Goal: Task Accomplishment & Management: Manage account settings

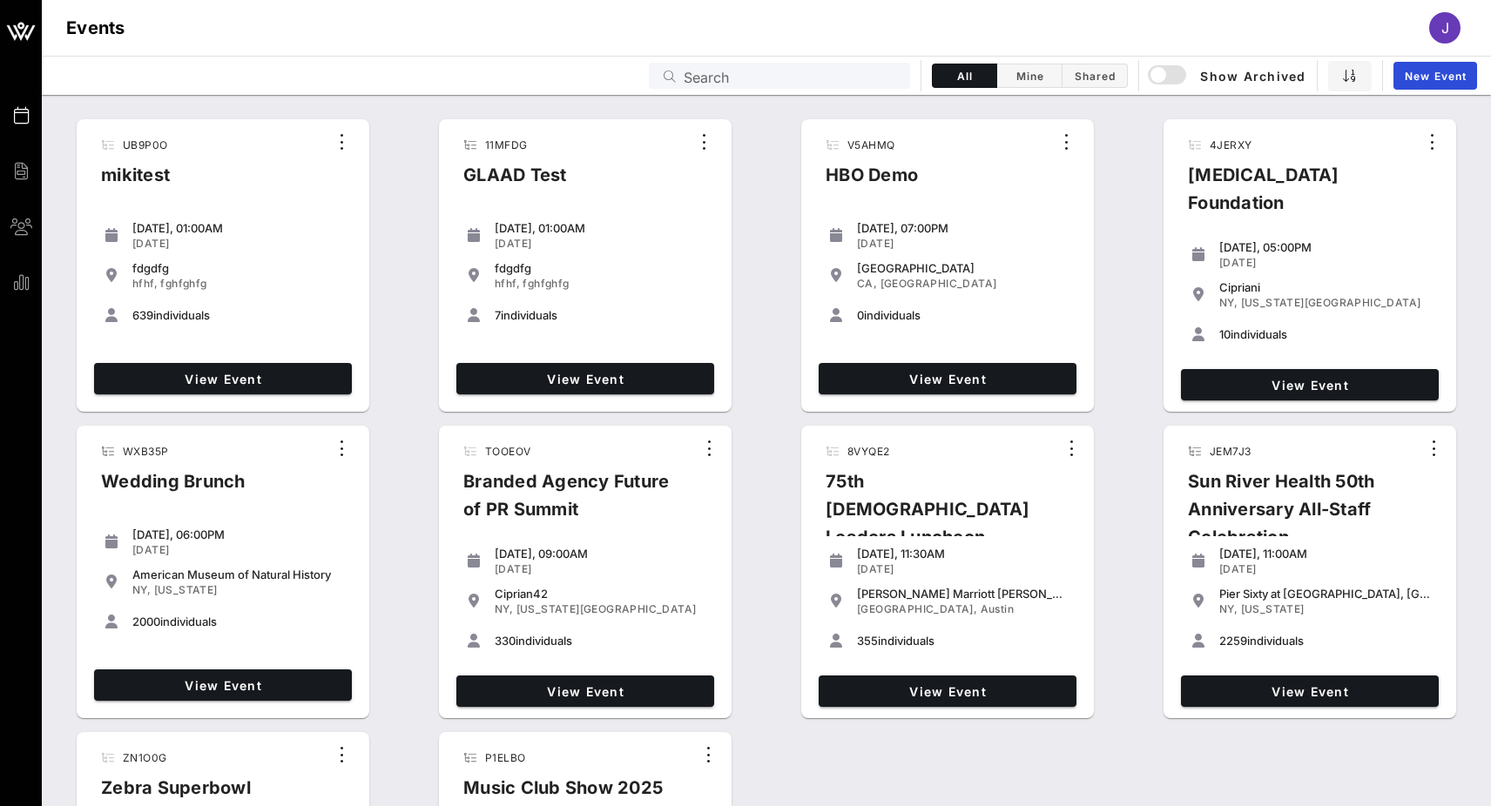
click at [785, 83] on input "Search" at bounding box center [792, 75] width 216 height 23
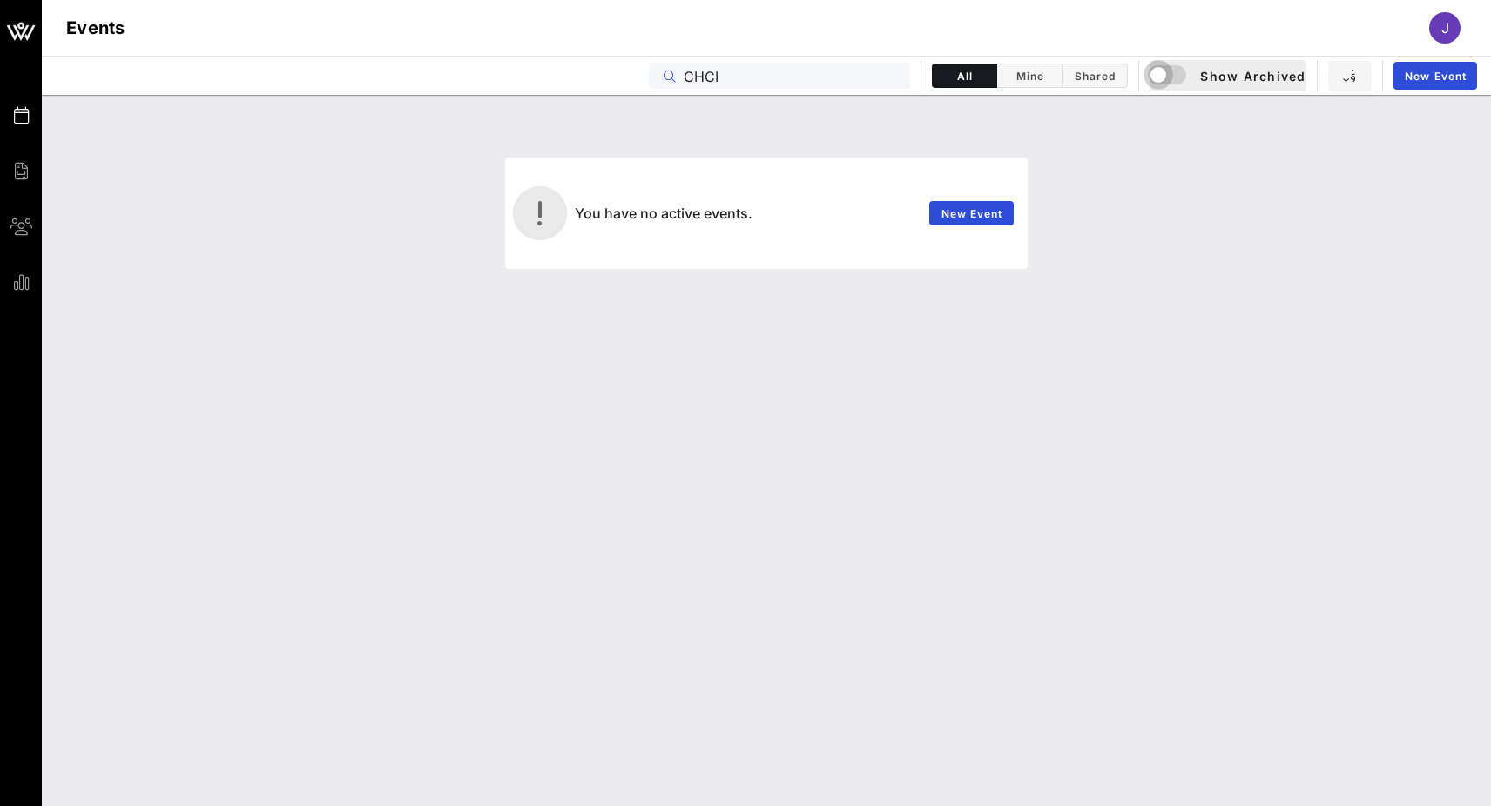
type input "CHCI"
click at [1157, 84] on div "button" at bounding box center [1158, 75] width 24 height 24
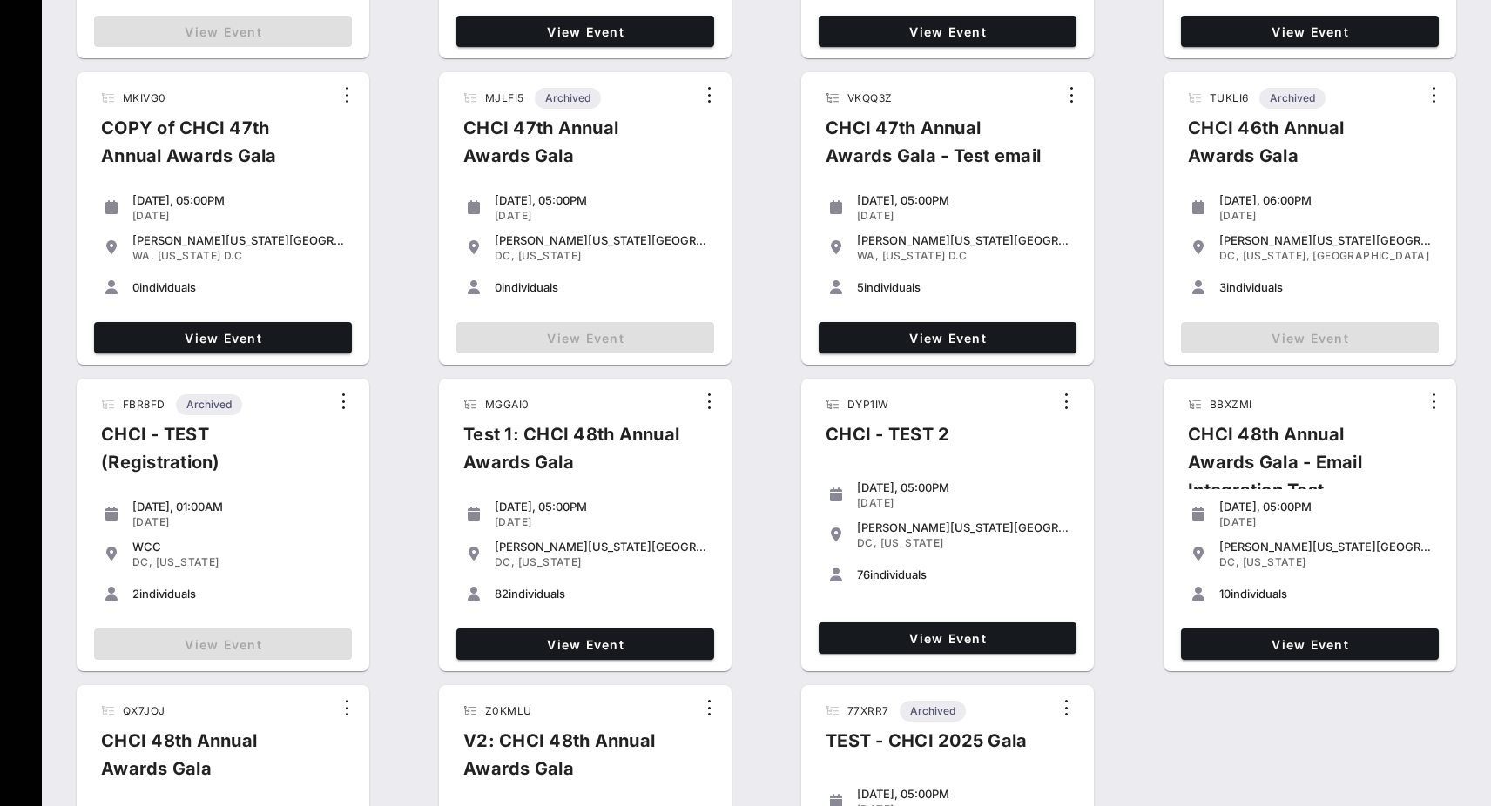
scroll to position [412, 0]
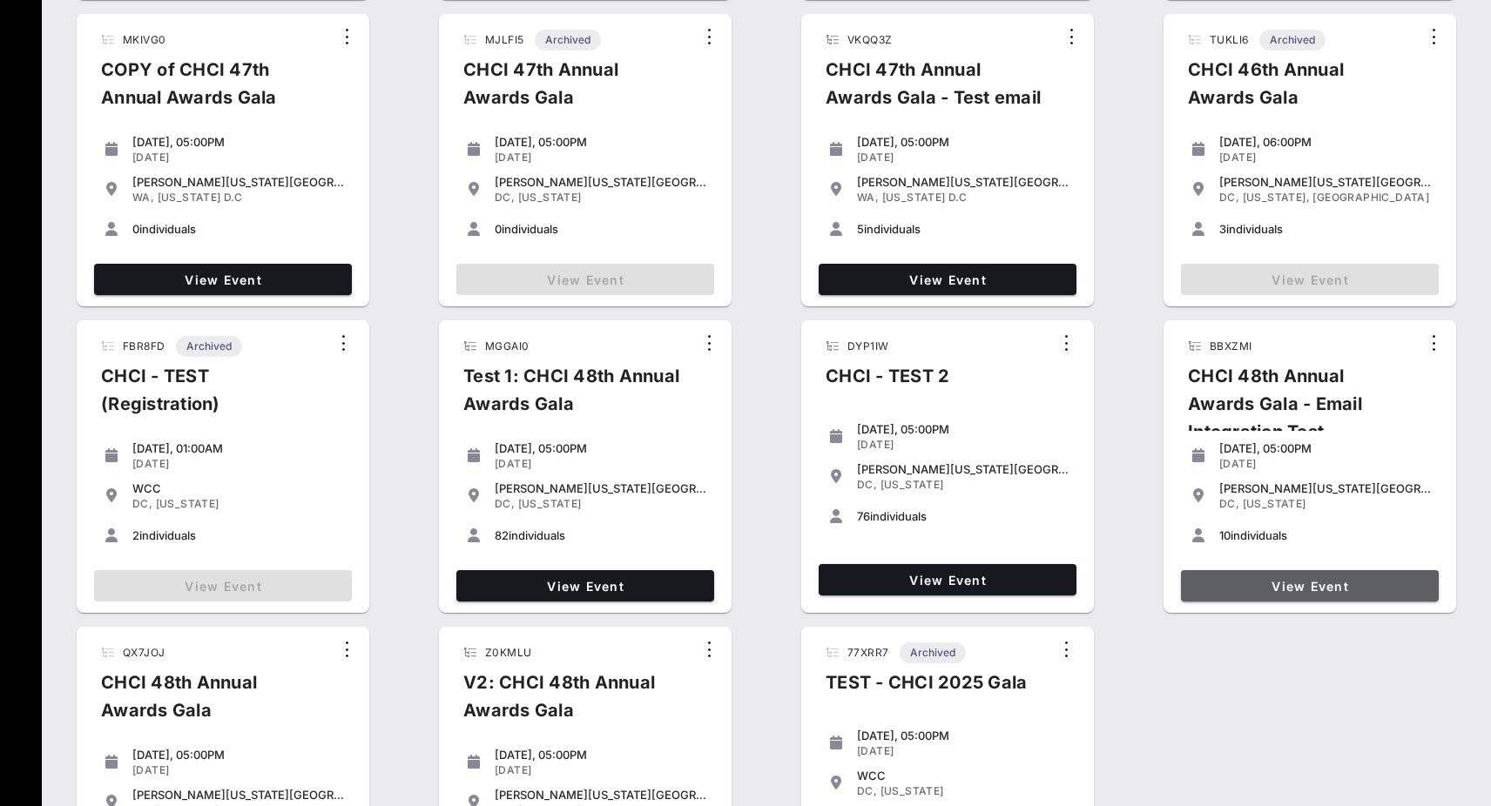
click at [1337, 587] on span "View Event" at bounding box center [1310, 586] width 244 height 15
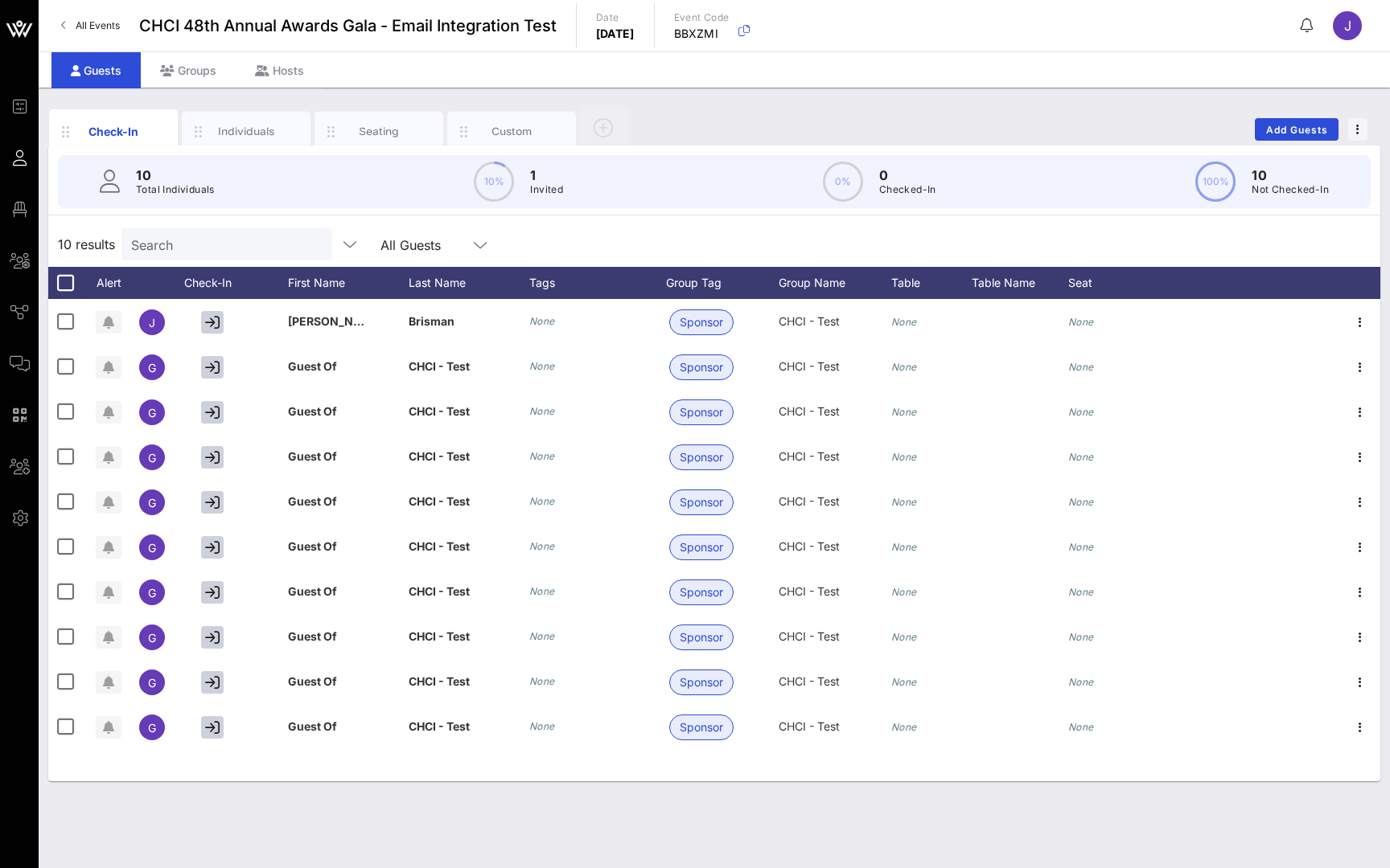
click at [96, 30] on span "All Events" at bounding box center [98, 25] width 44 height 12
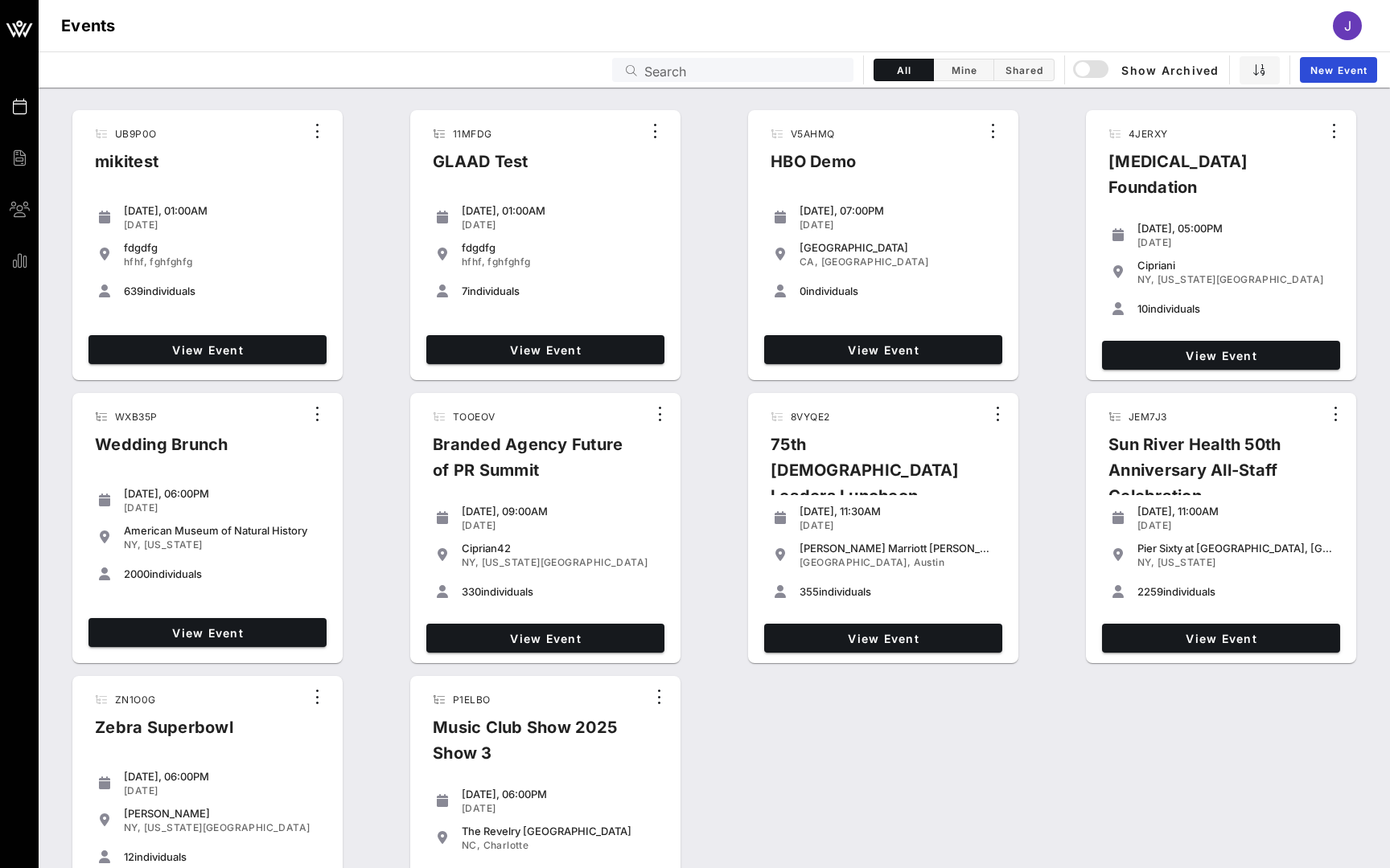
click at [743, 71] on input "Search" at bounding box center [743, 69] width 199 height 21
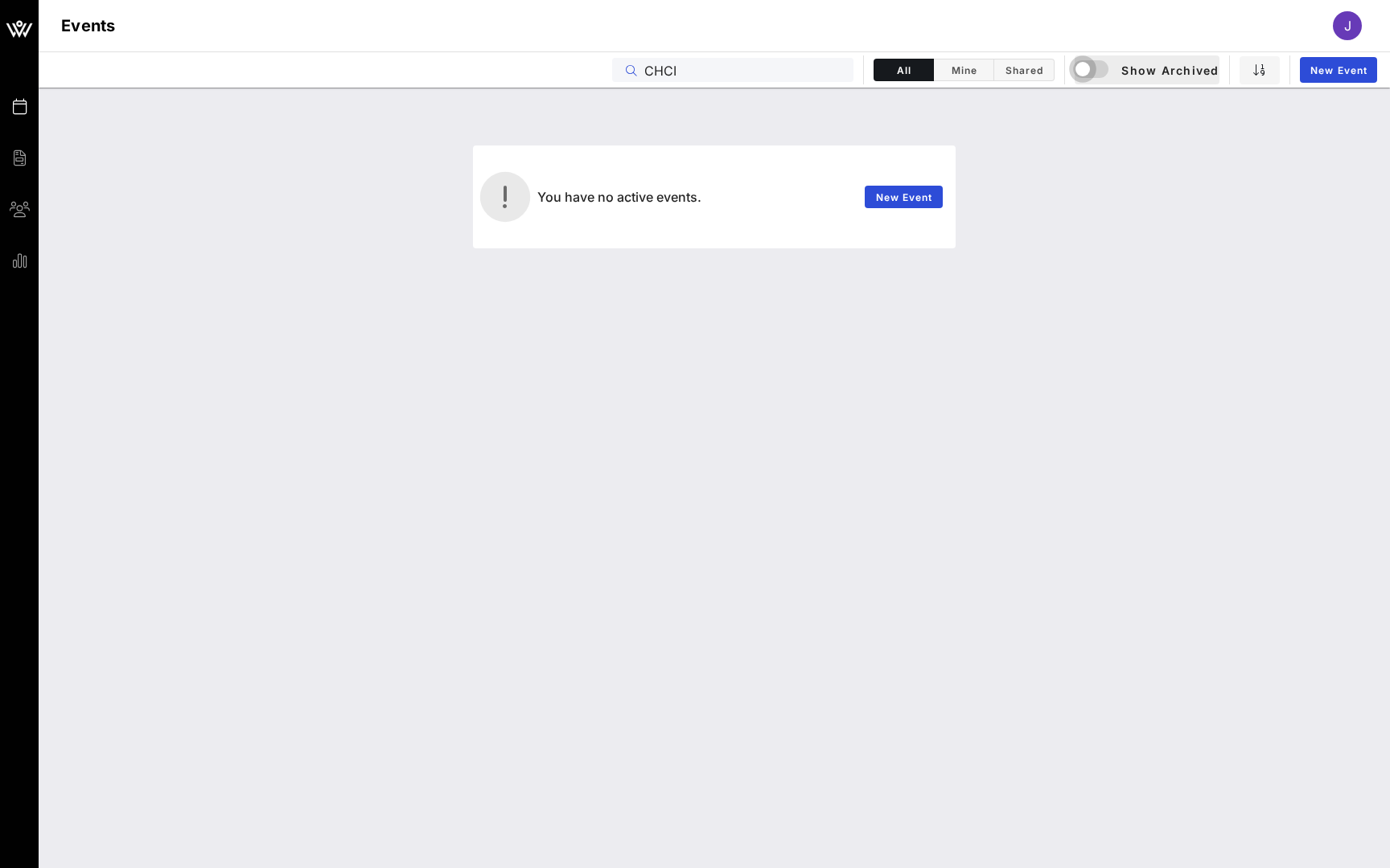
type input "CHCI"
click at [1082, 74] on div "button" at bounding box center [1082, 69] width 22 height 22
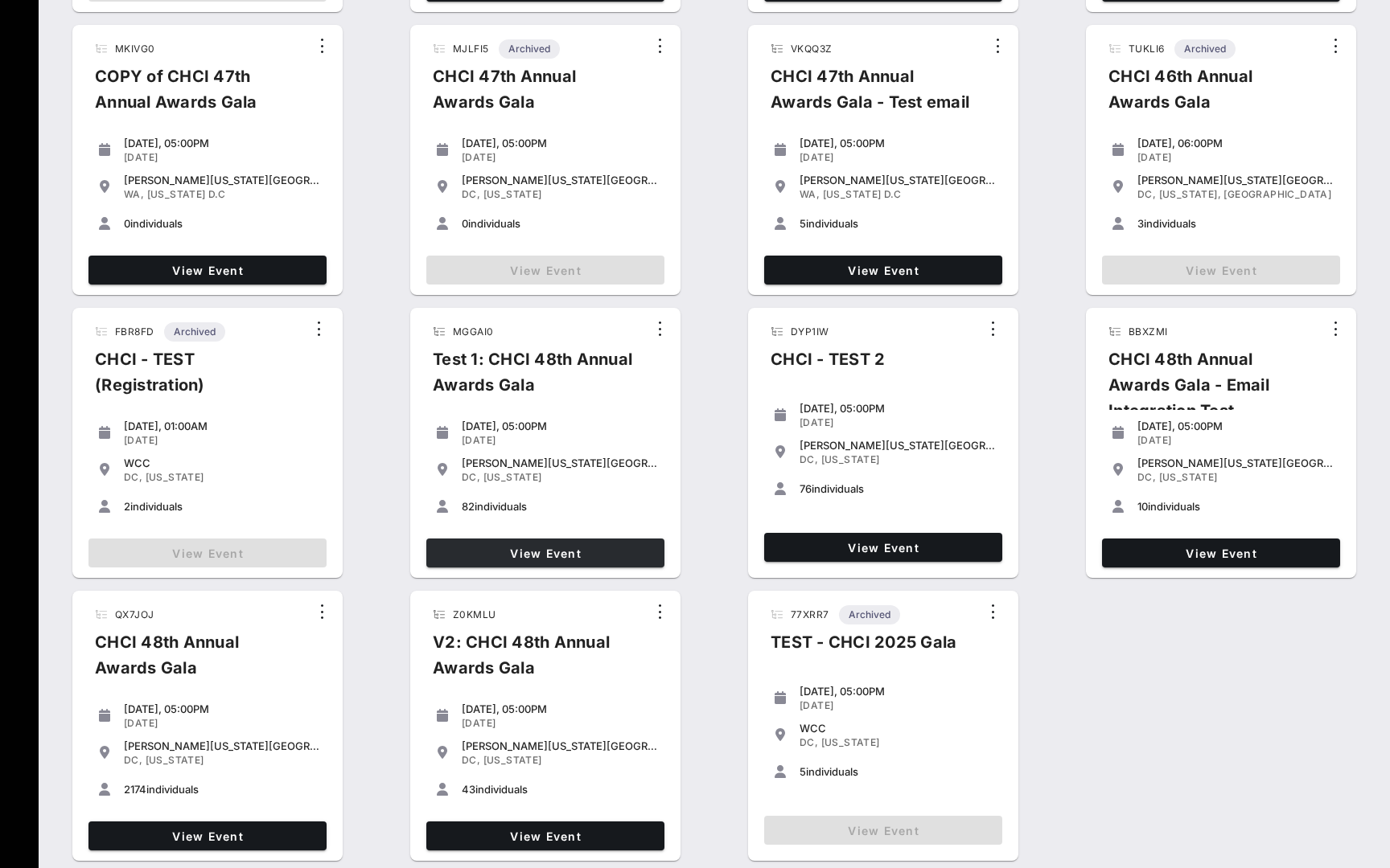
scroll to position [368, 0]
click at [226, 743] on span "View Event" at bounding box center [208, 837] width 225 height 14
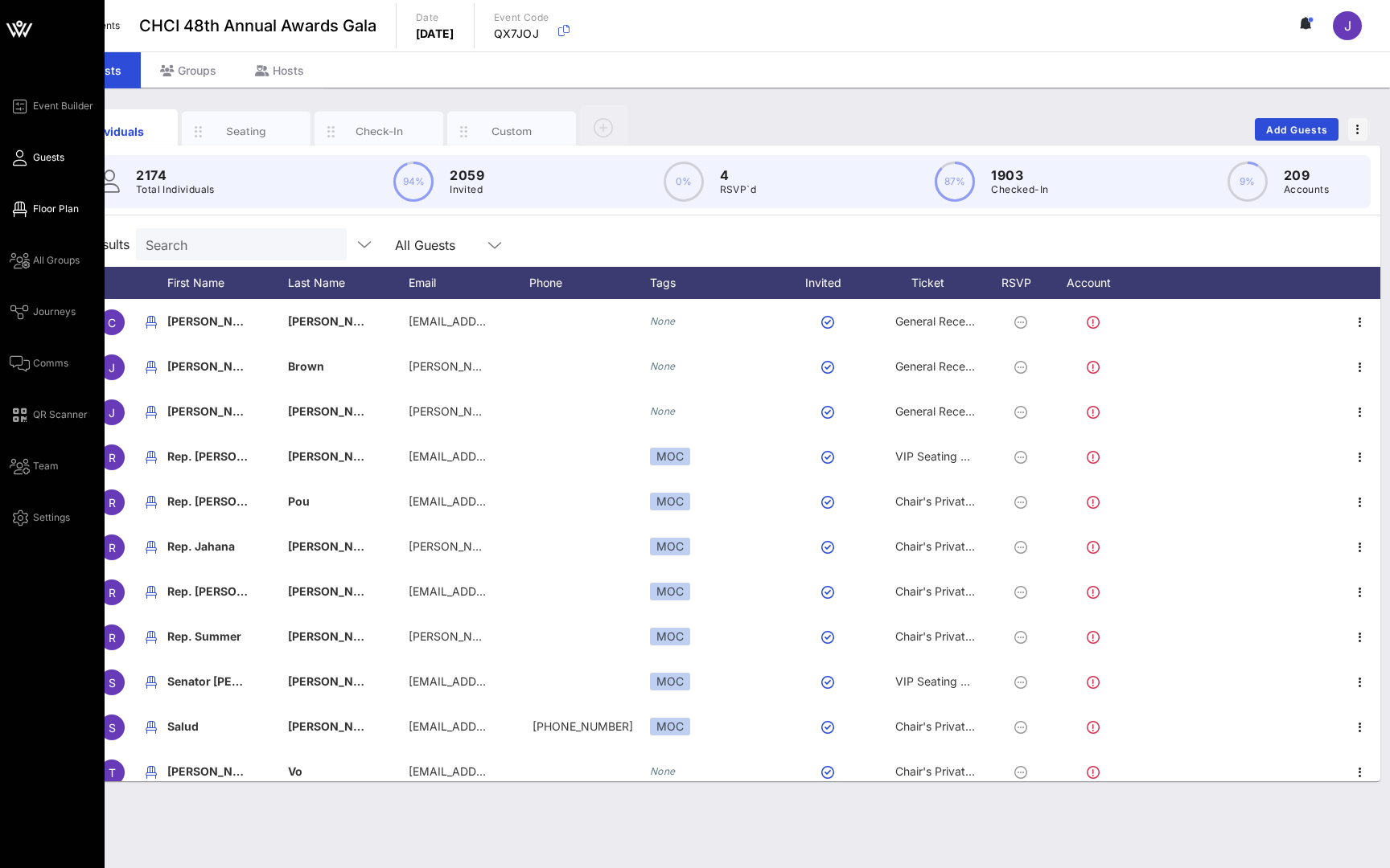
drag, startPoint x: 575, startPoint y: 488, endPoint x: 21, endPoint y: 210, distance: 619.8
click at [21, 210] on icon at bounding box center [19, 210] width 20 height 3
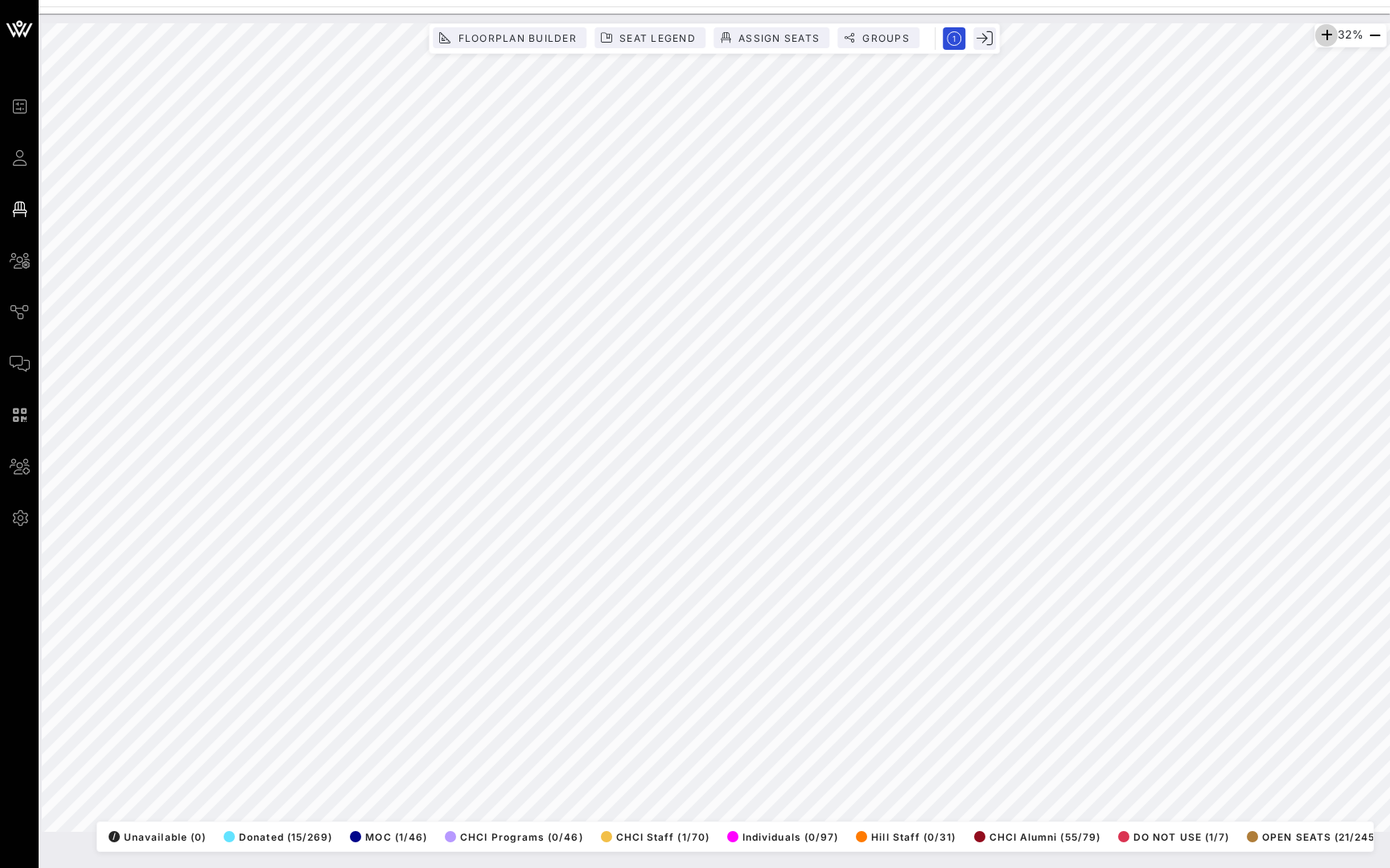
drag, startPoint x: 57, startPoint y: 198, endPoint x: 1322, endPoint y: 39, distance: 1275.0
click at [1322, 39] on icon "button" at bounding box center [1325, 35] width 19 height 19
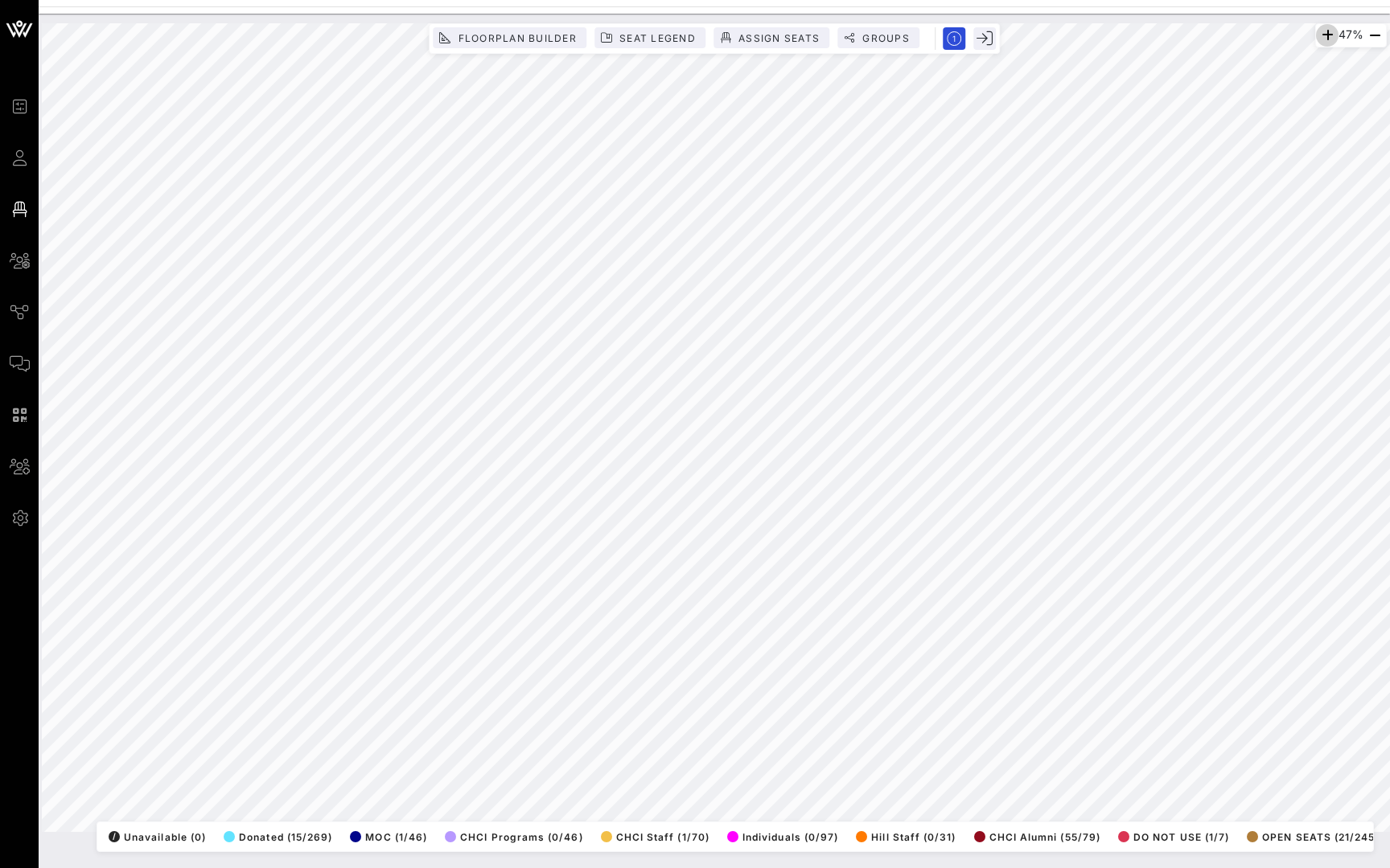
click at [1322, 39] on icon "button" at bounding box center [1326, 35] width 19 height 19
click at [1322, 39] on icon "button" at bounding box center [1327, 35] width 19 height 19
click at [1322, 39] on icon "button" at bounding box center [1325, 35] width 19 height 19
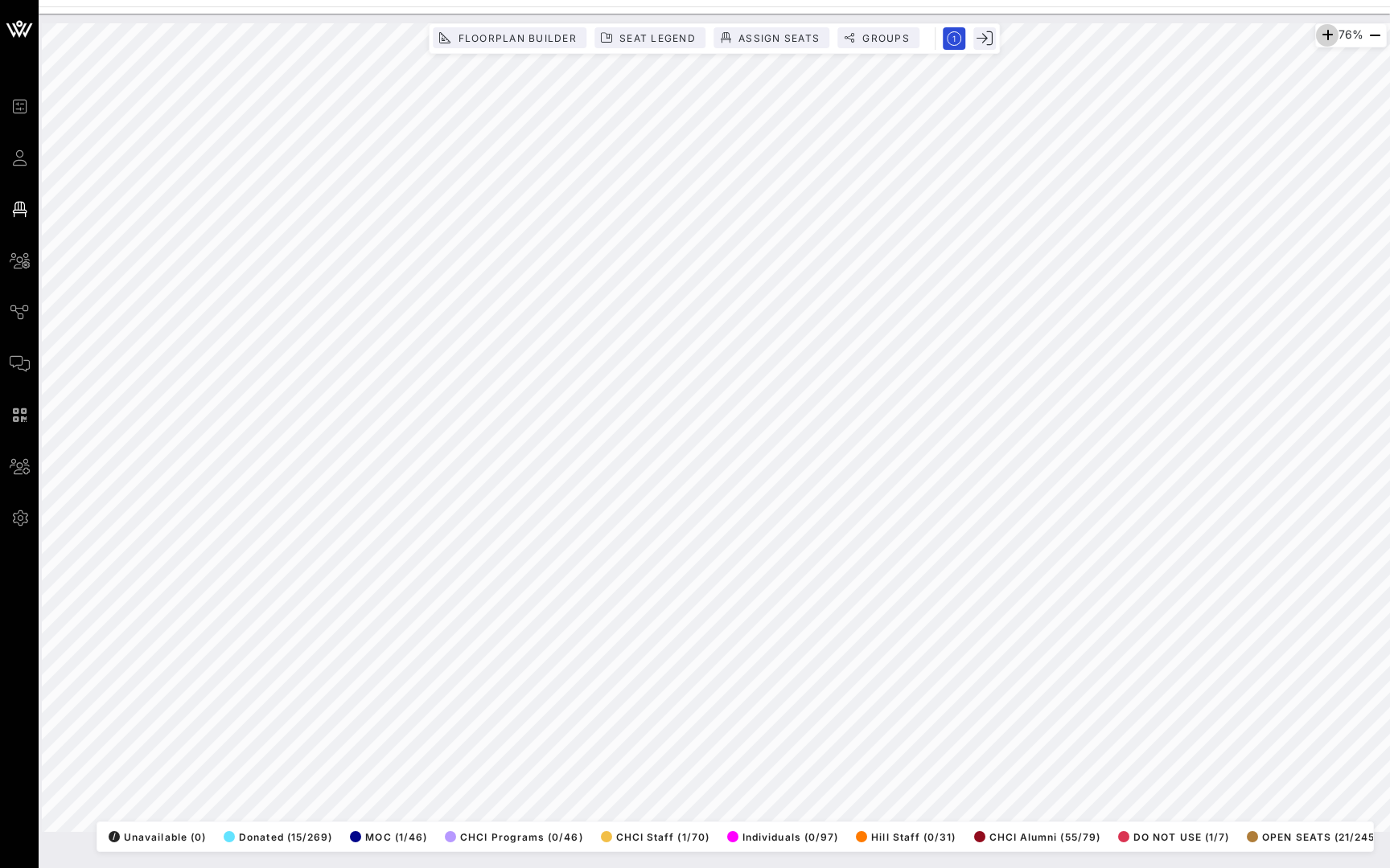
click at [1322, 39] on icon "button" at bounding box center [1326, 35] width 19 height 19
click at [1322, 39] on icon "button" at bounding box center [1325, 35] width 19 height 19
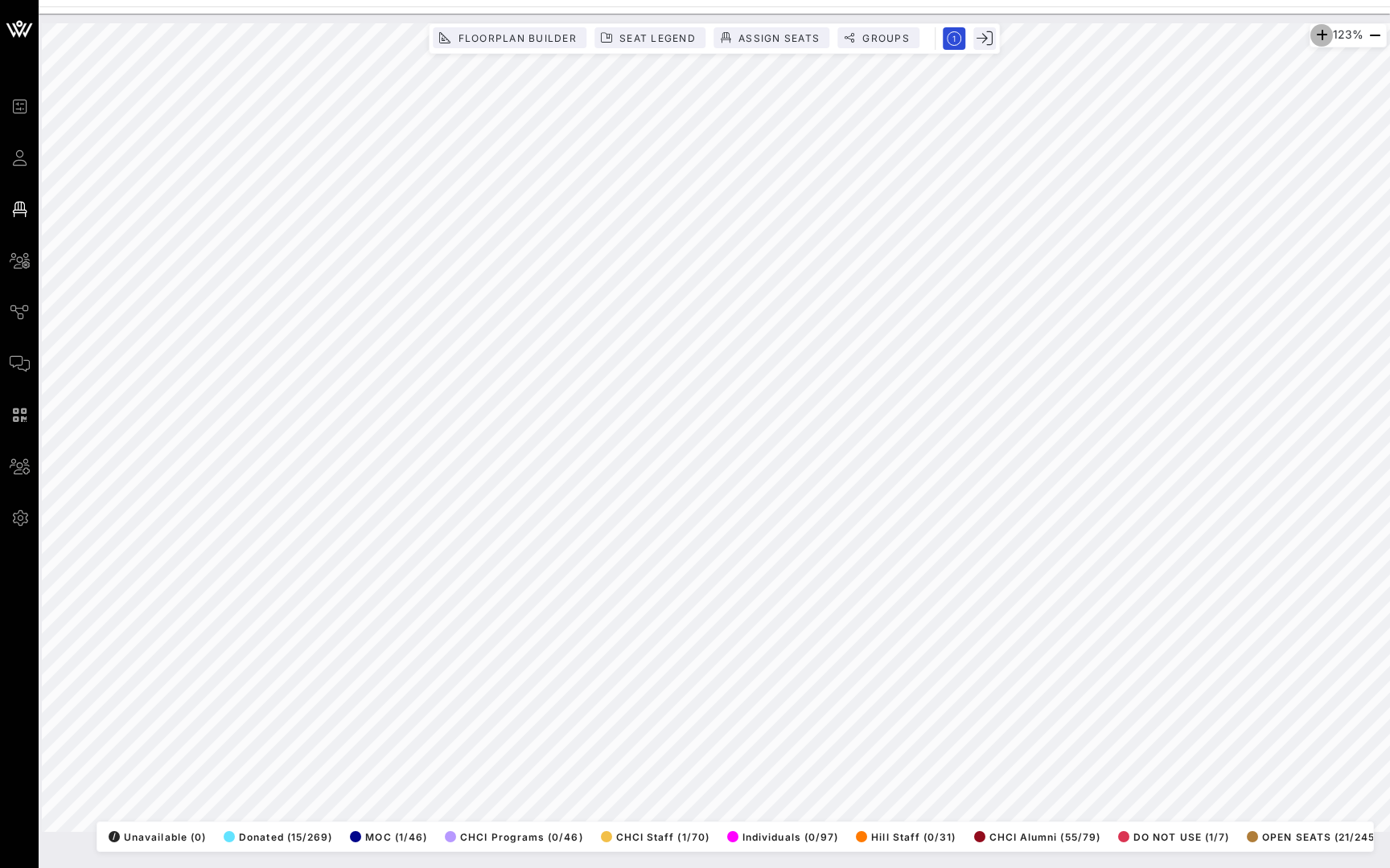
click at [1322, 39] on icon "button" at bounding box center [1321, 35] width 19 height 19
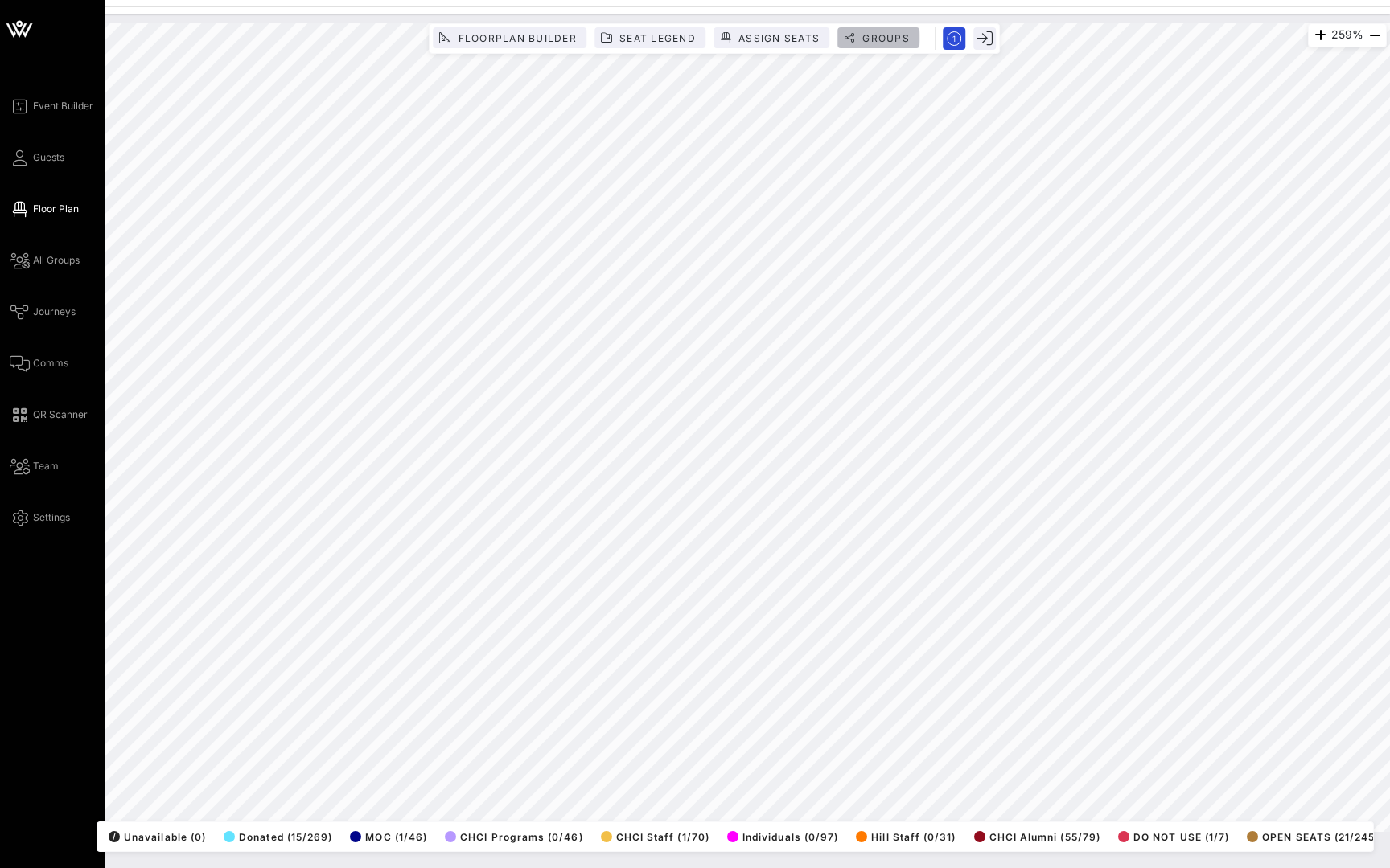
click at [858, 41] on span "Groups" at bounding box center [878, 38] width 63 height 12
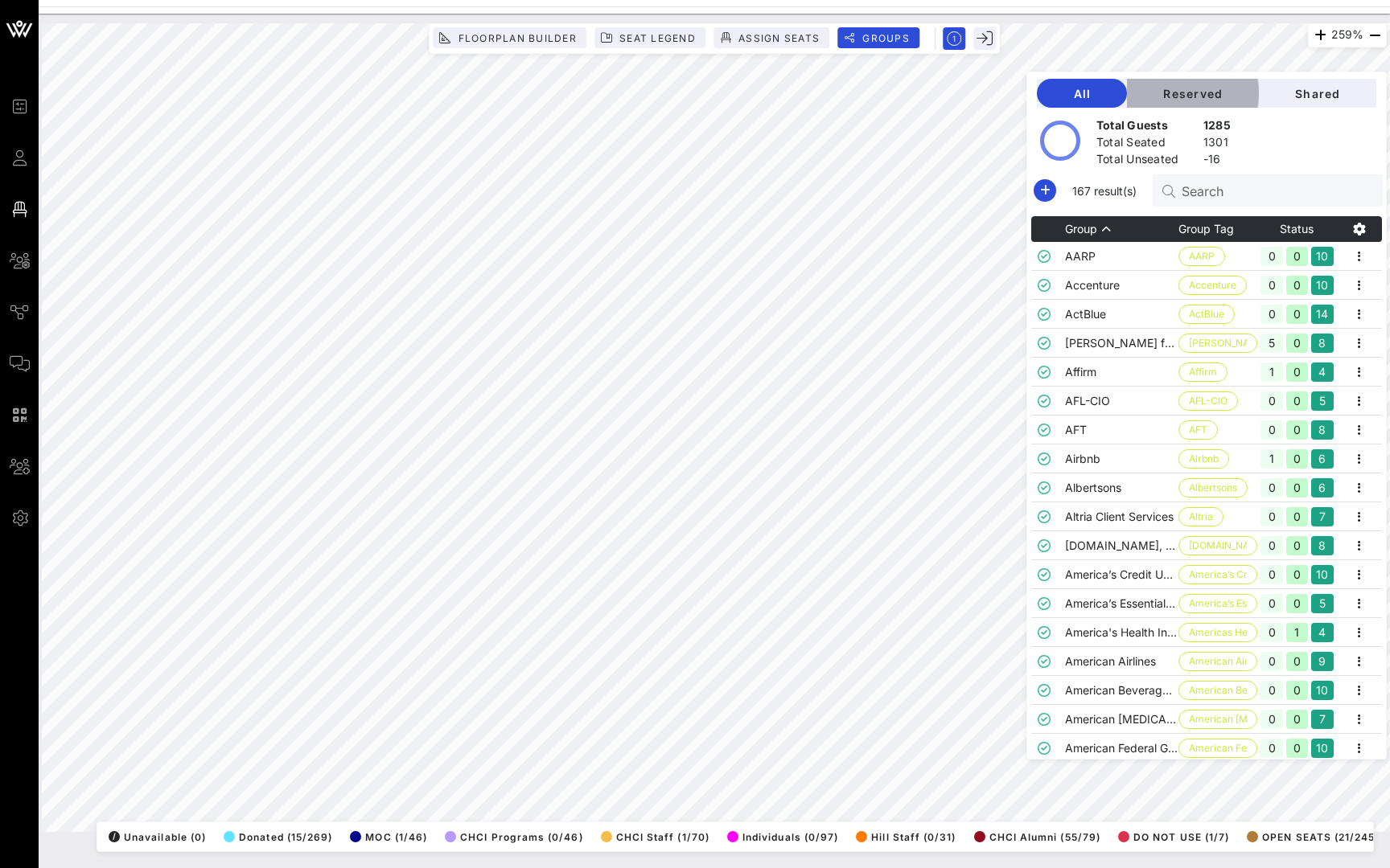
click at [1195, 93] on span "Reserved" at bounding box center [1192, 93] width 106 height 14
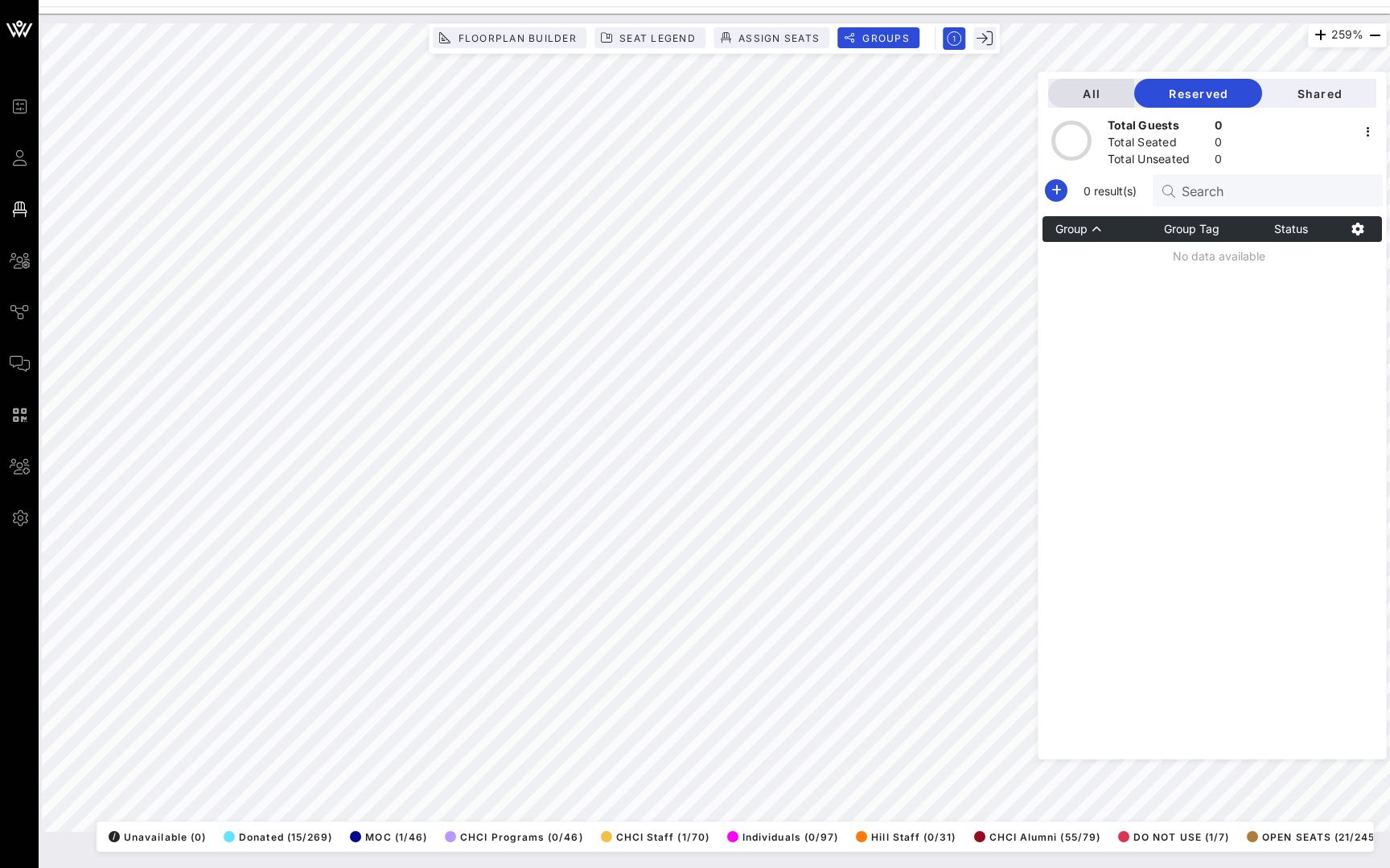
click at [1311, 96] on span "Shared" at bounding box center [1319, 93] width 89 height 14
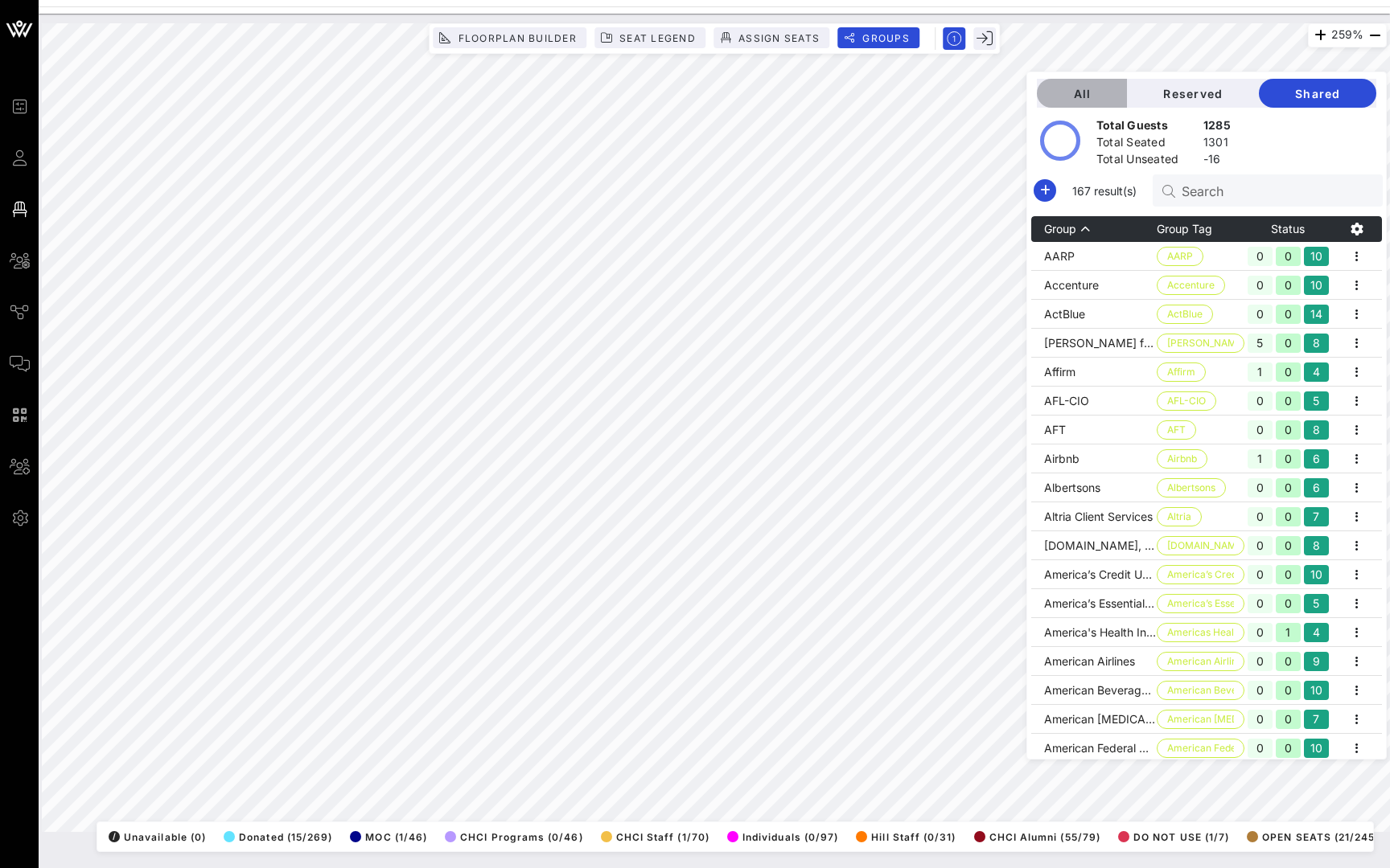
click at [1084, 100] on span "All" at bounding box center [1082, 93] width 65 height 14
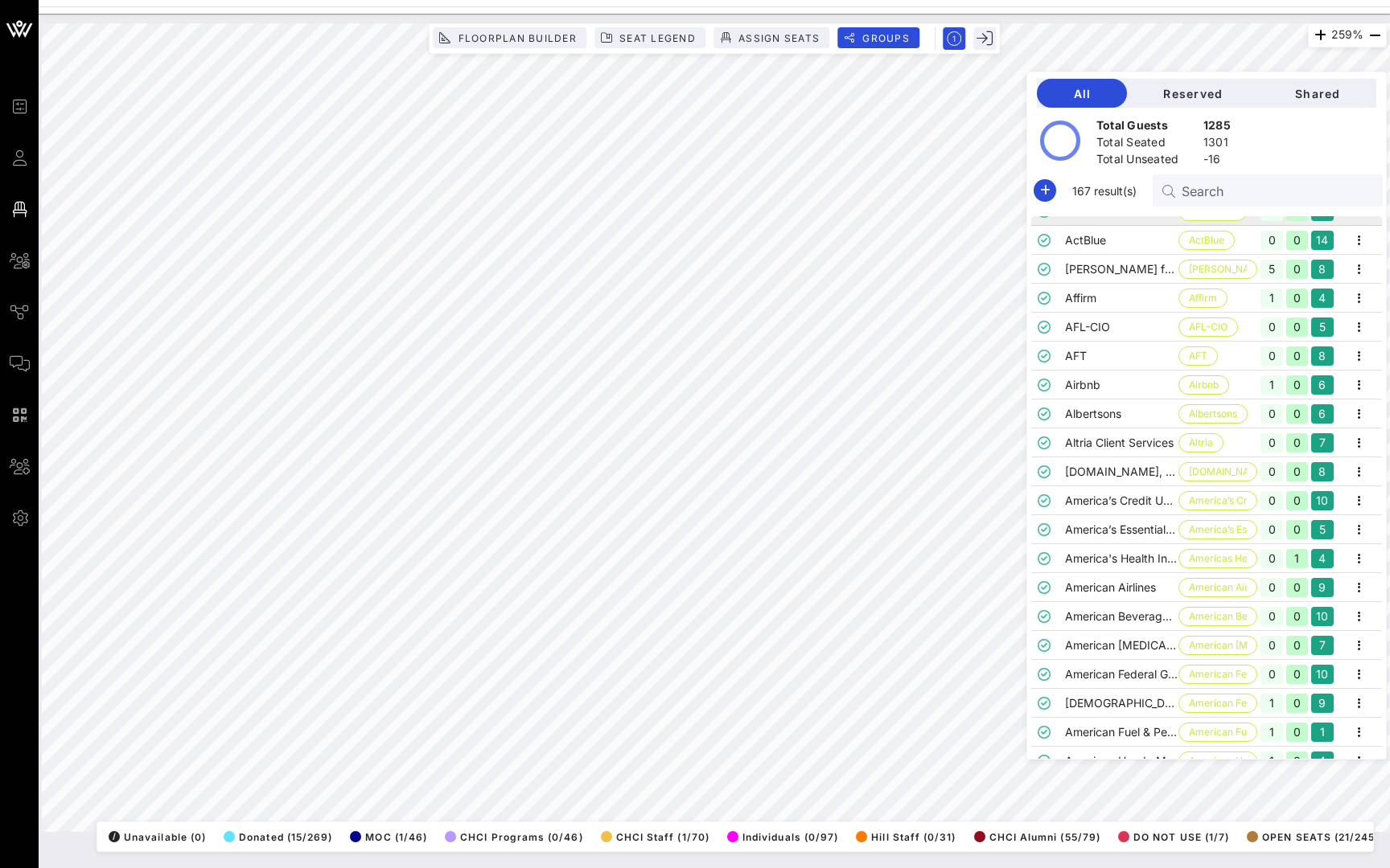
scroll to position [78, 0]
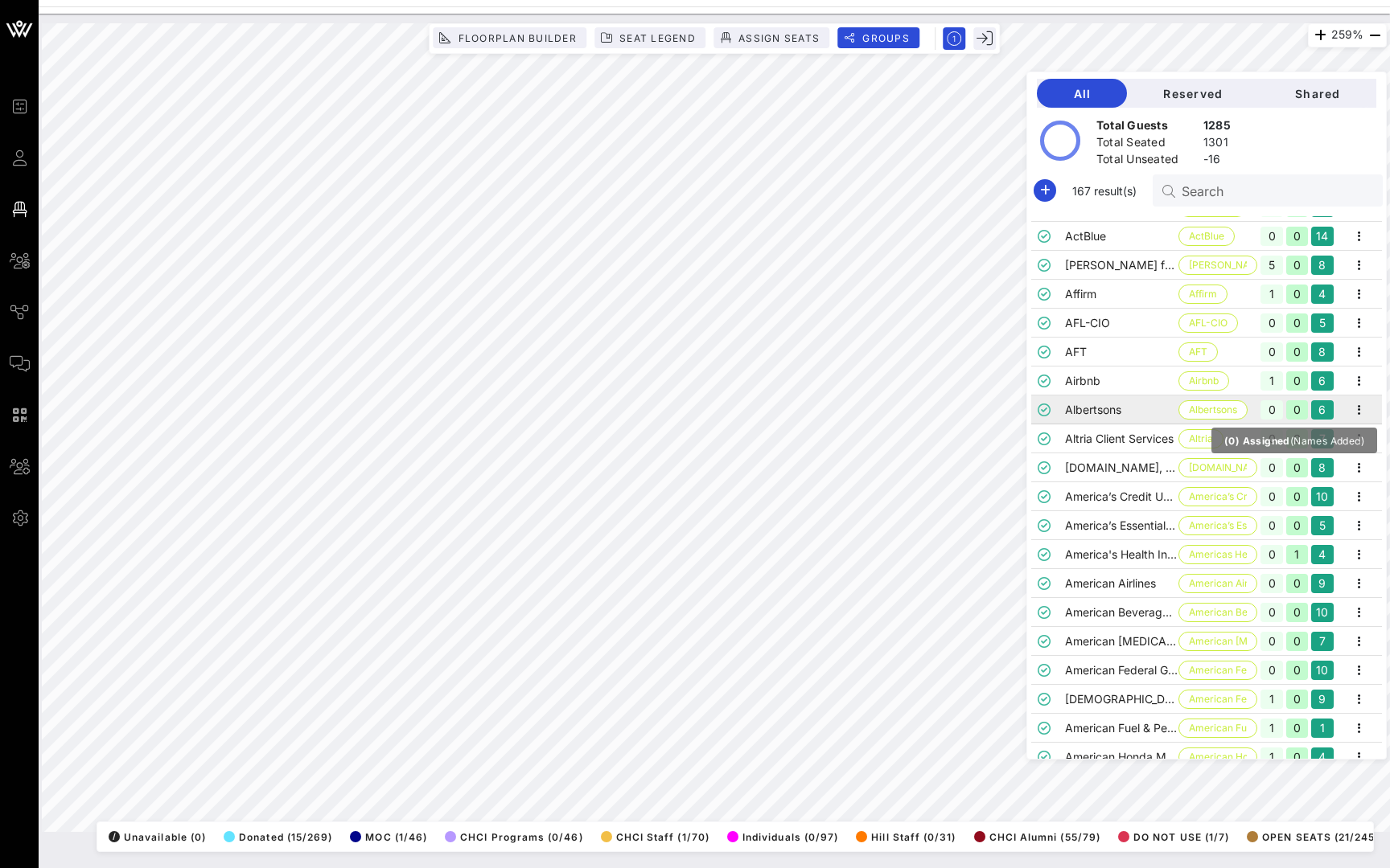
click at [16, 159] on icon at bounding box center [19, 158] width 20 height 3
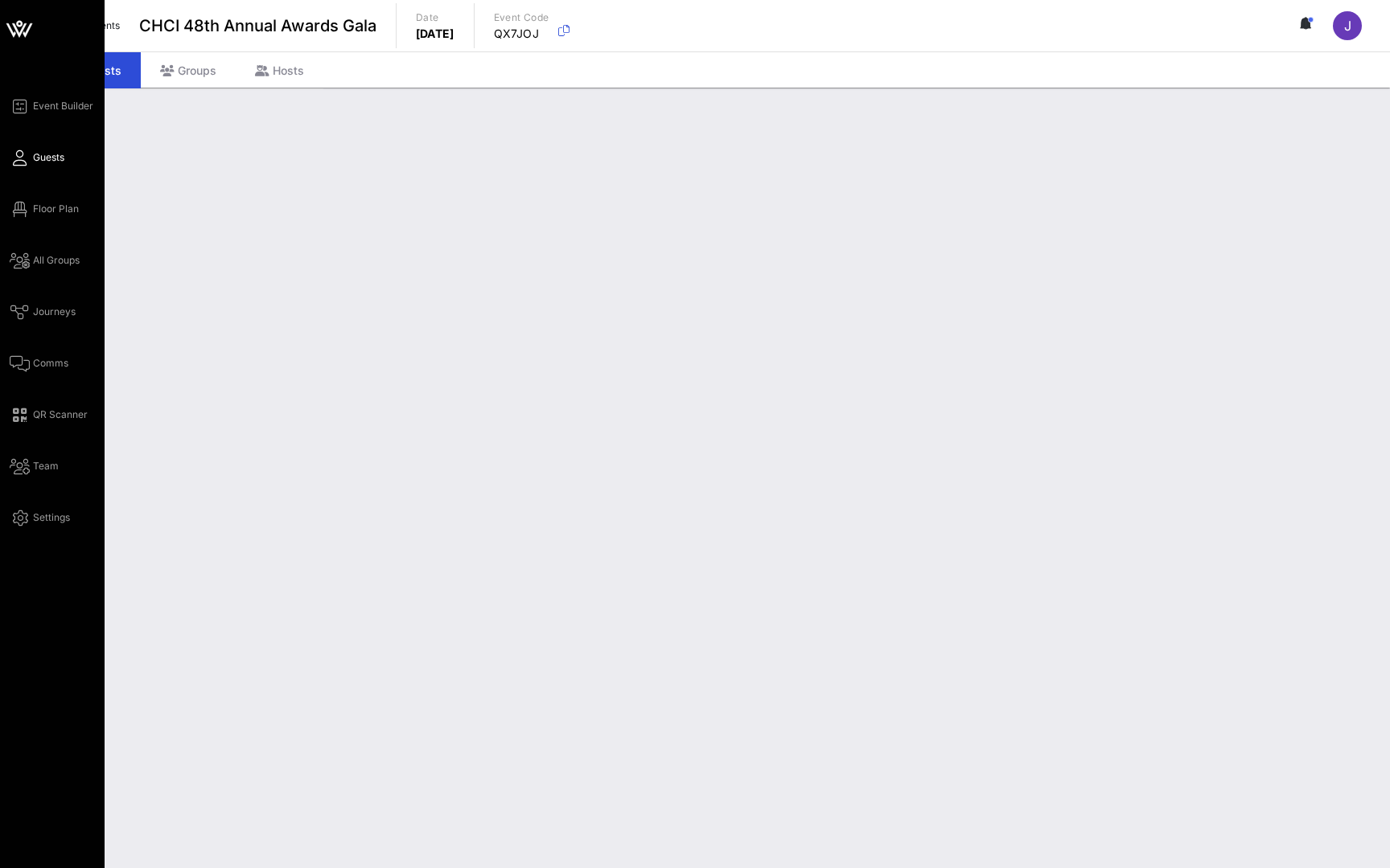
click at [19, 159] on icon at bounding box center [19, 158] width 20 height 3
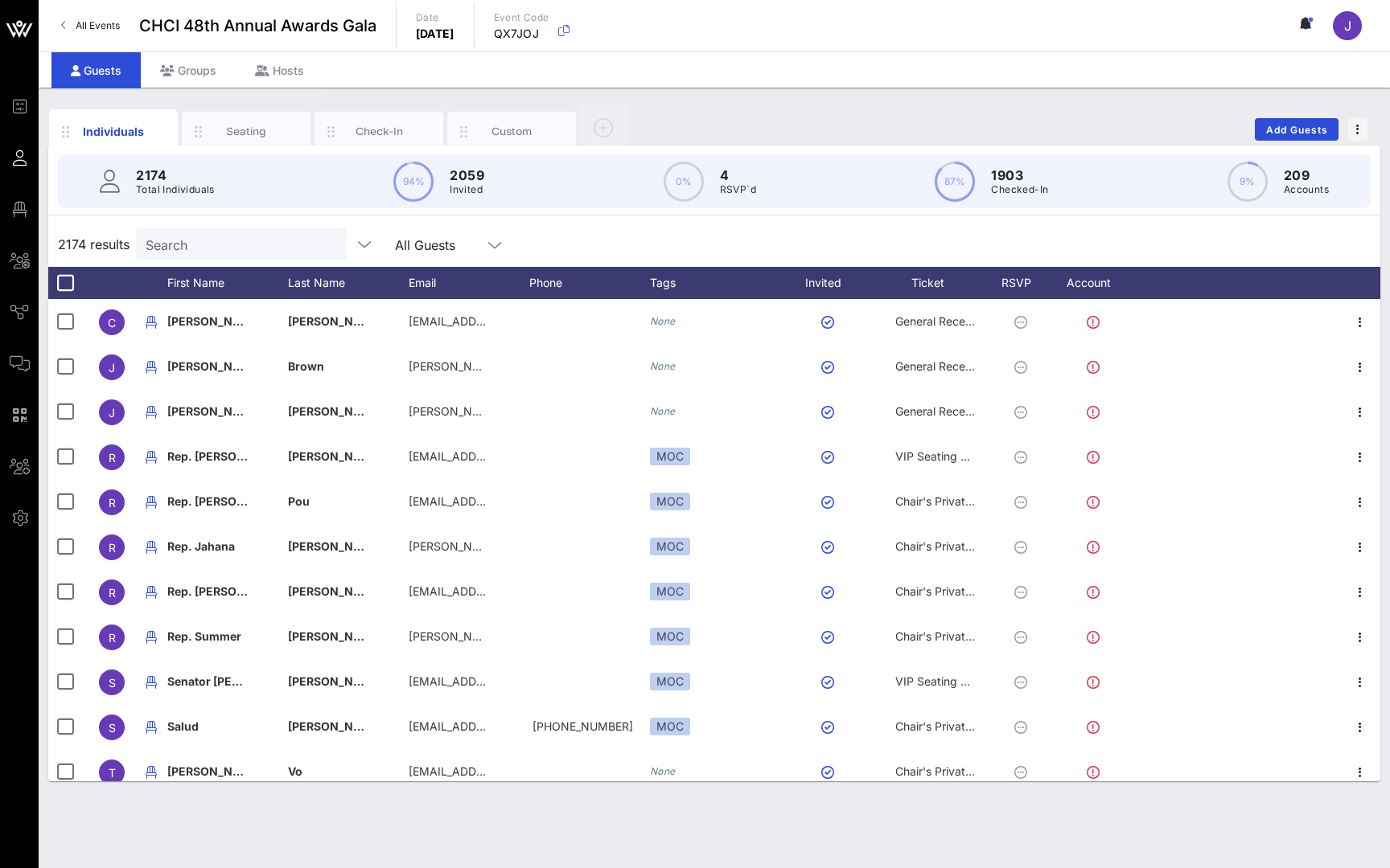
click at [1301, 27] on icon at bounding box center [1302, 23] width 4 height 9
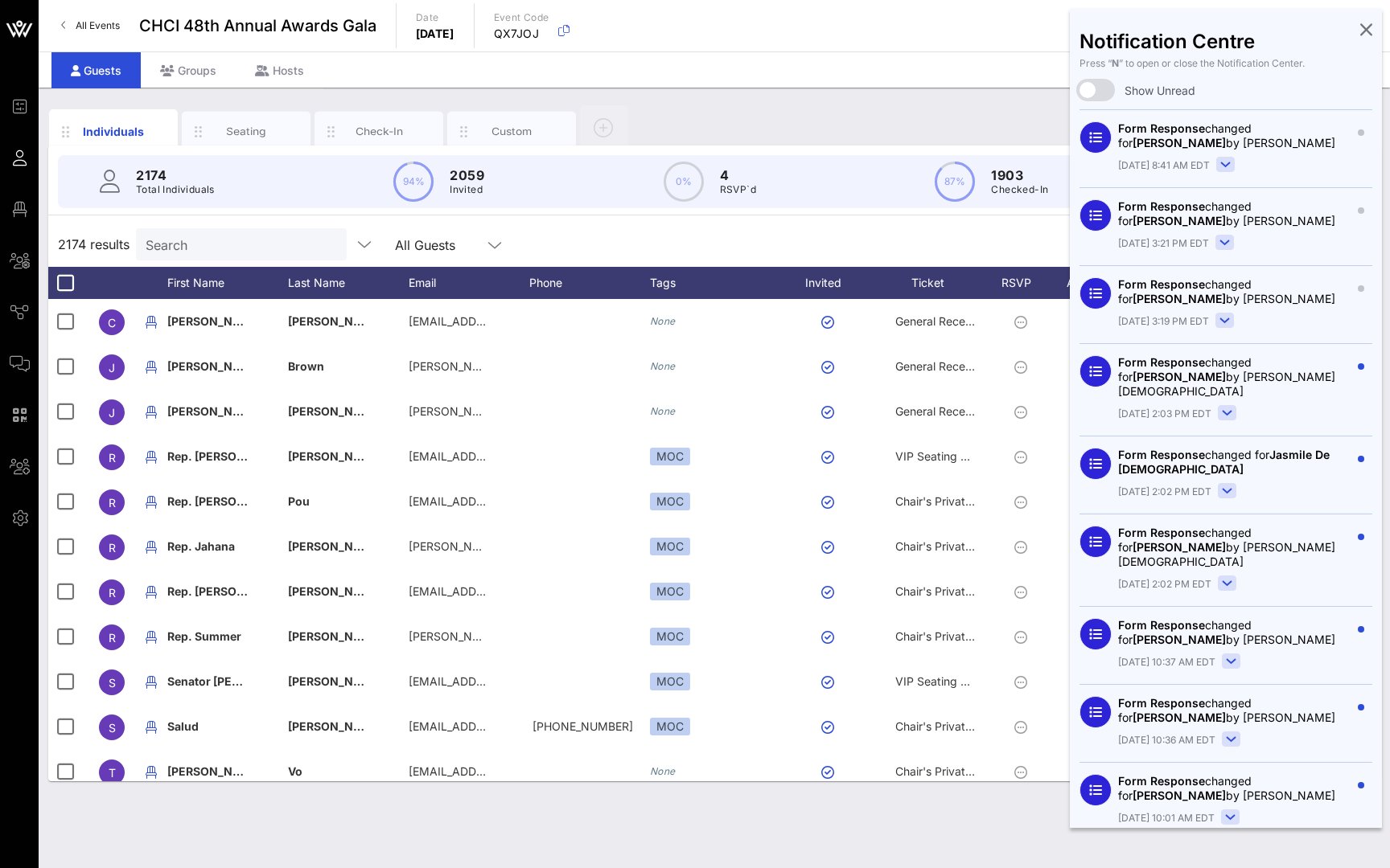
click at [1364, 30] on icon at bounding box center [1365, 29] width 12 height 3
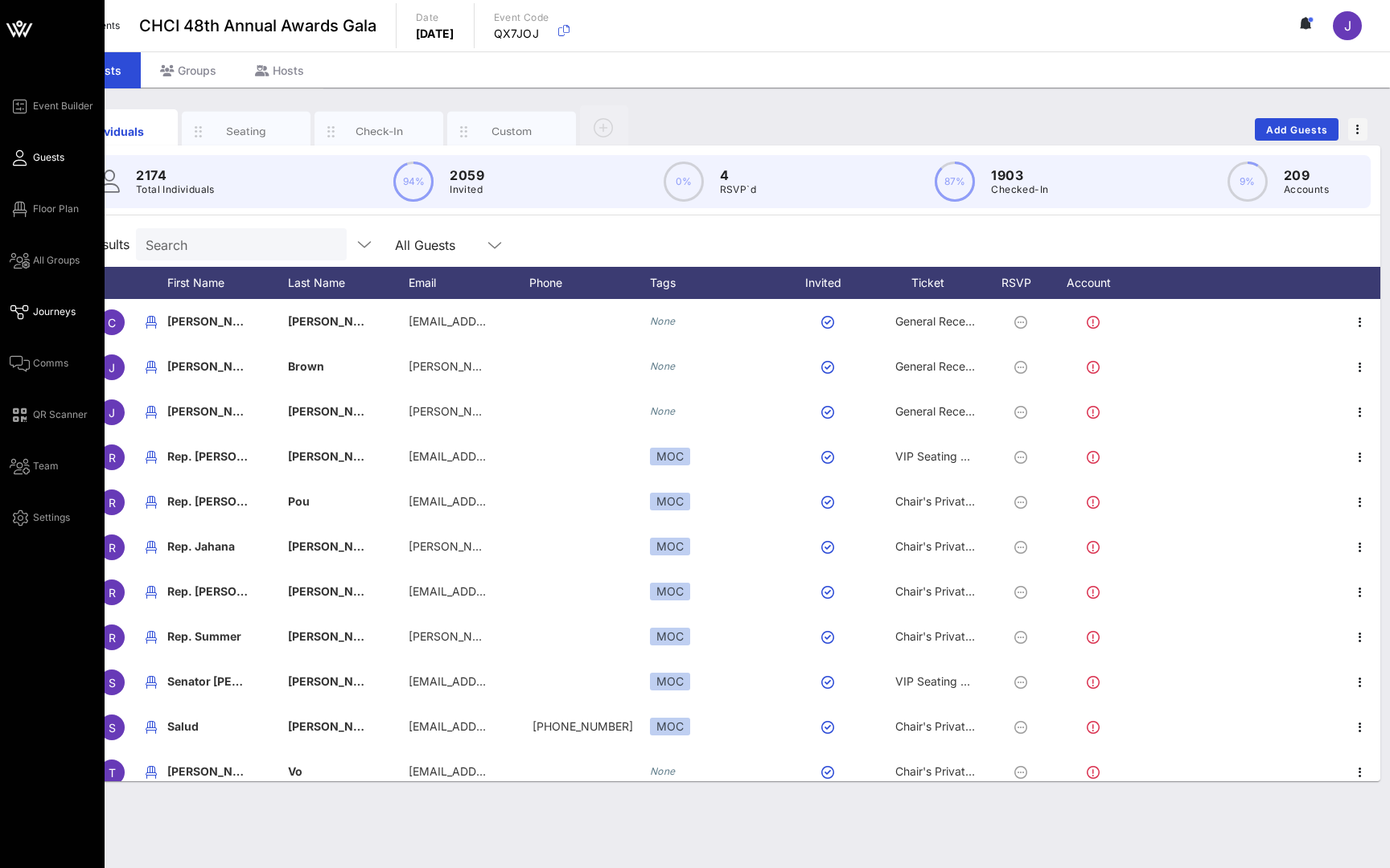
click at [32, 311] on link "Journeys" at bounding box center [42, 311] width 66 height 19
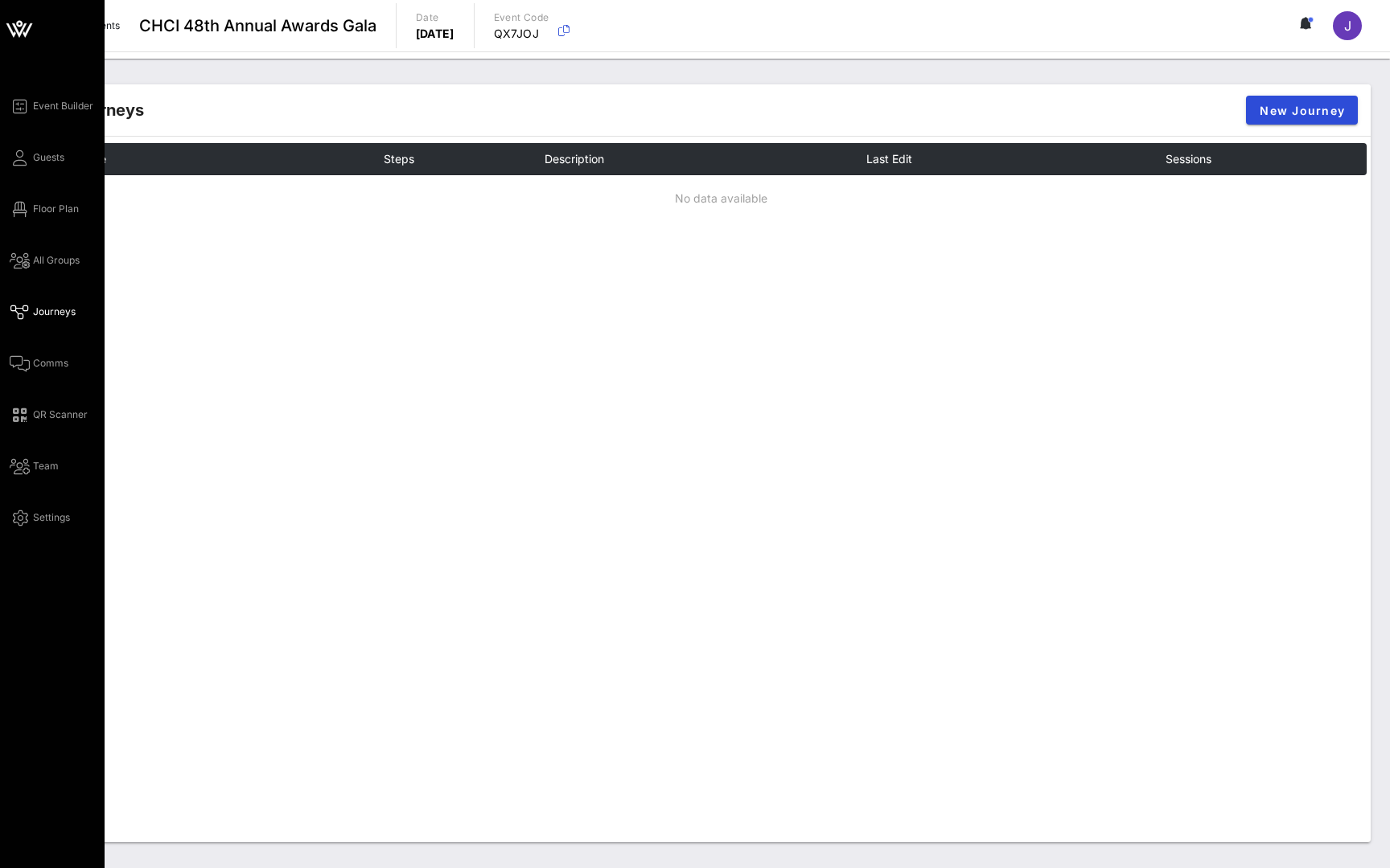
click at [27, 311] on icon at bounding box center [19, 312] width 20 height 3
click at [47, 211] on span "Floor Plan" at bounding box center [56, 210] width 46 height 15
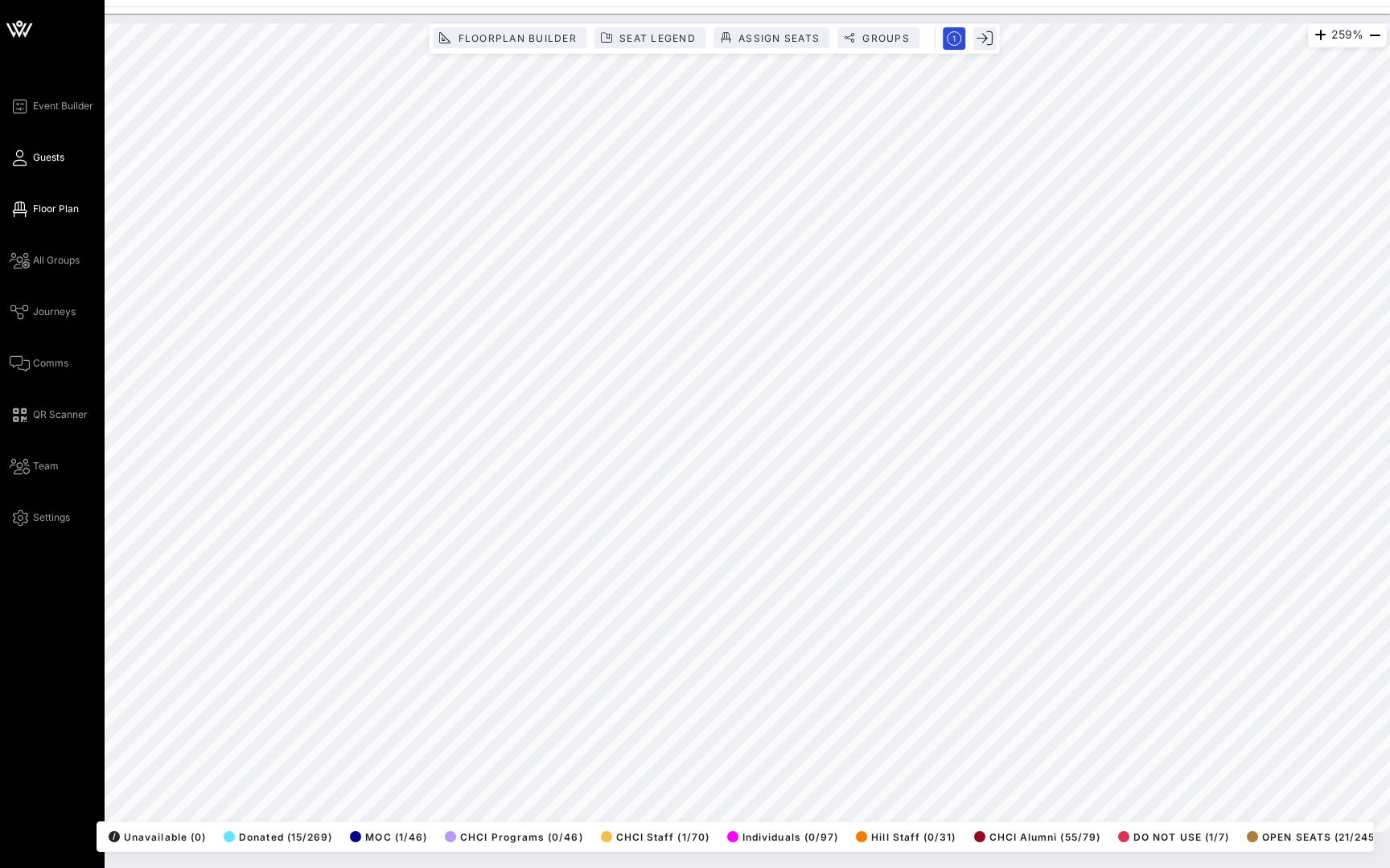
click at [55, 161] on span "Guests" at bounding box center [49, 158] width 31 height 15
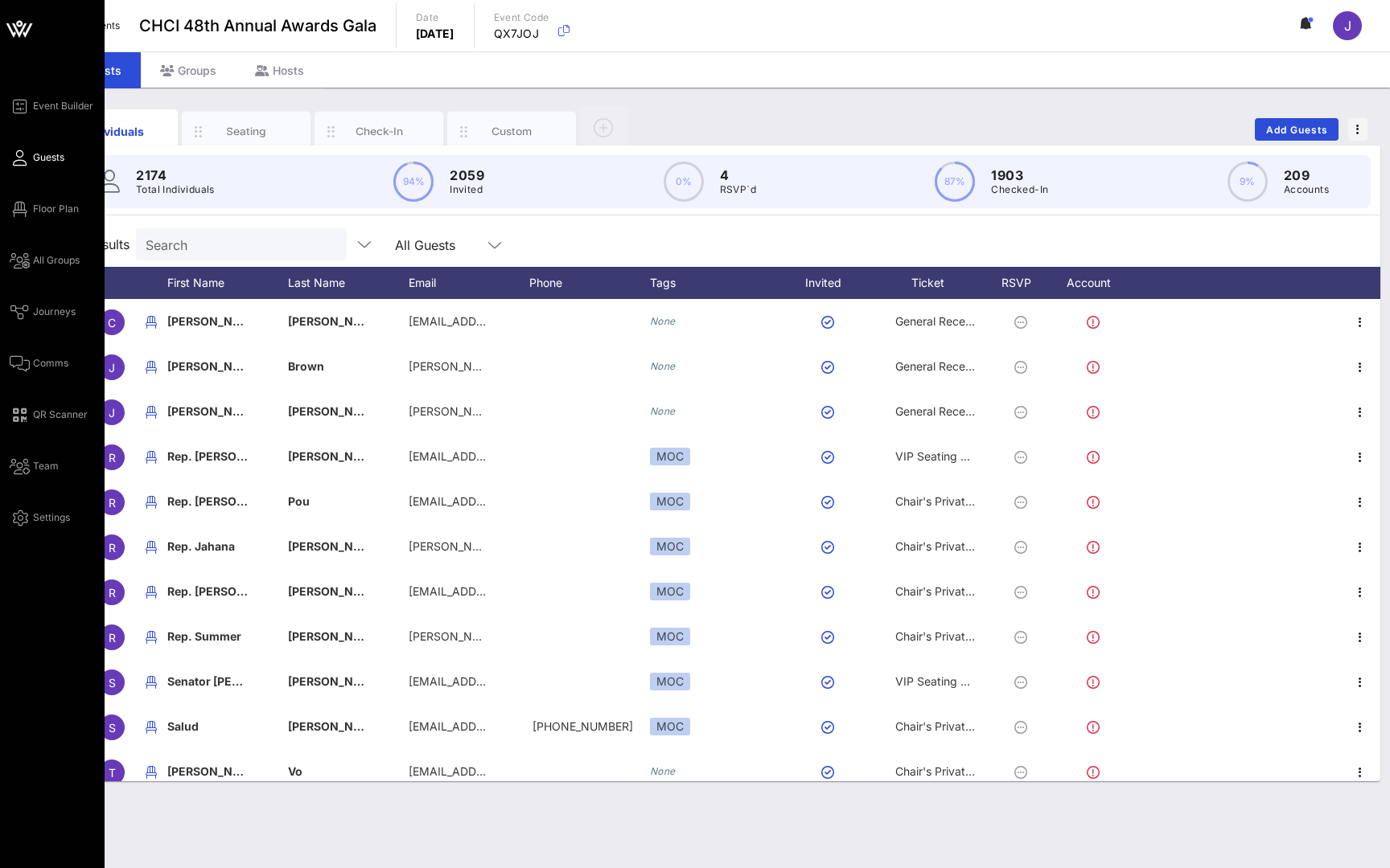
click at [47, 158] on span "Guests" at bounding box center [49, 158] width 31 height 15
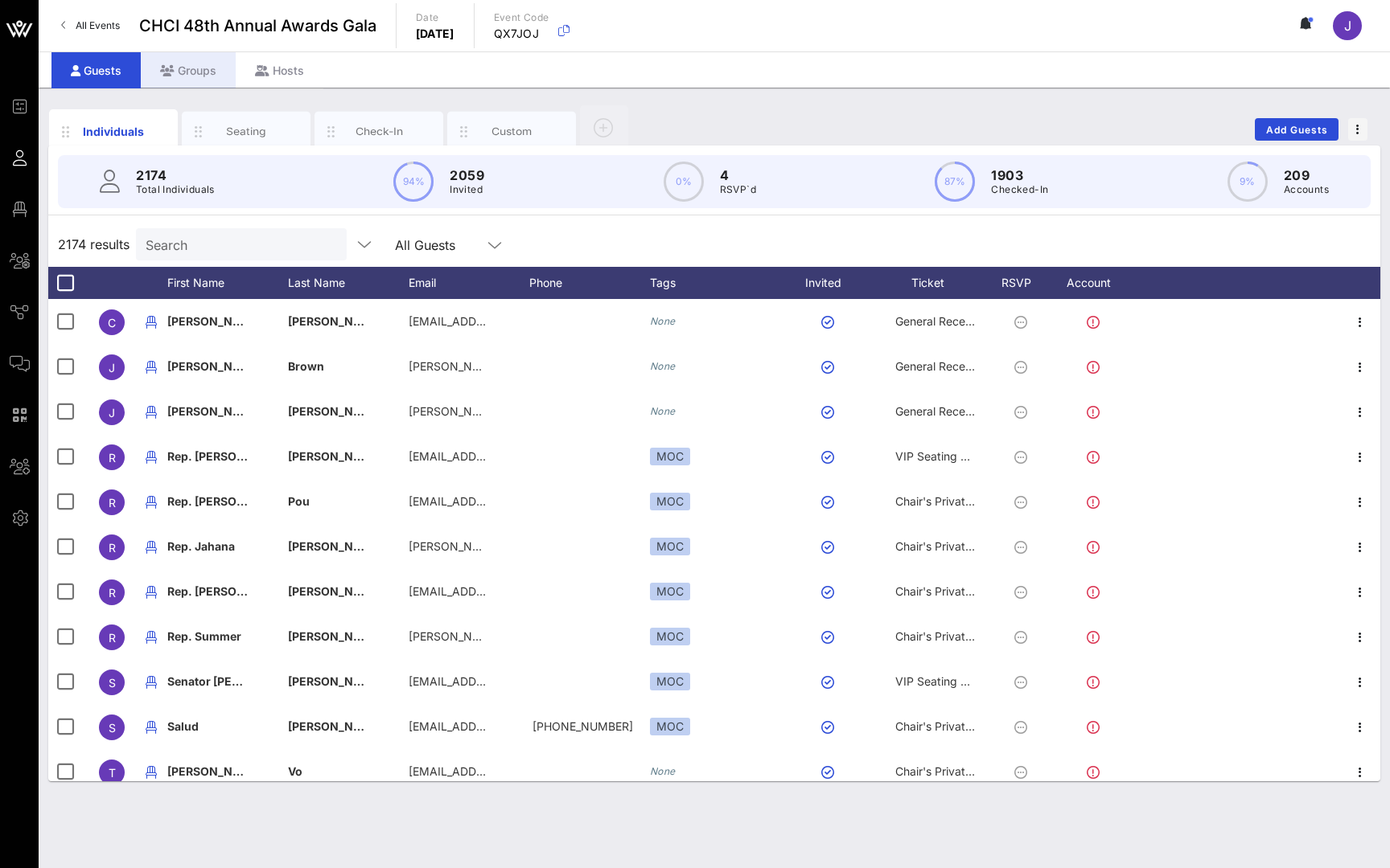
click at [212, 66] on div "Groups" at bounding box center [187, 70] width 95 height 36
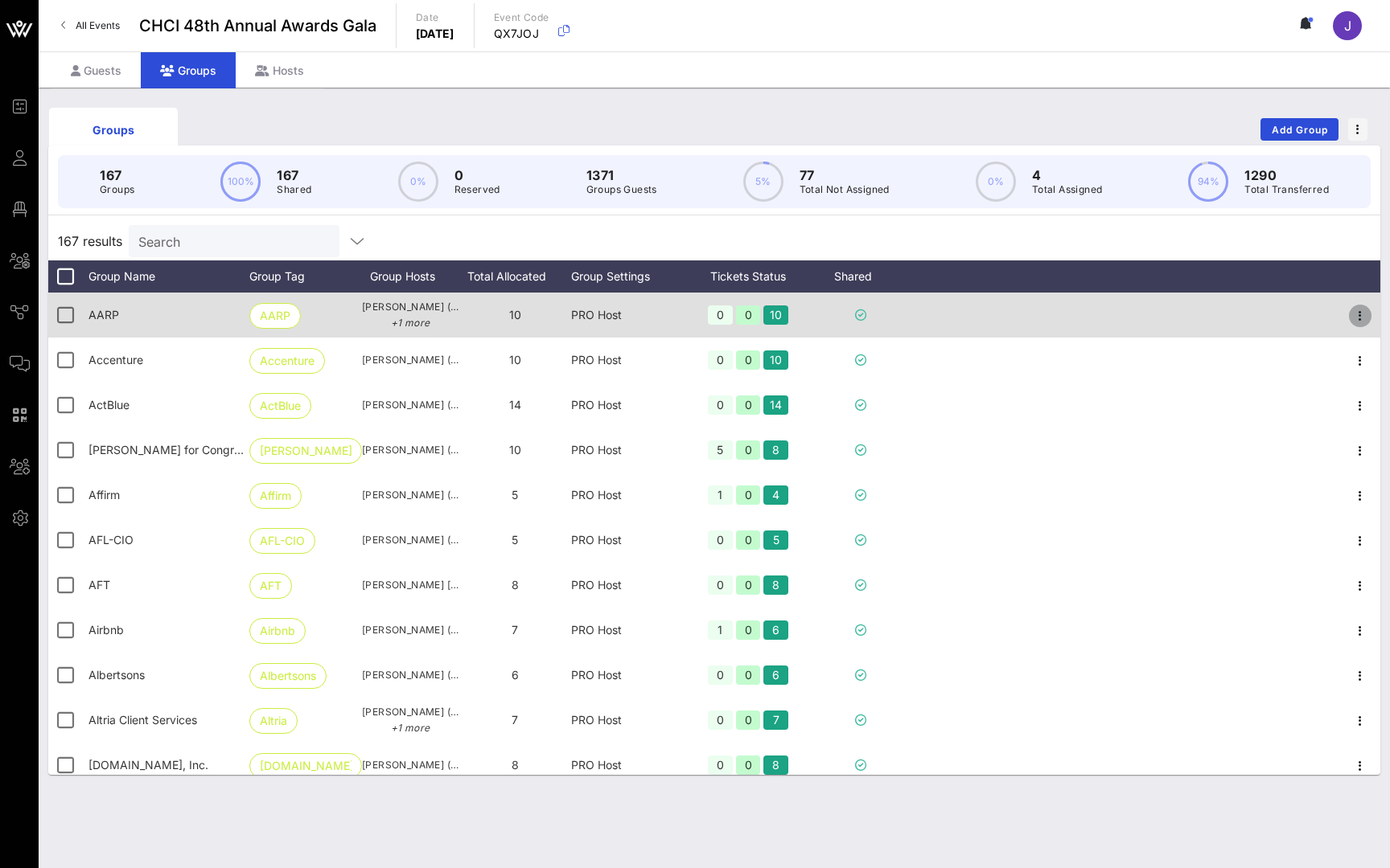
drag, startPoint x: 1214, startPoint y: 247, endPoint x: 1357, endPoint y: 312, distance: 157.1
click at [1357, 312] on icon "button" at bounding box center [1360, 316] width 19 height 19
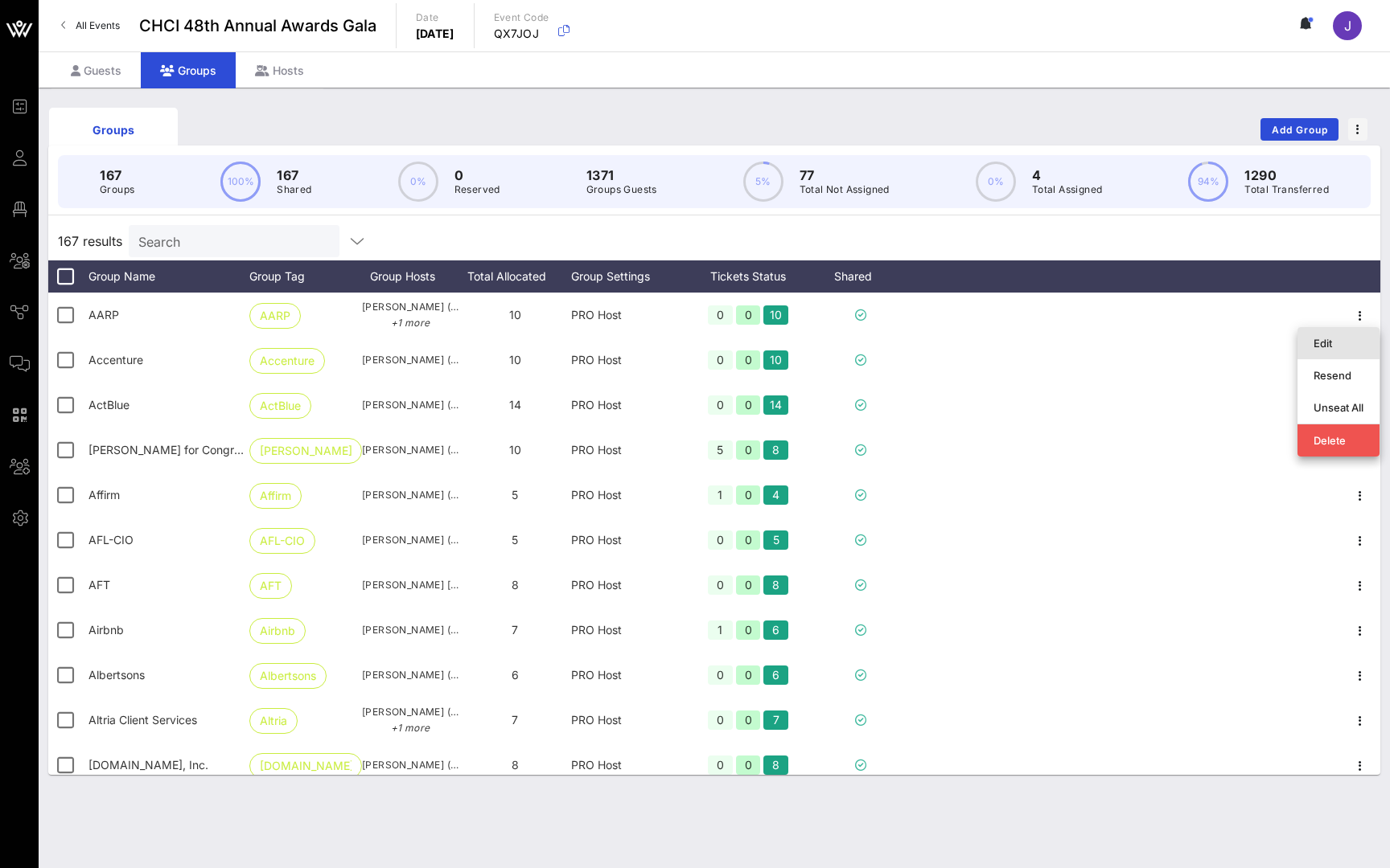
click at [1334, 348] on div "Edit" at bounding box center [1338, 344] width 50 height 13
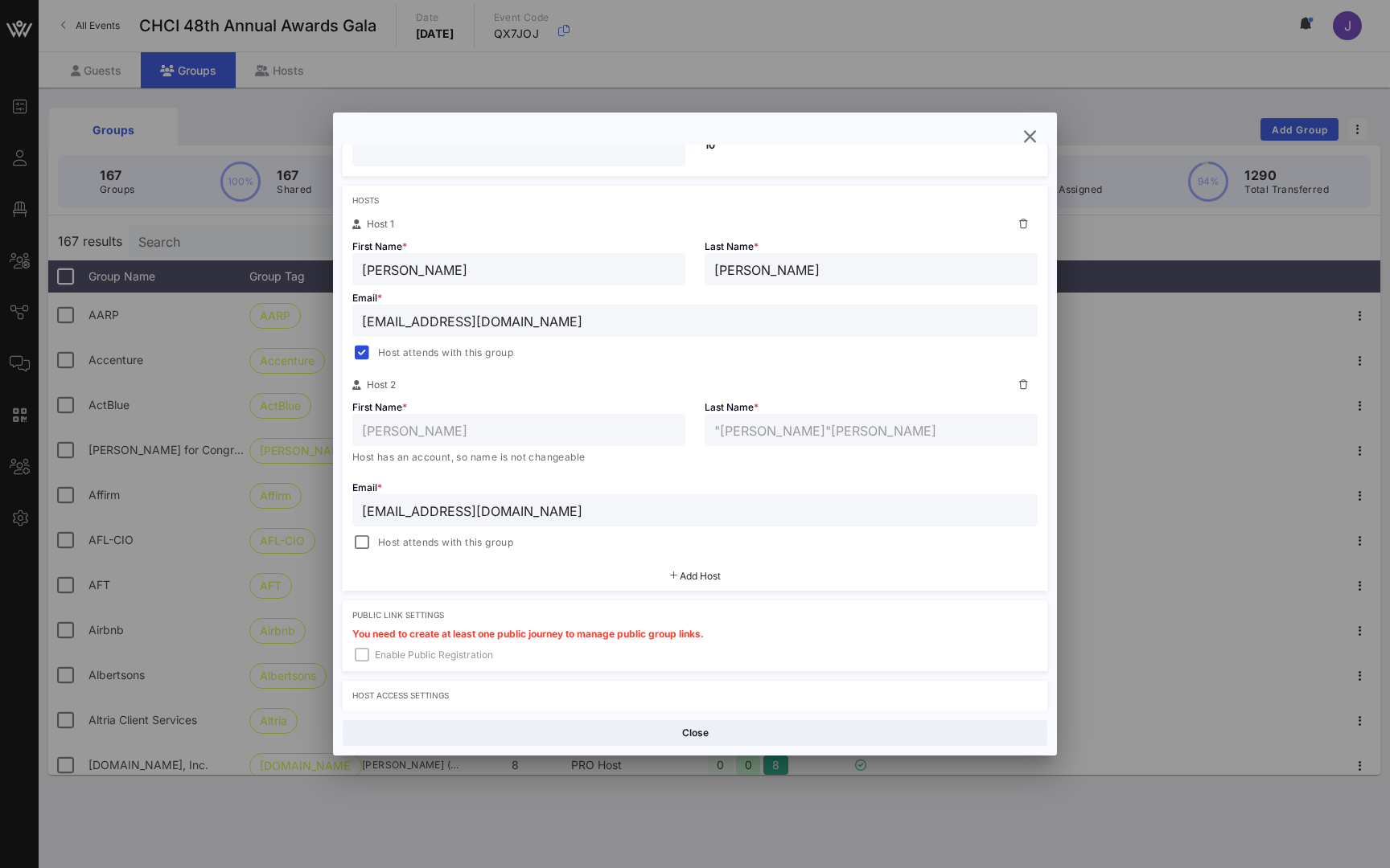
scroll to position [417, 0]
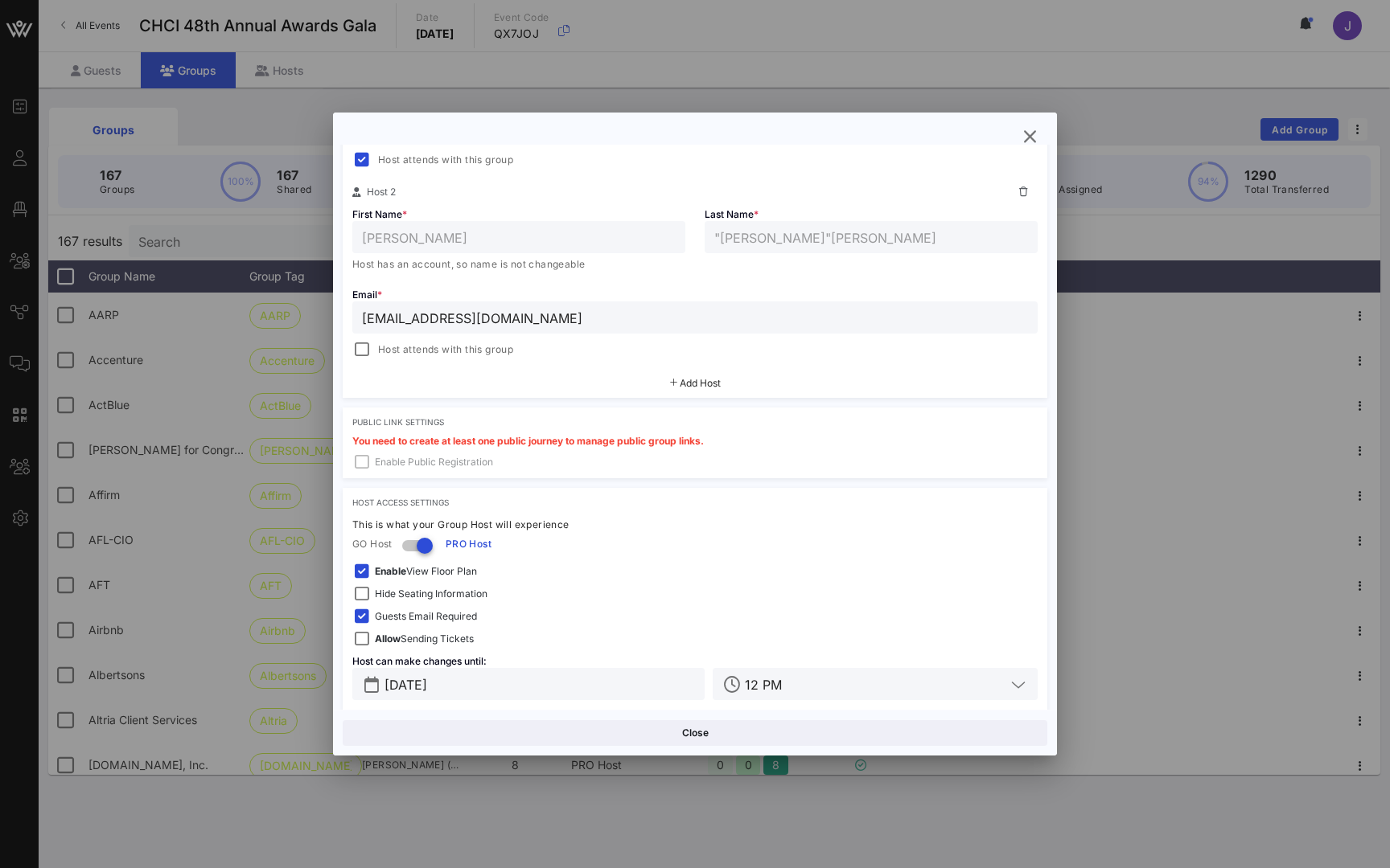
click at [473, 464] on div "You need to create at least one public journey to manage public group links. En…" at bounding box center [695, 457] width 705 height 42
click at [366, 465] on div "You need to create at least one public journey to manage public group links. En…" at bounding box center [695, 457] width 705 height 42
click at [361, 461] on div "You need to create at least one public journey to manage public group links. En…" at bounding box center [695, 457] width 705 height 42
click at [1031, 131] on icon "button" at bounding box center [1029, 137] width 19 height 19
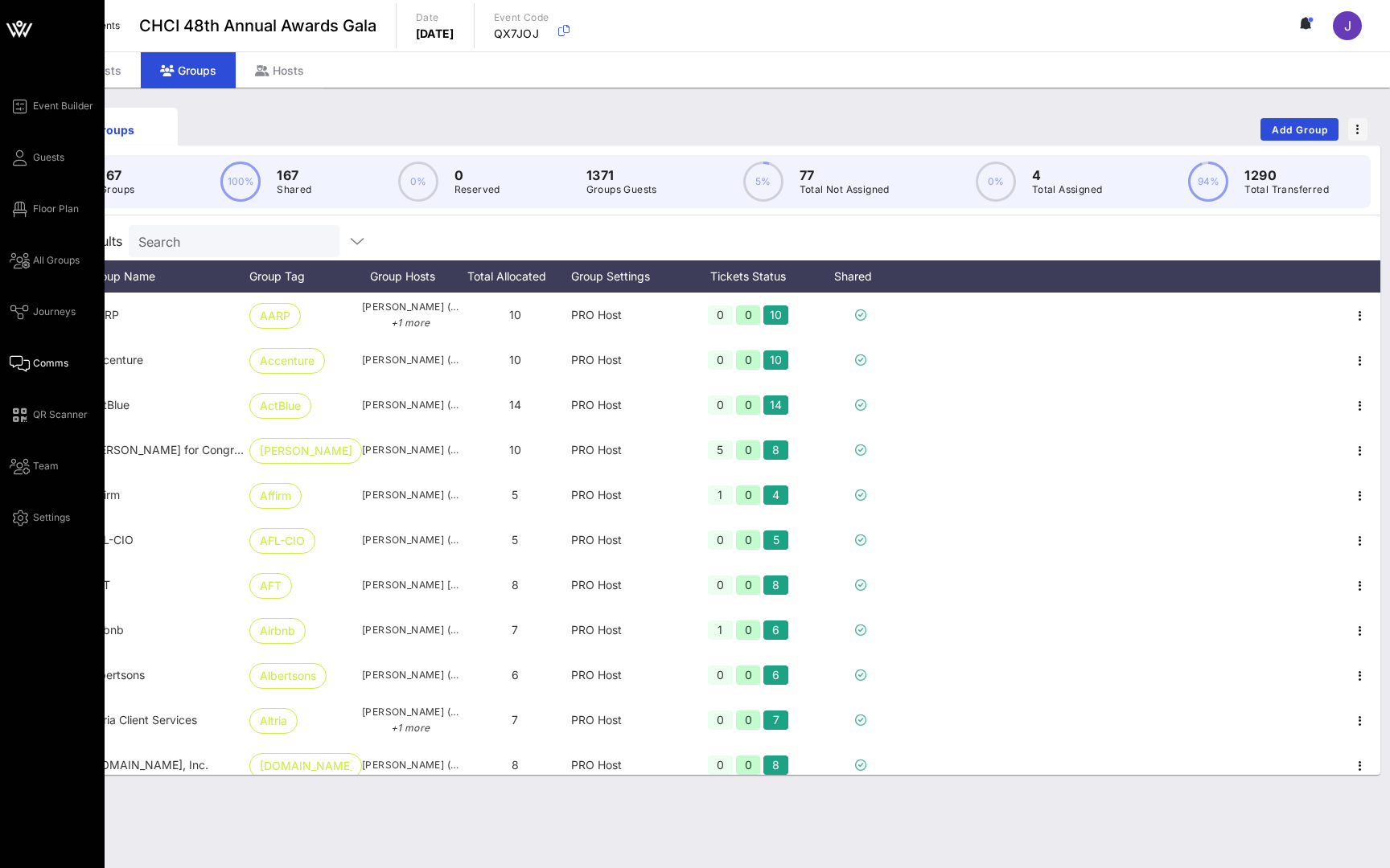
click at [25, 363] on icon at bounding box center [19, 364] width 20 height 3
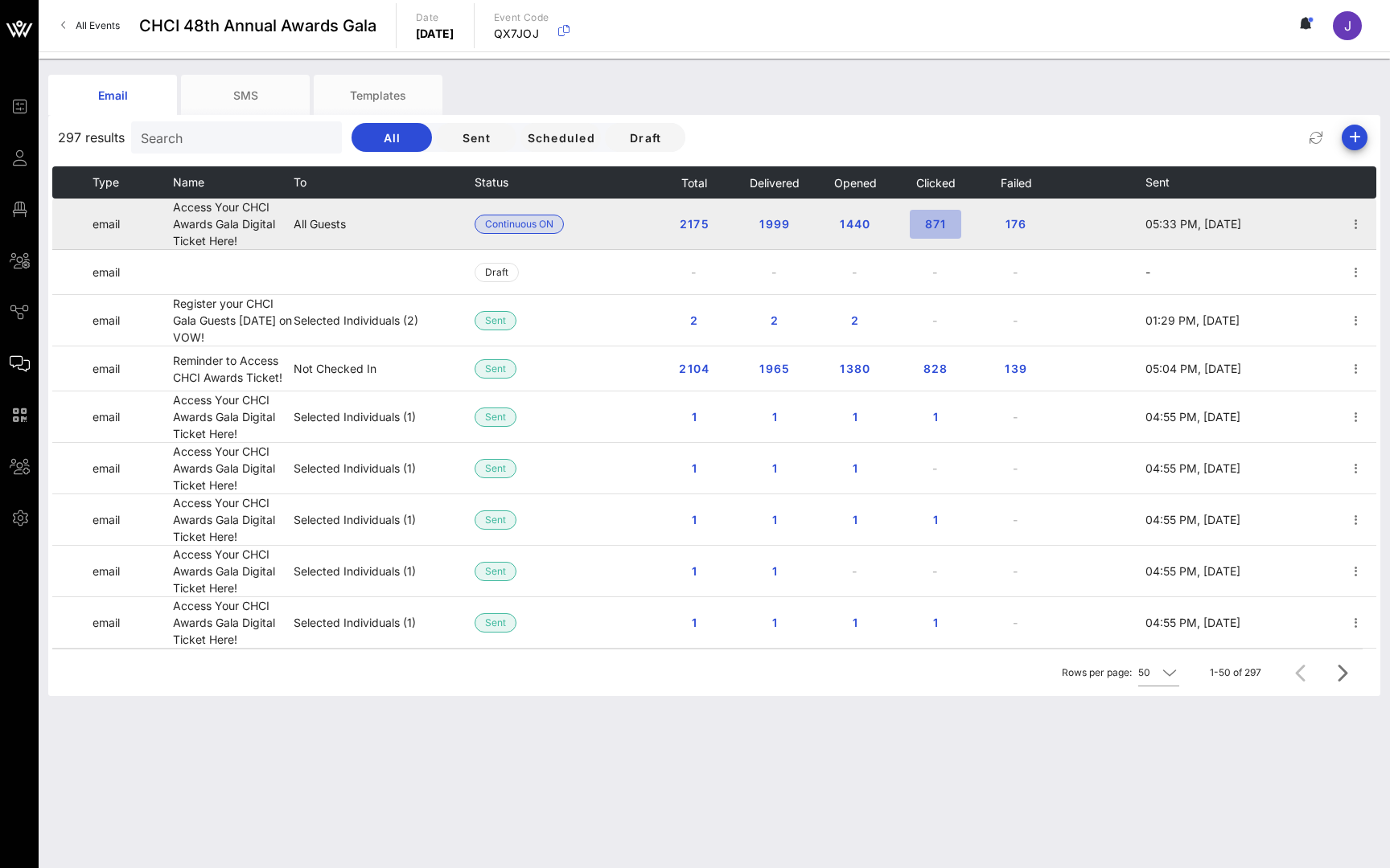
drag, startPoint x: 980, startPoint y: 259, endPoint x: 940, endPoint y: 224, distance: 53.2
click at [940, 224] on span "871" at bounding box center [936, 223] width 26 height 14
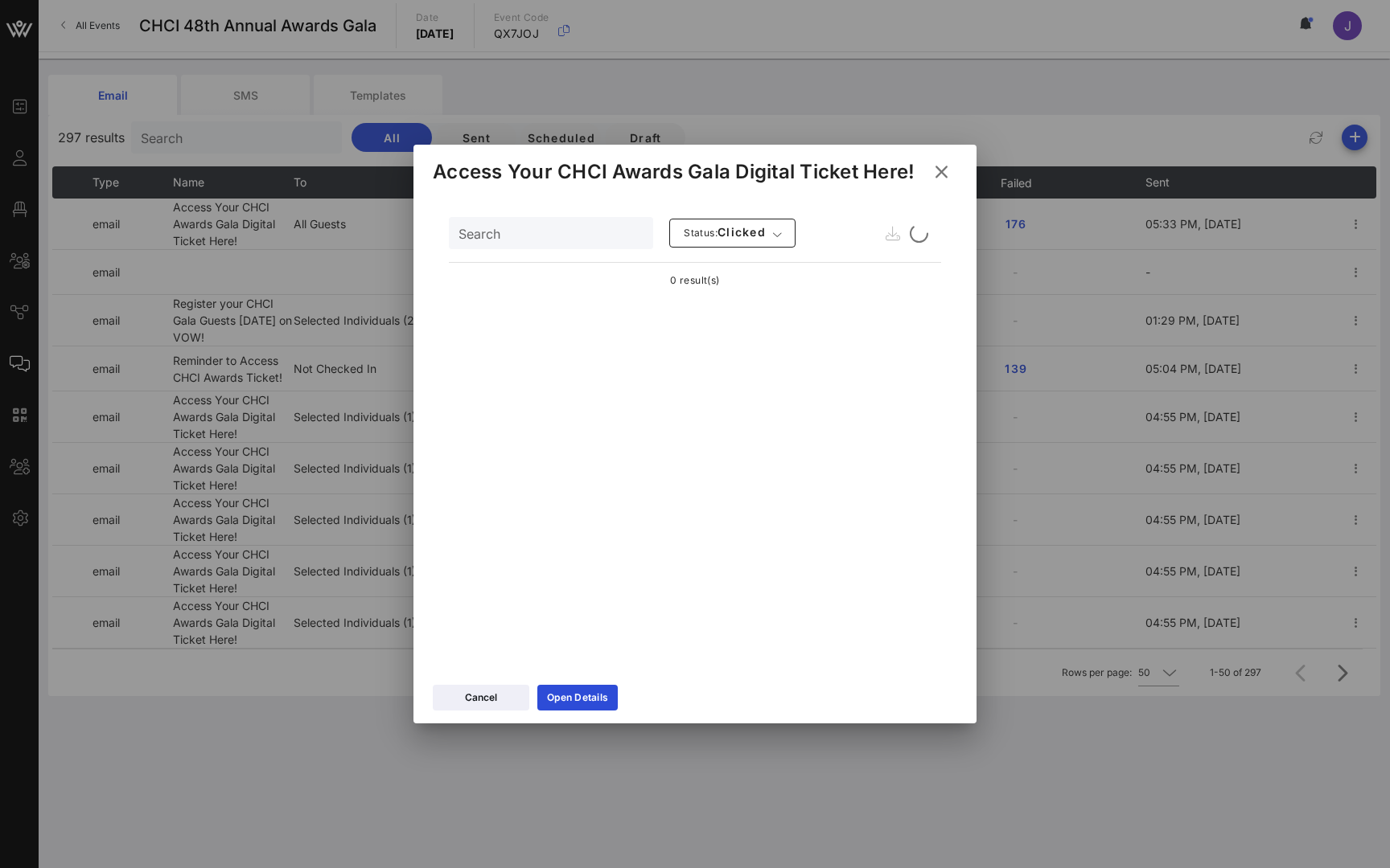
click at [949, 167] on icon at bounding box center [941, 173] width 23 height 22
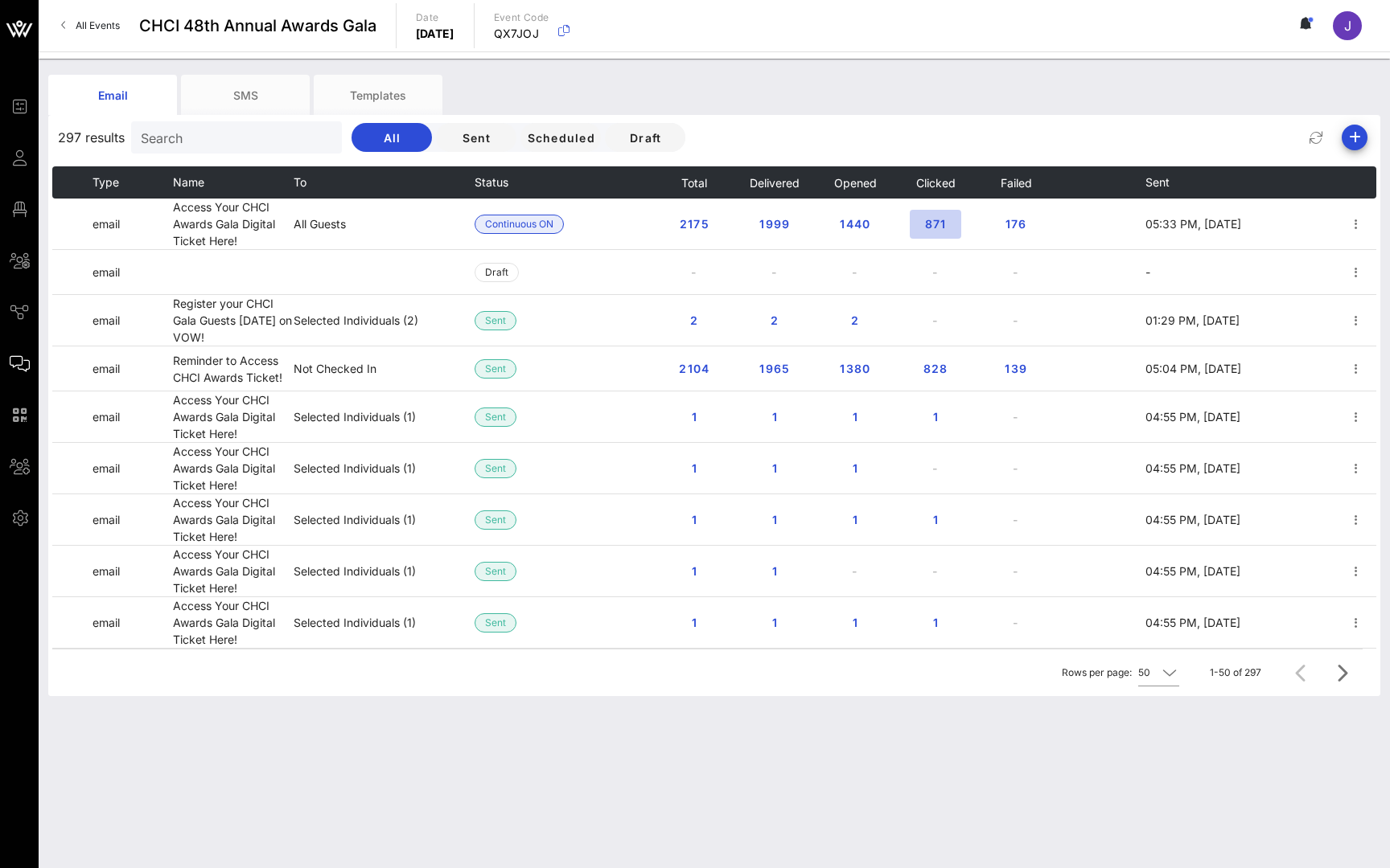
click at [938, 221] on span "871" at bounding box center [936, 223] width 26 height 14
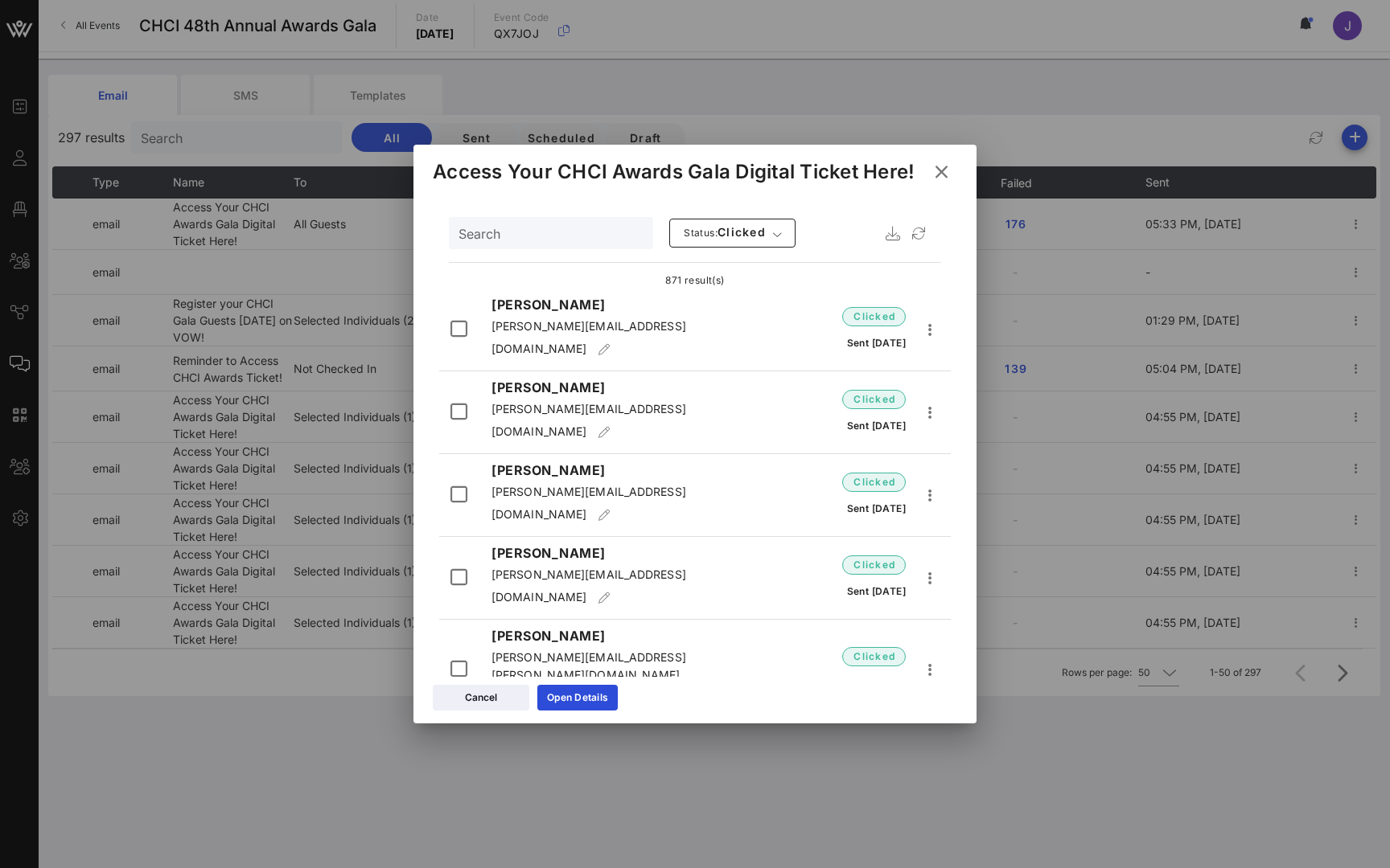
click at [945, 170] on icon at bounding box center [941, 173] width 23 height 22
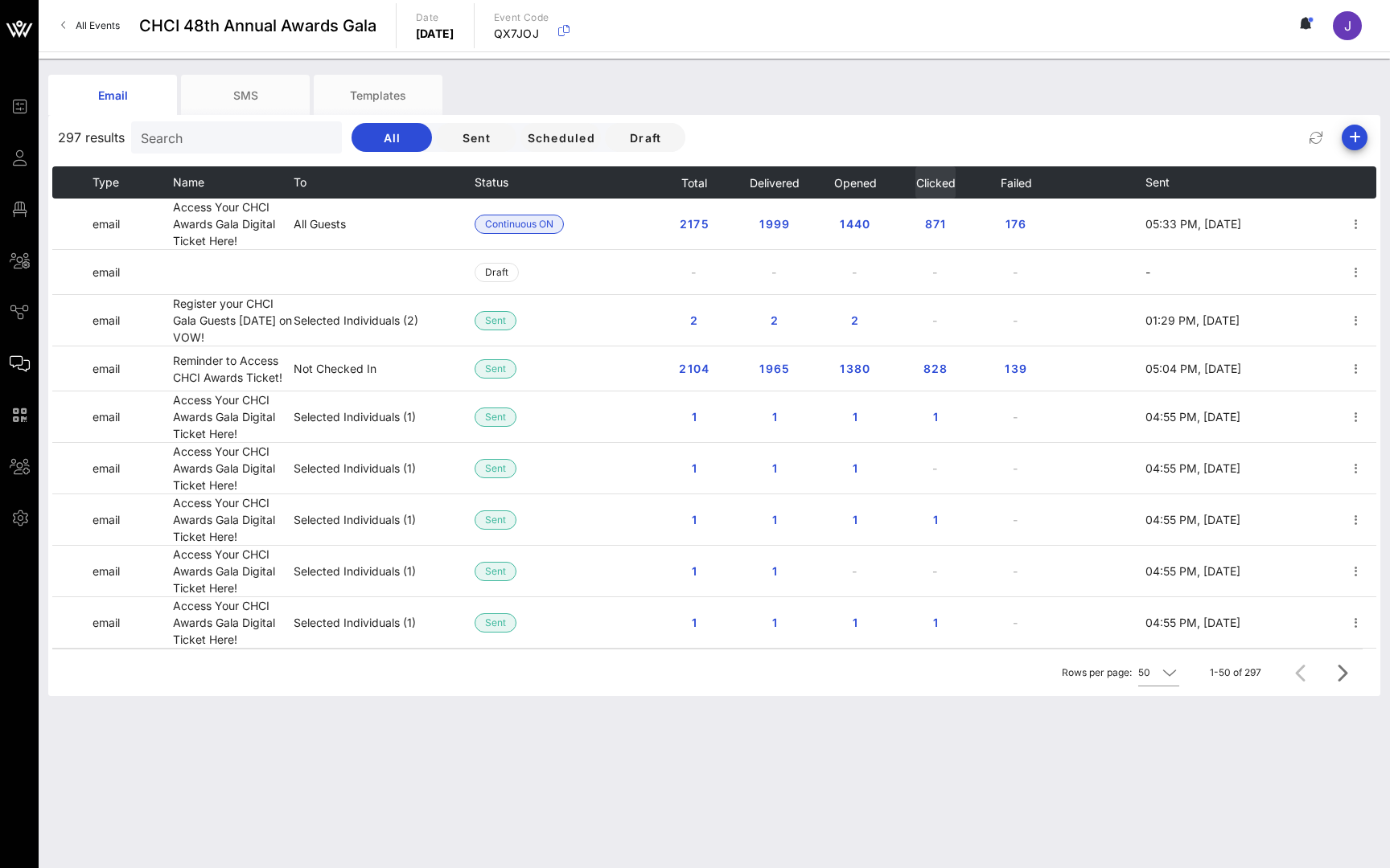
click at [945, 167] on button "Clicked" at bounding box center [936, 182] width 41 height 32
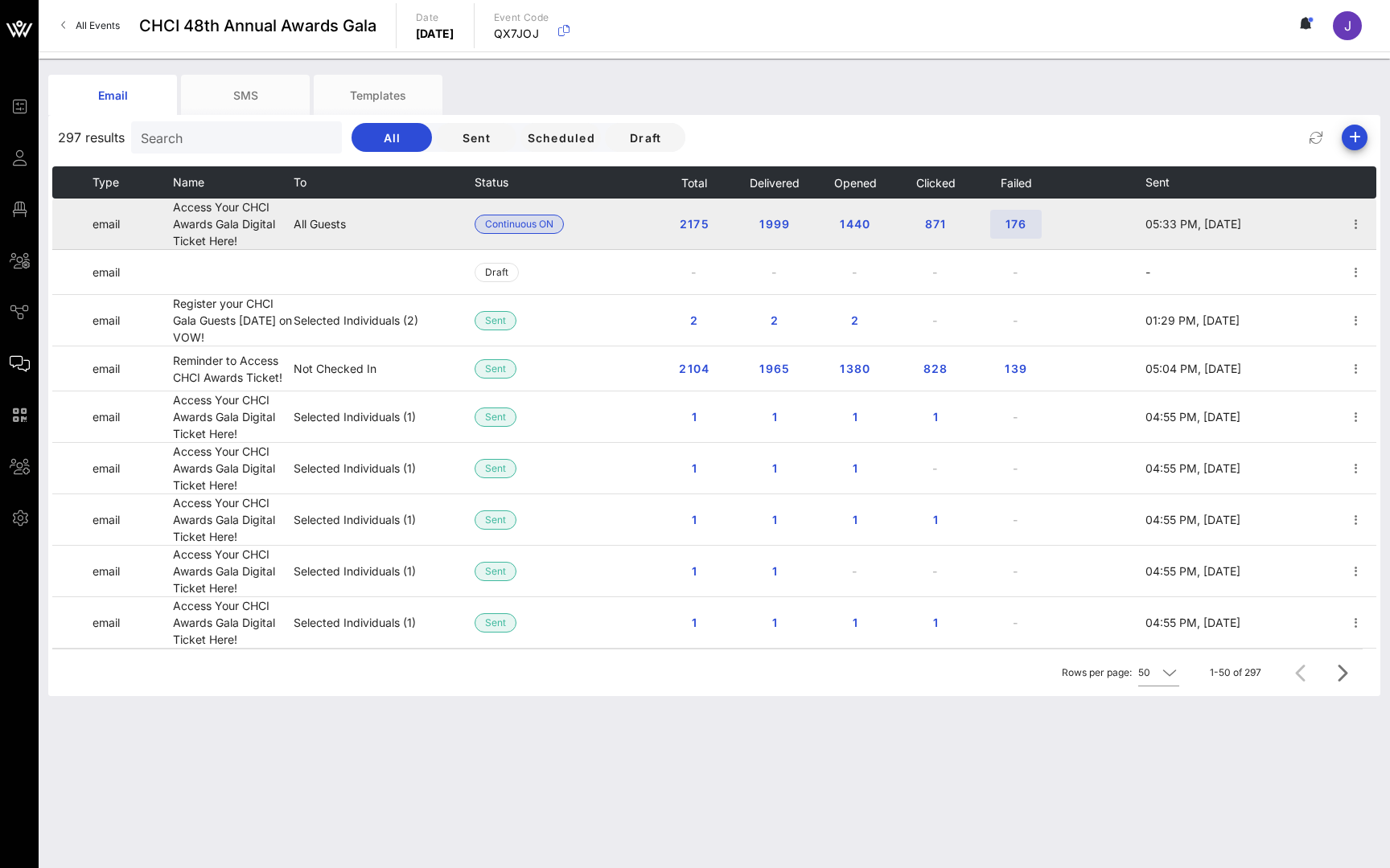
click at [1022, 221] on span "176" at bounding box center [1016, 223] width 26 height 14
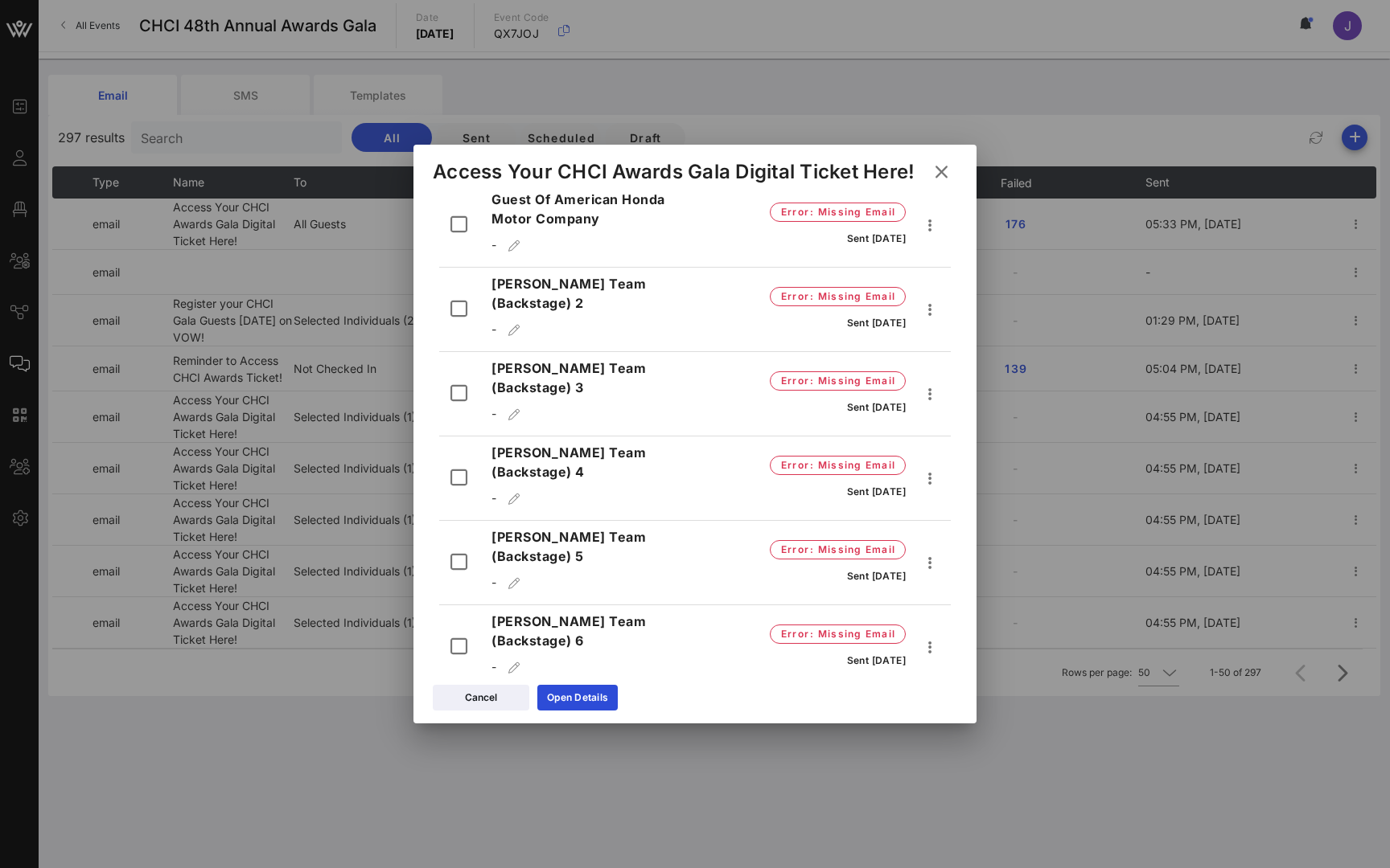
scroll to position [2179, 0]
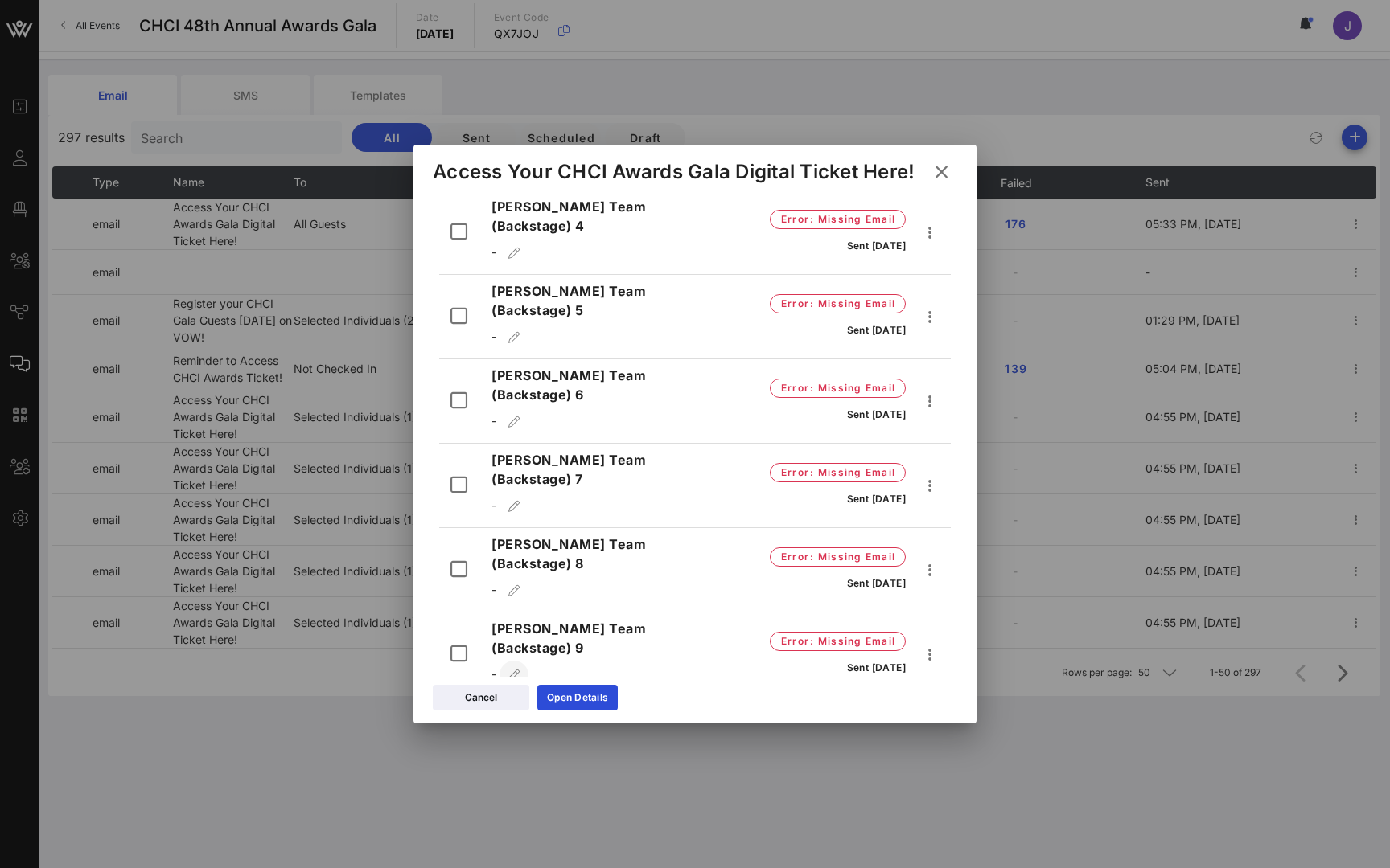
click at [513, 669] on icon "button" at bounding box center [514, 675] width 14 height 11
click at [942, 171] on icon at bounding box center [941, 172] width 22 height 20
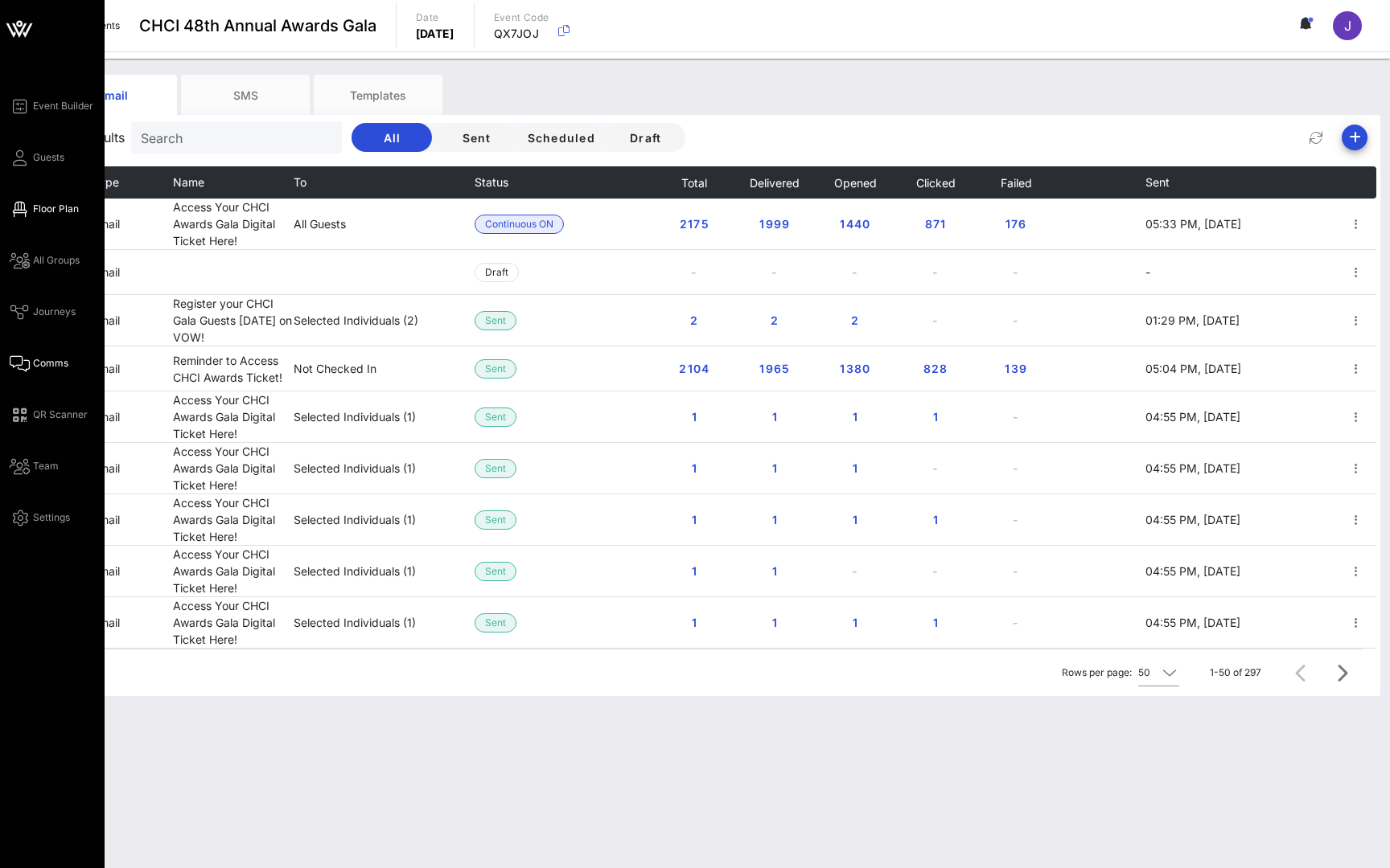
click at [43, 210] on span "Floor Plan" at bounding box center [56, 210] width 46 height 15
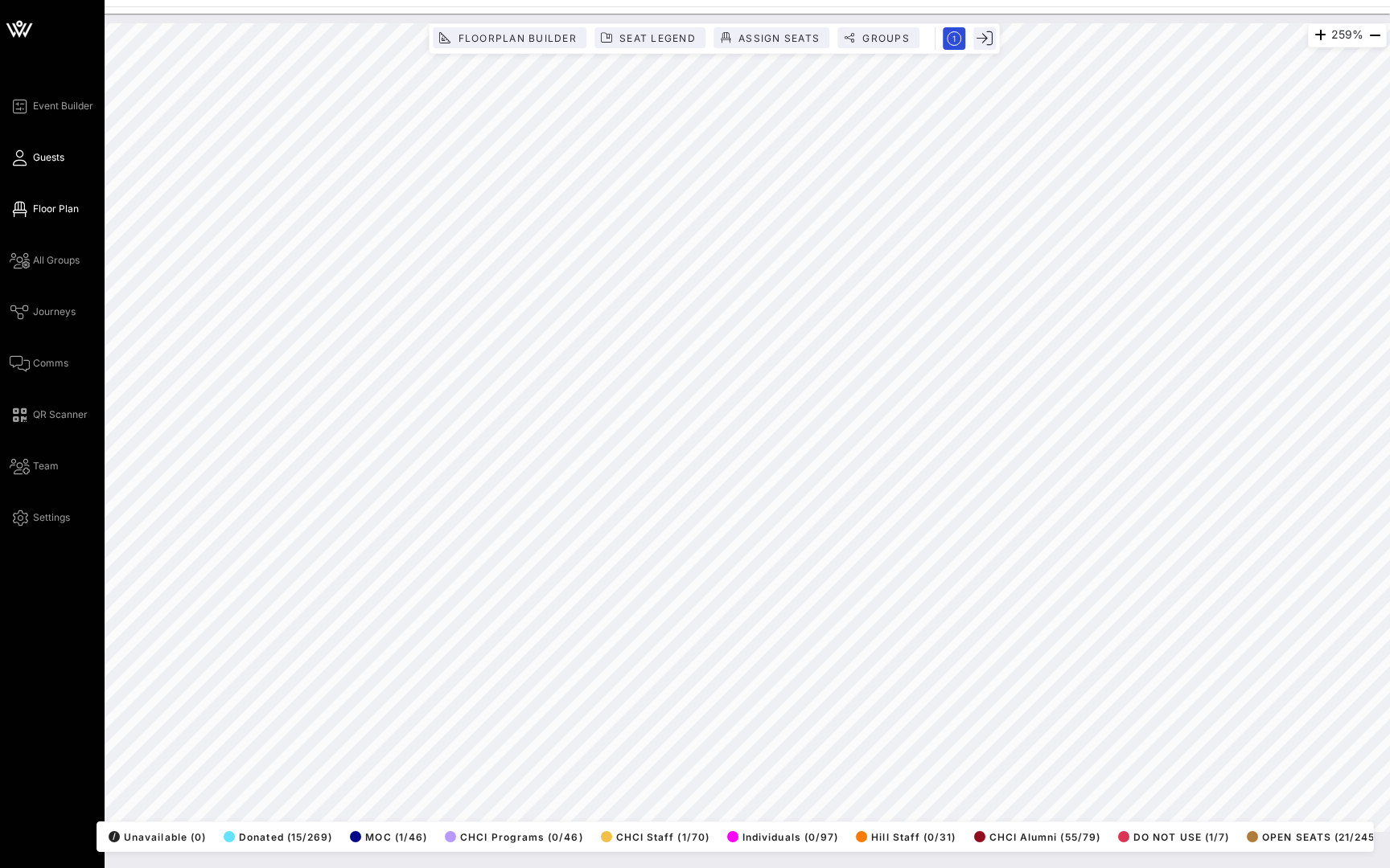
click at [46, 163] on span "Guests" at bounding box center [49, 158] width 31 height 15
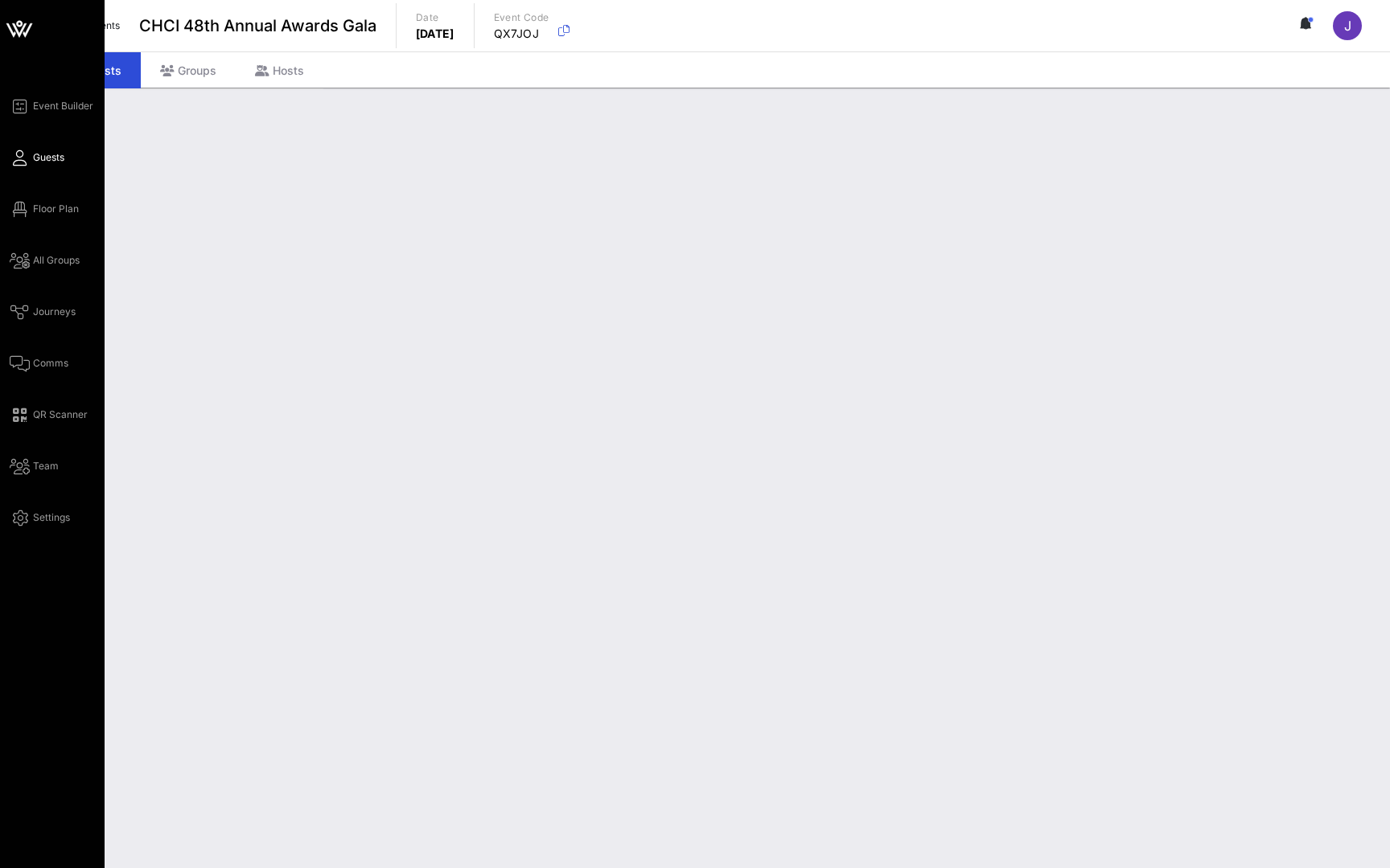
click at [46, 154] on span "Guests" at bounding box center [49, 158] width 31 height 15
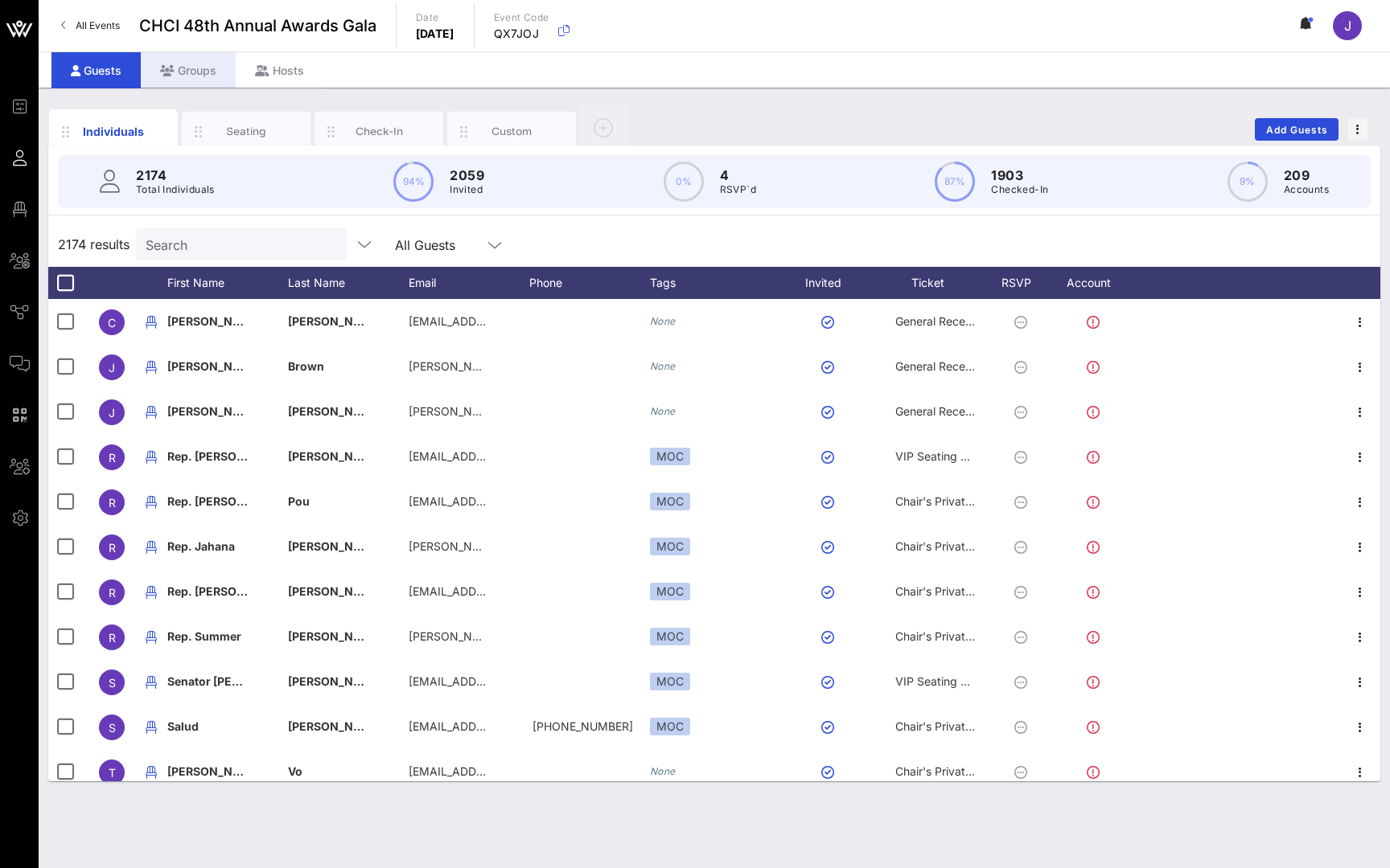
click at [196, 71] on div "Groups" at bounding box center [187, 70] width 95 height 36
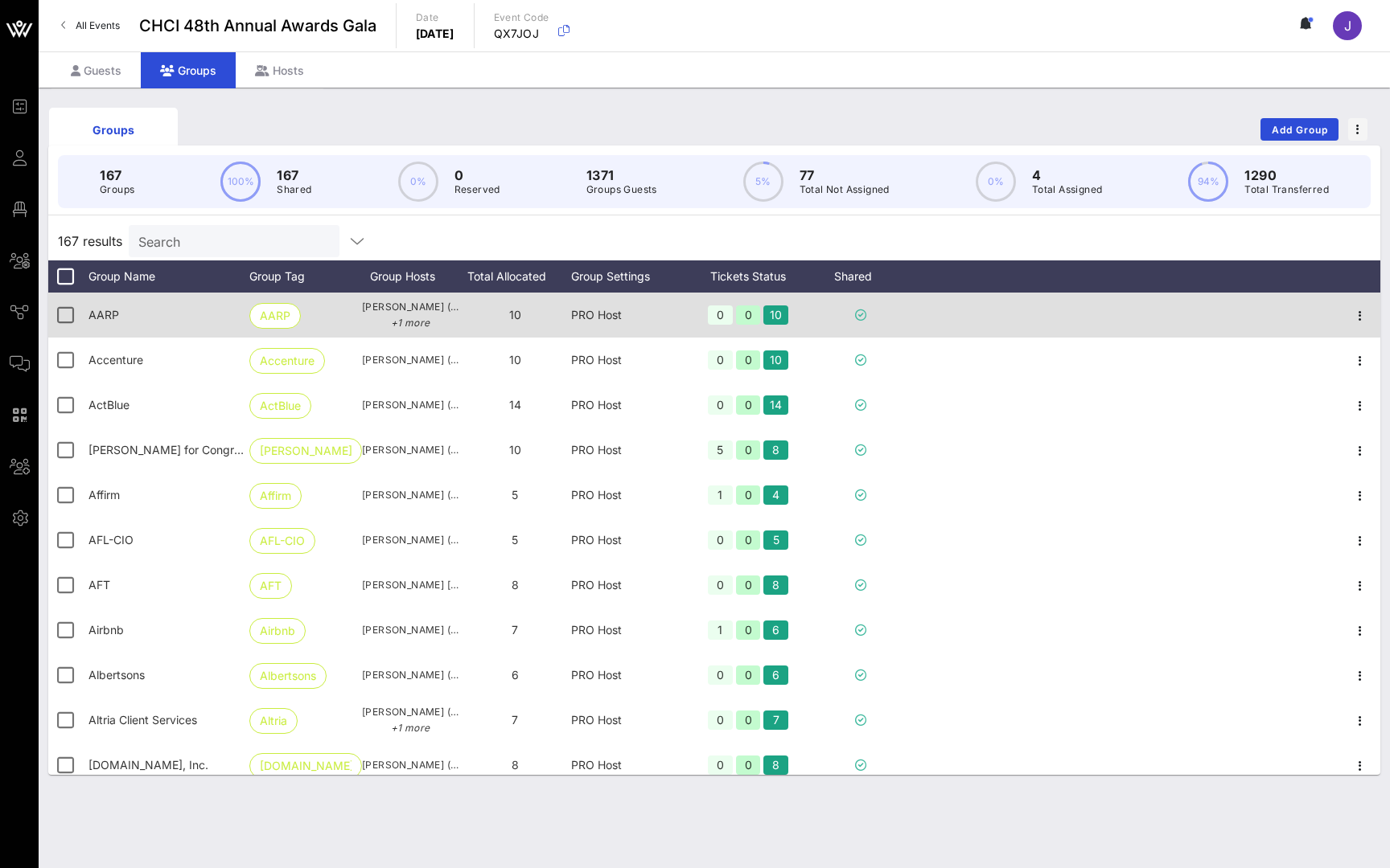
click at [1366, 319] on icon "button" at bounding box center [1360, 316] width 19 height 19
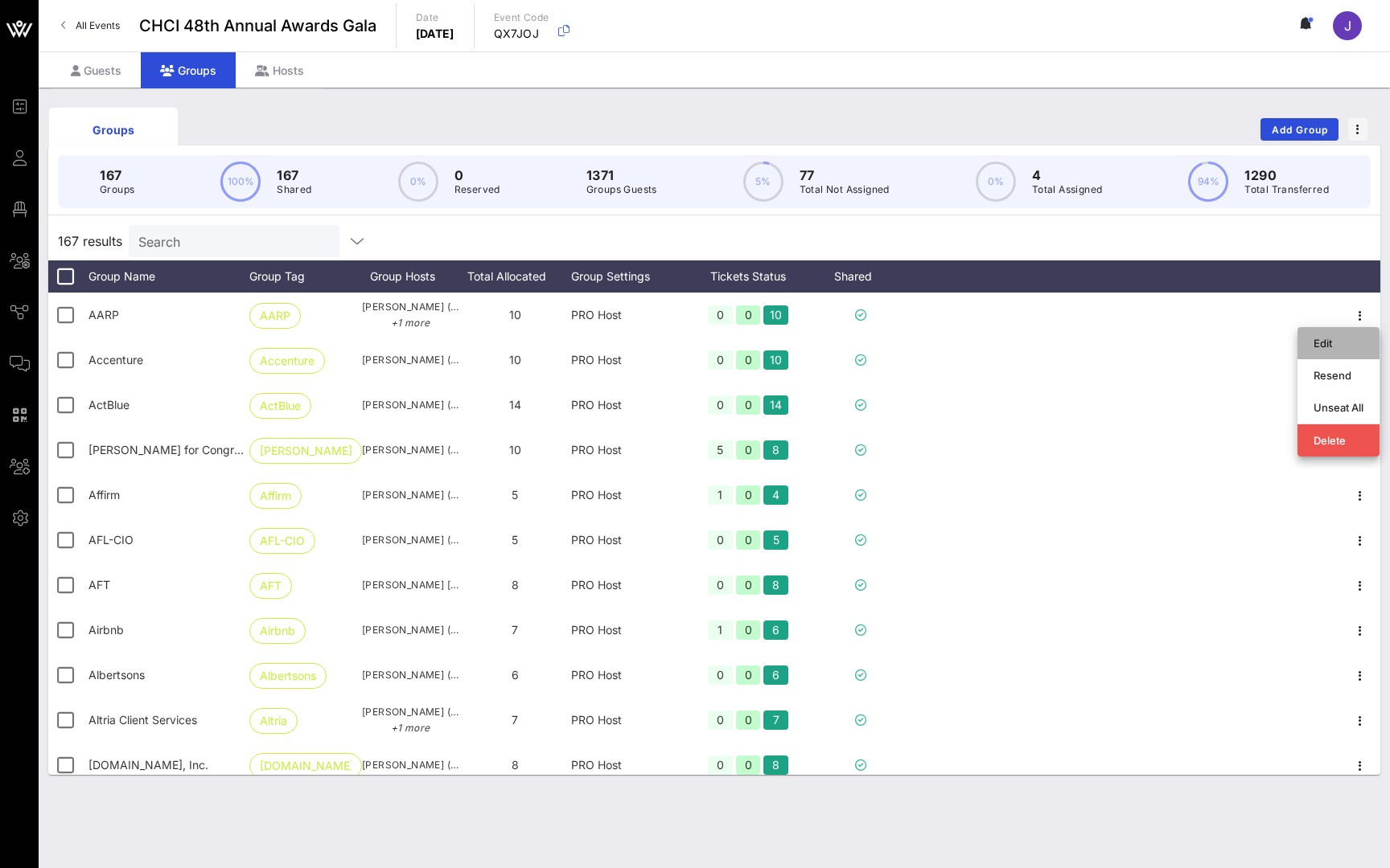
click at [1339, 346] on div "Edit" at bounding box center [1338, 344] width 50 height 13
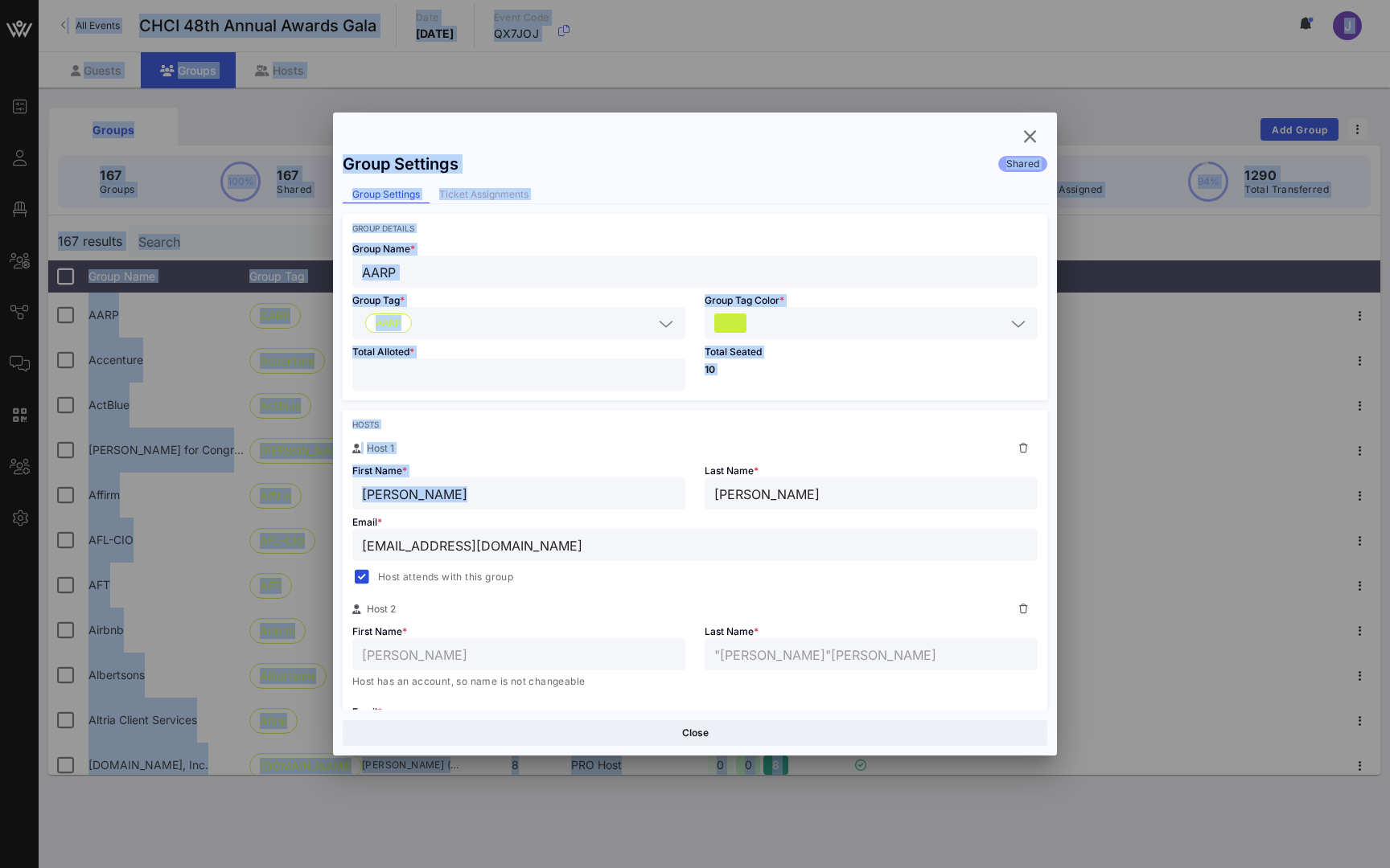
drag, startPoint x: 848, startPoint y: 355, endPoint x: 1083, endPoint y: 37, distance: 395.4
click at [1083, 36] on div "Event Builder Guests Floor Plan All Groups Journeys Comms QR Scanner Team Setti…" at bounding box center [695, 434] width 1390 height 868
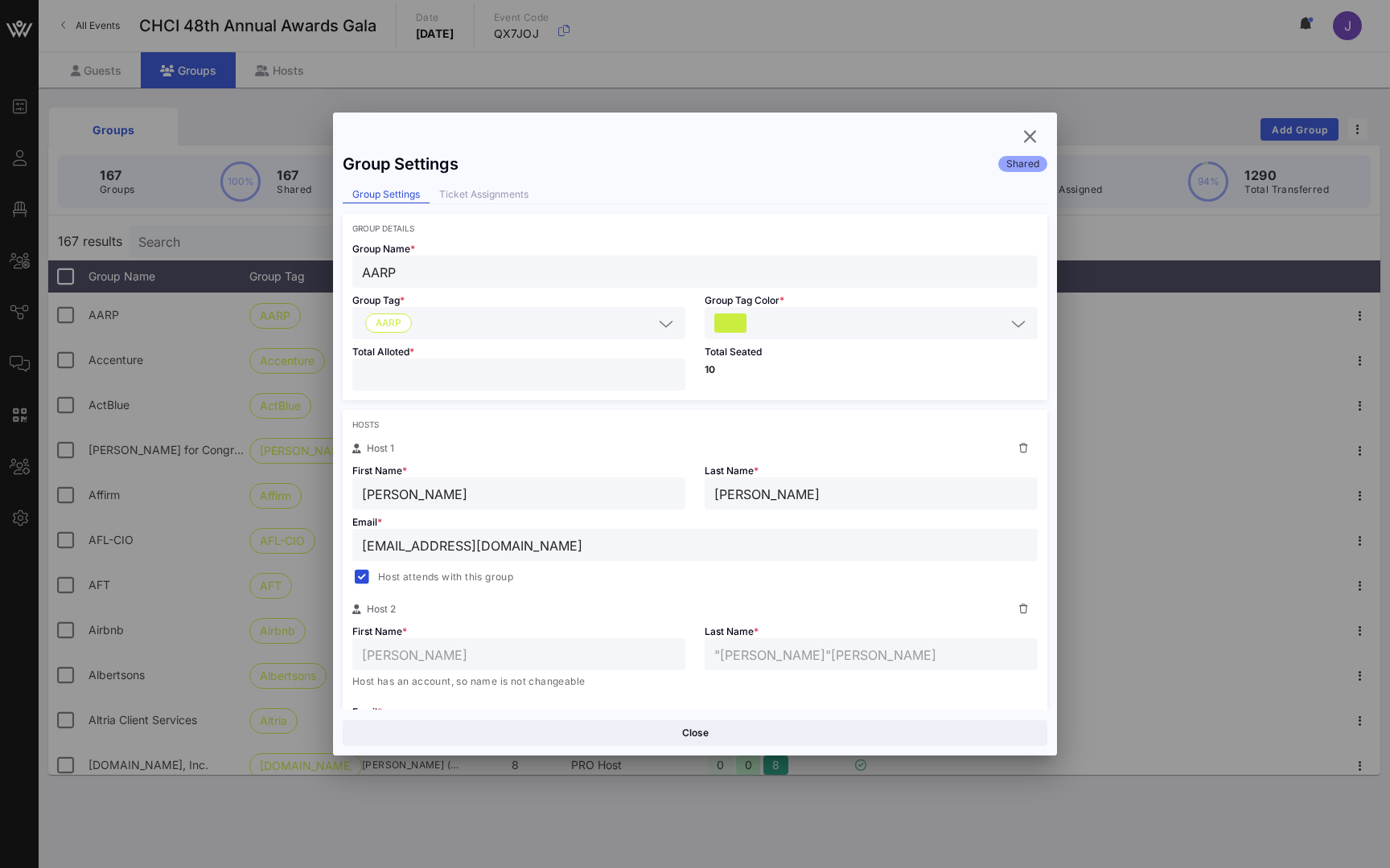
drag, startPoint x: 847, startPoint y: 361, endPoint x: 1128, endPoint y: 278, distance: 293.0
click at [1128, 278] on div at bounding box center [695, 434] width 1390 height 868
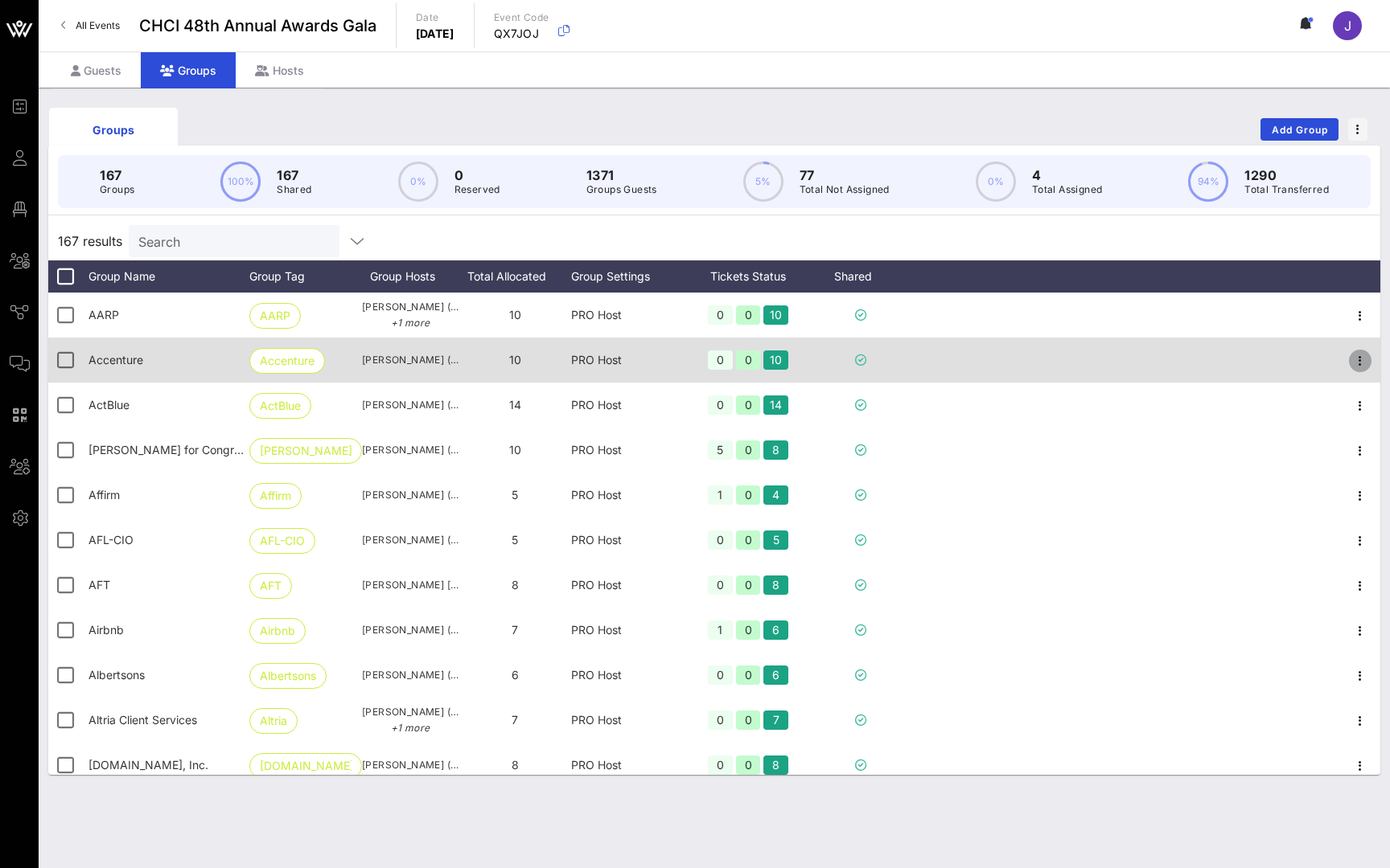
click at [1362, 367] on icon "button" at bounding box center [1360, 361] width 19 height 19
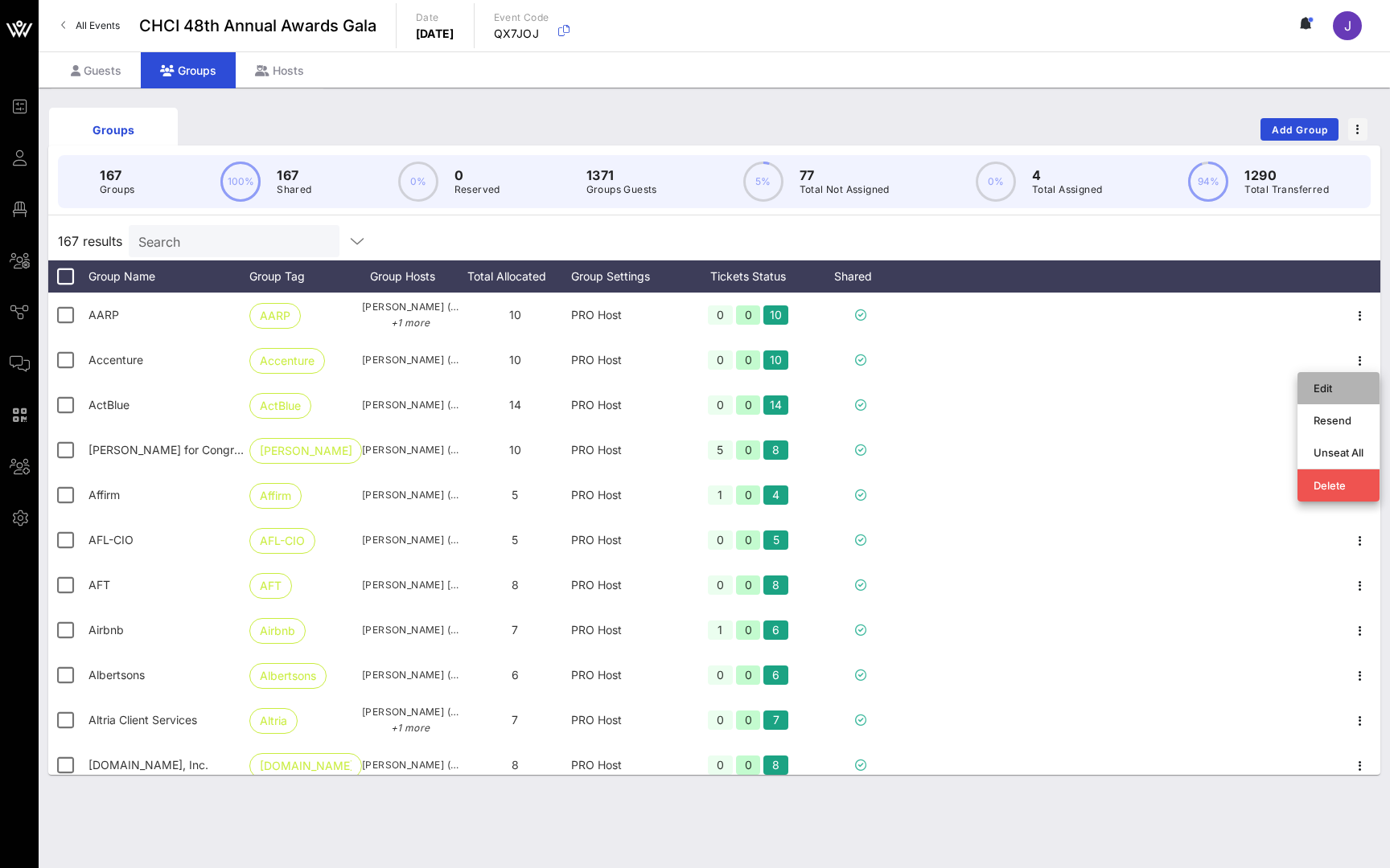
click at [1341, 395] on div "Edit" at bounding box center [1338, 389] width 50 height 26
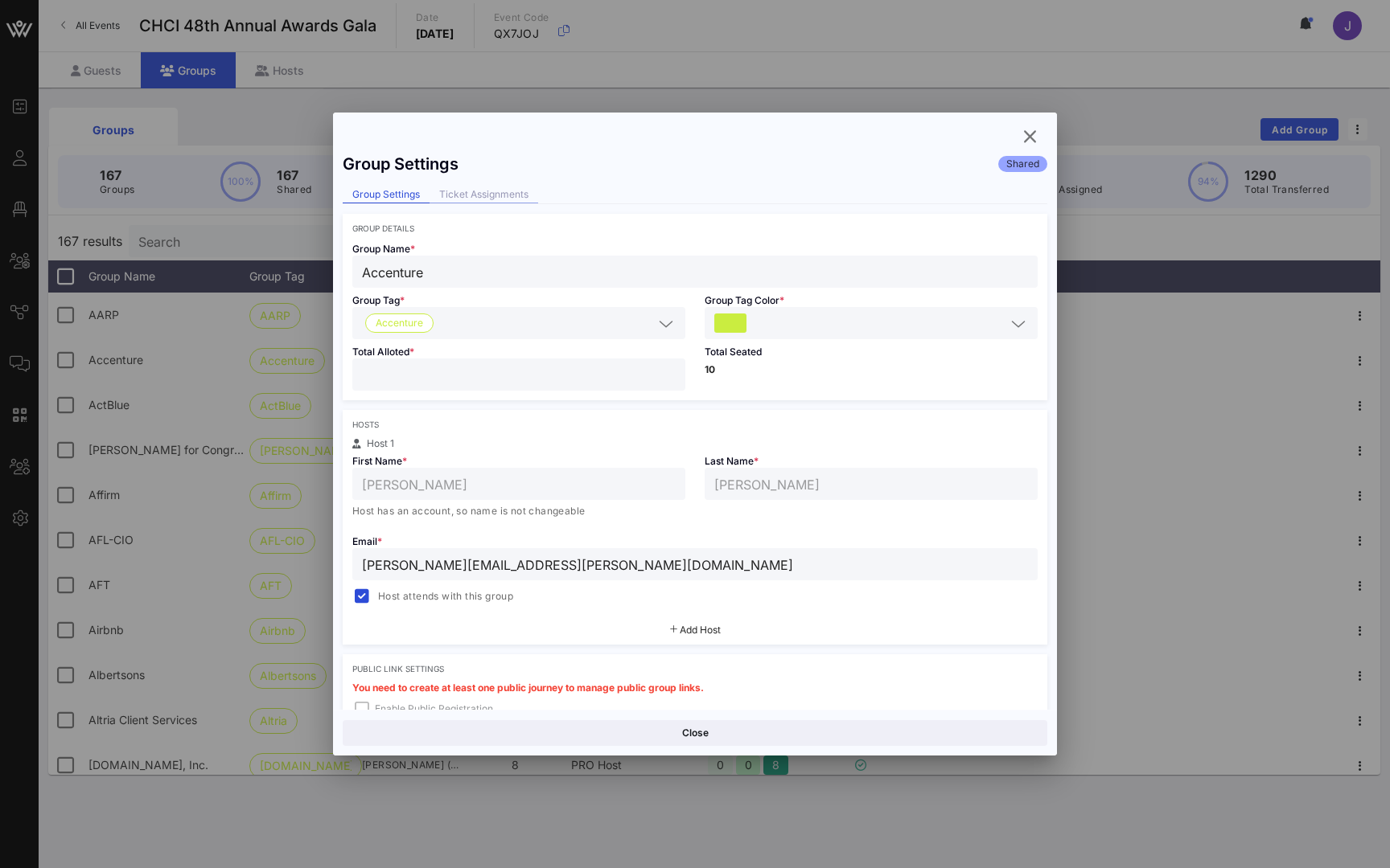
drag, startPoint x: 1202, startPoint y: 383, endPoint x: 503, endPoint y: 196, distance: 723.6
click at [503, 196] on div "Ticket Assignments" at bounding box center [484, 195] width 109 height 17
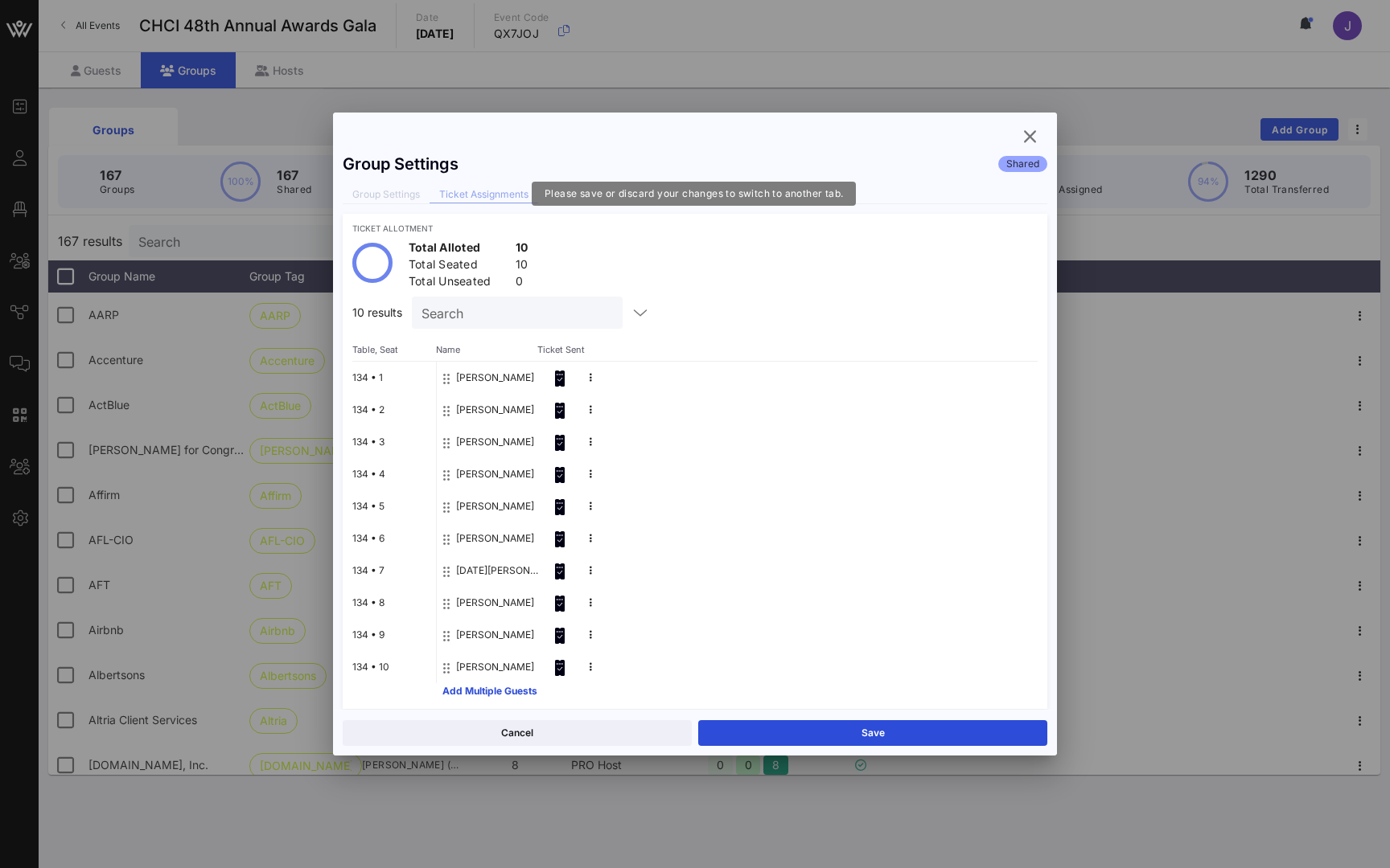
click at [403, 195] on div "Group Settings Ticket Assignments" at bounding box center [695, 195] width 705 height 18
click at [396, 197] on div "Group Settings Ticket Assignments" at bounding box center [695, 195] width 705 height 18
click at [395, 193] on div "Group Settings Ticket Assignments" at bounding box center [695, 195] width 705 height 18
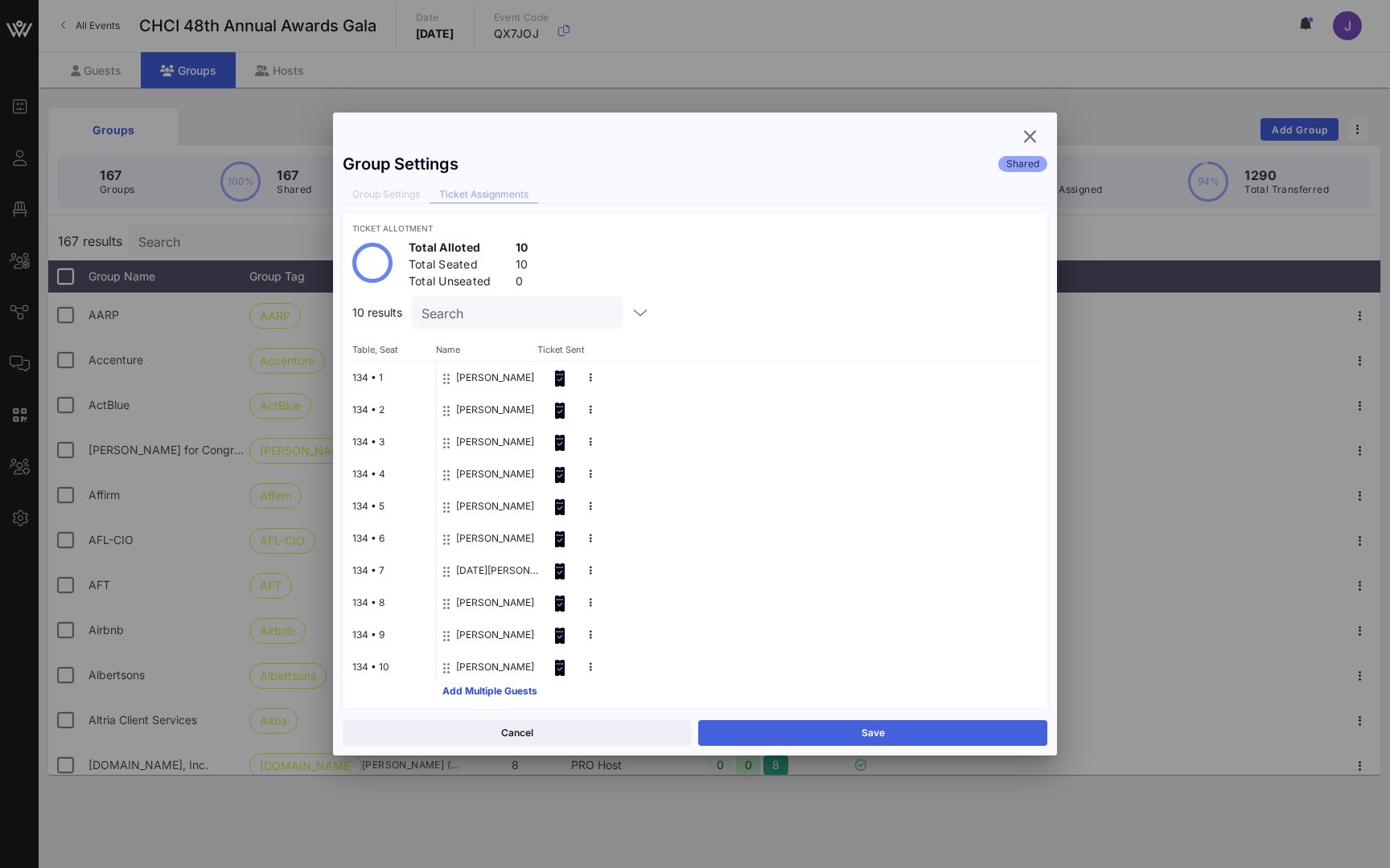
click at [906, 734] on button "Save" at bounding box center [873, 733] width 349 height 26
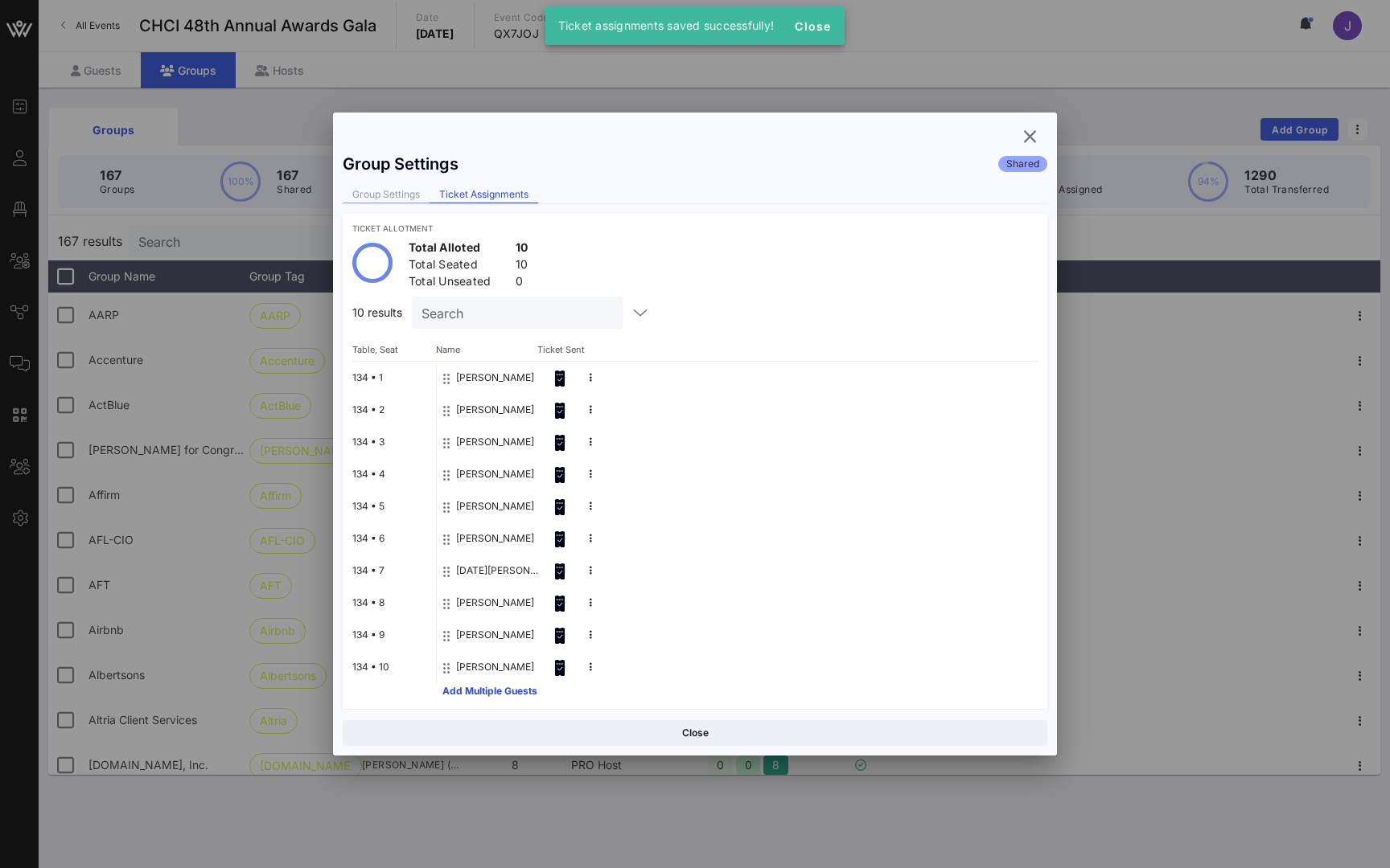
click at [399, 188] on div "Group Settings" at bounding box center [386, 195] width 87 height 17
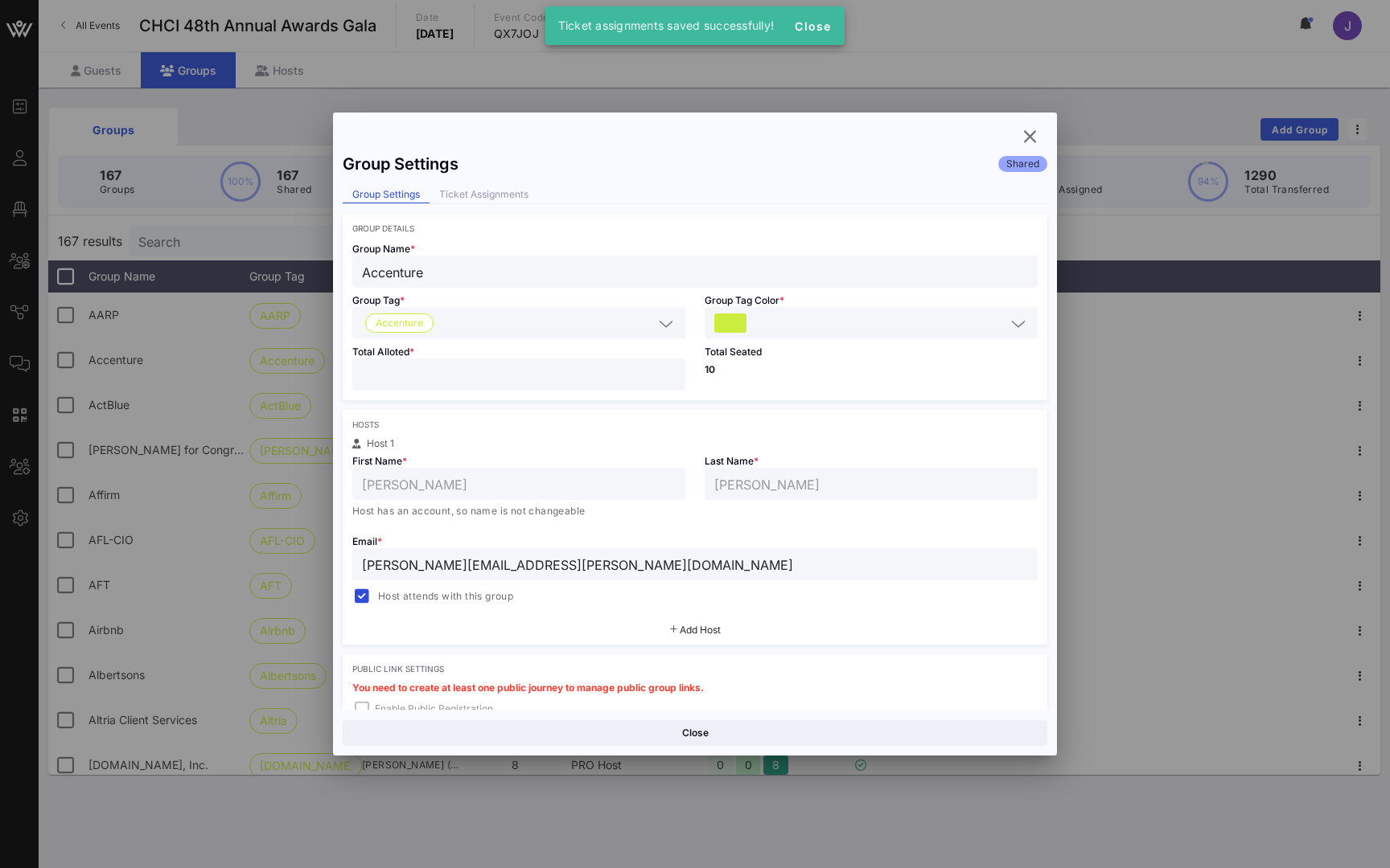
scroll to position [263, 0]
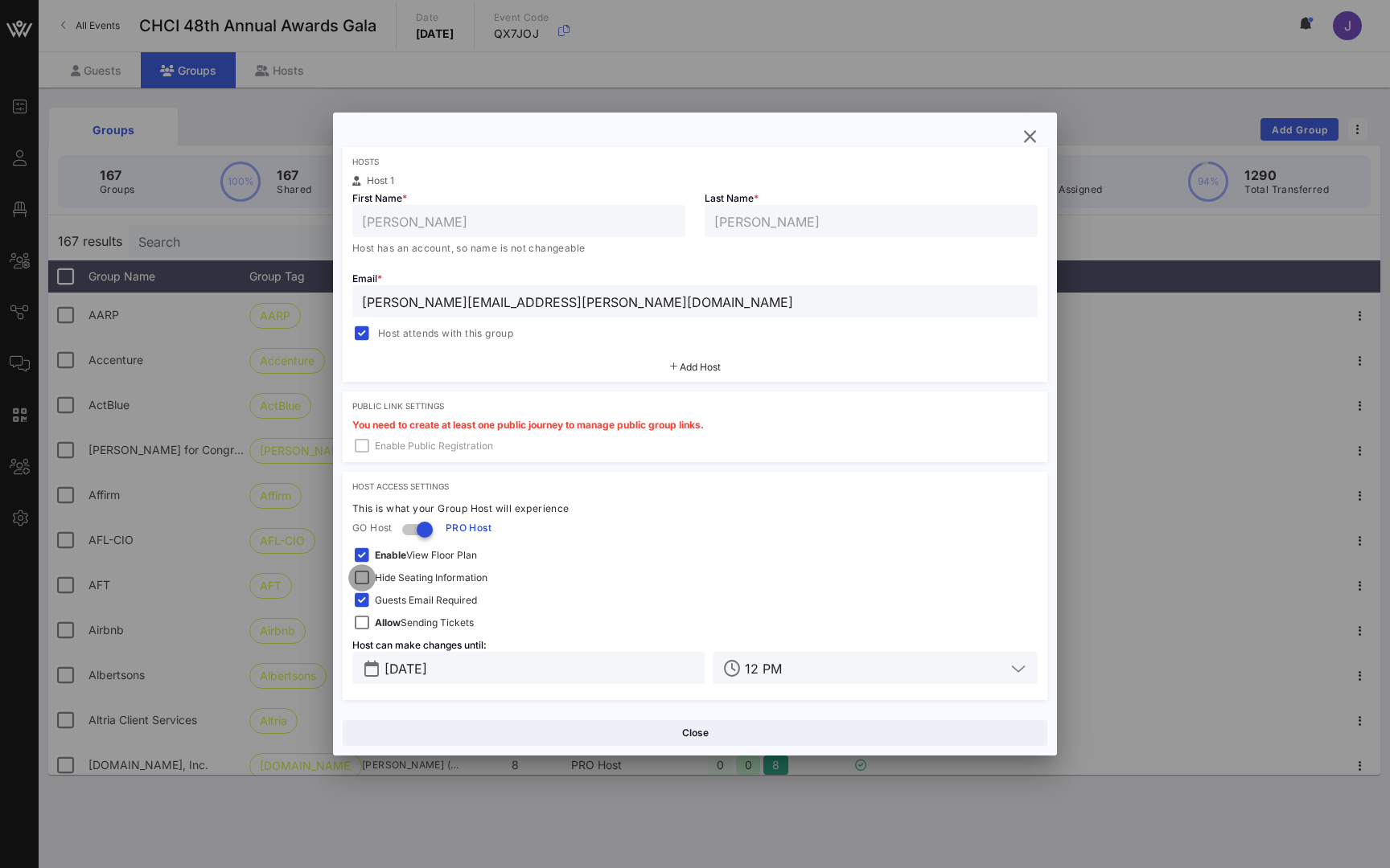
click at [361, 582] on div at bounding box center [362, 578] width 22 height 22
click at [847, 735] on button "Save" at bounding box center [873, 733] width 349 height 26
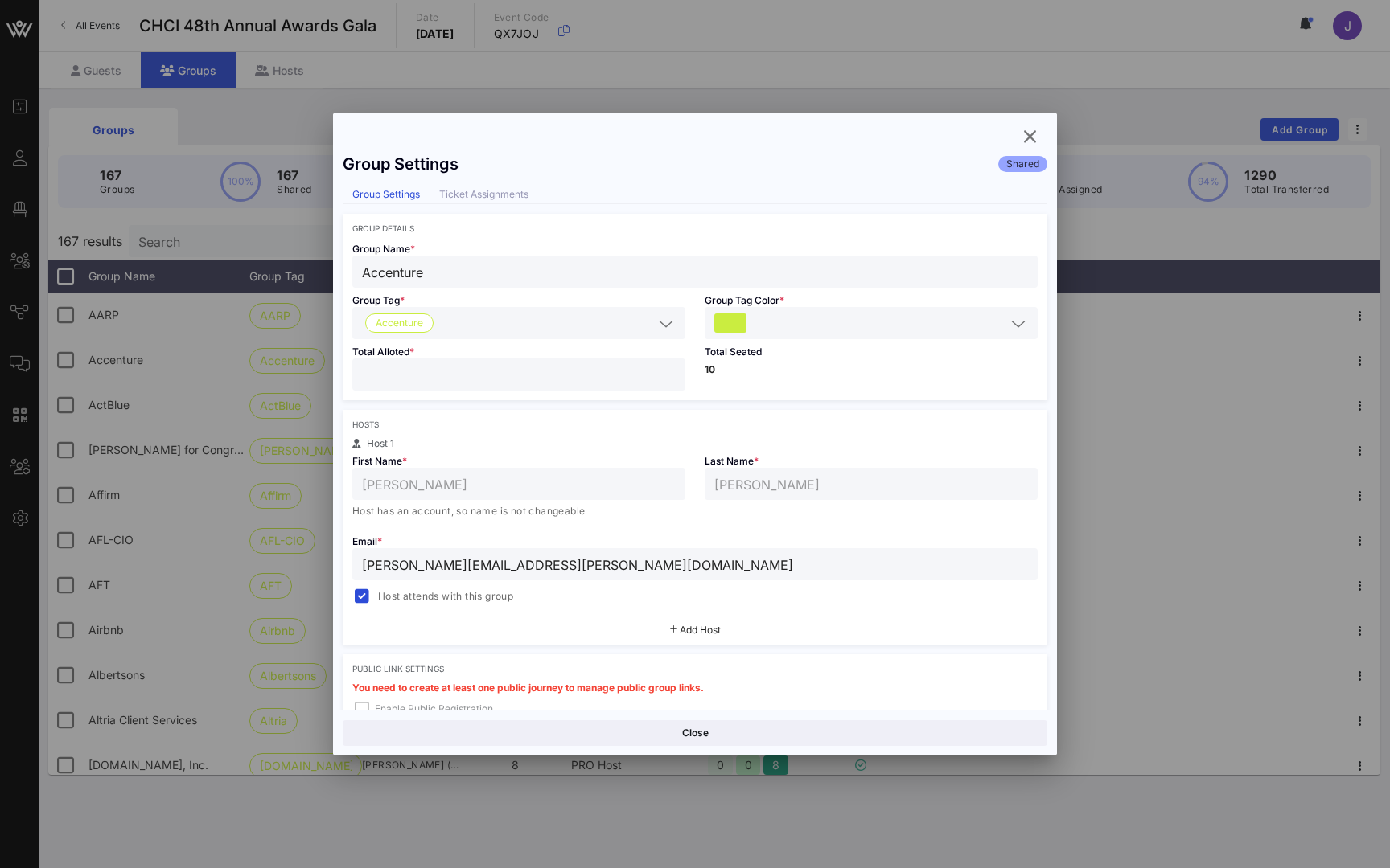
scroll to position [0, 0]
click at [483, 193] on div "Ticket Assignments" at bounding box center [484, 195] width 109 height 17
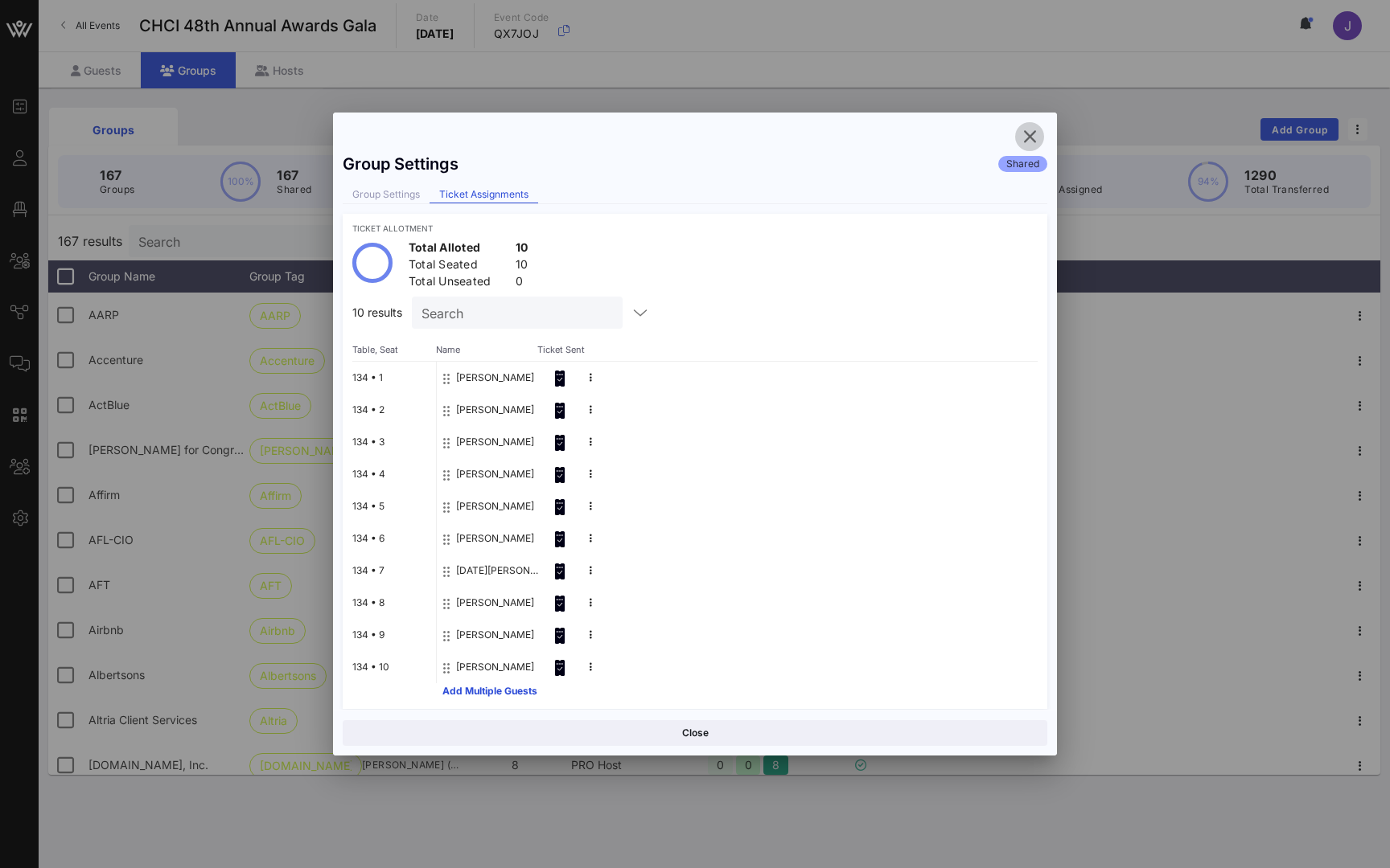
click at [1030, 134] on icon "button" at bounding box center [1029, 137] width 19 height 19
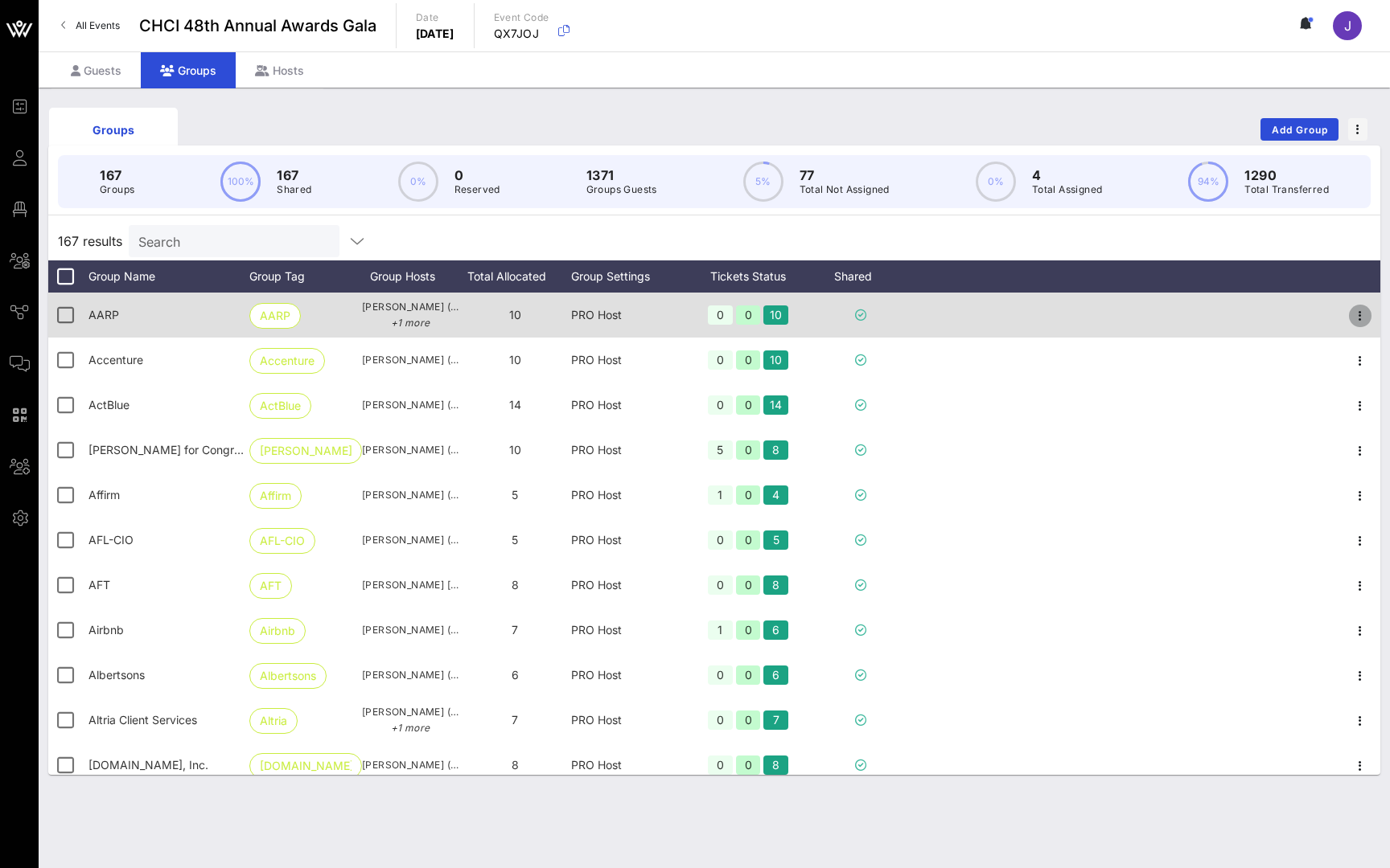
drag, startPoint x: 1198, startPoint y: 223, endPoint x: 1361, endPoint y: 314, distance: 186.7
click at [1361, 314] on icon "button" at bounding box center [1360, 316] width 19 height 19
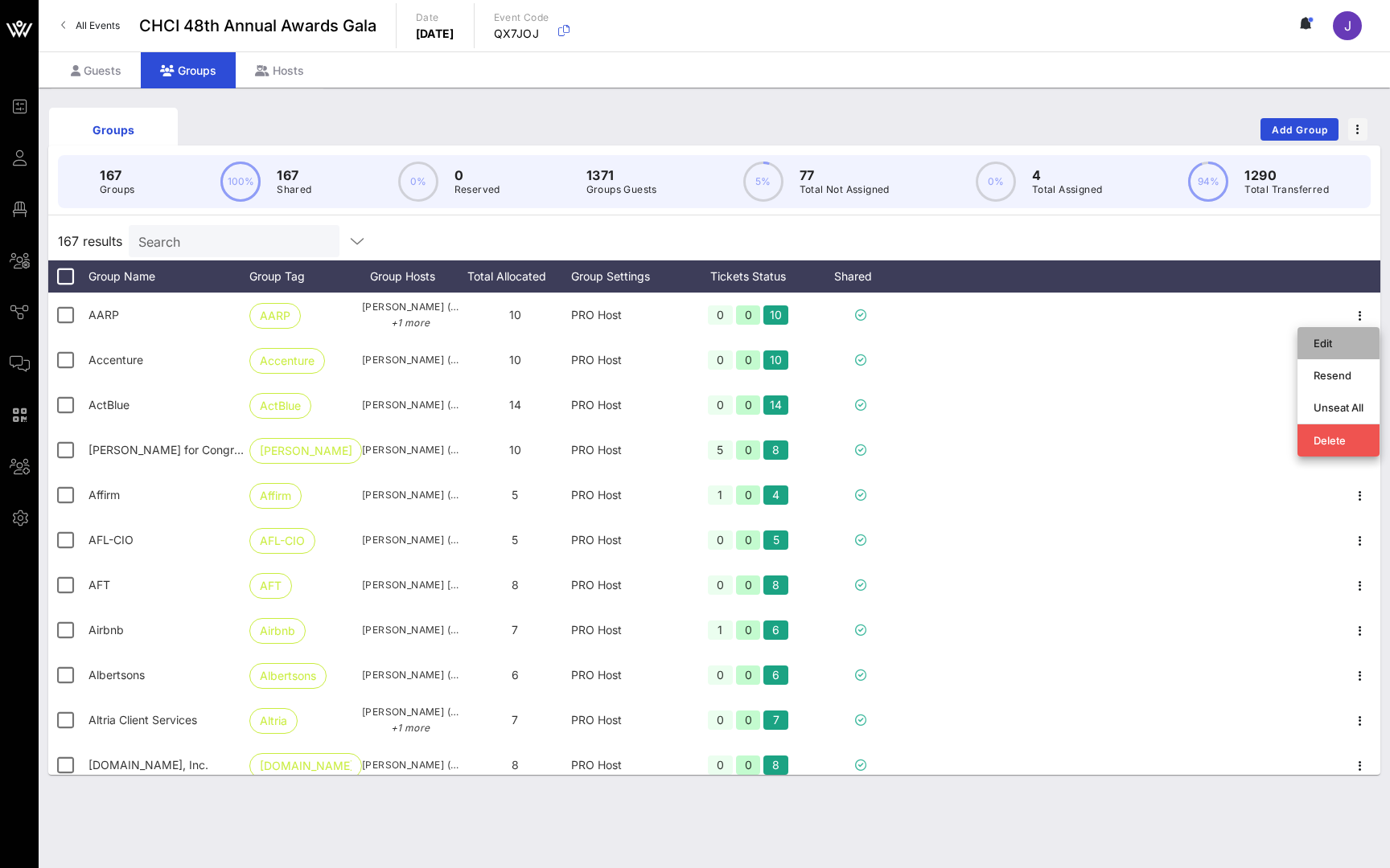
click at [1335, 345] on div "Edit" at bounding box center [1338, 344] width 50 height 13
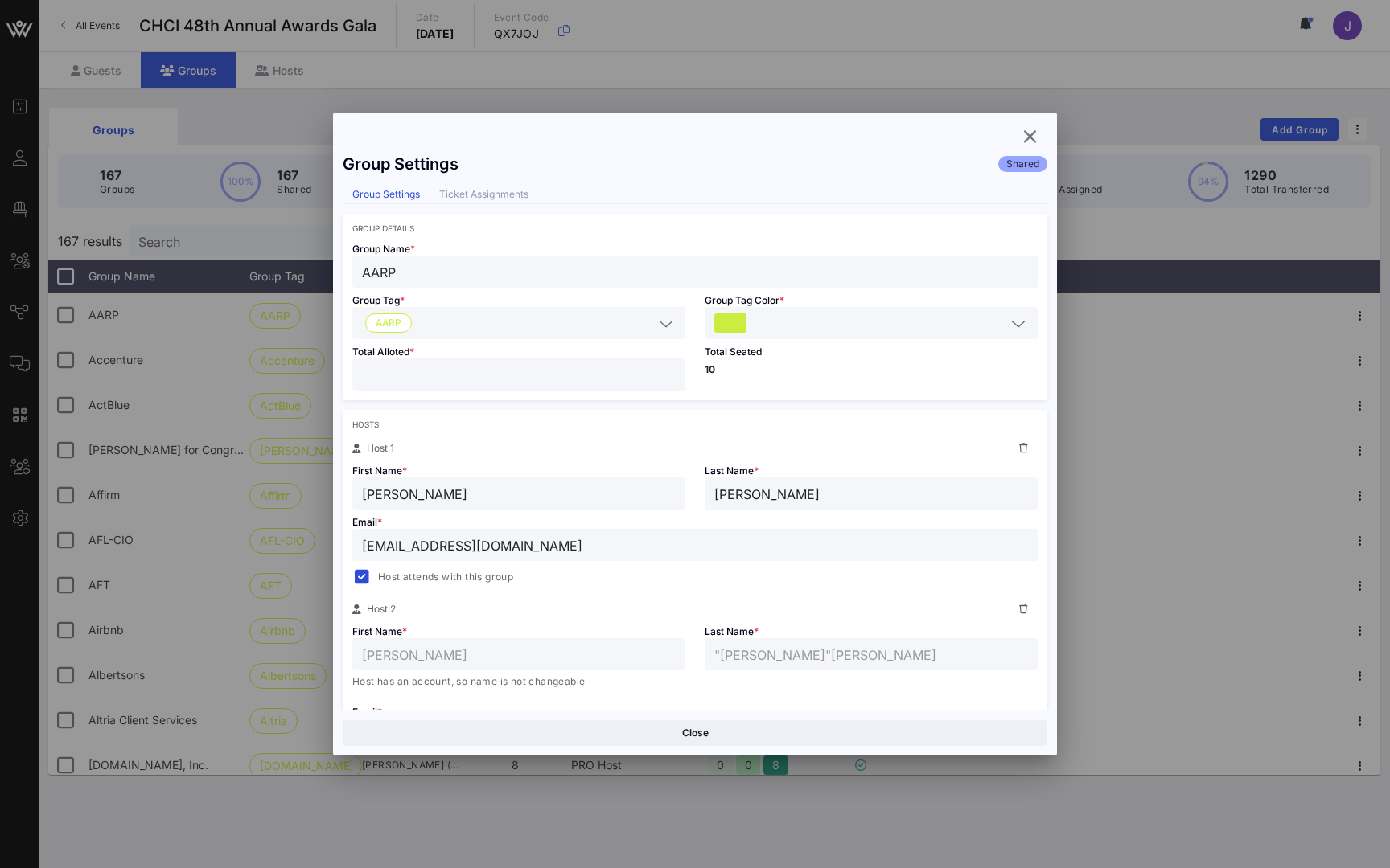
click at [502, 195] on div "Ticket Assignments" at bounding box center [484, 195] width 109 height 17
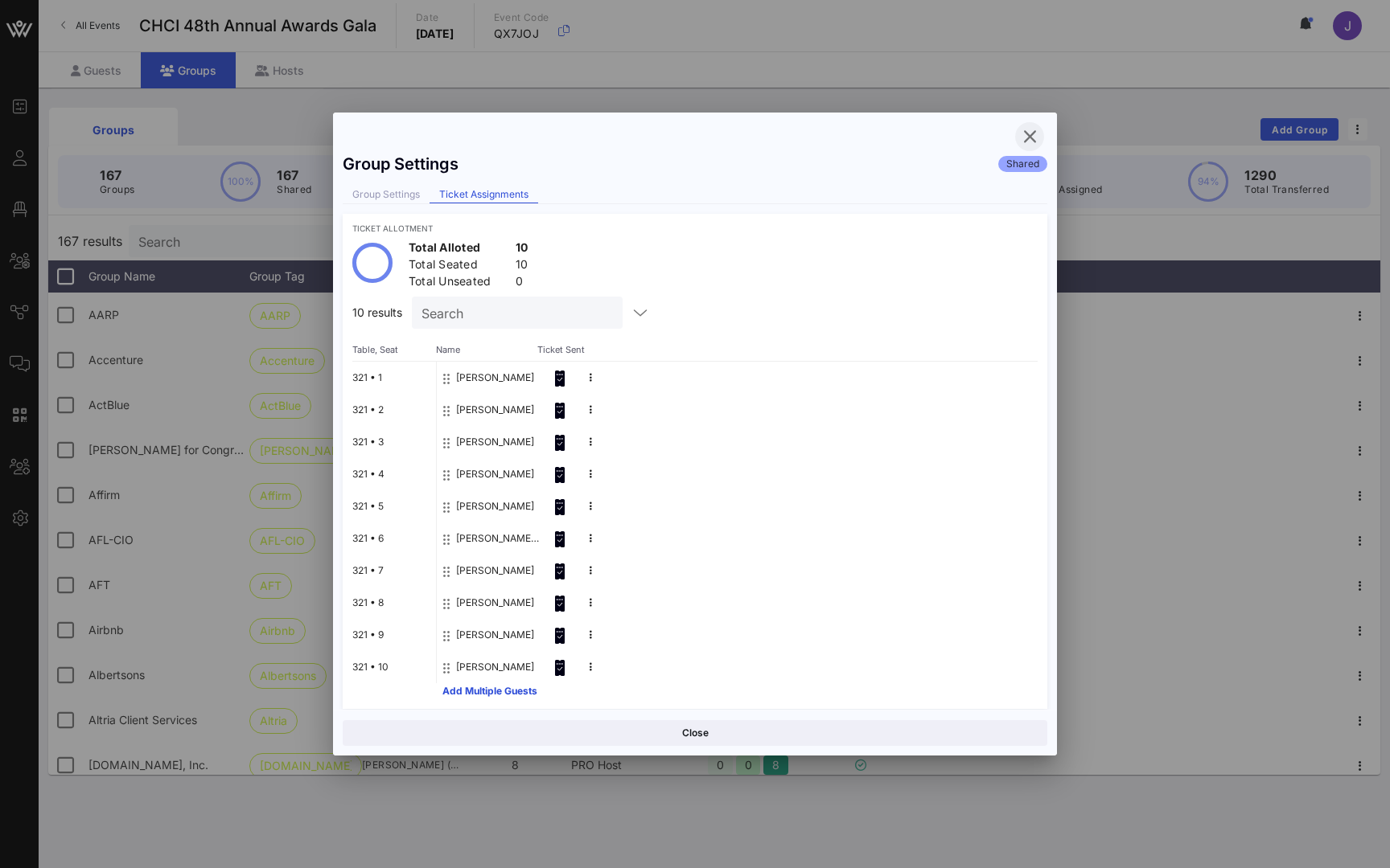
click at [1032, 133] on icon "button" at bounding box center [1029, 137] width 19 height 19
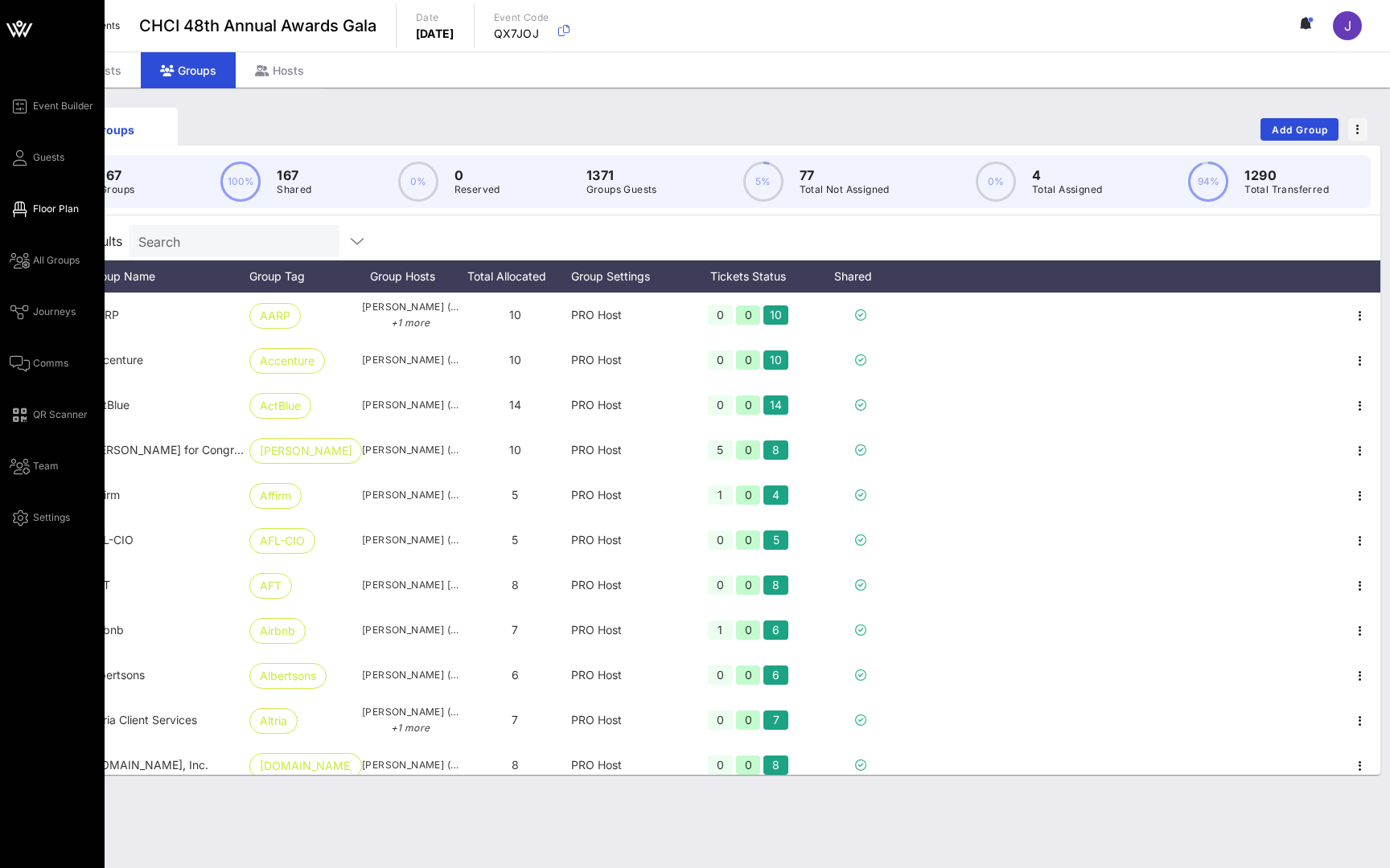
click at [42, 211] on span "Floor Plan" at bounding box center [56, 210] width 46 height 15
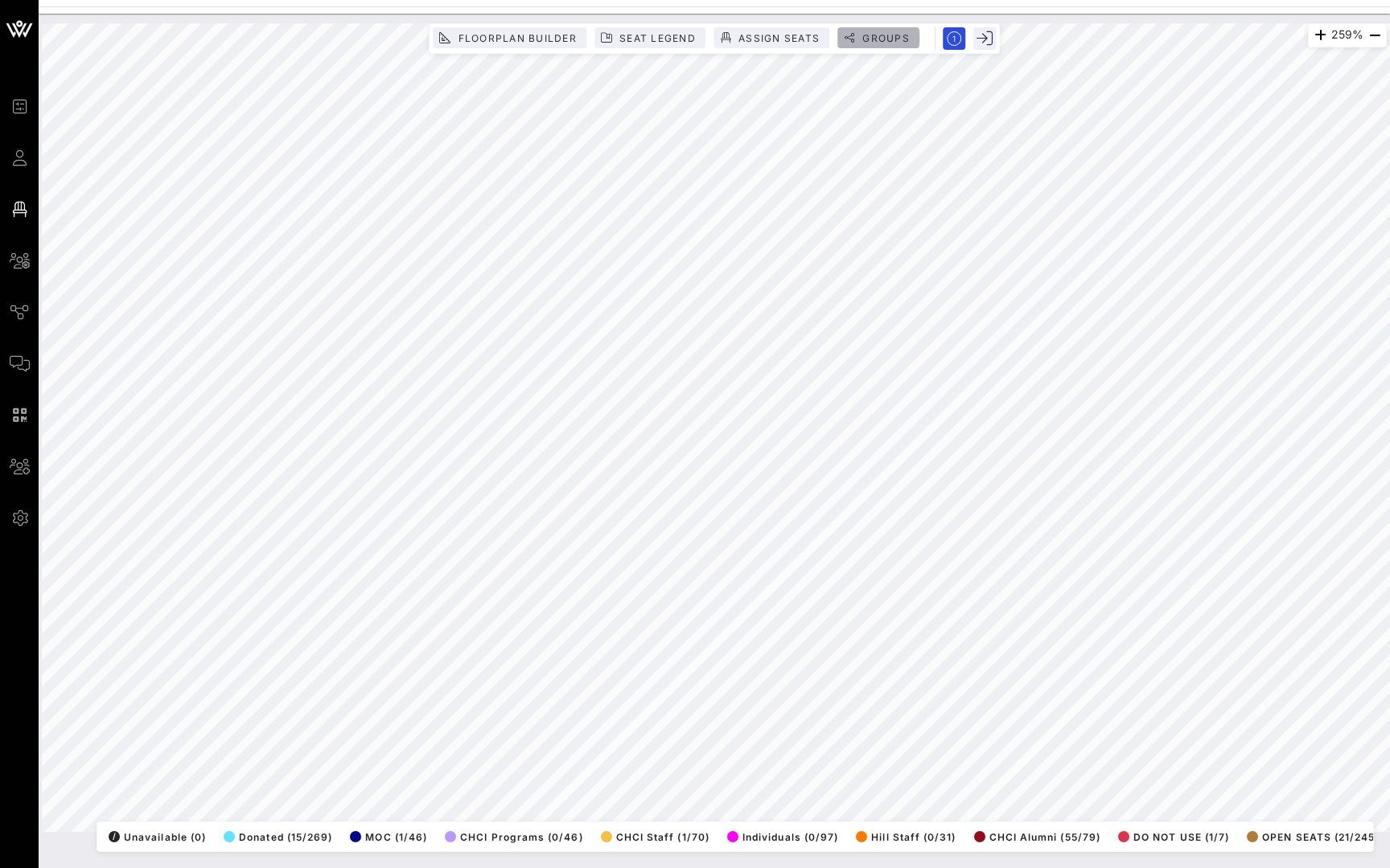
drag, startPoint x: 63, startPoint y: 198, endPoint x: 880, endPoint y: 37, distance: 832.7
click at [880, 37] on span "Groups" at bounding box center [886, 38] width 48 height 12
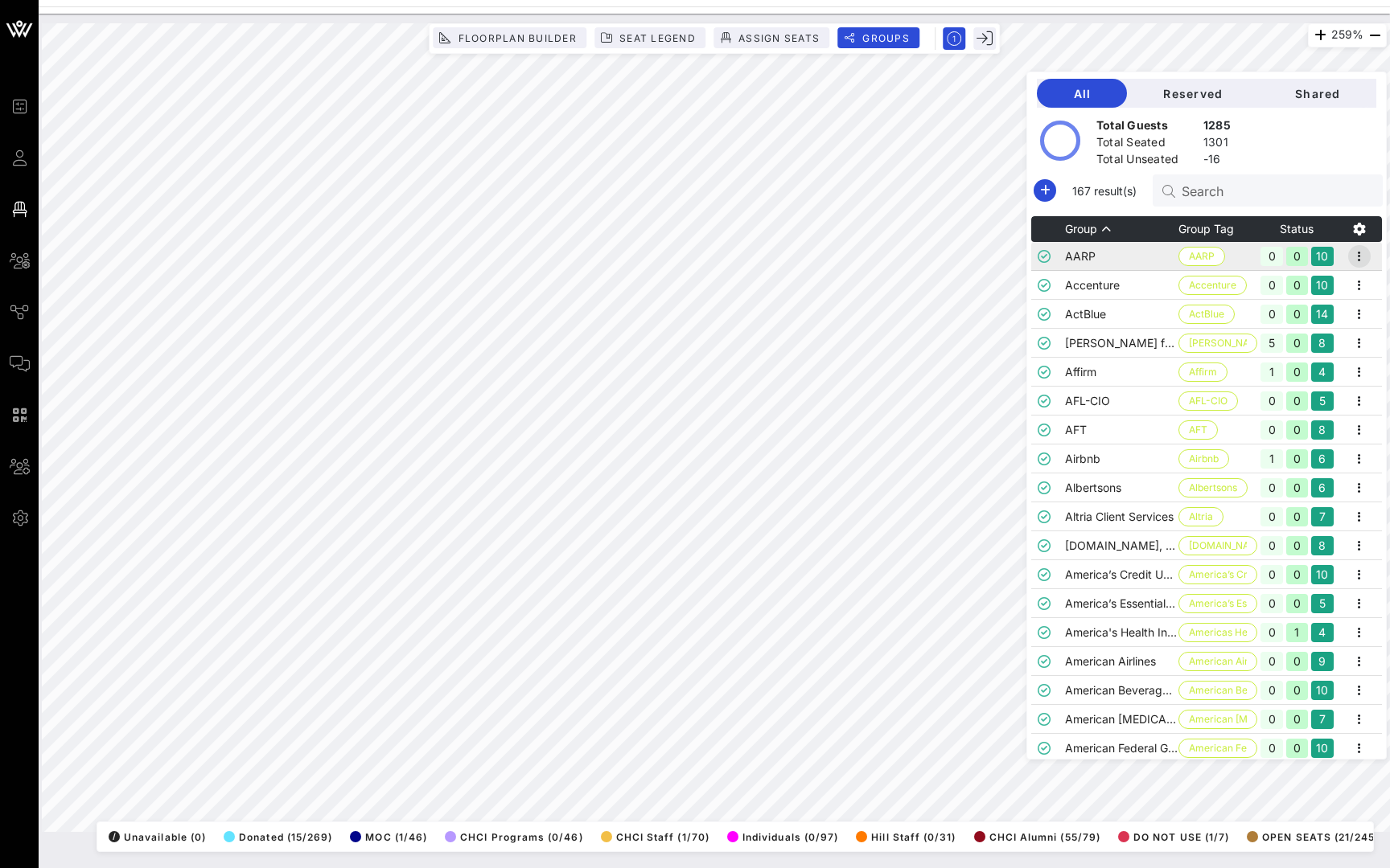
click at [1362, 256] on icon "button" at bounding box center [1359, 256] width 19 height 19
click at [1351, 291] on div "Edit" at bounding box center [1338, 283] width 50 height 26
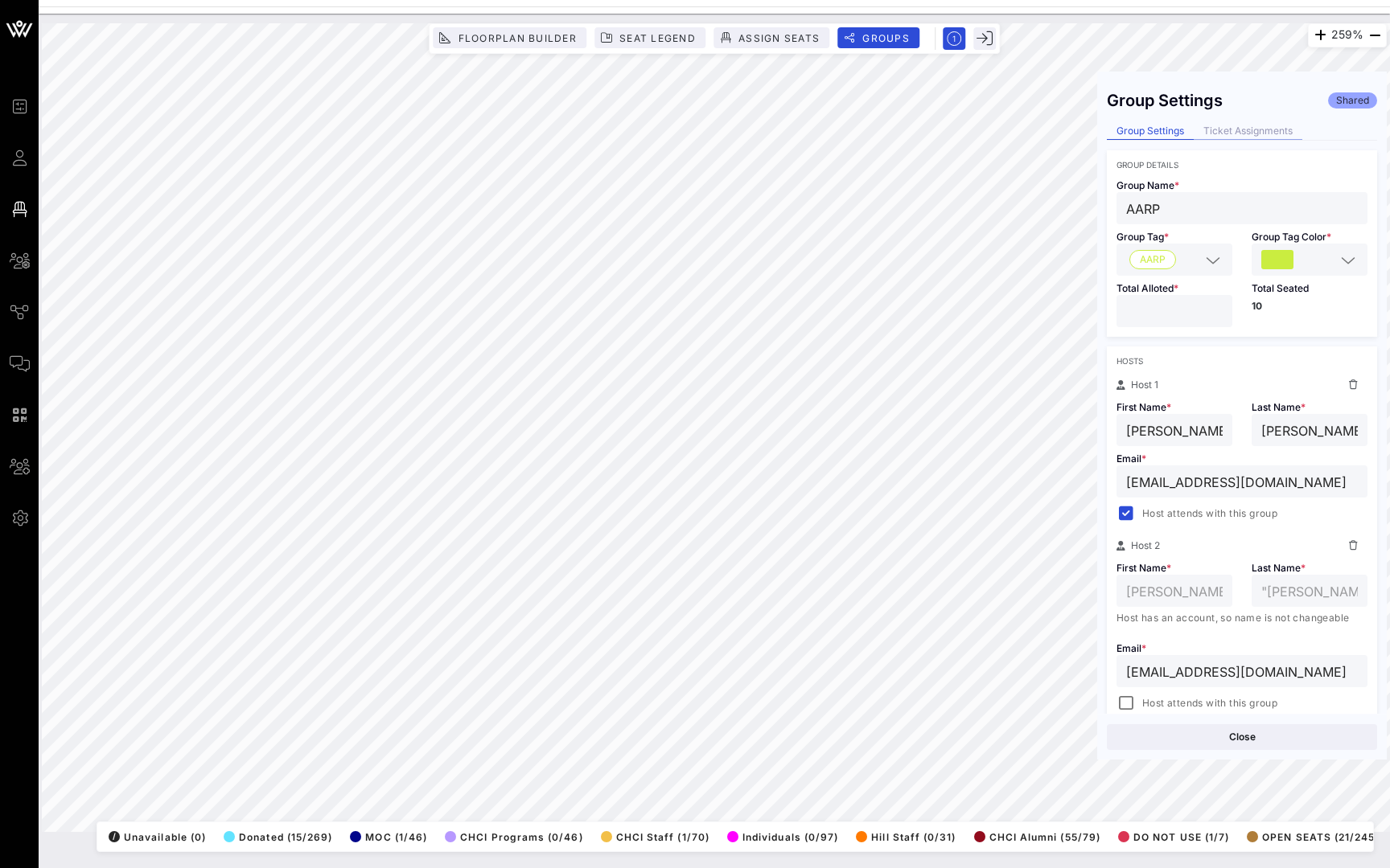
click at [1260, 131] on div "Ticket Assignments" at bounding box center [1248, 131] width 109 height 17
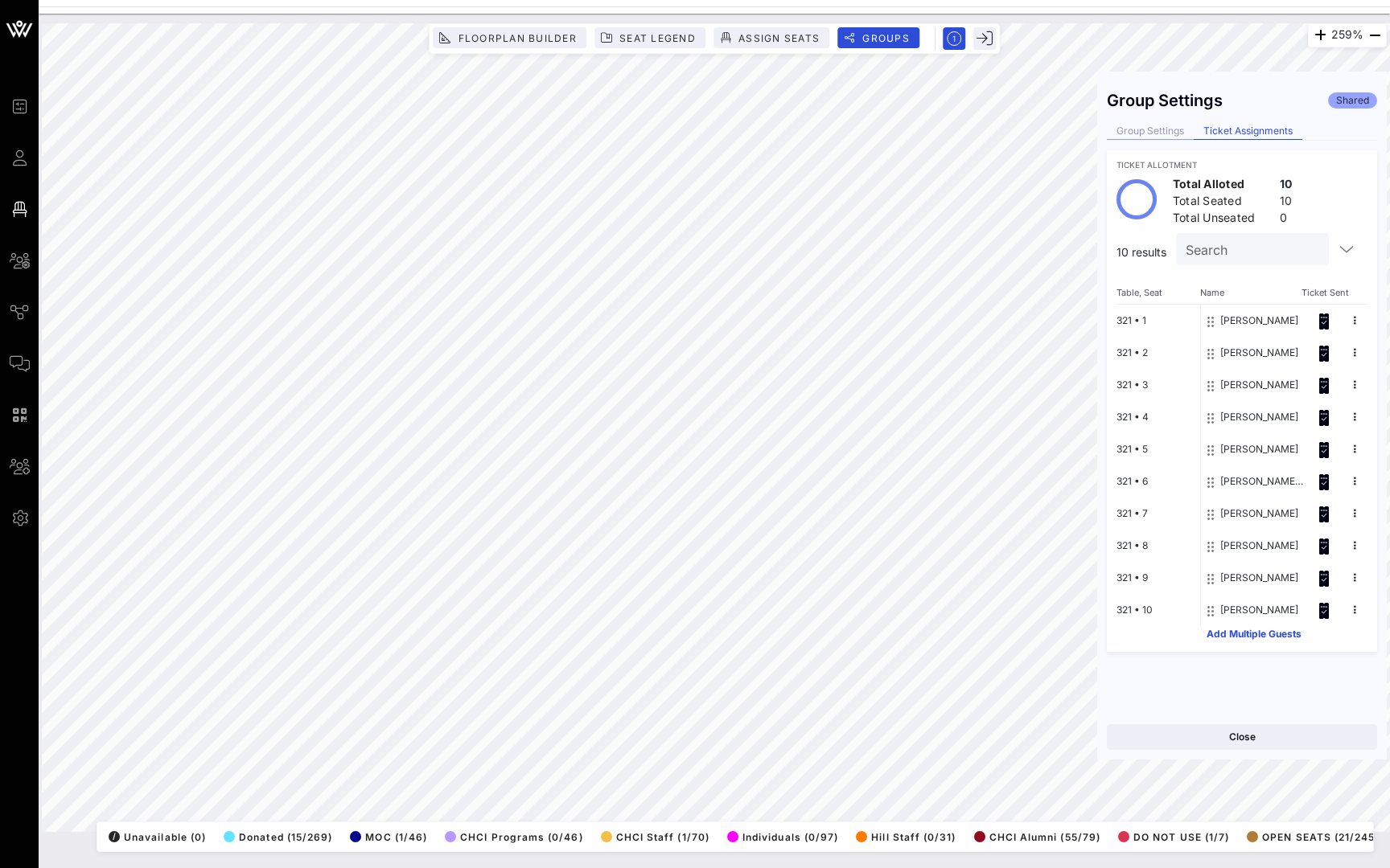
click at [1165, 134] on div "Group Settings" at bounding box center [1150, 131] width 87 height 17
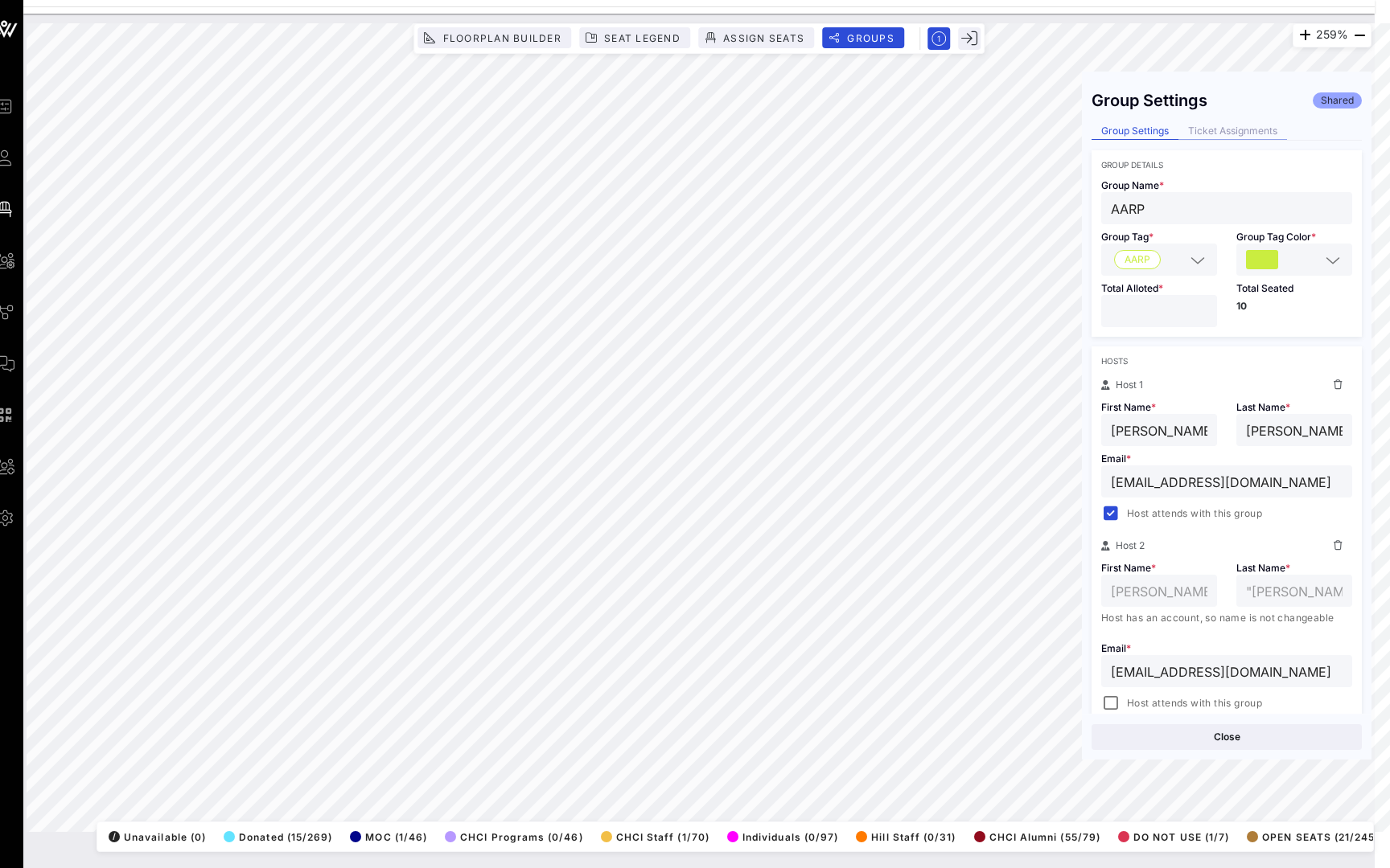
click at [1227, 130] on div "Ticket Assignments" at bounding box center [1233, 131] width 109 height 17
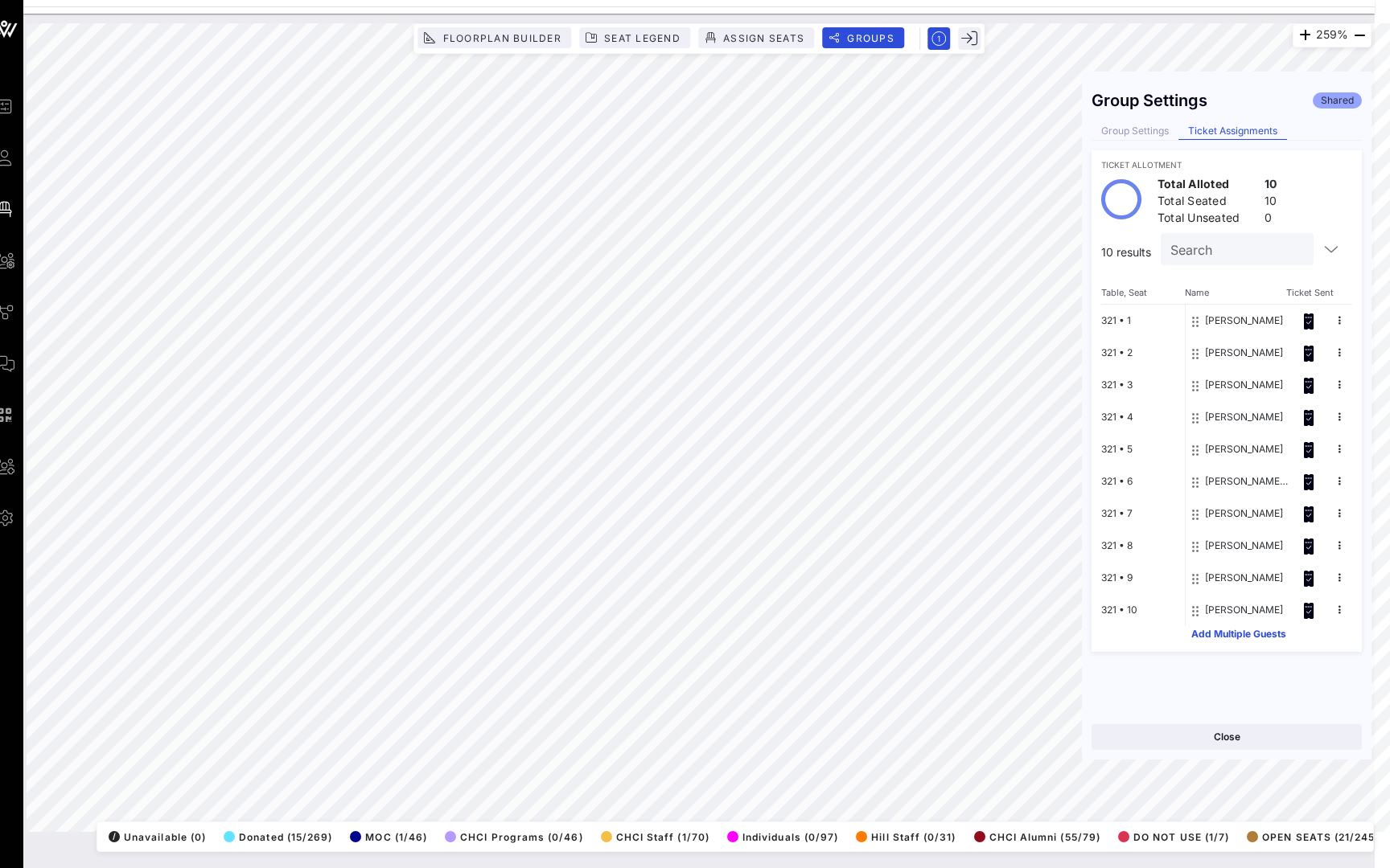
scroll to position [0, 8]
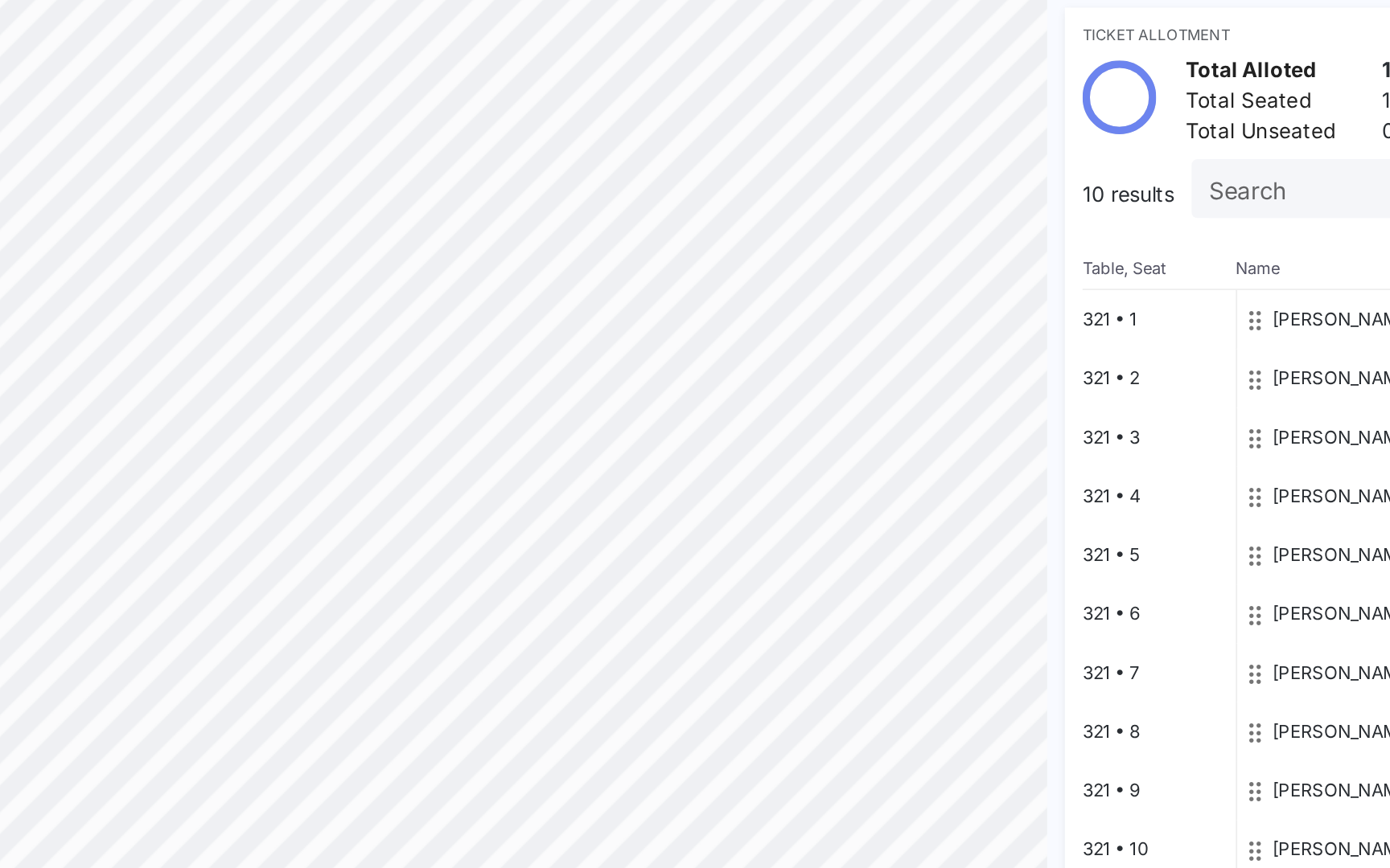
click at [580, 193] on div "106% Floorplan Builder Seat Legend Assign Seats Groups Exit Group Settings Shar…" at bounding box center [707, 428] width 1345 height 809
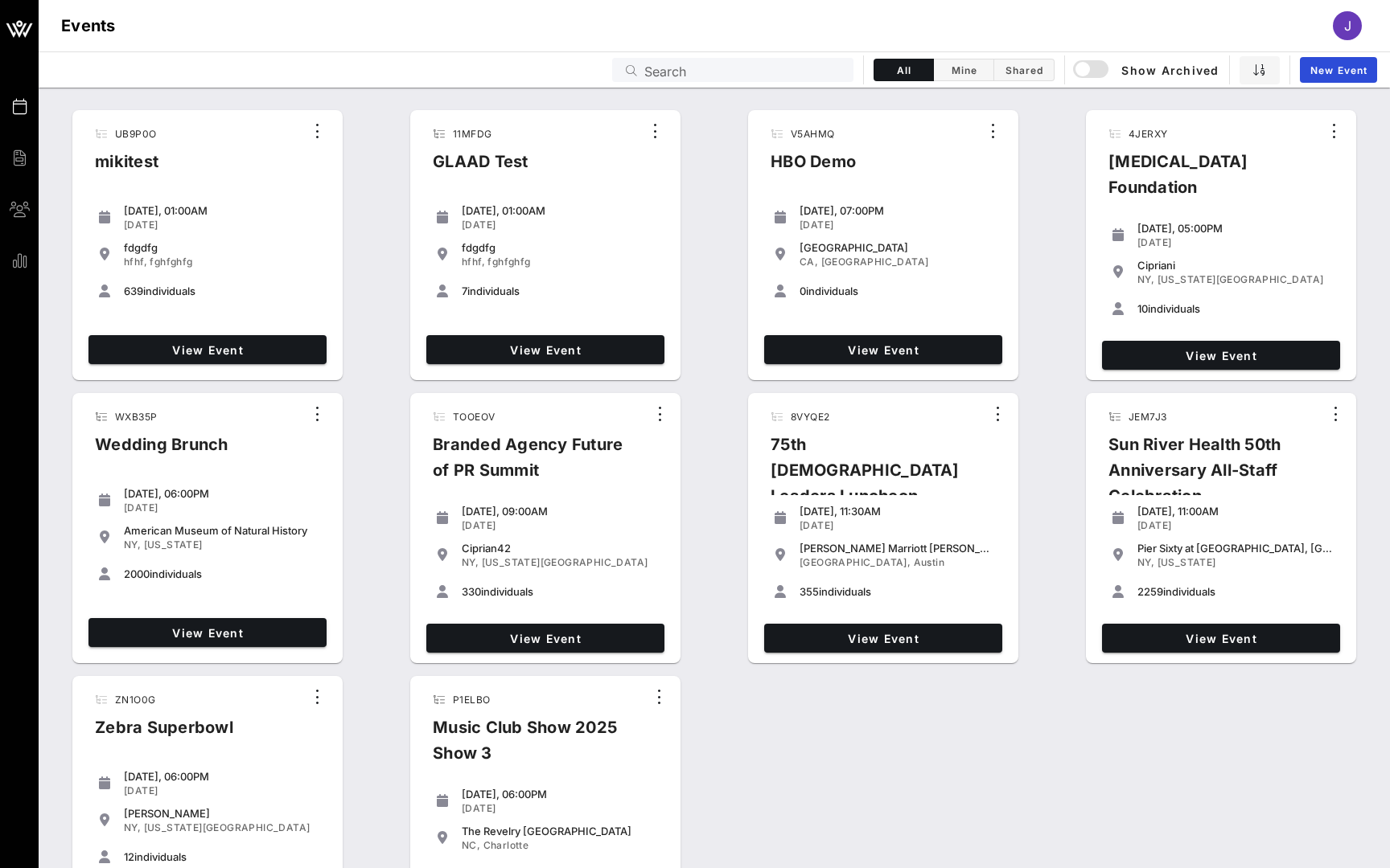
click at [785, 66] on input "Search" at bounding box center [743, 69] width 199 height 21
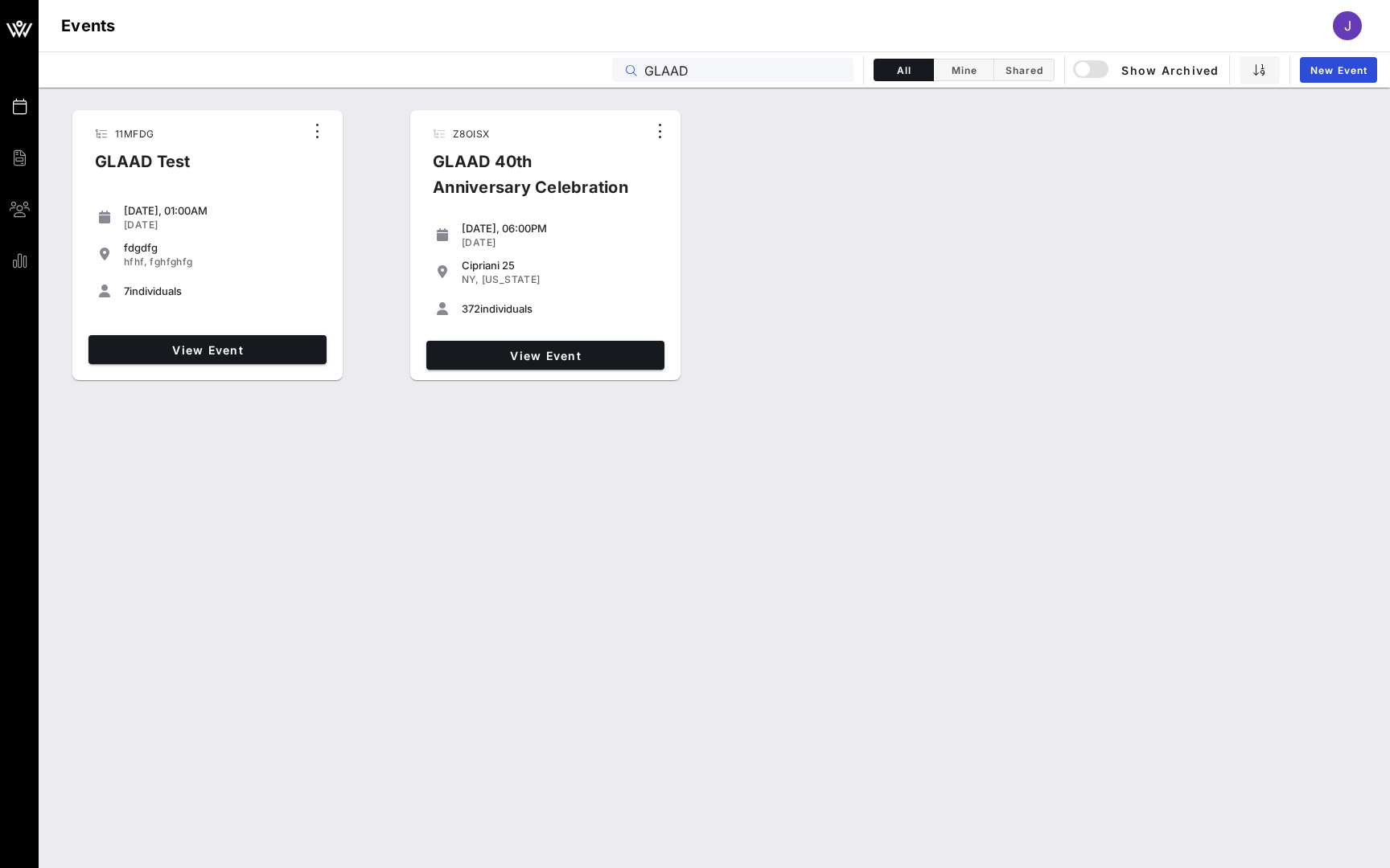
type input "GLAAD"
click at [575, 350] on span "View Event" at bounding box center [545, 356] width 225 height 14
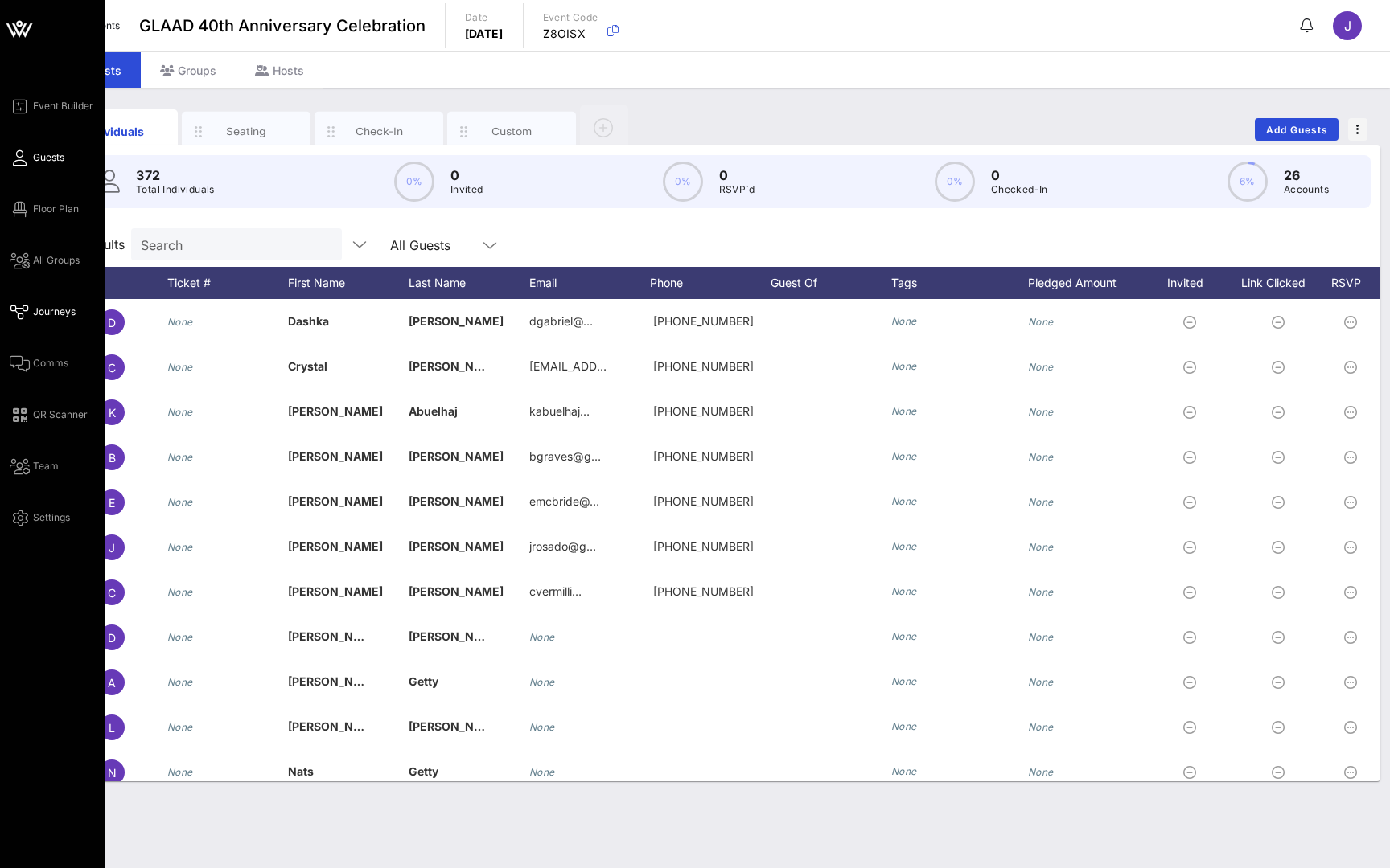
click at [28, 314] on icon at bounding box center [19, 312] width 20 height 3
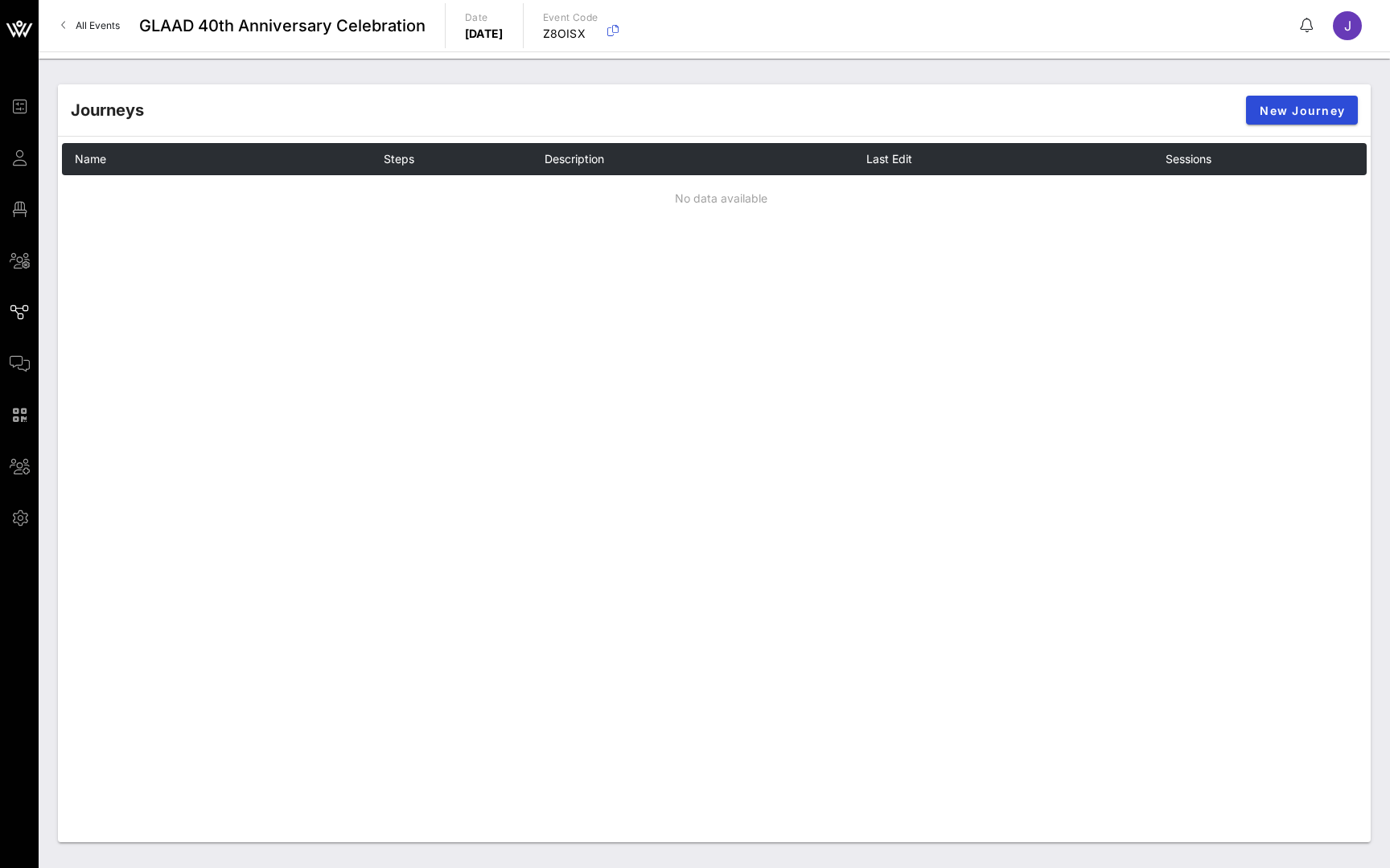
click at [109, 22] on span "All Events" at bounding box center [98, 25] width 44 height 12
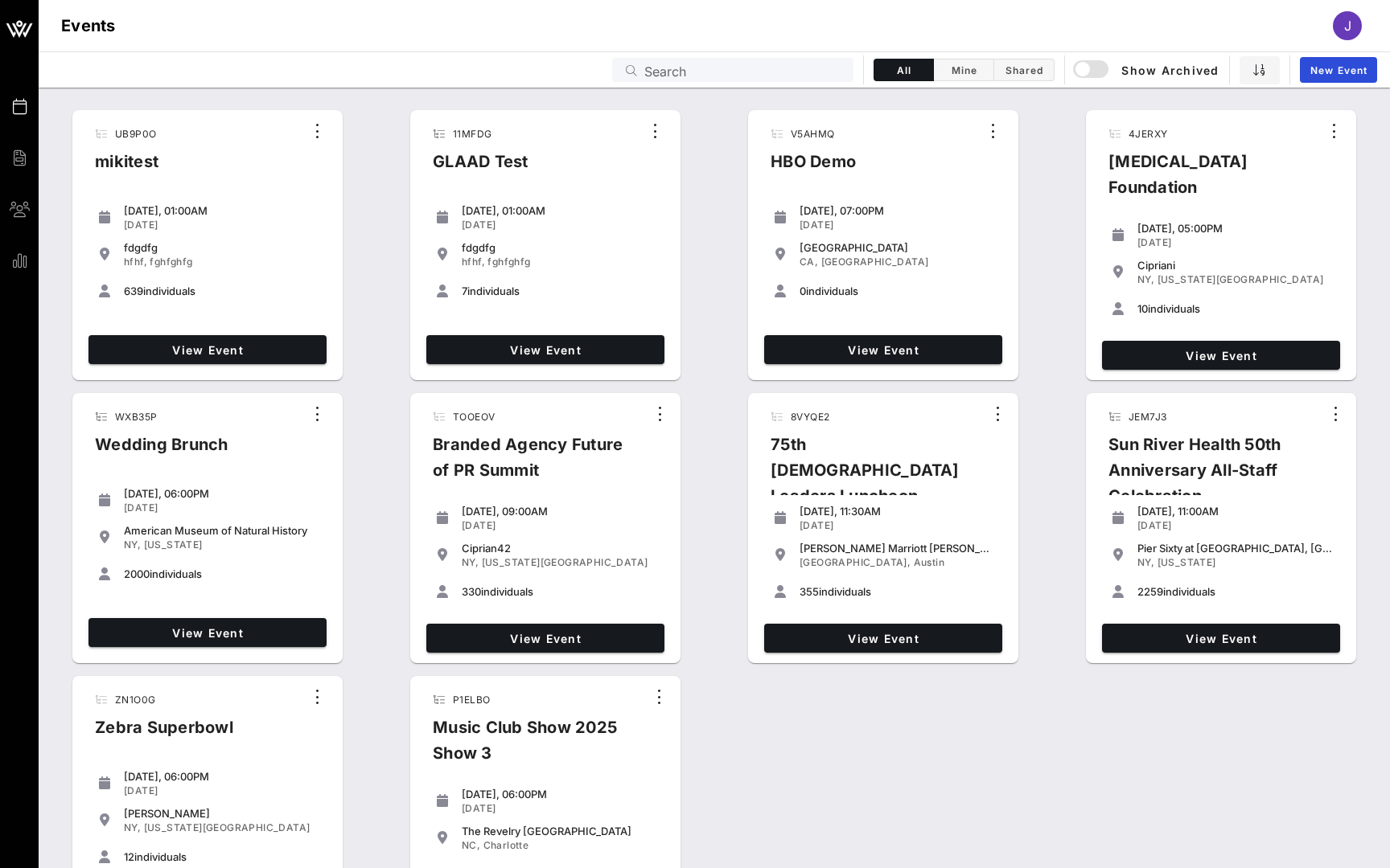
click at [821, 67] on input "Search" at bounding box center [743, 69] width 199 height 21
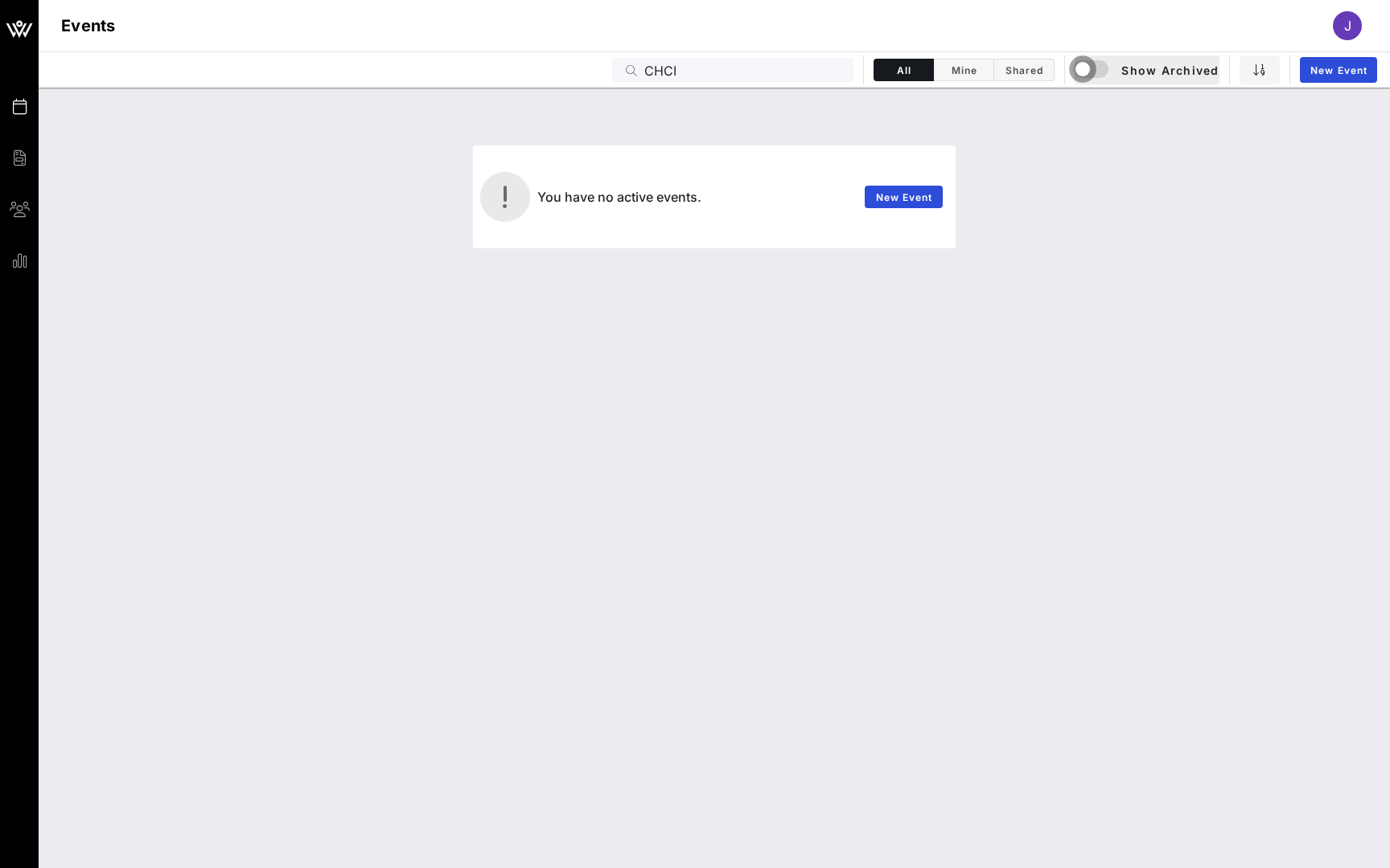
click at [1093, 66] on div "button" at bounding box center [1082, 69] width 22 height 22
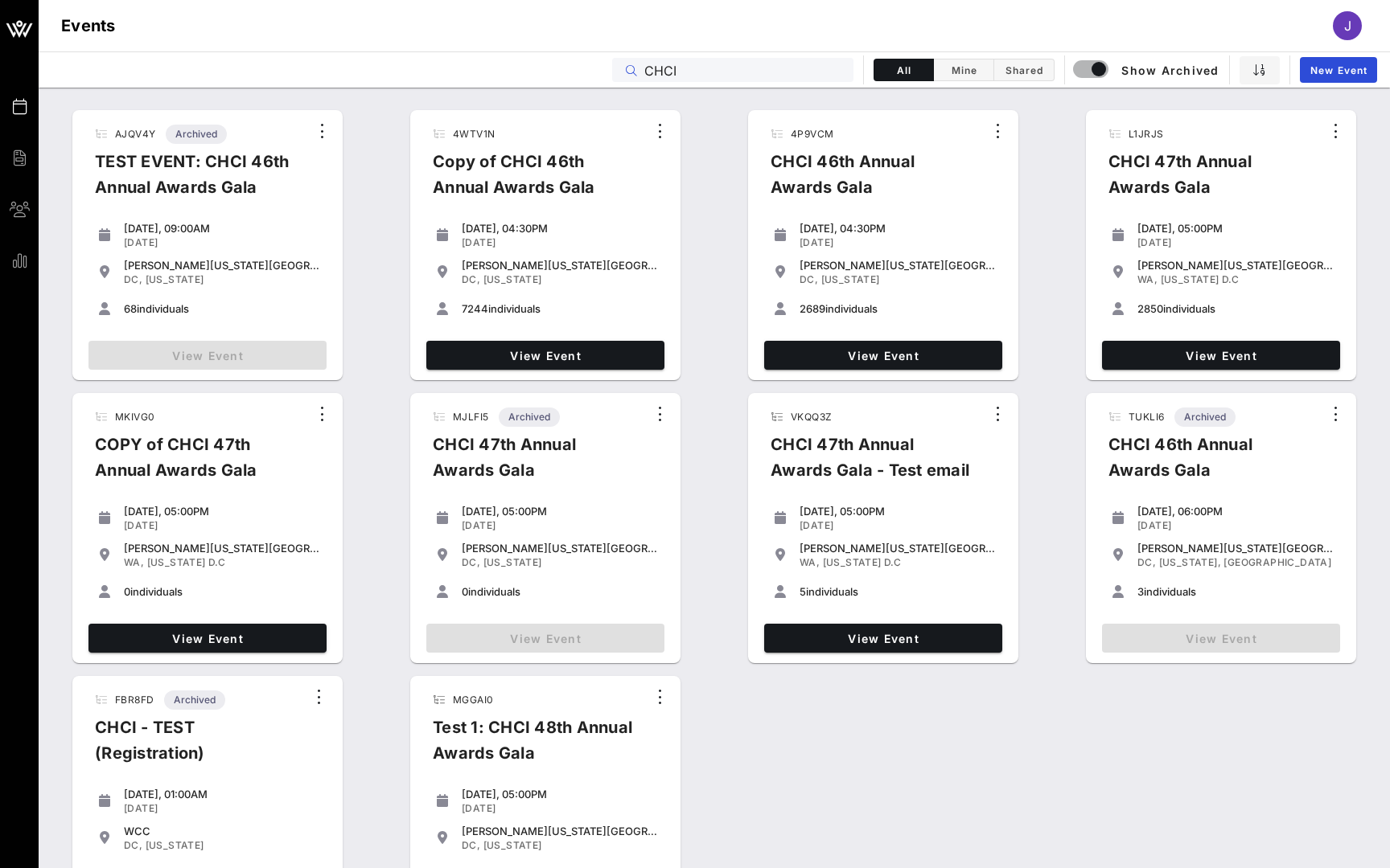
drag, startPoint x: 730, startPoint y: 73, endPoint x: 601, endPoint y: 69, distance: 129.1
click at [601, 69] on div "Events CHCI All Mine Shared Show Archived New Event" at bounding box center [714, 69] width 1351 height 36
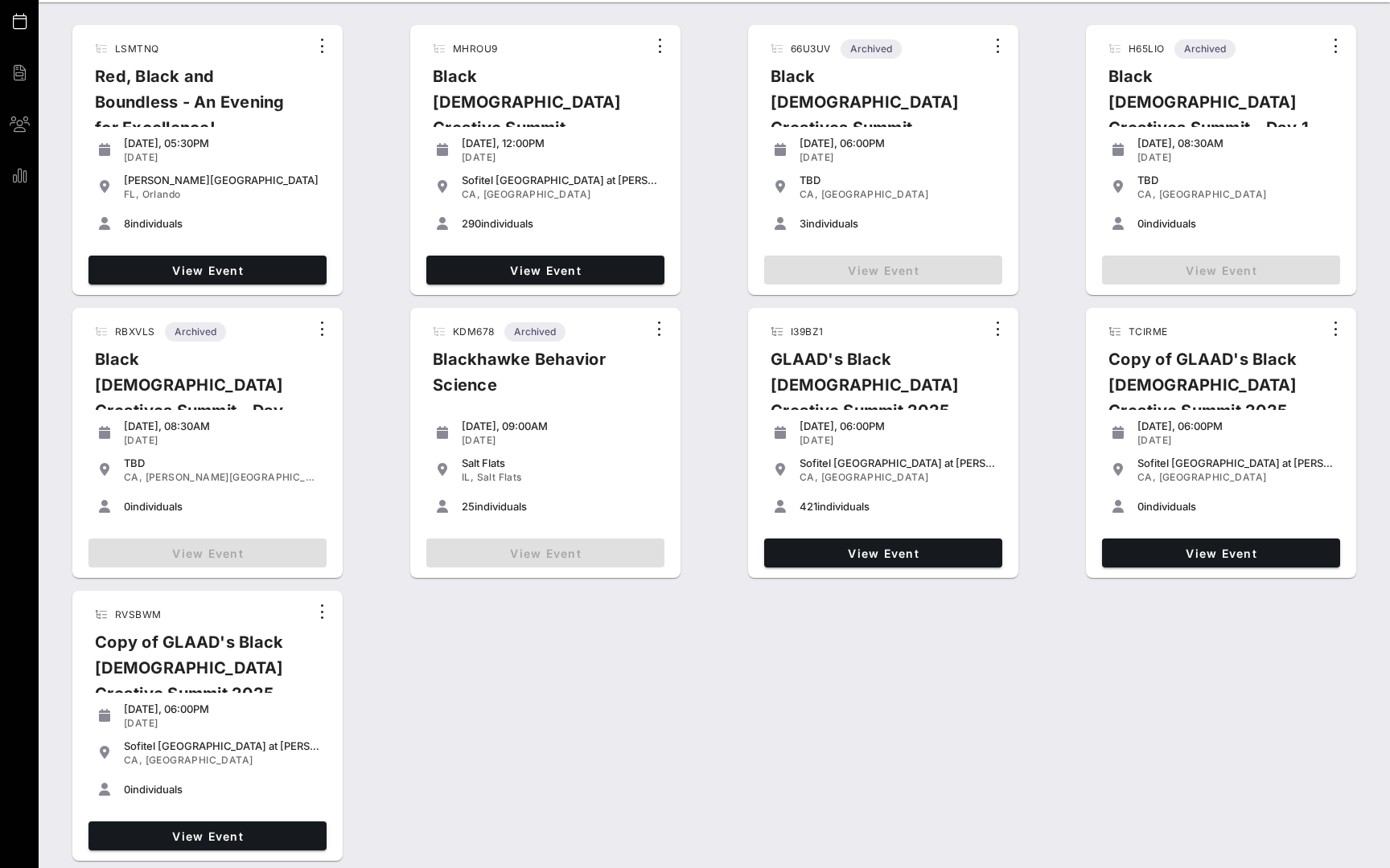
scroll to position [85, 0]
type input "Black"
click at [928, 550] on span "View Event" at bounding box center [883, 553] width 225 height 14
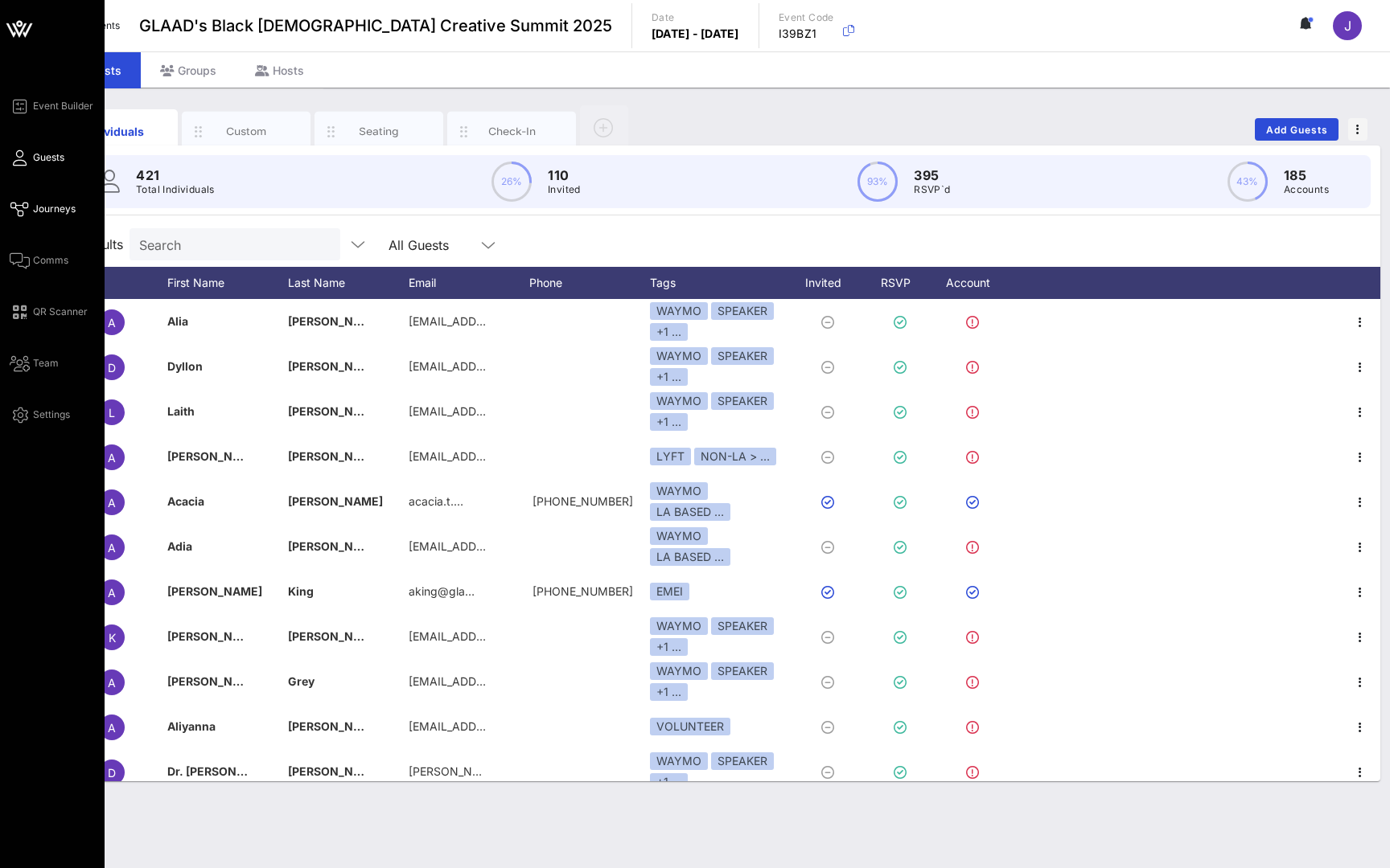
click at [41, 209] on span "Journeys" at bounding box center [54, 210] width 42 height 15
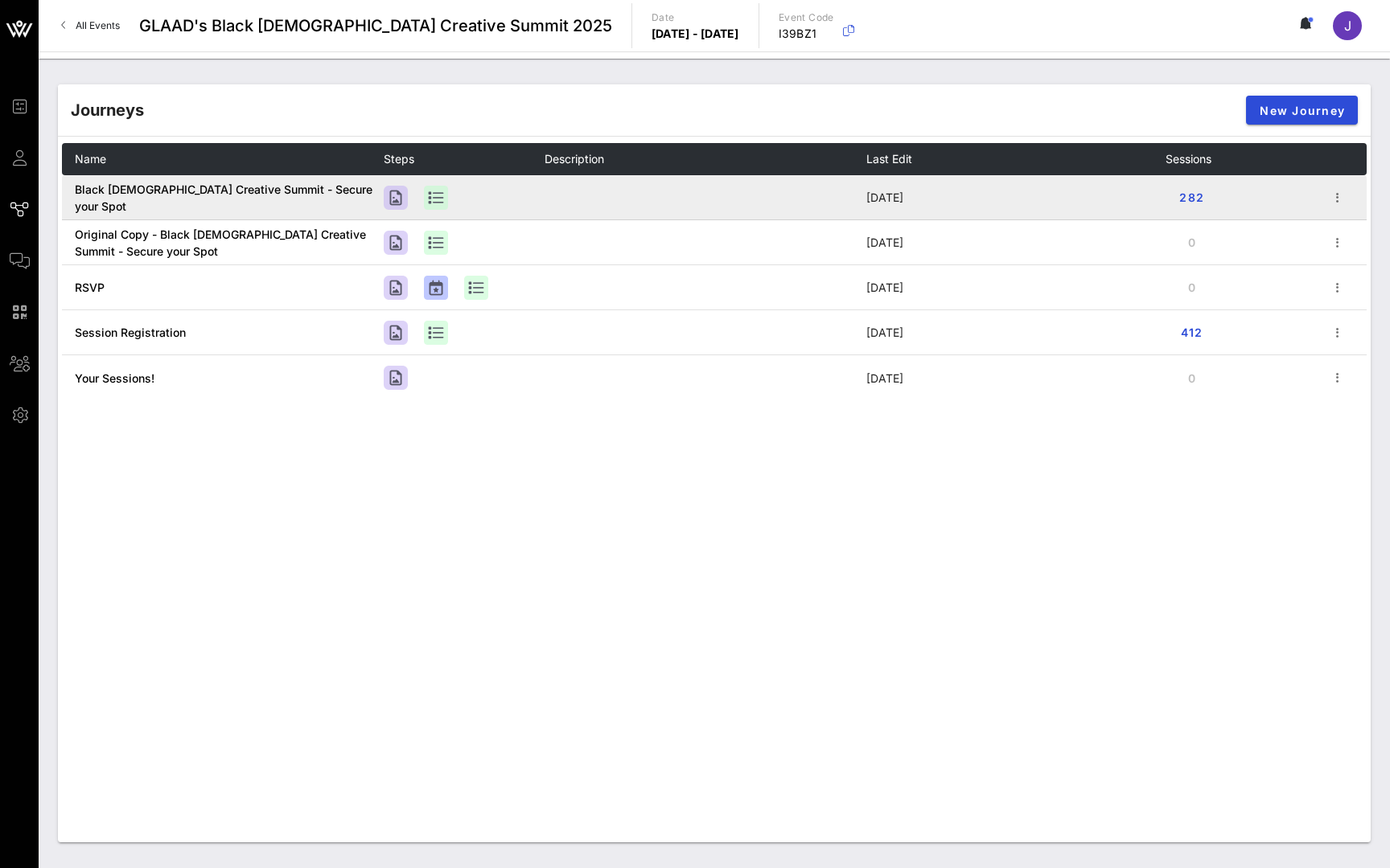
click at [143, 202] on span "Black Queer Creative Summit - Secure your Spot" at bounding box center [224, 198] width 297 height 30
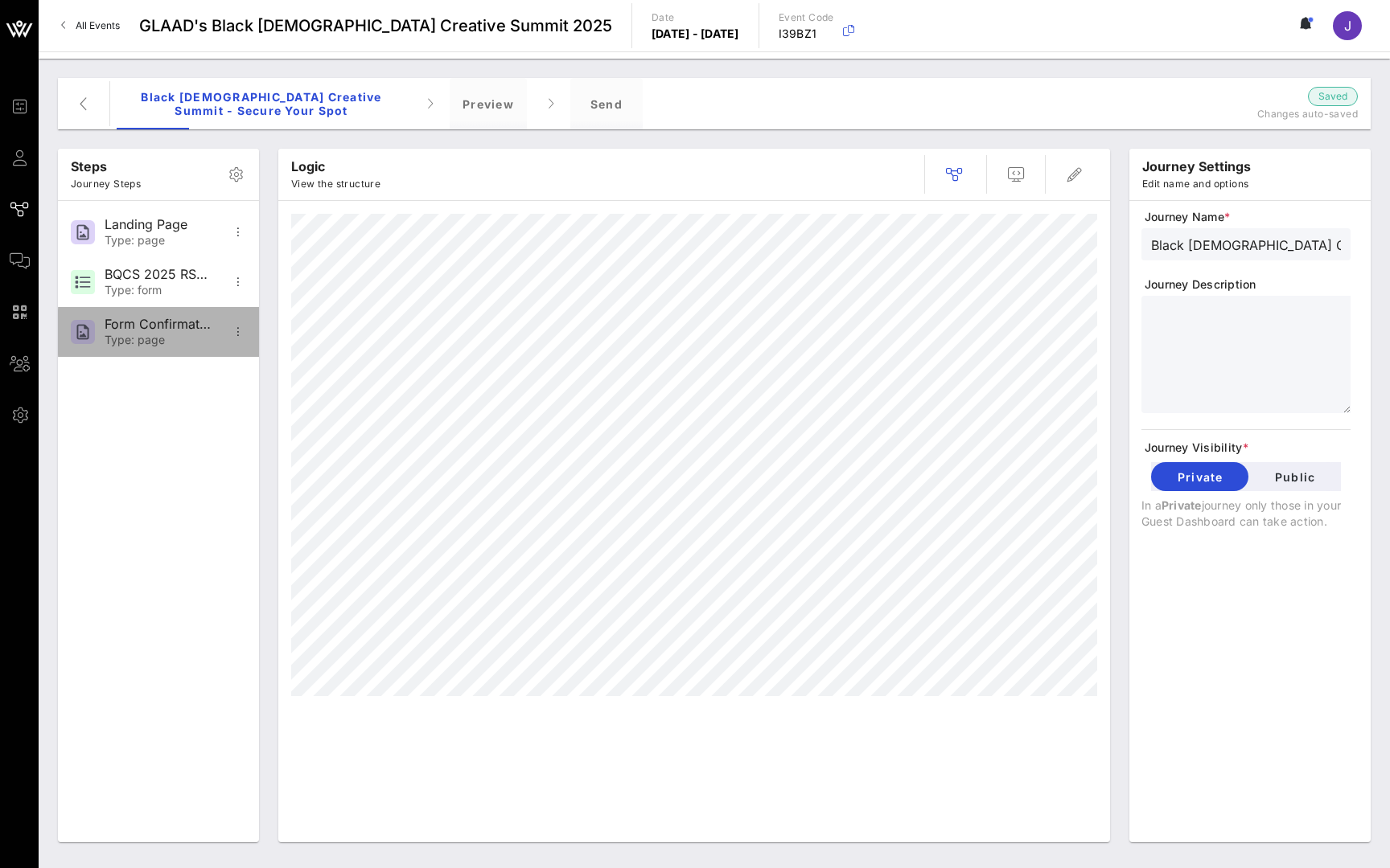
click at [179, 327] on div "Form Confirmation" at bounding box center [157, 324] width 106 height 16
click at [89, 107] on icon "button" at bounding box center [83, 103] width 19 height 19
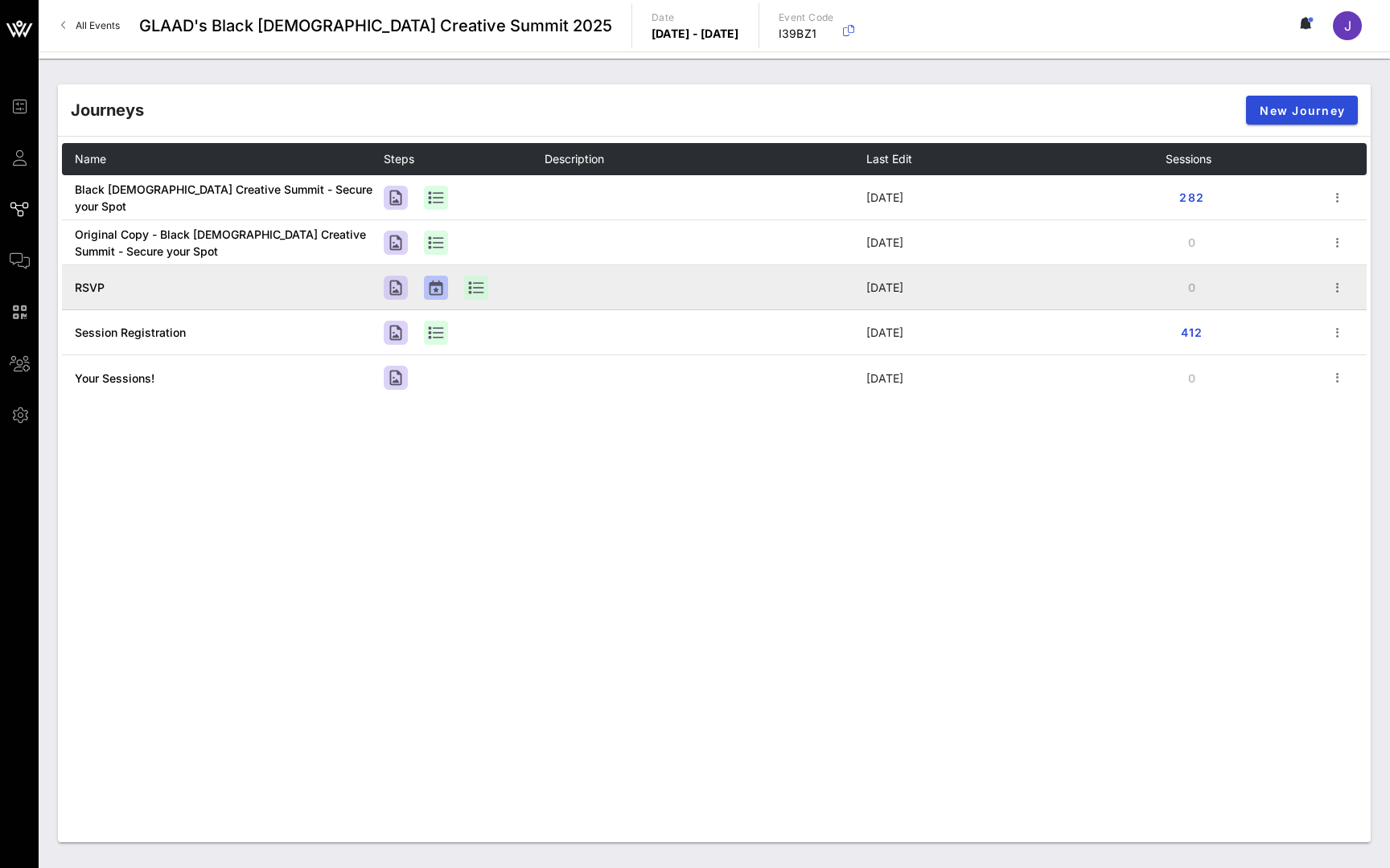
click at [97, 288] on span "RSVP" at bounding box center [90, 287] width 30 height 14
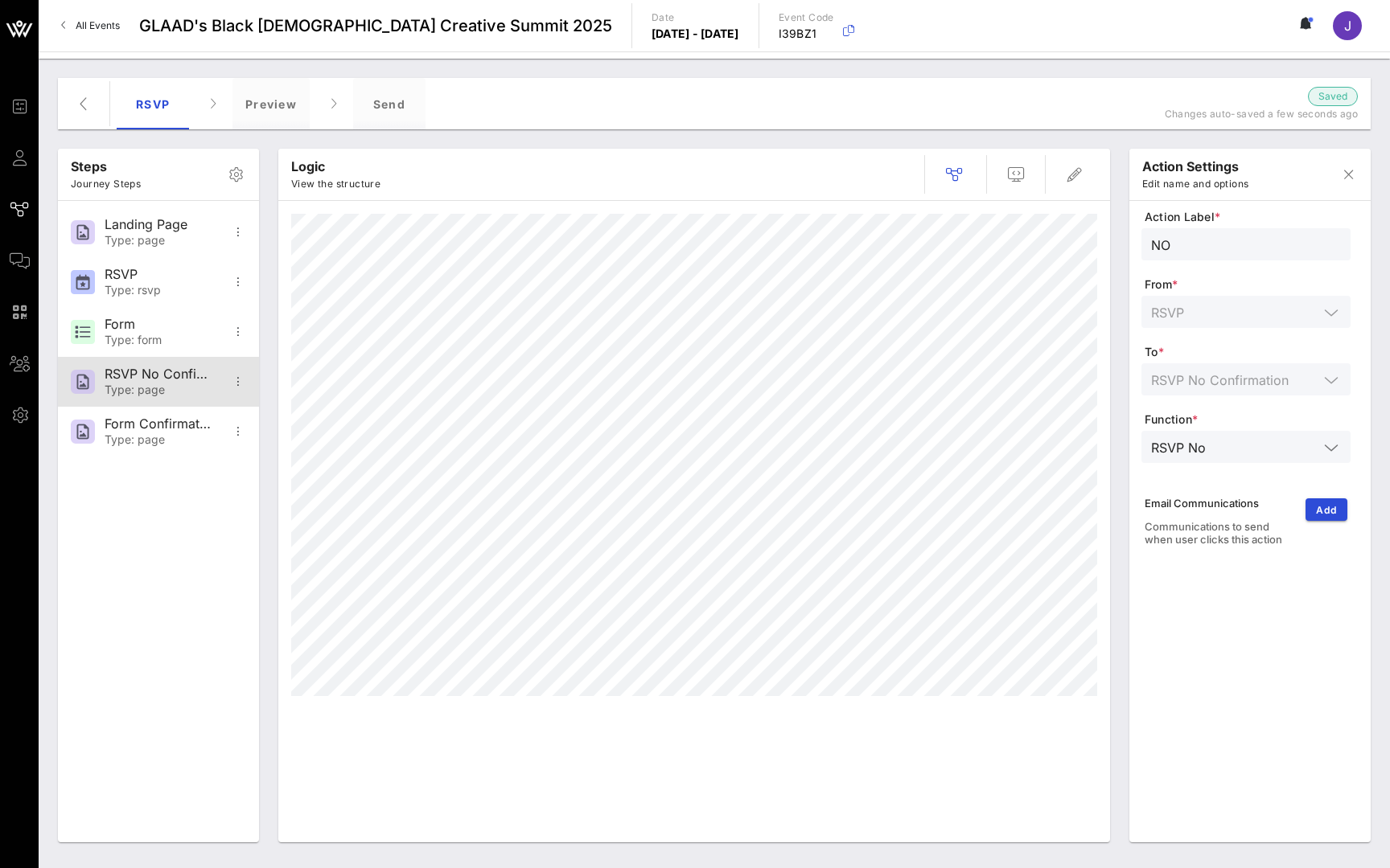
click at [182, 378] on div "RSVP No Confirmation" at bounding box center [157, 374] width 106 height 16
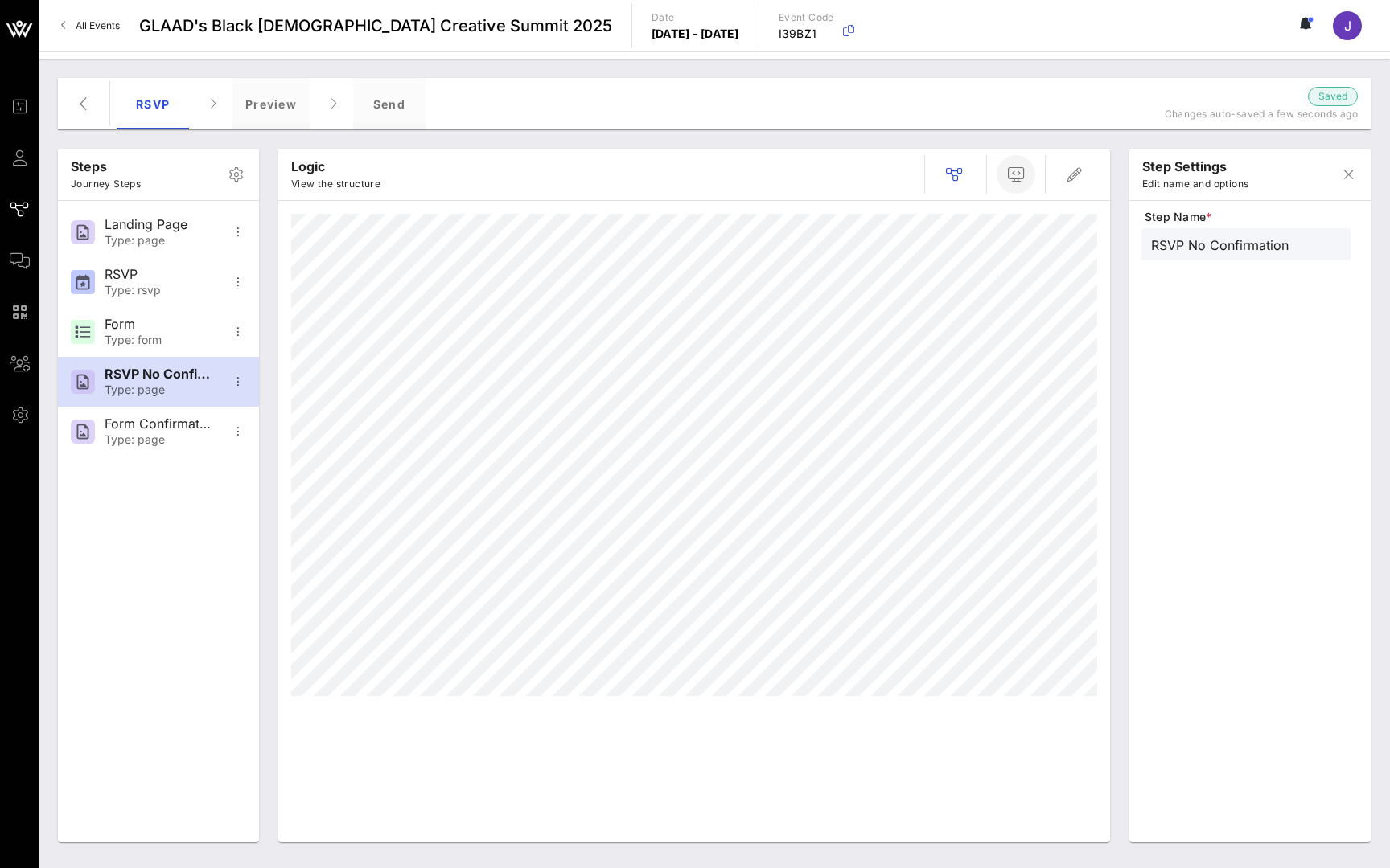
click at [1028, 184] on button "button" at bounding box center [1016, 175] width 39 height 39
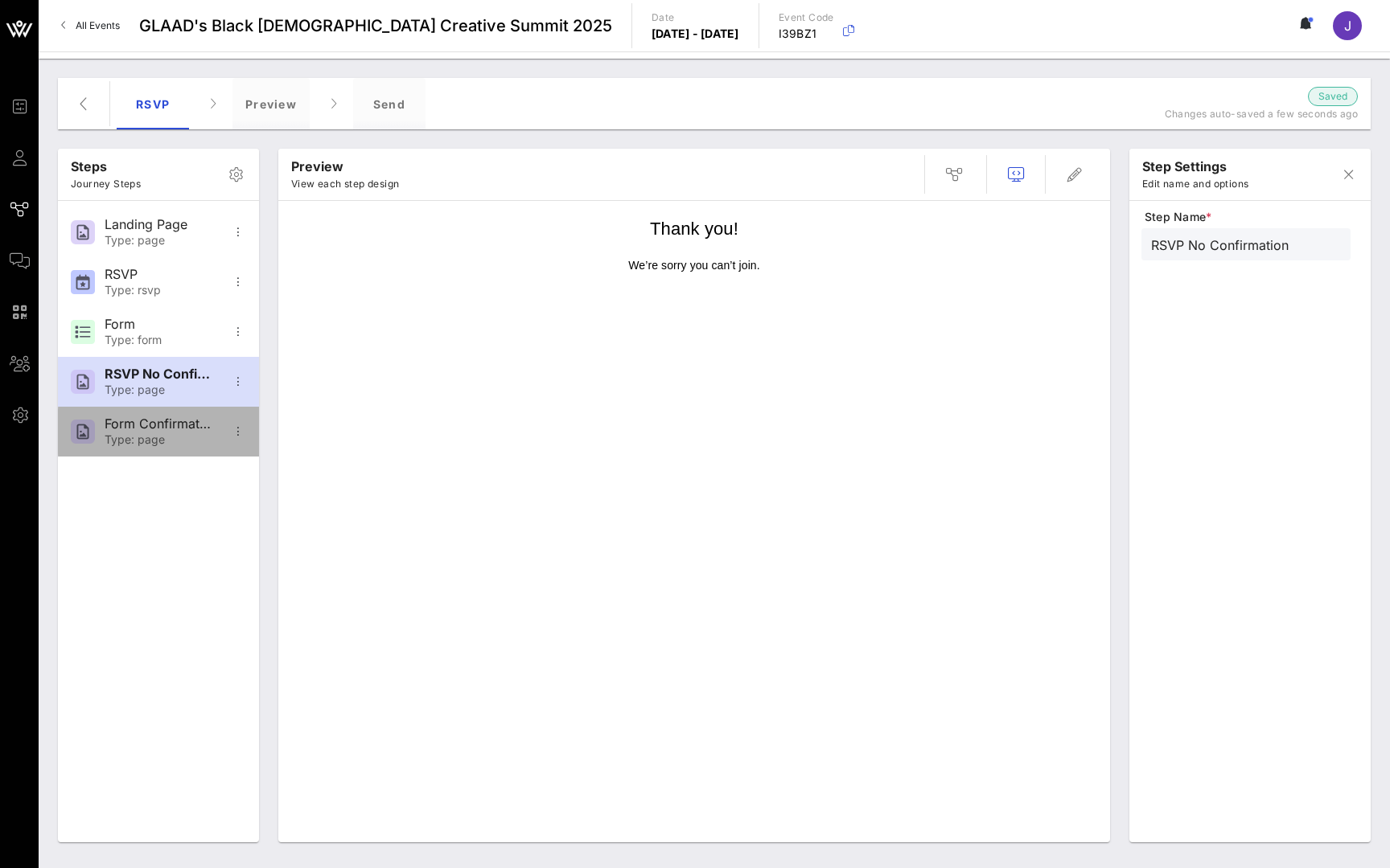
click at [176, 428] on div "Form Confirmation" at bounding box center [157, 424] width 106 height 16
type input "Form Confirmation"
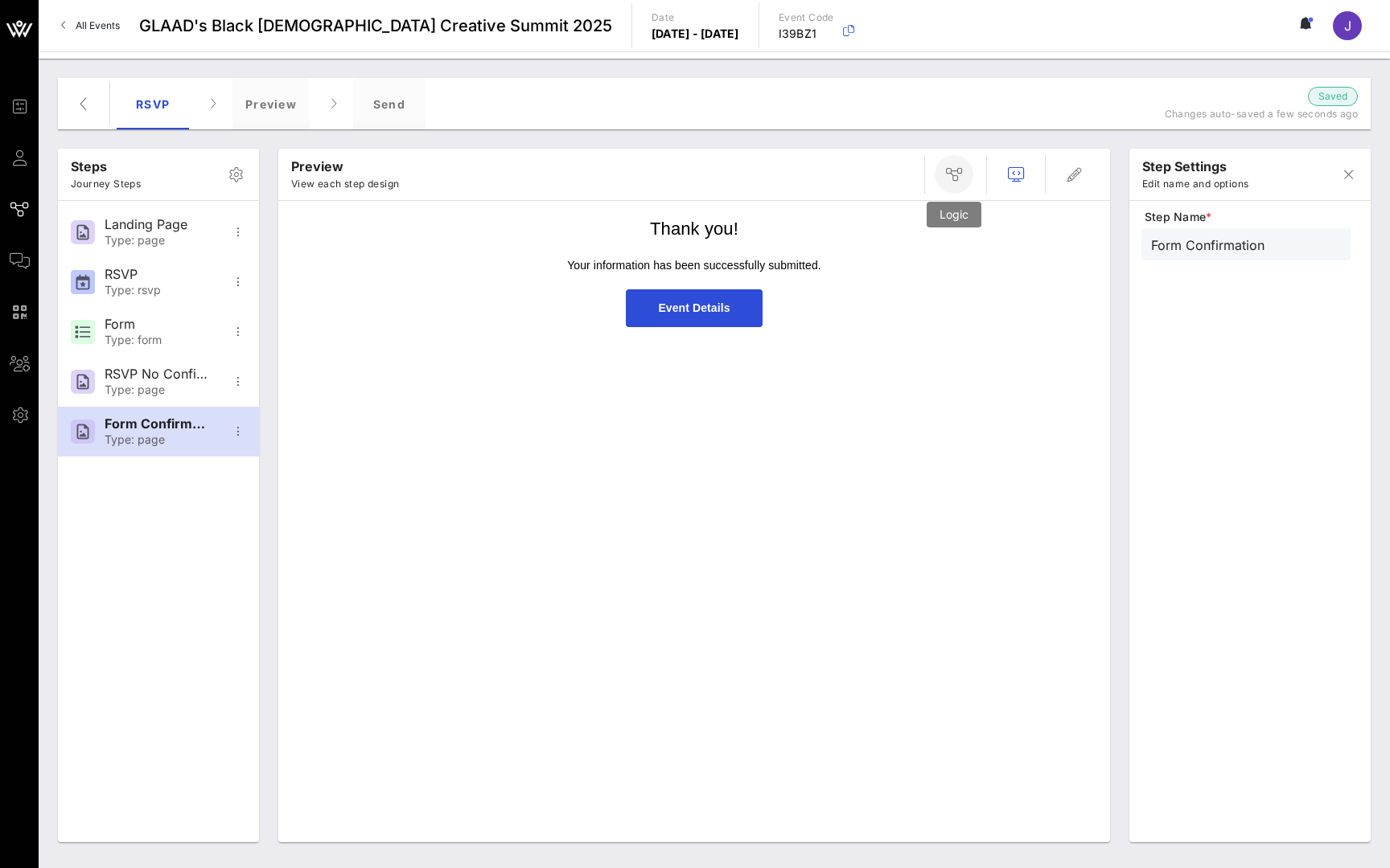
click at [965, 170] on span "button" at bounding box center [954, 175] width 39 height 19
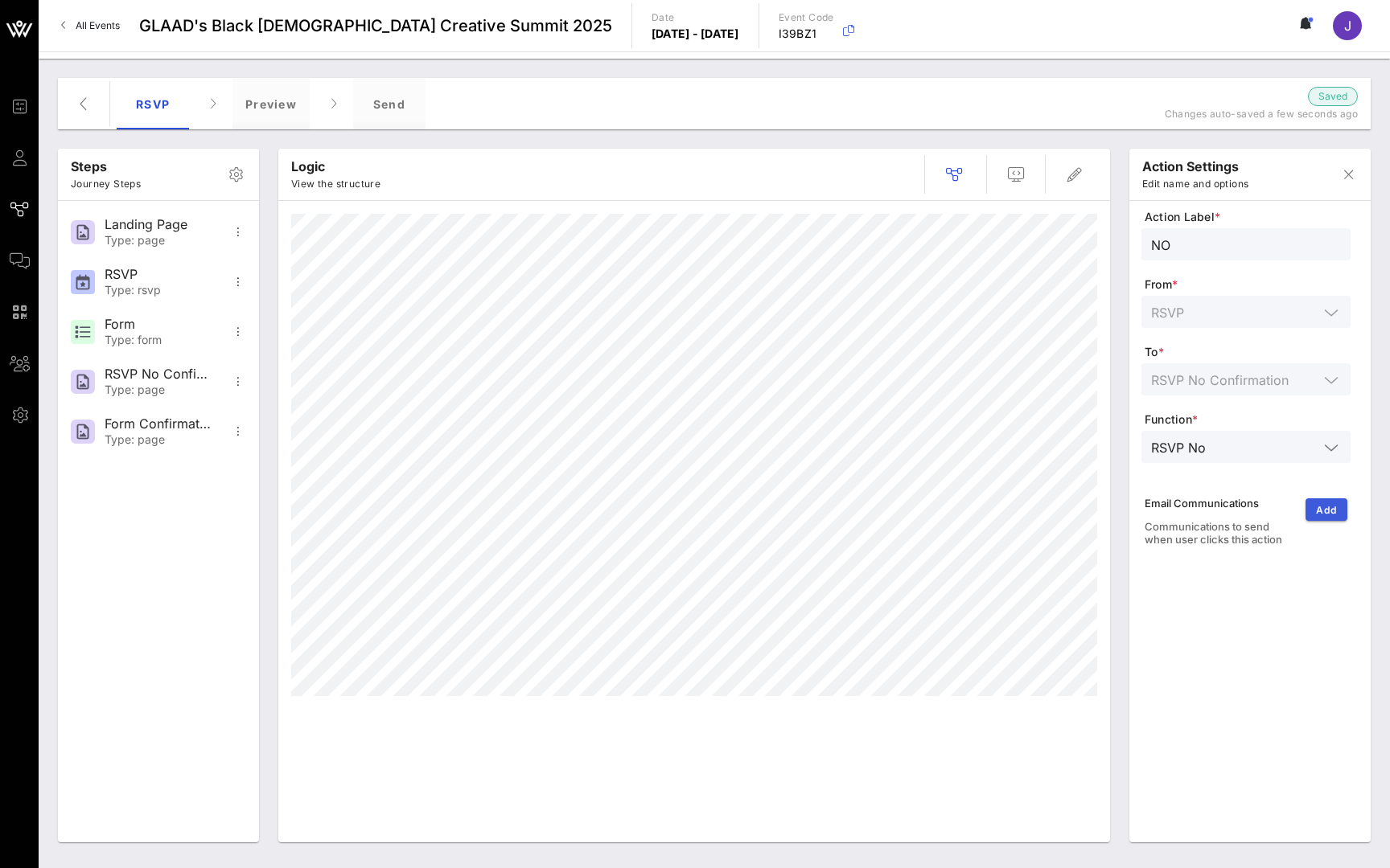
click at [1325, 513] on span "Add" at bounding box center [1326, 510] width 22 height 12
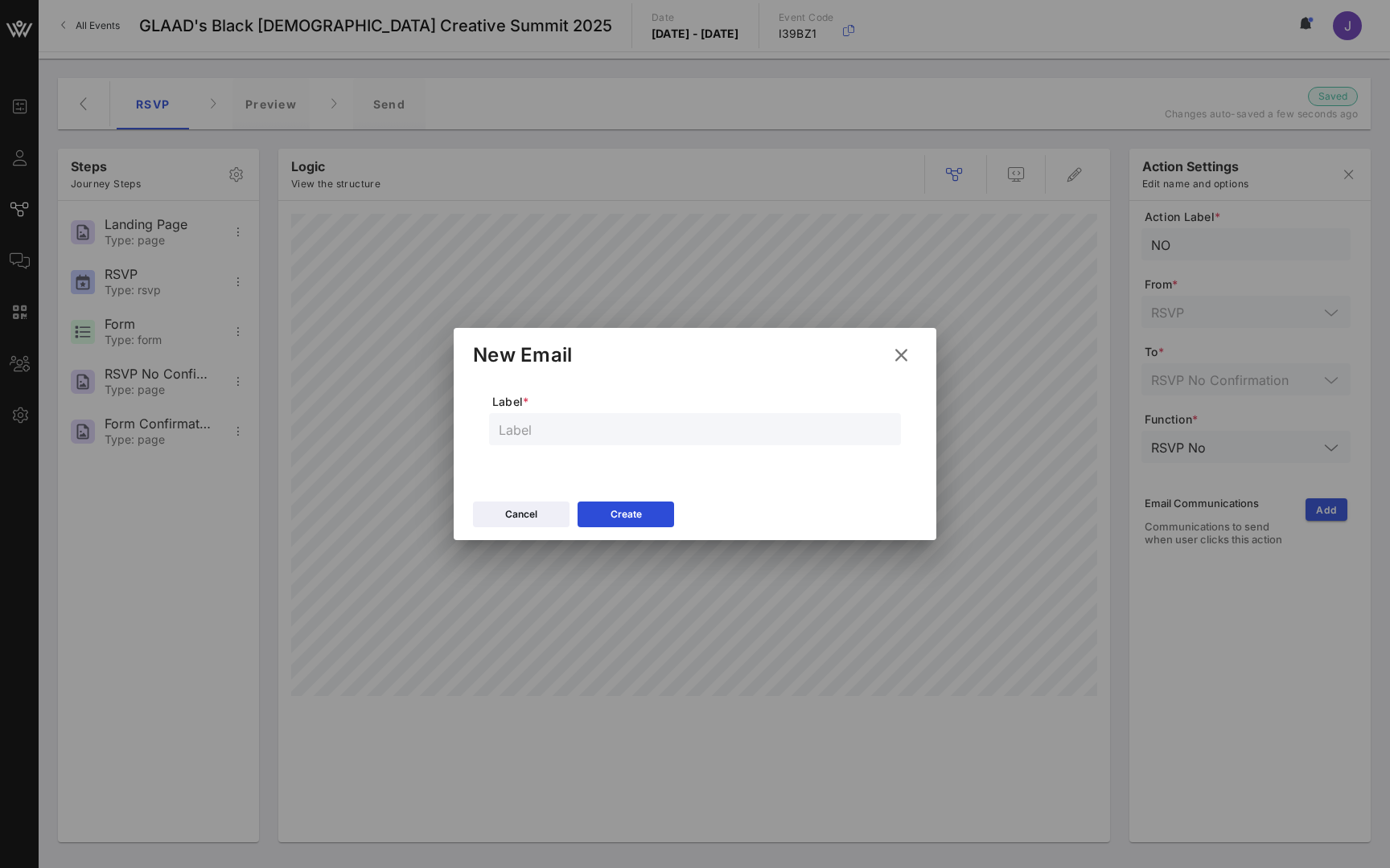
click at [901, 356] on icon at bounding box center [901, 355] width 22 height 19
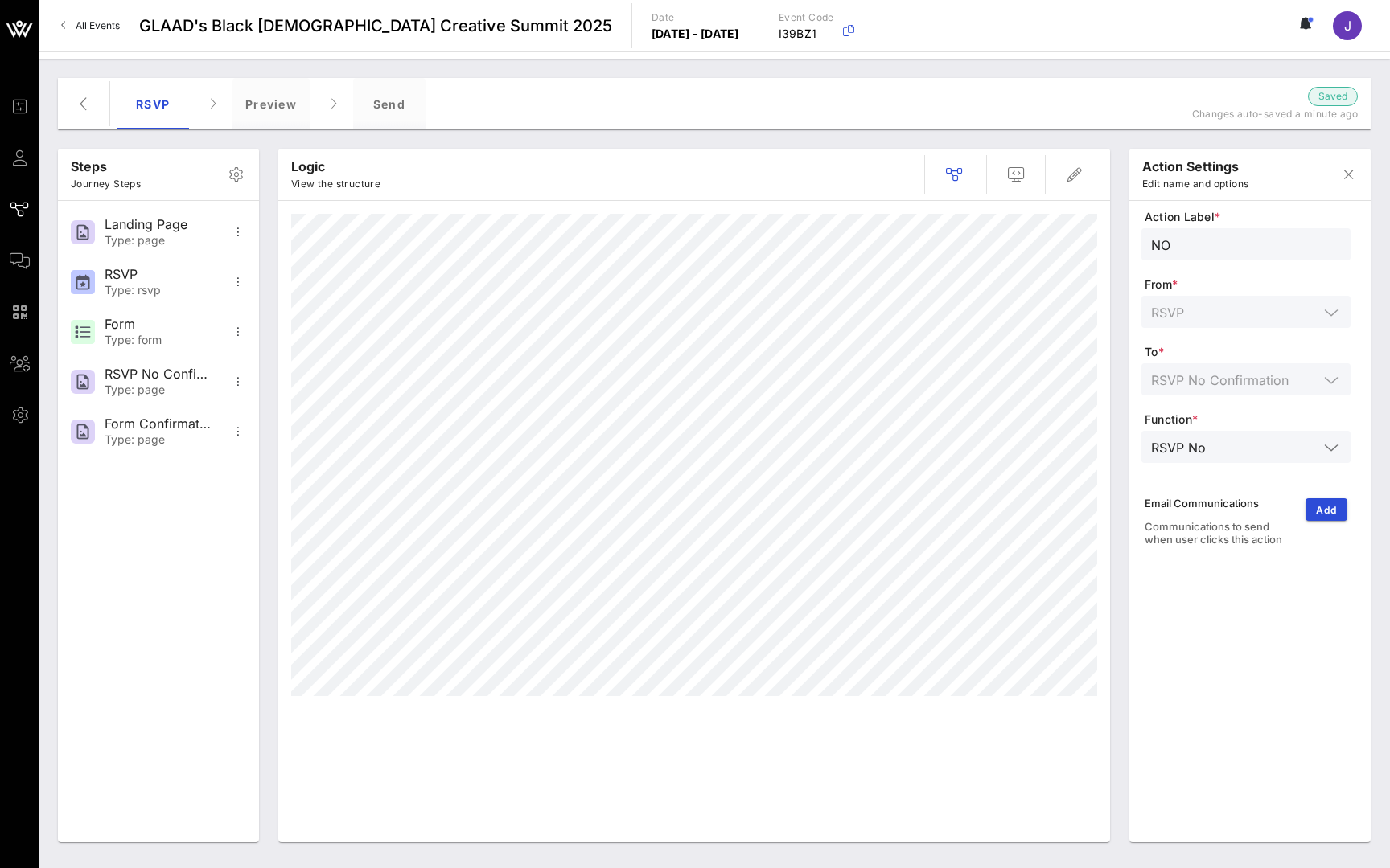
click at [22, 159] on icon at bounding box center [19, 158] width 20 height 3
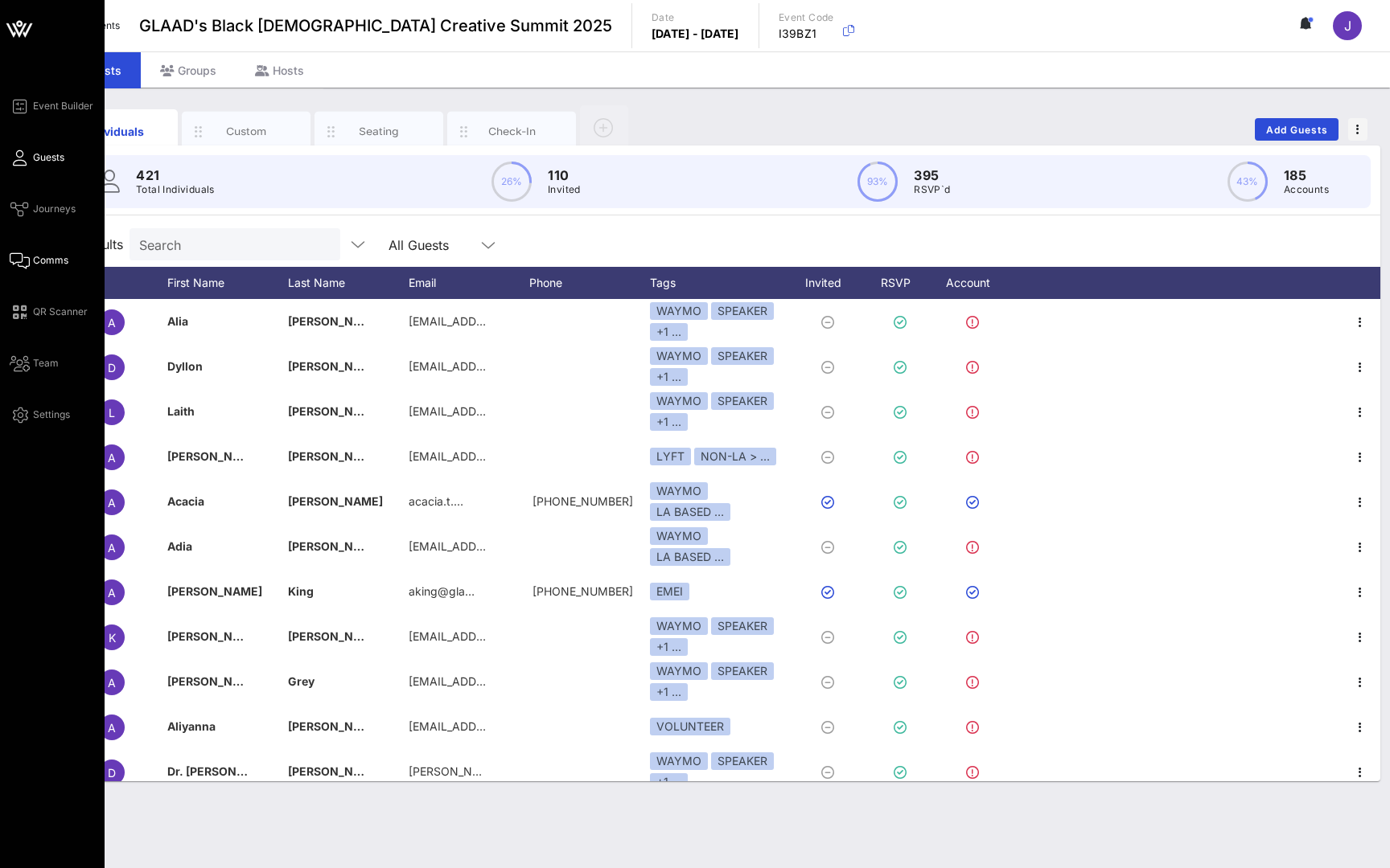
click at [27, 259] on icon at bounding box center [19, 260] width 20 height 3
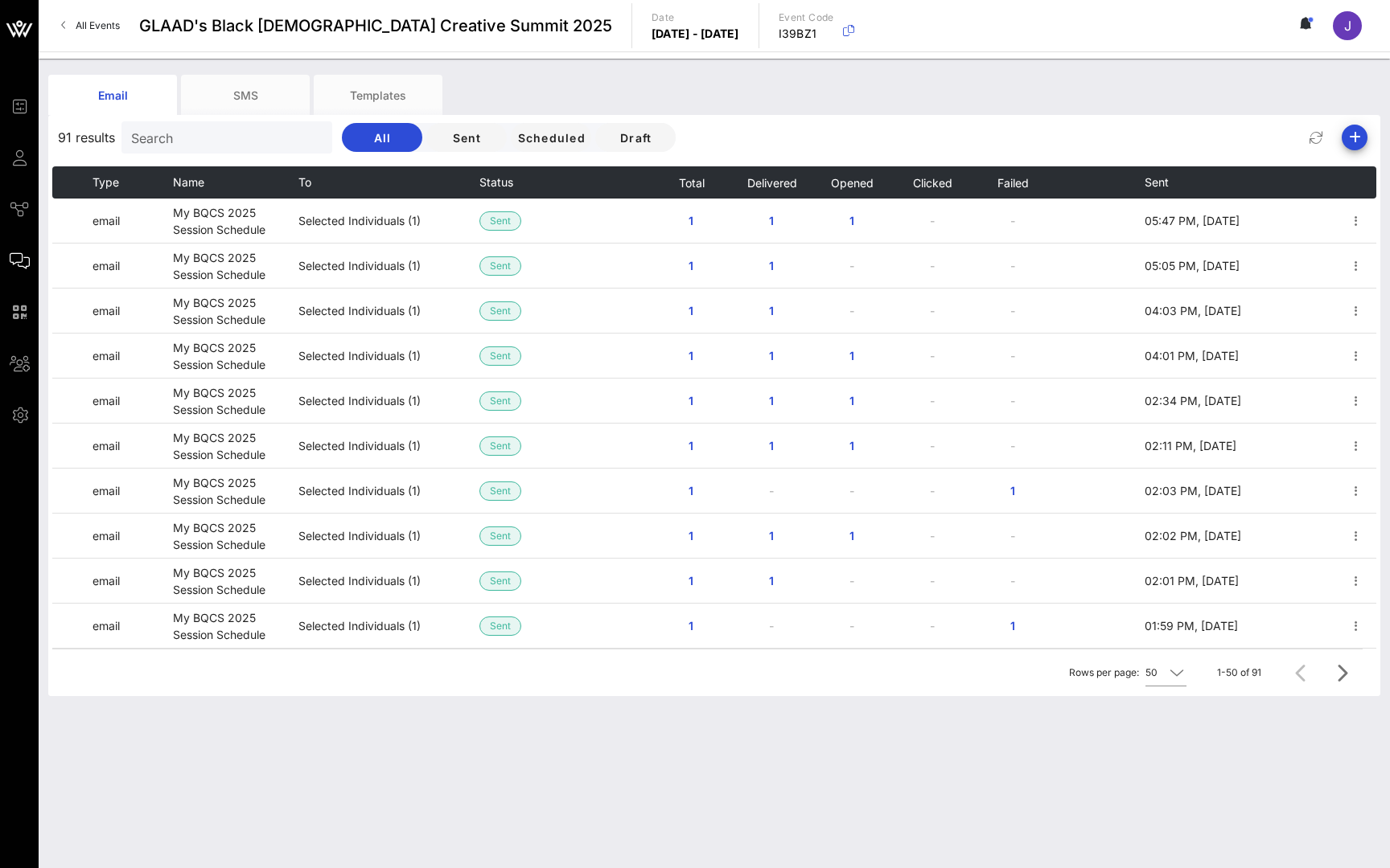
click at [105, 26] on span "All Events" at bounding box center [98, 25] width 44 height 12
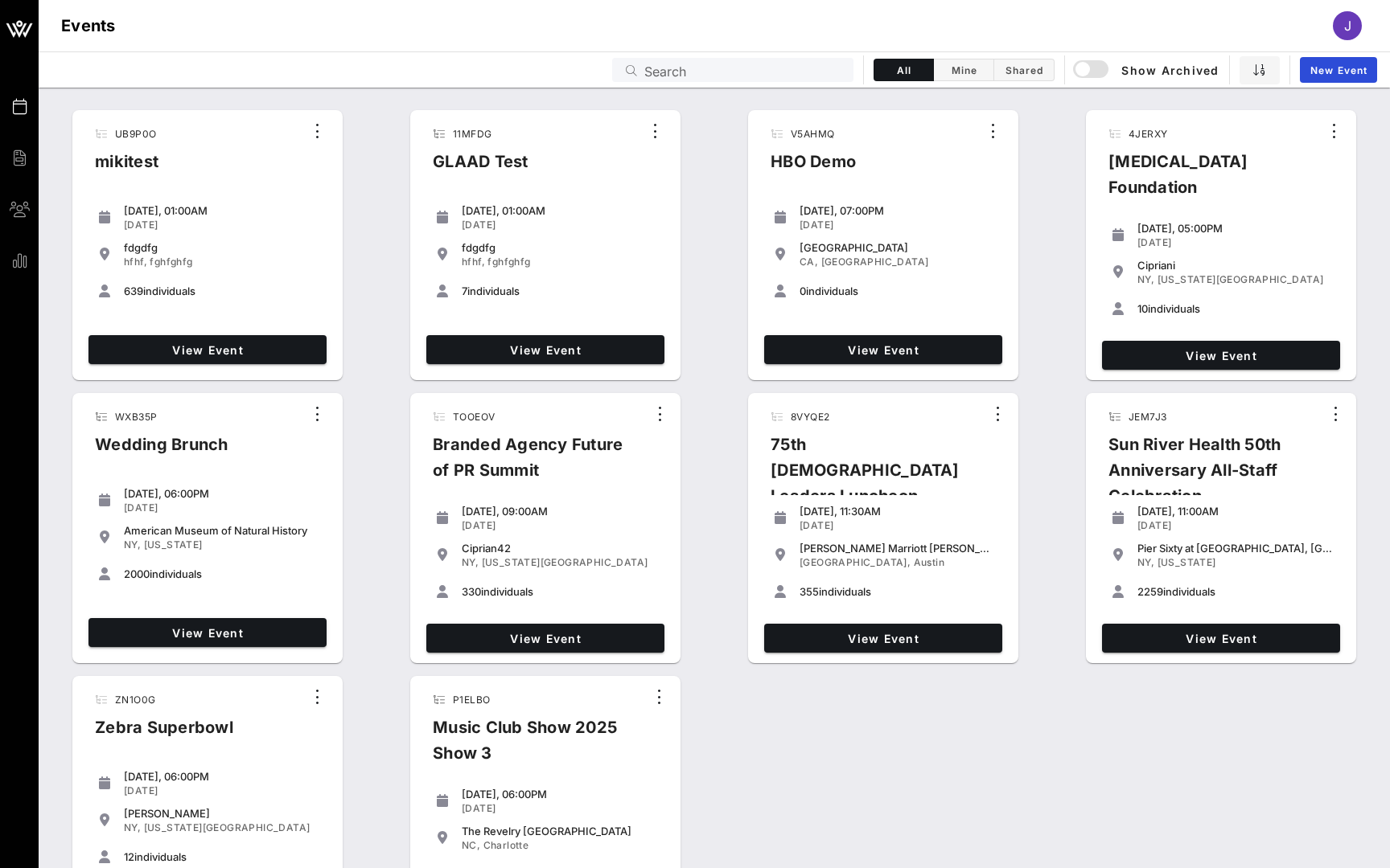
click at [730, 69] on input "Search" at bounding box center [743, 69] width 199 height 21
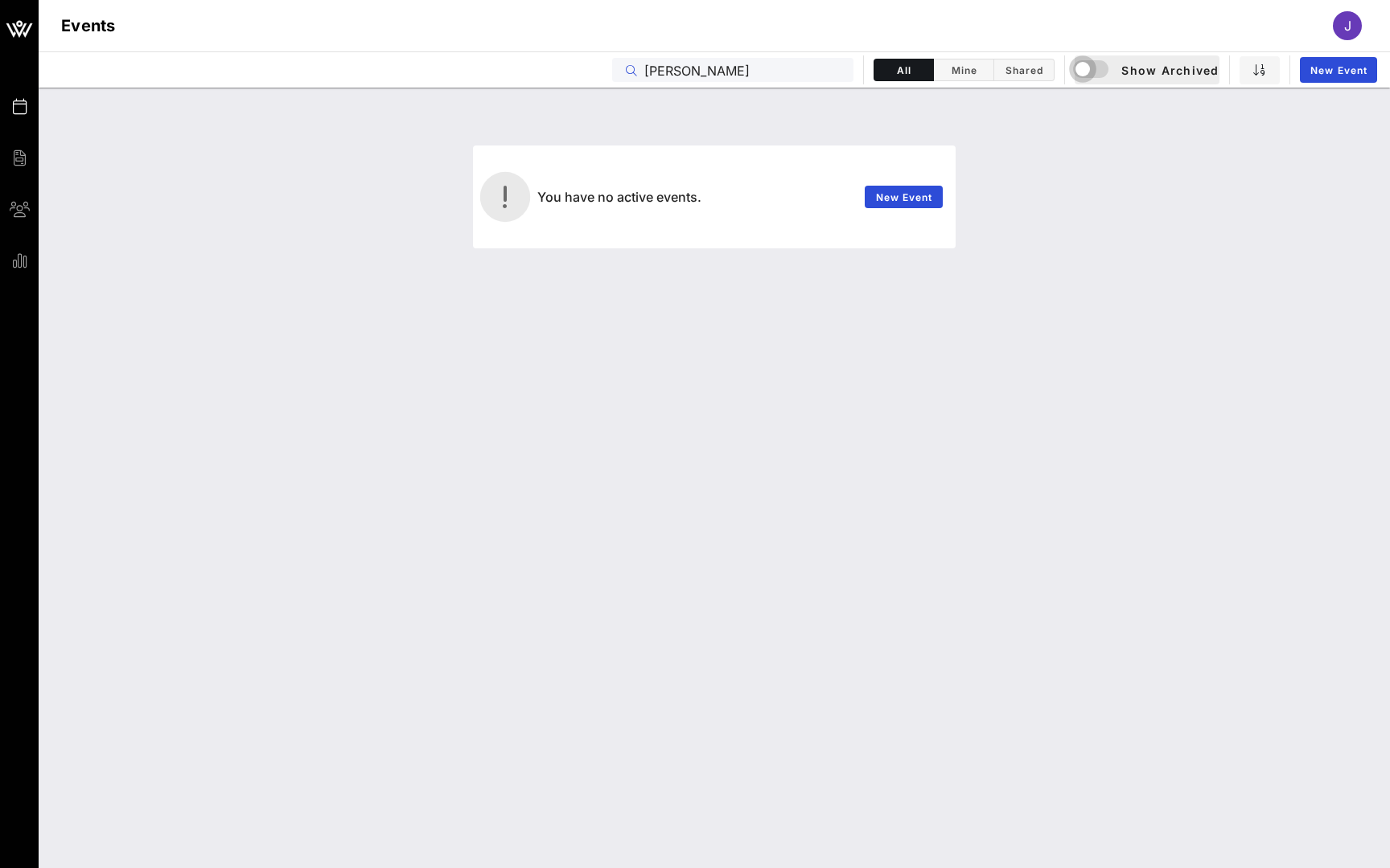
type input "[PERSON_NAME]"
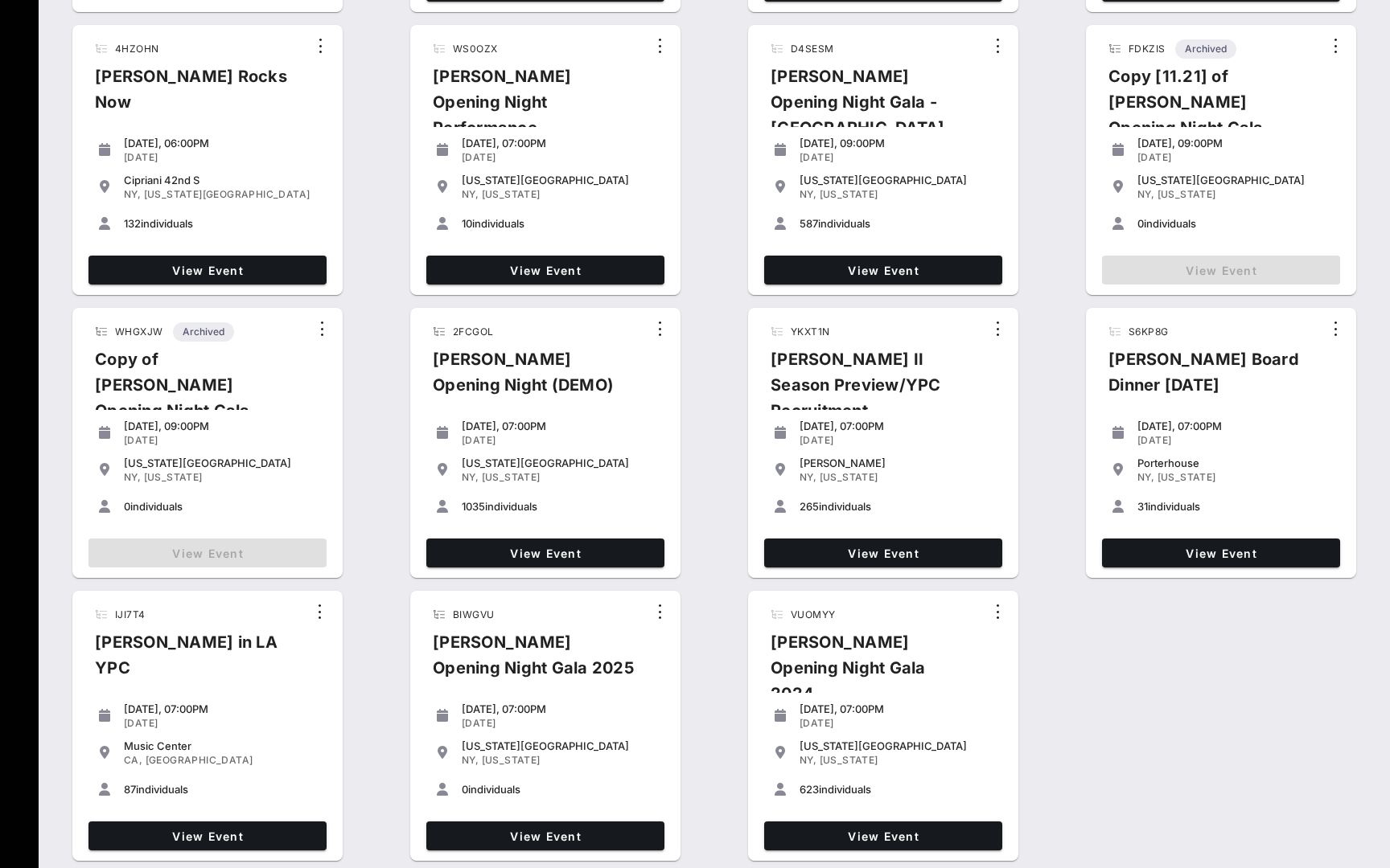
scroll to position [432, 0]
drag, startPoint x: 357, startPoint y: 709, endPoint x: 857, endPoint y: 770, distance: 503.7
click at [857, 830] on span "View Event" at bounding box center [883, 837] width 225 height 14
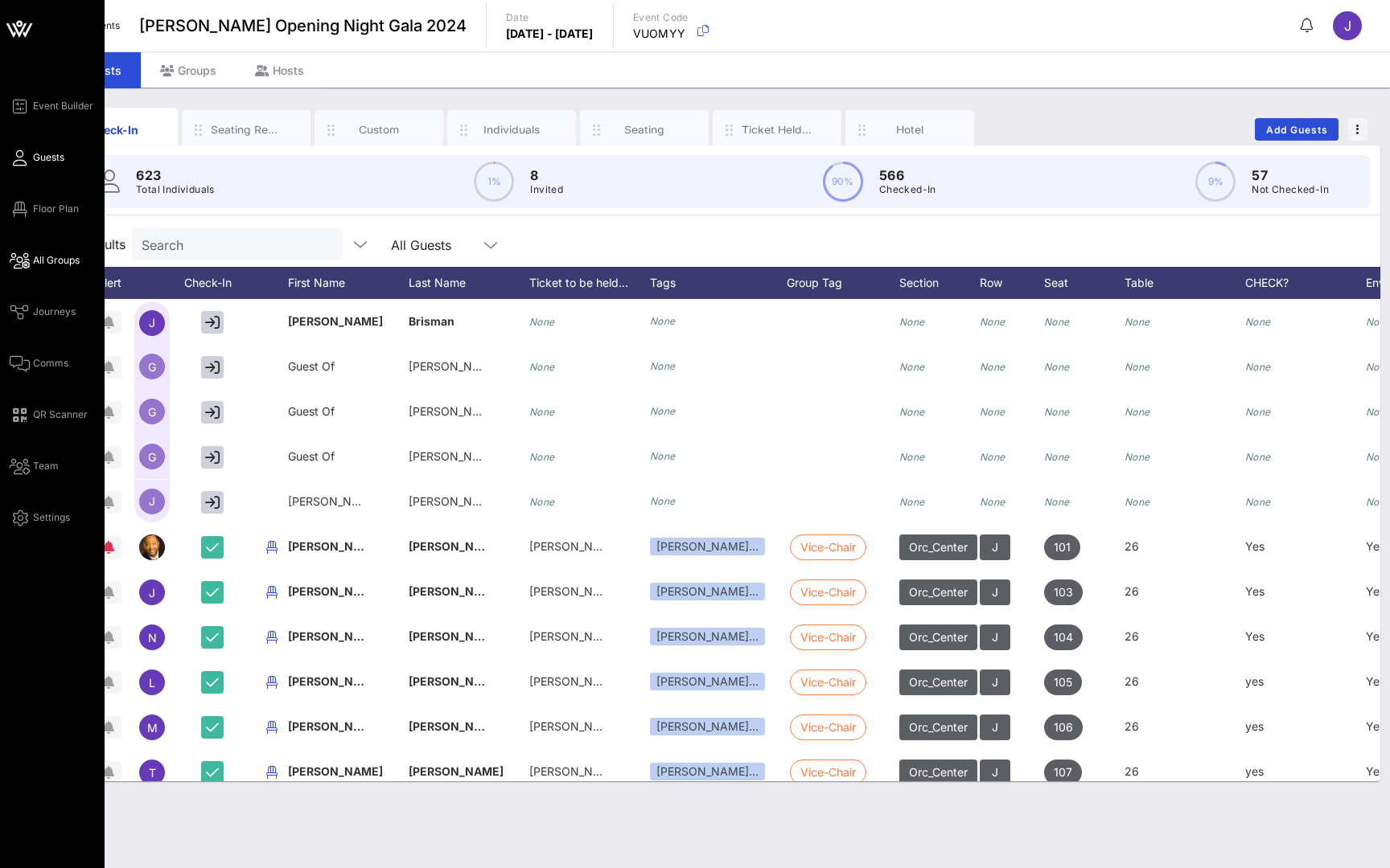
click at [33, 260] on span "All Groups" at bounding box center [56, 260] width 47 height 15
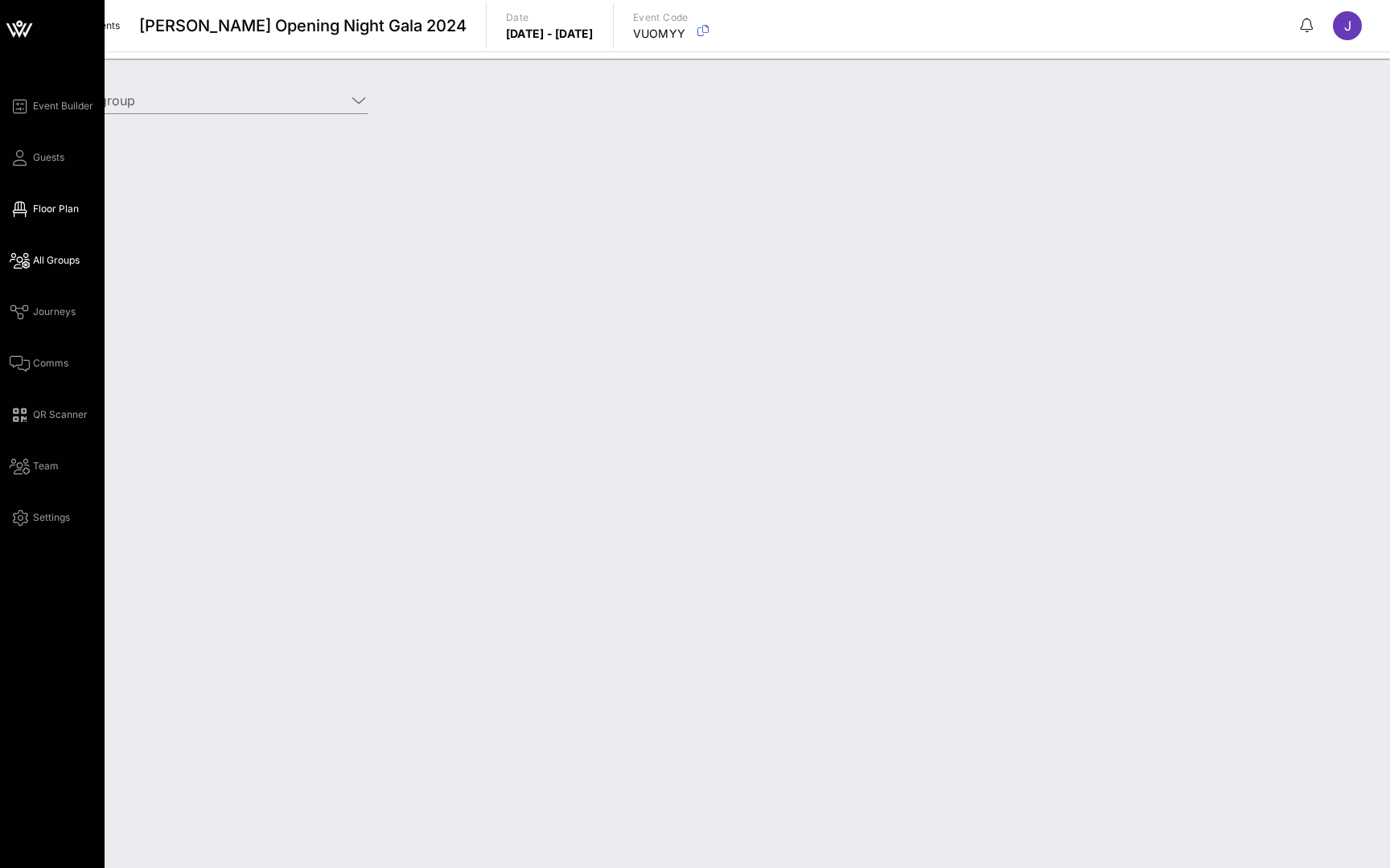
click at [19, 209] on icon at bounding box center [19, 210] width 20 height 3
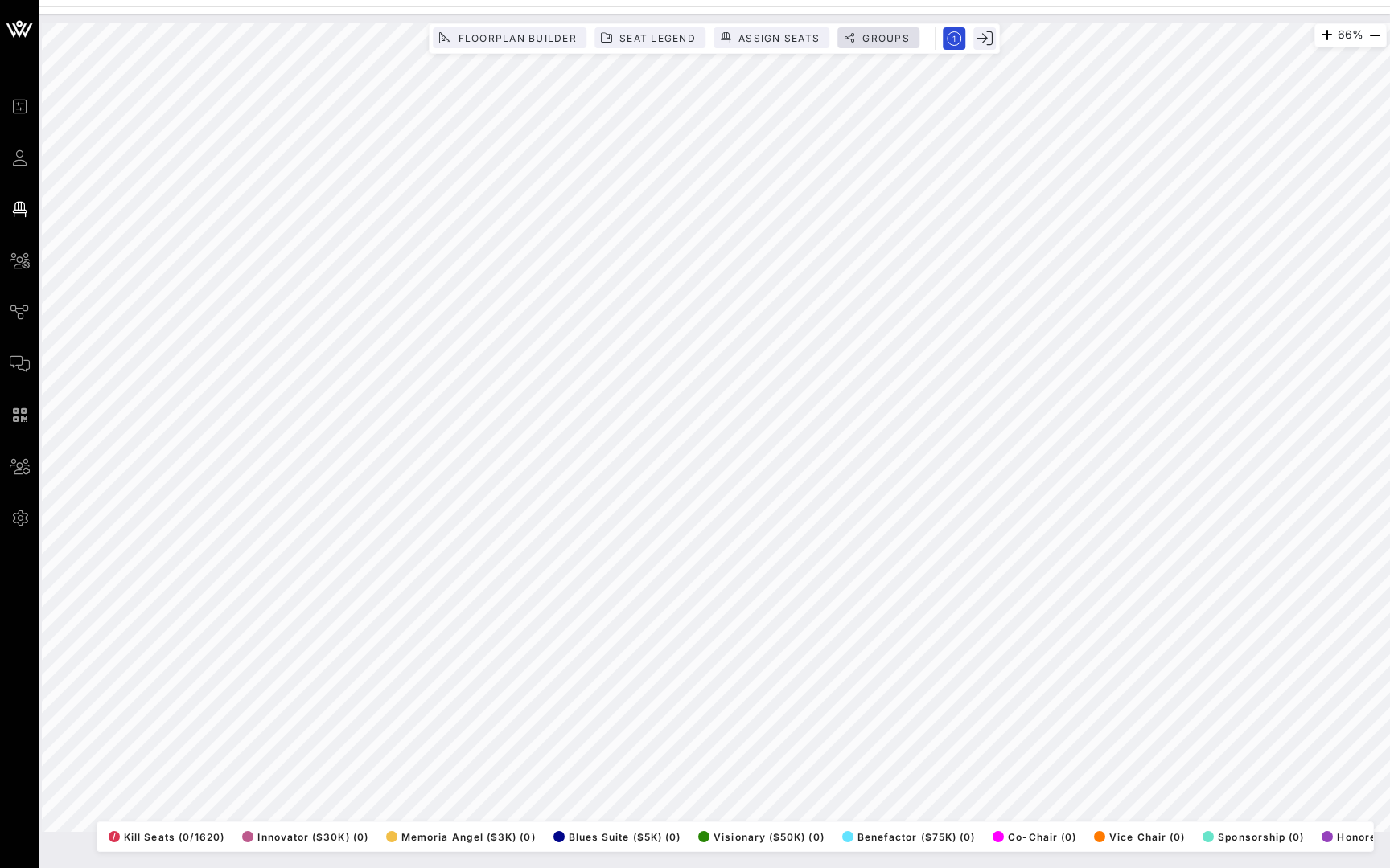
click at [895, 41] on span "Groups" at bounding box center [886, 38] width 48 height 12
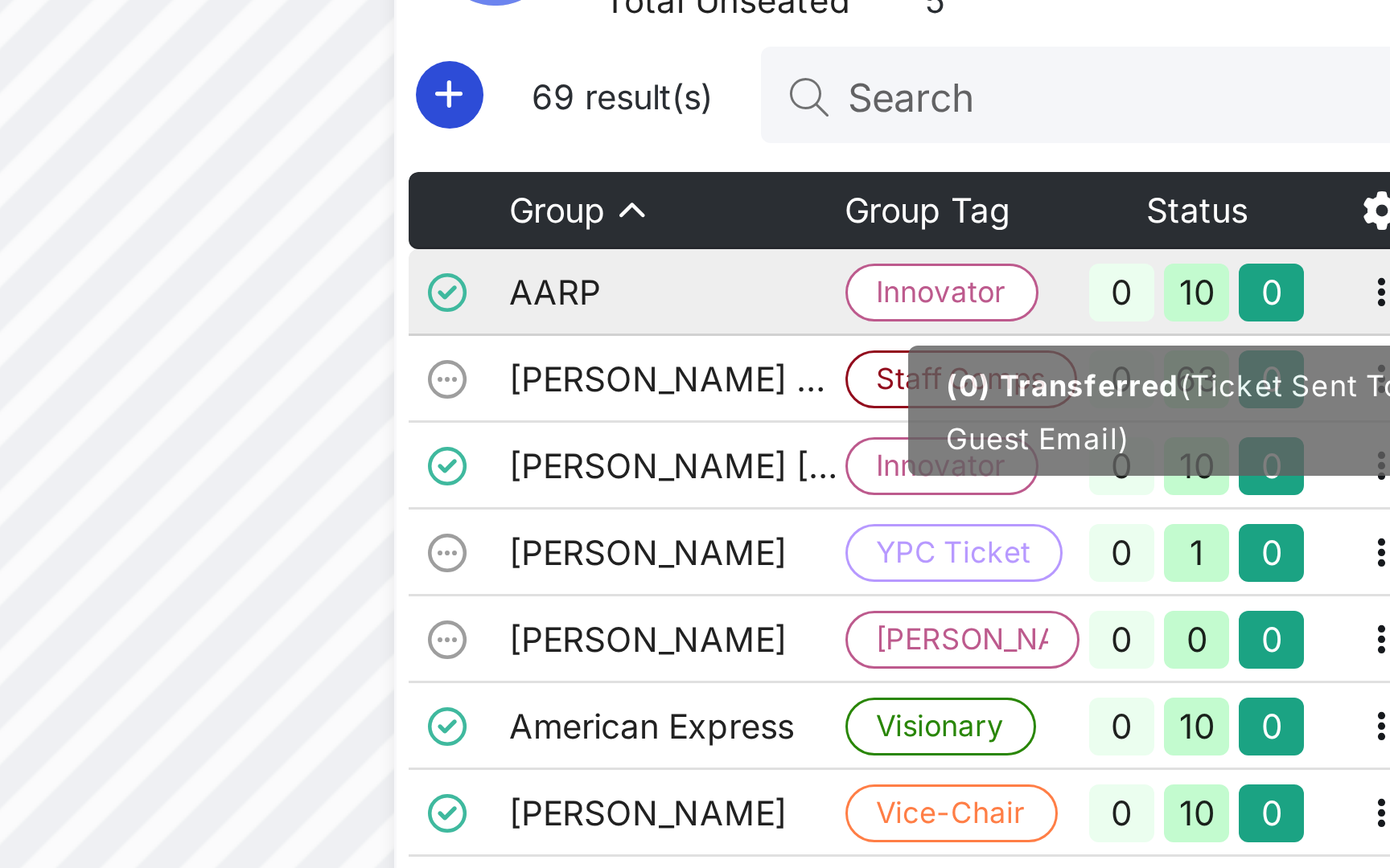
scroll to position [0, 16]
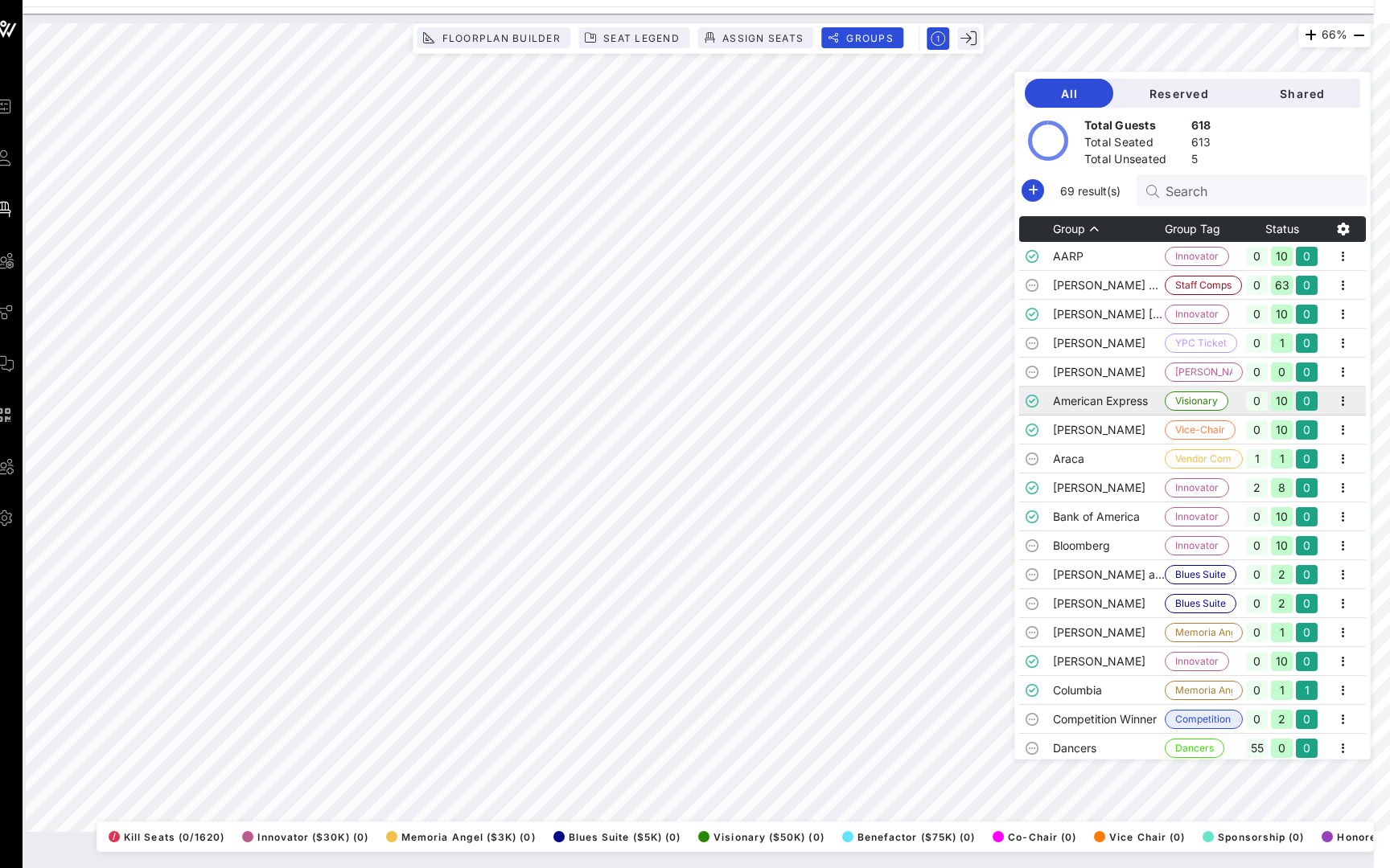
click at [1088, 404] on td "American Express" at bounding box center [1108, 401] width 112 height 29
click at [1093, 445] on td "Araca" at bounding box center [1108, 459] width 112 height 29
click at [1112, 494] on td "[PERSON_NAME]" at bounding box center [1108, 488] width 112 height 29
click at [1113, 555] on td "Bloomberg" at bounding box center [1108, 546] width 112 height 29
click at [1116, 380] on td "[PERSON_NAME]" at bounding box center [1108, 371] width 112 height 29
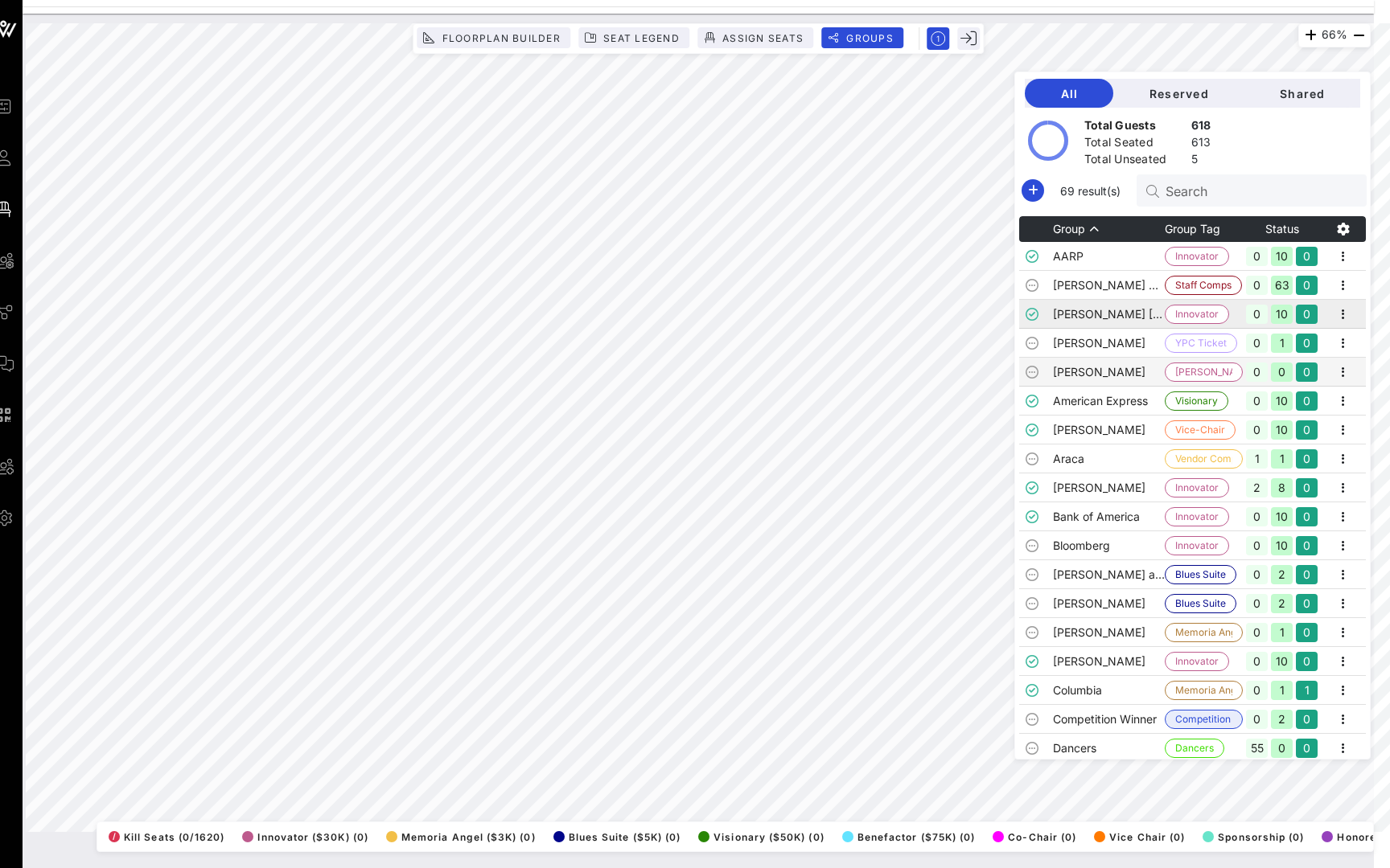
click at [1116, 327] on td "[PERSON_NAME] [PERSON_NAME]" at bounding box center [1108, 314] width 112 height 29
click at [1116, 291] on td "[PERSON_NAME] Staff" at bounding box center [1108, 284] width 112 height 29
click at [1079, 567] on td "[PERSON_NAME] and [PERSON_NAME]" at bounding box center [1108, 574] width 112 height 29
click at [1076, 533] on td "Bloomberg" at bounding box center [1108, 546] width 112 height 29
click at [1076, 515] on td "Bank of America" at bounding box center [1108, 516] width 112 height 29
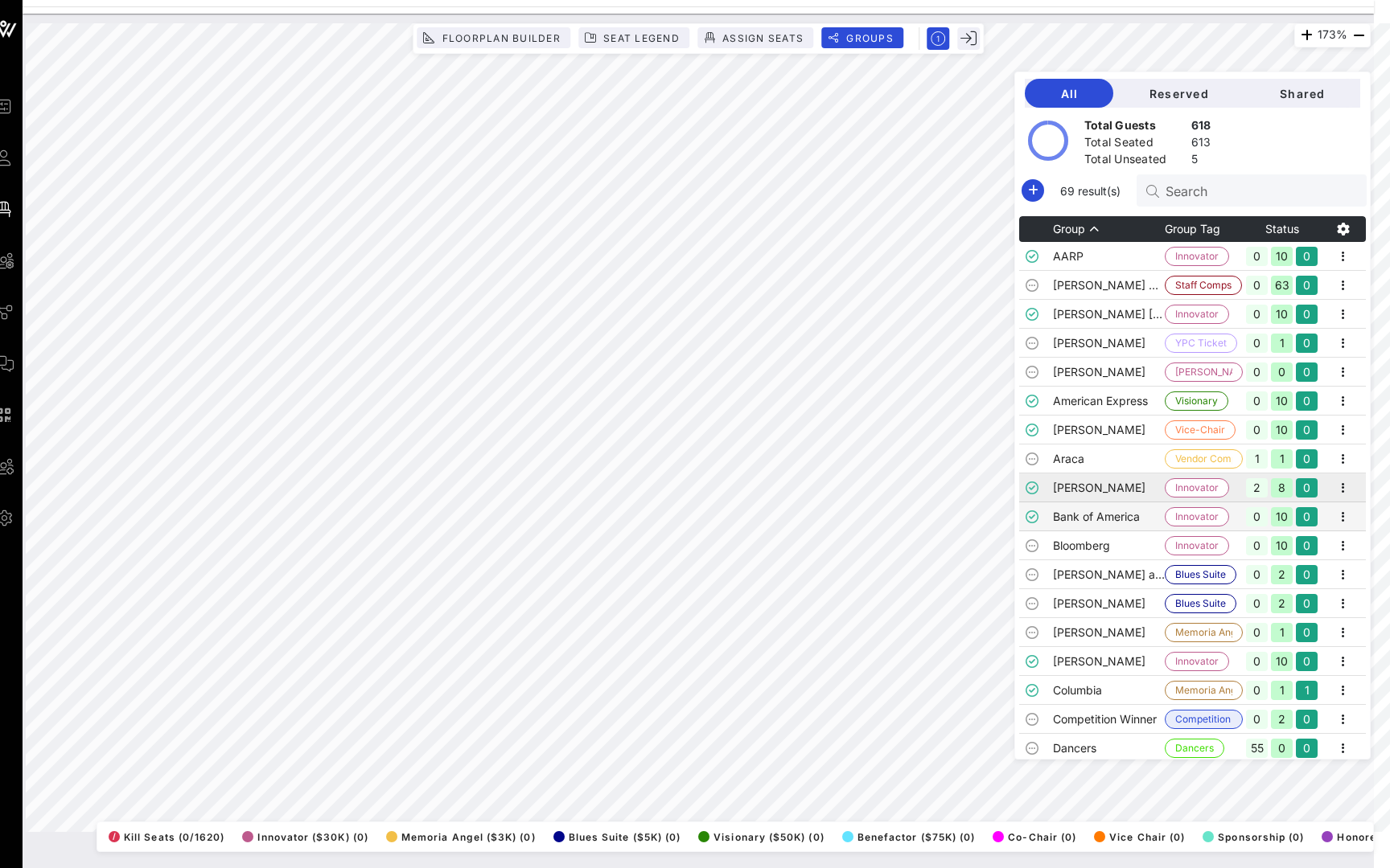
click at [1075, 478] on td "[PERSON_NAME]" at bounding box center [1108, 488] width 112 height 29
click at [1083, 433] on td "[PERSON_NAME]" at bounding box center [1108, 429] width 112 height 29
click at [1088, 389] on td "American Express" at bounding box center [1108, 401] width 112 height 29
click at [1098, 540] on td "Bloomberg" at bounding box center [1108, 546] width 112 height 29
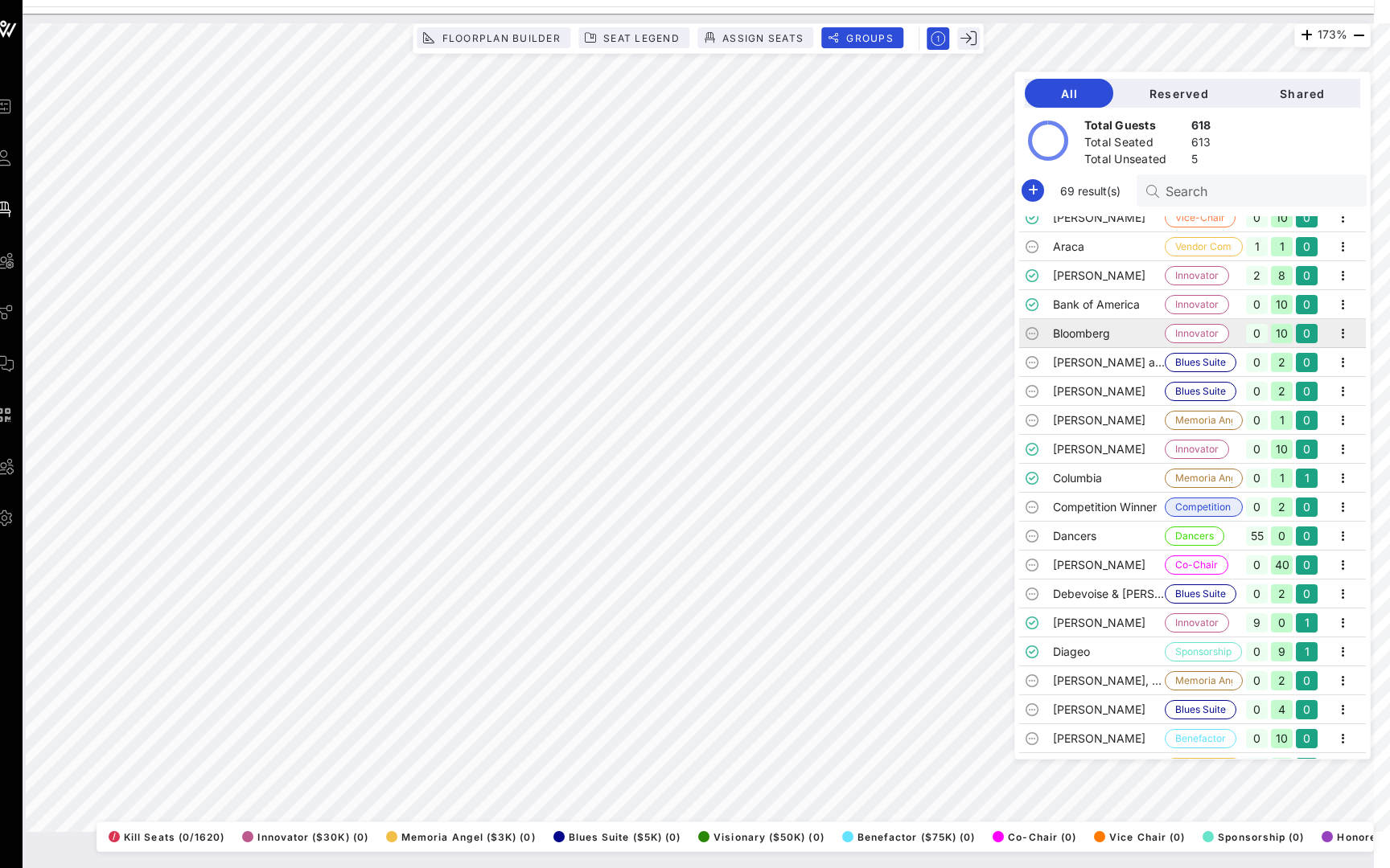
scroll to position [217, 0]
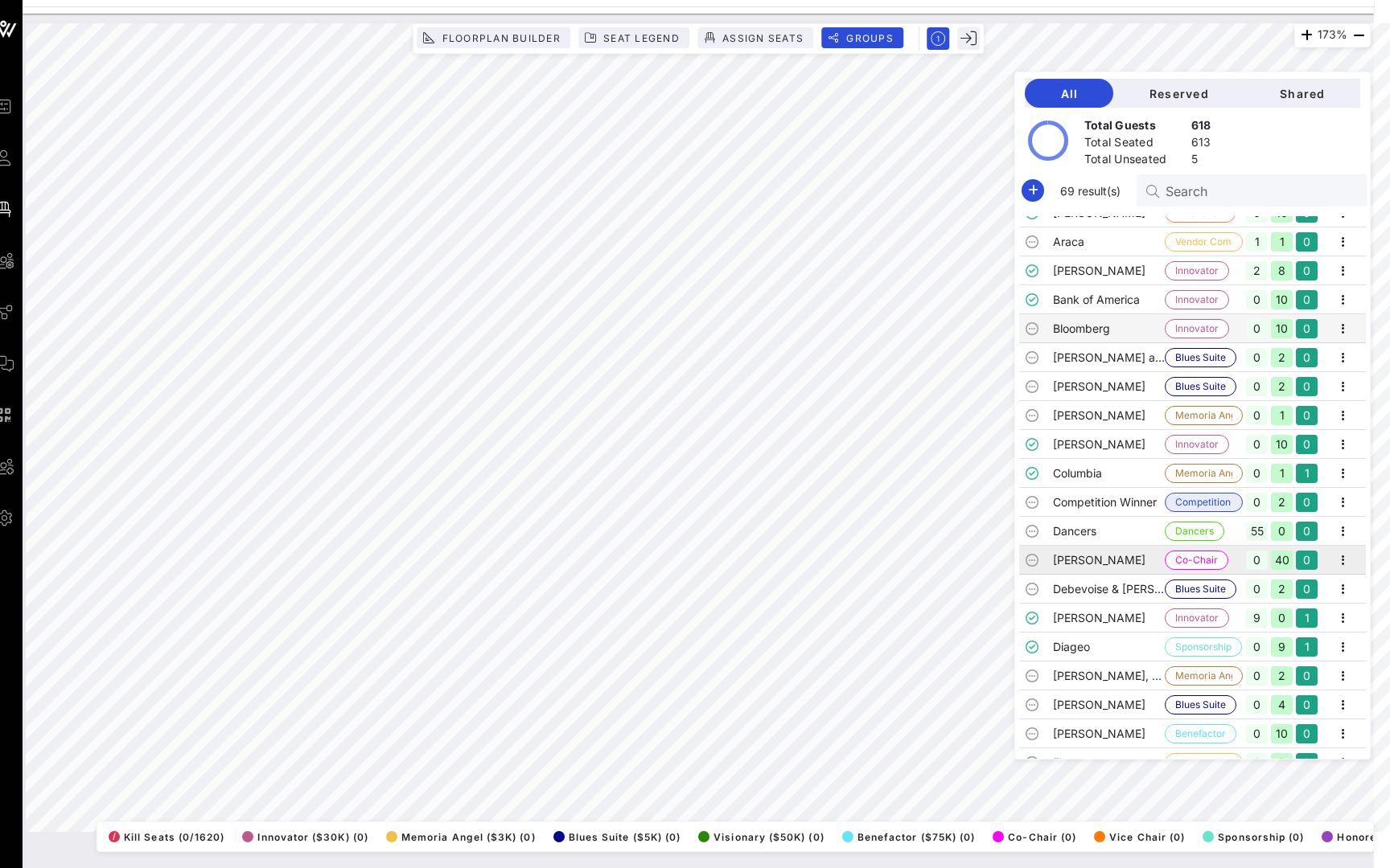
click at [1098, 558] on td "[PERSON_NAME]" at bounding box center [1108, 560] width 112 height 29
click at [972, 34] on icon "button" at bounding box center [968, 38] width 16 height 16
click at [1359, 34] on icon "button" at bounding box center [1358, 35] width 19 height 19
click at [1360, 34] on icon "button" at bounding box center [1358, 35] width 19 height 19
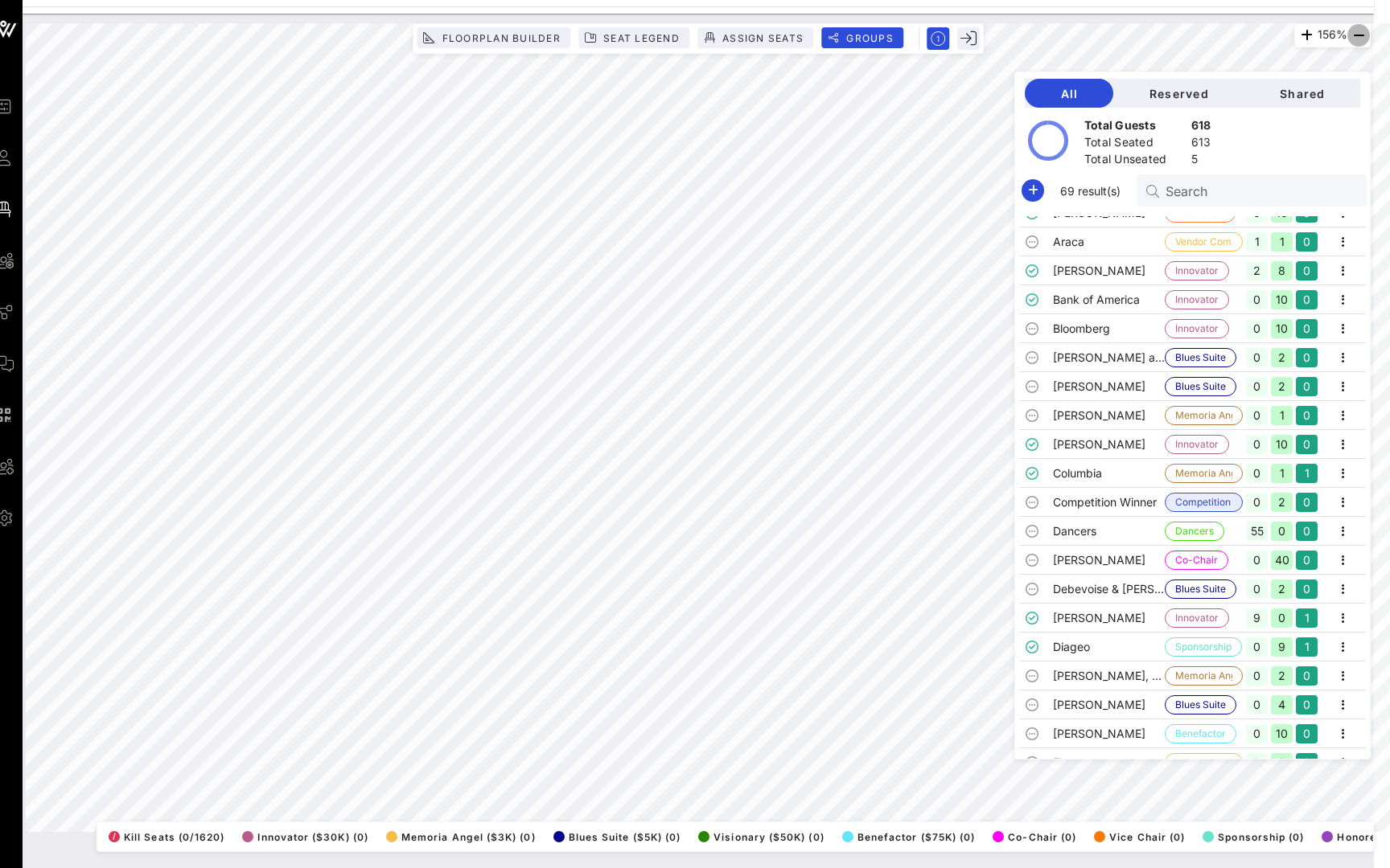
click at [1360, 34] on icon "button" at bounding box center [1358, 35] width 19 height 19
click at [939, 32] on div "92% Floorplan Builder Seat Legend Assign Seats Groups Exit All Reserved Shared …" at bounding box center [698, 428] width 1345 height 809
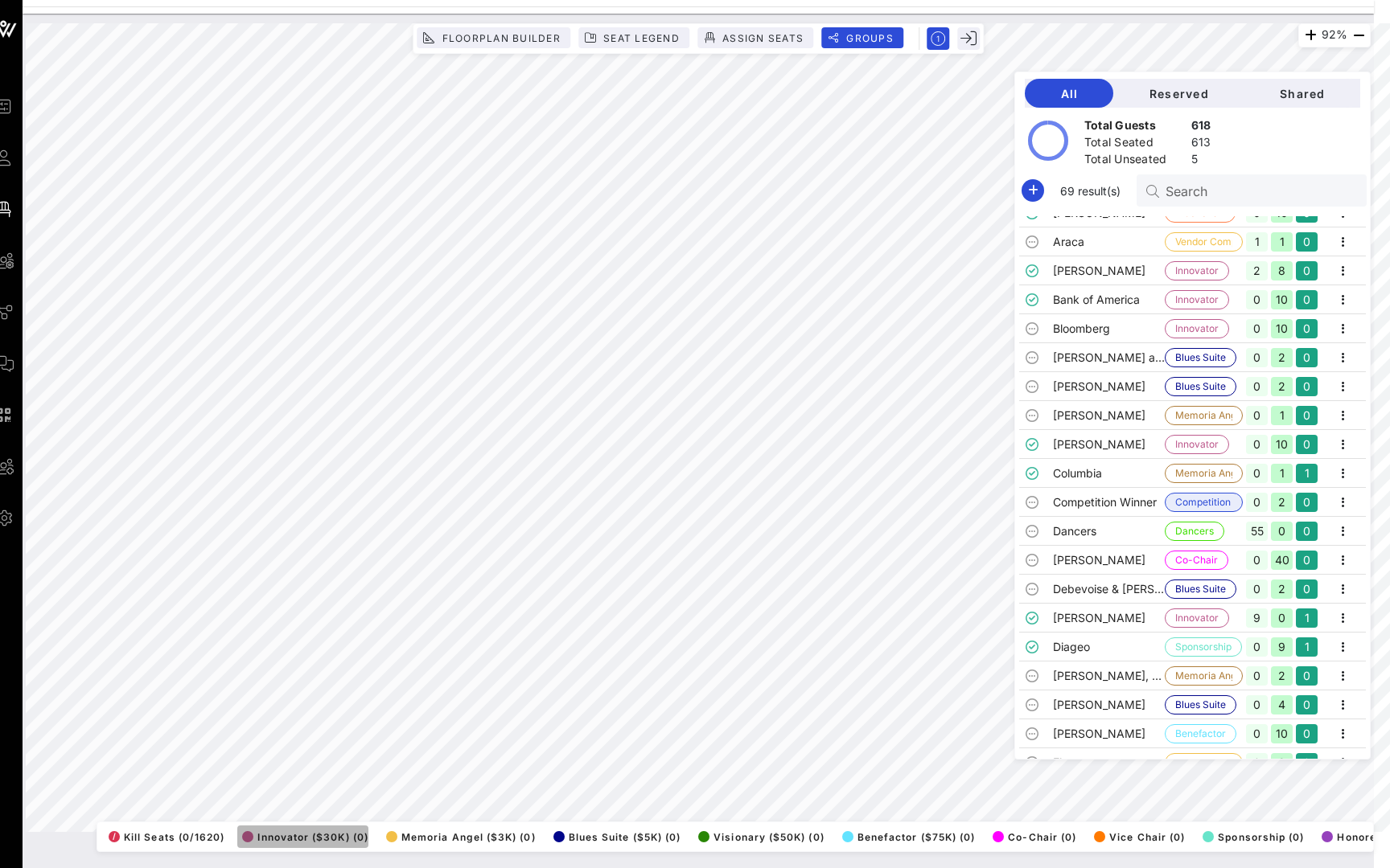
click at [313, 834] on span "Innovator ($30K) (0)" at bounding box center [305, 837] width 127 height 12
click at [477, 840] on span "Memoria Angel ($3K) (0)" at bounding box center [461, 837] width 150 height 12
click at [634, 834] on span "Blues Suite ($5K) (0)" at bounding box center [617, 837] width 127 height 12
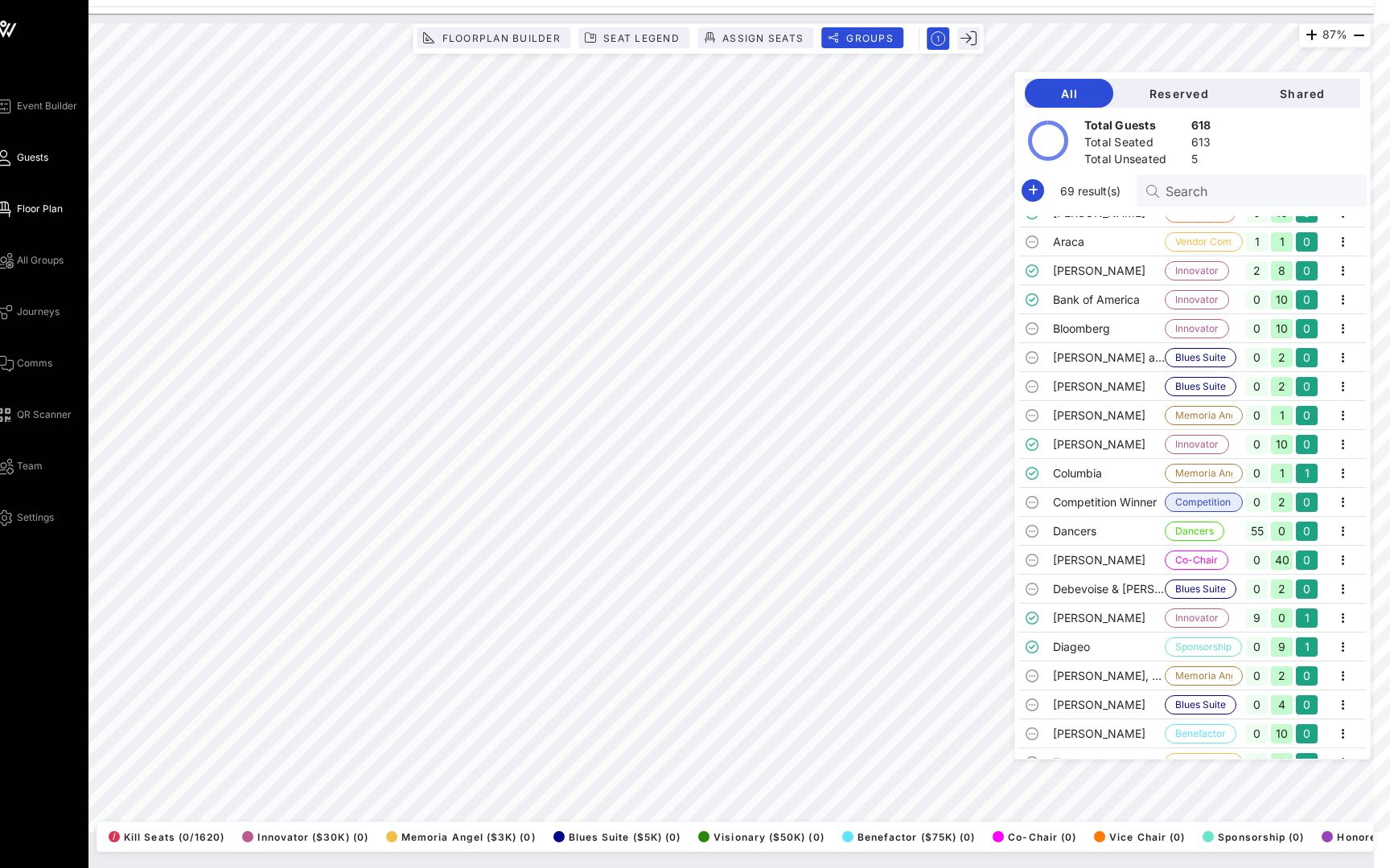
click at [6, 159] on icon at bounding box center [4, 158] width 20 height 3
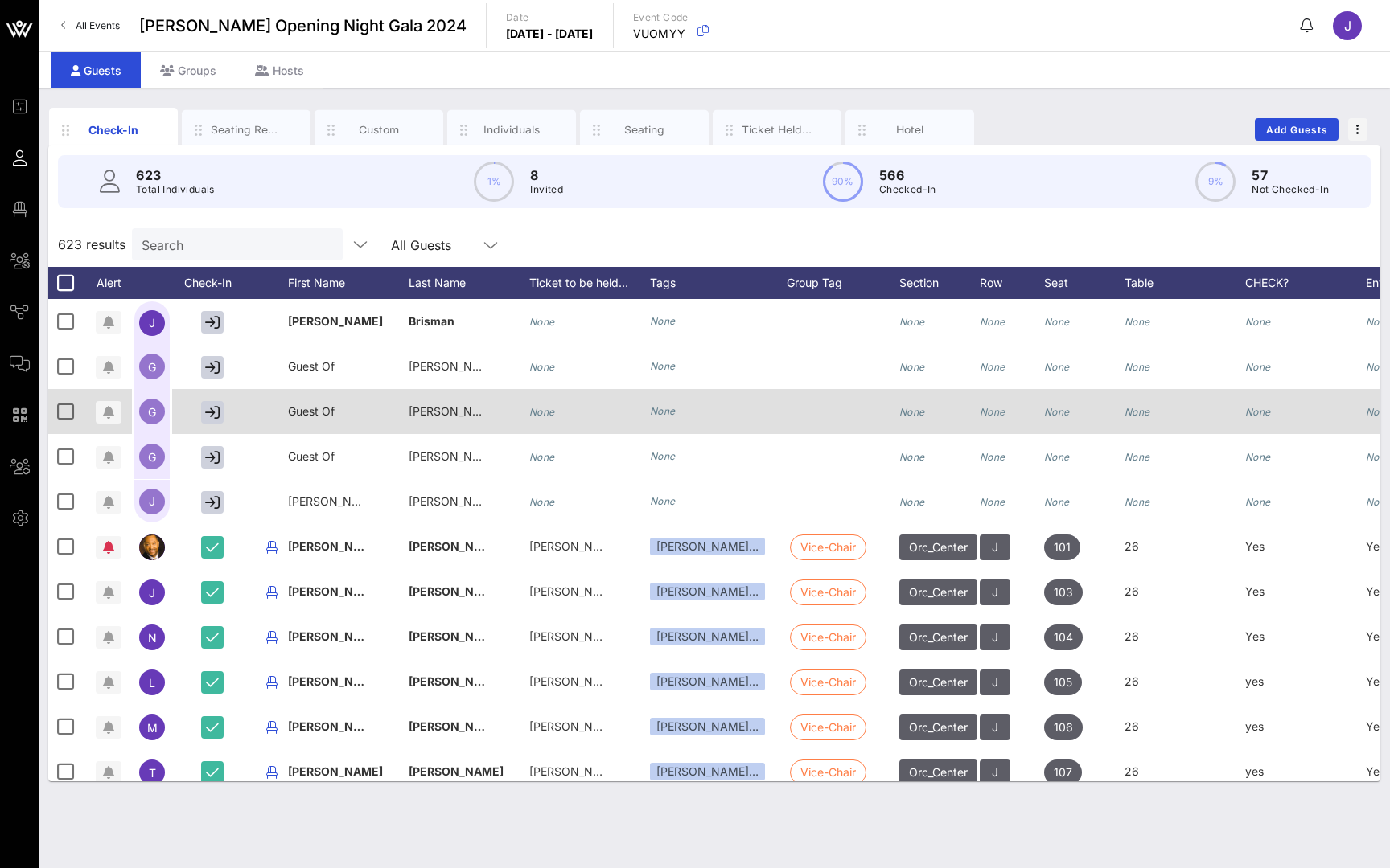
scroll to position [197, 0]
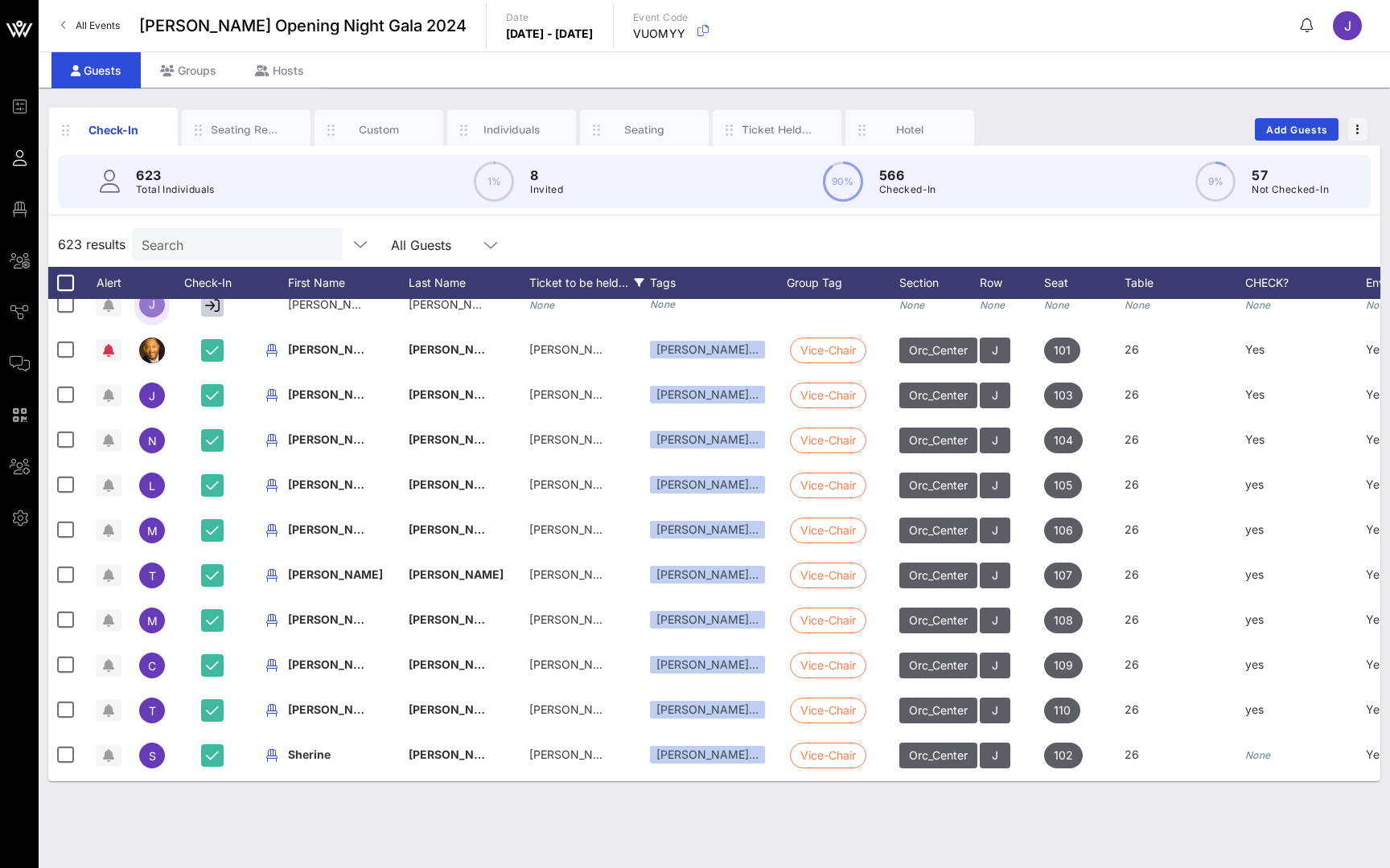
click at [568, 356] on span "[PERSON_NAME]" at bounding box center [575, 349] width 92 height 14
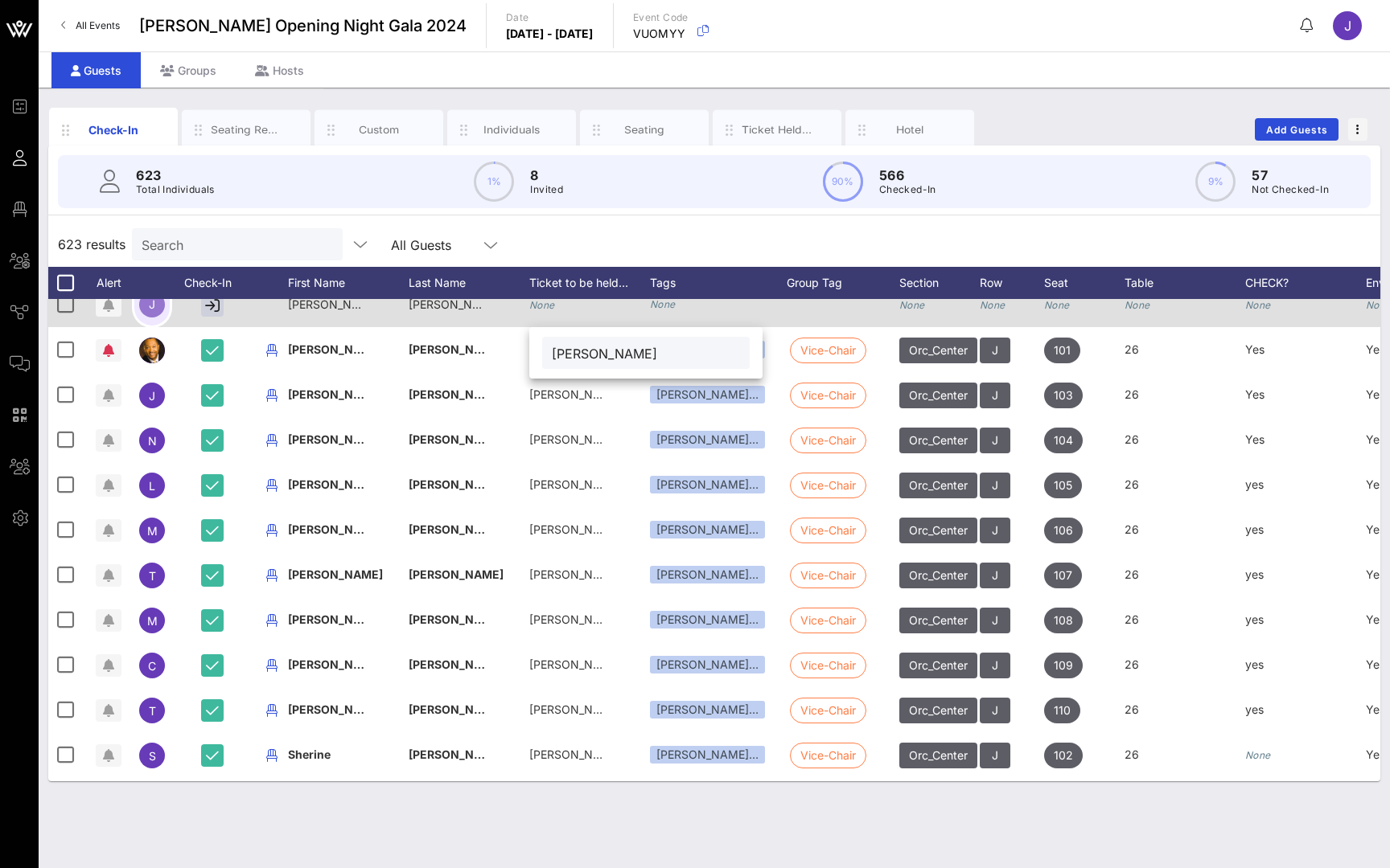
click at [684, 307] on div "None" at bounding box center [719, 305] width 137 height 45
click at [694, 317] on div "None" at bounding box center [719, 305] width 137 height 45
click at [669, 300] on icon "None" at bounding box center [663, 304] width 26 height 12
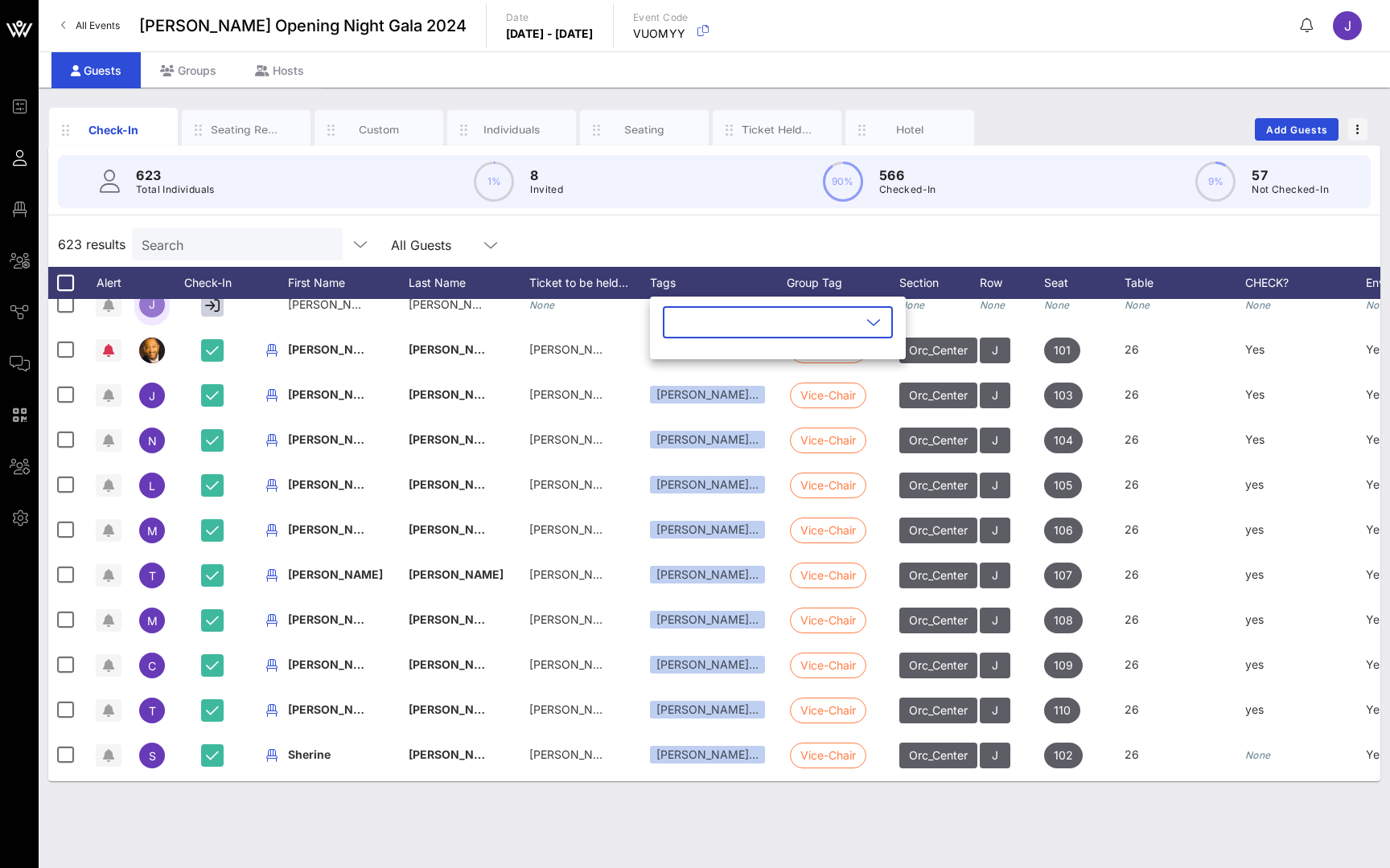
click at [874, 327] on icon at bounding box center [874, 322] width 15 height 19
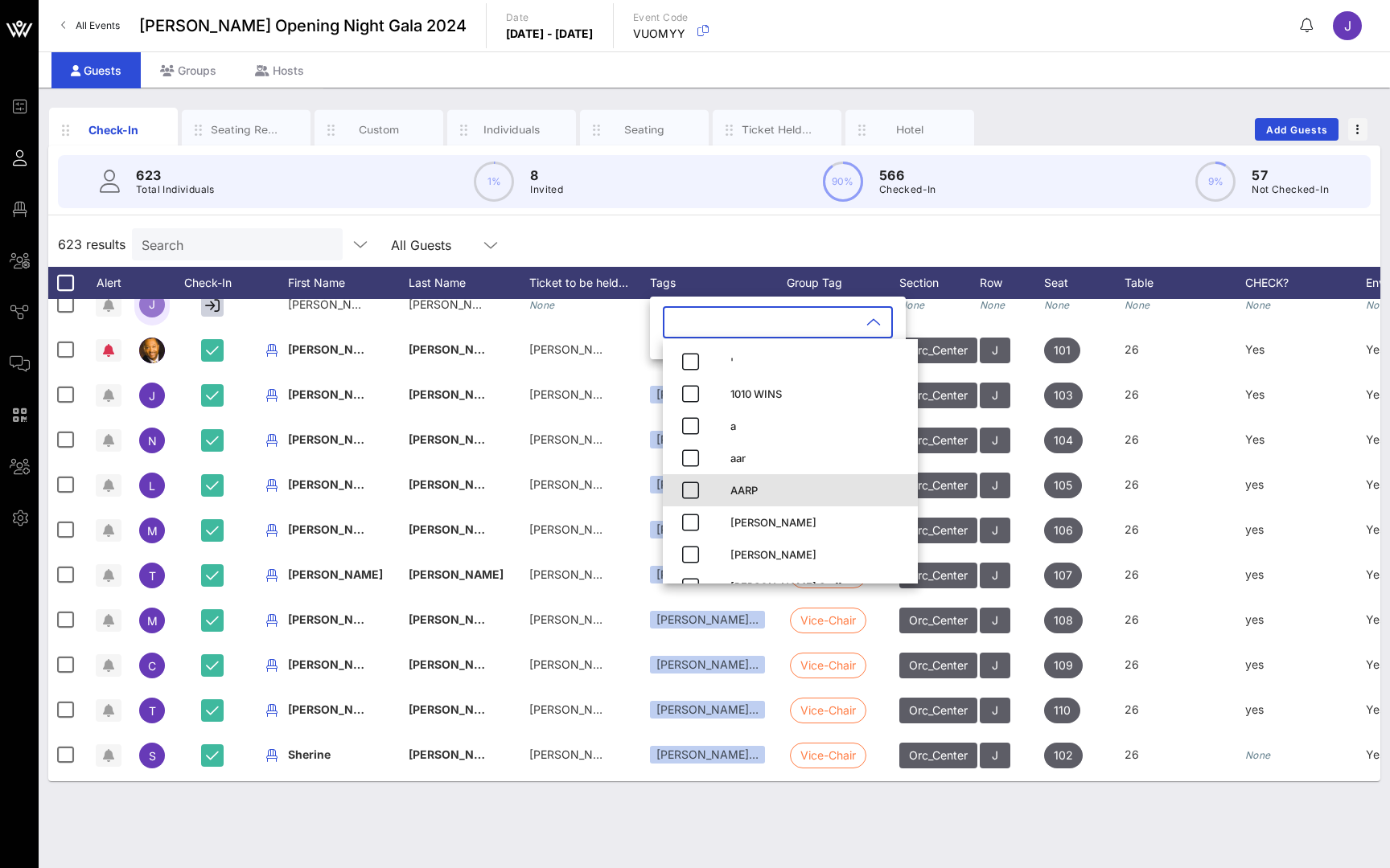
click at [715, 492] on div "AARP" at bounding box center [790, 490] width 255 height 32
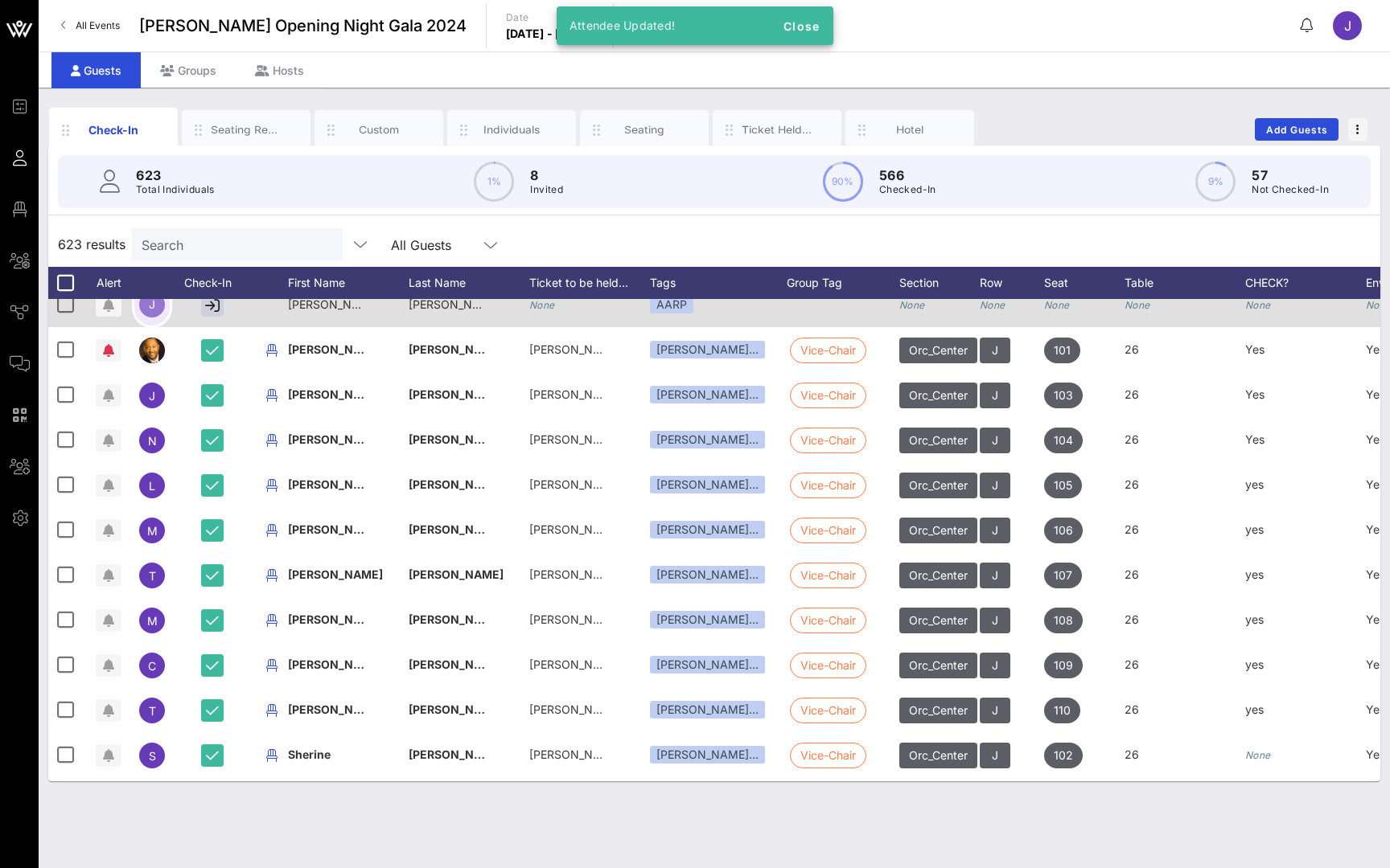
click at [707, 307] on div "AARP" at bounding box center [719, 305] width 137 height 45
click at [709, 313] on div "AARP" at bounding box center [719, 305] width 137 height 45
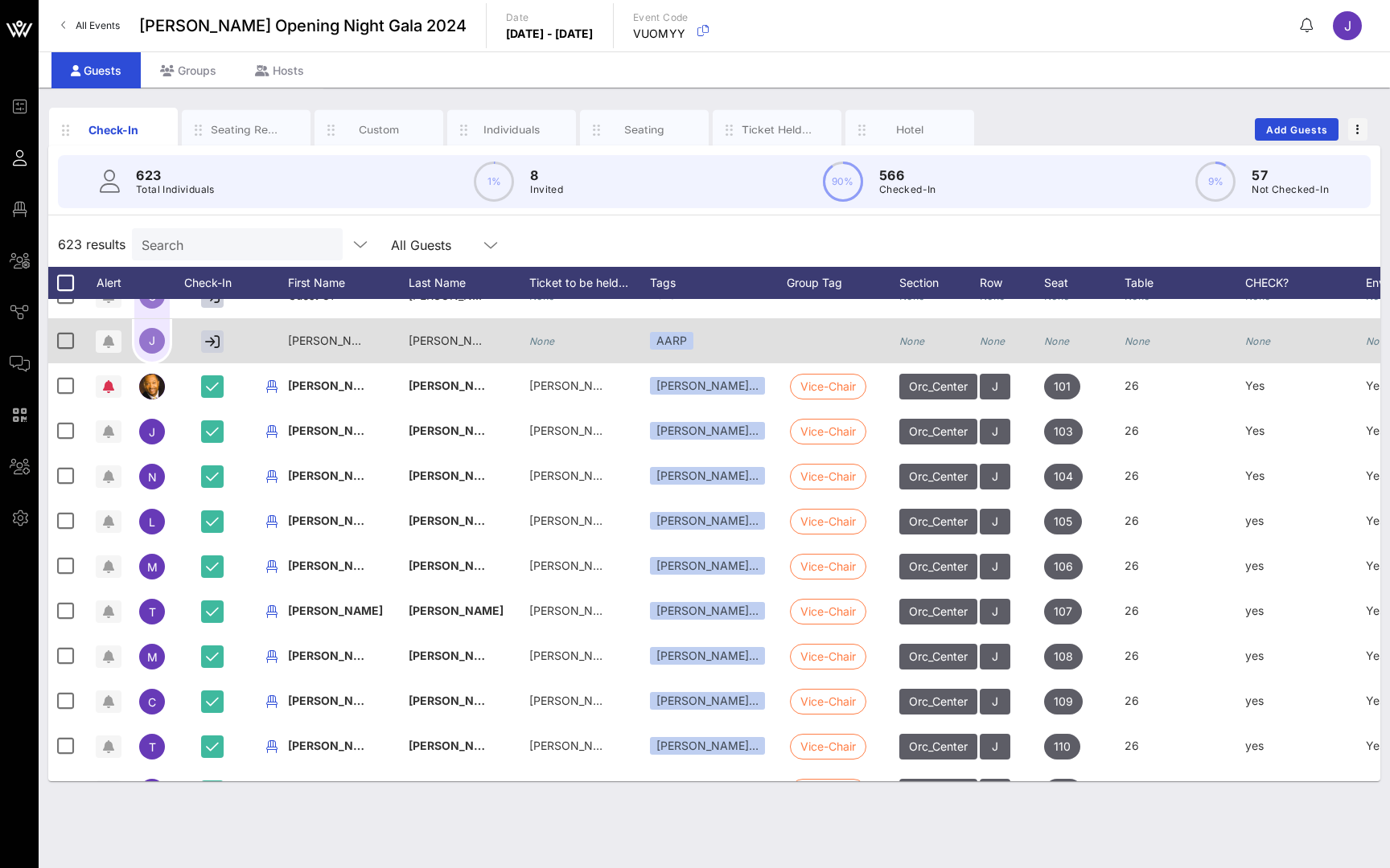
click at [706, 346] on div "AARP" at bounding box center [719, 341] width 137 height 45
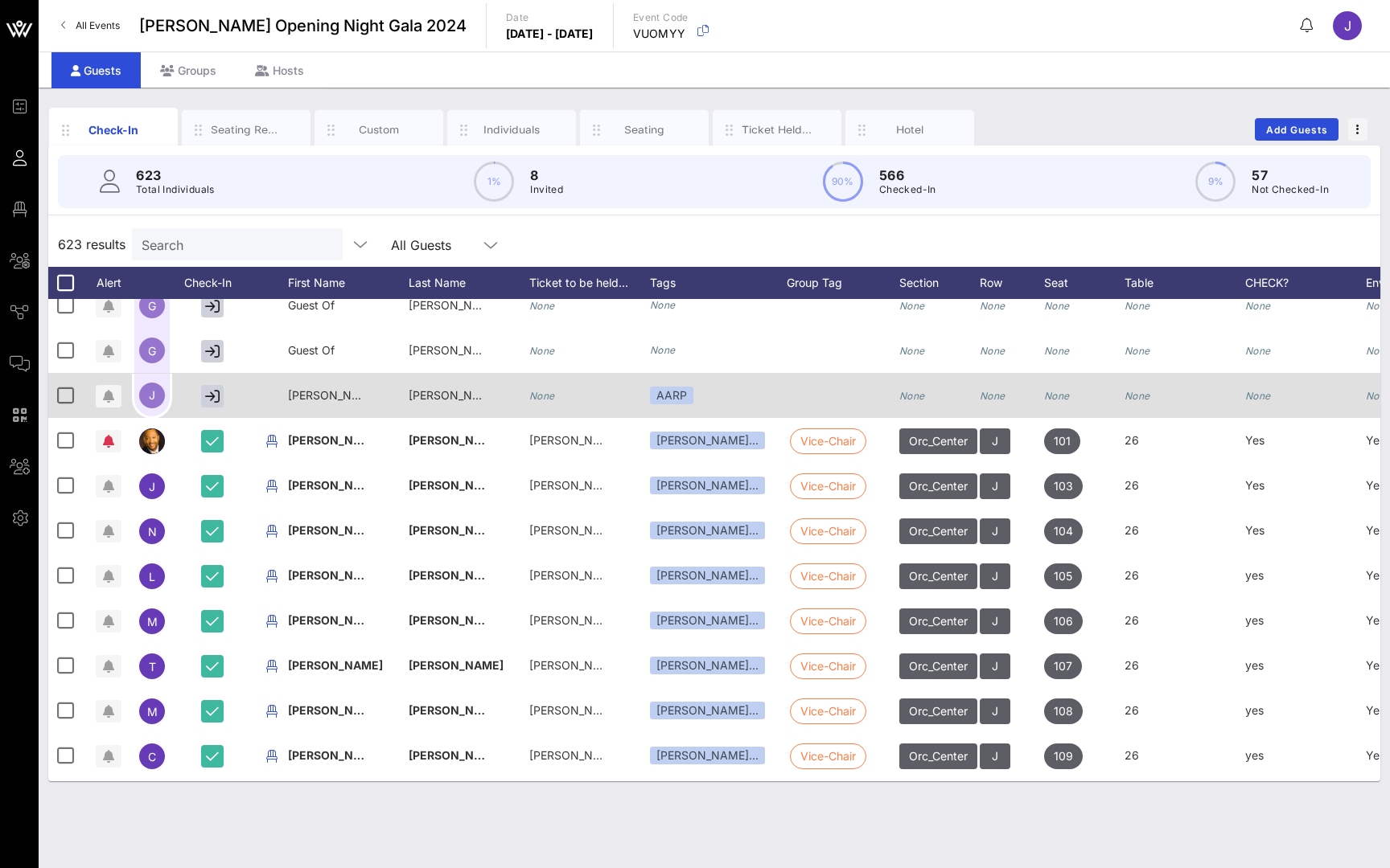
scroll to position [0, 3]
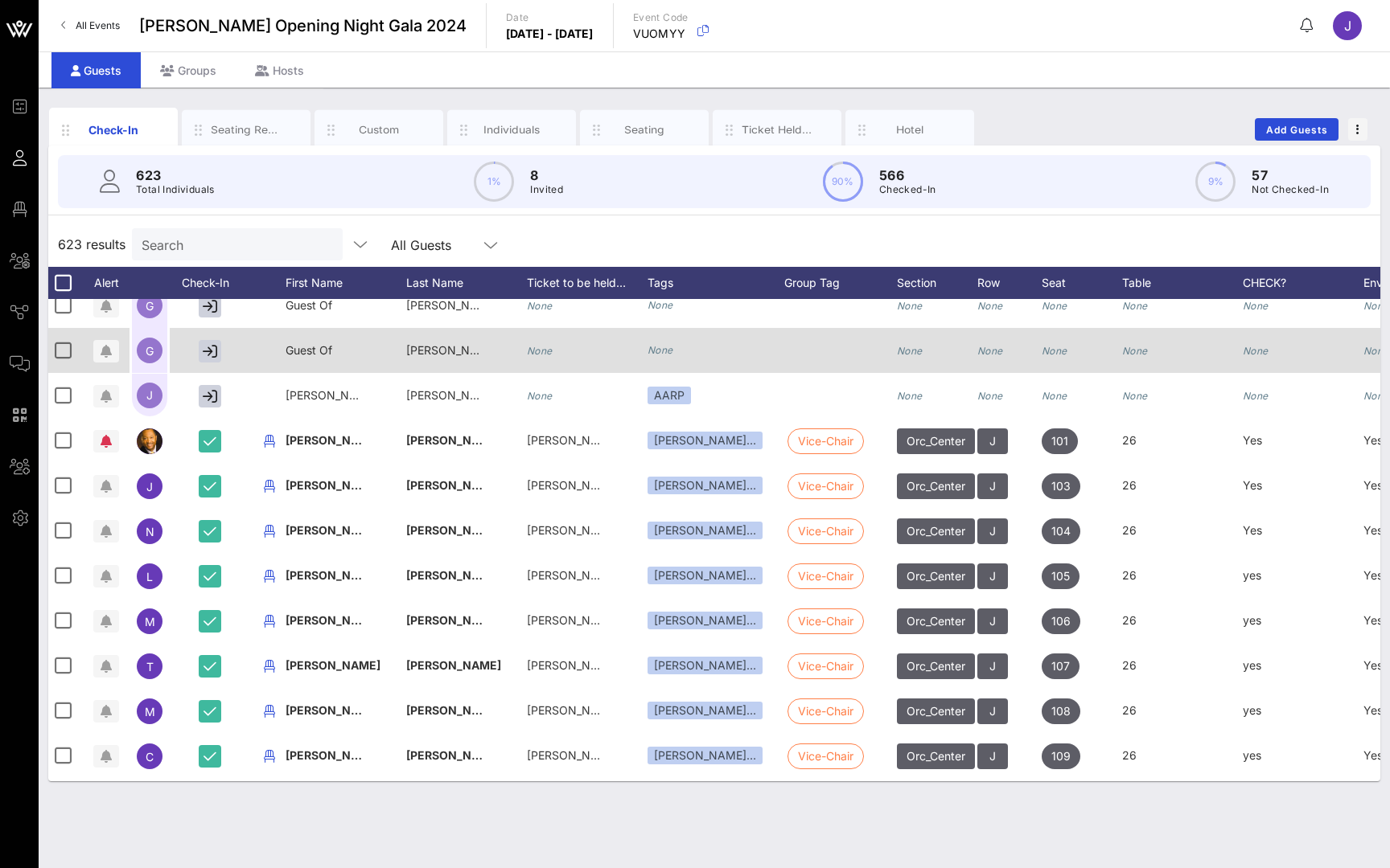
click at [667, 353] on icon "None" at bounding box center [660, 350] width 26 height 12
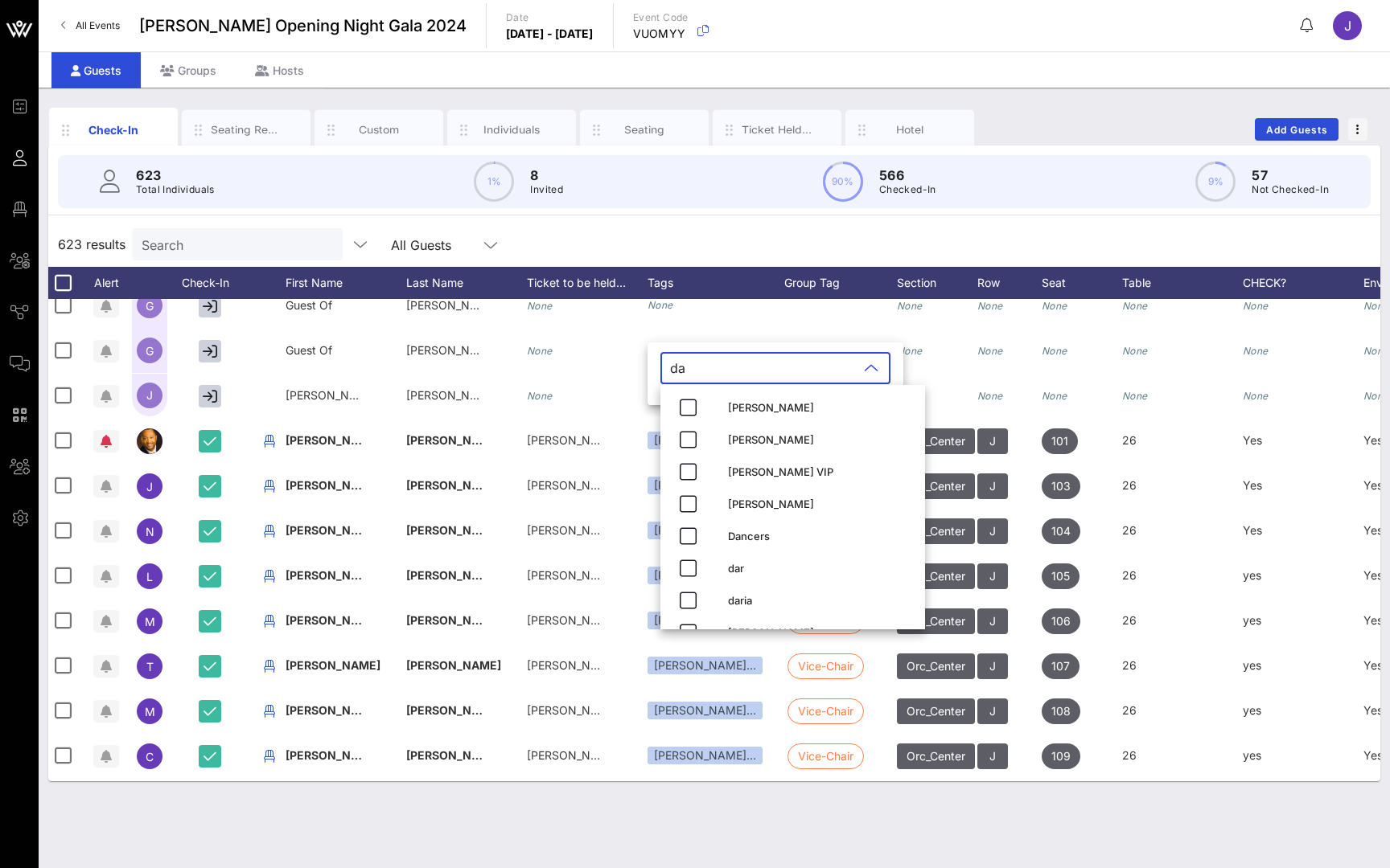
type input "d"
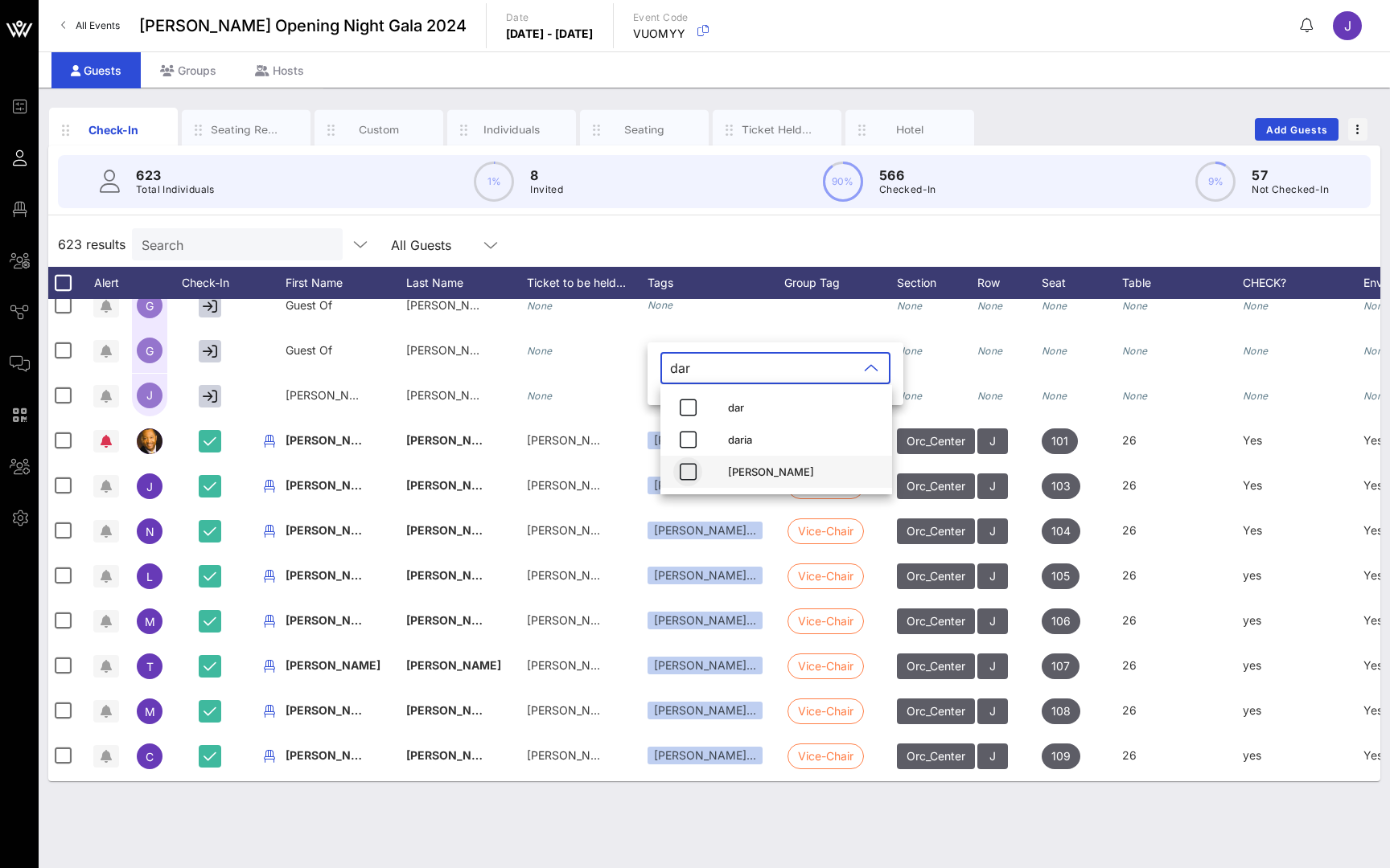
type input "dar"
click at [687, 476] on icon "button" at bounding box center [687, 472] width 19 height 19
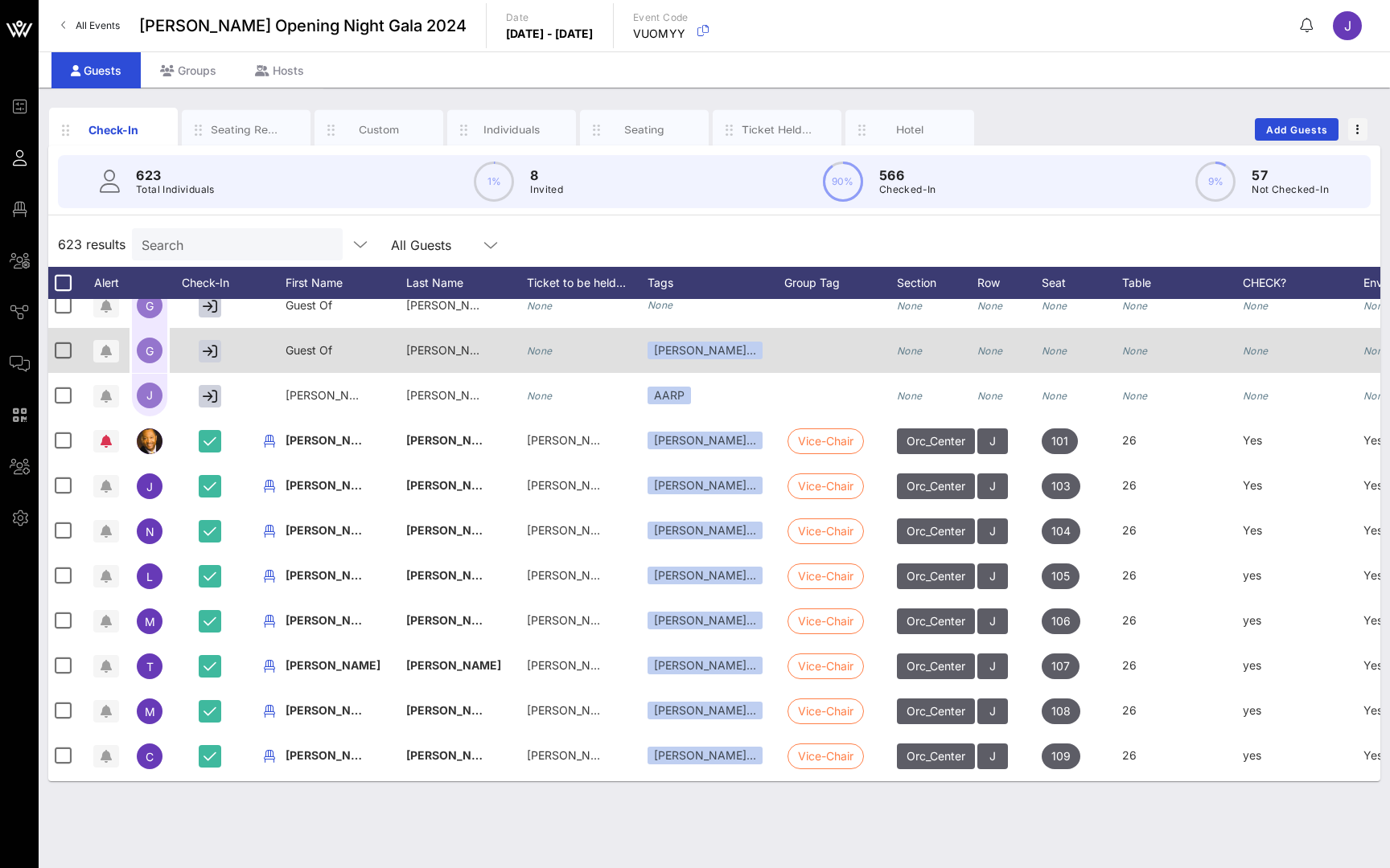
click at [725, 351] on div "Daria Wal…" at bounding box center [716, 350] width 137 height 45
click at [715, 351] on div "Daria Wal…" at bounding box center [705, 350] width 115 height 18
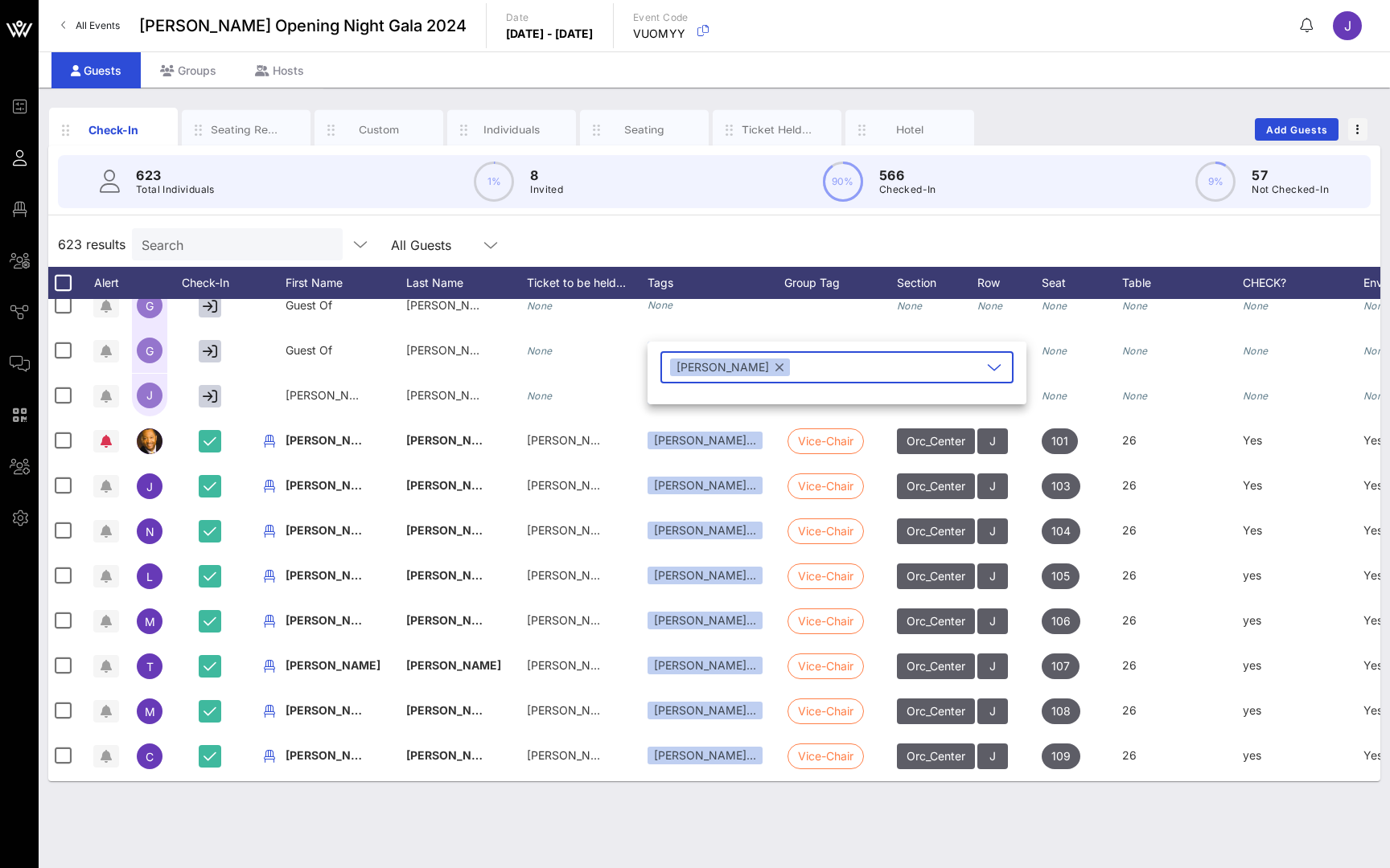
click at [775, 370] on button "button" at bounding box center [779, 367] width 8 height 18
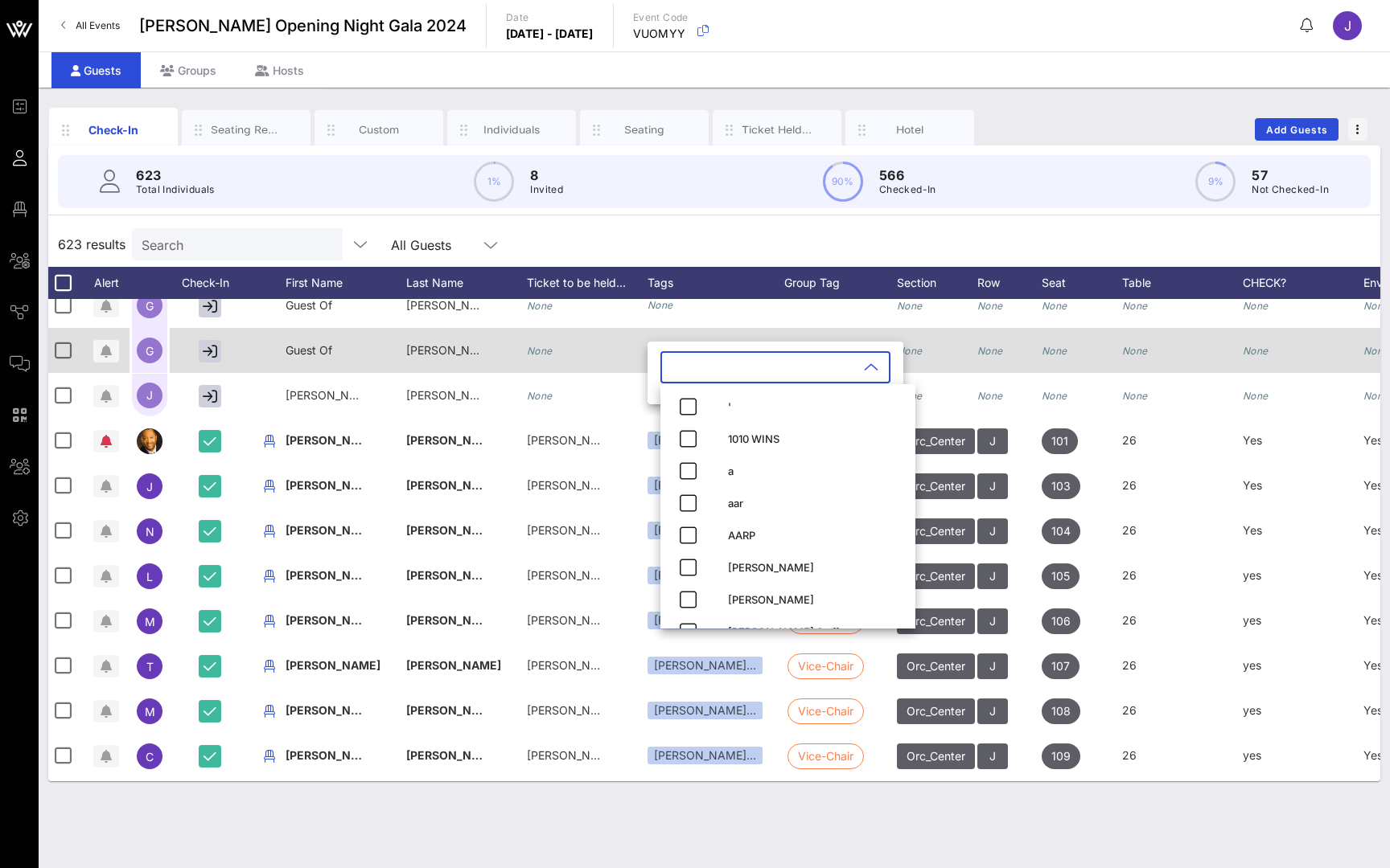
click at [718, 332] on div "Daria Wal…" at bounding box center [716, 350] width 137 height 45
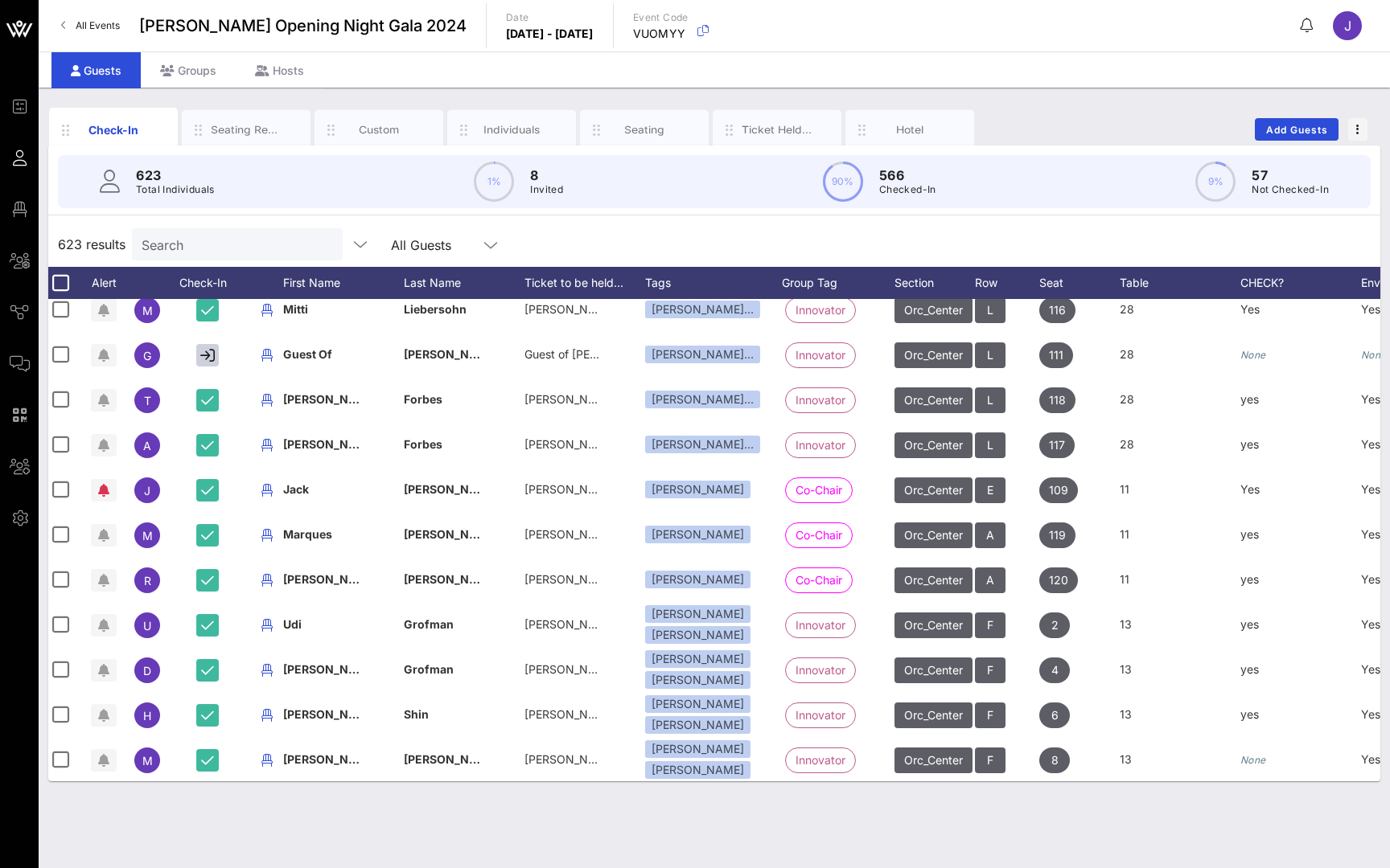
scroll to position [3471, 5]
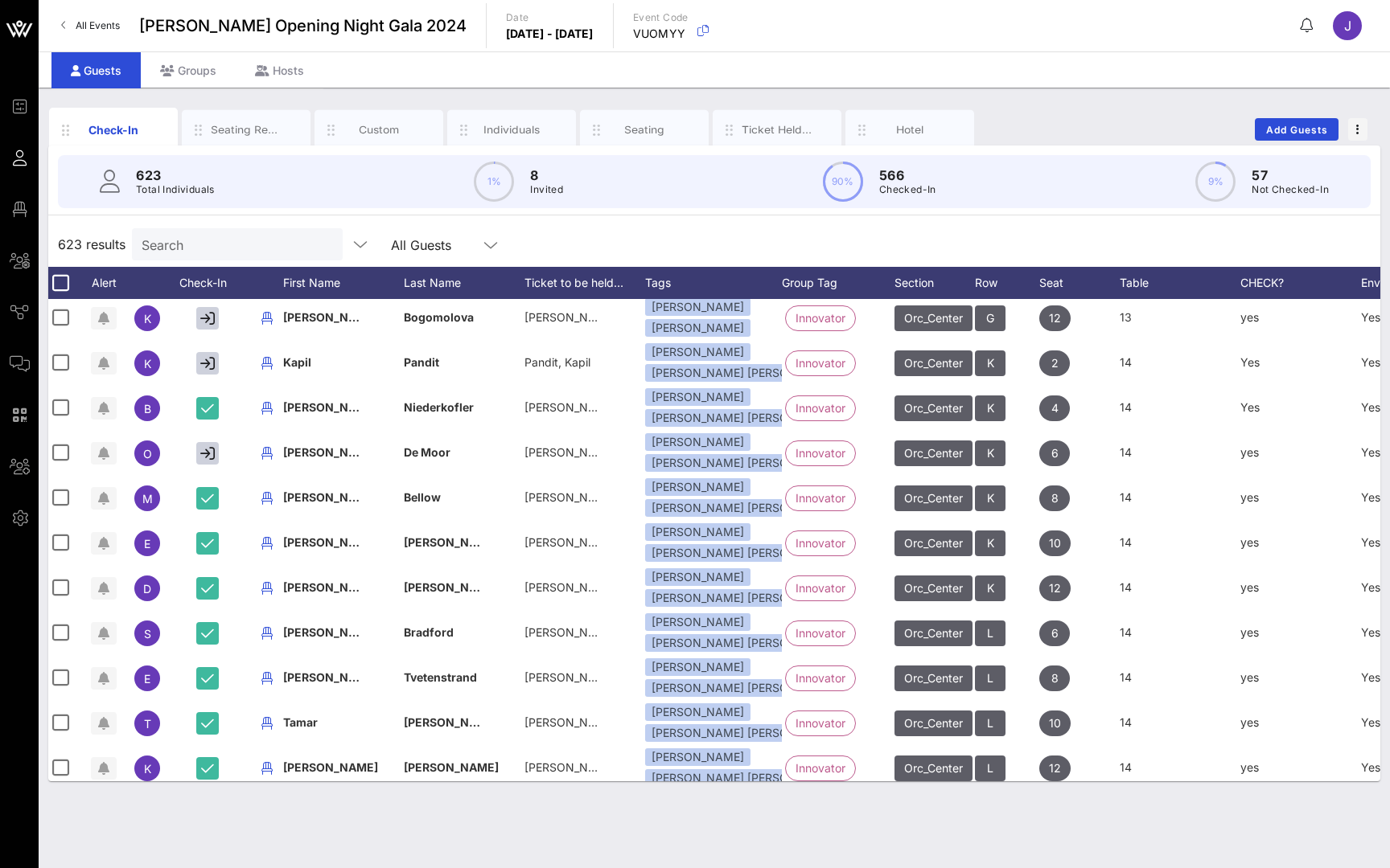
click at [25, 259] on icon at bounding box center [19, 260] width 20 height 3
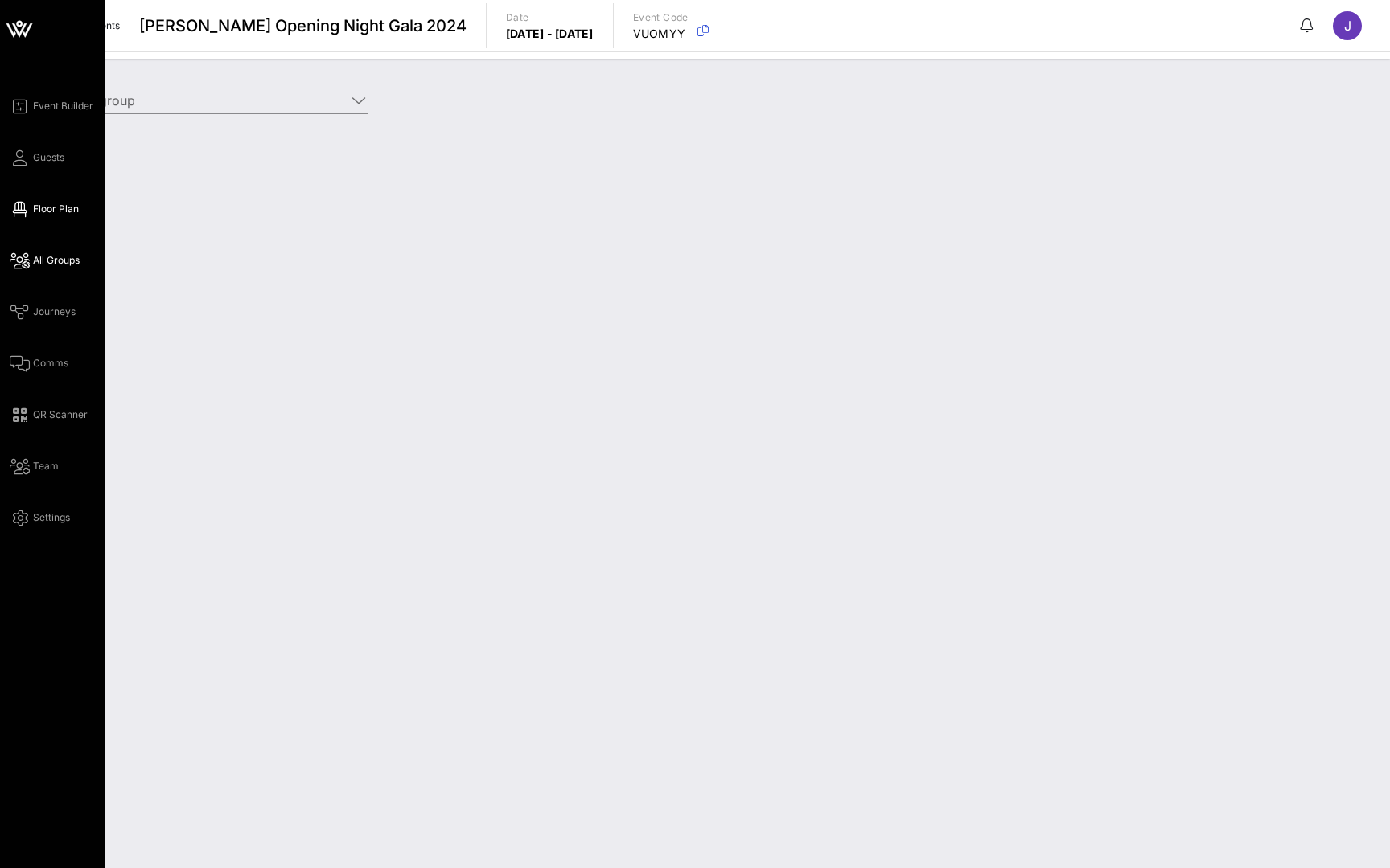
click at [31, 213] on link "Floor Plan" at bounding box center [43, 209] width 69 height 19
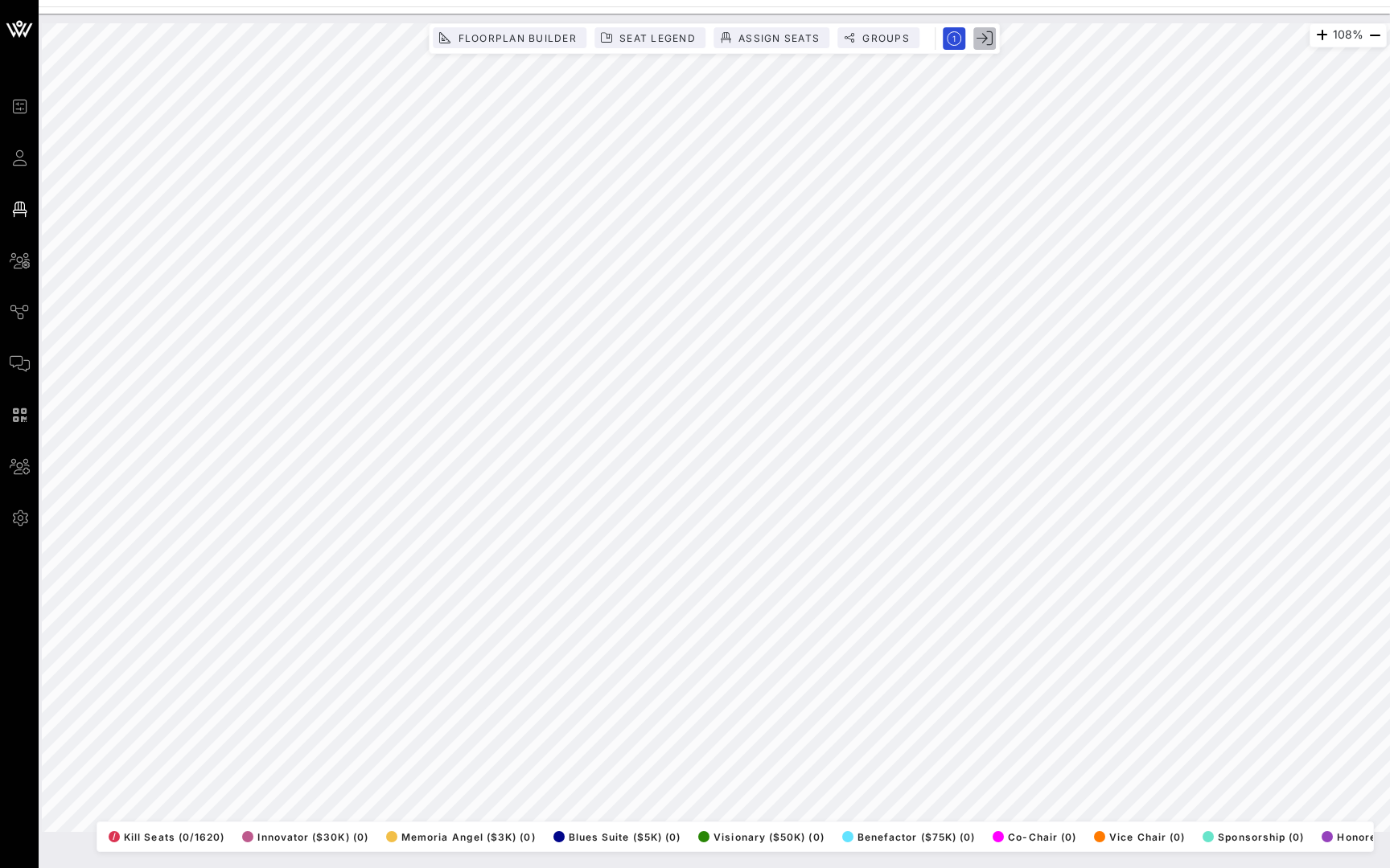
click at [982, 36] on icon "button" at bounding box center [984, 38] width 16 height 16
click at [955, 37] on icon "button" at bounding box center [954, 39] width 15 height 15
click at [955, 37] on icon "button" at bounding box center [953, 39] width 4 height 6
click at [953, 39] on icon "button" at bounding box center [954, 39] width 15 height 15
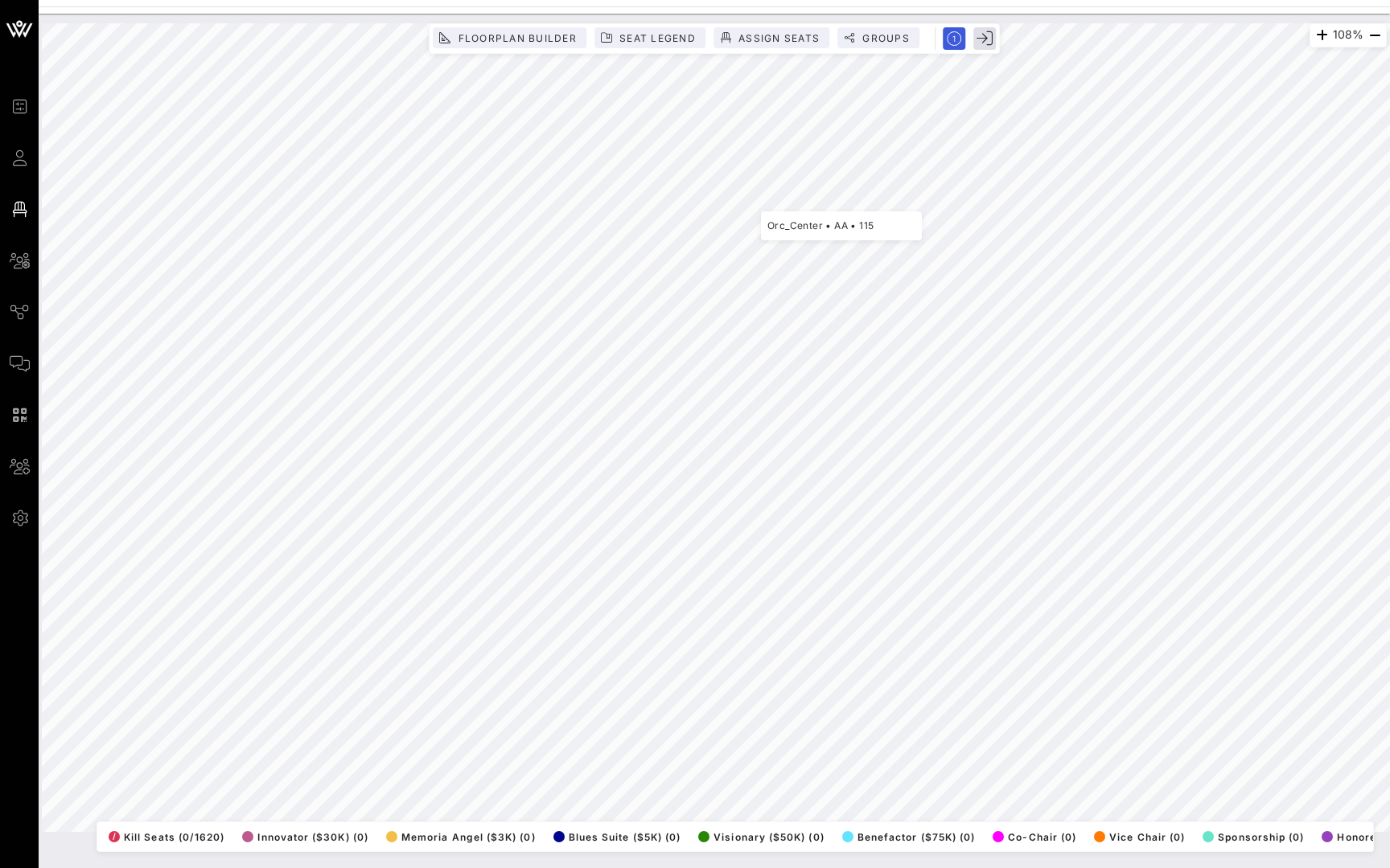
click at [983, 39] on icon "button" at bounding box center [984, 38] width 16 height 16
click at [986, 41] on icon "button" at bounding box center [984, 38] width 16 height 16
click at [984, 42] on icon "button" at bounding box center [984, 38] width 16 height 16
click at [949, 39] on icon "button" at bounding box center [954, 39] width 15 height 15
click at [949, 39] on rect "button" at bounding box center [954, 39] width 28 height 28
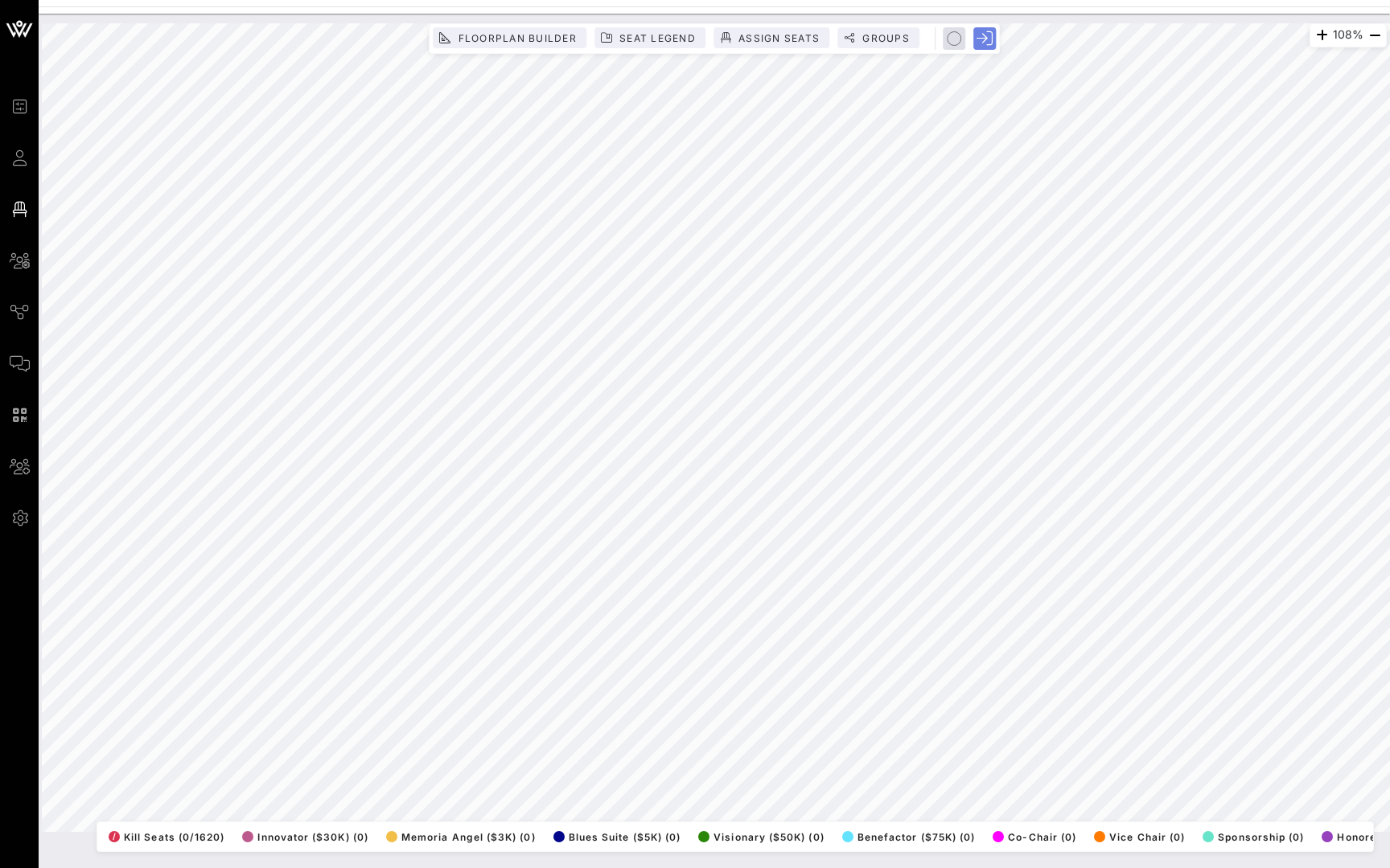
click at [976, 31] on icon "button" at bounding box center [984, 38] width 16 height 16
click at [978, 34] on icon "button" at bounding box center [984, 38] width 16 height 16
click at [1273, 8] on div "Event Builder Guests Floor Plan All Groups Journeys Comms QR Scanner Team Setti…" at bounding box center [695, 434] width 1390 height 868
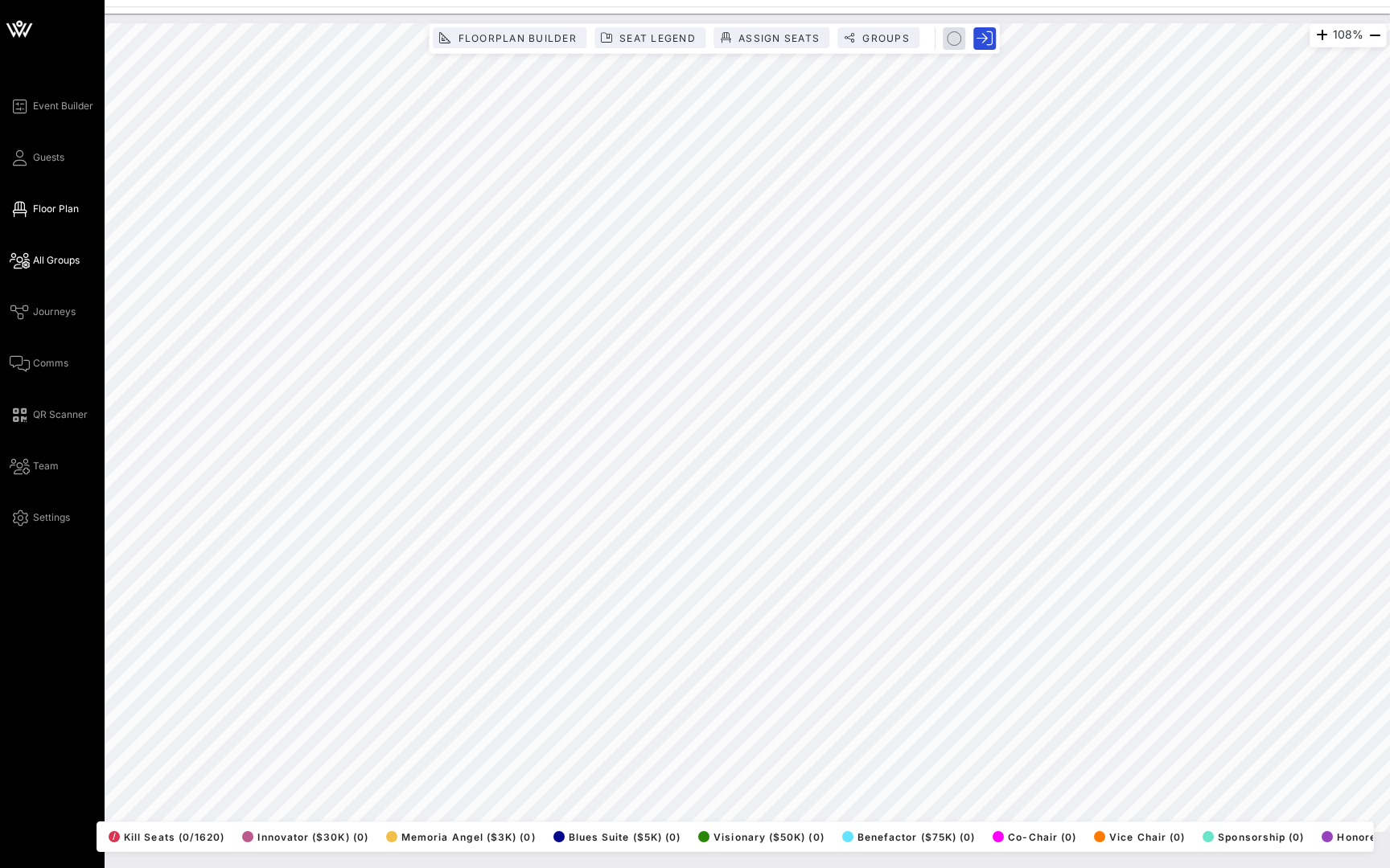
click at [44, 266] on span "All Groups" at bounding box center [56, 260] width 47 height 15
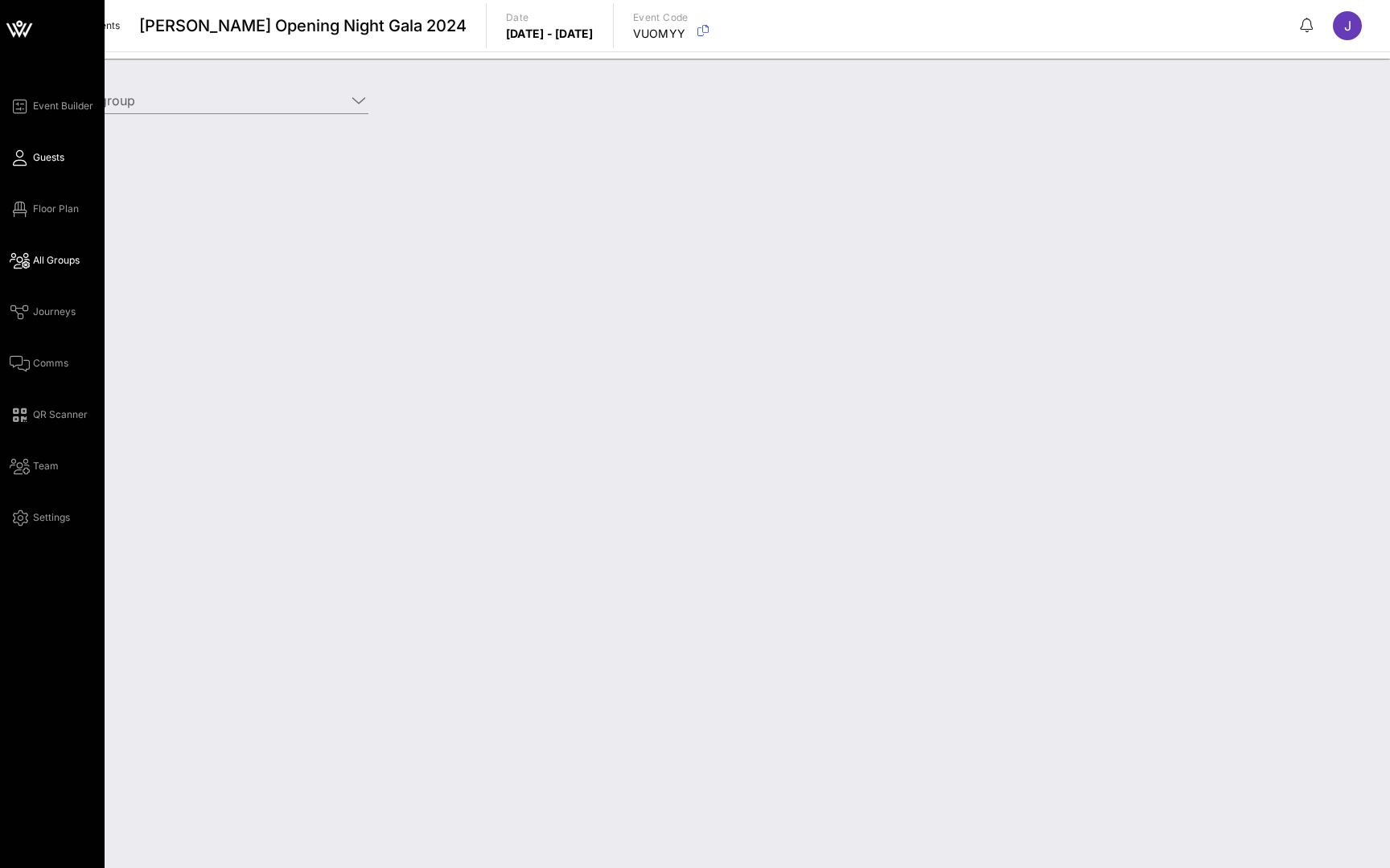
click at [42, 151] on span "Guests" at bounding box center [49, 158] width 31 height 15
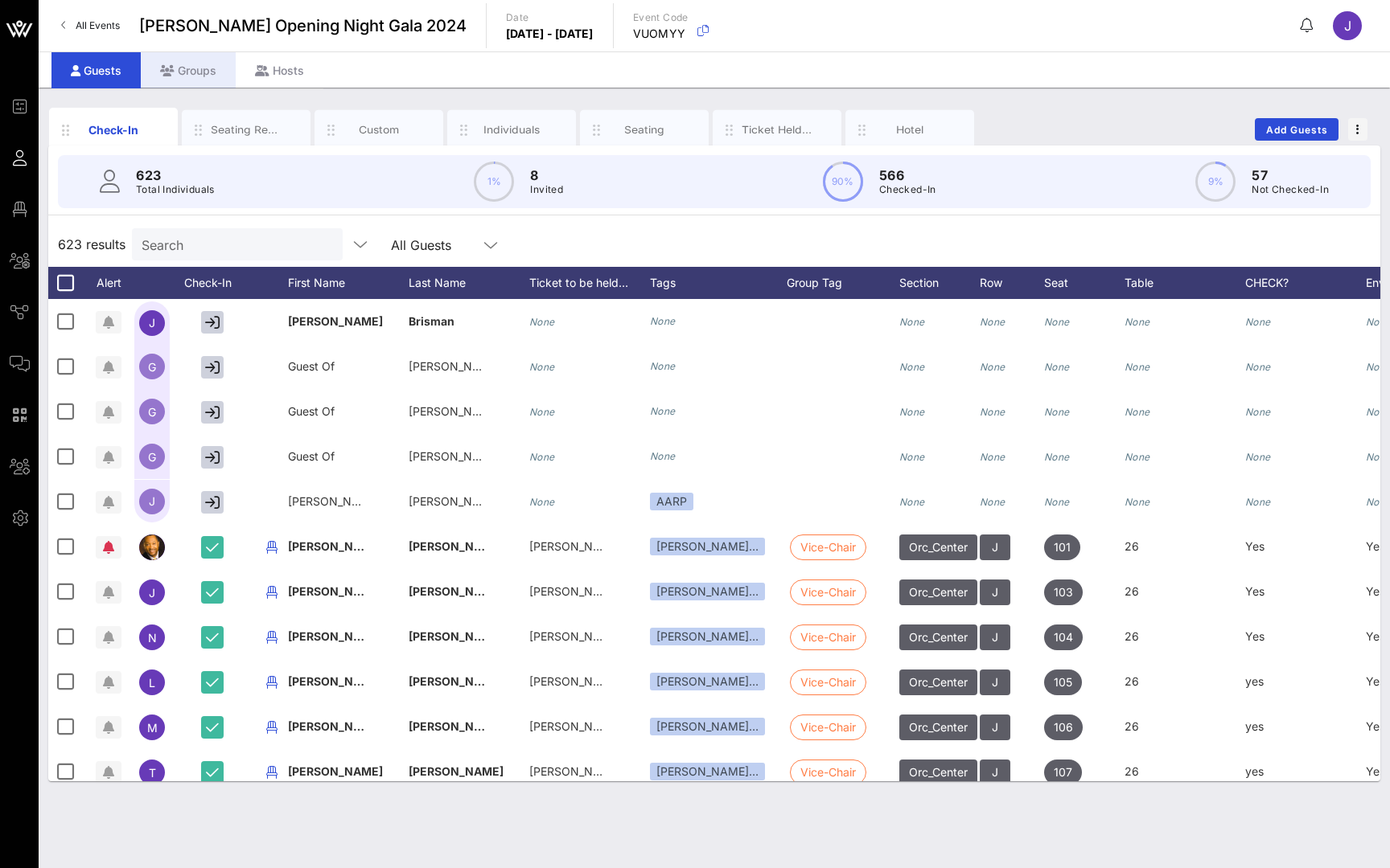
click at [191, 69] on div "Groups" at bounding box center [187, 70] width 95 height 36
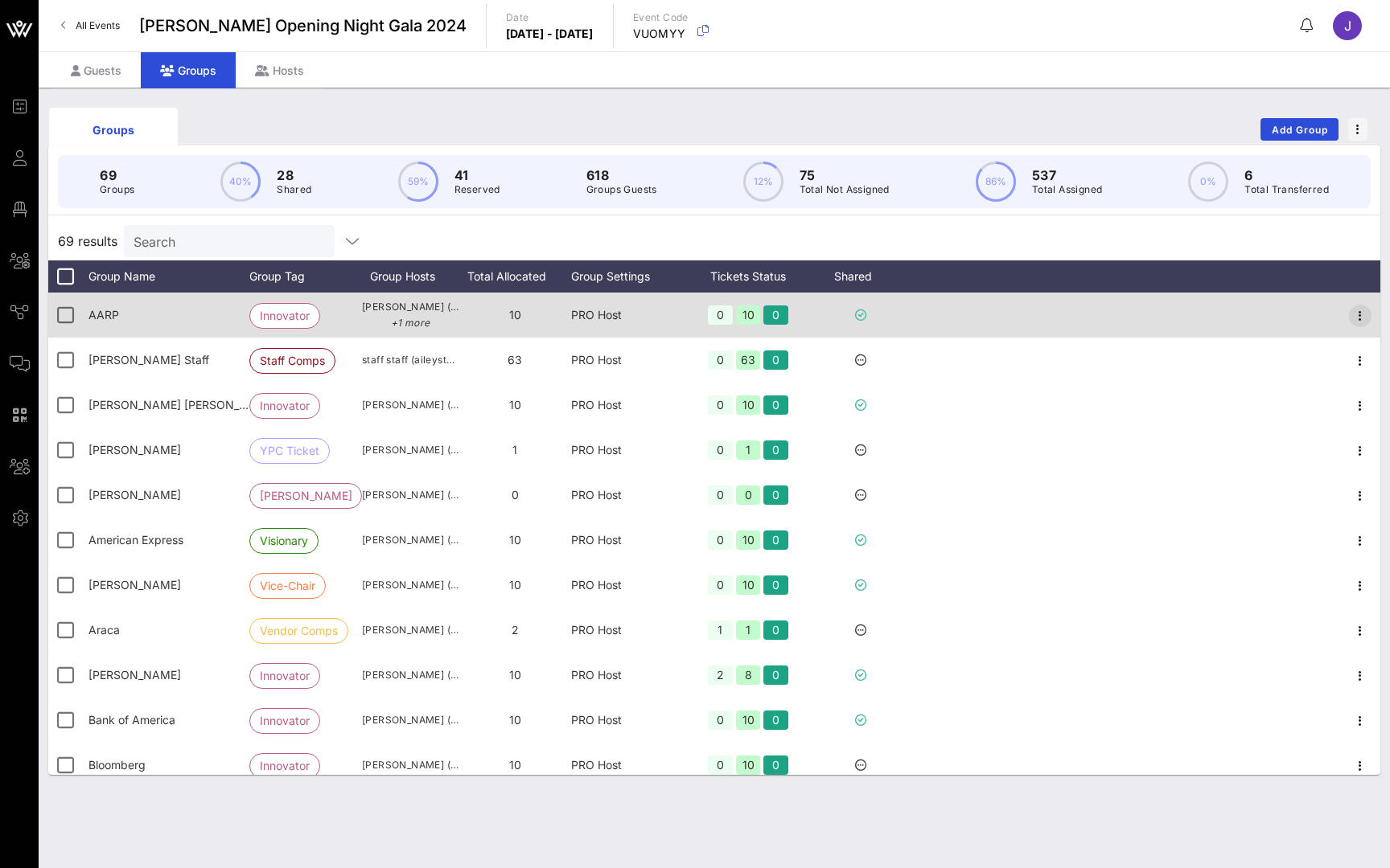
click at [1360, 321] on icon "button" at bounding box center [1360, 316] width 19 height 19
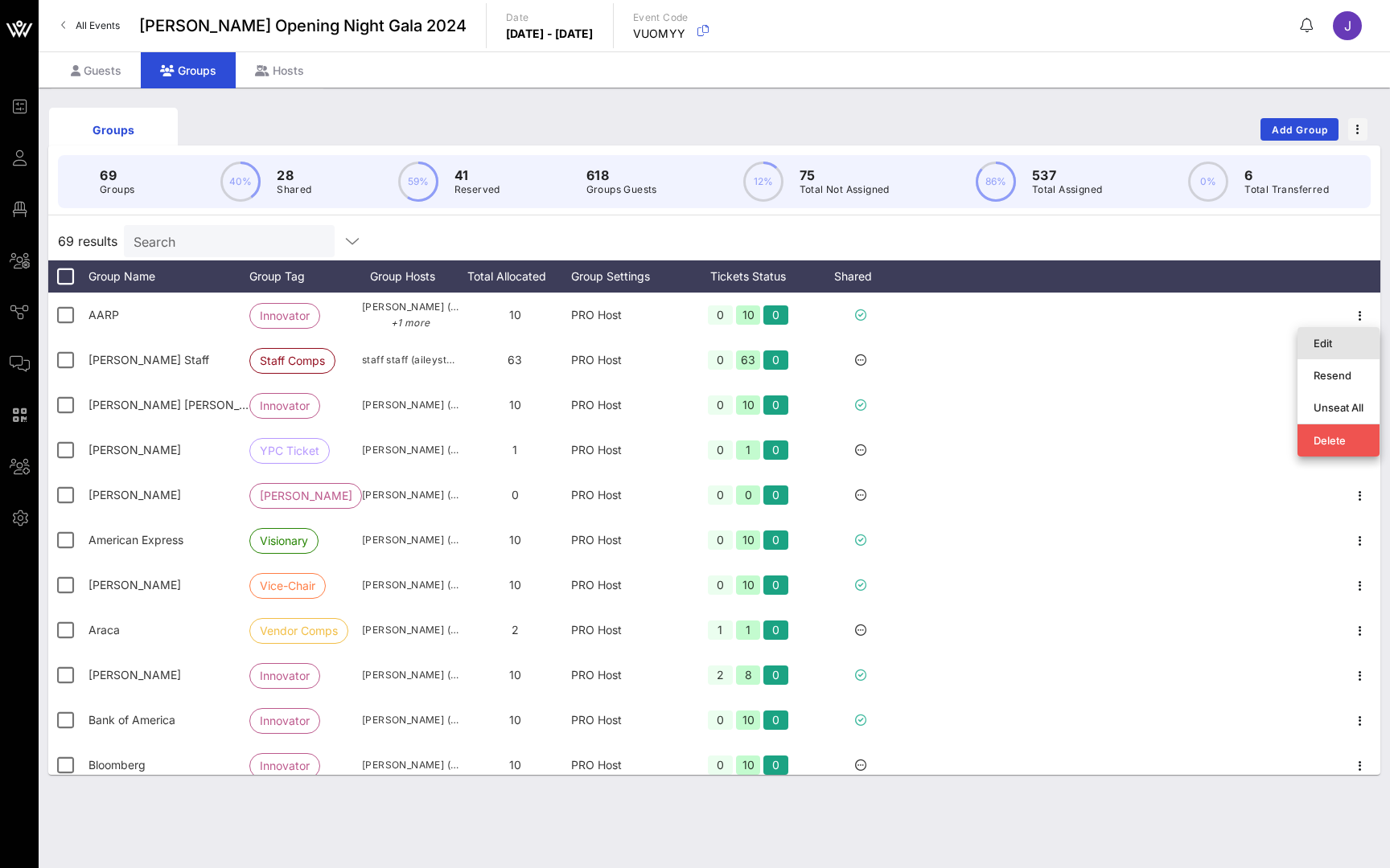
click at [1344, 350] on div "Edit" at bounding box center [1338, 344] width 50 height 26
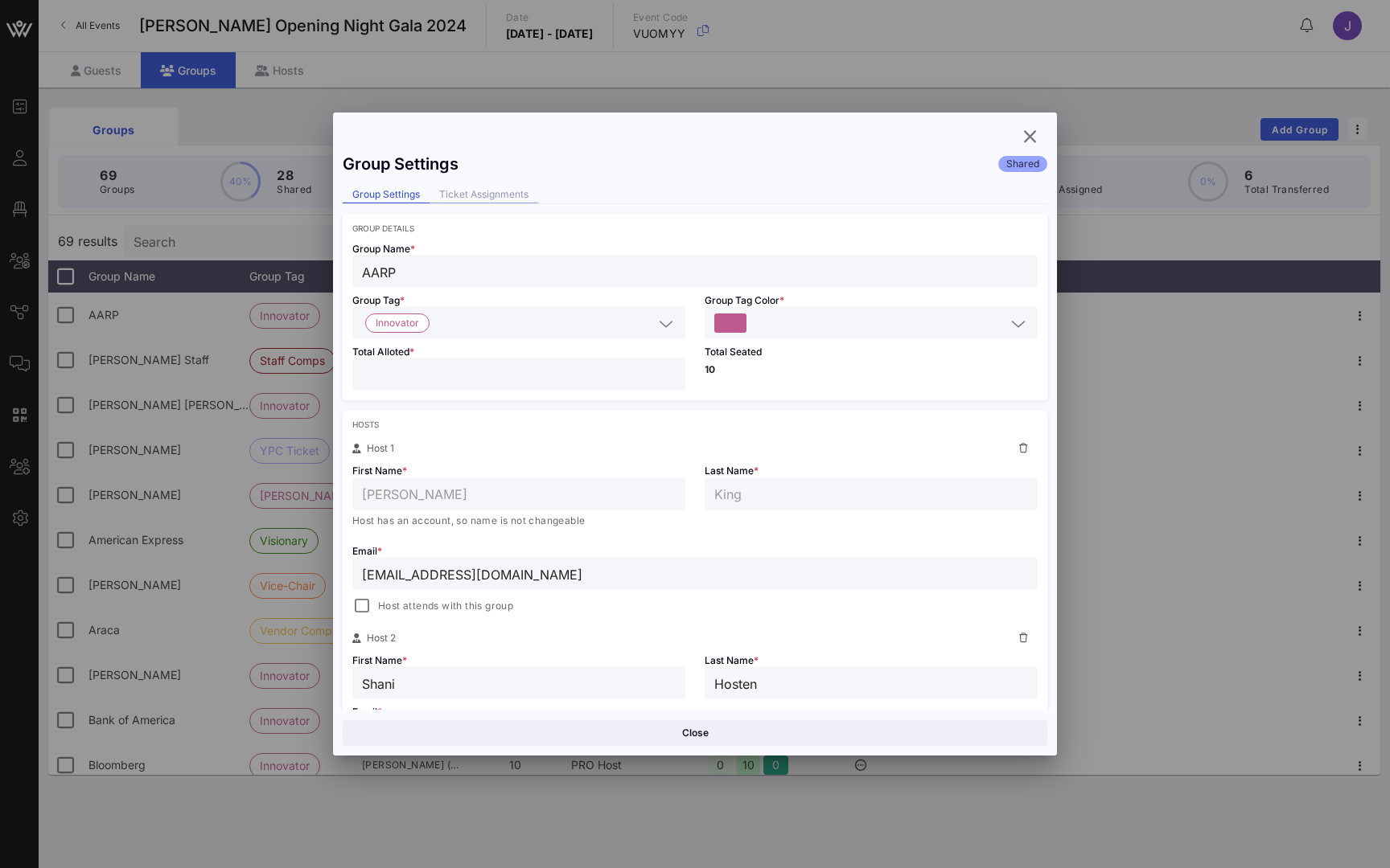
click at [499, 189] on div "Ticket Assignments" at bounding box center [484, 195] width 109 height 17
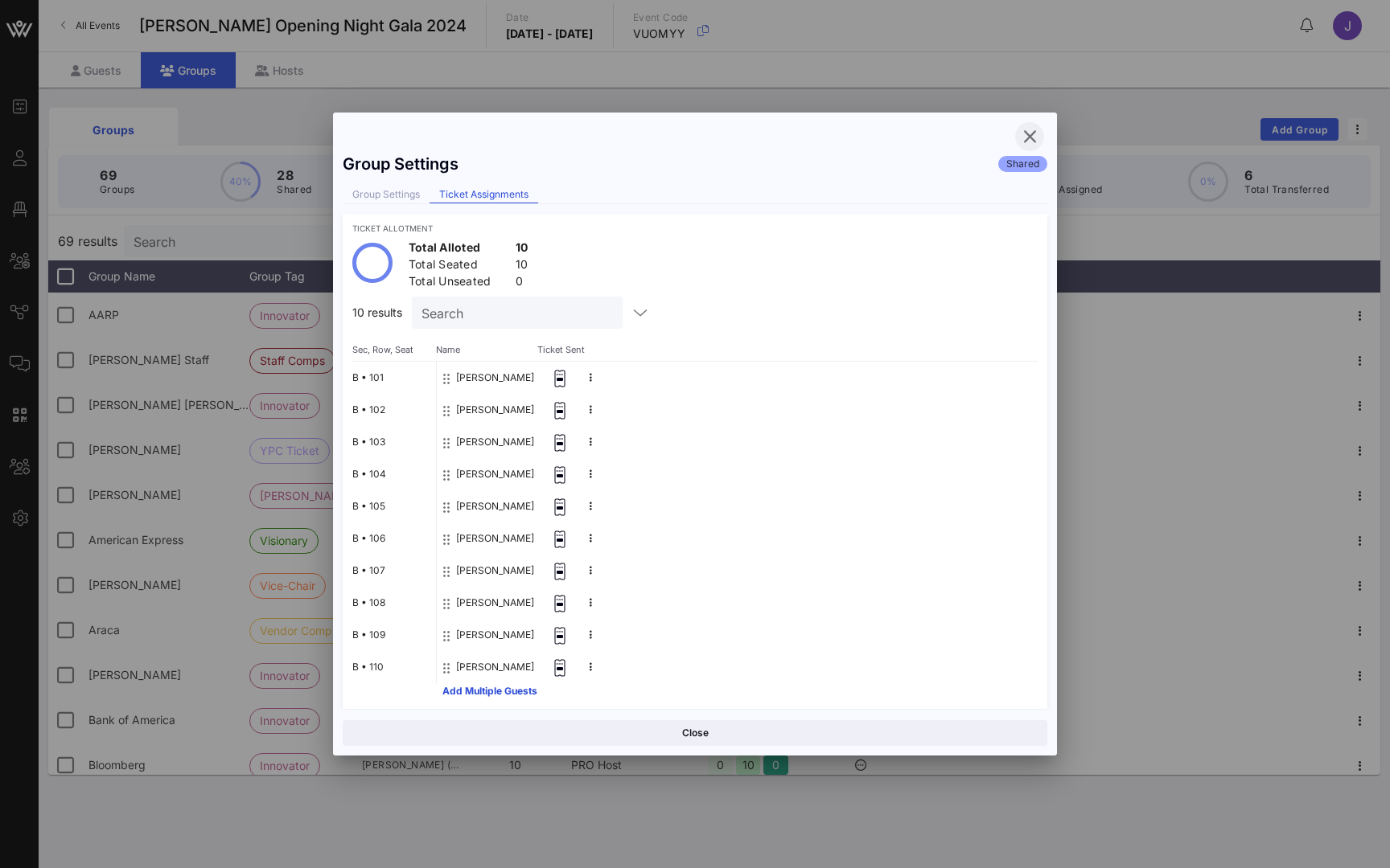
click at [1033, 134] on icon "button" at bounding box center [1029, 137] width 19 height 19
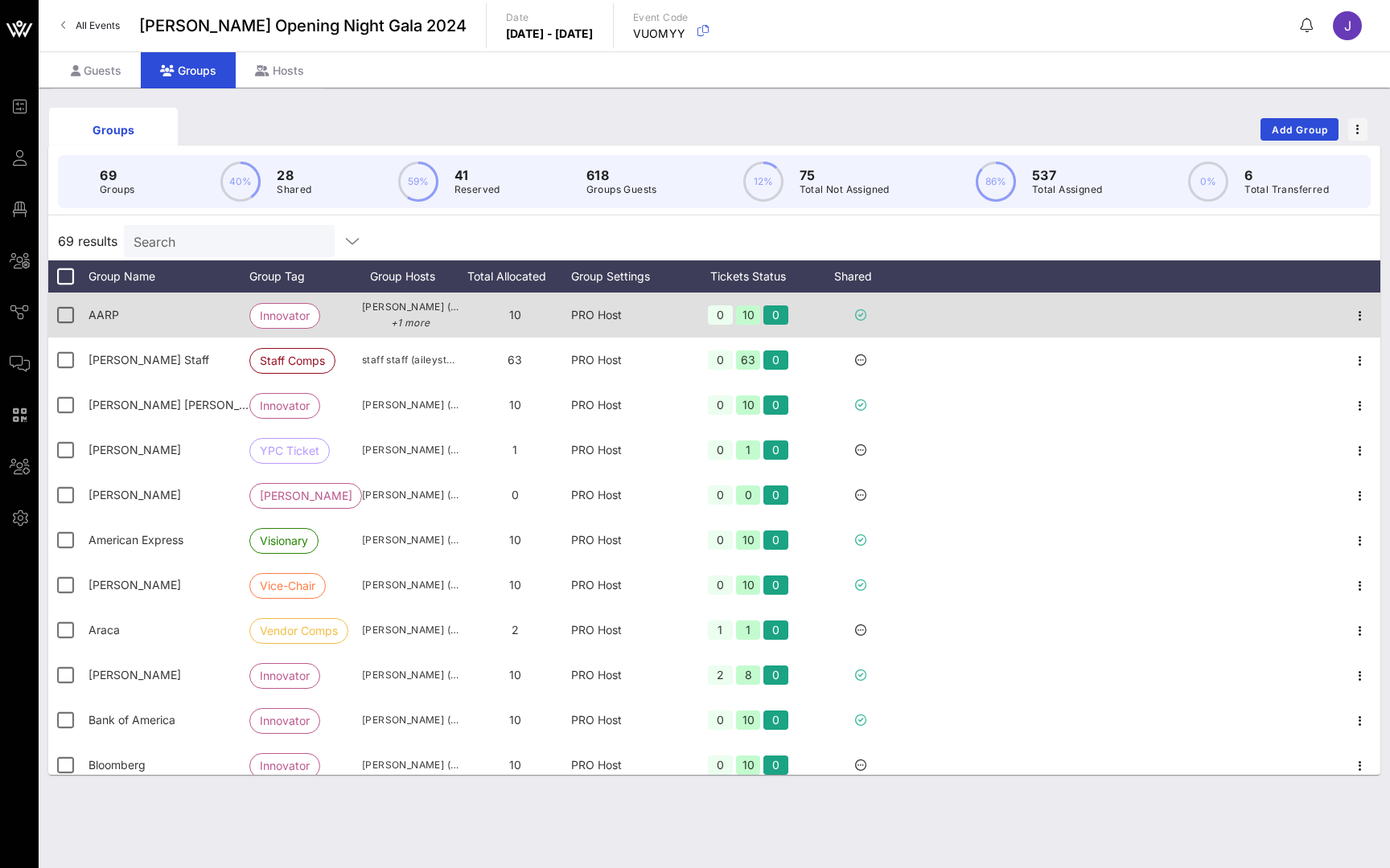
click at [1360, 303] on div at bounding box center [1360, 315] width 41 height 45
click at [1360, 311] on icon "button" at bounding box center [1360, 316] width 19 height 19
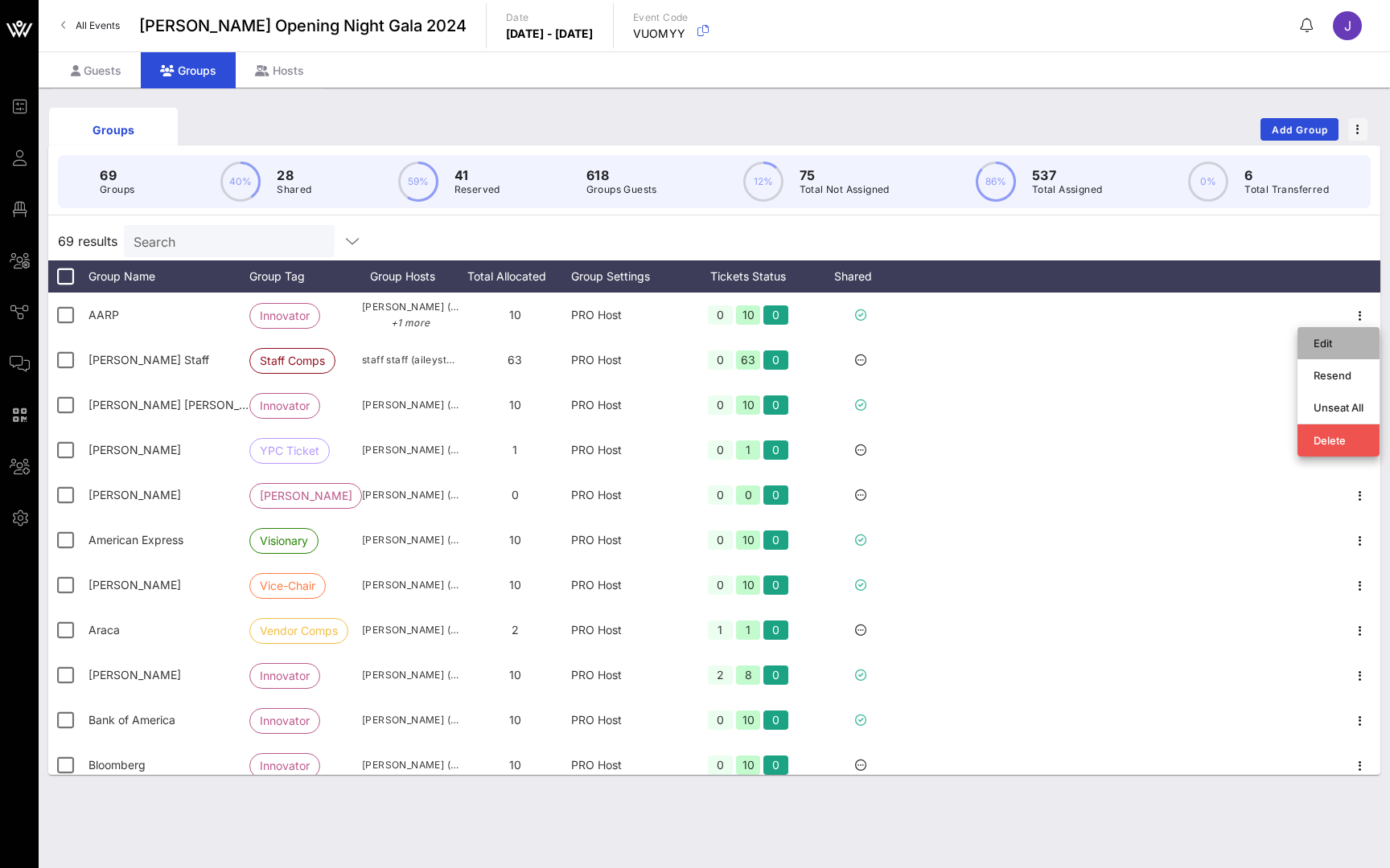
click at [1346, 344] on div "Edit" at bounding box center [1338, 344] width 50 height 13
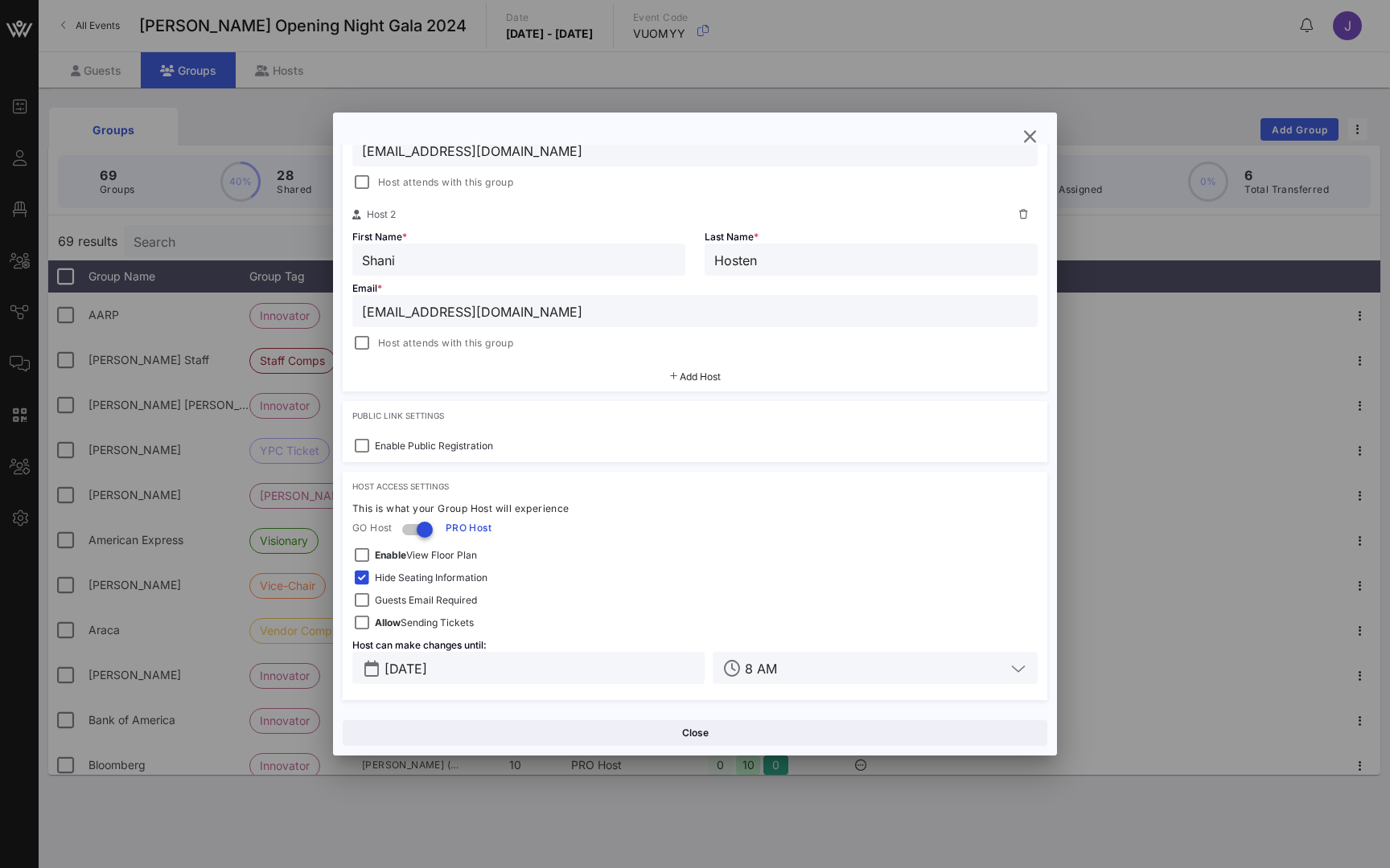
scroll to position [424, 0]
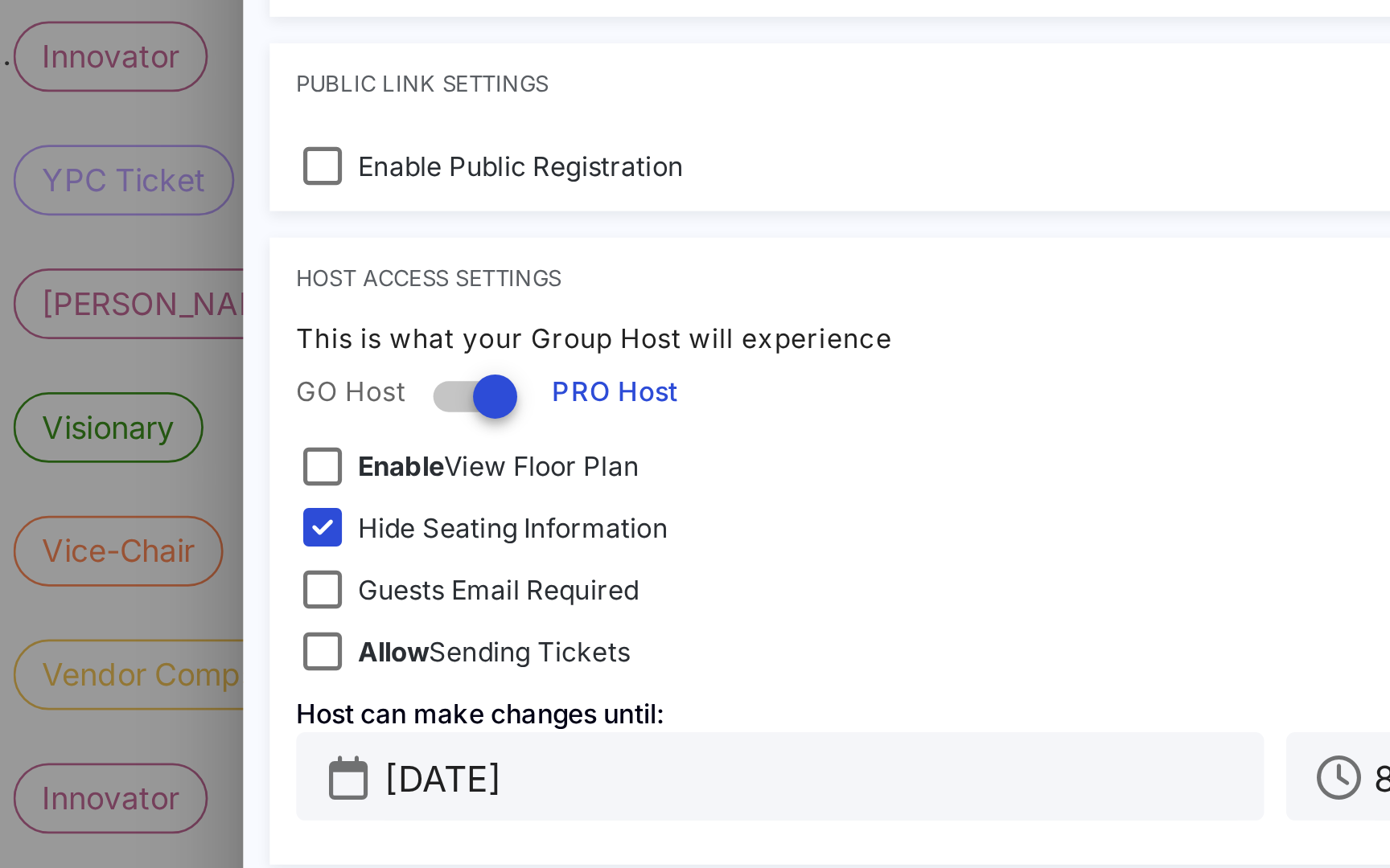
click at [352, 546] on div "Enable View Floor Plan" at bounding box center [695, 555] width 685 height 19
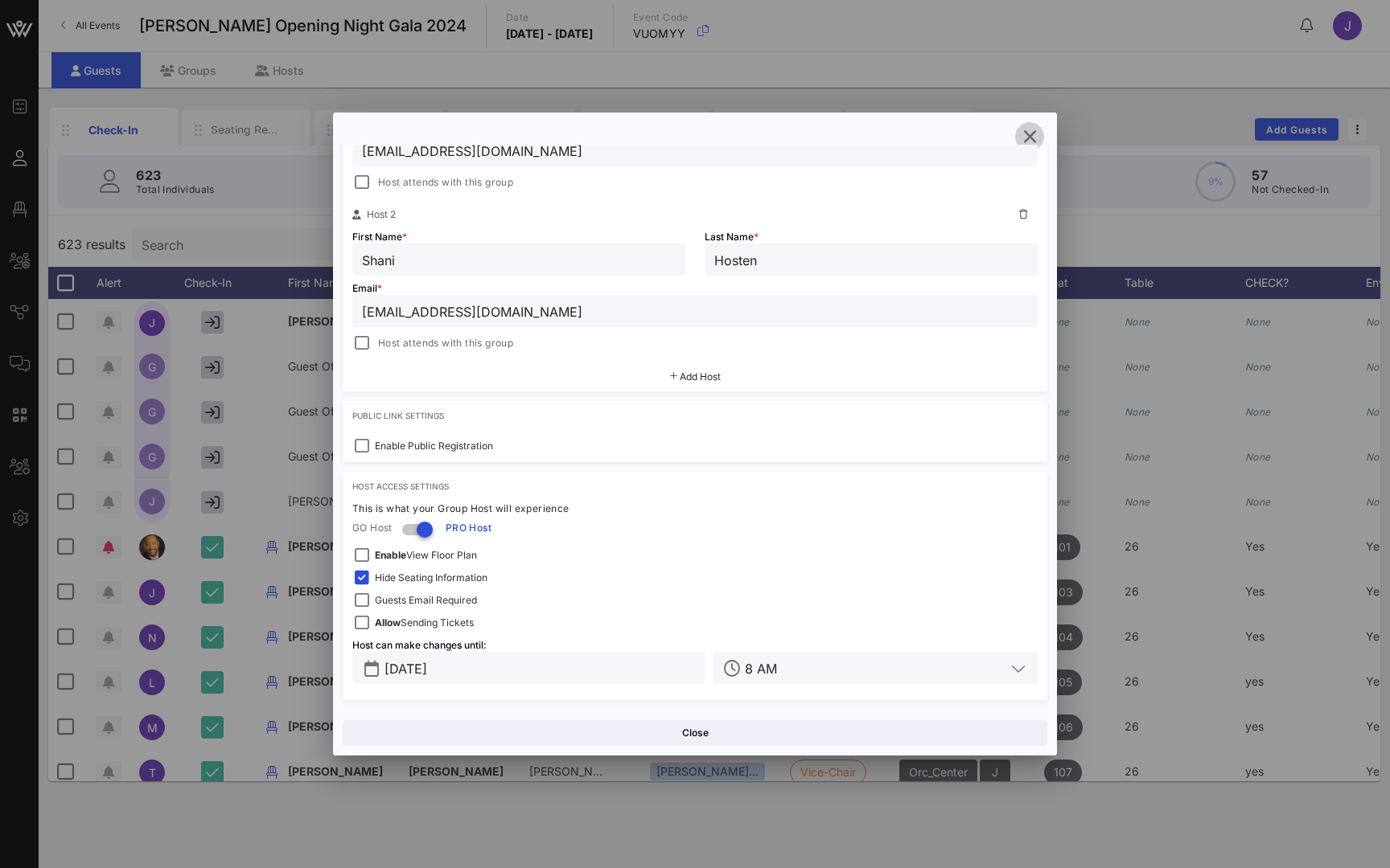
click at [1030, 135] on icon "button" at bounding box center [1029, 137] width 19 height 19
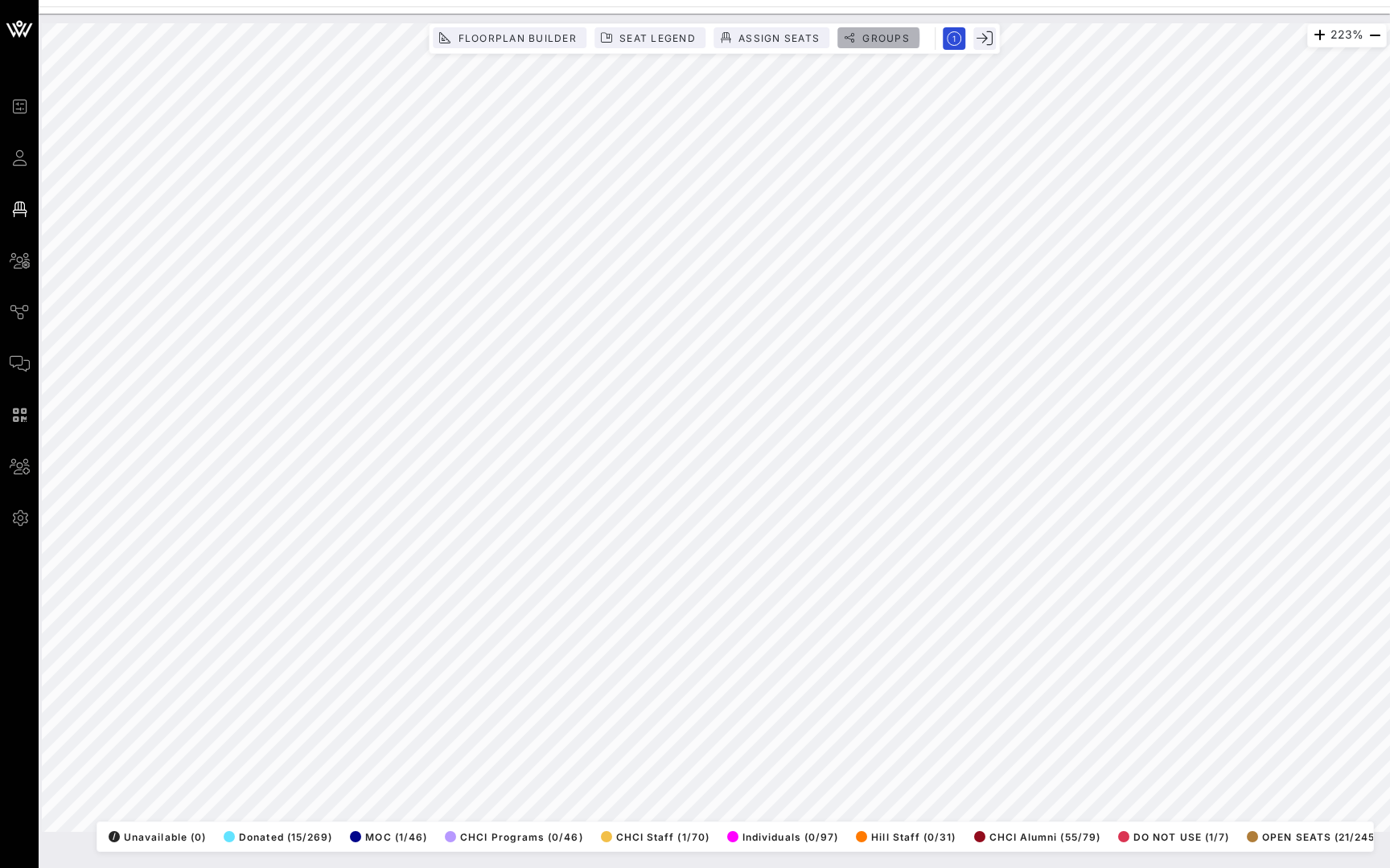
click at [883, 42] on span "Groups" at bounding box center [886, 38] width 48 height 12
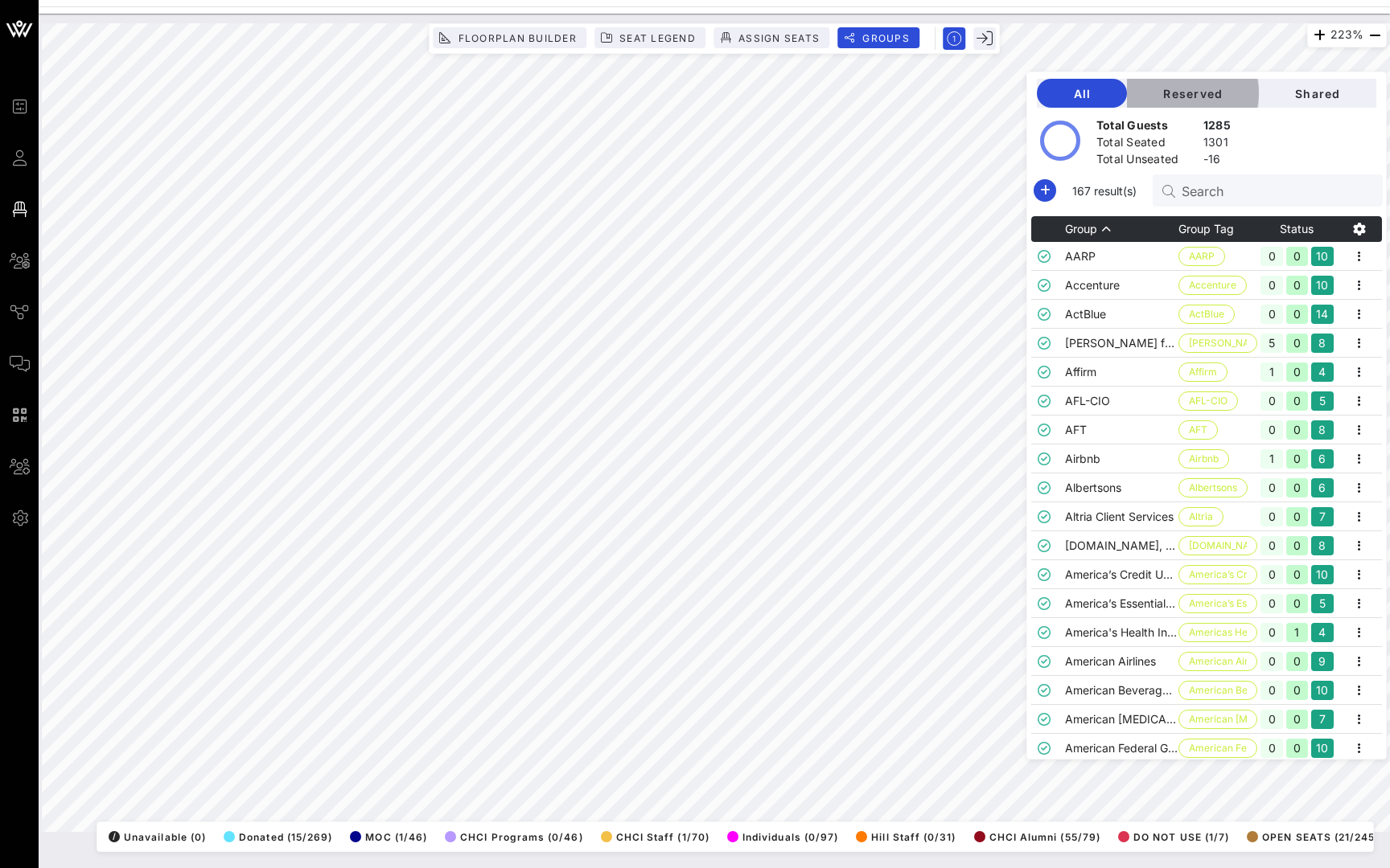
click at [1199, 90] on span "Reserved" at bounding box center [1192, 93] width 106 height 14
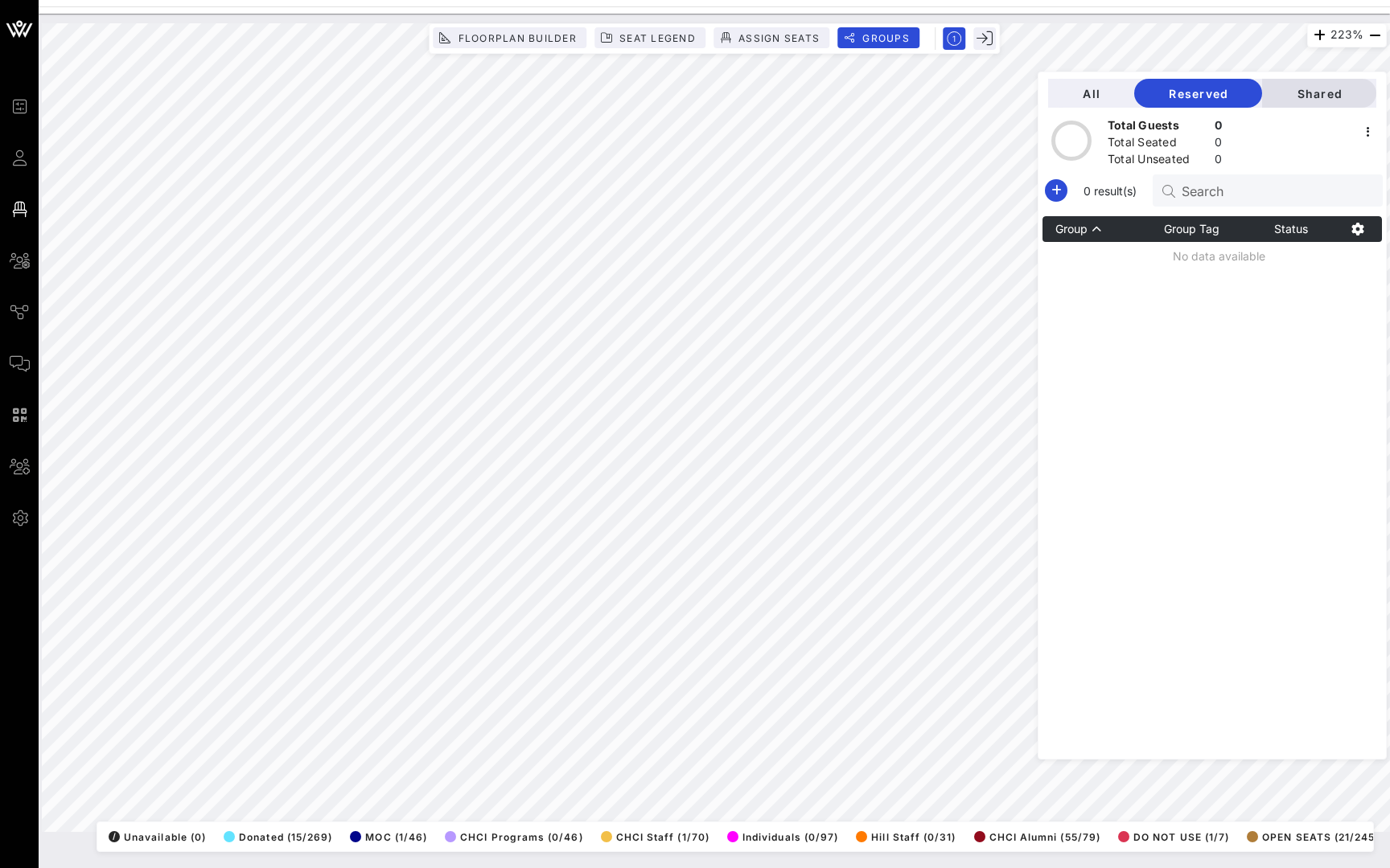
click at [1311, 88] on span "Shared" at bounding box center [1319, 93] width 89 height 14
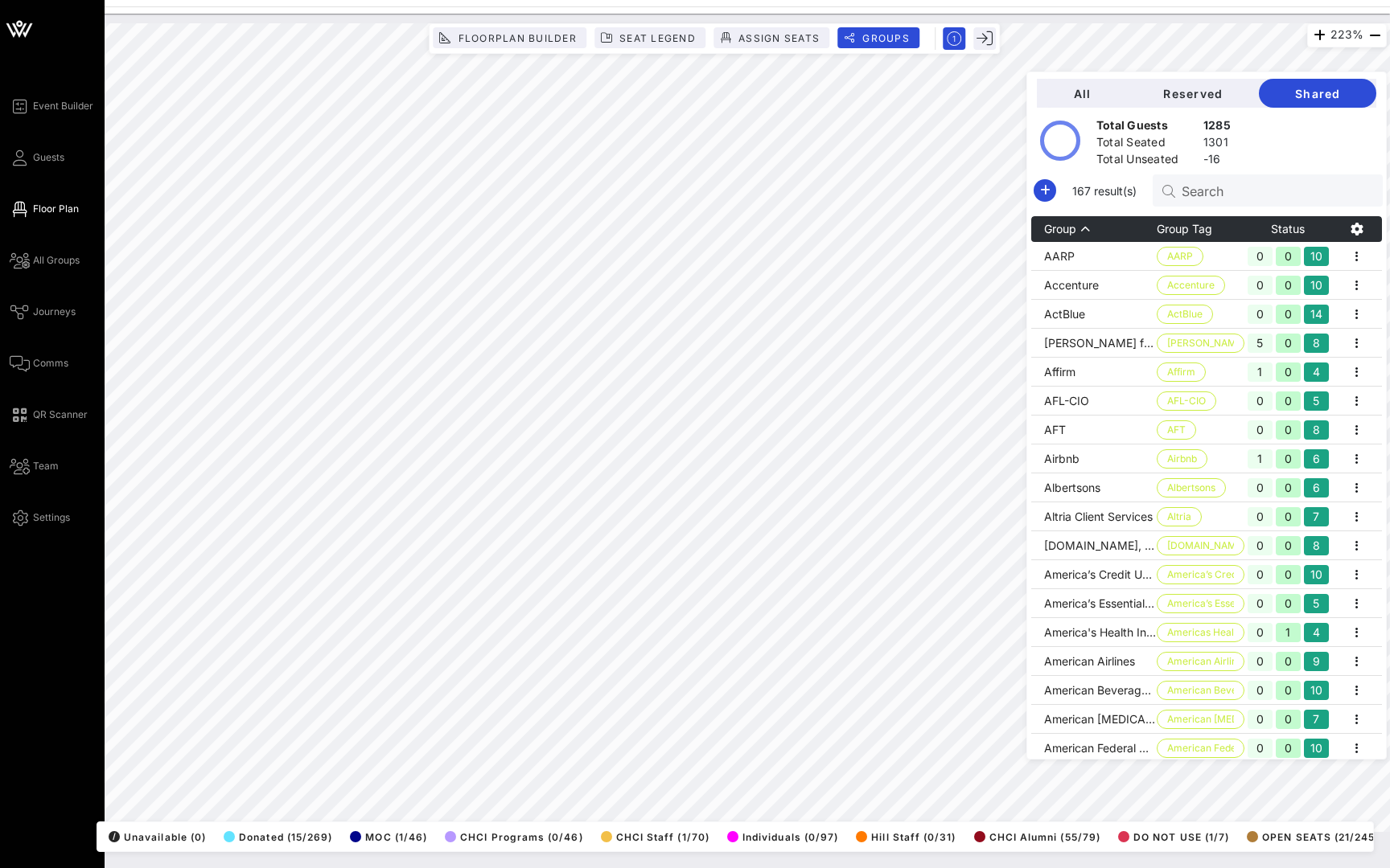
drag, startPoint x: 1081, startPoint y: 254, endPoint x: 22, endPoint y: 208, distance: 1060.0
click at [22, 209] on icon at bounding box center [19, 210] width 20 height 3
click at [39, 262] on span "All Groups" at bounding box center [56, 260] width 47 height 15
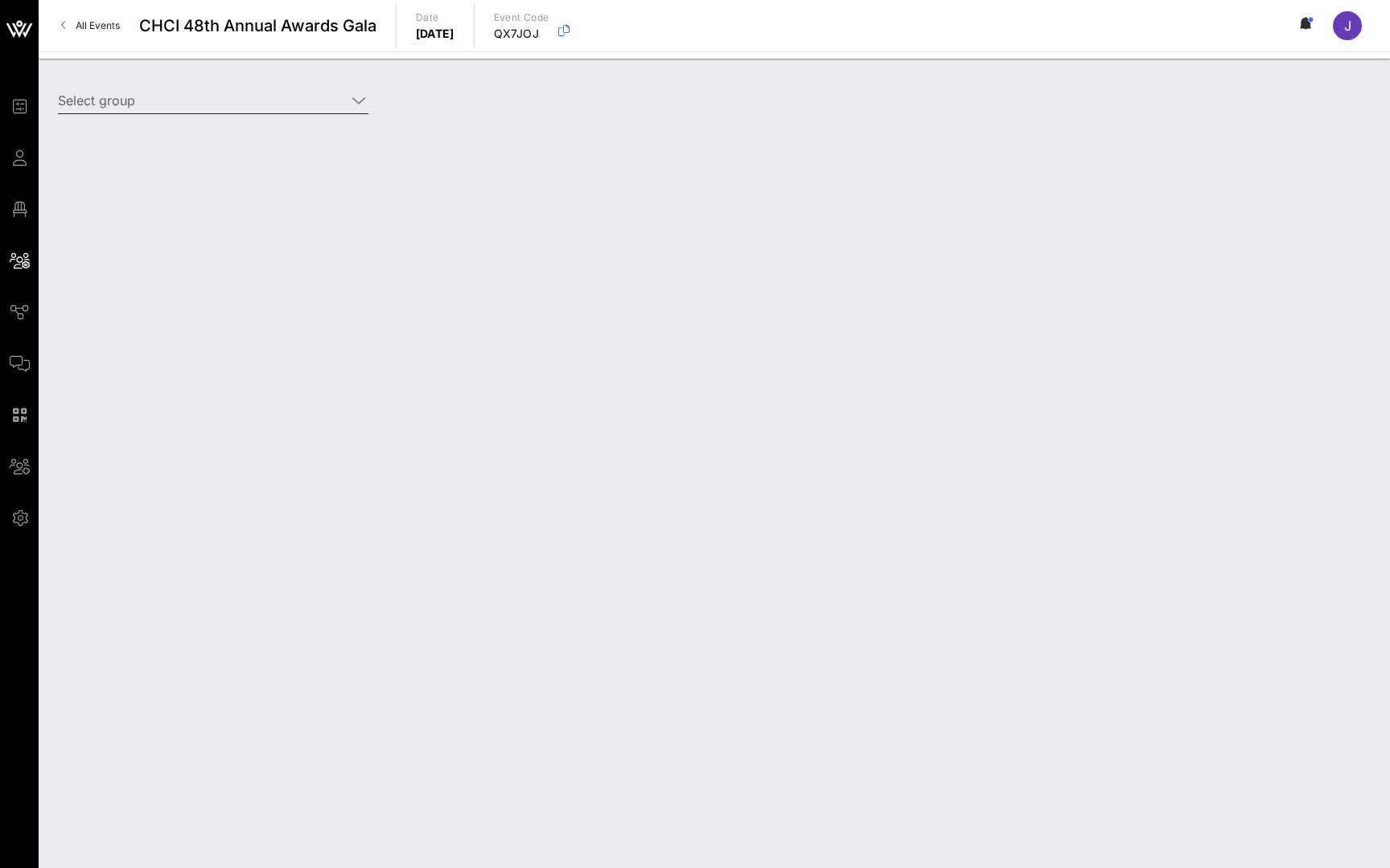
click at [201, 102] on input "Select group" at bounding box center [202, 101] width 288 height 26
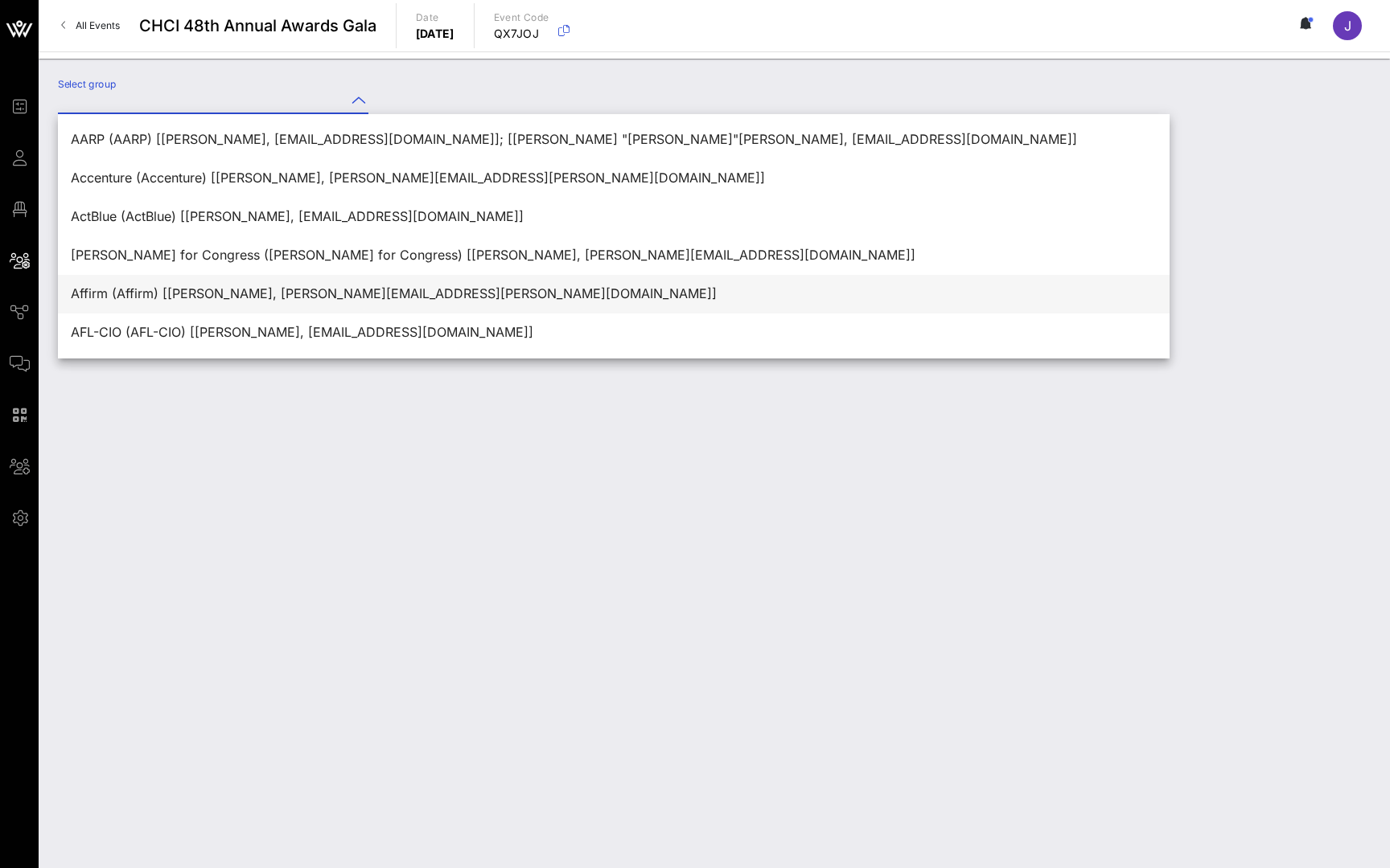
click at [153, 298] on div "Affirm (Affirm) [[PERSON_NAME], [PERSON_NAME][EMAIL_ADDRESS][PERSON_NAME][DOMAI…" at bounding box center [613, 294] width 1085 height 16
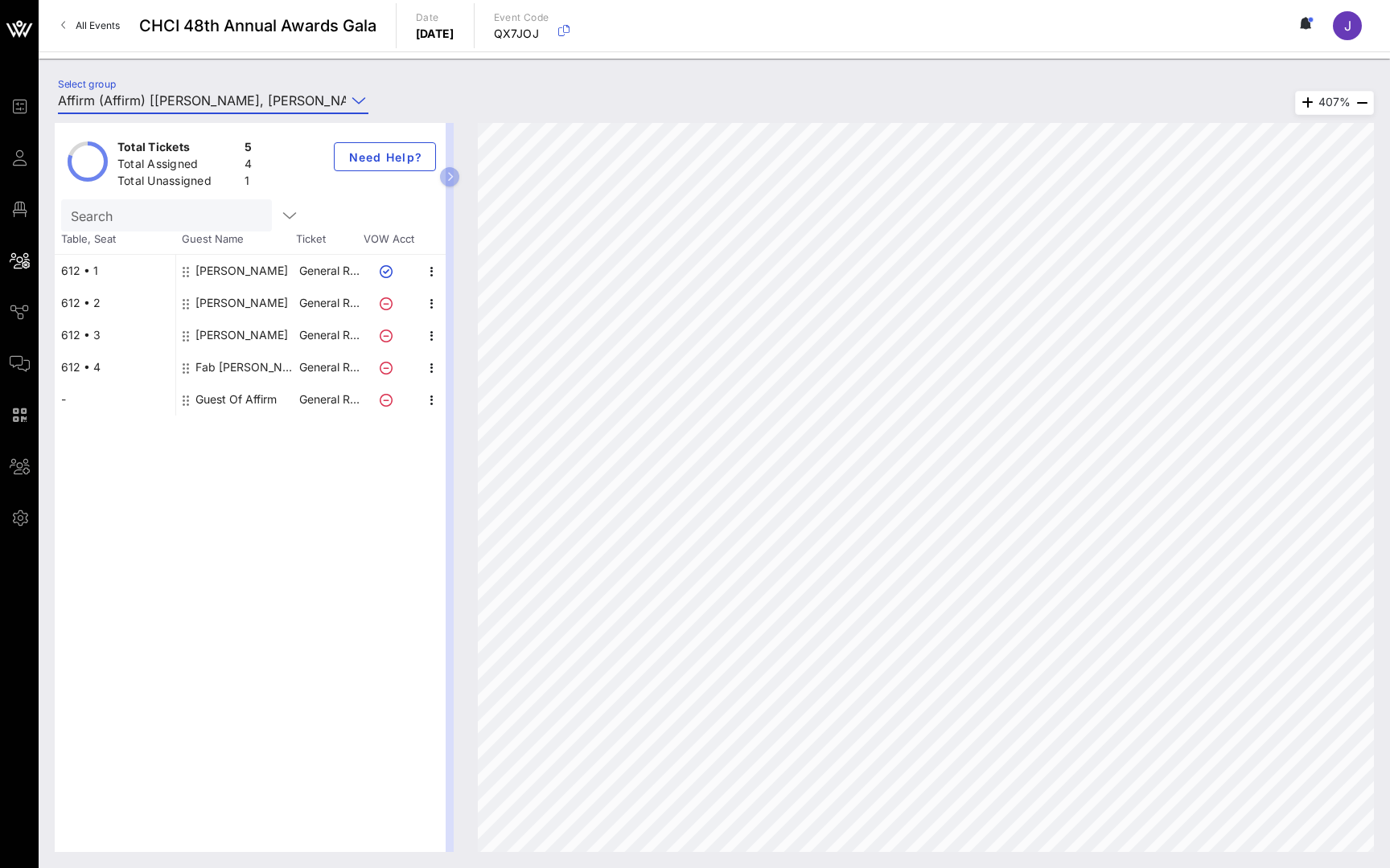
click at [188, 90] on input "Affirm (Affirm) [[PERSON_NAME], [PERSON_NAME][EMAIL_ADDRESS][PERSON_NAME][DOMAI…" at bounding box center [202, 101] width 288 height 26
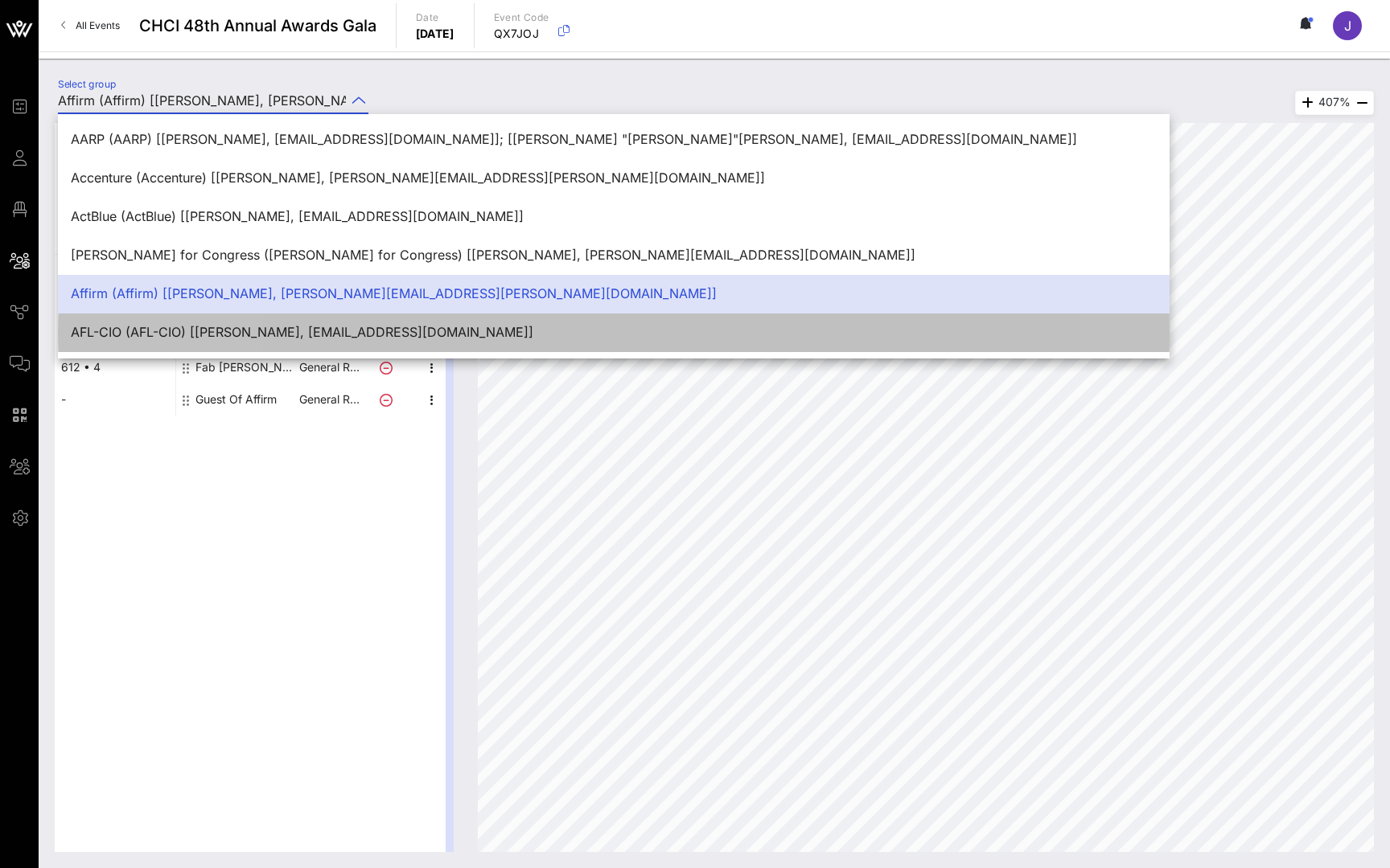
click at [153, 344] on div "AFL-CIO (AFL-CIO) [[PERSON_NAME], [EMAIL_ADDRESS][DOMAIN_NAME]]" at bounding box center [613, 332] width 1085 height 34
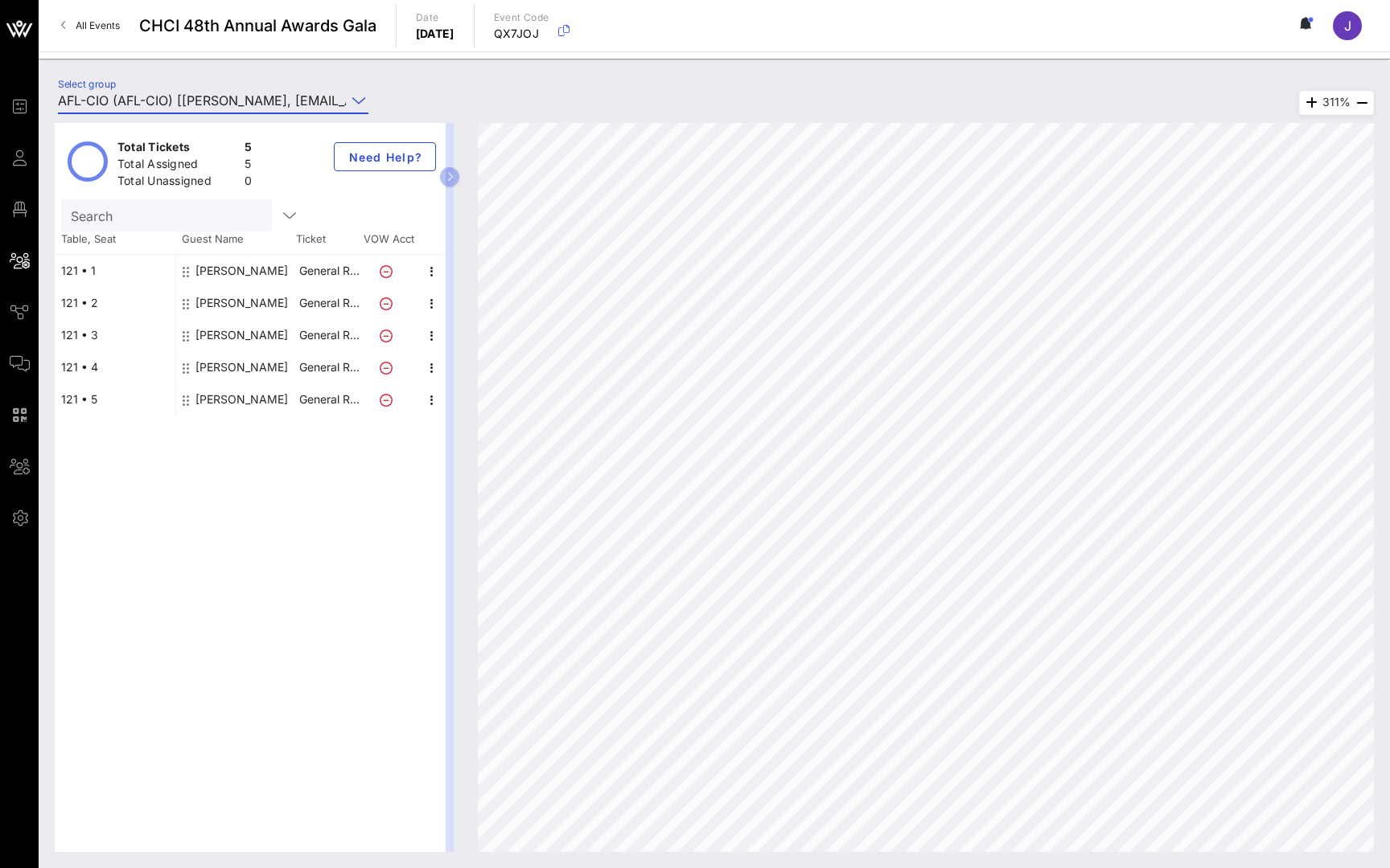
drag, startPoint x: 240, startPoint y: 237, endPoint x: 273, endPoint y: 103, distance: 138.0
click at [273, 103] on input "AFL-CIO (AFL-CIO) [[PERSON_NAME], [EMAIL_ADDRESS][DOMAIN_NAME]]" at bounding box center [202, 101] width 288 height 26
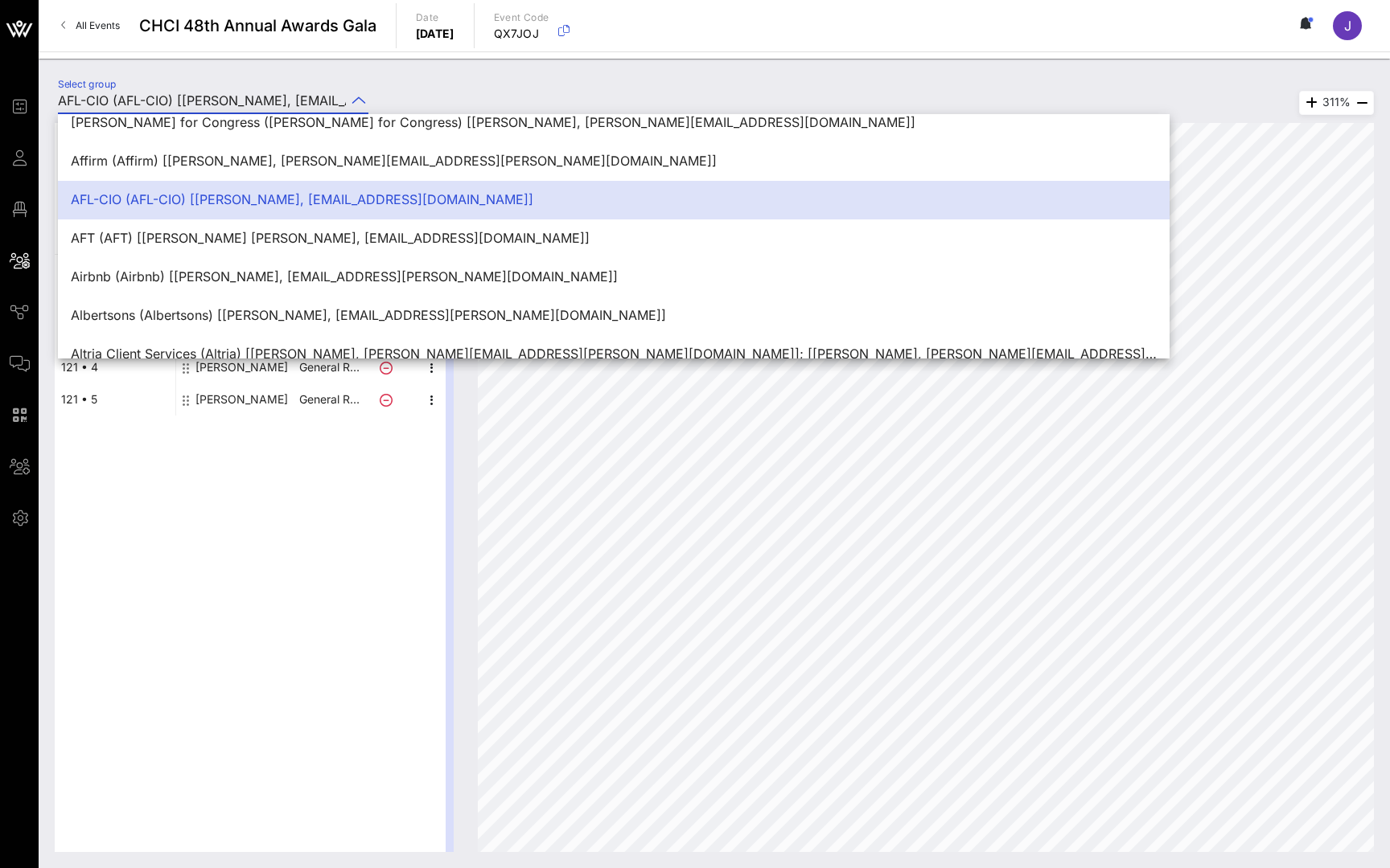
scroll to position [134, 0]
click at [264, 230] on div "AFT (AFT) [[PERSON_NAME] [PERSON_NAME], [EMAIL_ADDRESS][DOMAIN_NAME]]" at bounding box center [613, 236] width 1085 height 16
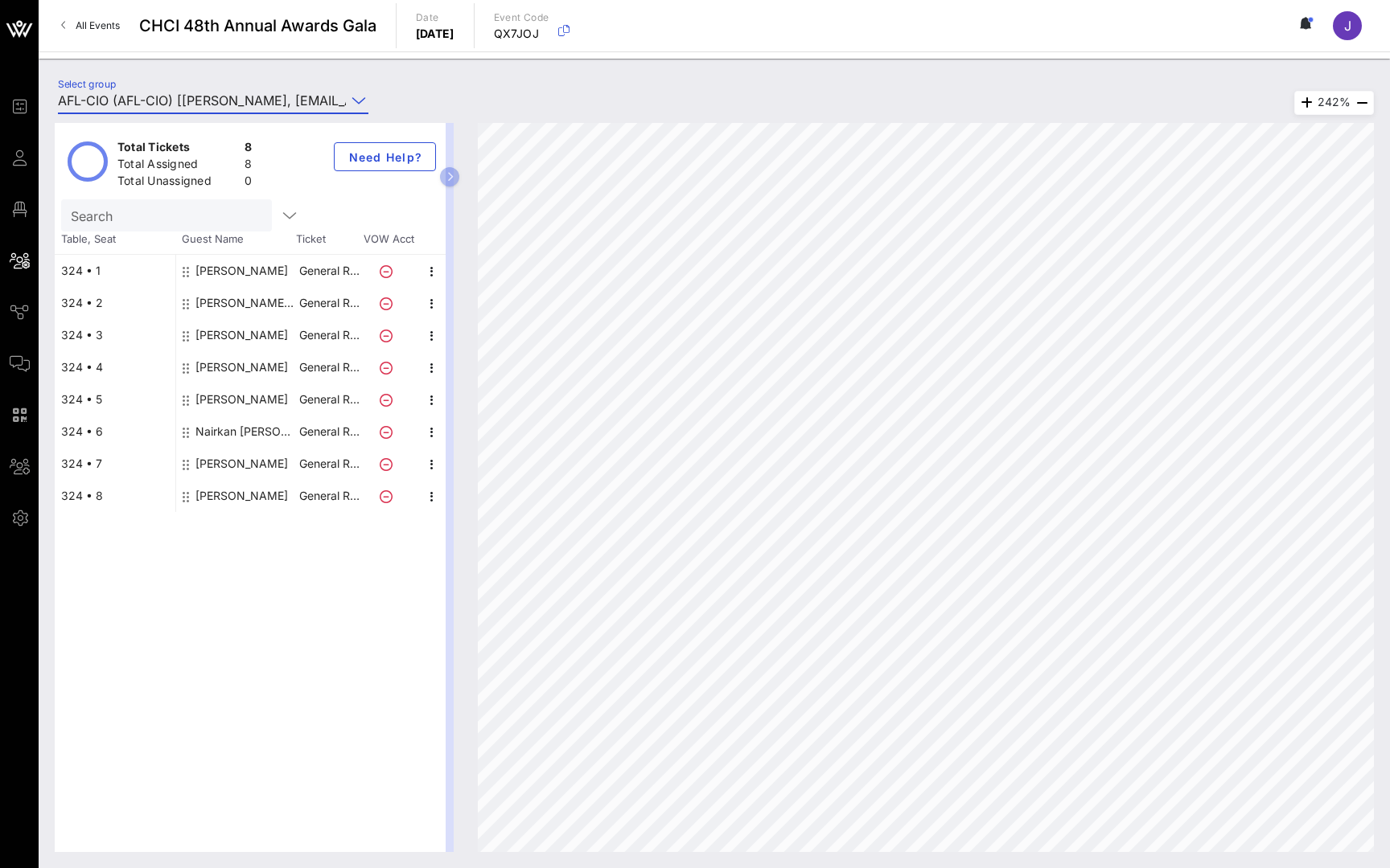
type input "AFT (AFT) [[PERSON_NAME] [PERSON_NAME], [EMAIL_ADDRESS][DOMAIN_NAME]]"
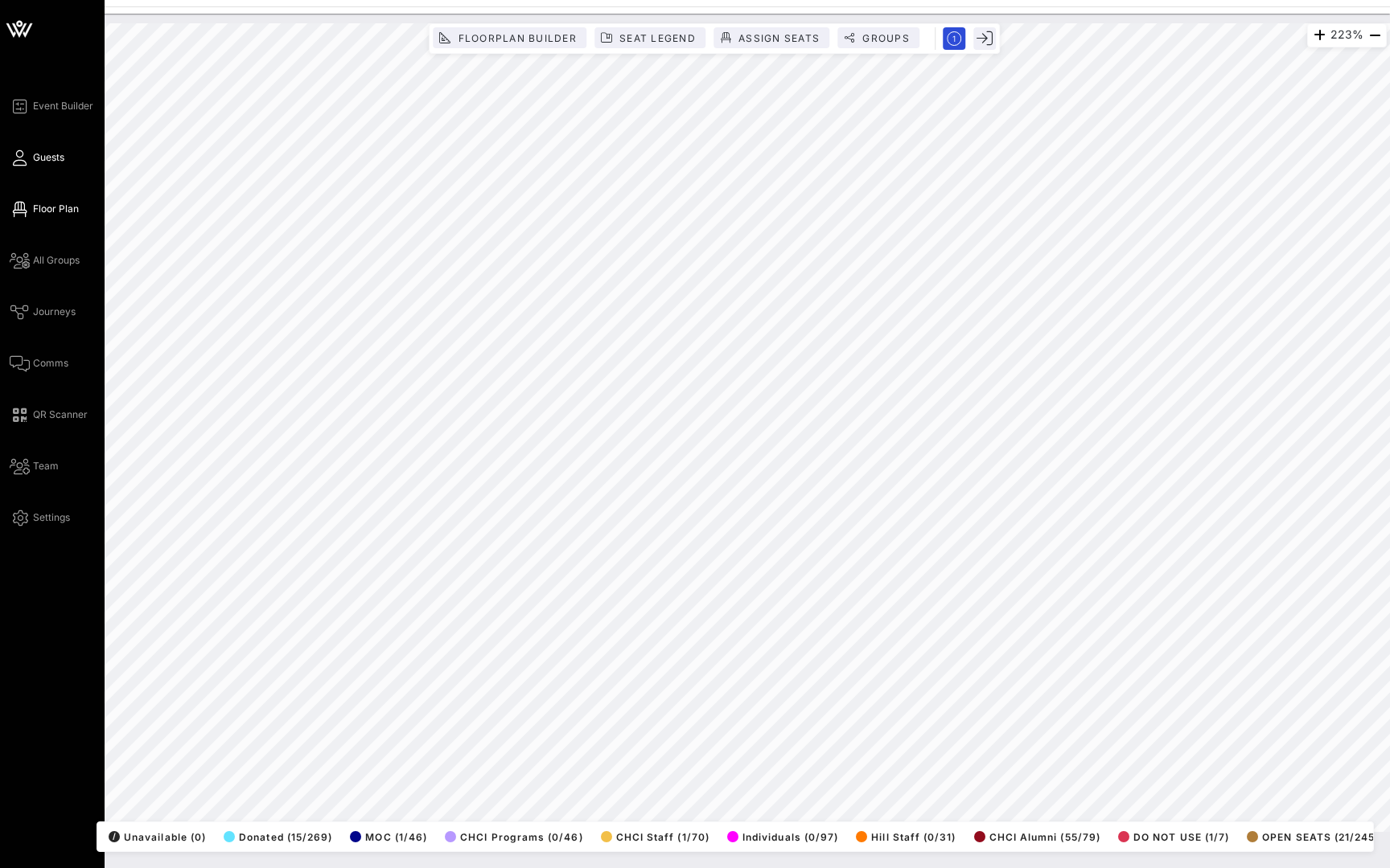
click at [27, 159] on icon at bounding box center [19, 158] width 20 height 3
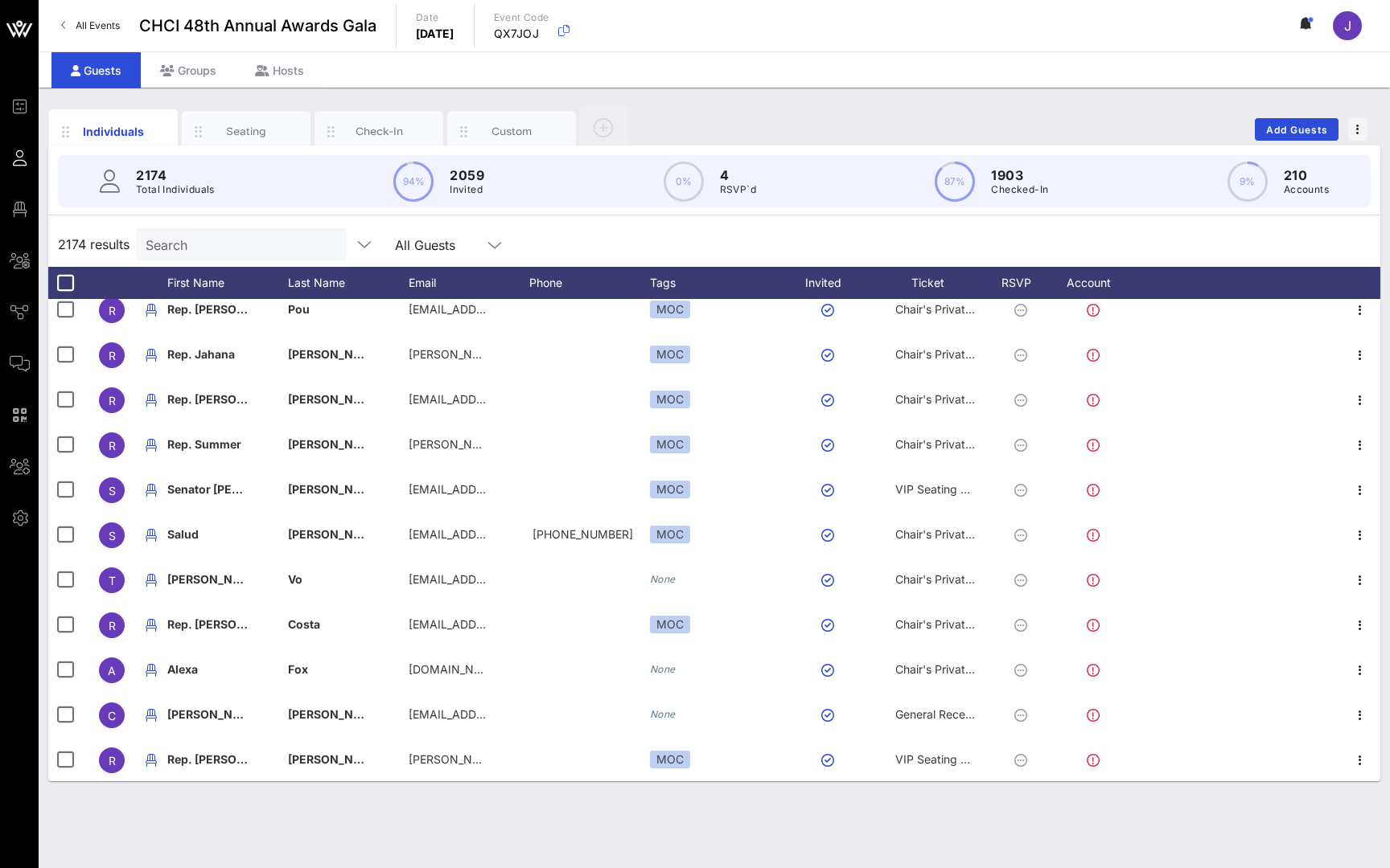
scroll to position [190, 0]
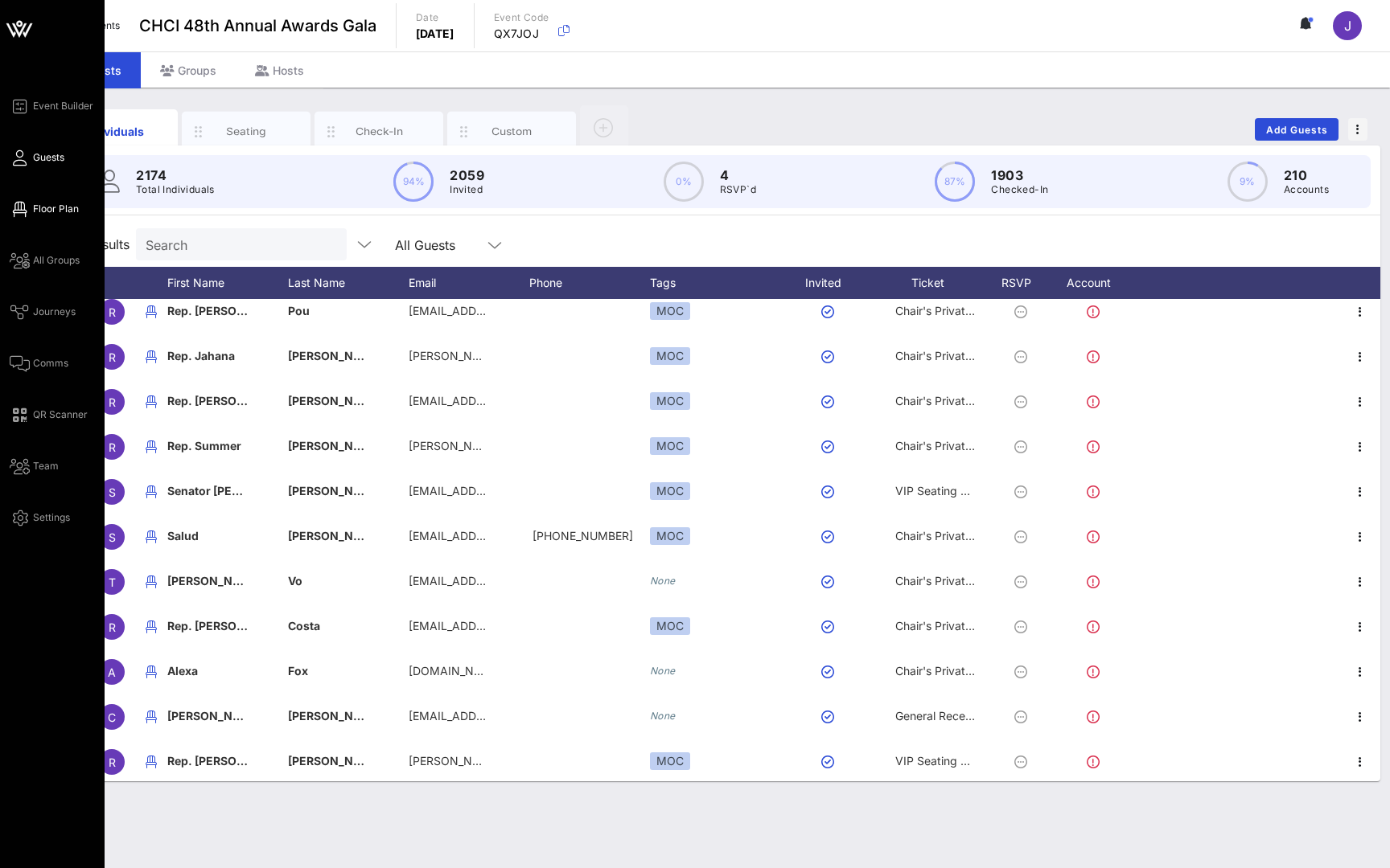
click at [53, 209] on span "Floor Plan" at bounding box center [56, 210] width 46 height 15
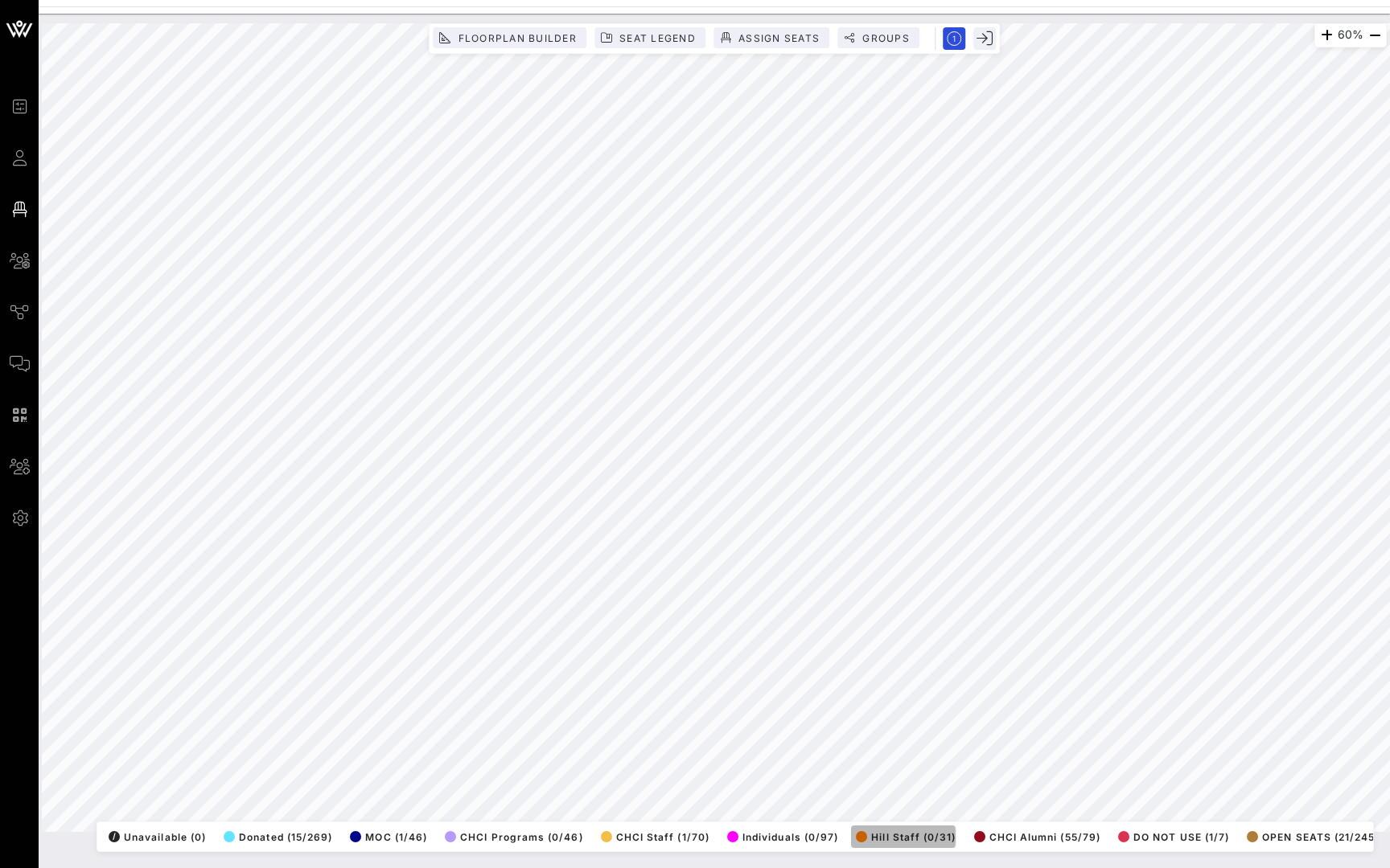
click at [884, 836] on span "Hill Staff (0/31)" at bounding box center [905, 837] width 100 height 12
click at [782, 837] on span "Individuals (0/97)" at bounding box center [782, 837] width 111 height 12
click at [660, 838] on span "CHCI Staff (1/70)" at bounding box center [655, 837] width 109 height 12
click at [486, 834] on span "CHCI Programs (0/46)" at bounding box center [514, 837] width 139 height 12
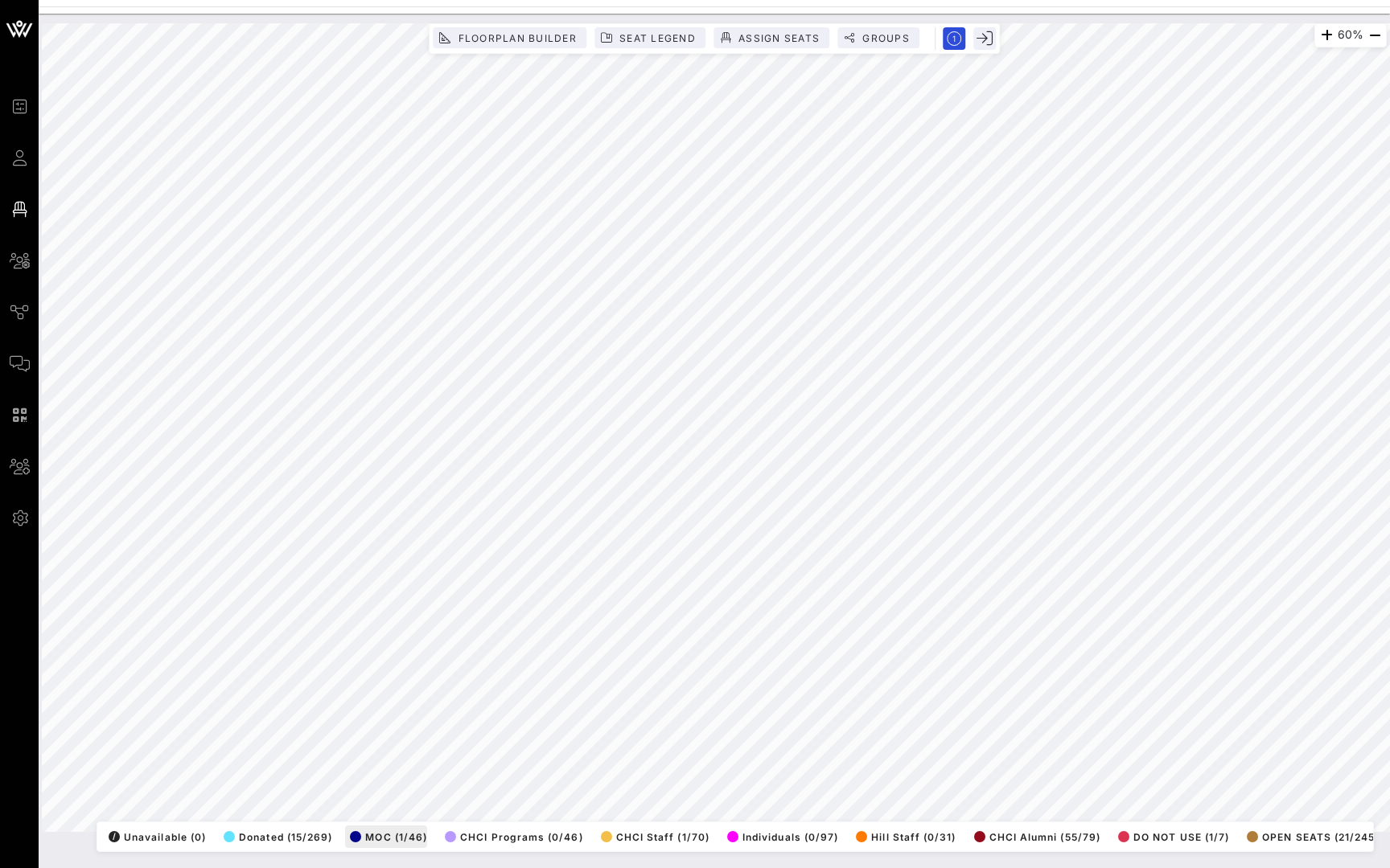
click at [398, 831] on span "MOC (1/46)" at bounding box center [389, 837] width 78 height 12
click at [762, 831] on span "Individuals (0/97)" at bounding box center [782, 837] width 111 height 12
click at [765, 842] on span "Individuals (0/97)" at bounding box center [782, 837] width 111 height 12
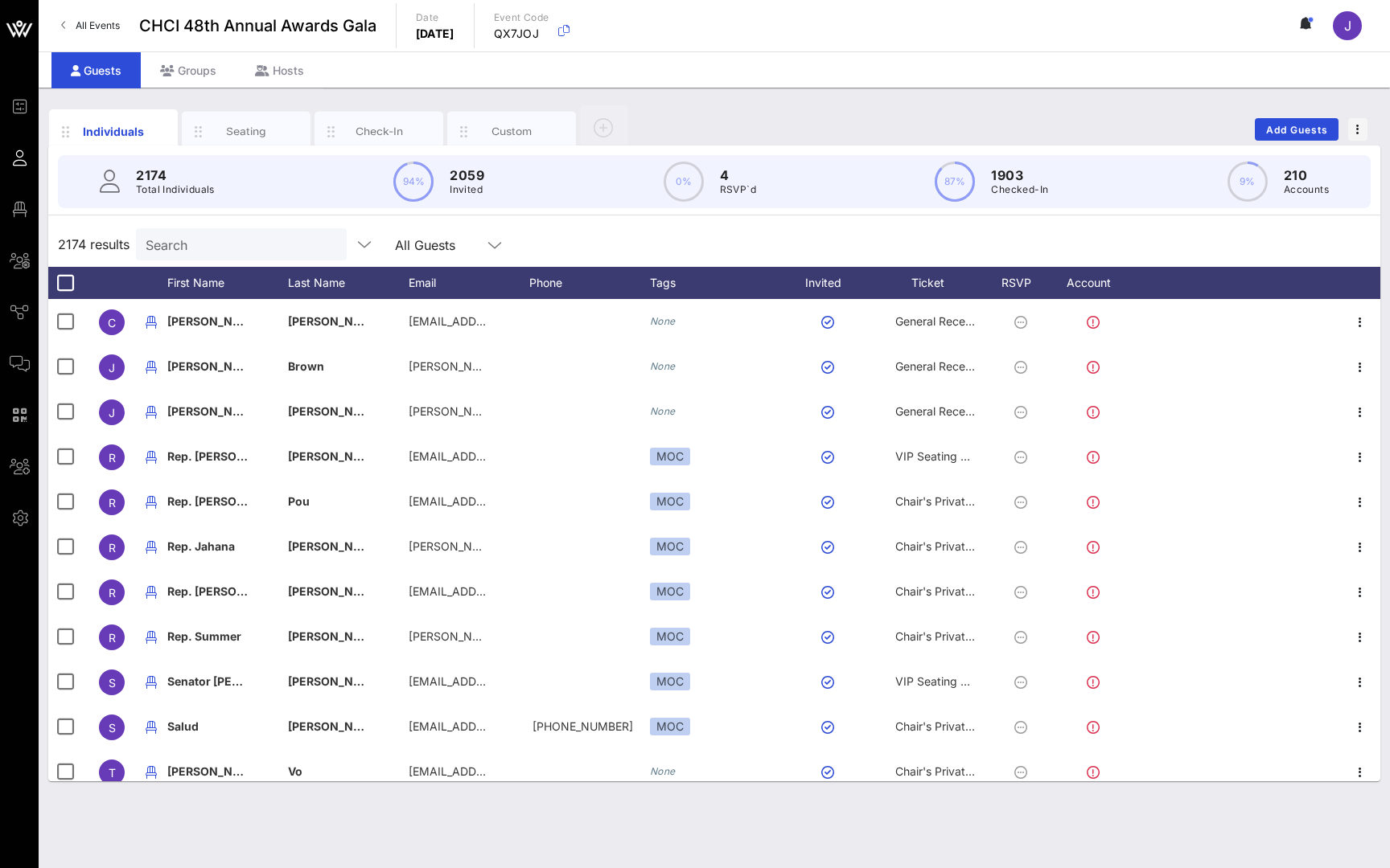
drag, startPoint x: 284, startPoint y: 115, endPoint x: 102, endPoint y: 24, distance: 203.5
click at [102, 24] on span "All Events" at bounding box center [98, 25] width 44 height 12
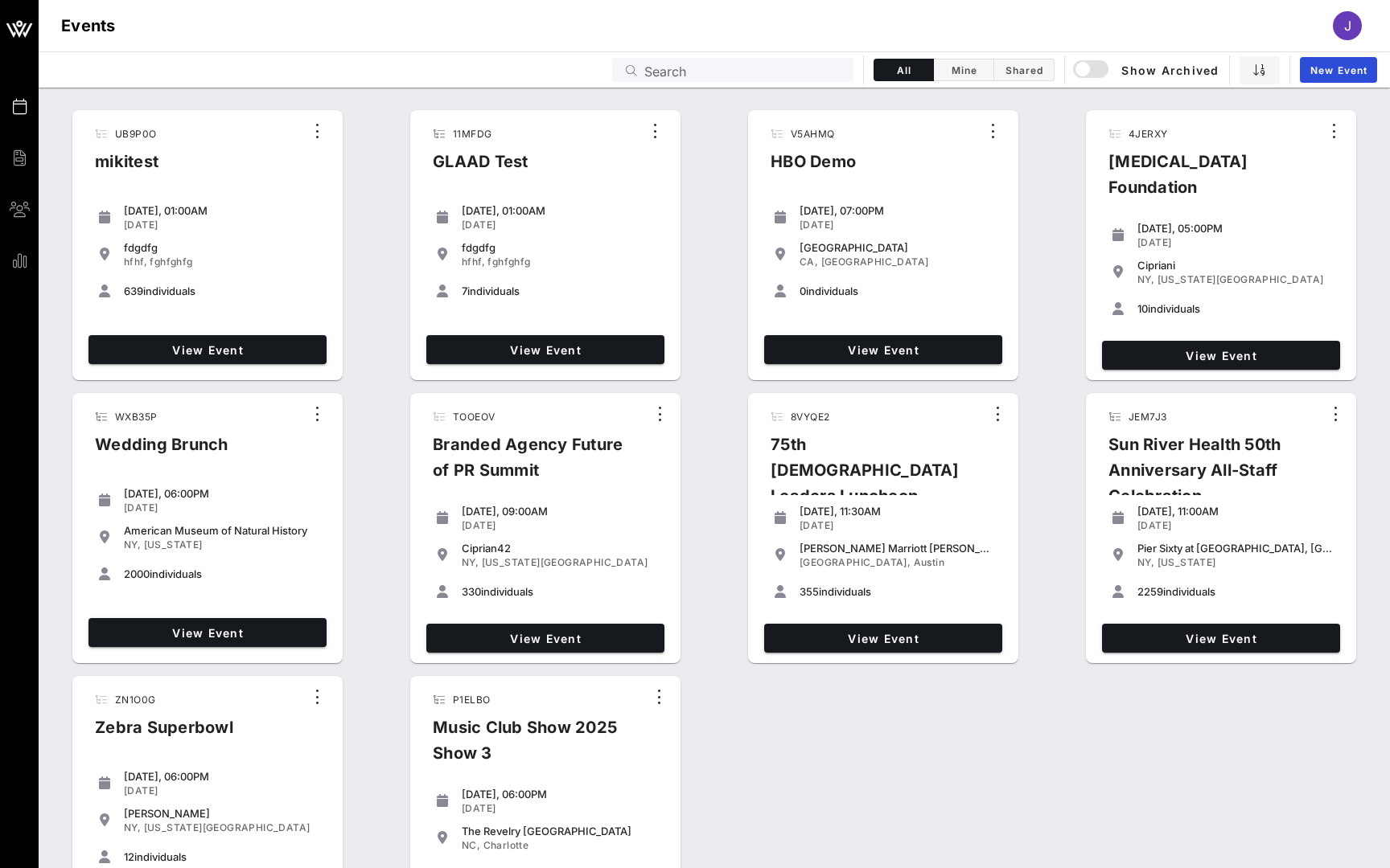
click at [676, 75] on input "Search" at bounding box center [743, 69] width 199 height 21
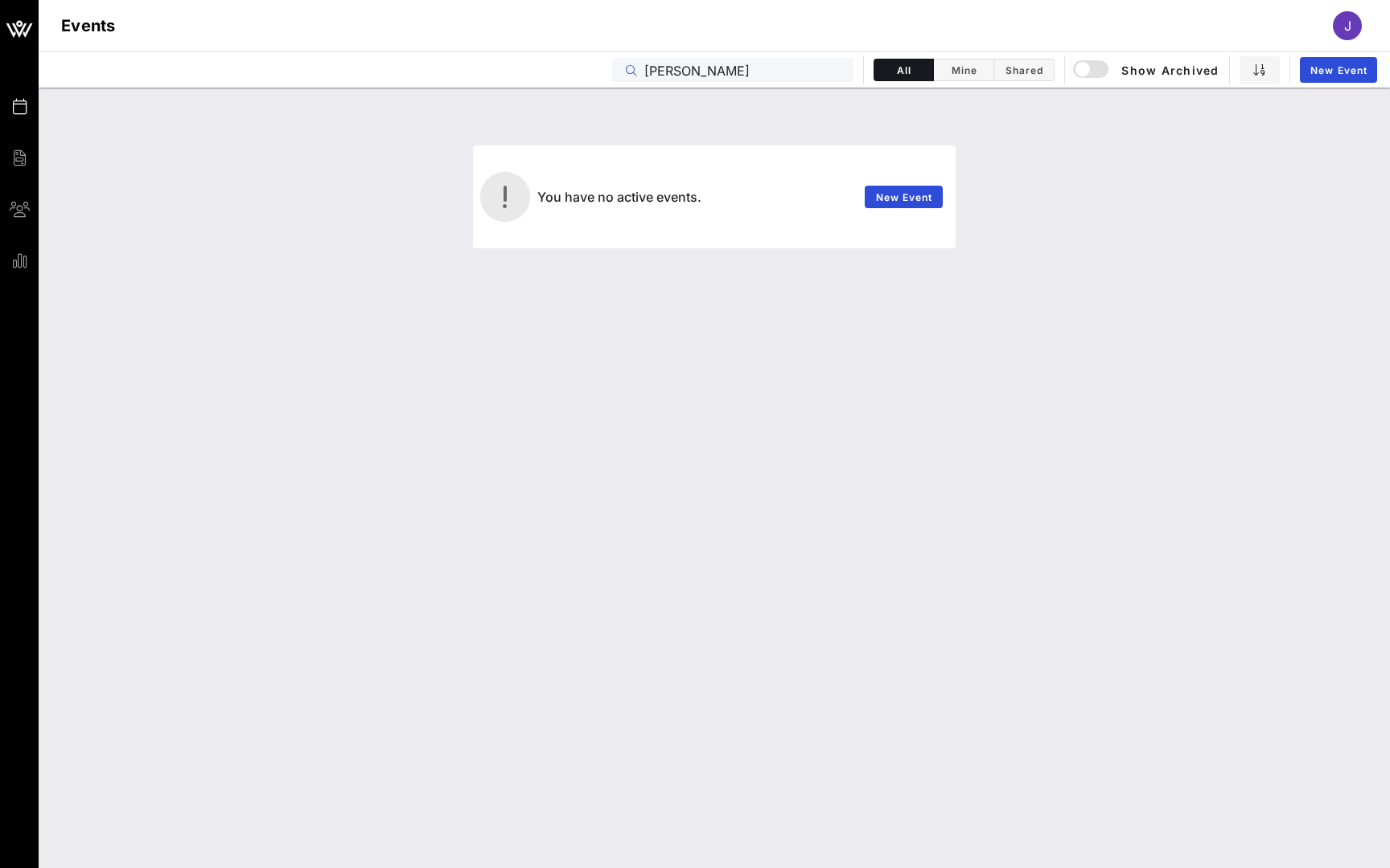
type input "[PERSON_NAME]"
drag, startPoint x: 830, startPoint y: 216, endPoint x: 1085, endPoint y: 70, distance: 293.8
click at [1085, 70] on div "button" at bounding box center [1082, 69] width 22 height 22
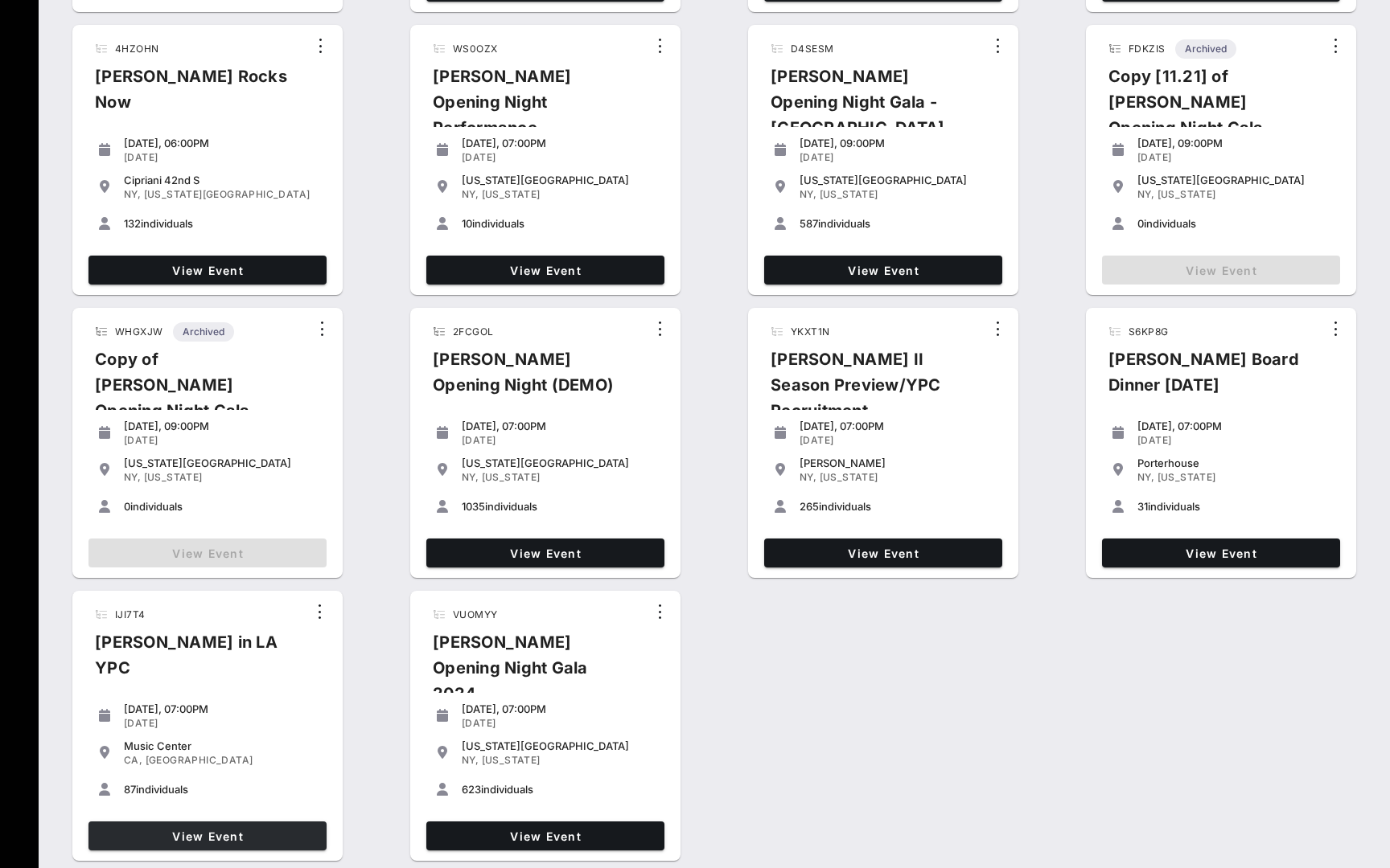
scroll to position [368, 0]
click at [518, 837] on span "View Event" at bounding box center [545, 837] width 225 height 14
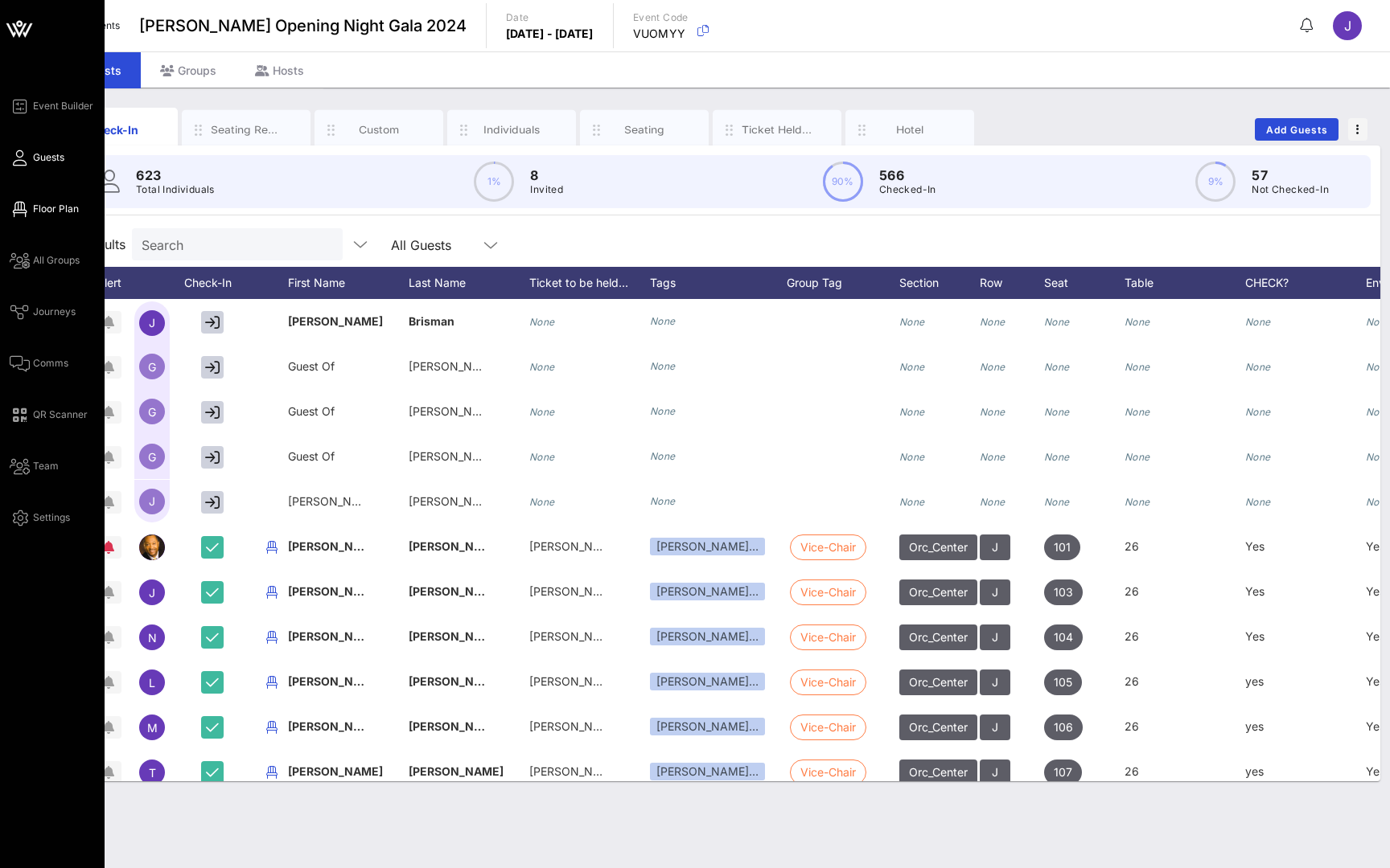
click at [30, 213] on link "Floor Plan" at bounding box center [43, 209] width 69 height 19
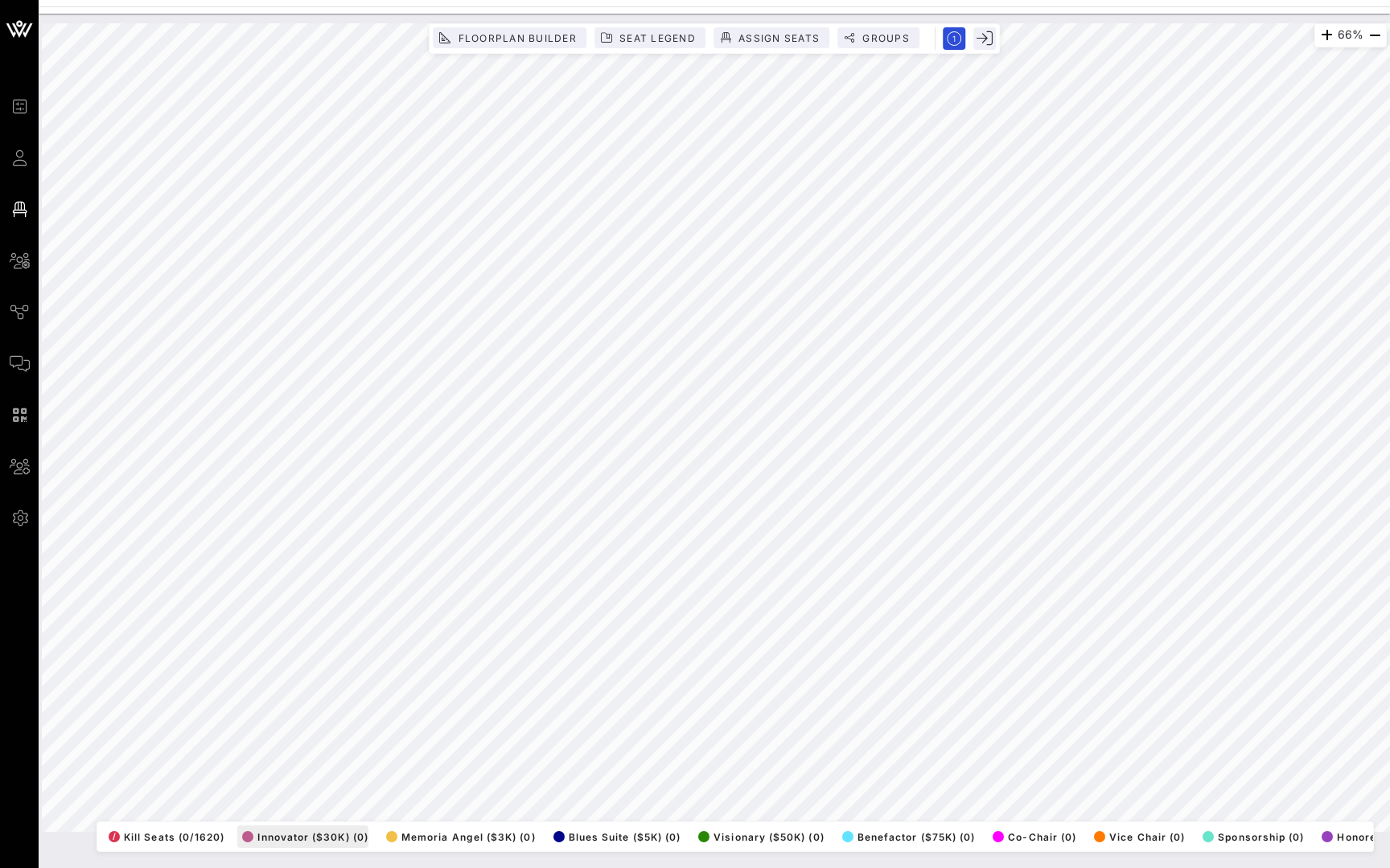
click at [300, 837] on span "Innovator ($30K) (0)" at bounding box center [305, 837] width 127 height 12
click at [324, 835] on span "Innovator ($30K) (0)" at bounding box center [305, 837] width 127 height 12
drag, startPoint x: 324, startPoint y: 829, endPoint x: 271, endPoint y: 837, distance: 53.6
click at [271, 837] on span "Innovator ($30K) (0)" at bounding box center [305, 837] width 127 height 12
click at [164, 836] on span "/ Kill Seats (0/1620)" at bounding box center [166, 837] width 115 height 12
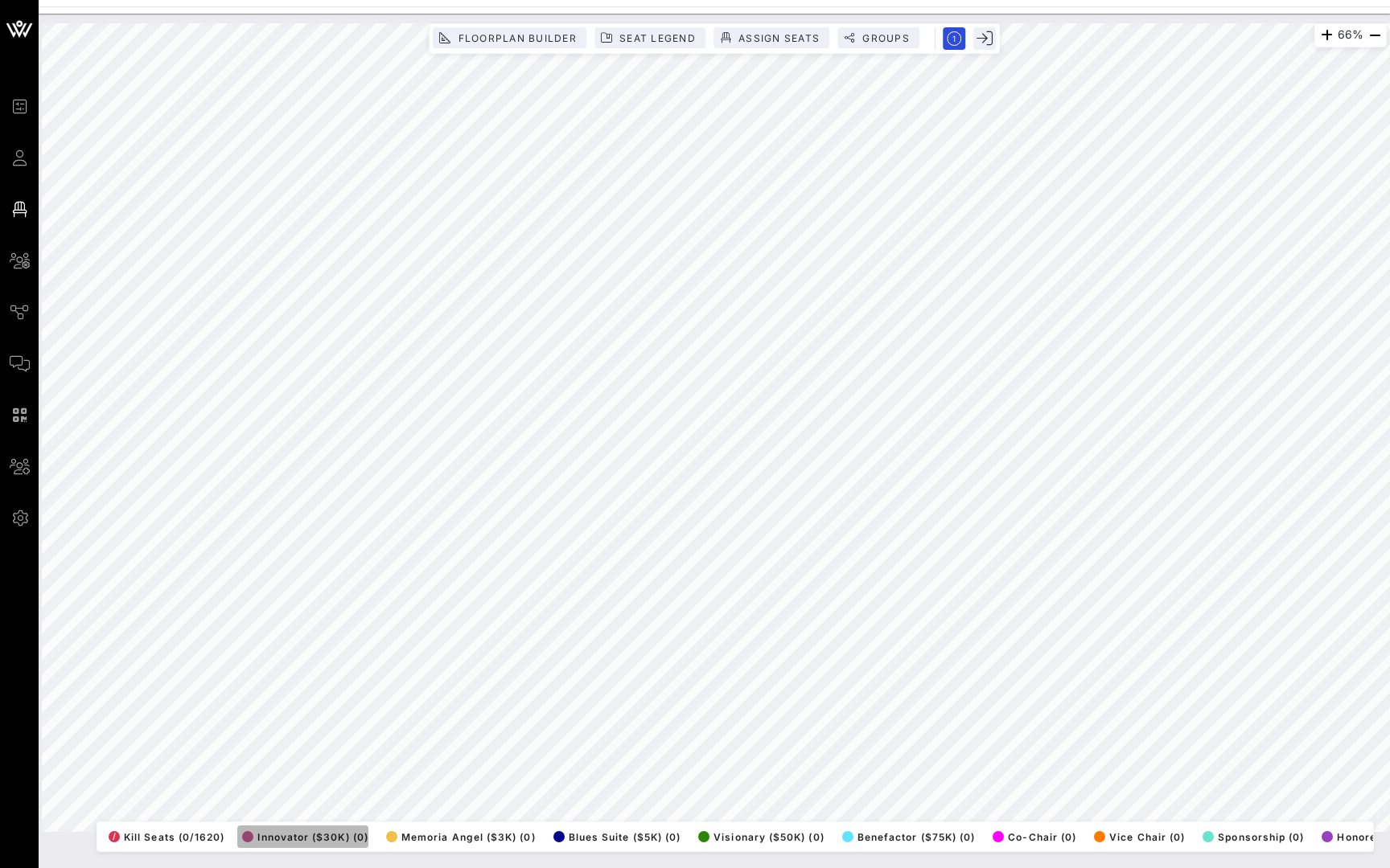
click at [274, 835] on span "Innovator ($30K) (0)" at bounding box center [305, 837] width 127 height 12
click at [464, 833] on span "Memoria Angel ($3K) (0)" at bounding box center [461, 837] width 150 height 12
click at [333, 837] on span "Innovator ($30K) (0)" at bounding box center [305, 837] width 127 height 12
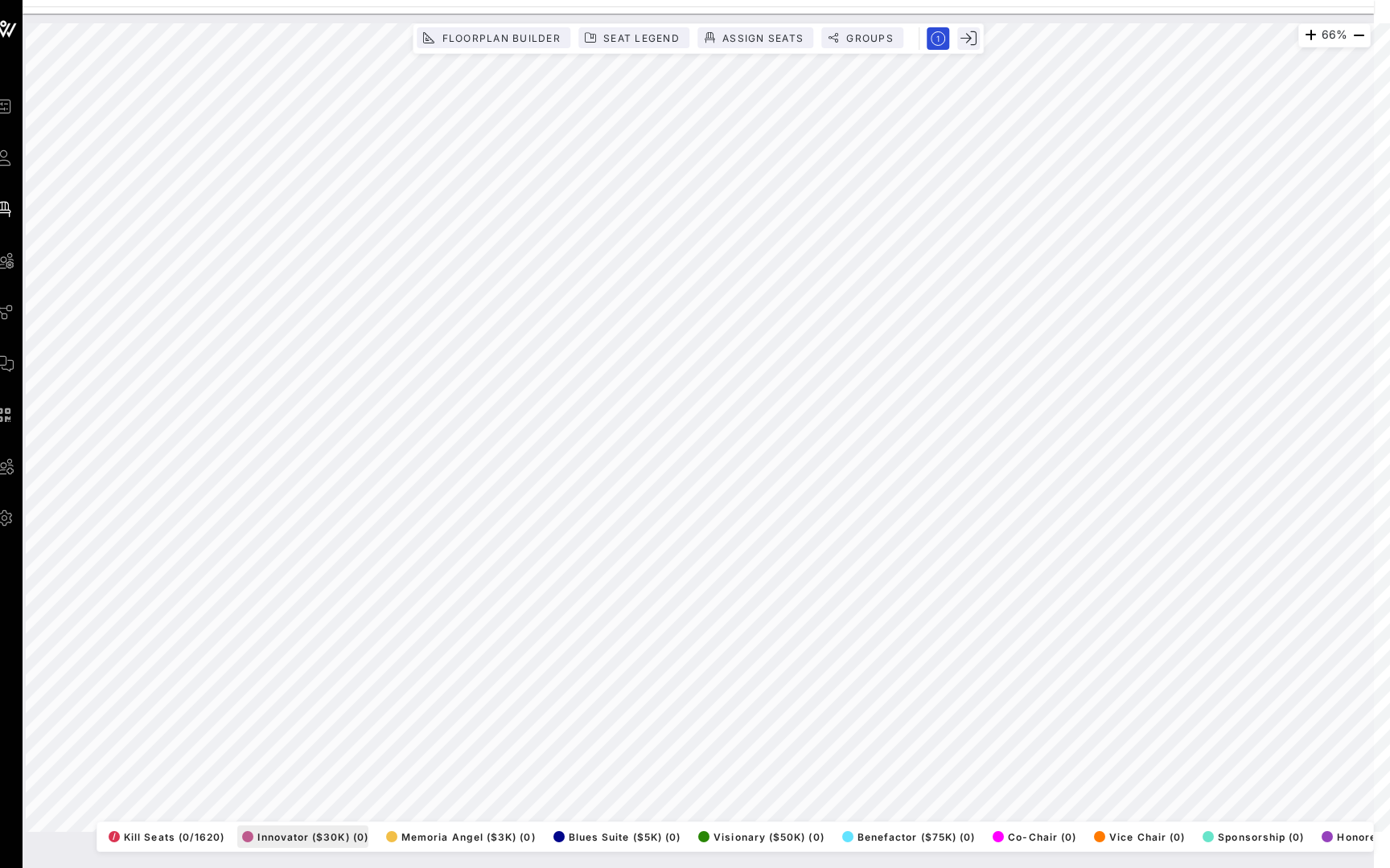
click at [308, 830] on button "Innovator ($30K) (0)" at bounding box center [303, 837] width 131 height 22
click at [939, 42] on icon "button" at bounding box center [937, 39] width 15 height 15
click at [937, 42] on rect "button" at bounding box center [937, 39] width 28 height 28
click at [968, 42] on icon "button" at bounding box center [968, 38] width 16 height 16
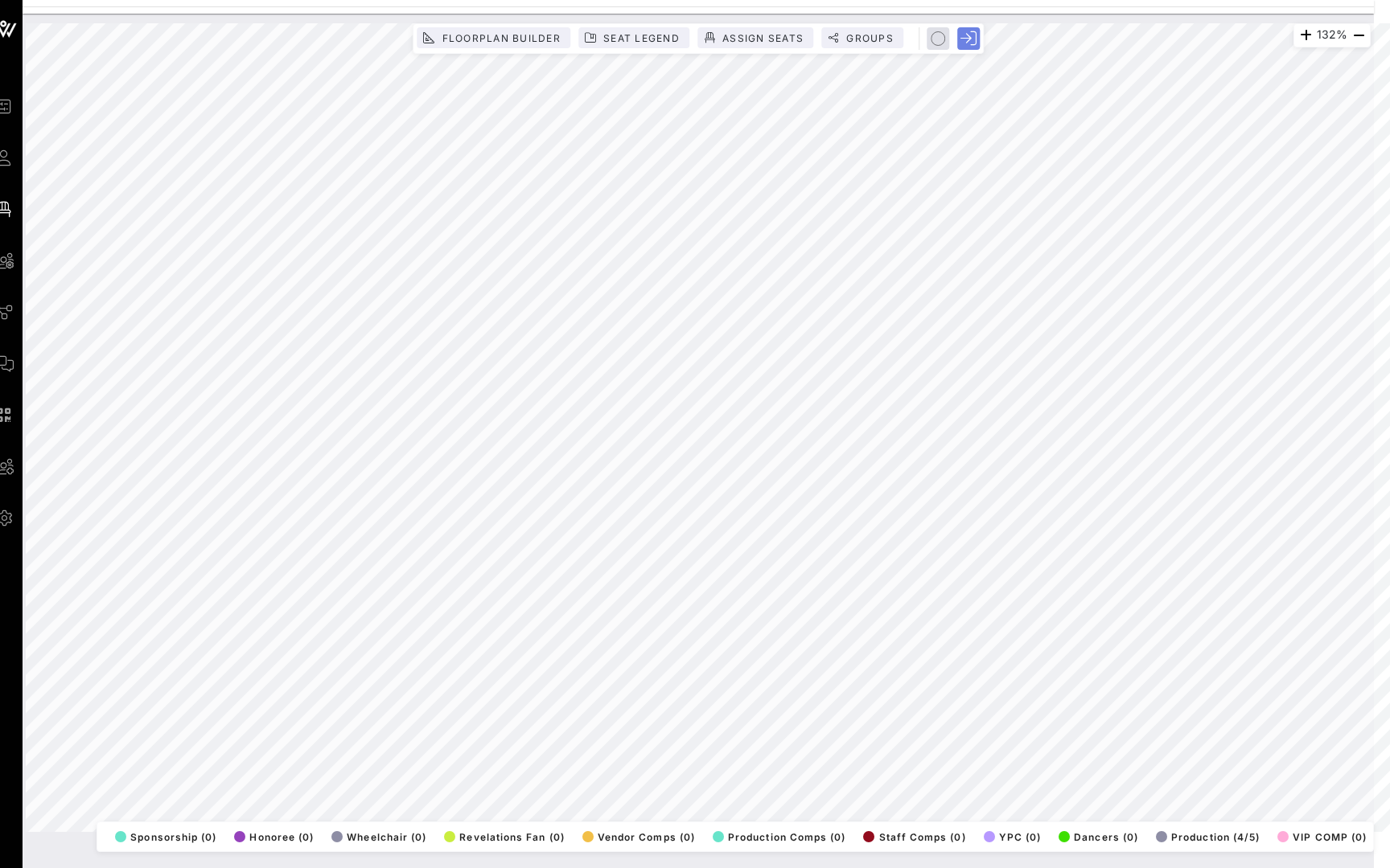
click at [968, 40] on icon "button" at bounding box center [968, 38] width 16 height 16
click at [969, 41] on icon "button" at bounding box center [968, 38] width 16 height 16
click at [958, 34] on button "button" at bounding box center [968, 39] width 22 height 22
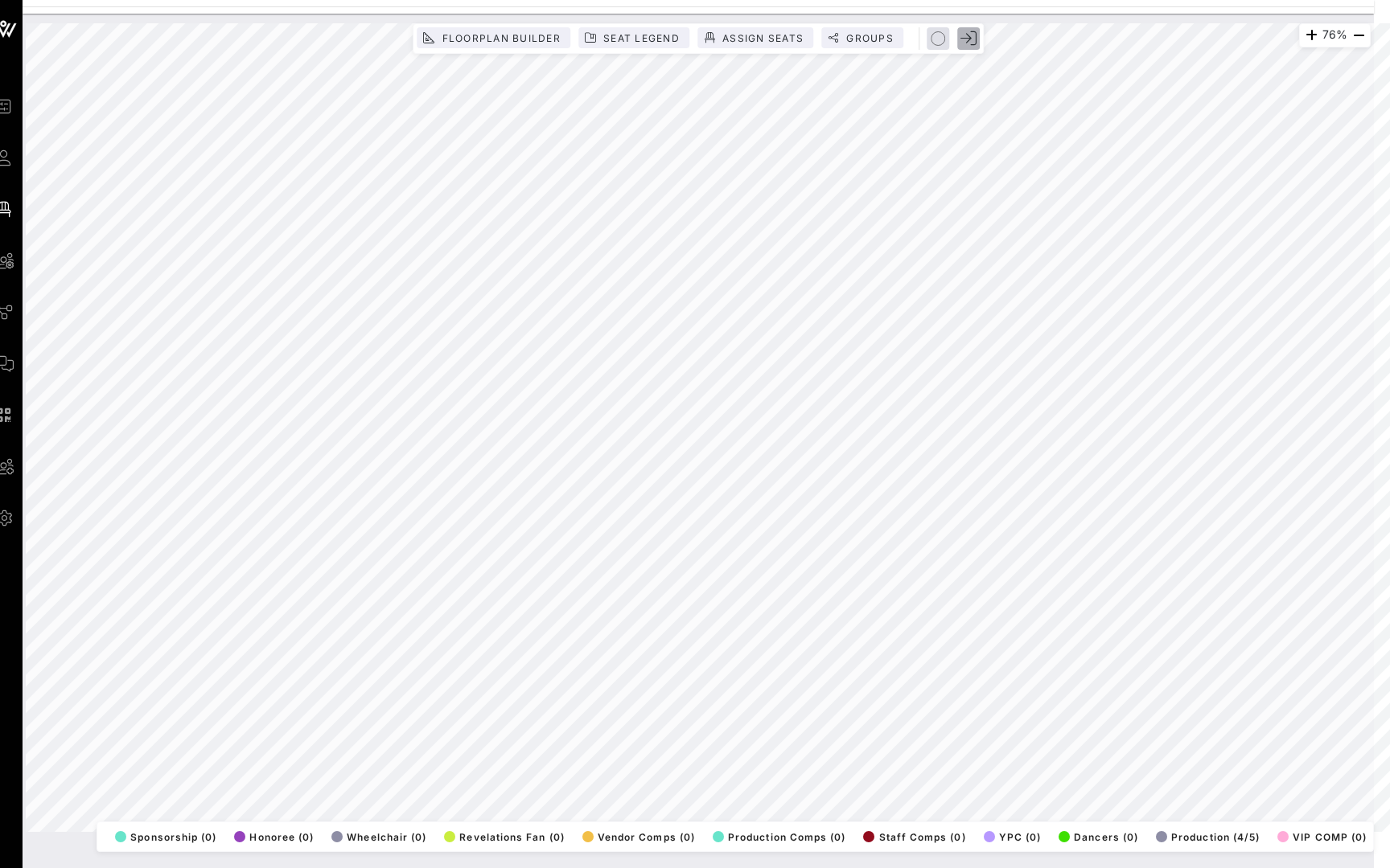
click at [963, 35] on icon "button" at bounding box center [968, 38] width 16 height 16
click at [970, 39] on icon "button" at bounding box center [968, 38] width 16 height 16
click at [1364, 29] on icon "button" at bounding box center [1358, 35] width 19 height 19
click at [878, 47] on button "Groups" at bounding box center [862, 38] width 82 height 21
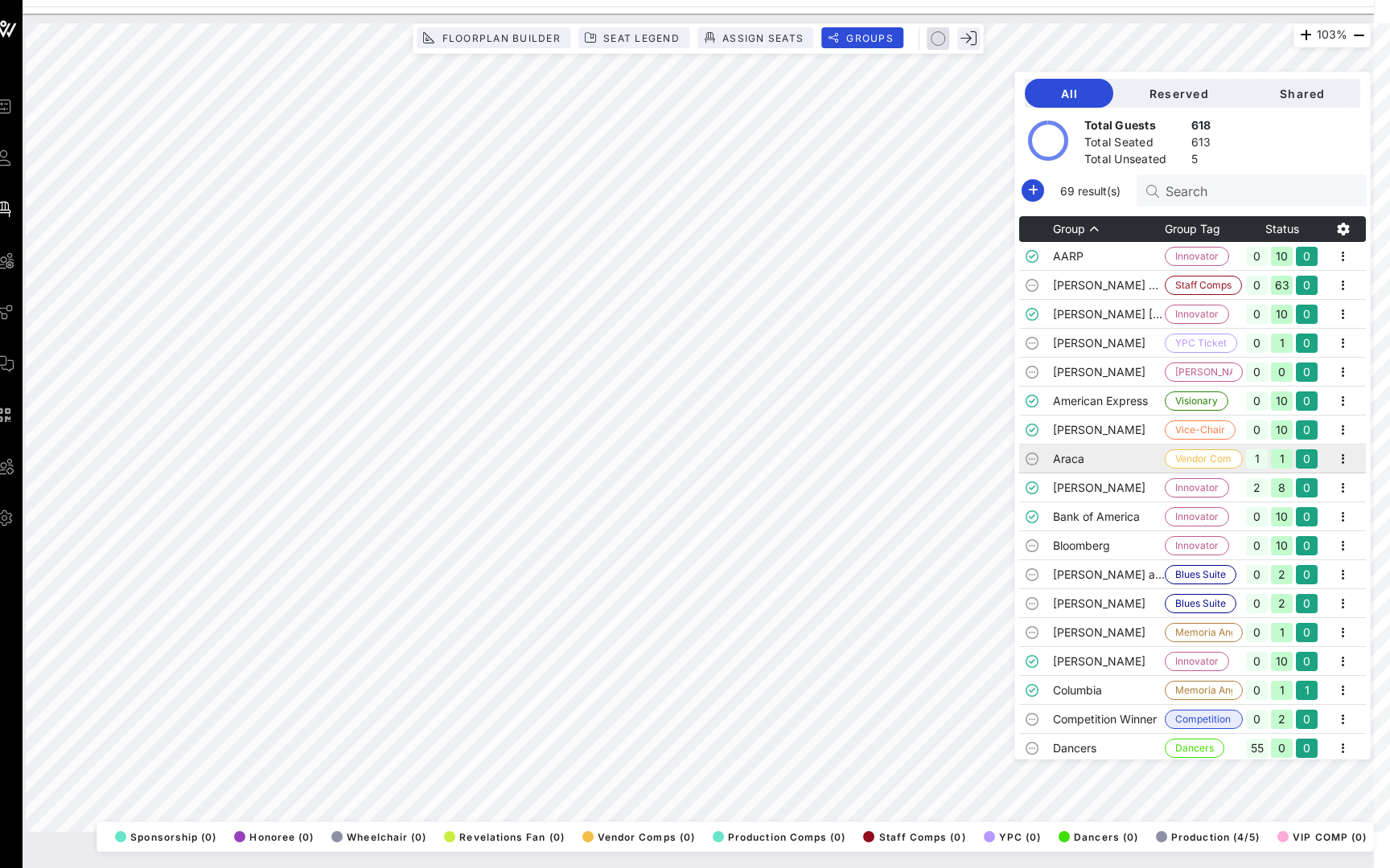
click at [1111, 471] on td "Araca" at bounding box center [1108, 459] width 112 height 29
click at [1121, 507] on td "Bank of America" at bounding box center [1108, 516] width 112 height 29
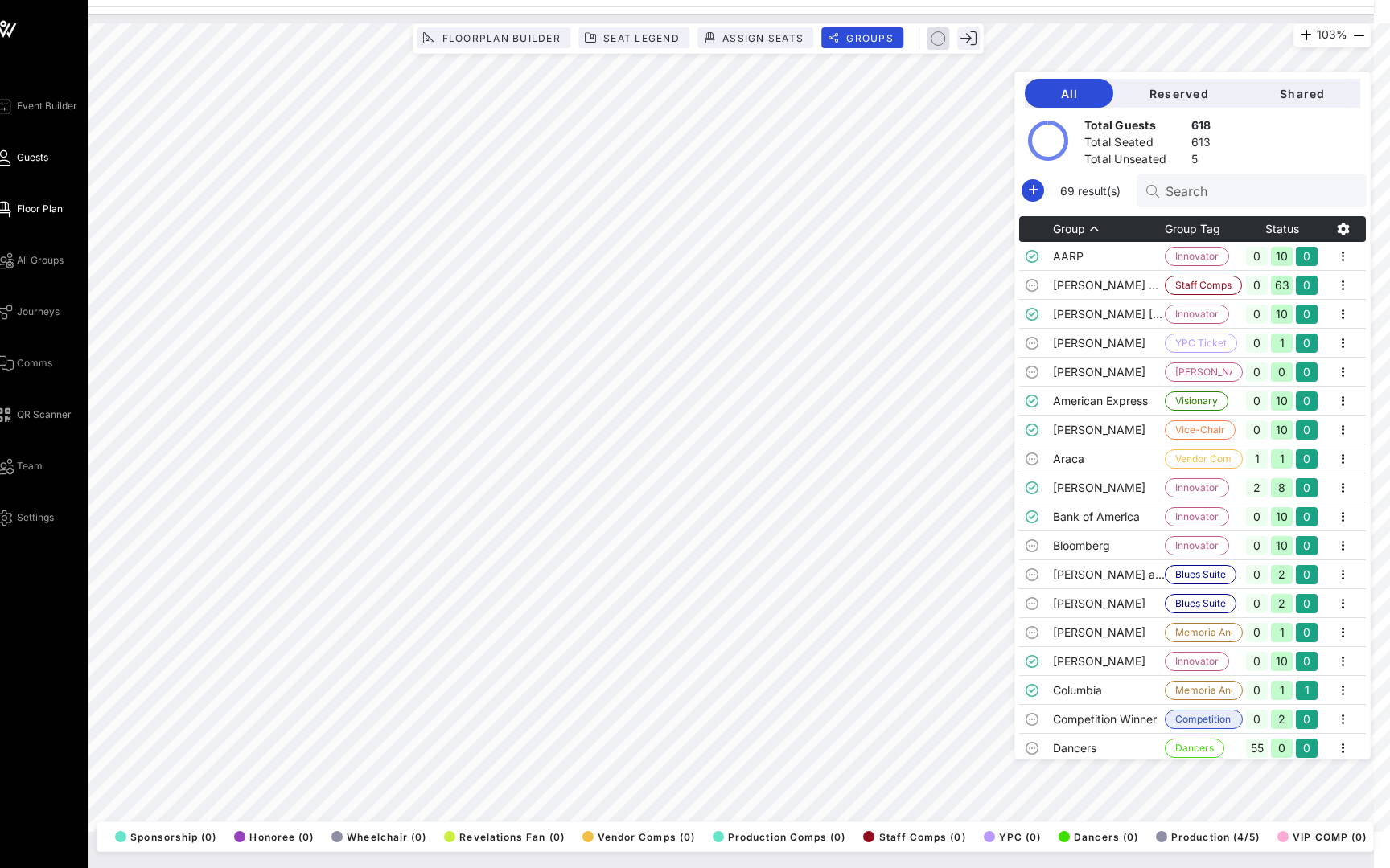
click at [24, 154] on span "Guests" at bounding box center [32, 158] width 31 height 15
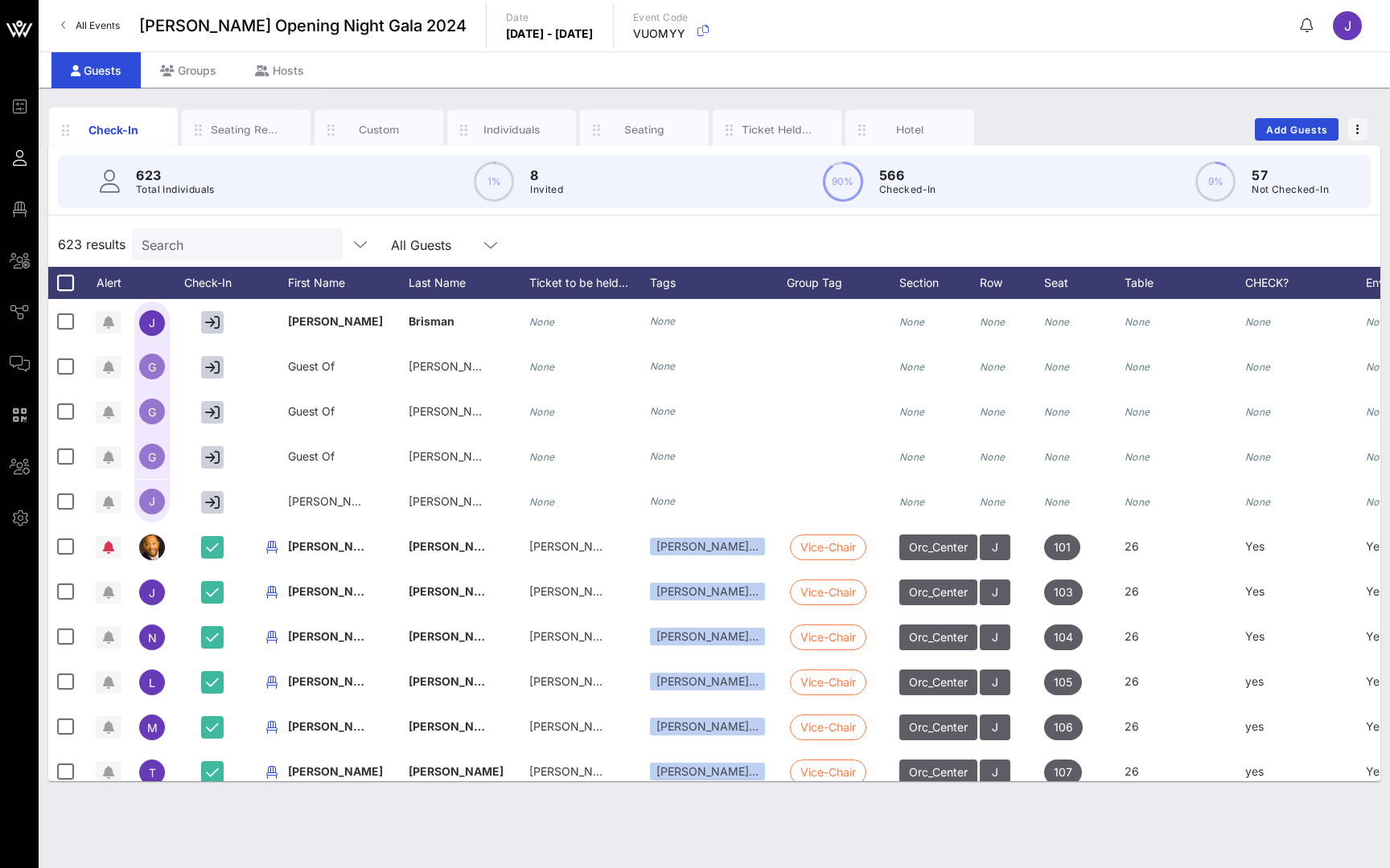
scroll to position [174, 0]
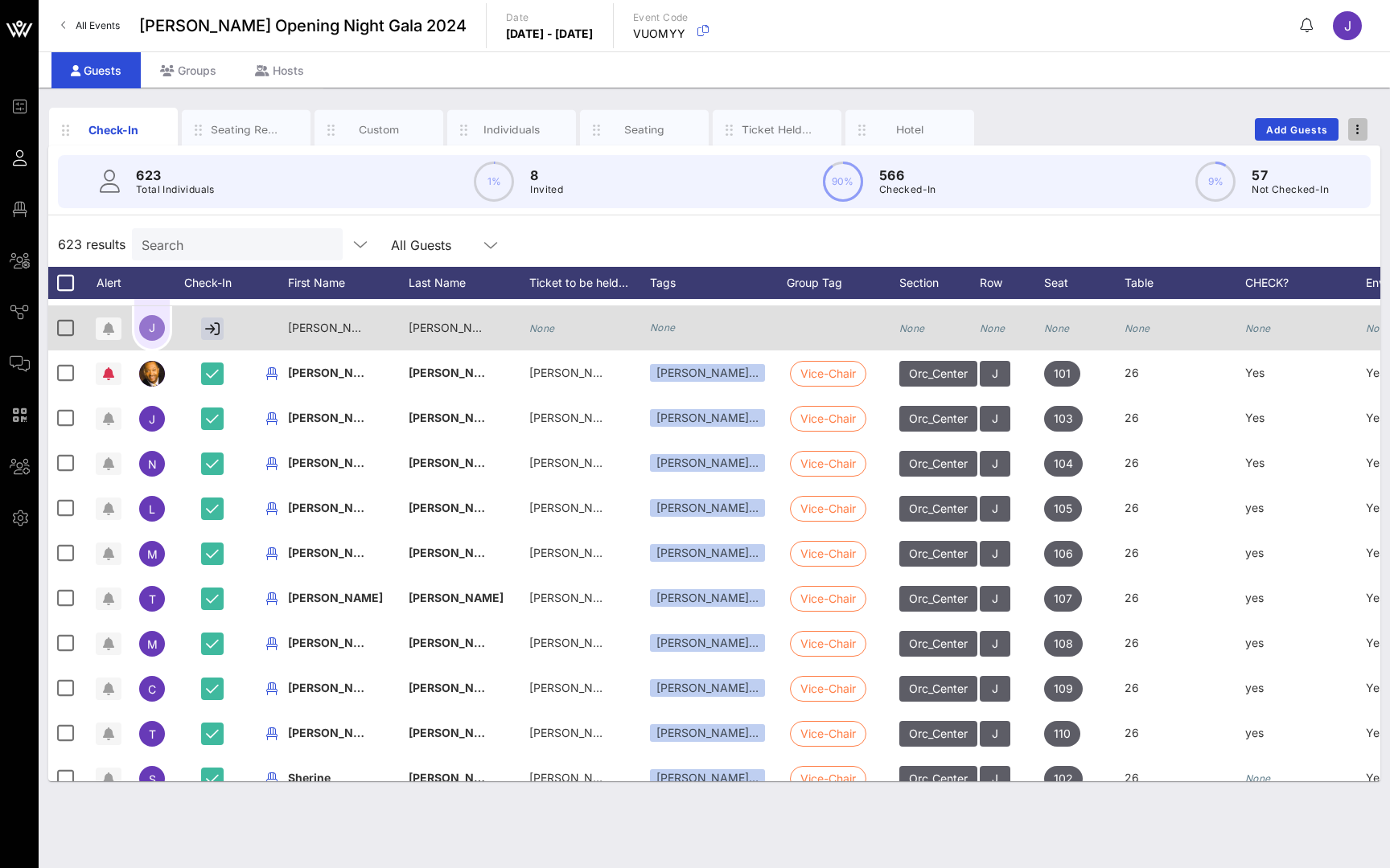
click at [1353, 121] on button "button" at bounding box center [1357, 129] width 19 height 22
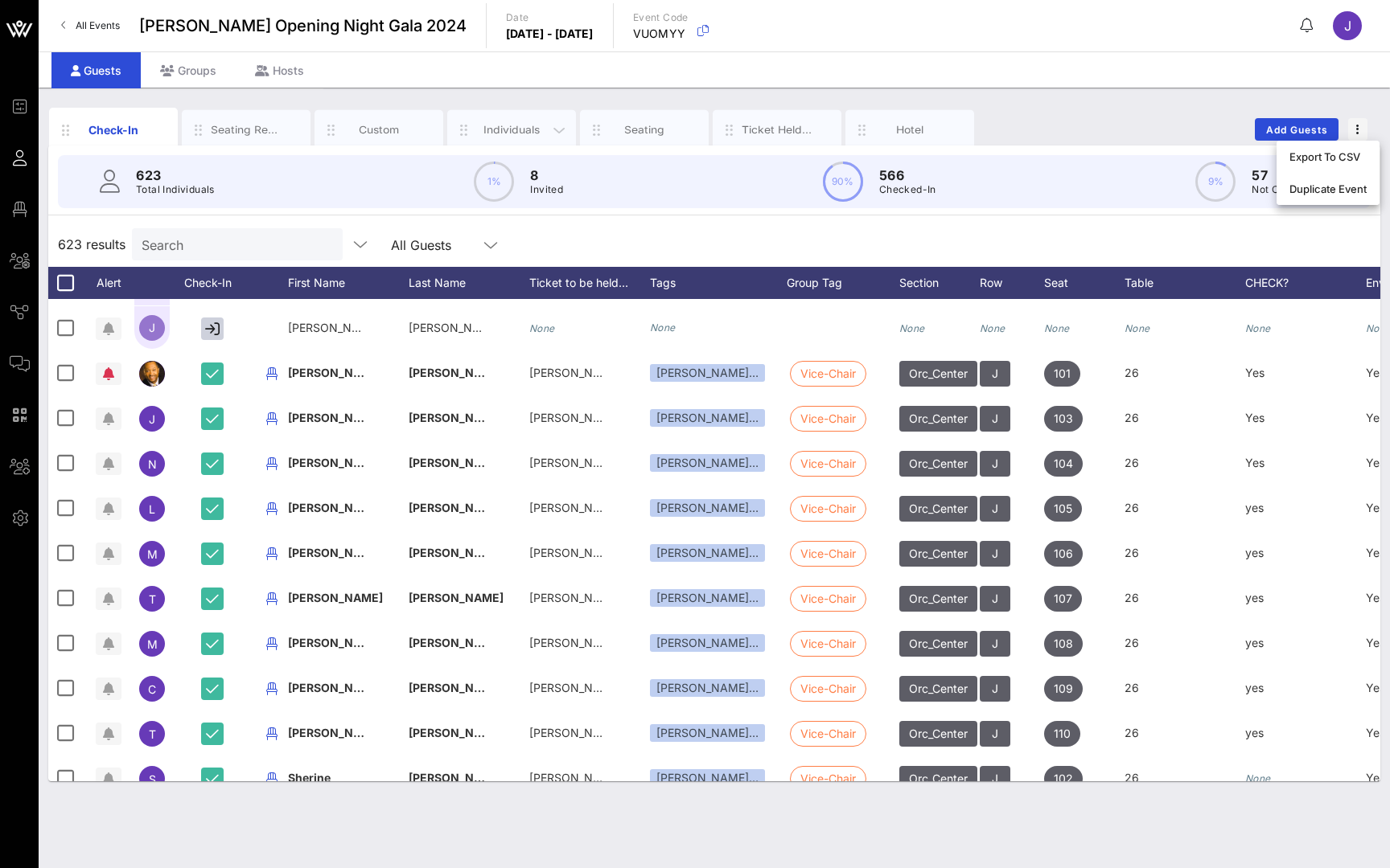
click at [506, 128] on div "Individuals" at bounding box center [511, 129] width 71 height 16
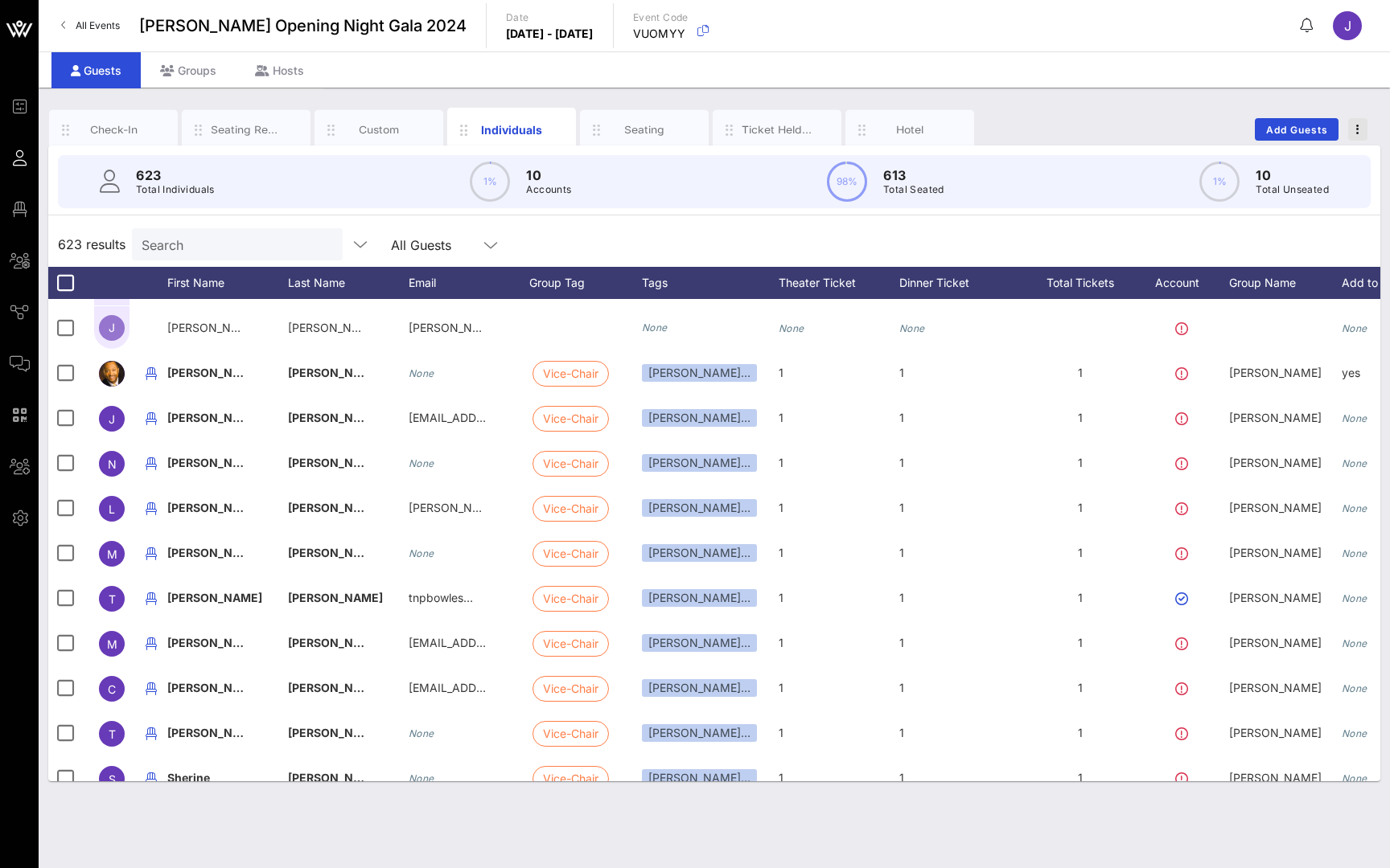
click at [1356, 131] on icon "button" at bounding box center [1357, 129] width 3 height 11
click at [1352, 156] on div "Export To CSV" at bounding box center [1328, 157] width 78 height 13
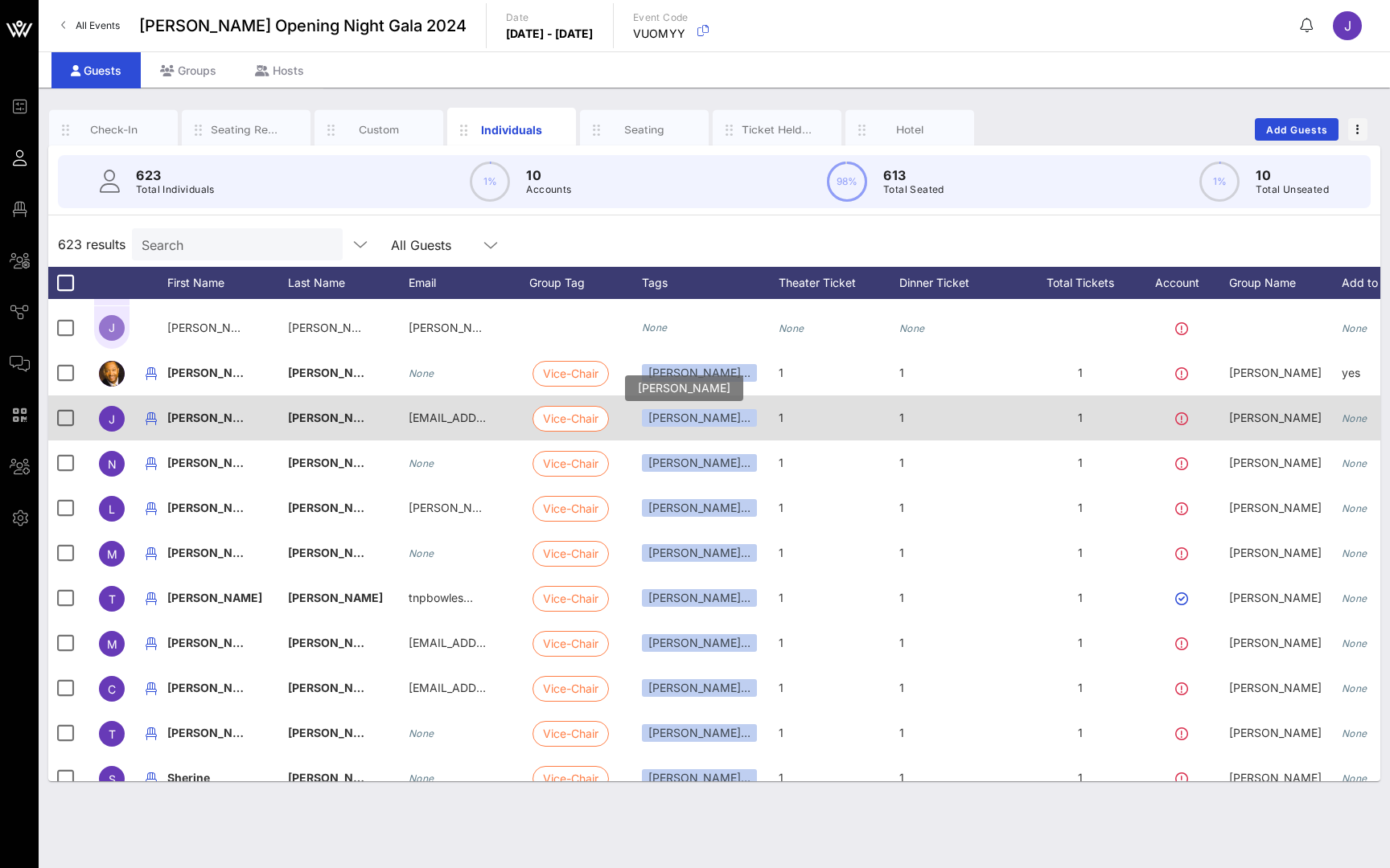
scroll to position [288, 0]
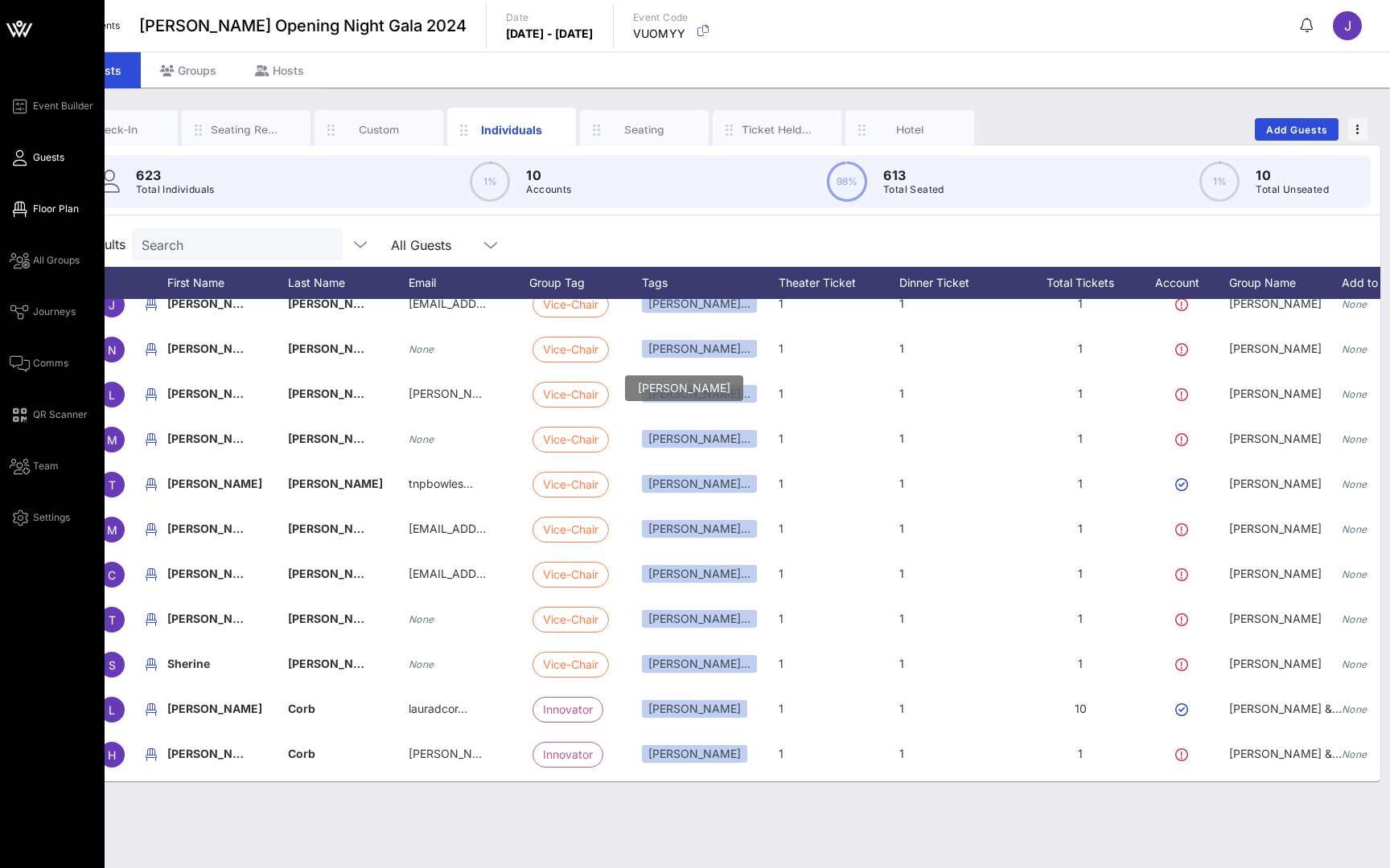
click at [53, 209] on span "Floor Plan" at bounding box center [56, 210] width 46 height 15
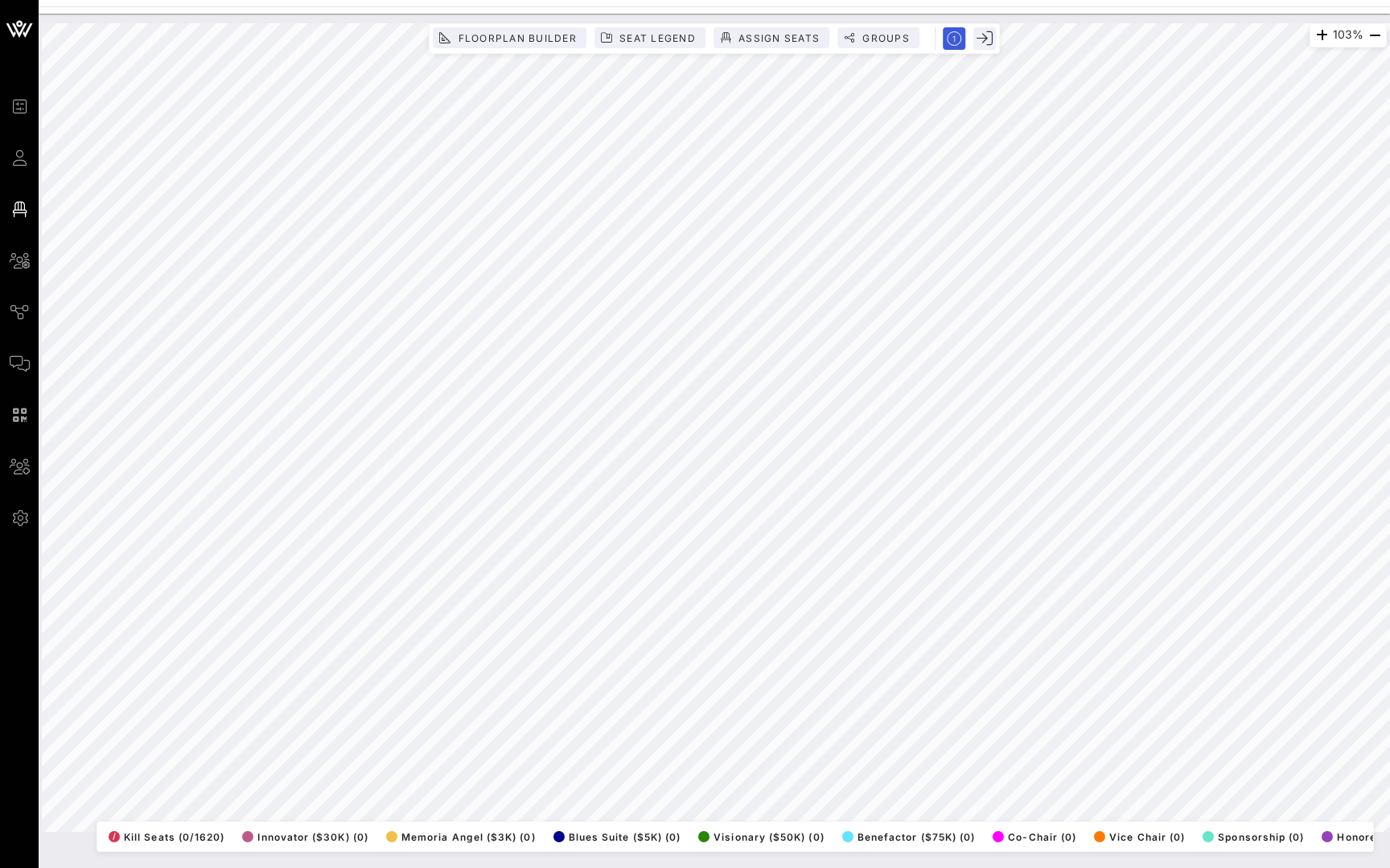
click at [961, 45] on div "103% Floorplan Builder Seat Legend Assign Seats Groups Exit All Reserved Shared…" at bounding box center [714, 428] width 1345 height 809
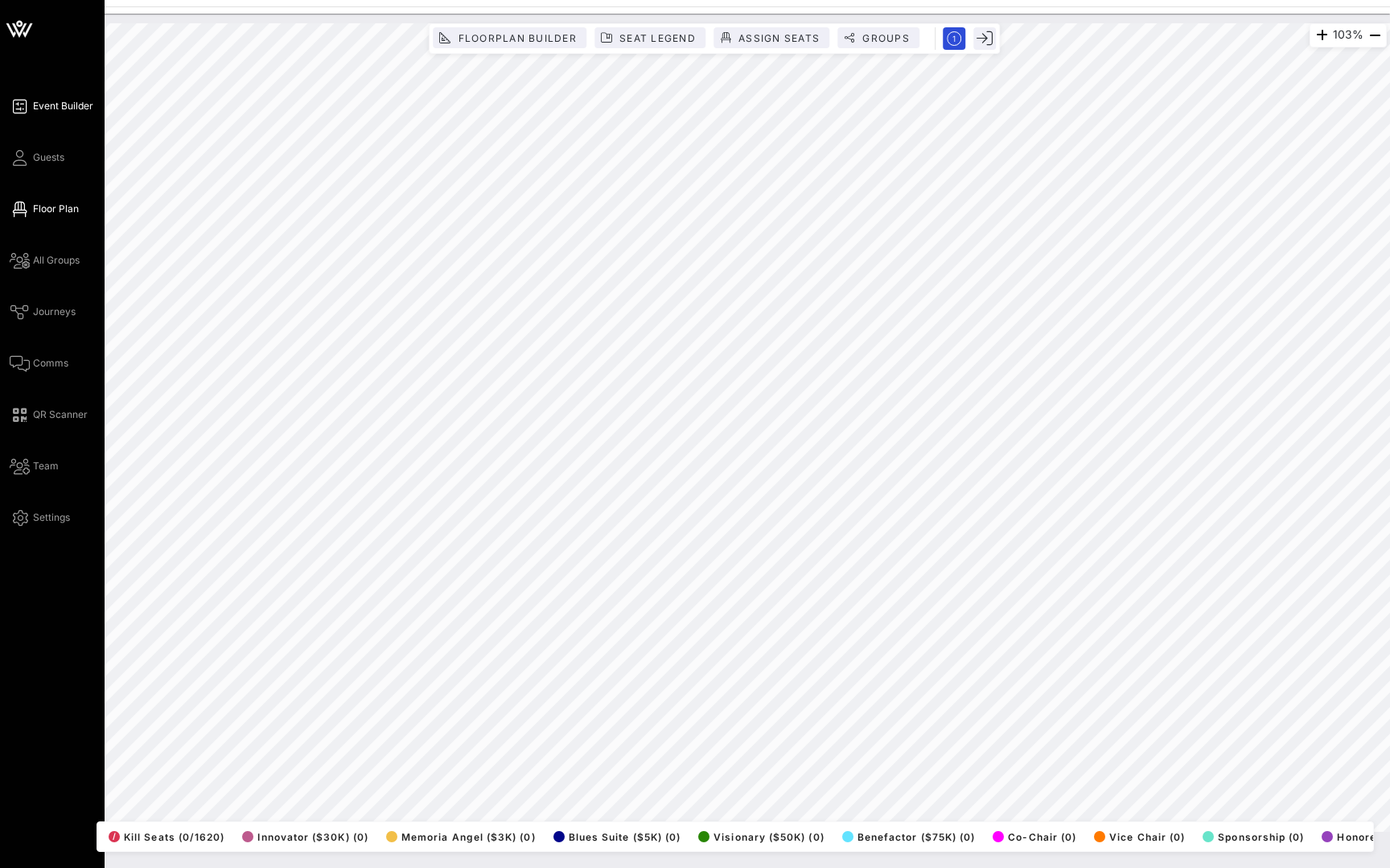
click at [55, 111] on span "Event Builder" at bounding box center [63, 106] width 60 height 15
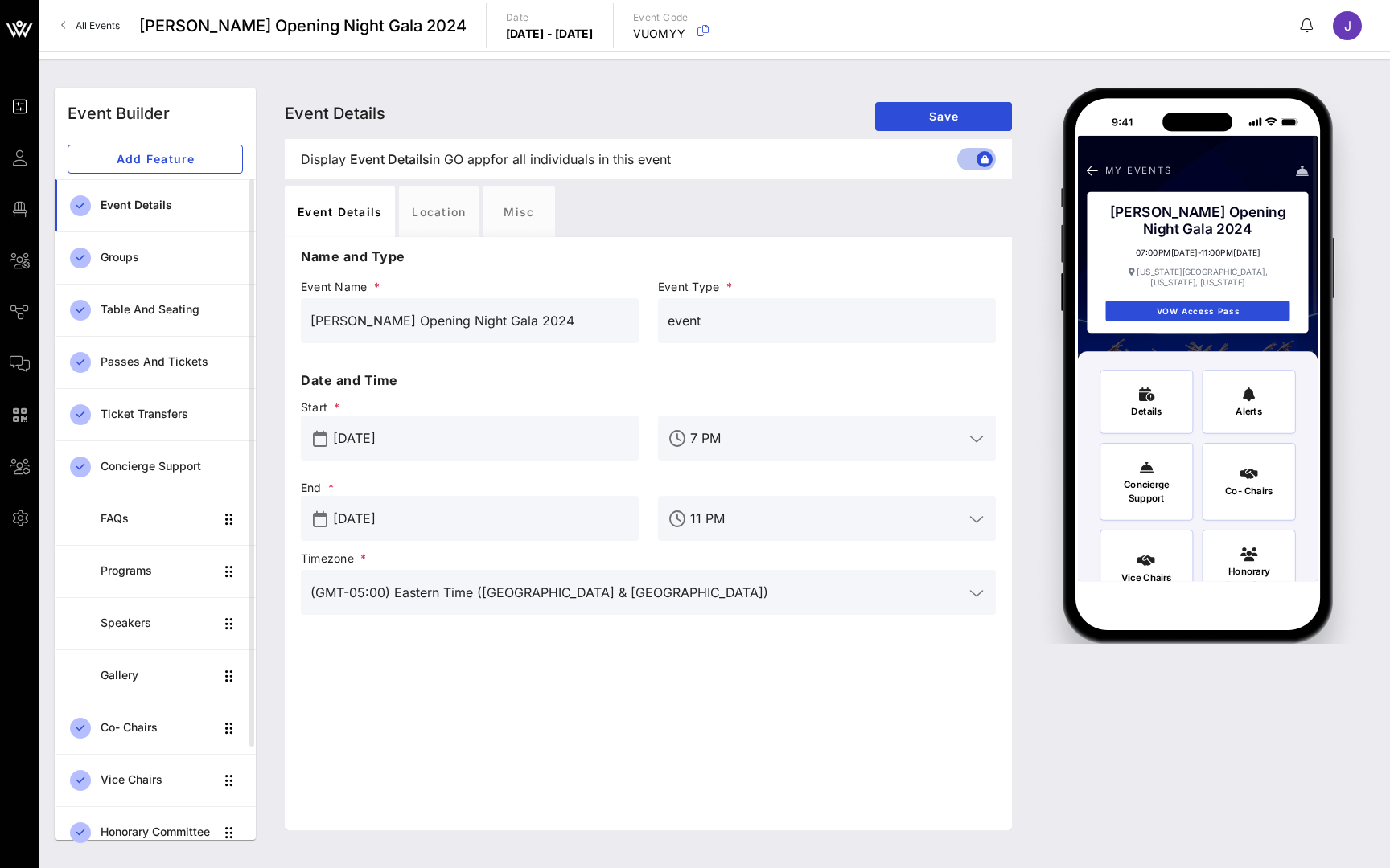
click at [25, 147] on div "Event Builder Guests Floor Plan All Groups Journeys Comms QR Scanner Team Setti…" at bounding box center [23, 311] width 29 height 431
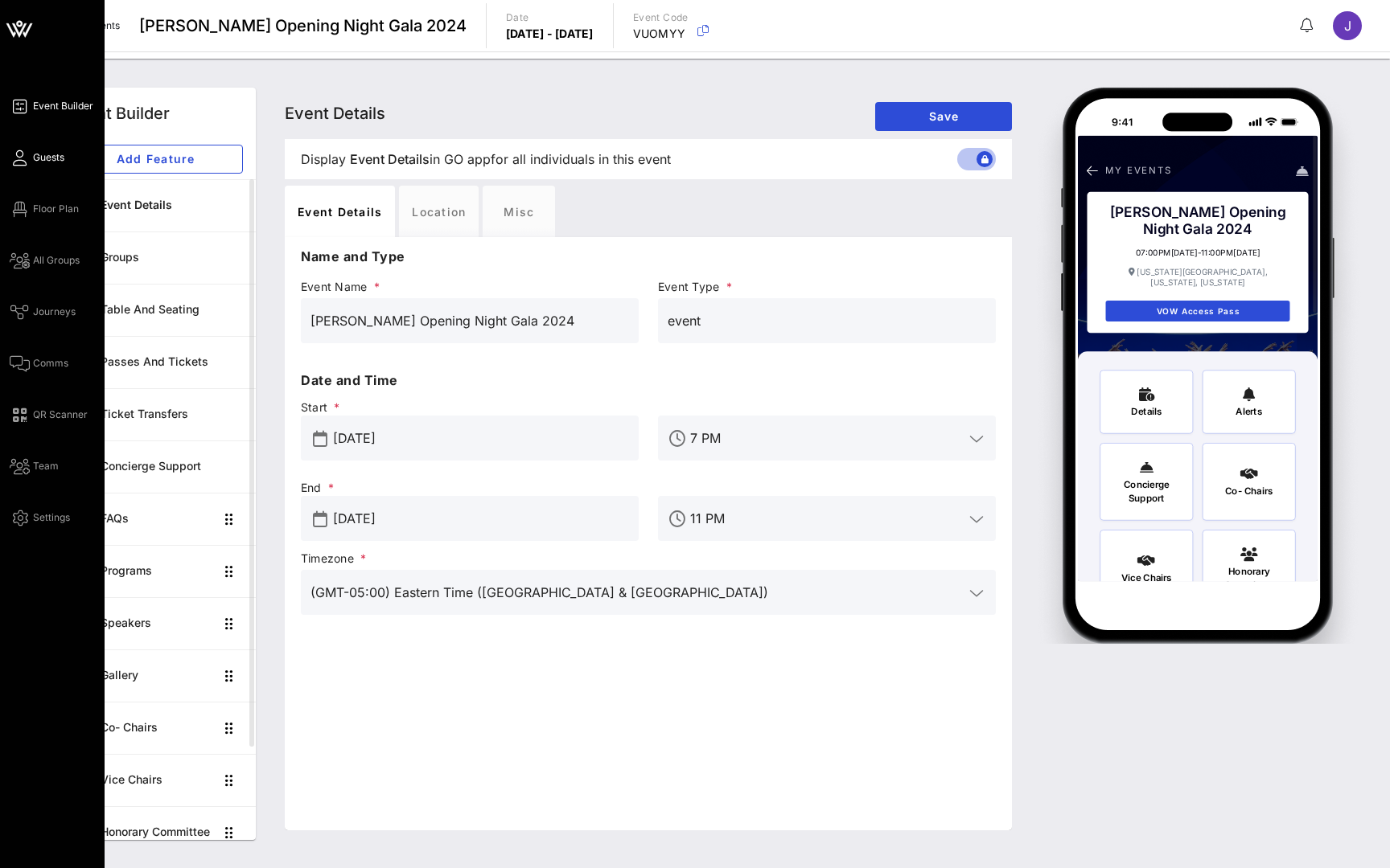
click at [22, 157] on icon at bounding box center [19, 158] width 20 height 3
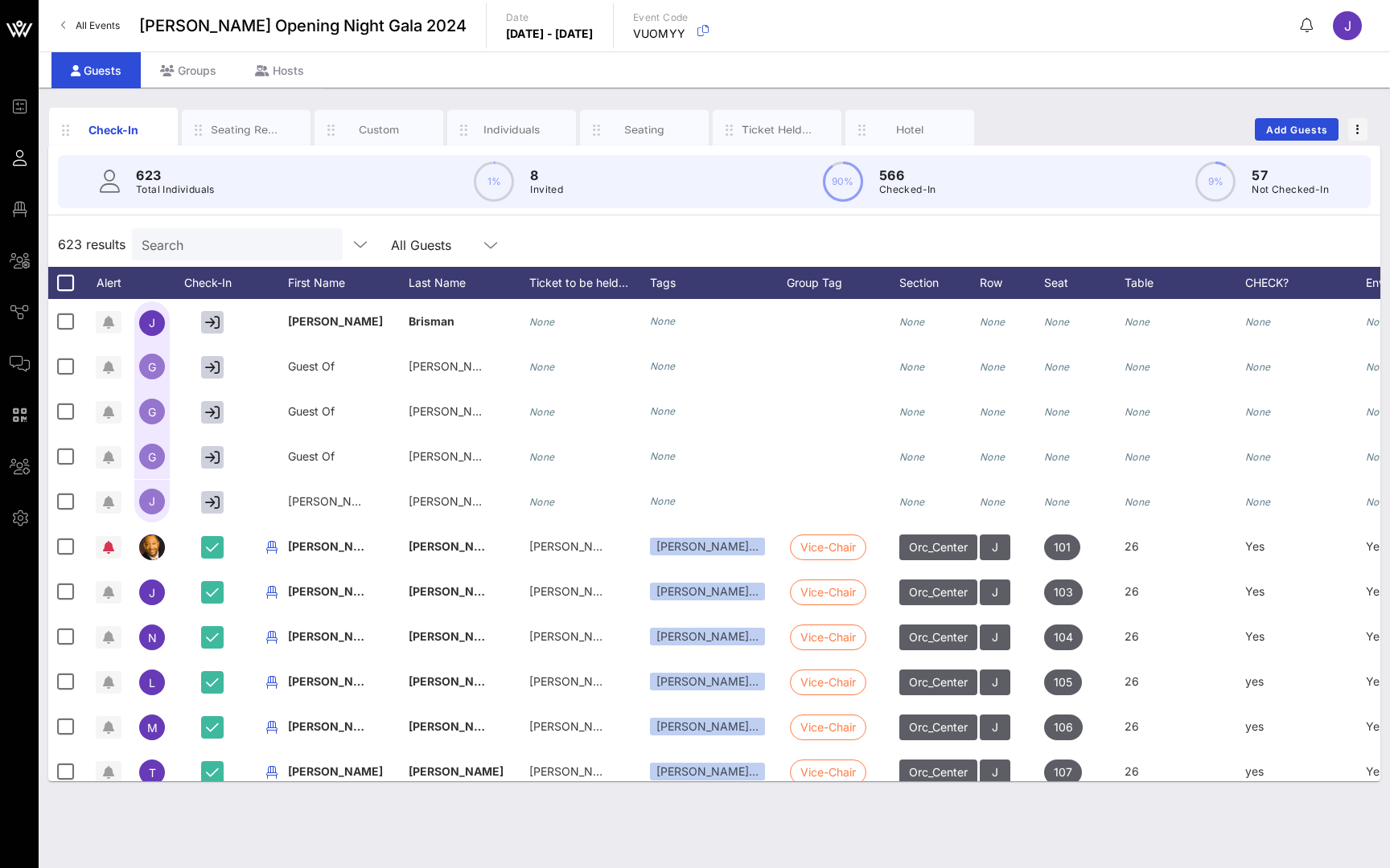
click at [1353, 125] on span "button" at bounding box center [1357, 129] width 19 height 11
click at [1328, 193] on div "Duplicate Event" at bounding box center [1328, 189] width 78 height 13
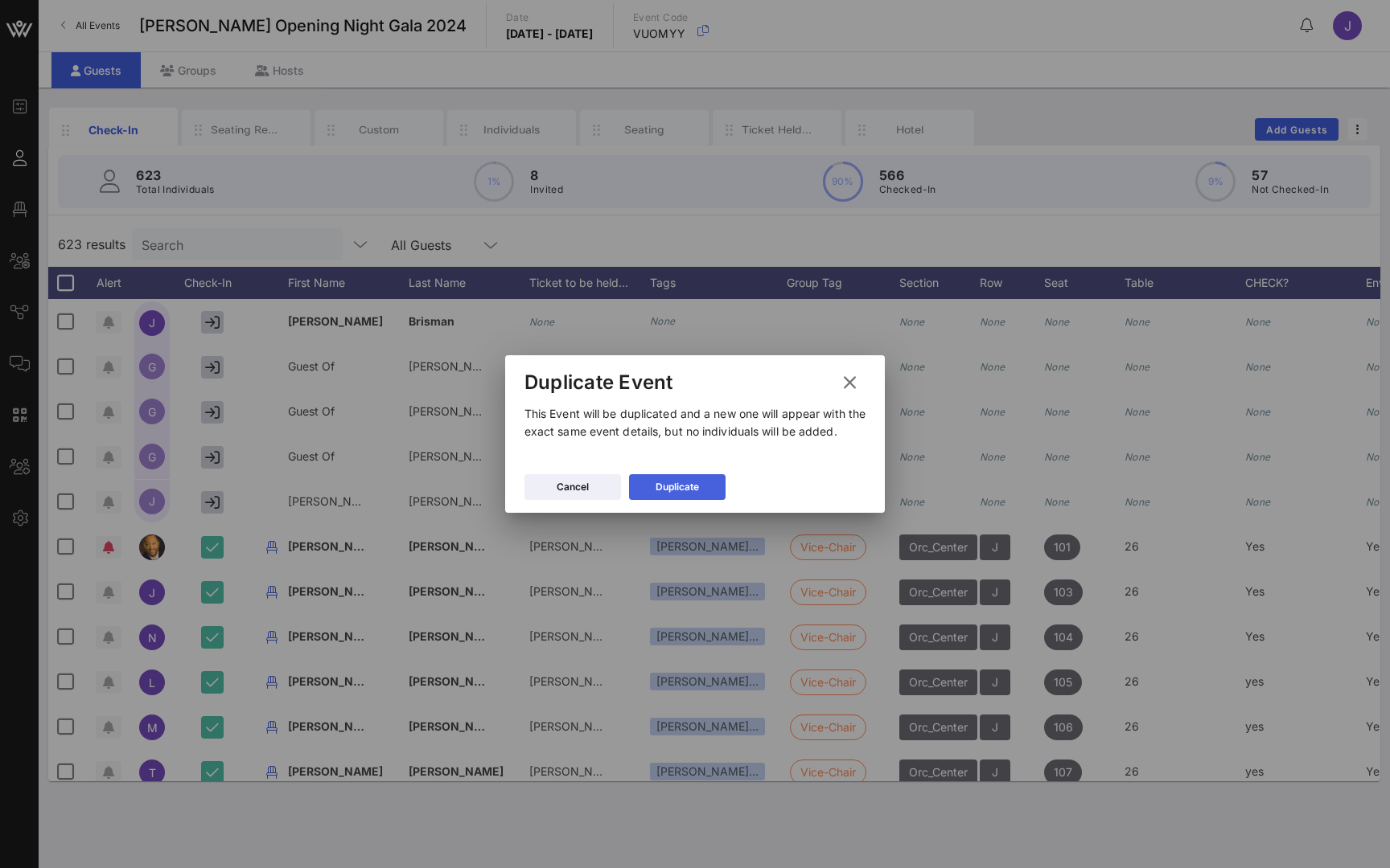
click at [677, 491] on icon at bounding box center [677, 487] width 11 height 9
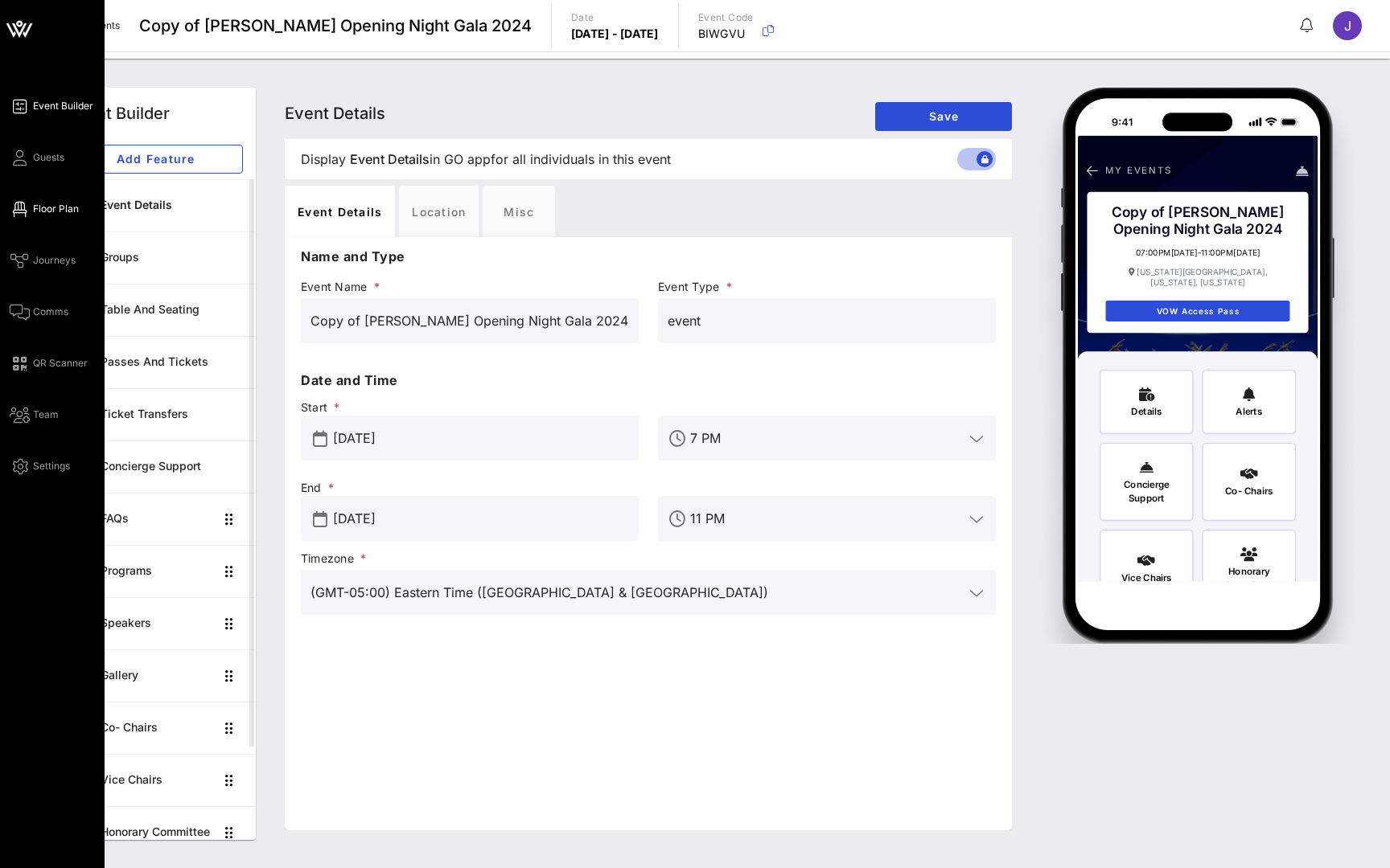
click at [56, 205] on span "Floor Plan" at bounding box center [56, 210] width 46 height 15
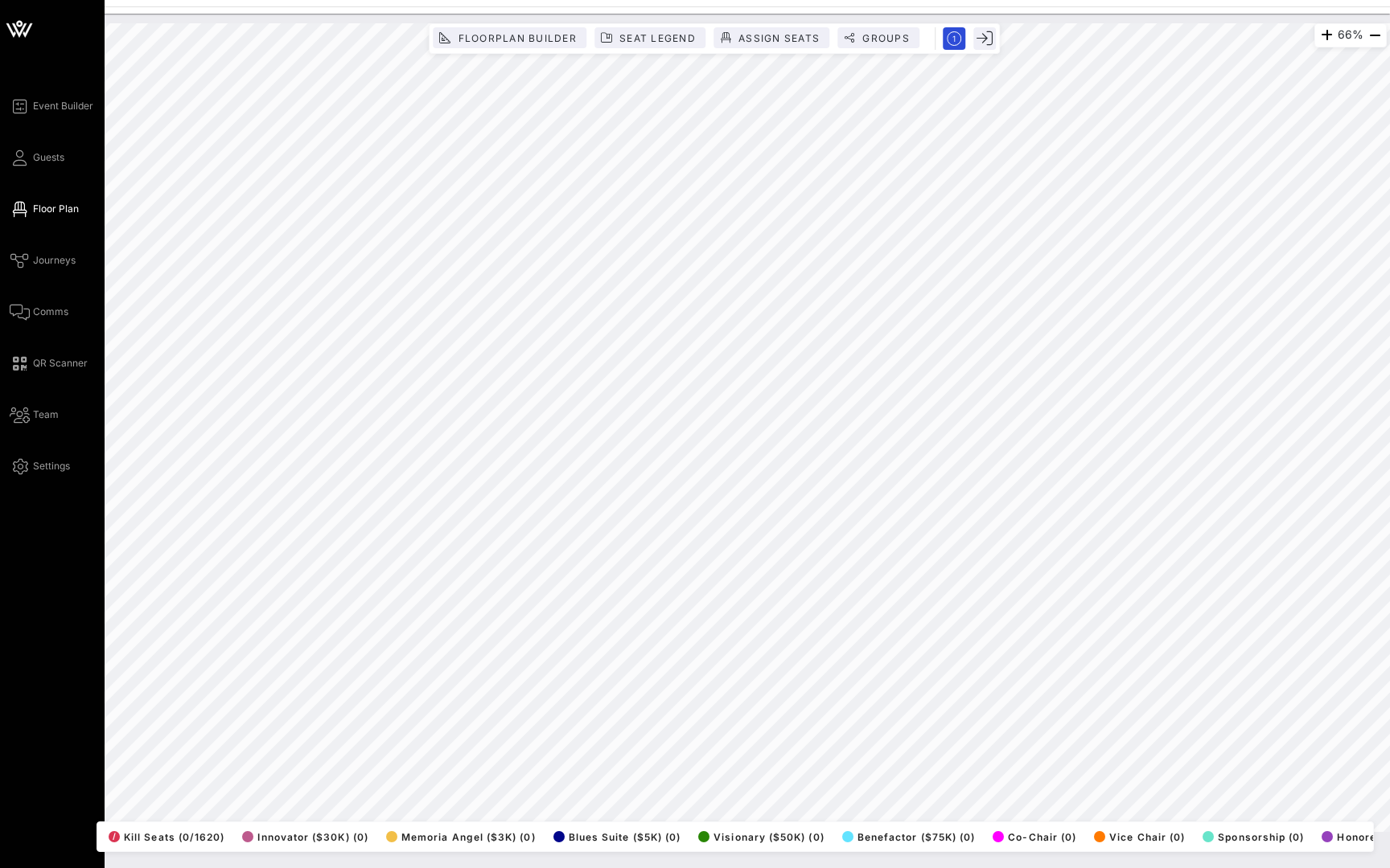
click at [22, 169] on div "Event Builder Guests Floor Plan Journeys Comms QR Scanner Team Settings" at bounding box center [56, 285] width 95 height 380
click at [23, 157] on icon at bounding box center [19, 158] width 20 height 3
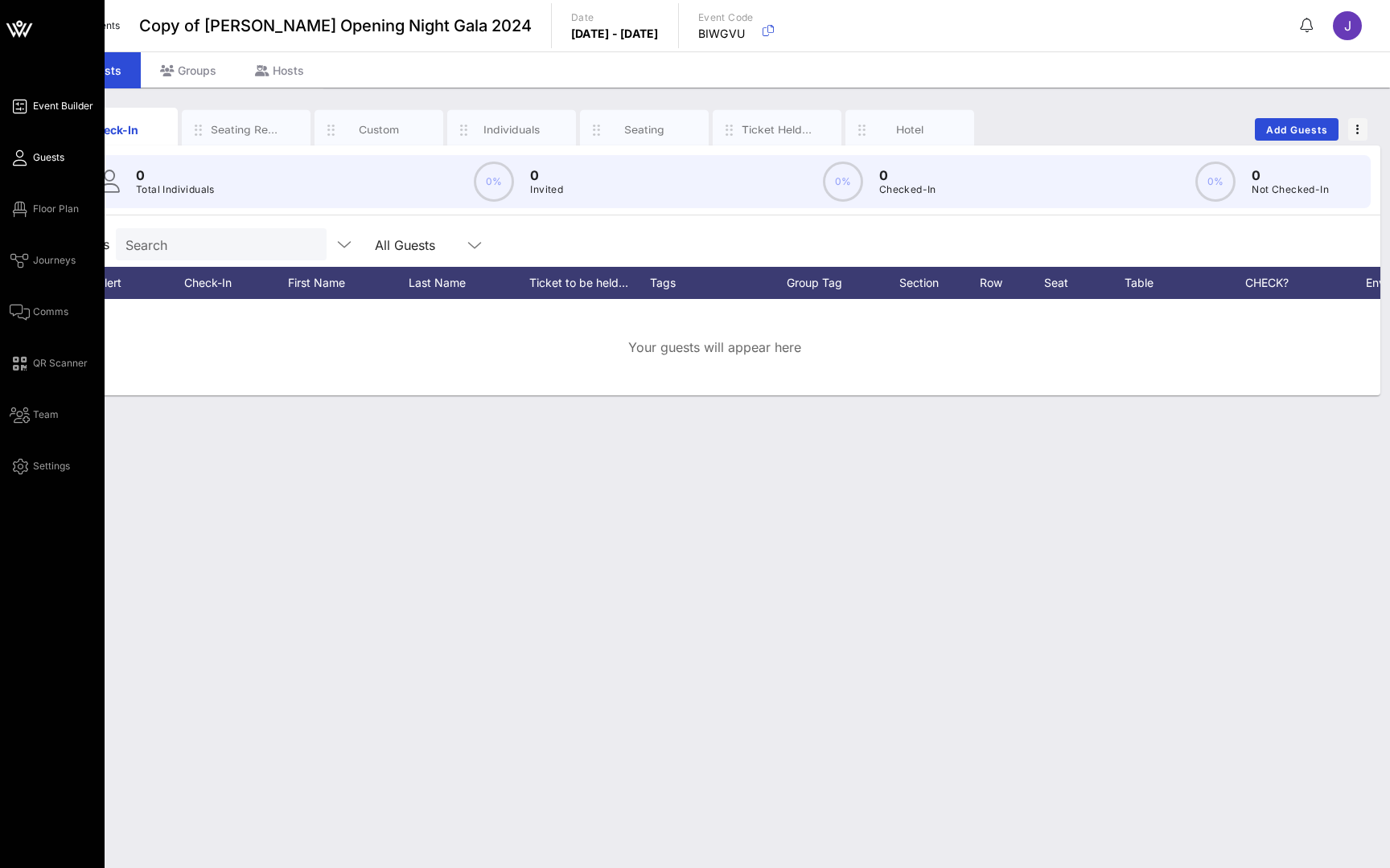
click at [30, 115] on link "Event Builder" at bounding box center [51, 105] width 84 height 19
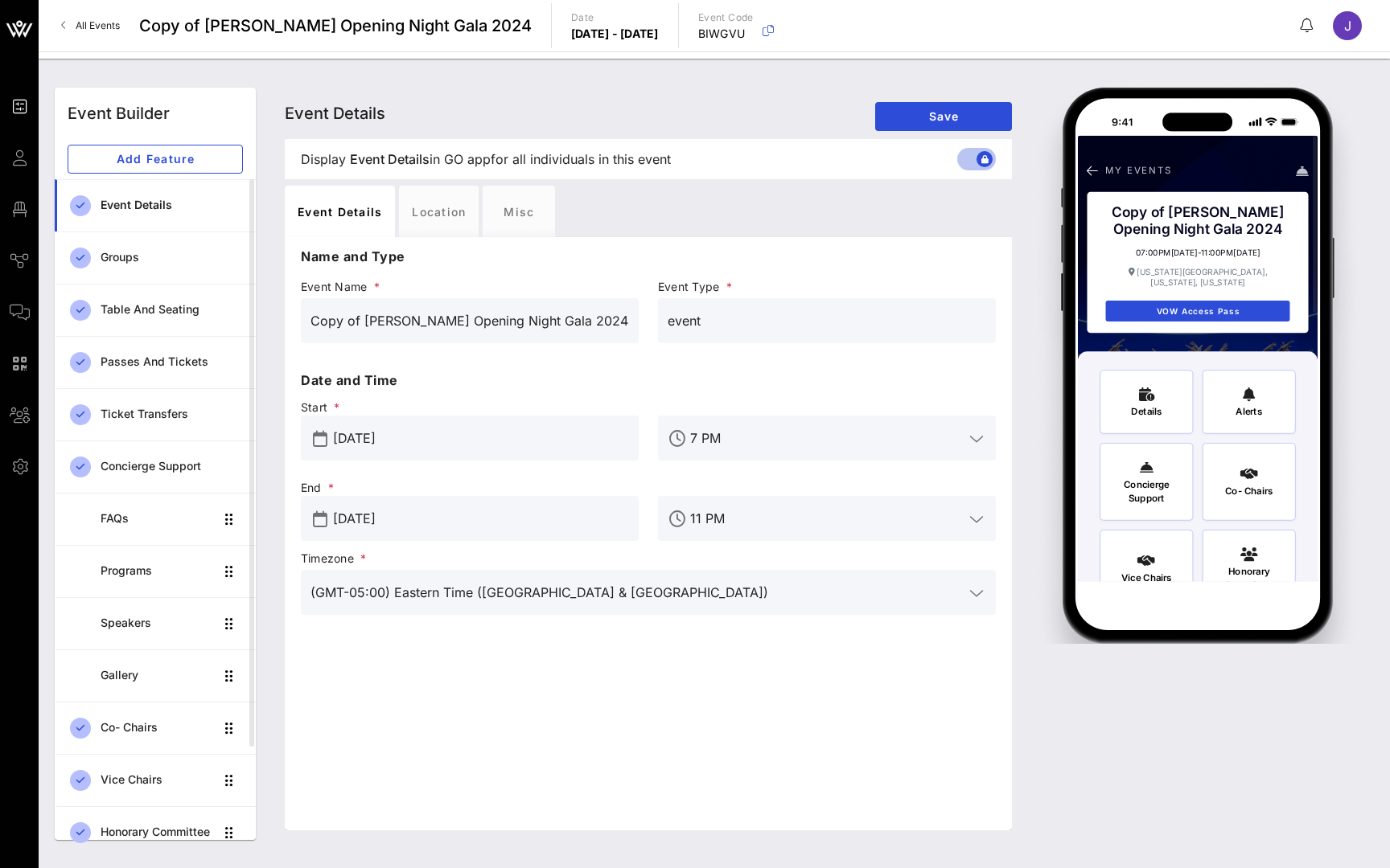
click at [591, 338] on div "Copy of AILEY Opening Night Gala 2024" at bounding box center [469, 320] width 319 height 45
type input "Copy of AILEY Opening Night Gala 2025"
click at [931, 125] on button "Save" at bounding box center [943, 116] width 137 height 29
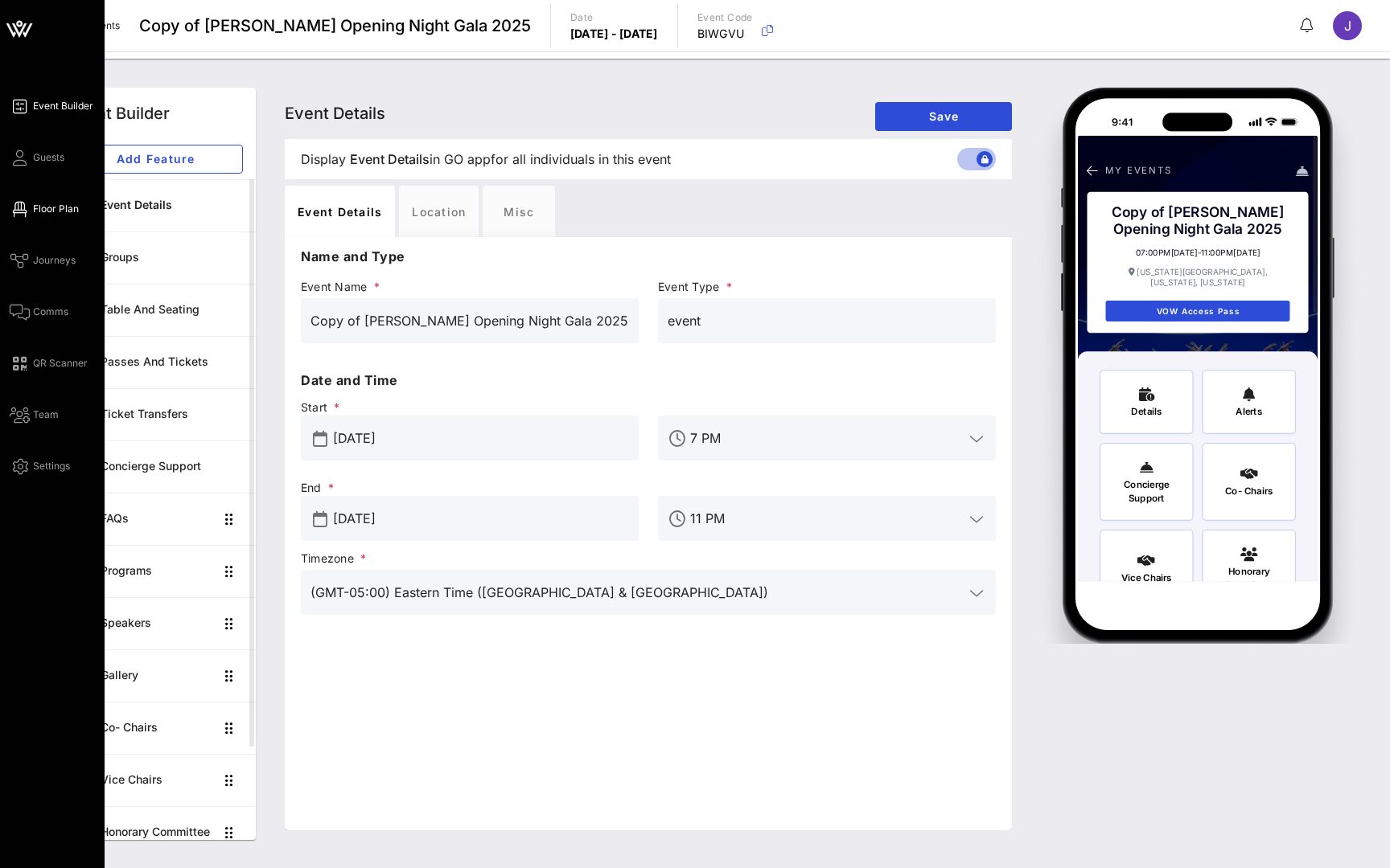
click at [47, 209] on span "Floor Plan" at bounding box center [56, 210] width 46 height 15
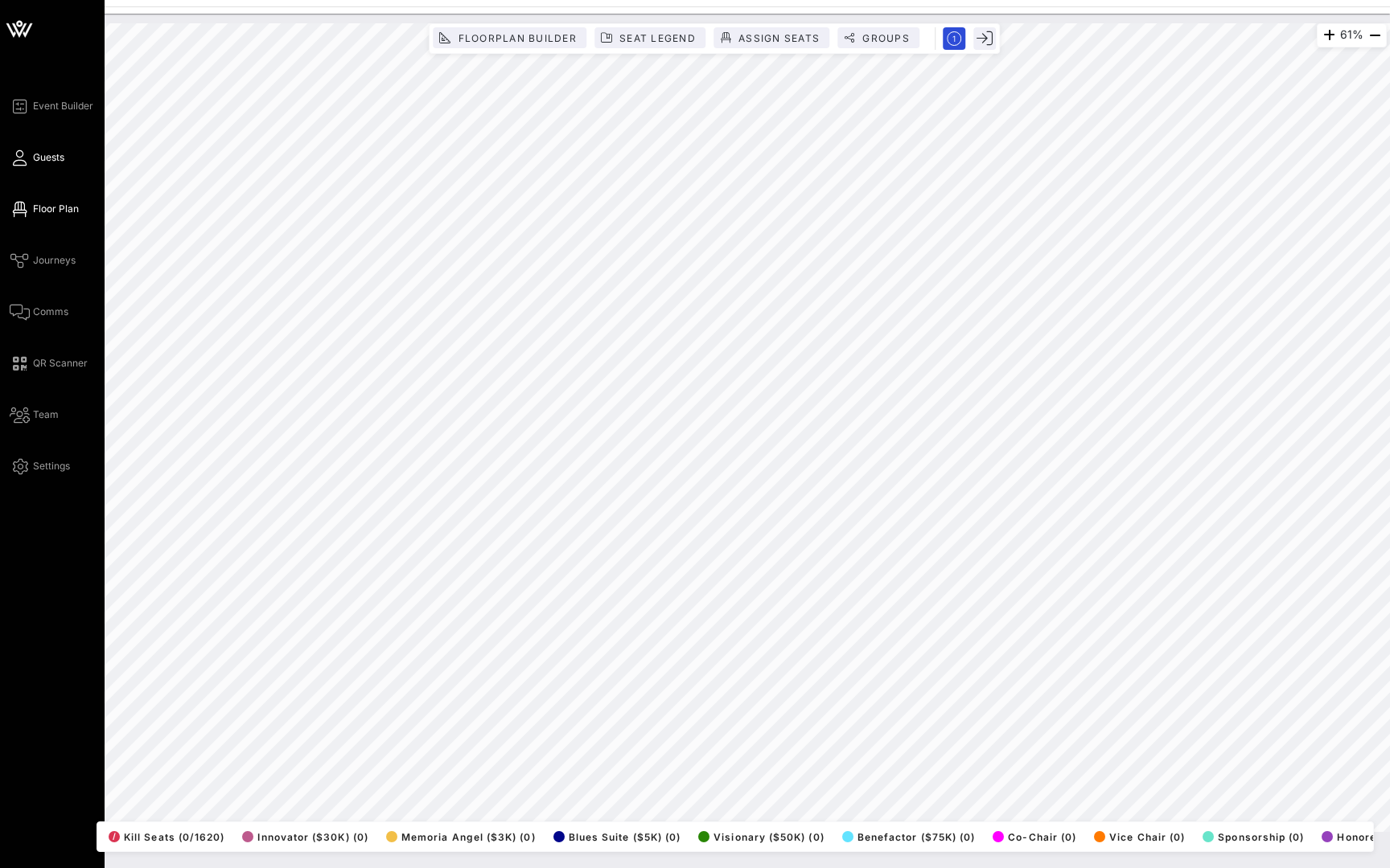
click at [18, 159] on icon at bounding box center [19, 158] width 20 height 3
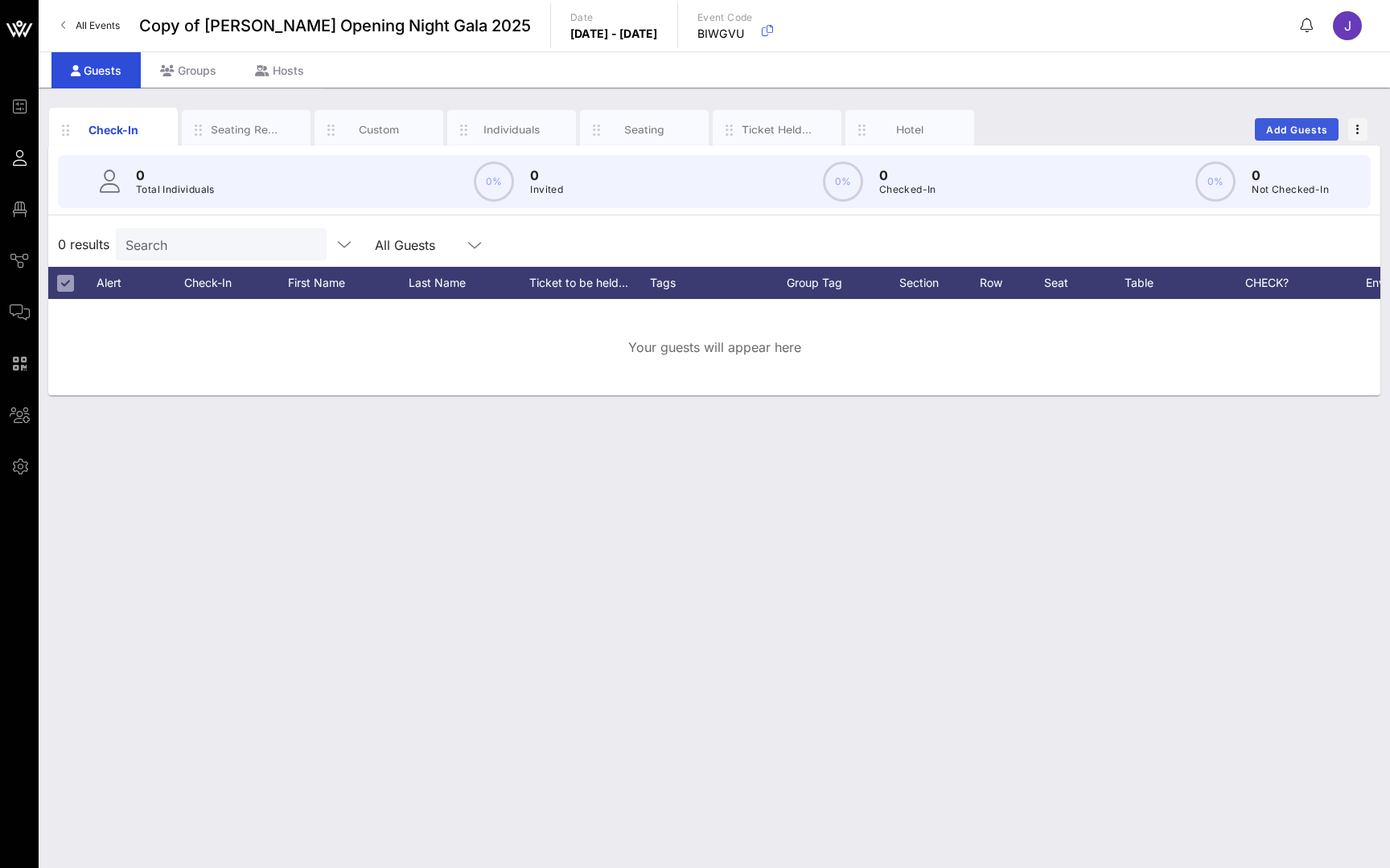
click at [1311, 127] on span "Add Guests" at bounding box center [1297, 129] width 64 height 12
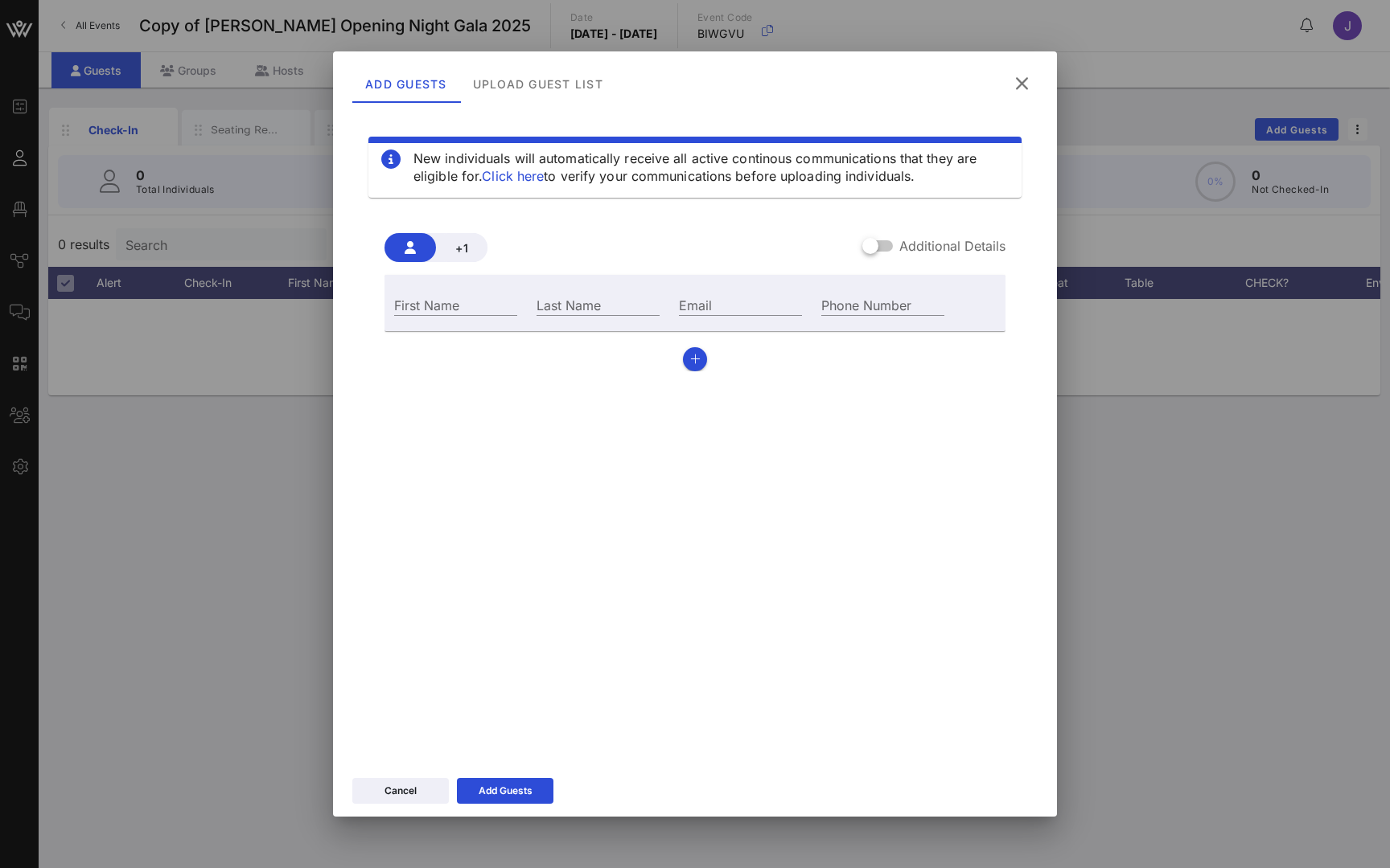
click at [1023, 86] on icon at bounding box center [1022, 83] width 22 height 24
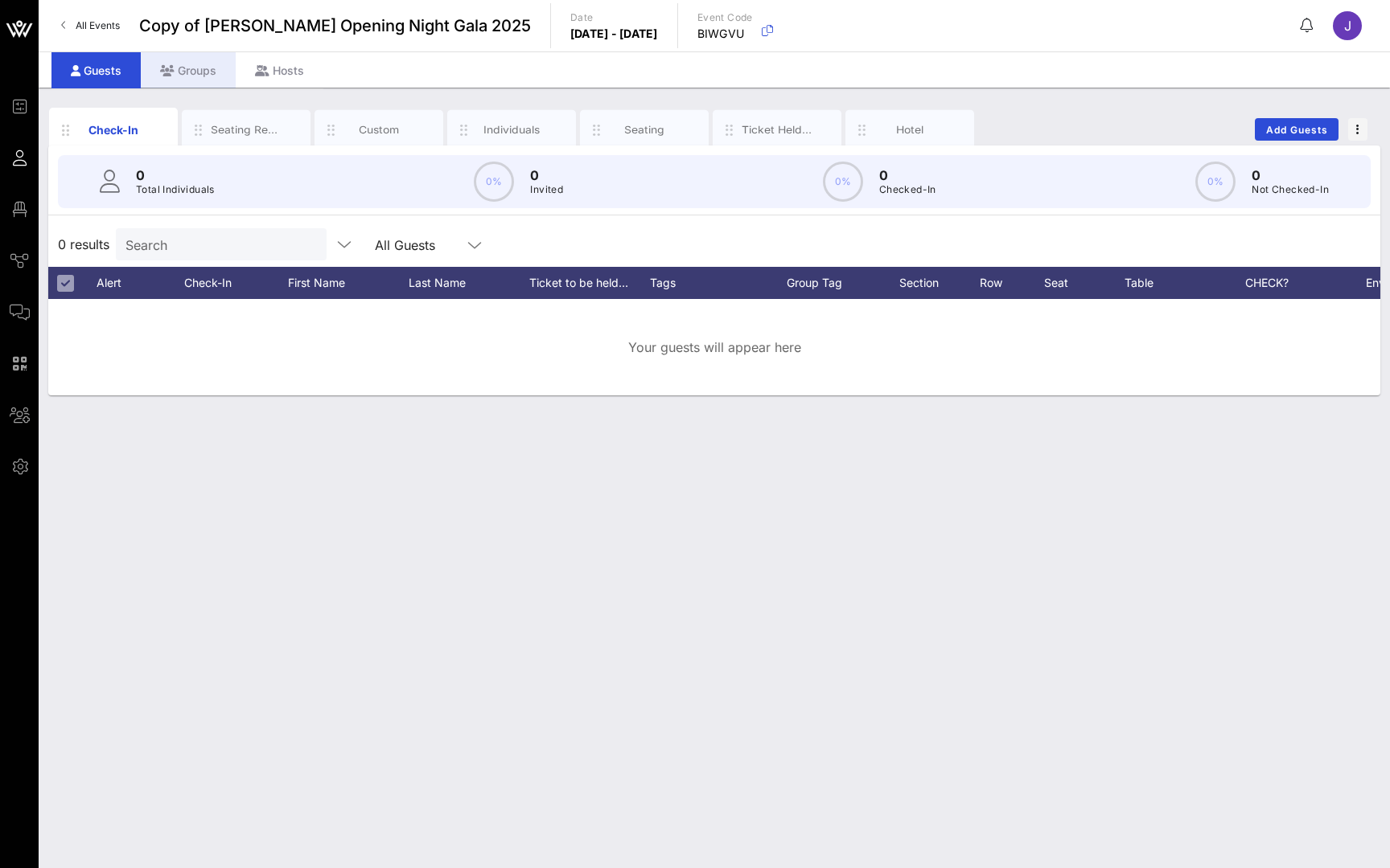
click at [180, 71] on div "Groups" at bounding box center [187, 70] width 95 height 36
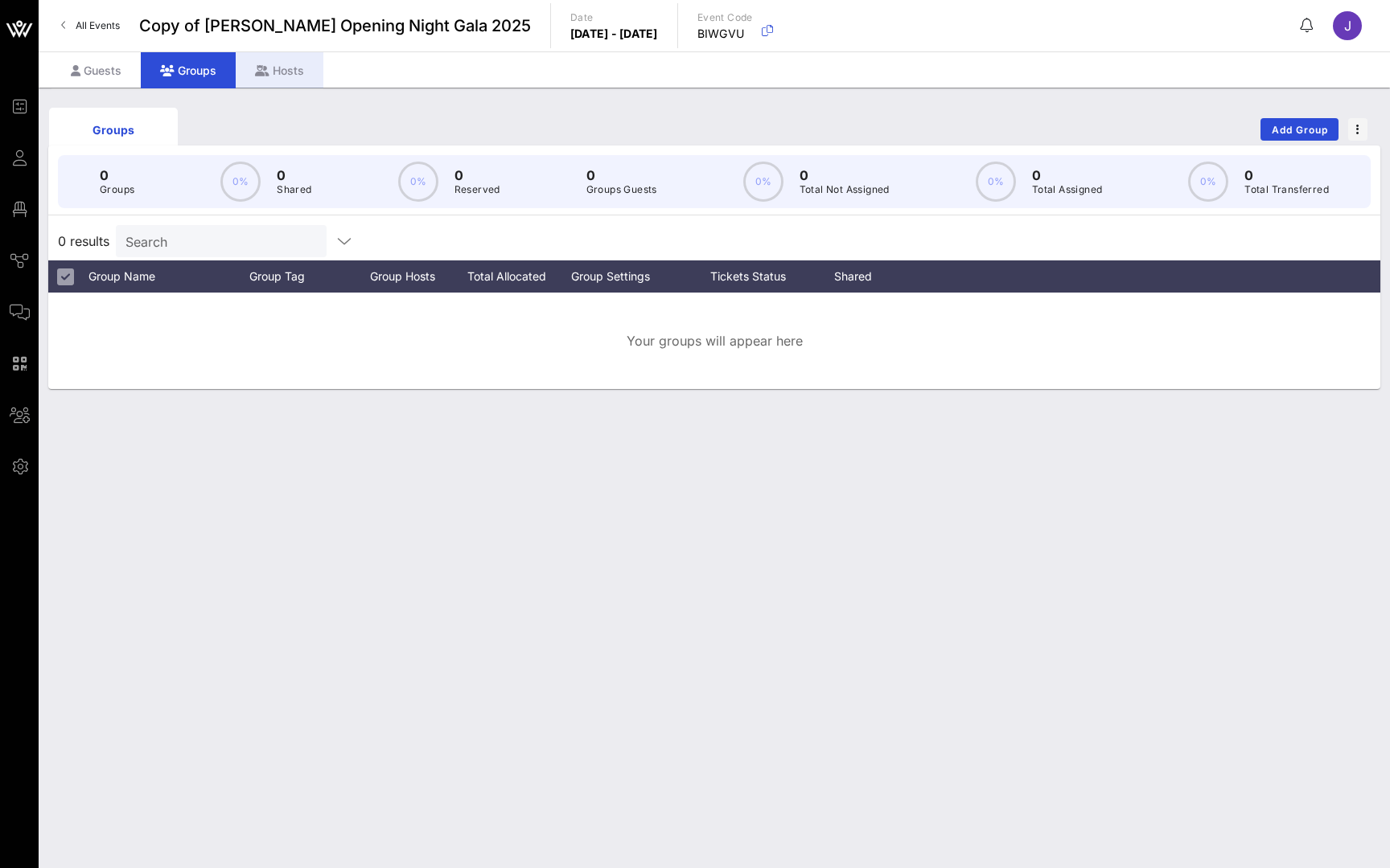
click at [261, 64] on div "Hosts" at bounding box center [279, 70] width 88 height 36
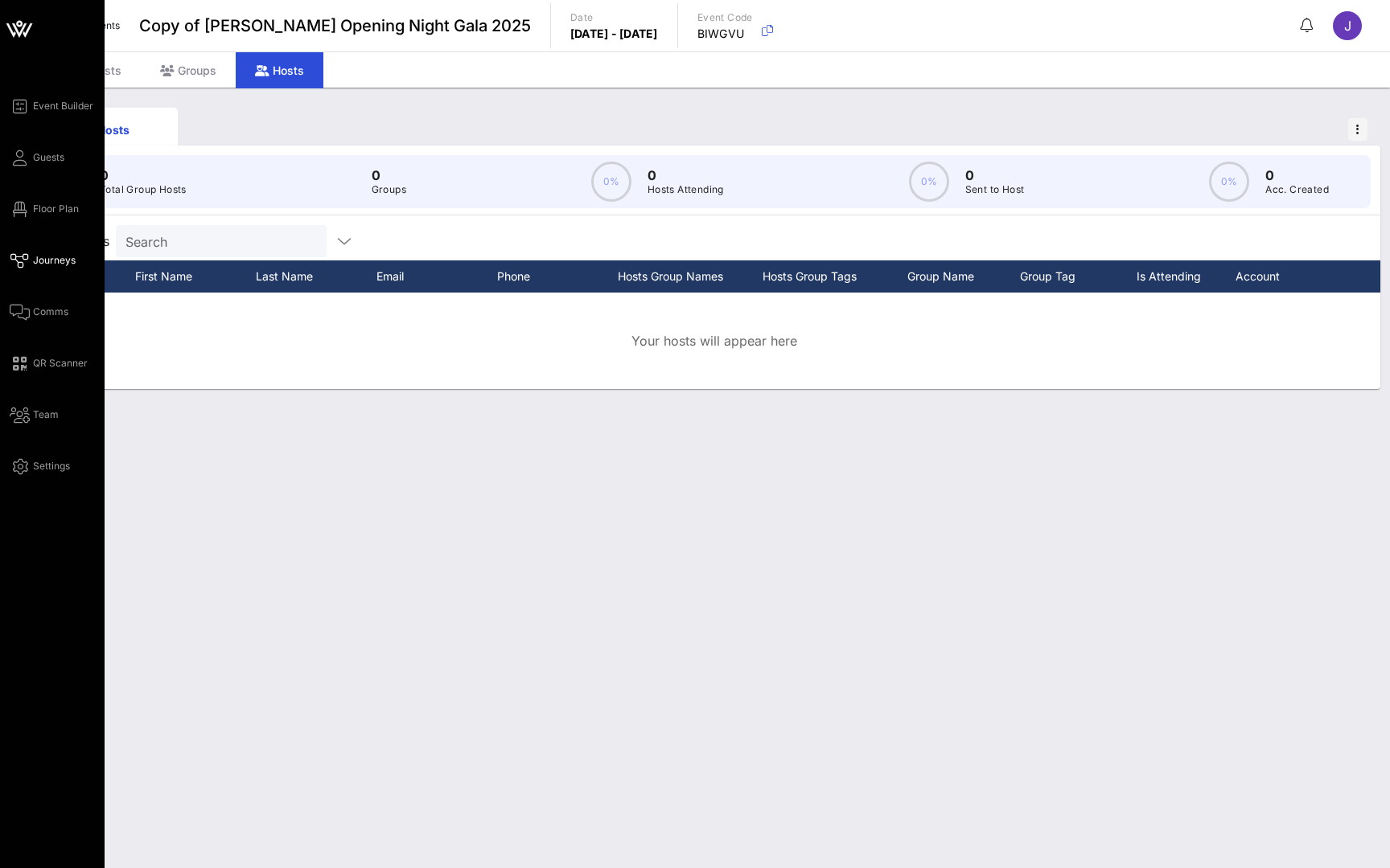
click at [29, 261] on icon at bounding box center [19, 260] width 20 height 3
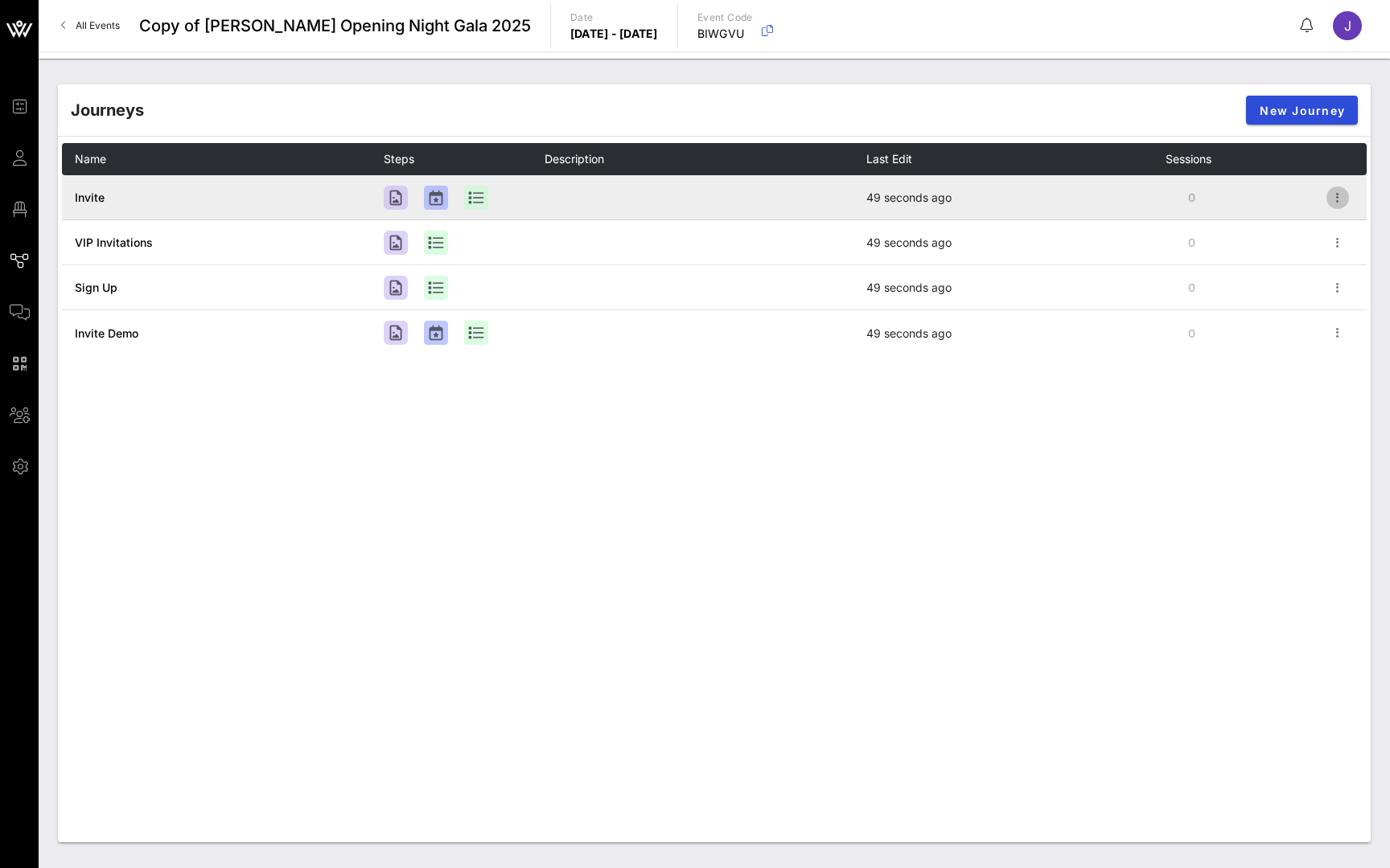
click at [1344, 202] on icon "button" at bounding box center [1337, 198] width 19 height 19
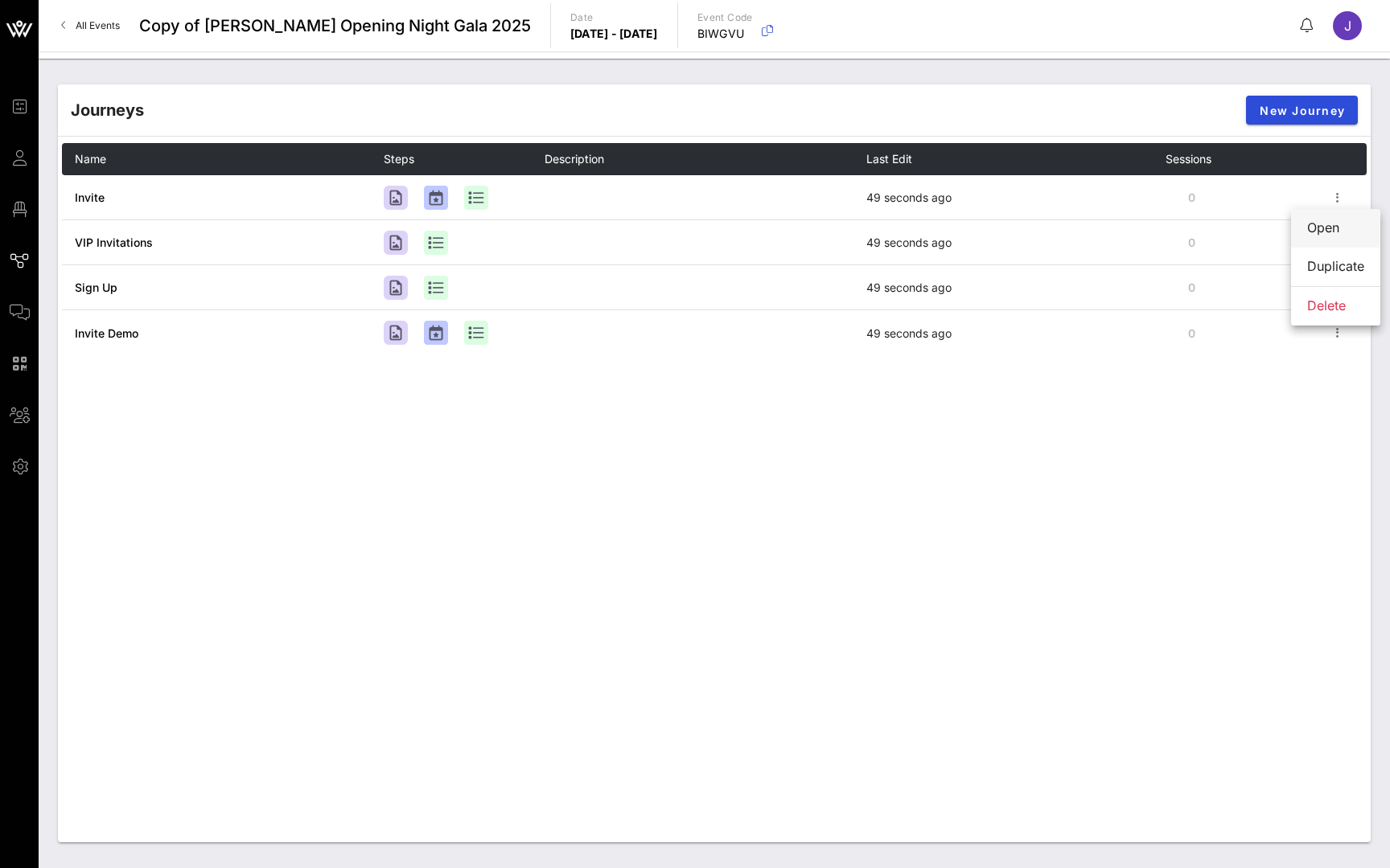
click at [18, 311] on icon at bounding box center [19, 312] width 20 height 3
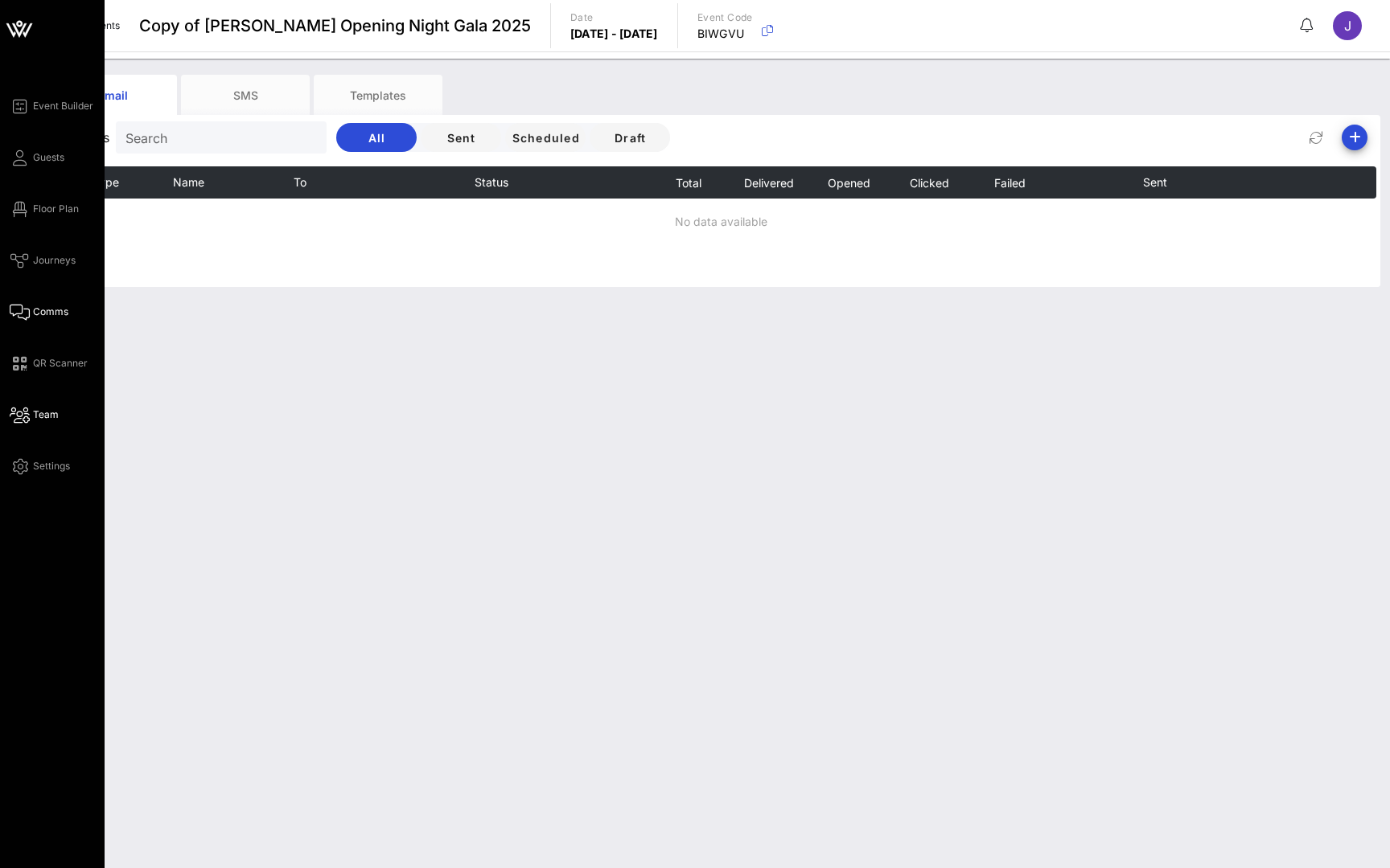
click at [36, 419] on span "Team" at bounding box center [46, 415] width 26 height 15
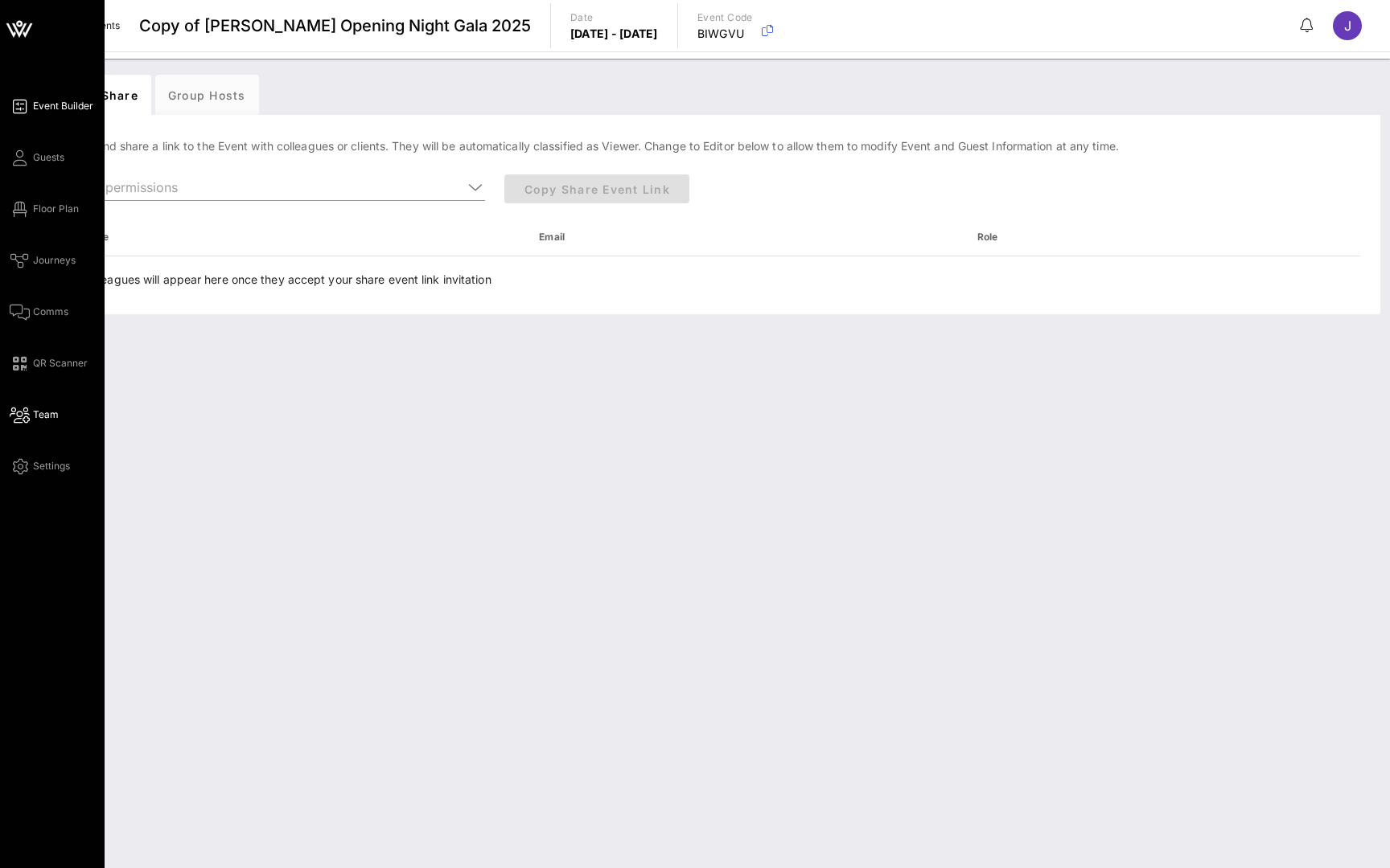
click at [18, 108] on icon at bounding box center [19, 106] width 20 height 3
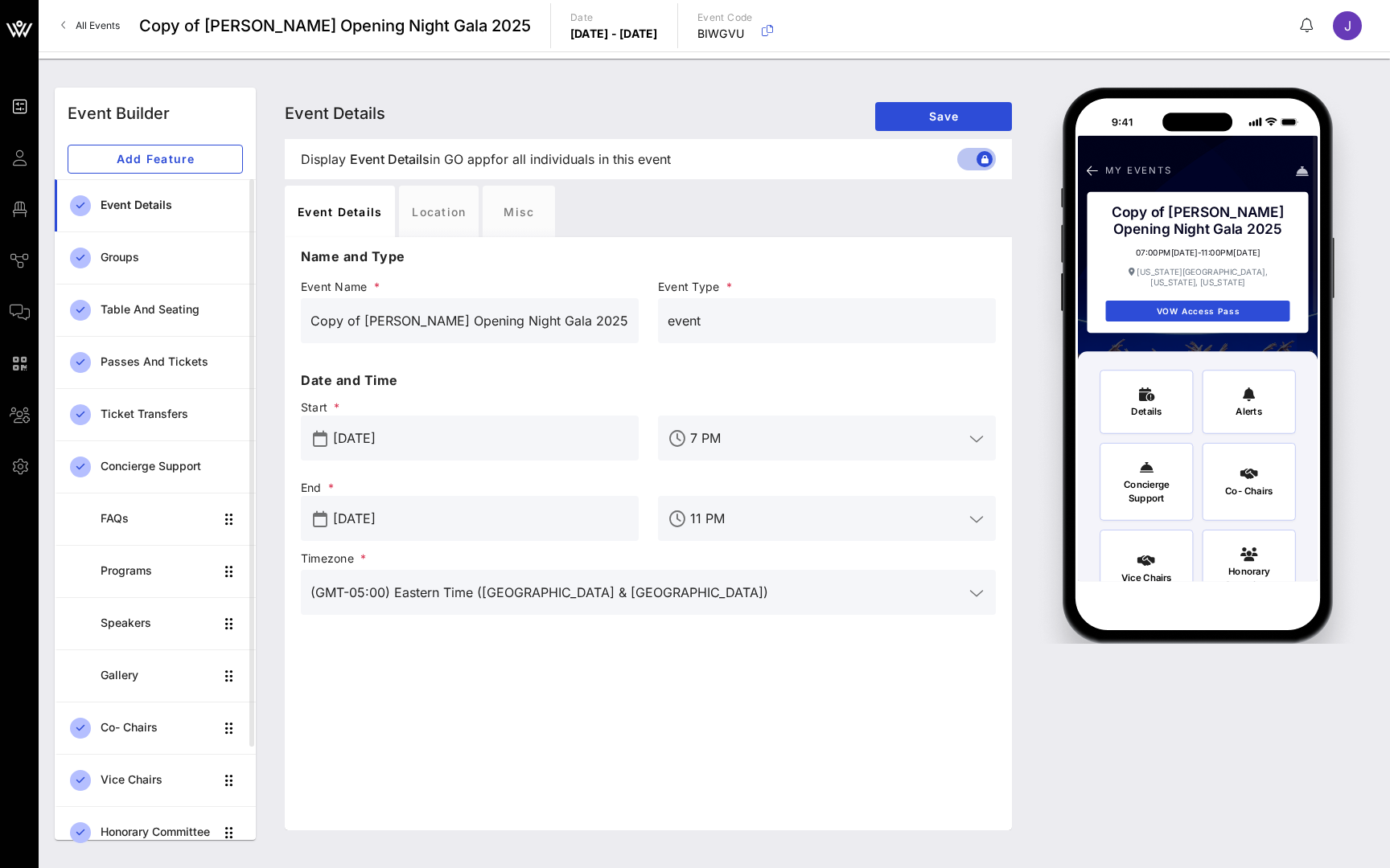
drag, startPoint x: 364, startPoint y: 320, endPoint x: 272, endPoint y: 320, distance: 92.0
click at [272, 320] on div "Event Details Event Details Event Details Save Display Event Details Event Deta…" at bounding box center [824, 464] width 1118 height 772
type input "AILEY Opening Night Gala 2025"
click at [983, 115] on span "Save" at bounding box center [943, 115] width 111 height 14
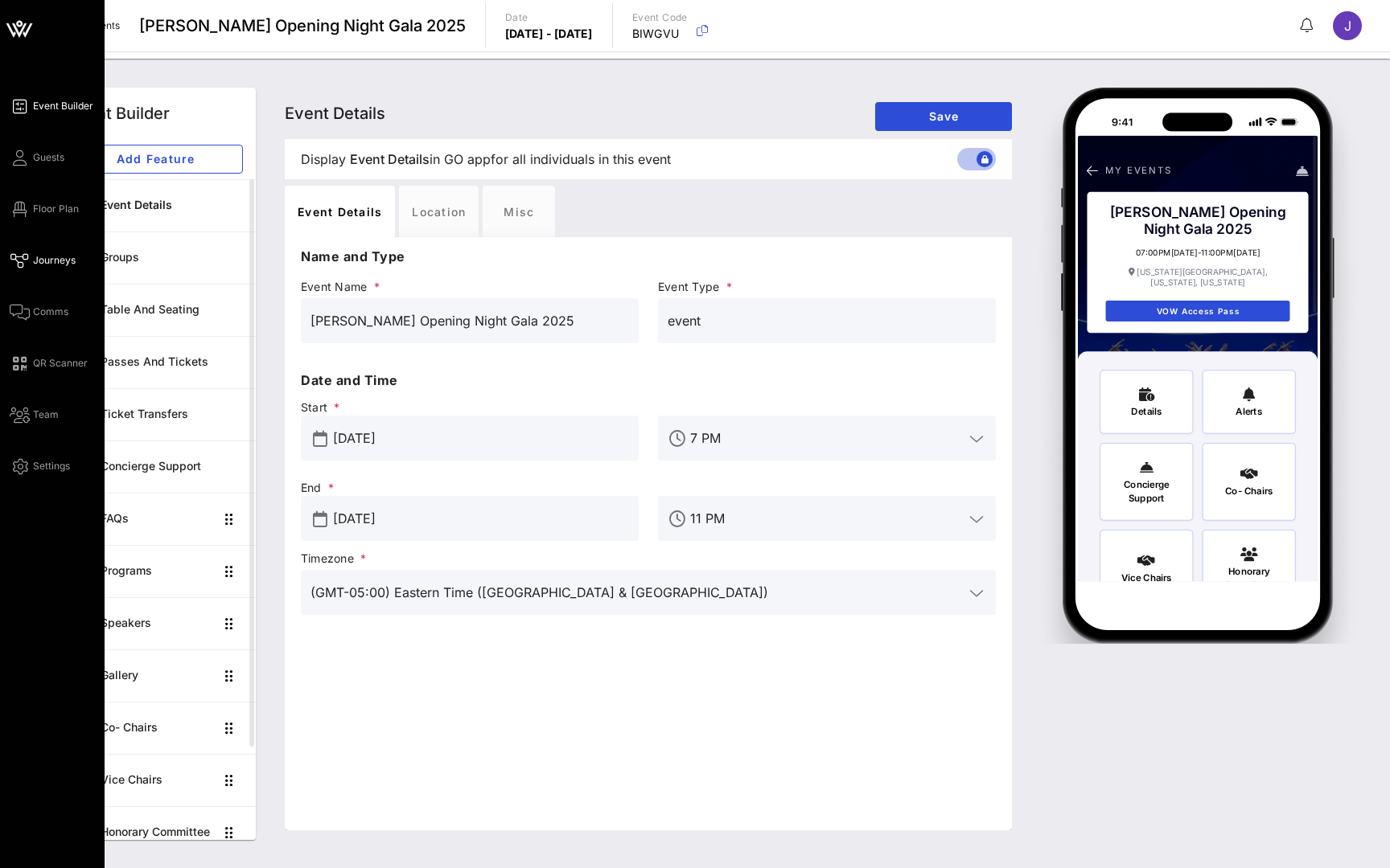
click at [31, 256] on link "Journeys" at bounding box center [42, 260] width 66 height 19
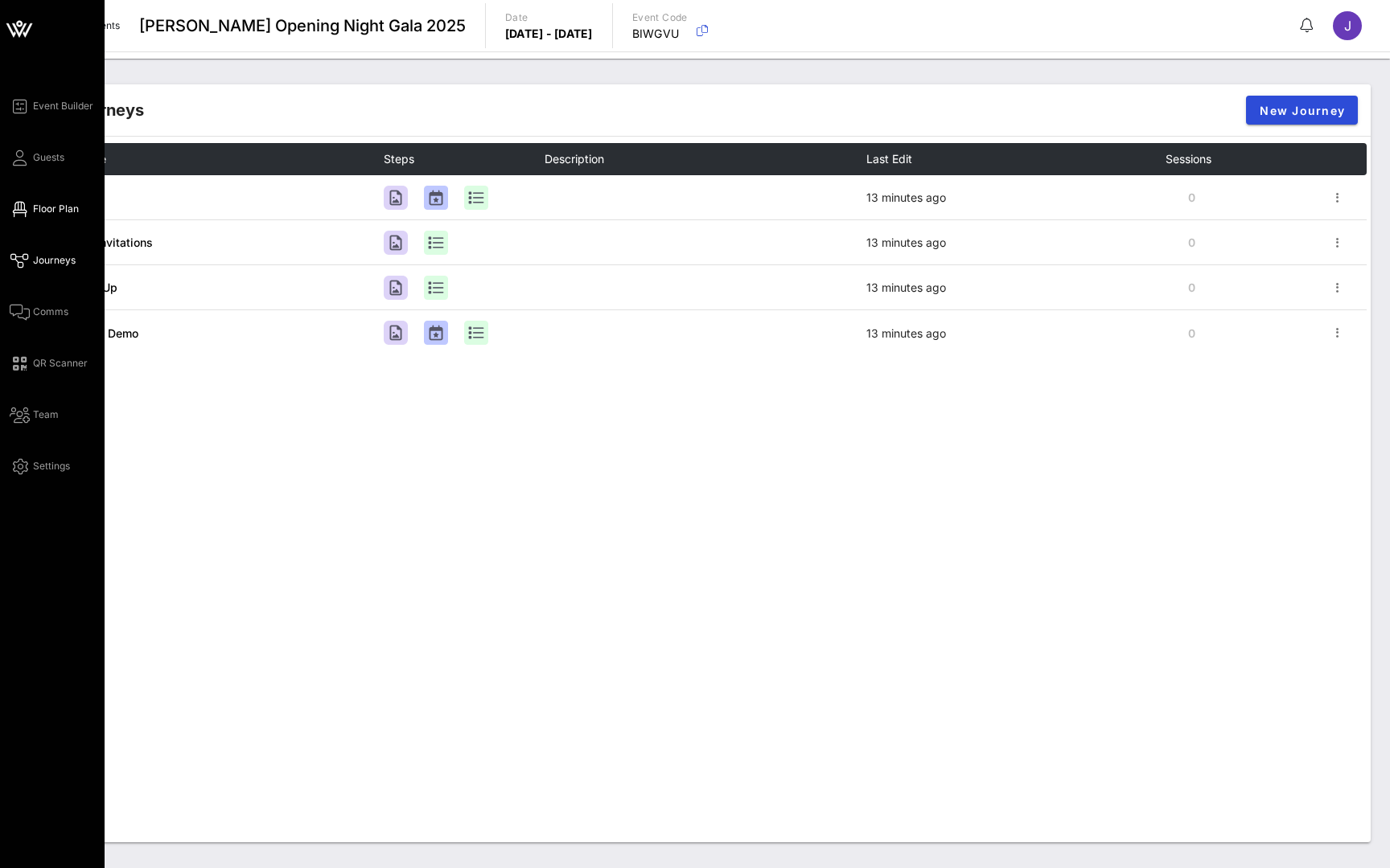
click at [66, 202] on span "Floor Plan" at bounding box center [56, 210] width 46 height 15
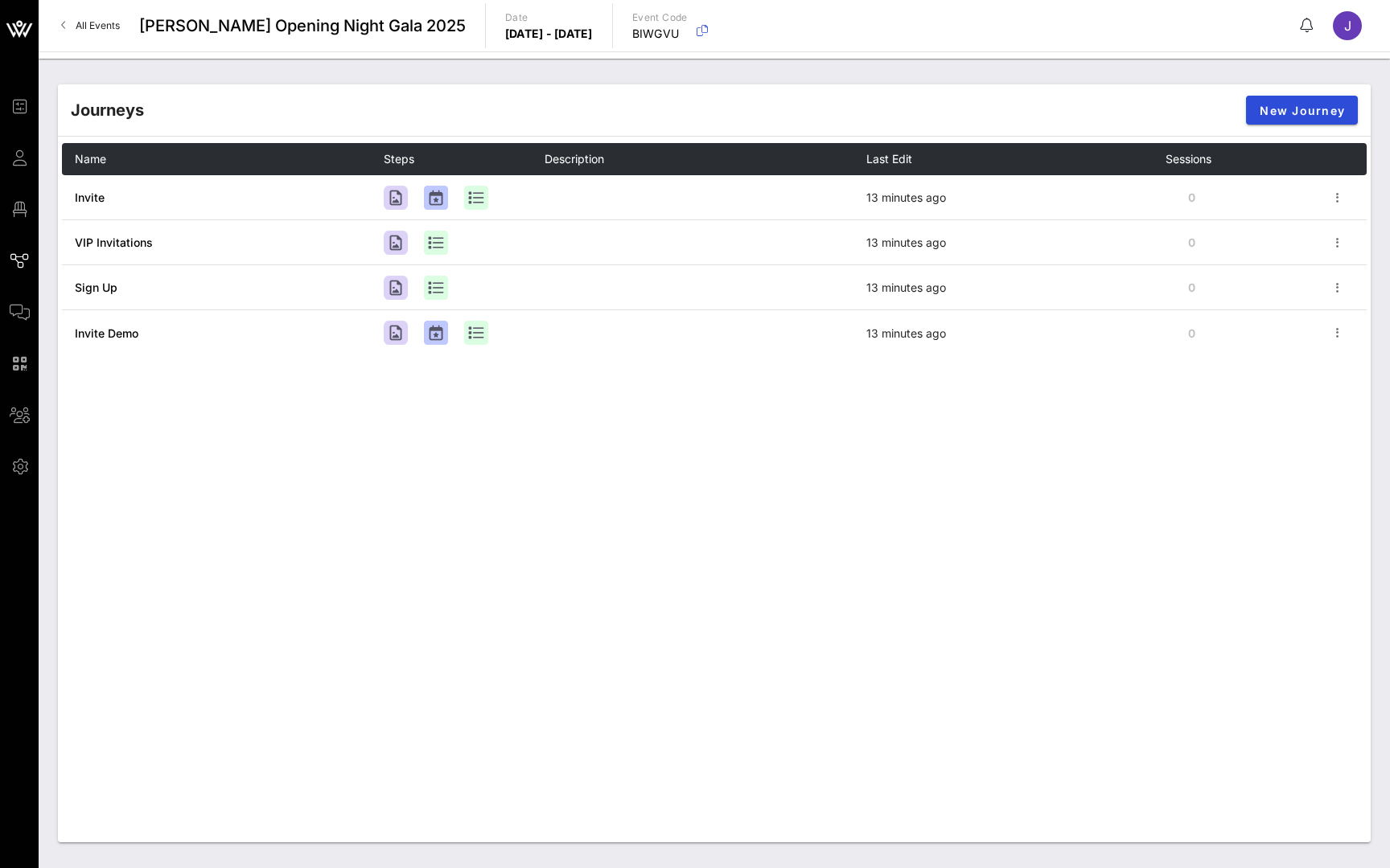
click at [109, 21] on span "All Events" at bounding box center [98, 25] width 44 height 12
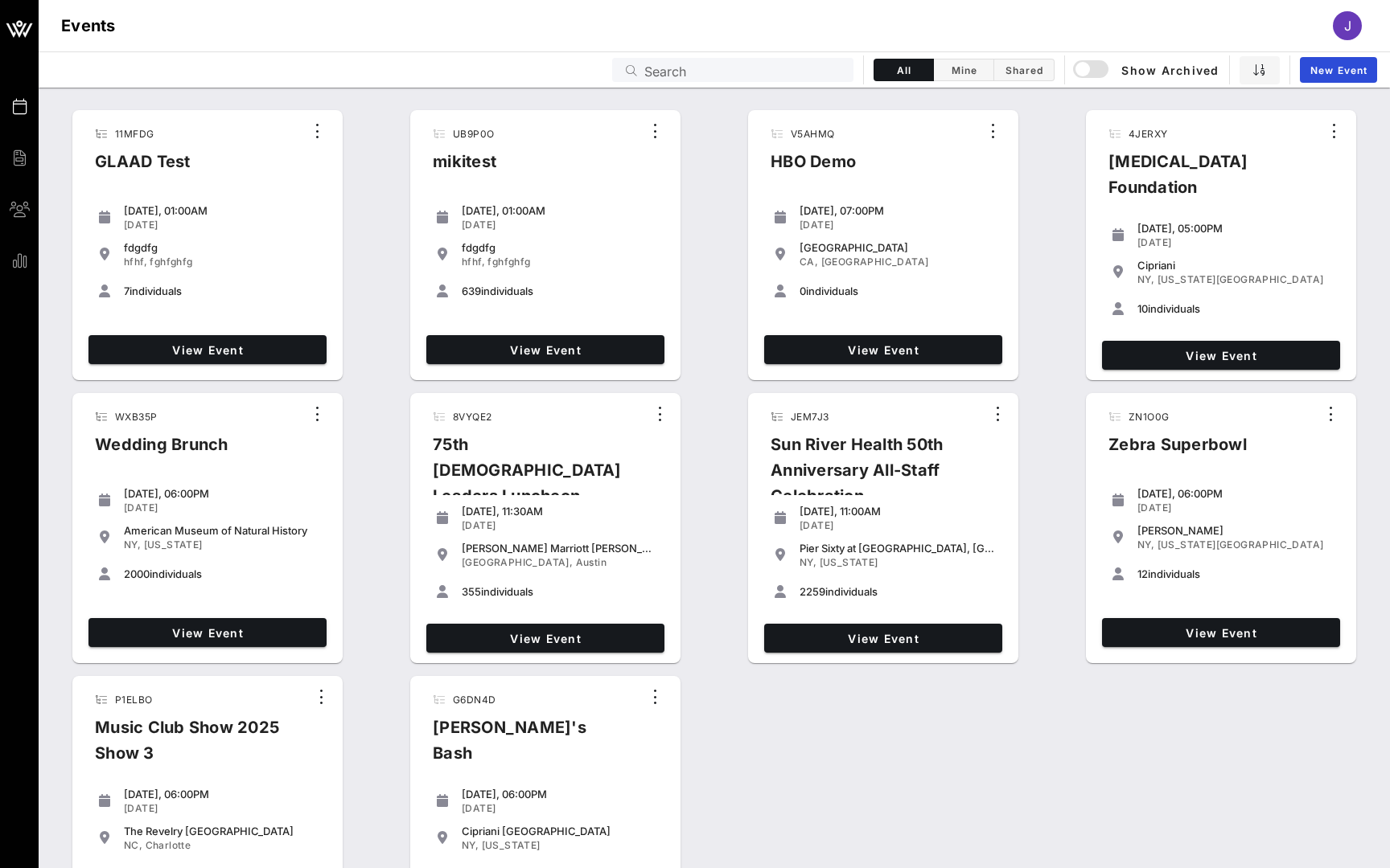
click at [837, 78] on input "Search" at bounding box center [743, 69] width 199 height 21
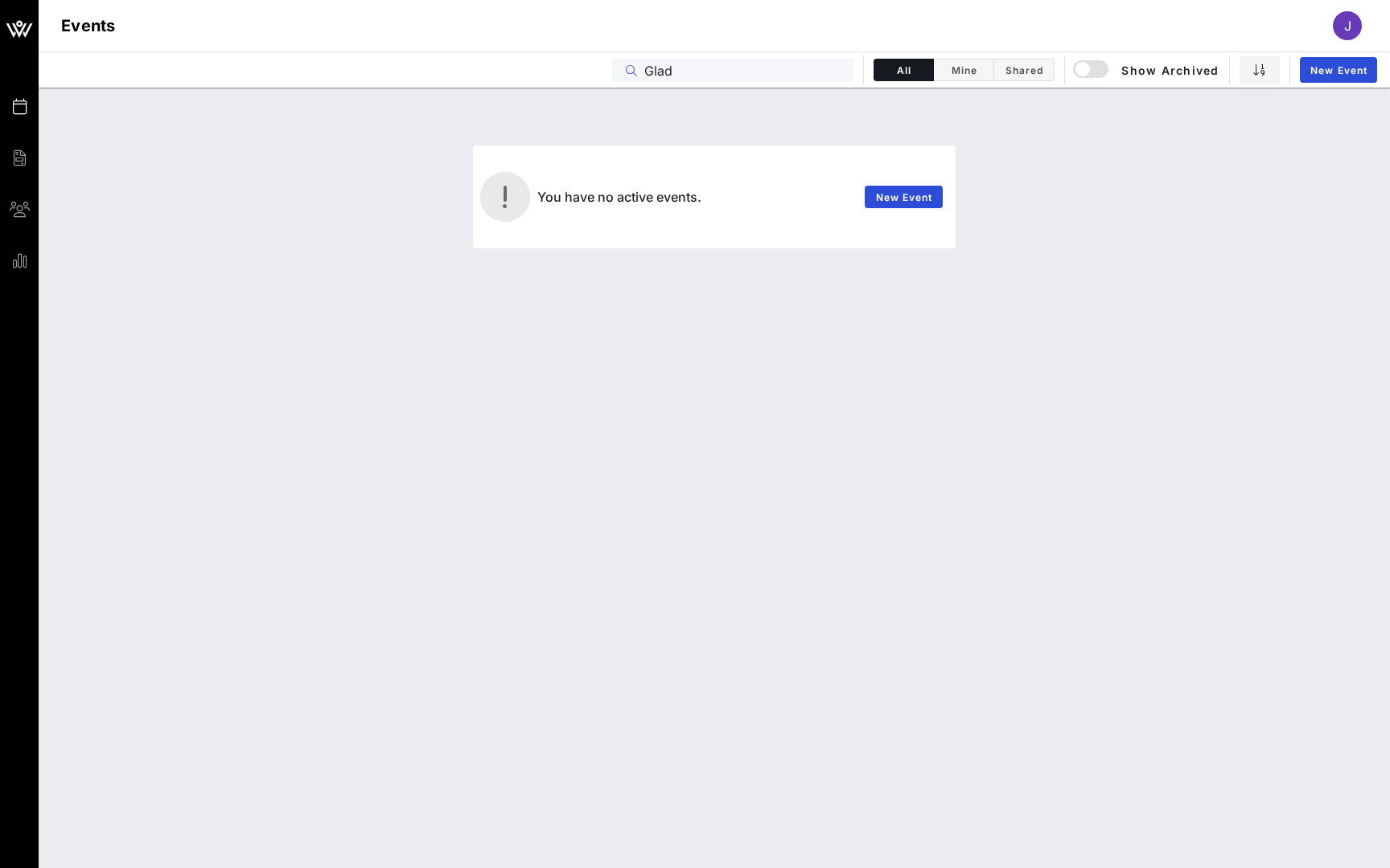
drag, startPoint x: 650, startPoint y: 78, endPoint x: 705, endPoint y: 102, distance: 60.0
click at [659, 71] on input "Glad" at bounding box center [743, 69] width 199 height 21
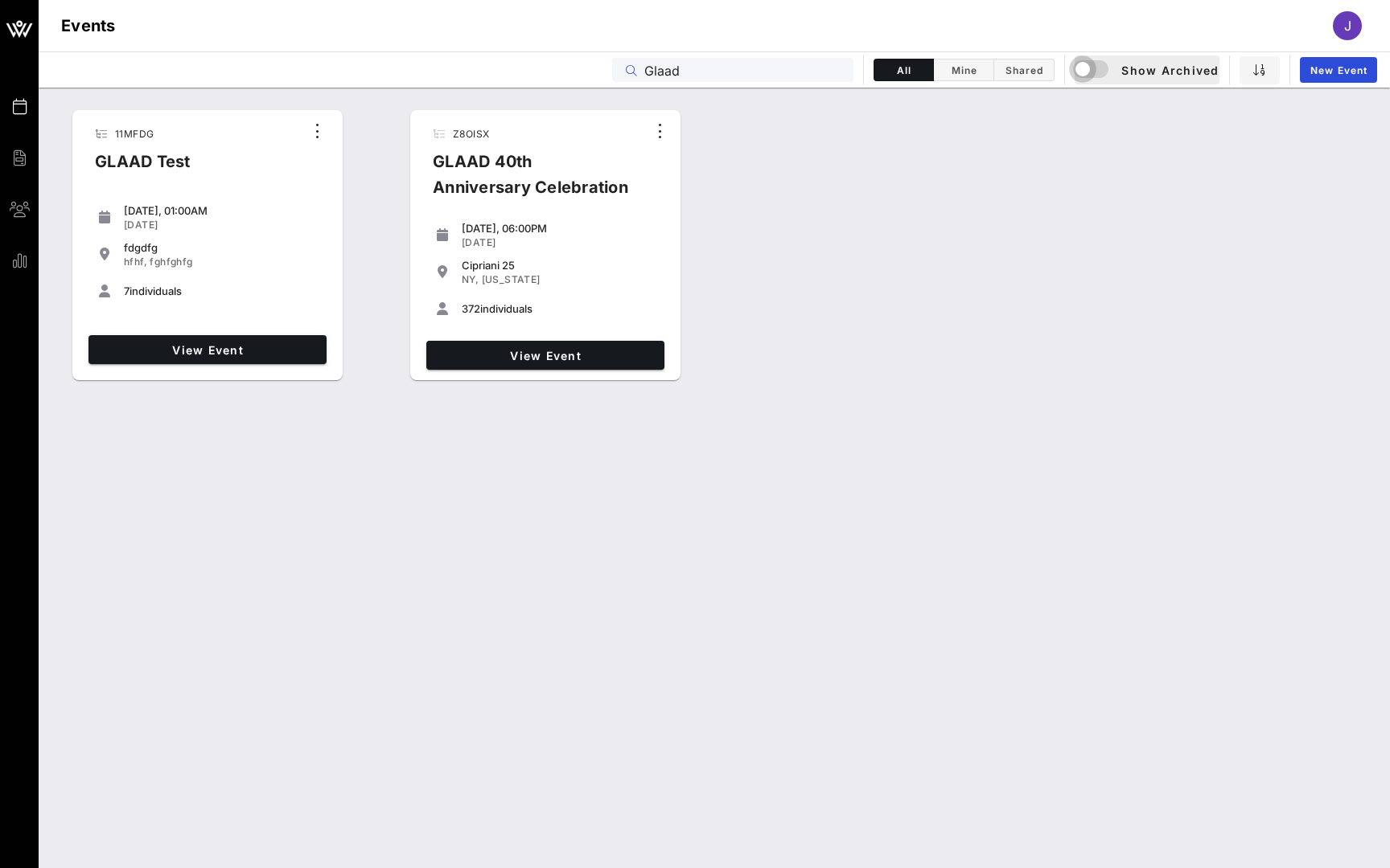
type input "Glaad"
click at [1092, 76] on div "button" at bounding box center [1082, 69] width 22 height 22
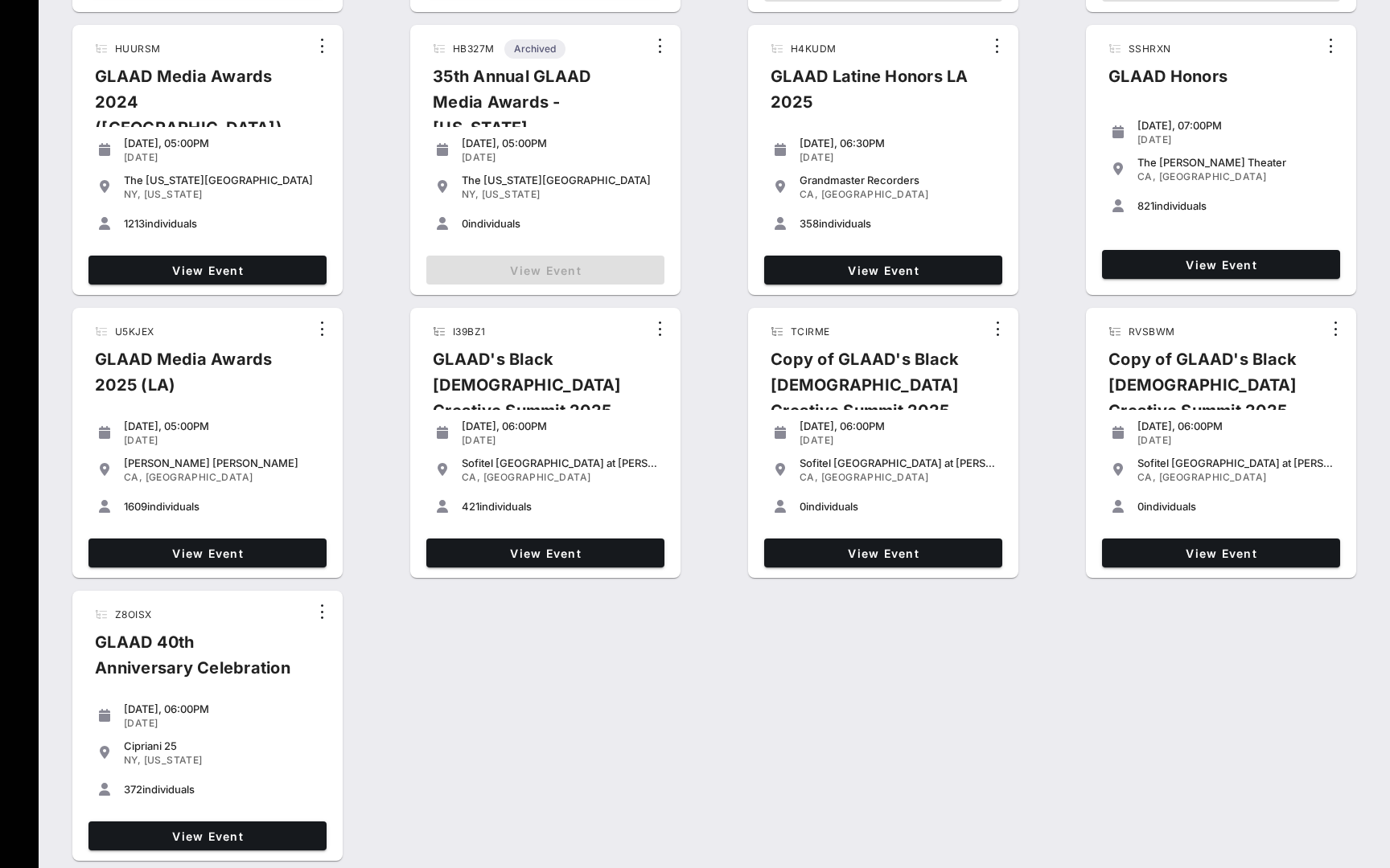
scroll to position [368, 0]
click at [210, 550] on span "View Event" at bounding box center [208, 553] width 225 height 14
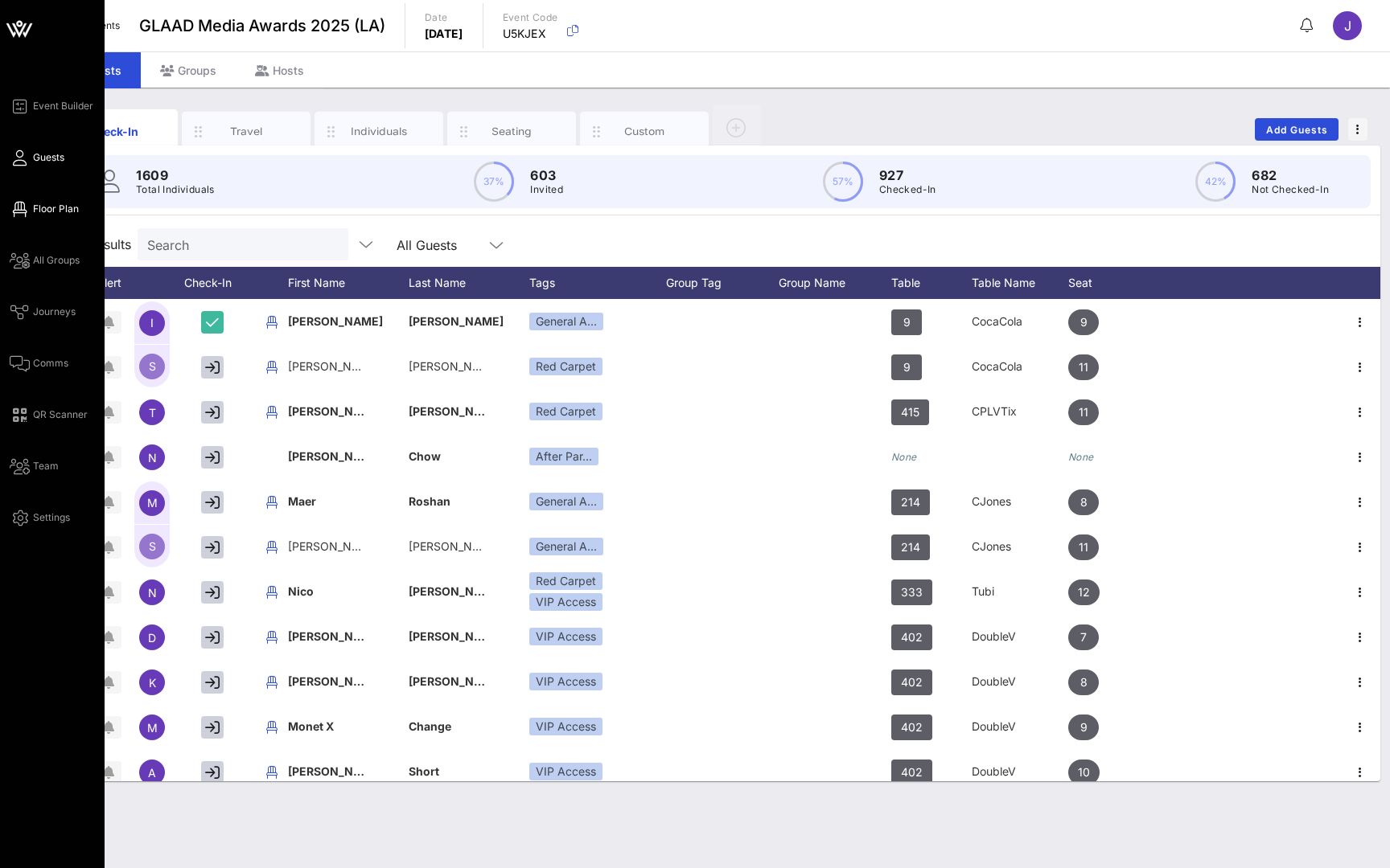
click at [53, 211] on span "Floor Plan" at bounding box center [56, 210] width 46 height 15
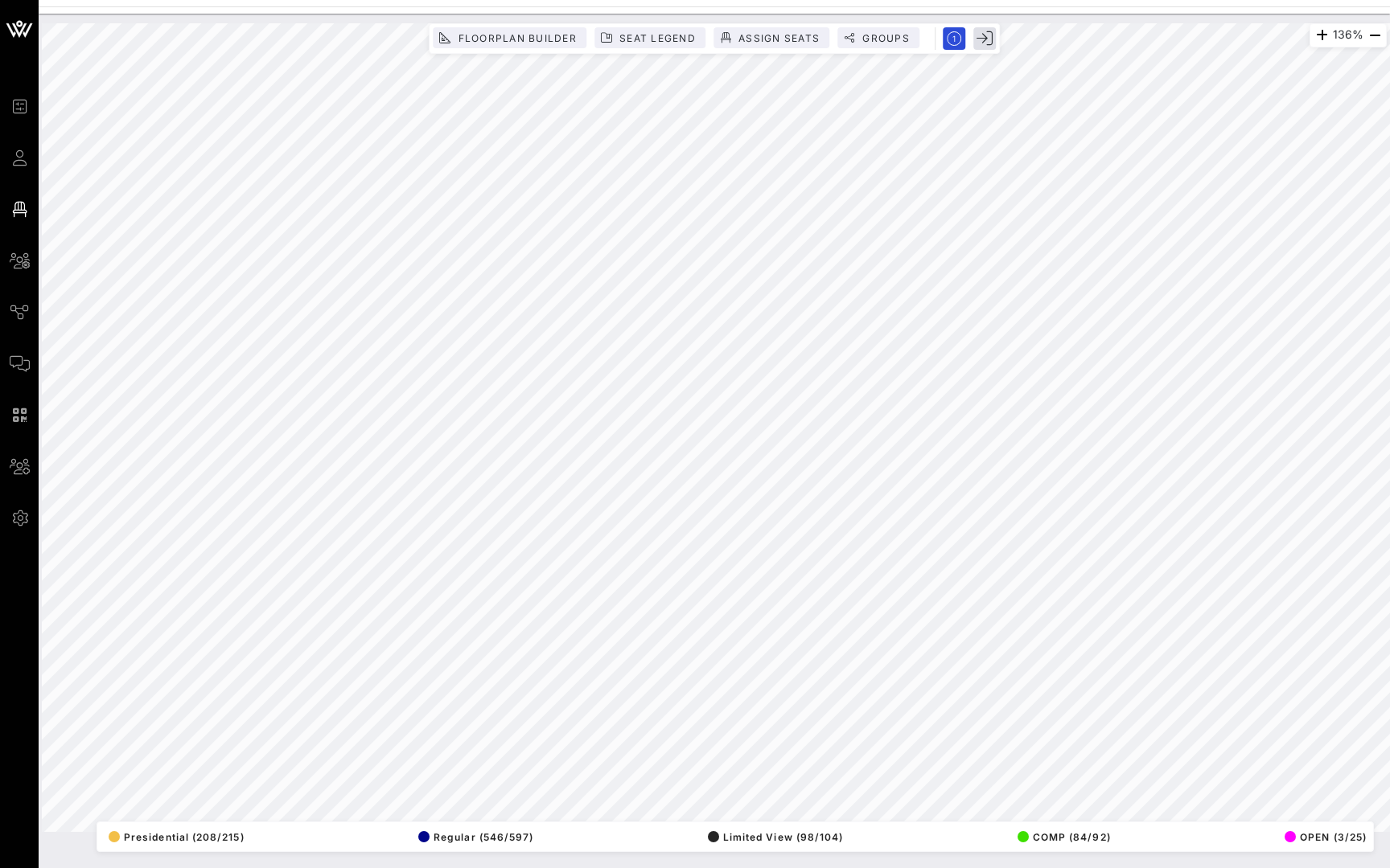
click at [986, 33] on icon "button" at bounding box center [984, 38] width 16 height 16
click at [990, 34] on icon "button" at bounding box center [984, 38] width 16 height 16
click at [1375, 31] on icon "button" at bounding box center [1374, 35] width 19 height 19
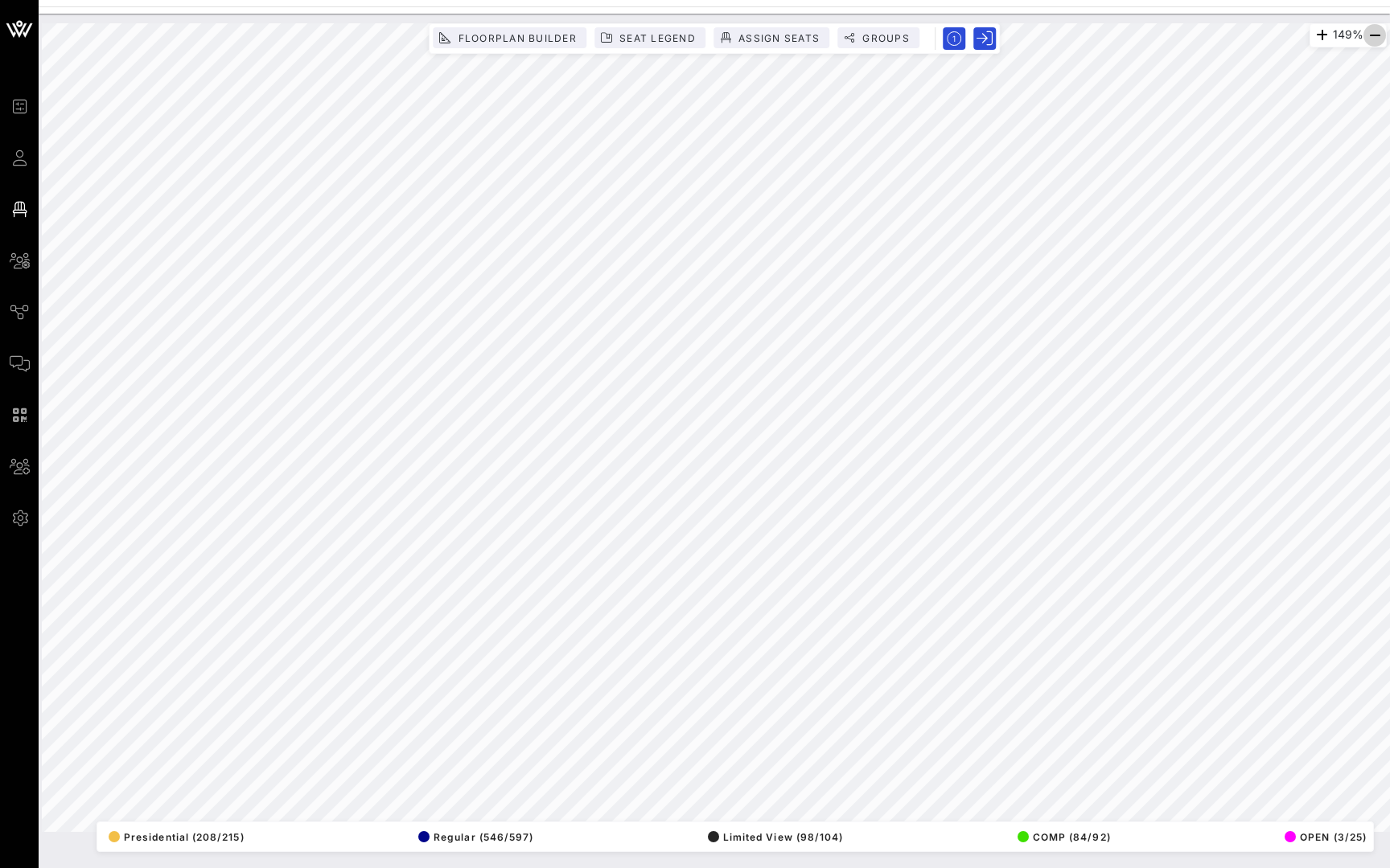
click at [1375, 31] on icon "button" at bounding box center [1374, 35] width 19 height 19
click at [1375, 33] on icon "button" at bounding box center [1374, 35] width 19 height 19
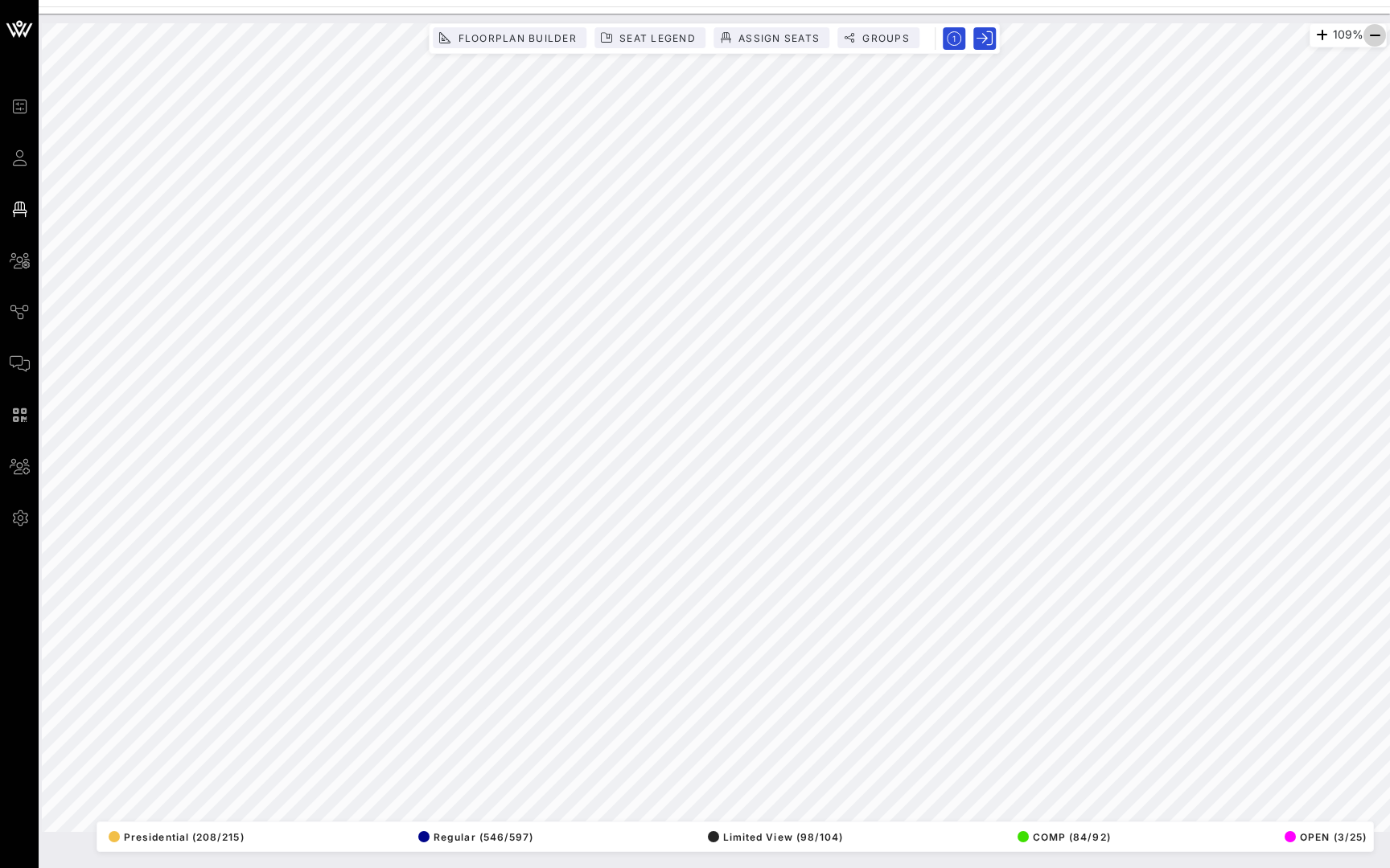
click at [1375, 33] on icon "button" at bounding box center [1374, 35] width 19 height 19
click at [983, 40] on icon "button" at bounding box center [984, 38] width 16 height 16
click at [1373, 30] on icon "button" at bounding box center [1374, 35] width 19 height 19
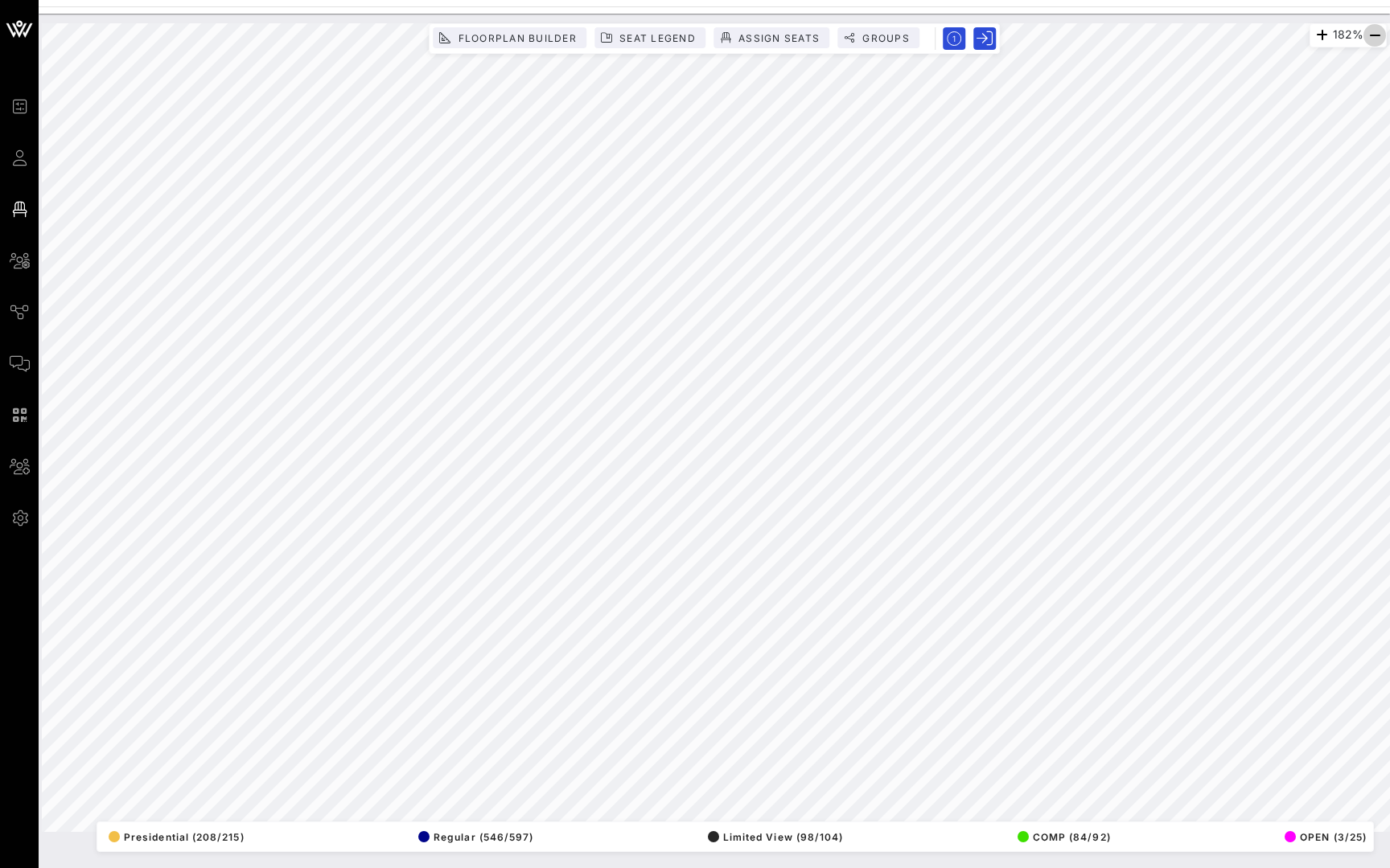
click at [1373, 30] on icon "button" at bounding box center [1374, 35] width 19 height 19
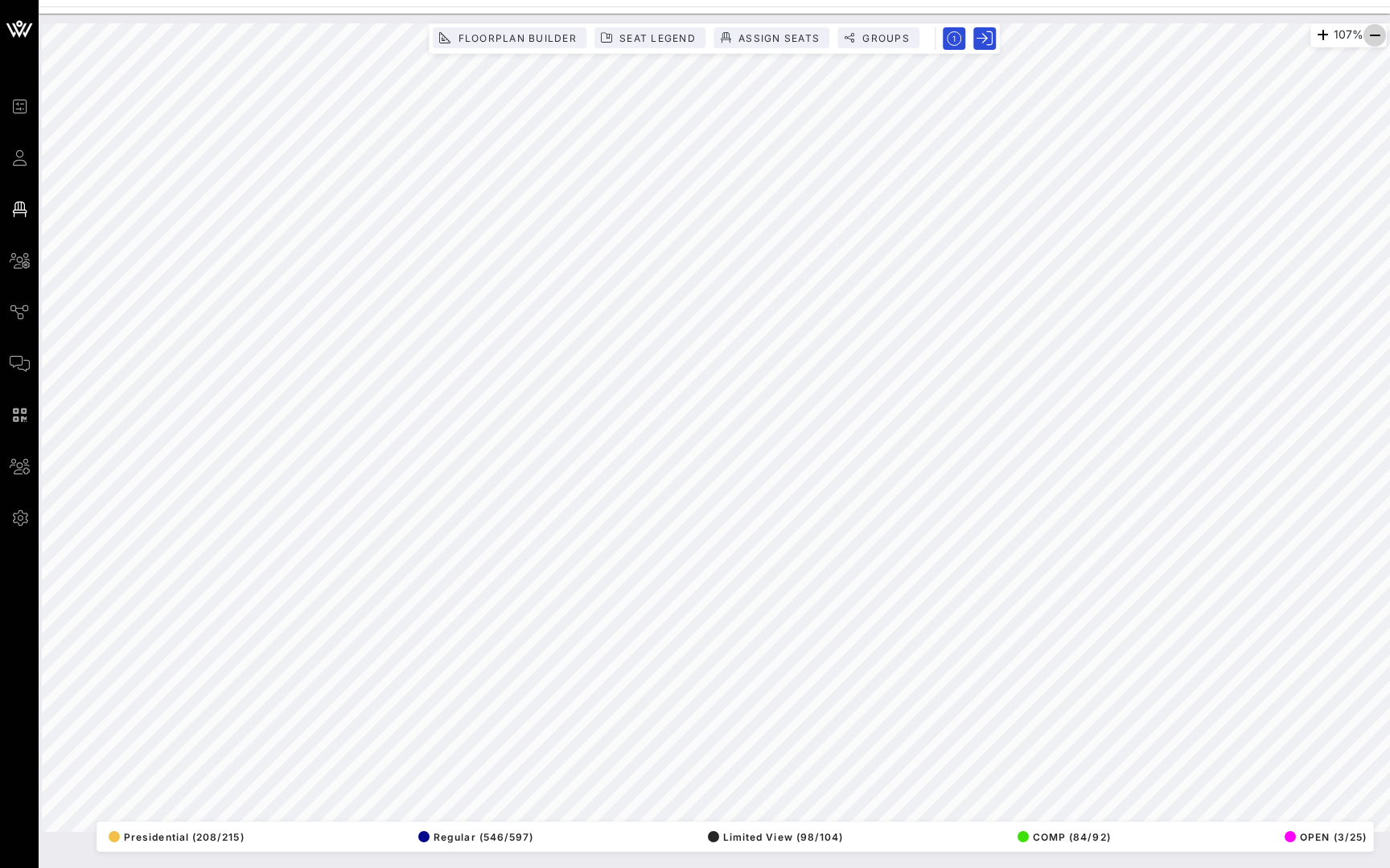
click at [1373, 30] on icon "button" at bounding box center [1374, 35] width 19 height 19
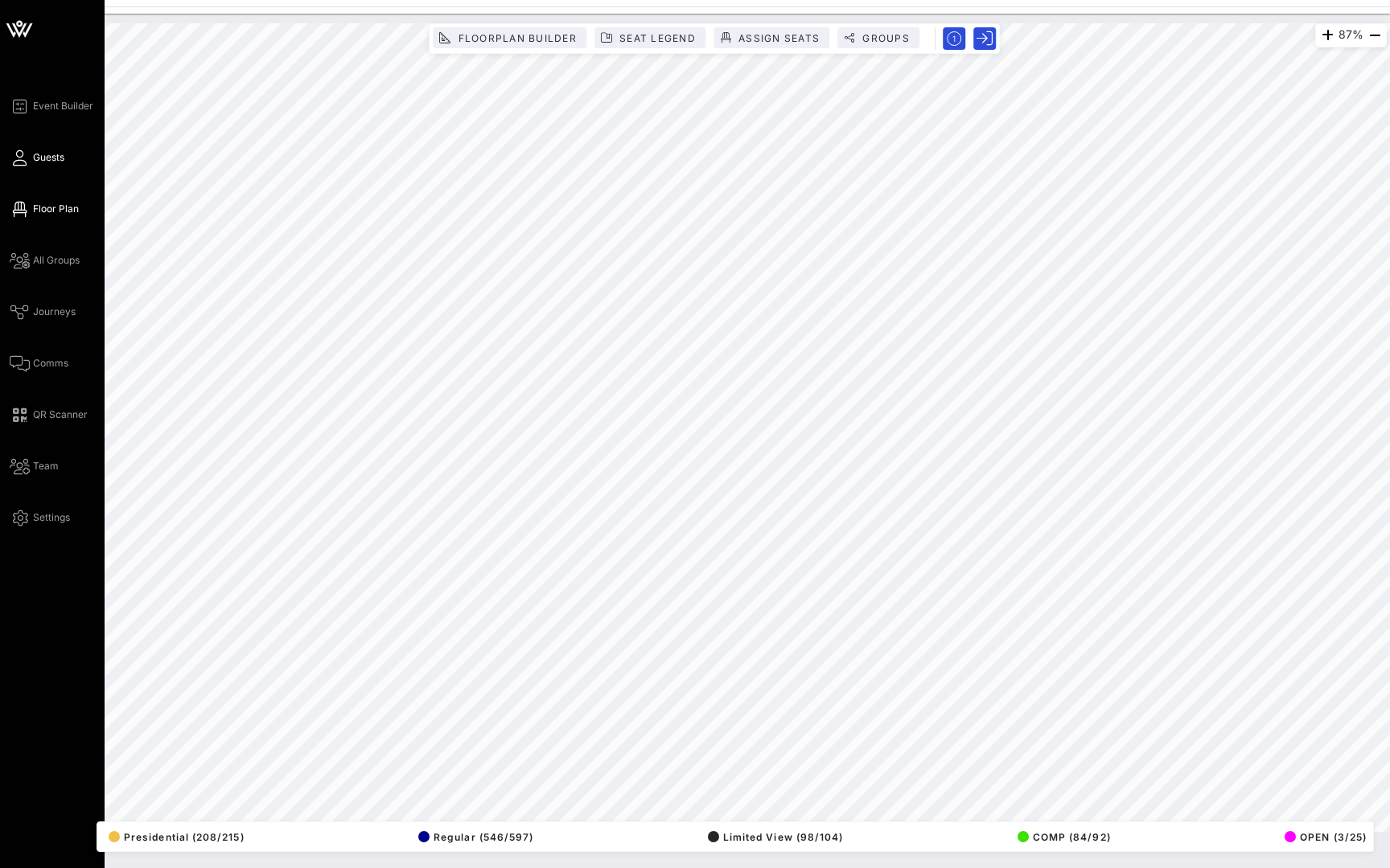
click at [28, 153] on link "Guests" at bounding box center [36, 157] width 54 height 19
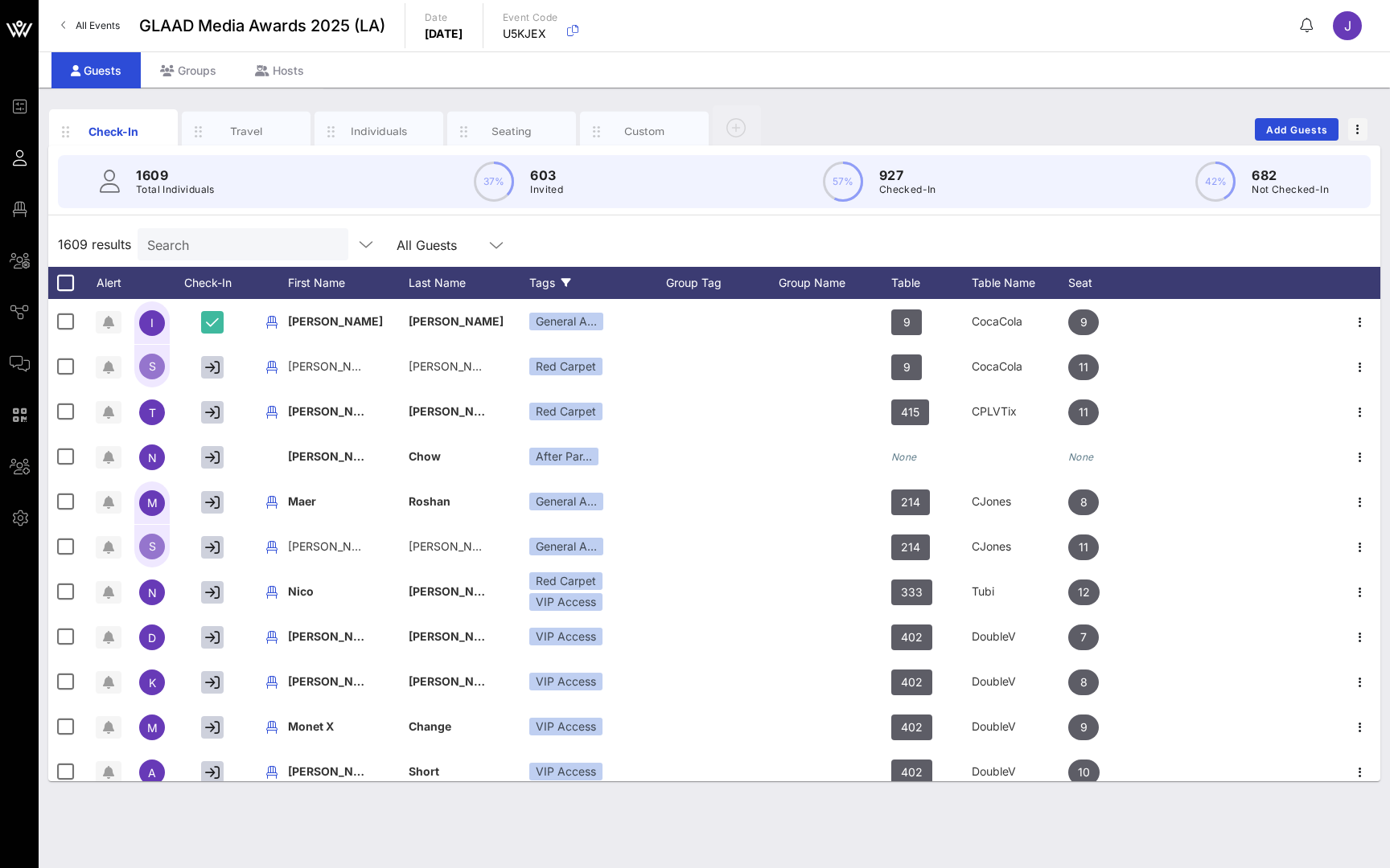
click at [540, 287] on div "Tags" at bounding box center [598, 283] width 137 height 32
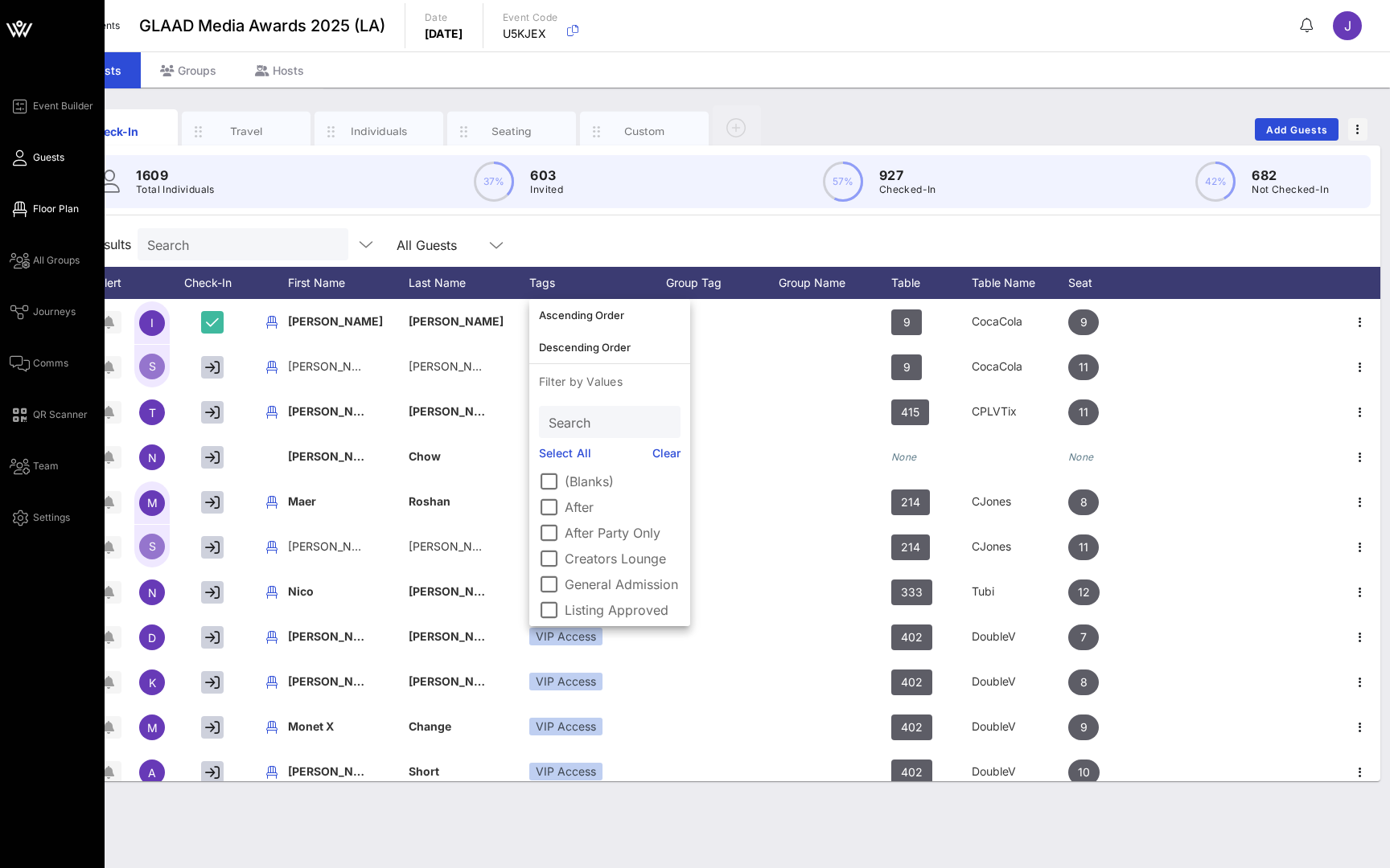
click at [22, 211] on icon at bounding box center [19, 210] width 20 height 3
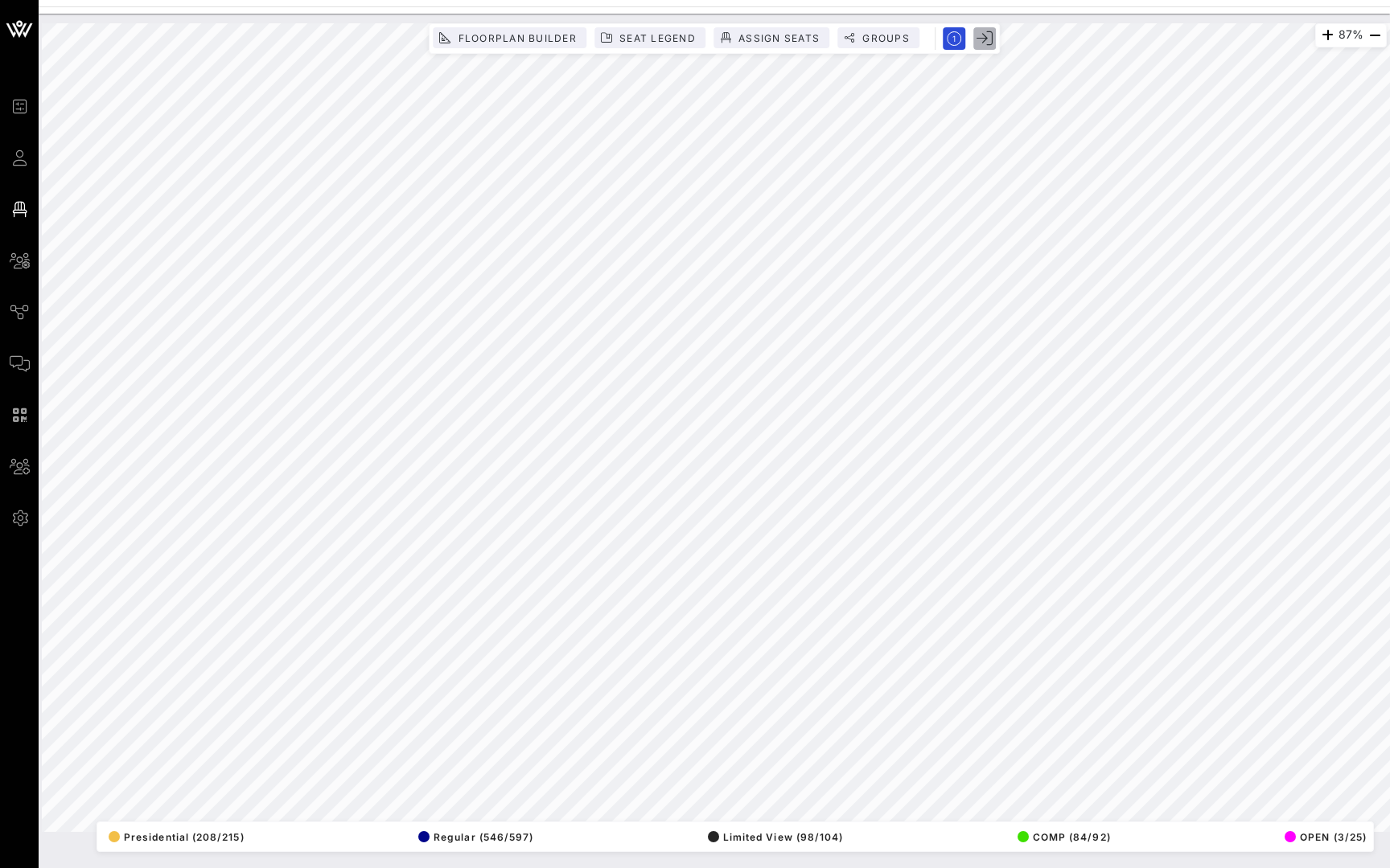
click at [985, 41] on icon "button" at bounding box center [984, 38] width 16 height 16
click at [886, 41] on span "Groups" at bounding box center [886, 38] width 48 height 12
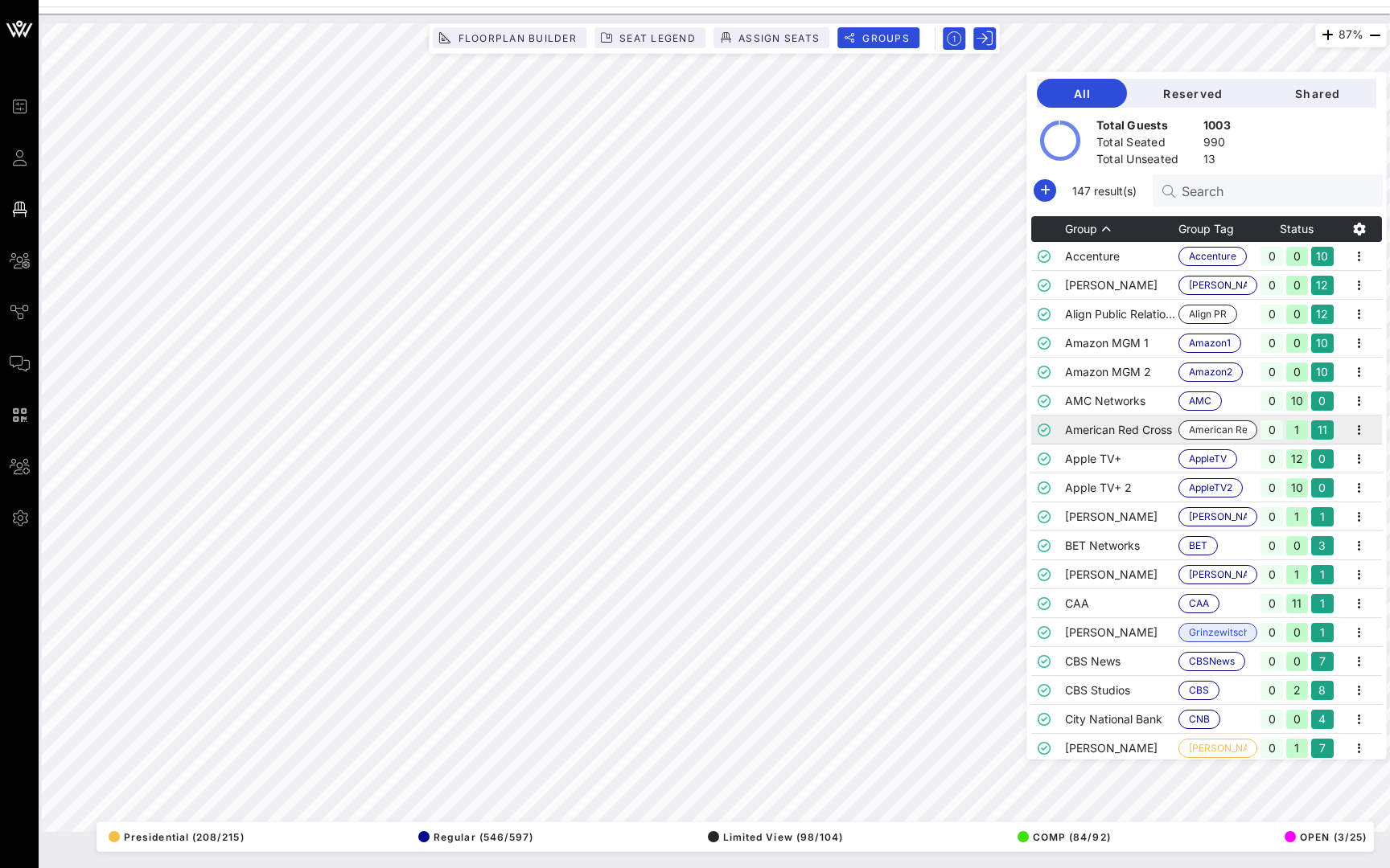
click at [1147, 428] on td "American Red Cross" at bounding box center [1121, 429] width 114 height 29
click at [1161, 377] on td "Amazon MGM 2" at bounding box center [1121, 371] width 114 height 29
click at [1151, 426] on td "American Red Cross" at bounding box center [1121, 429] width 114 height 29
click at [1174, 505] on td "Barbara Jobes" at bounding box center [1121, 516] width 114 height 29
click at [1166, 345] on td "Amazon MGM 1" at bounding box center [1121, 343] width 114 height 29
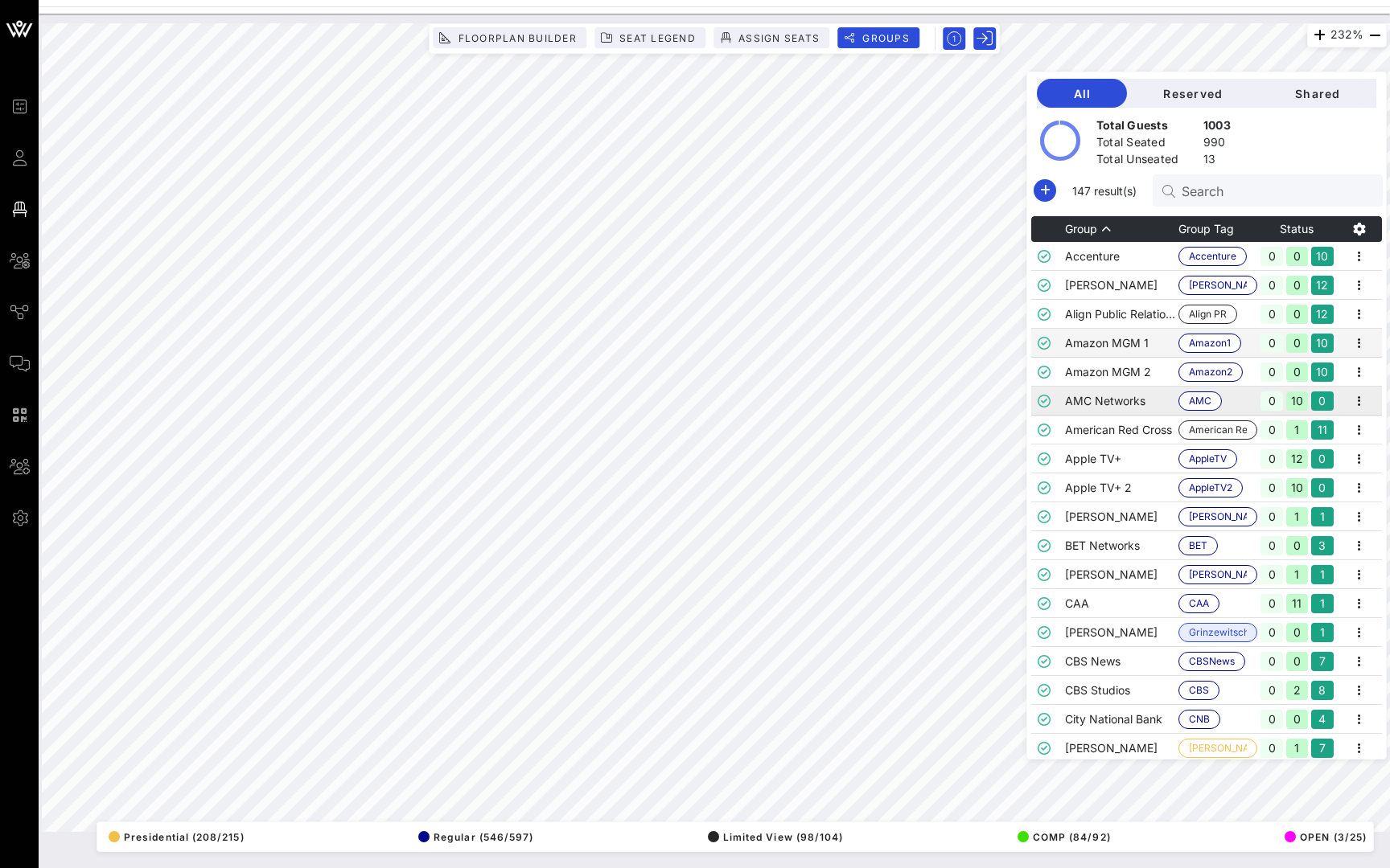
click at [1135, 413] on td "AMC Networks" at bounding box center [1121, 401] width 114 height 29
click at [1130, 475] on td "Apple TV+ 2" at bounding box center [1121, 488] width 114 height 29
click at [1048, 123] on div "71% Floorplan Builder Seat Legend Assign Seats Groups Exit All Reserved Shared …" at bounding box center [714, 428] width 1345 height 809
click at [862, 34] on div "46% Floorplan Builder Seat Legend Assign Seats Groups Exit All Reserved Shared …" at bounding box center [714, 428] width 1345 height 809
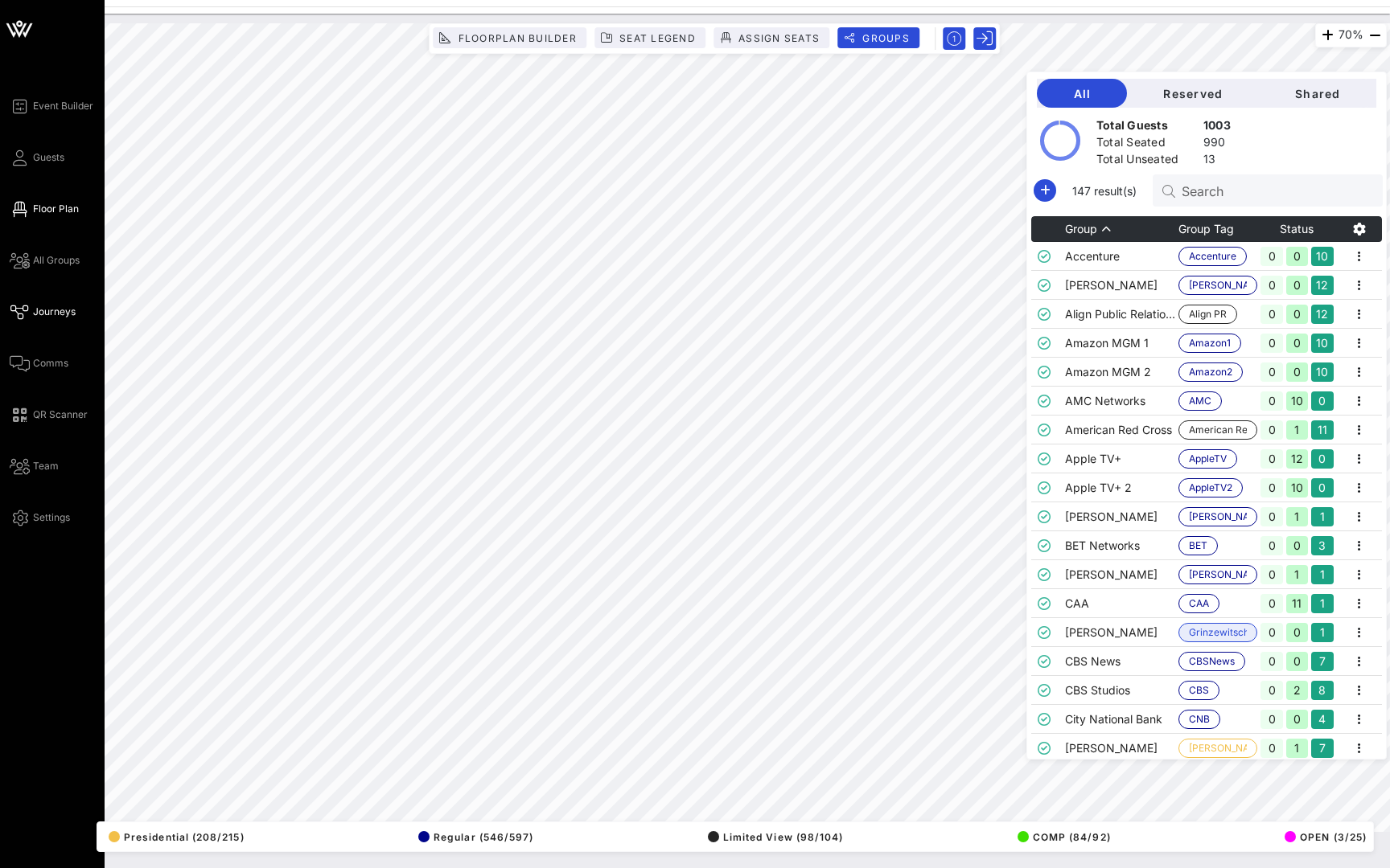
click at [34, 314] on span "Journeys" at bounding box center [54, 312] width 42 height 15
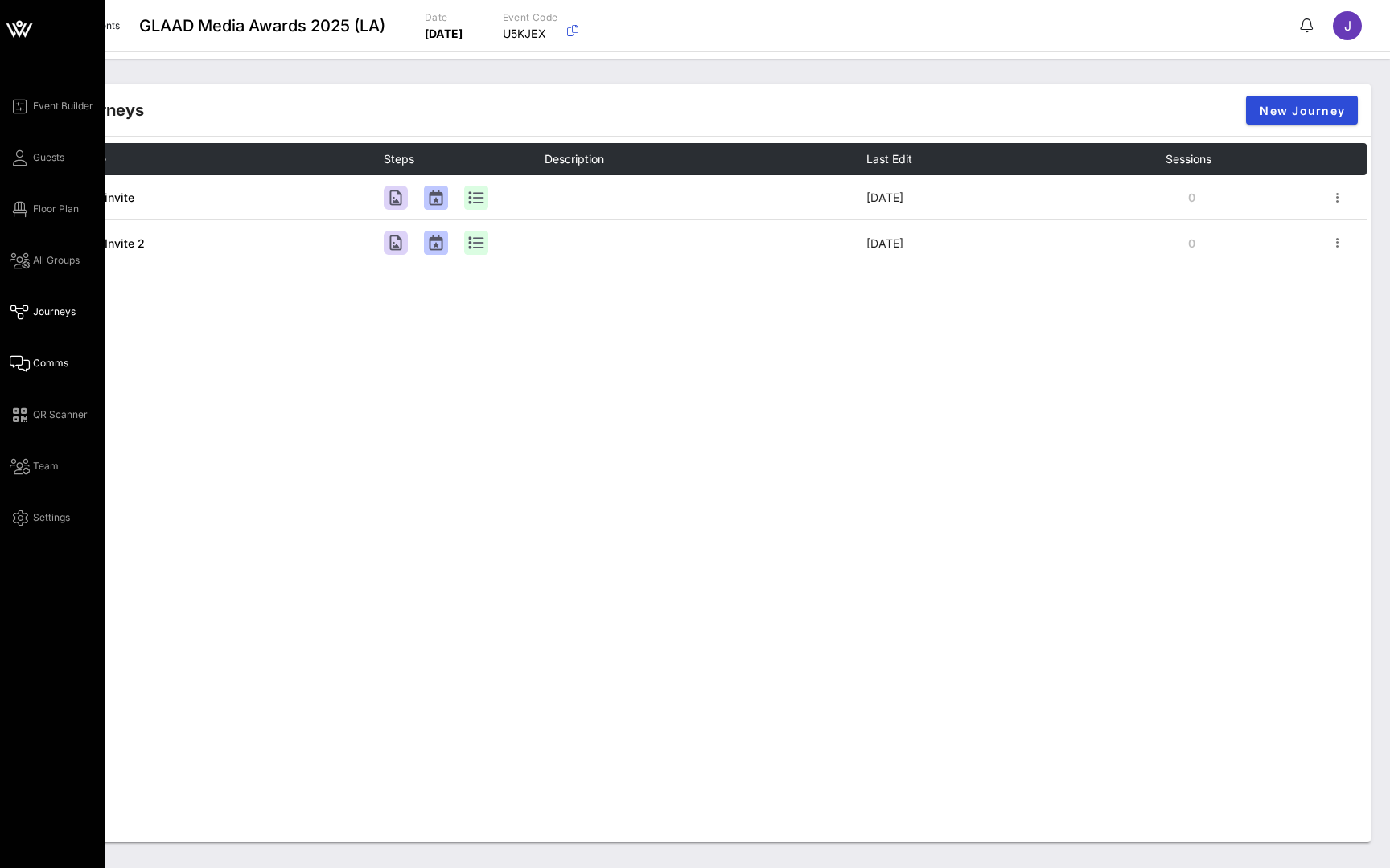
click at [36, 361] on span "Comms" at bounding box center [51, 364] width 35 height 15
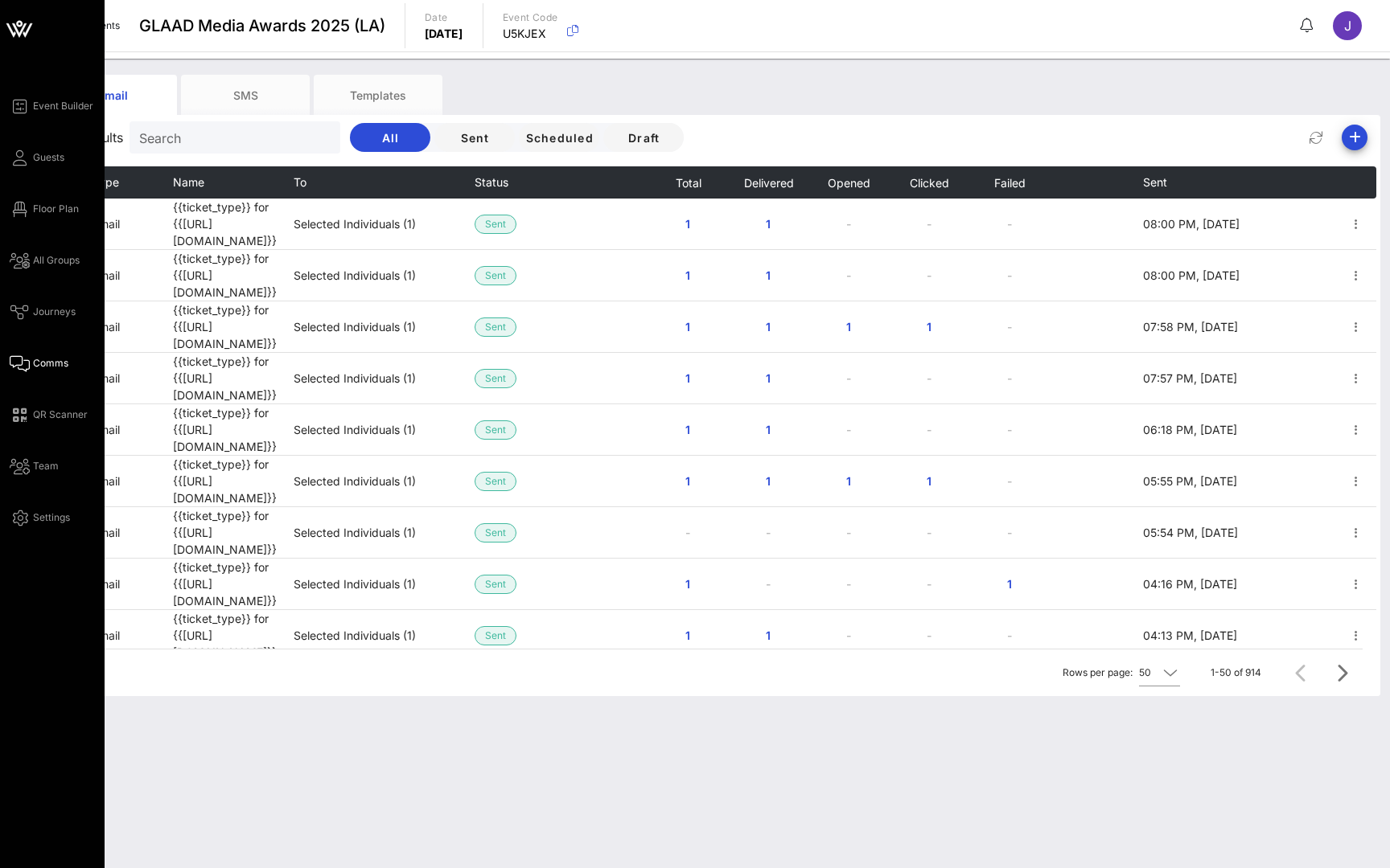
click at [53, 368] on span "Comms" at bounding box center [51, 364] width 35 height 15
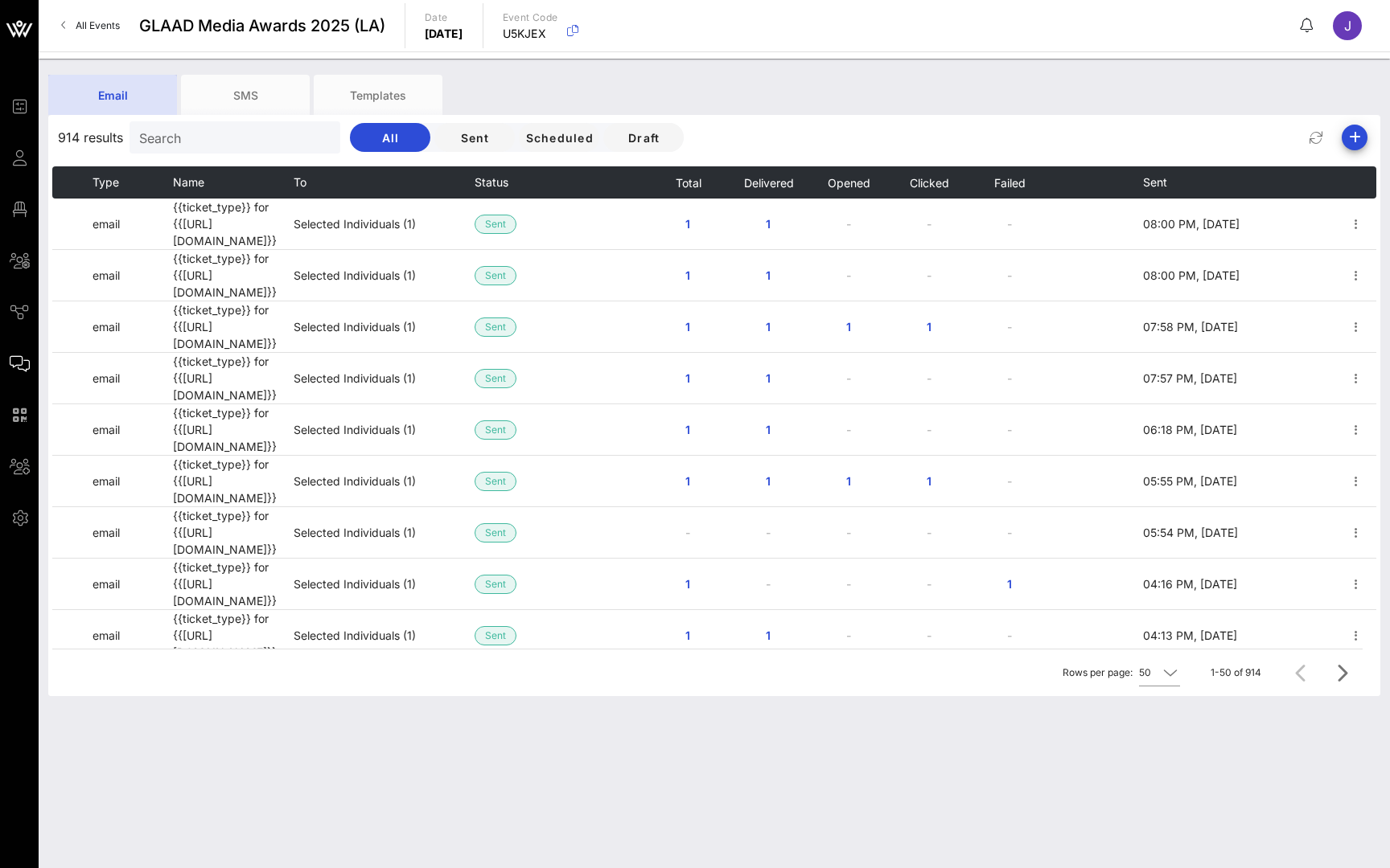
click at [127, 90] on div "Email" at bounding box center [112, 95] width 128 height 41
click at [1360, 135] on icon "button" at bounding box center [1354, 137] width 19 height 19
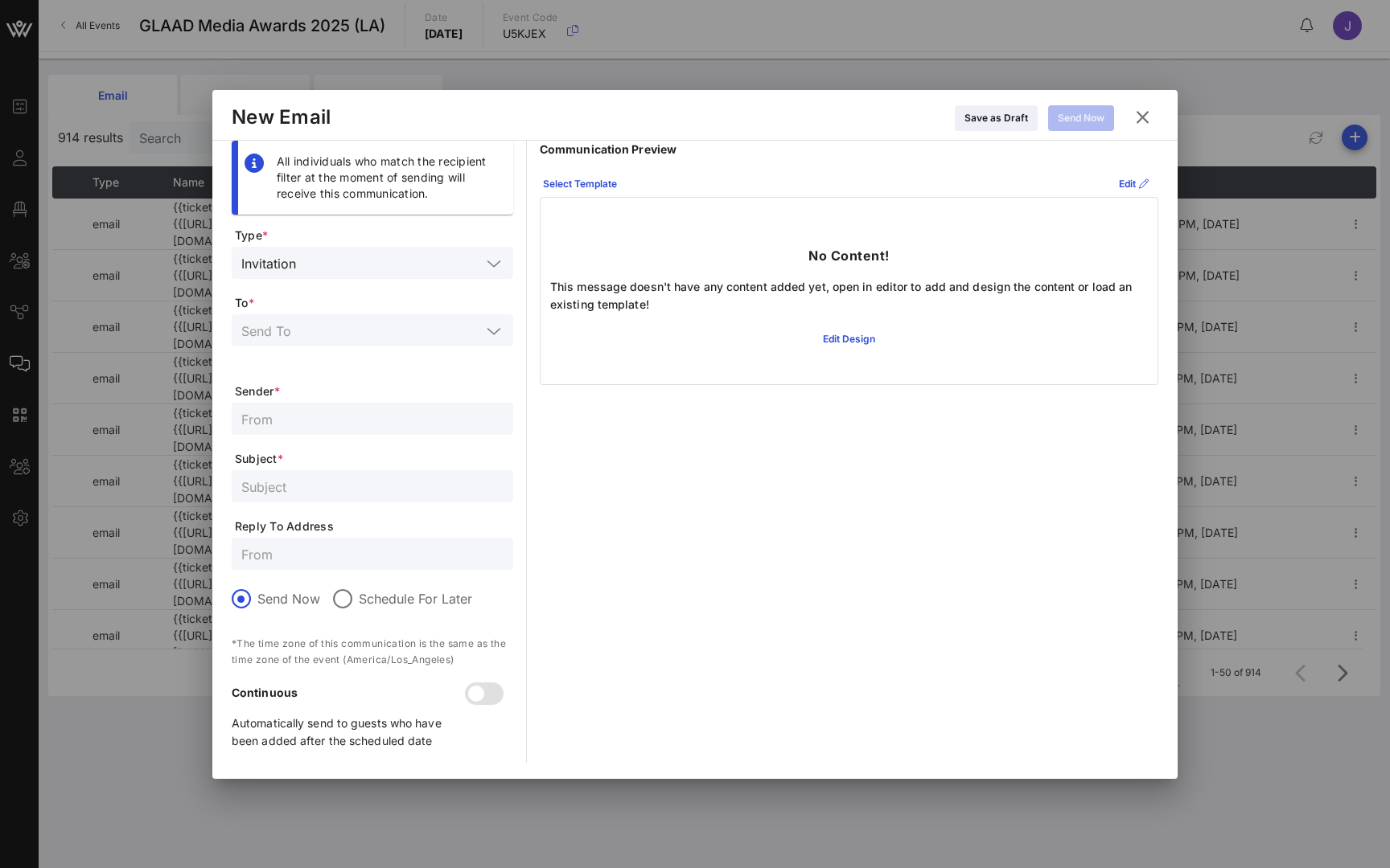
click at [354, 422] on input "text" at bounding box center [372, 418] width 262 height 21
click at [401, 324] on input "text" at bounding box center [360, 331] width 239 height 21
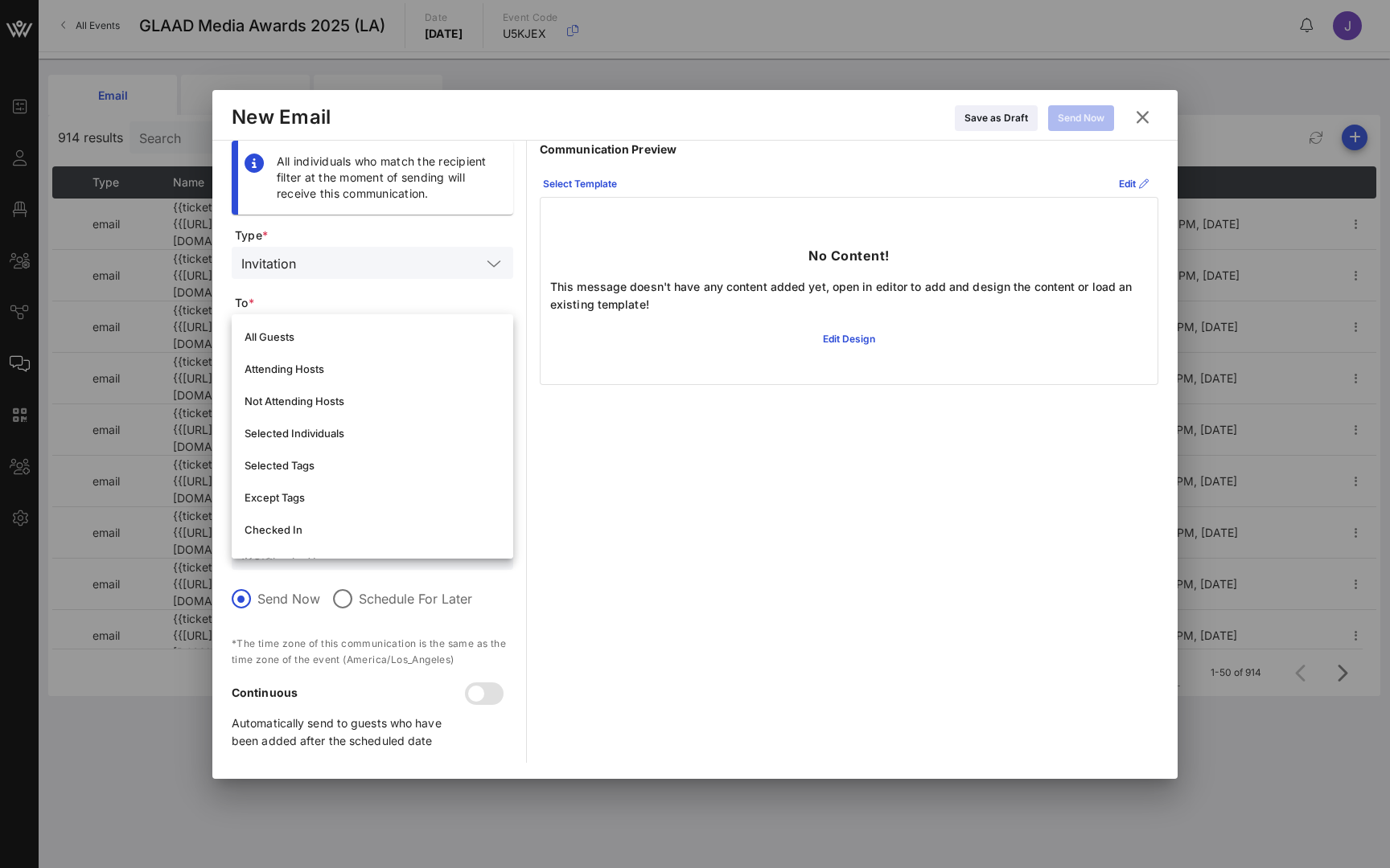
click at [28, 207] on div at bounding box center [695, 434] width 1390 height 868
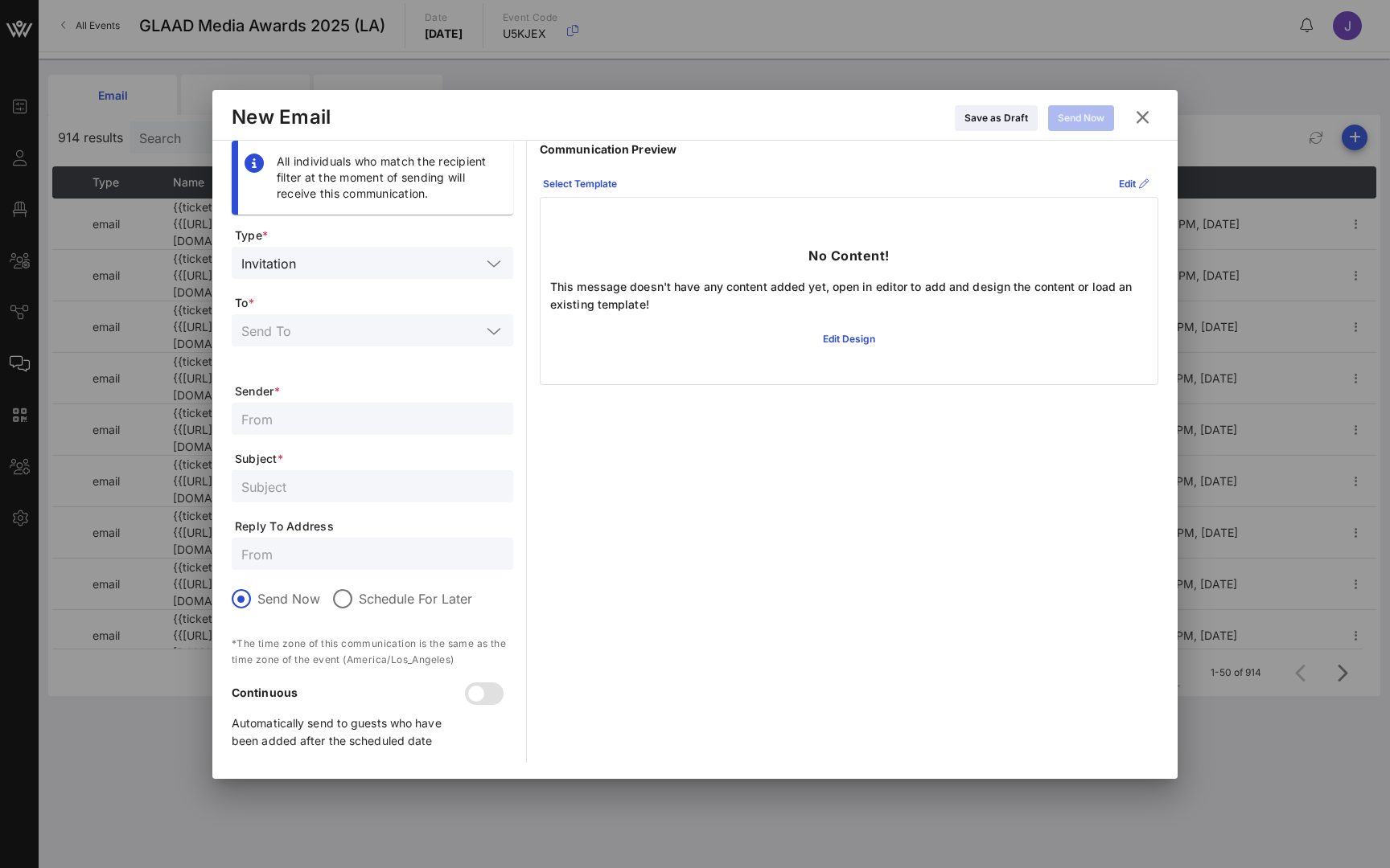
click at [27, 258] on div at bounding box center [695, 434] width 1390 height 868
click at [1140, 121] on icon at bounding box center [1142, 116] width 27 height 25
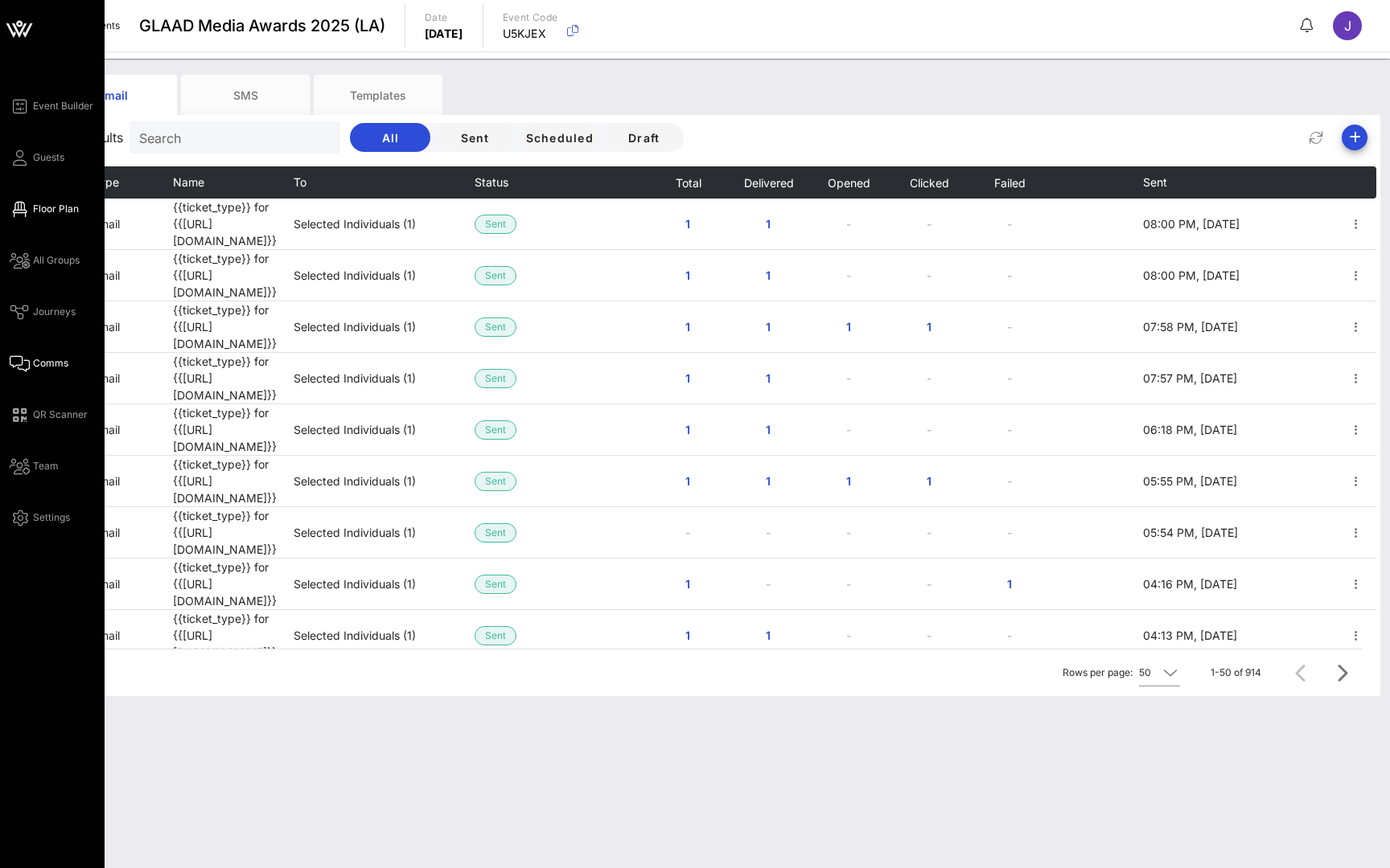
click at [27, 209] on icon at bounding box center [19, 210] width 20 height 3
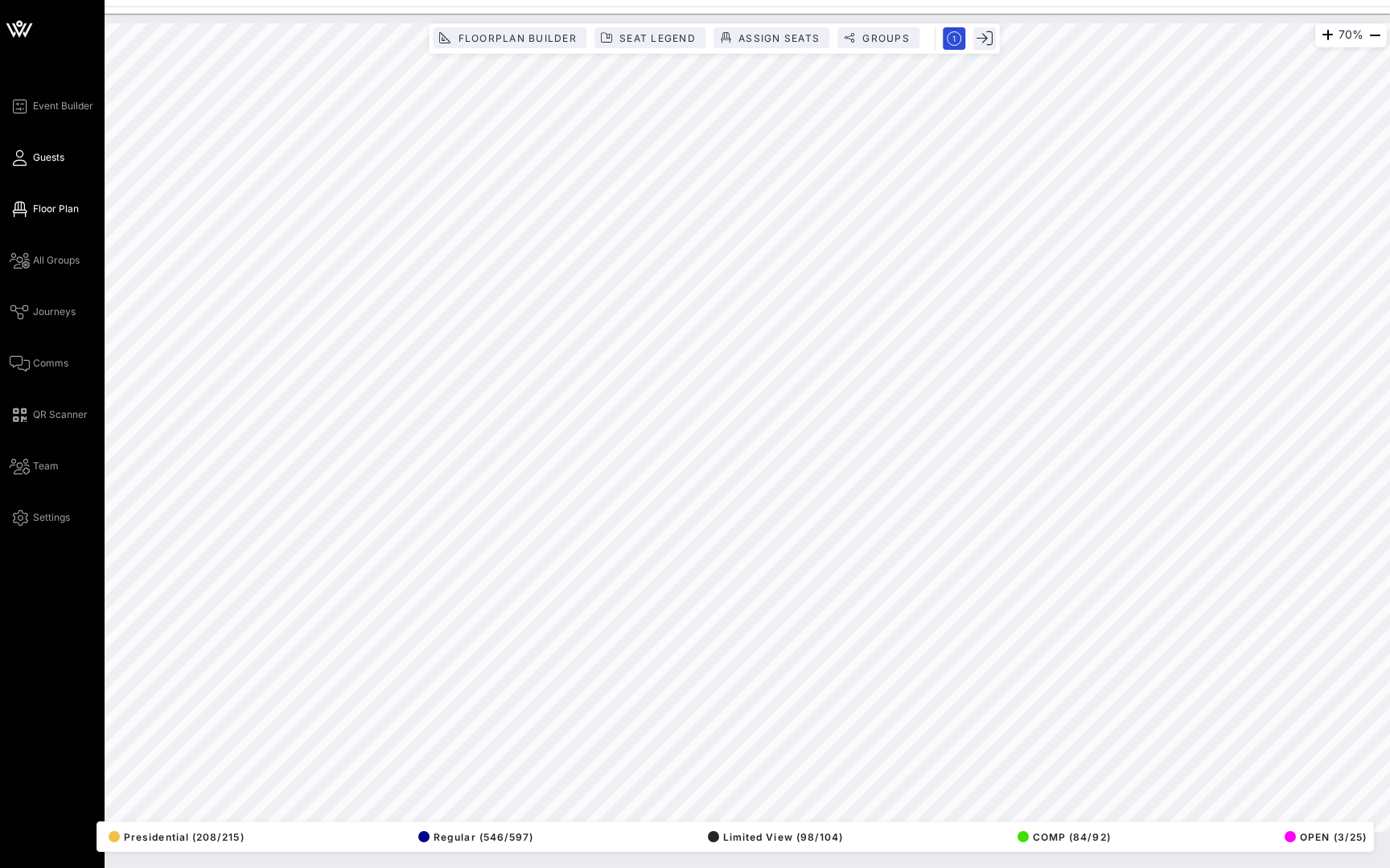
click at [29, 153] on link "Guests" at bounding box center [36, 157] width 54 height 19
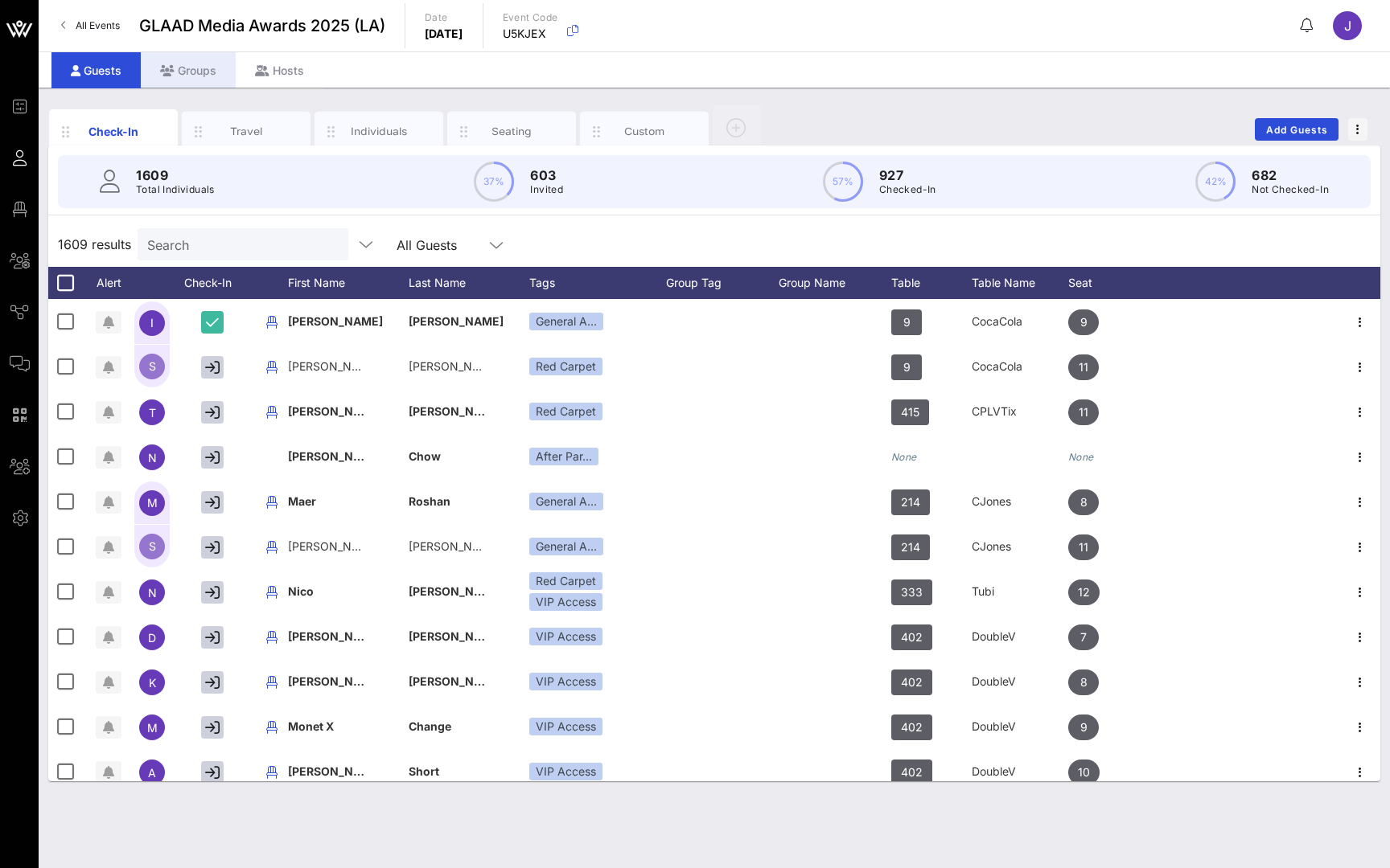
click at [176, 77] on div "Groups" at bounding box center [187, 70] width 95 height 36
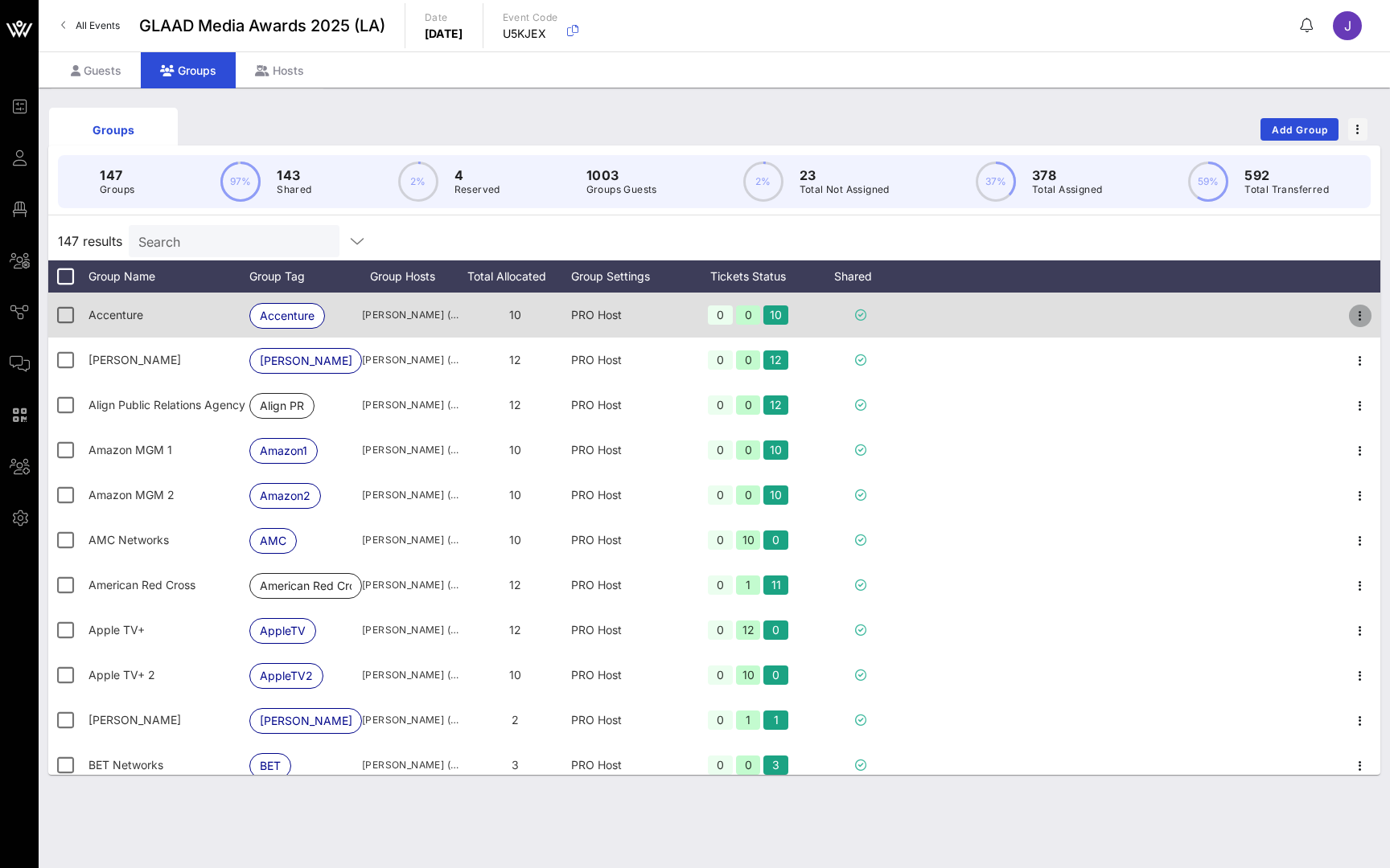
click at [1363, 315] on icon "button" at bounding box center [1360, 316] width 19 height 19
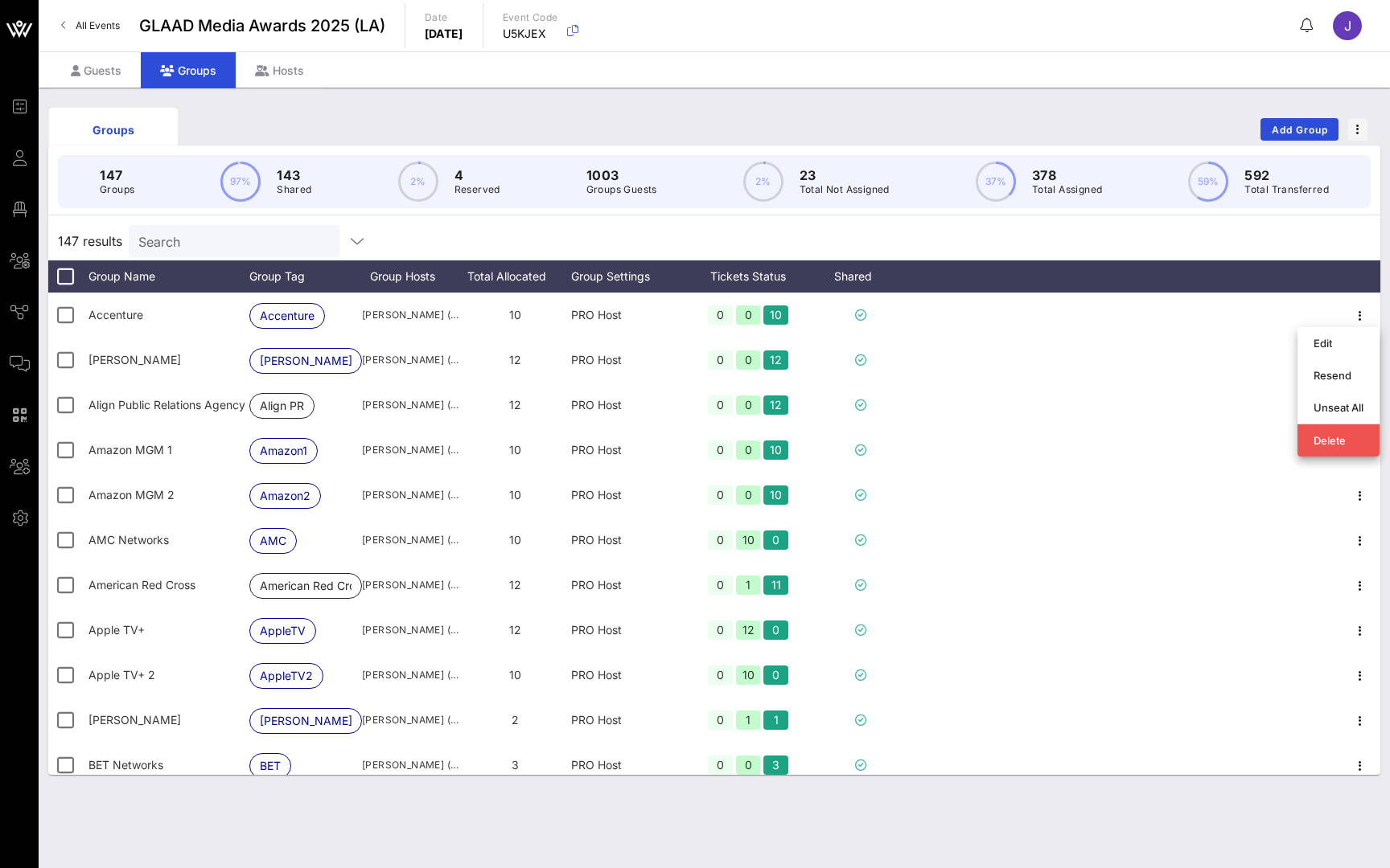
click at [1174, 123] on div "Groups Add Group" at bounding box center [714, 129] width 1332 height 52
click at [65, 271] on div at bounding box center [66, 277] width 28 height 28
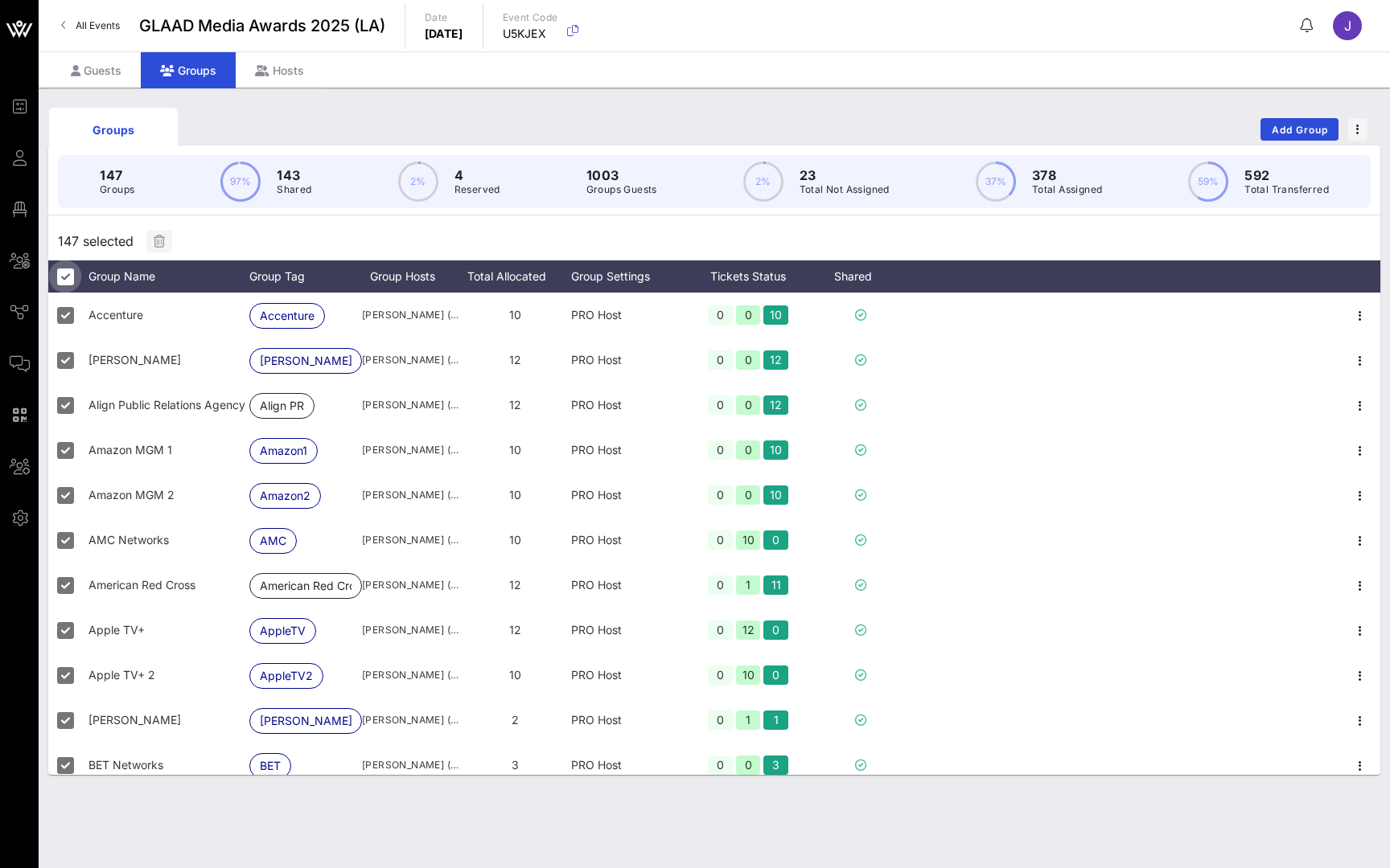
click at [65, 271] on div at bounding box center [66, 277] width 28 height 28
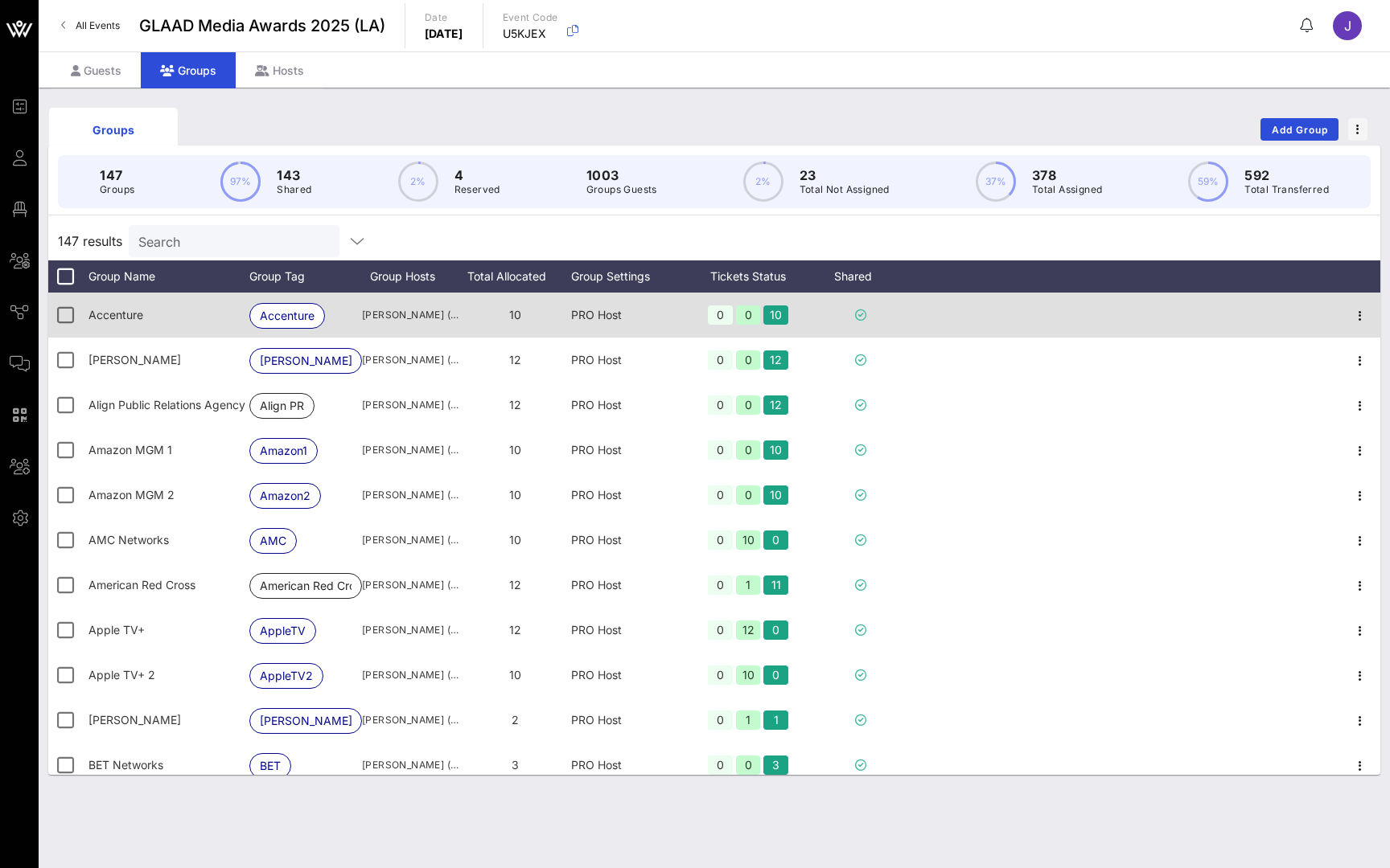
click at [66, 275] on div at bounding box center [66, 277] width 28 height 28
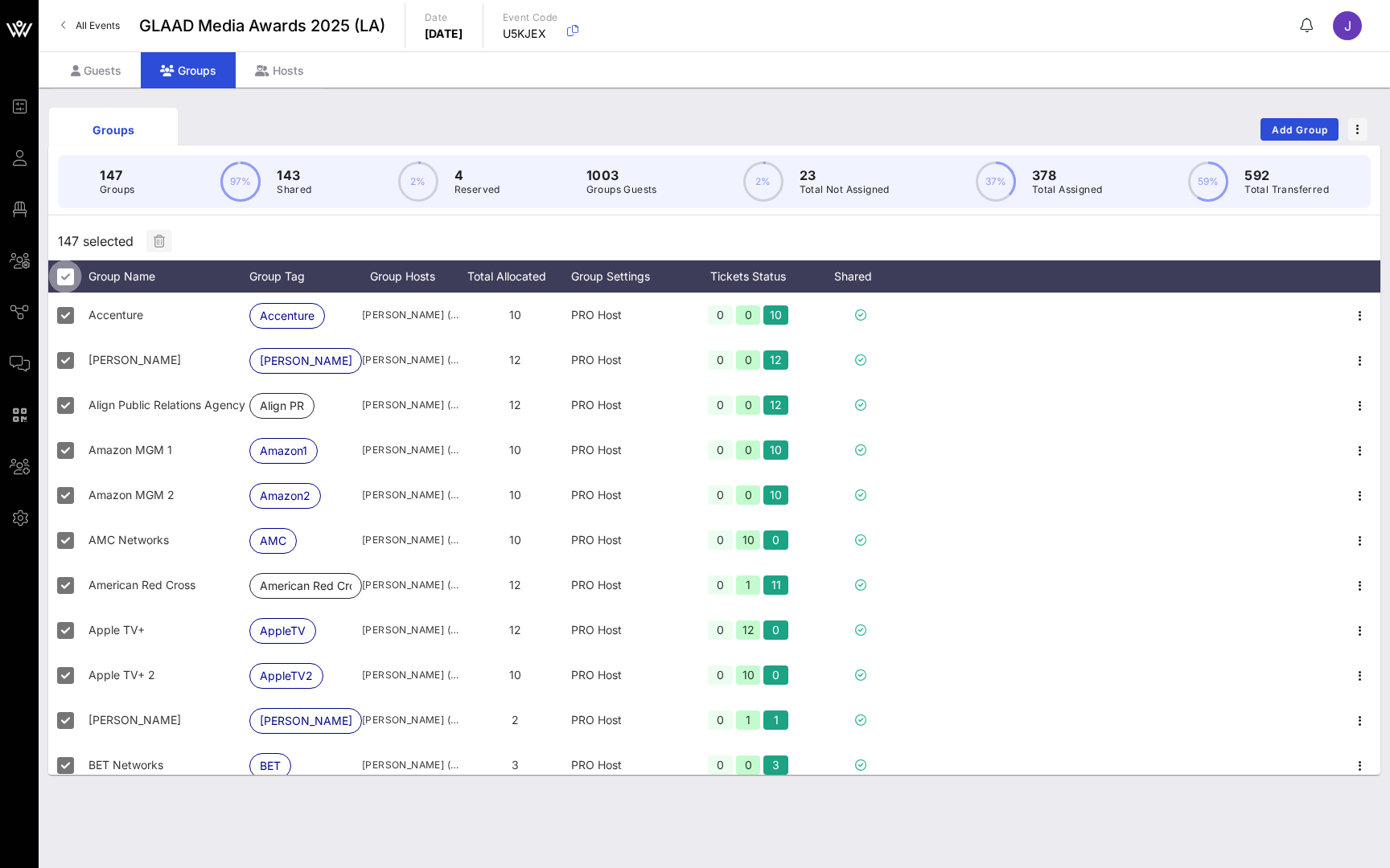
click at [67, 277] on div at bounding box center [66, 277] width 28 height 28
click at [719, 542] on div "0" at bounding box center [719, 540] width 25 height 19
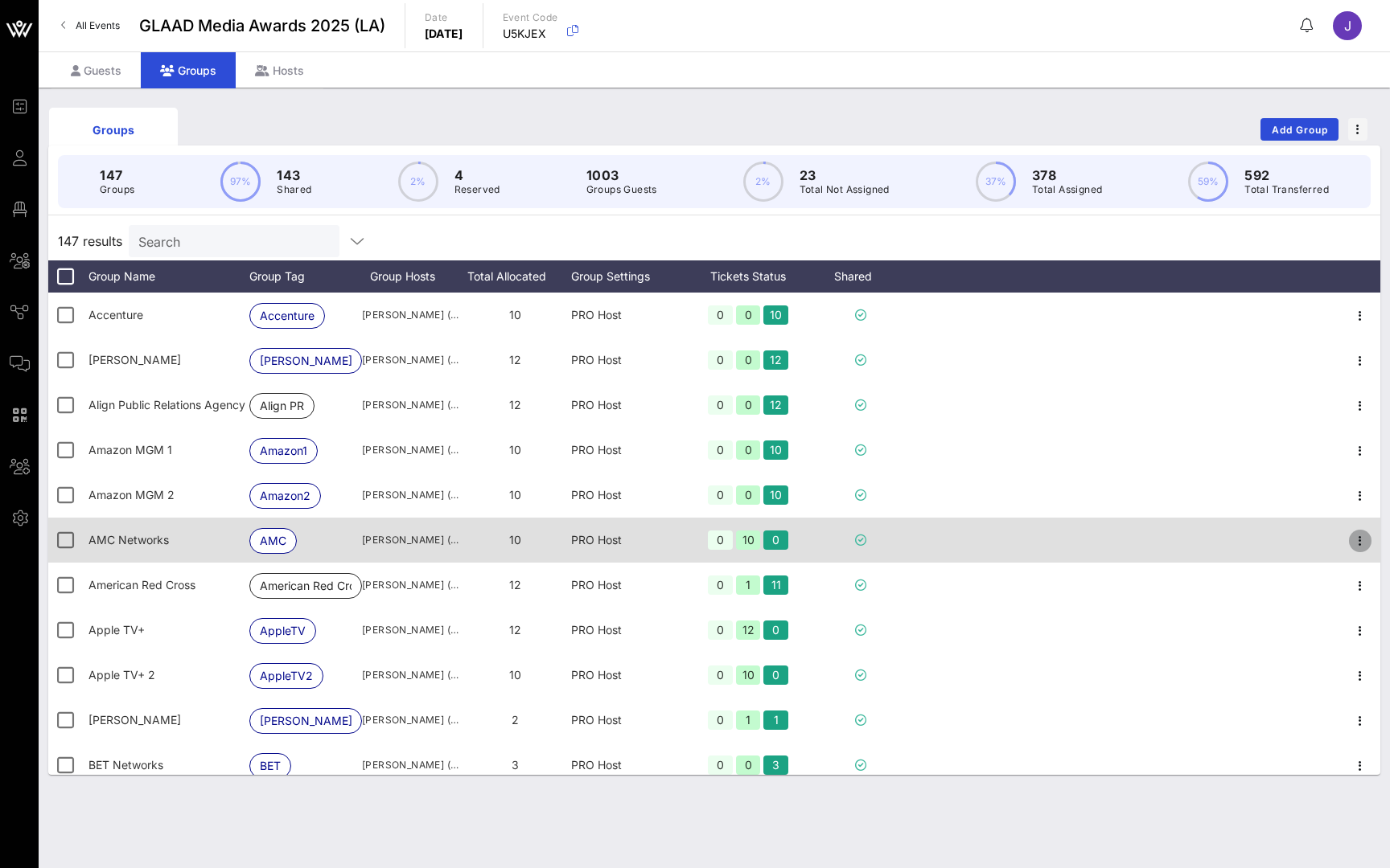
click at [1357, 540] on icon "button" at bounding box center [1360, 541] width 19 height 19
click at [811, 539] on div "0 10 0" at bounding box center [747, 540] width 128 height 45
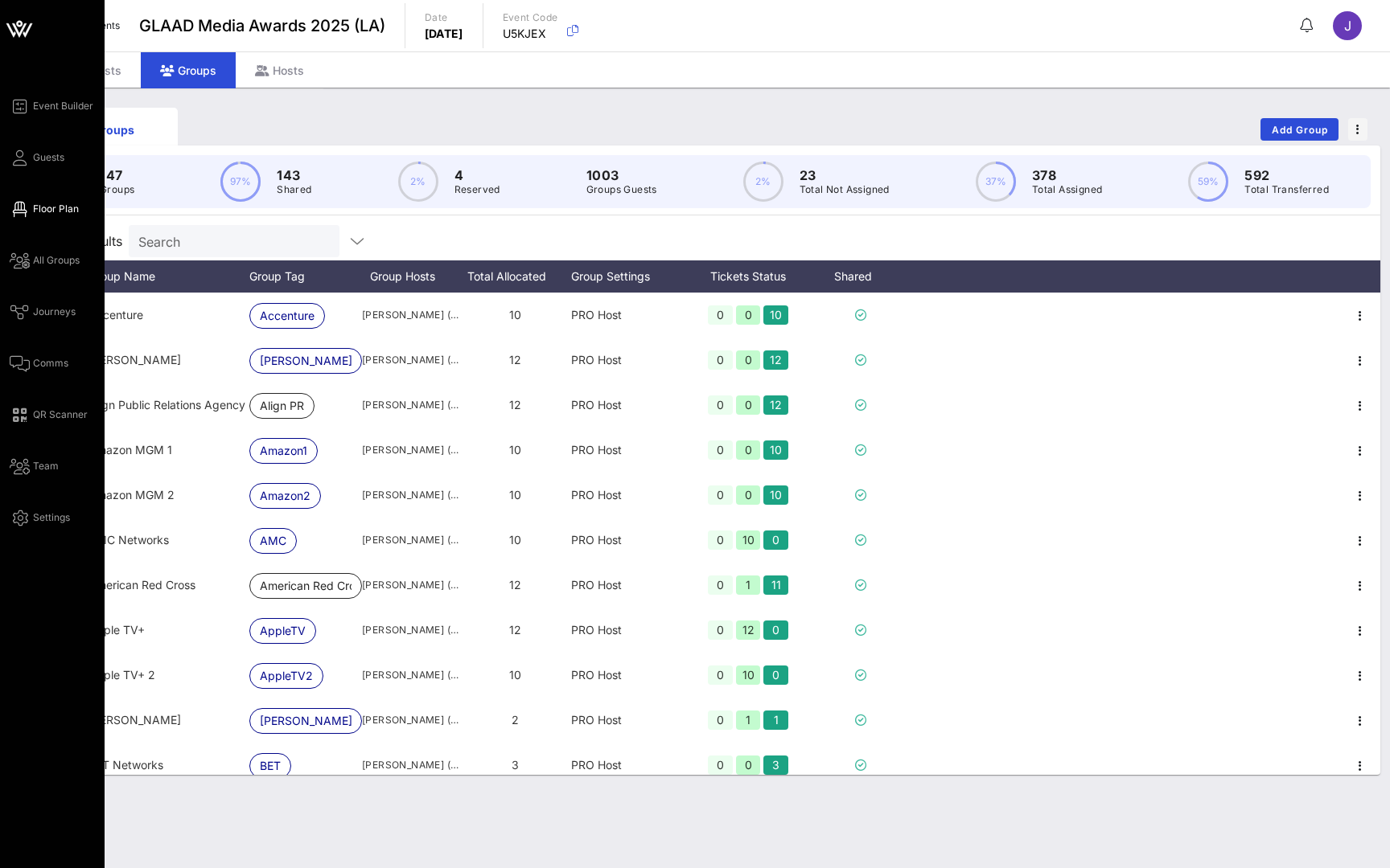
drag, startPoint x: 1197, startPoint y: 307, endPoint x: 22, endPoint y: 213, distance: 1178.8
click at [22, 211] on icon at bounding box center [19, 210] width 20 height 3
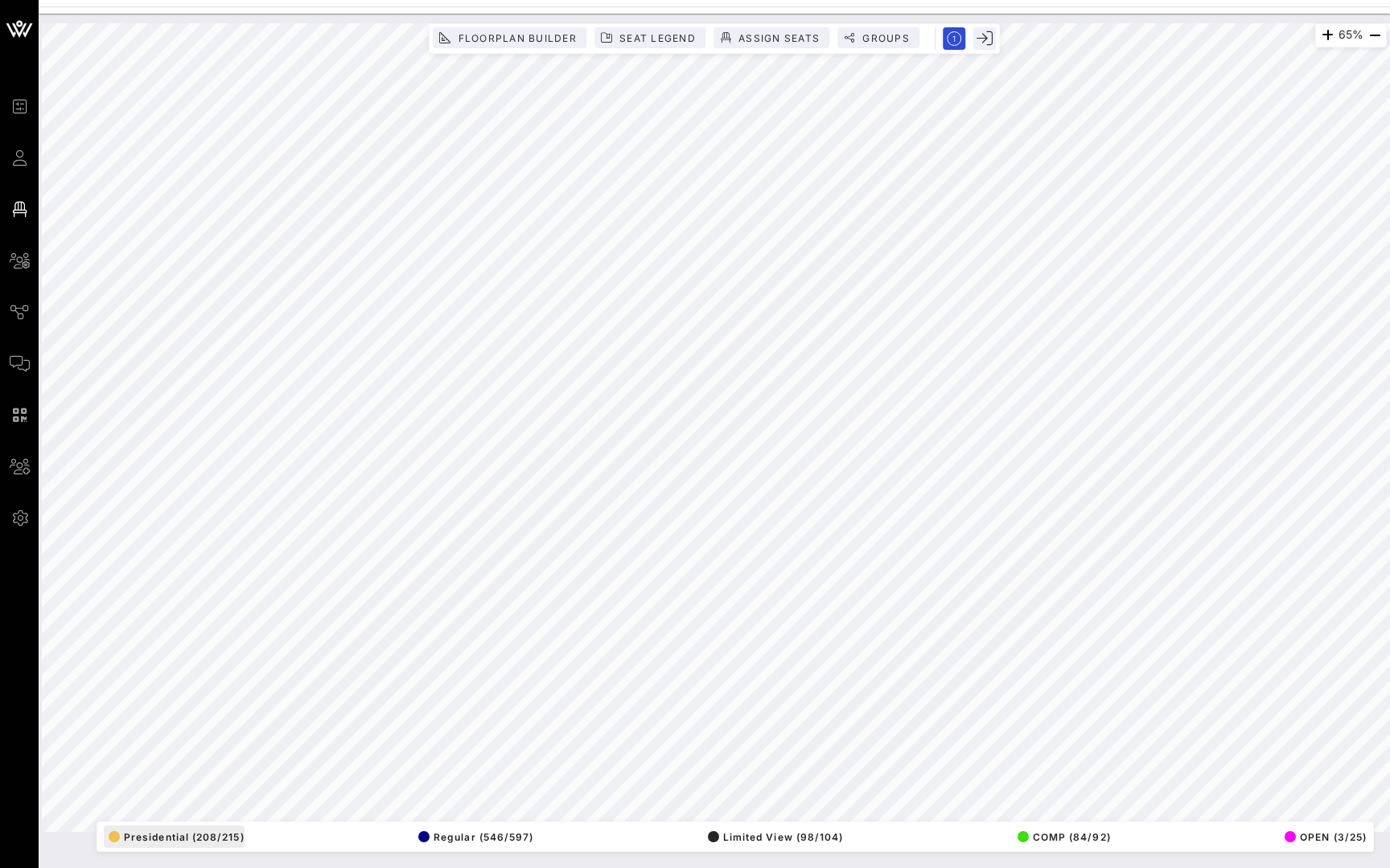
click at [219, 839] on span "Presidential (208/215)" at bounding box center [176, 837] width 136 height 12
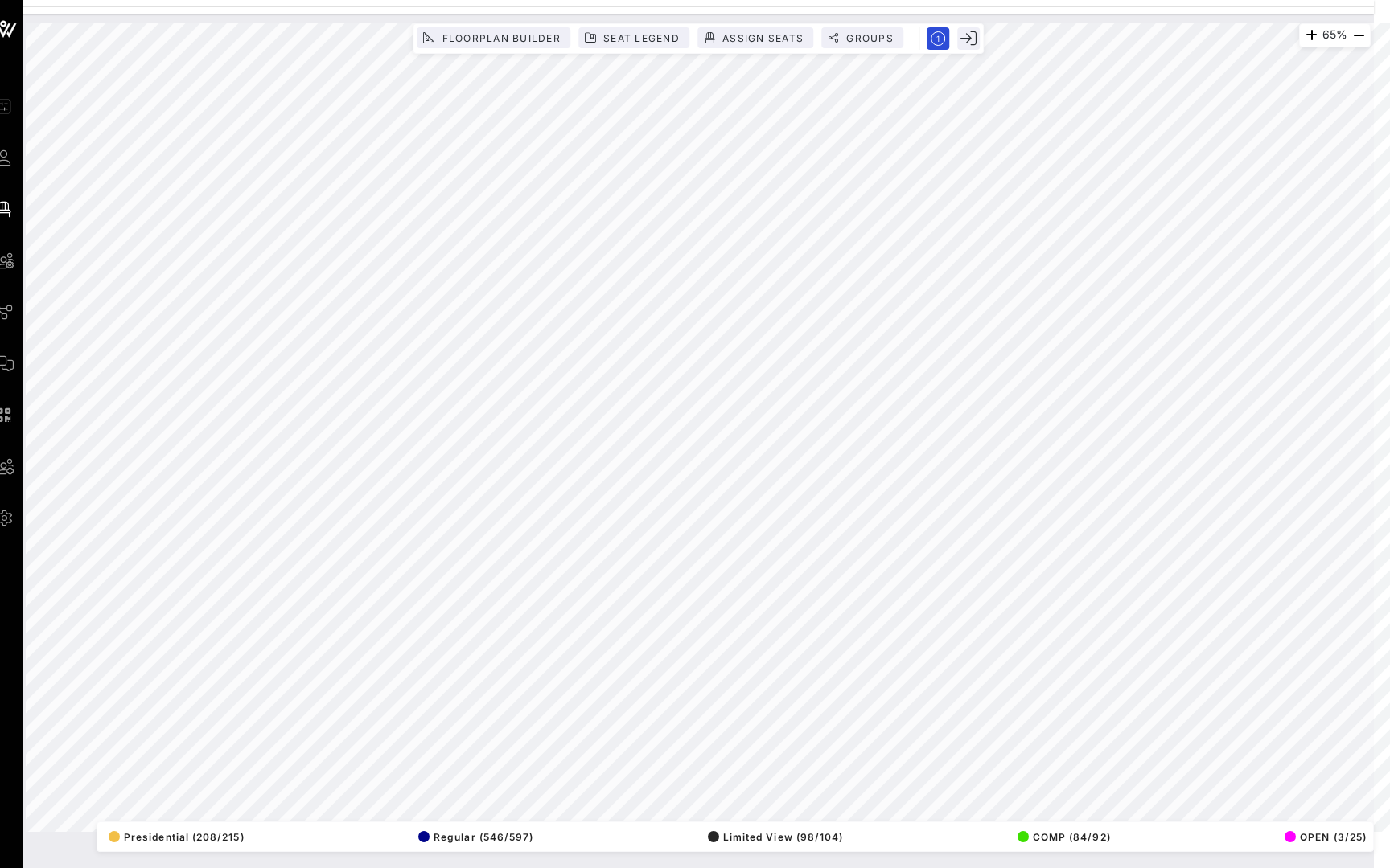
scroll to position [0, 16]
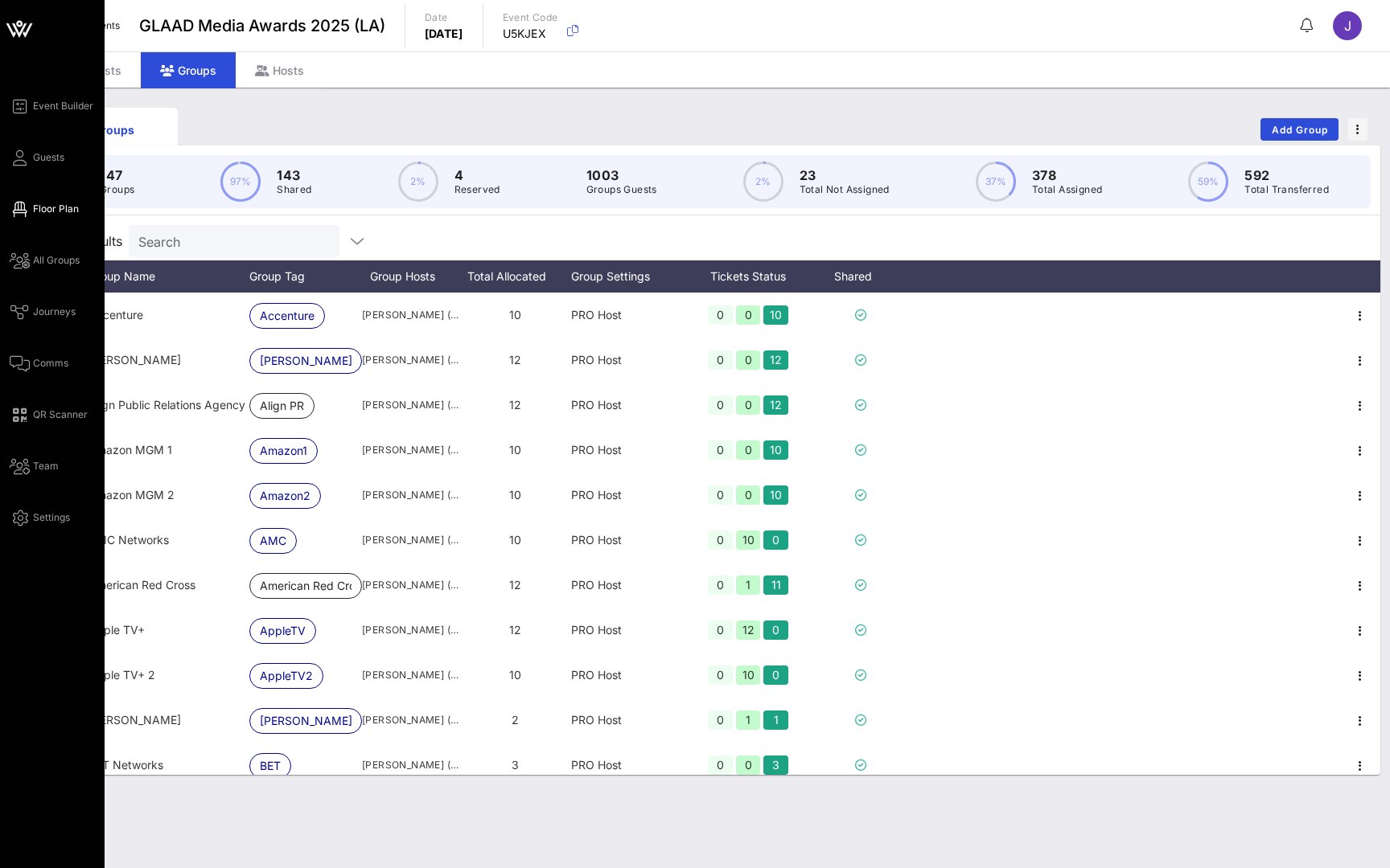
click at [35, 210] on span "Floor Plan" at bounding box center [56, 210] width 46 height 15
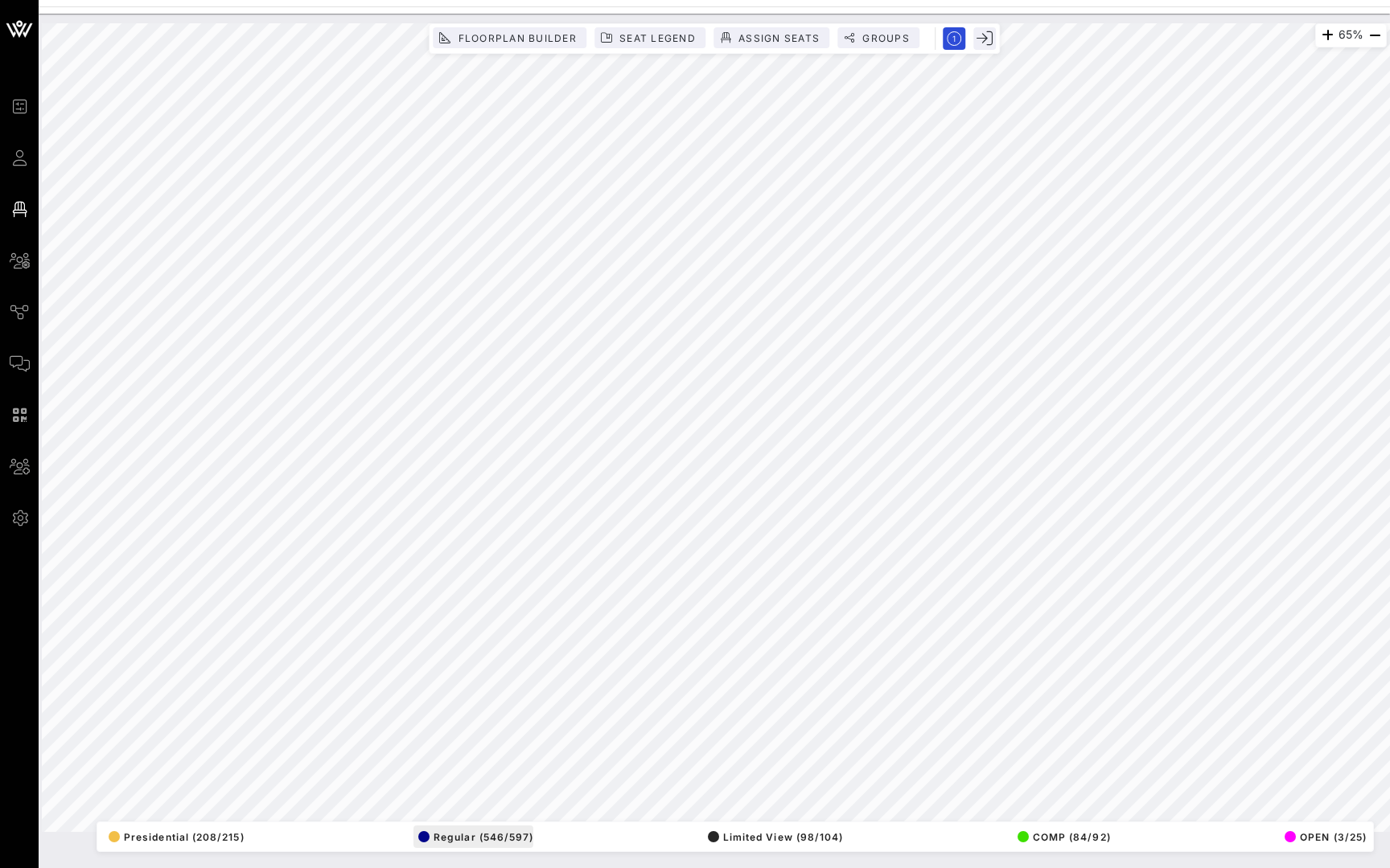
click at [484, 843] on button "Regular (546/597)" at bounding box center [474, 837] width 120 height 22
click at [483, 843] on span "Regular (546/597)" at bounding box center [476, 837] width 115 height 12
click at [197, 836] on span "Presidential (208/215)" at bounding box center [176, 837] width 136 height 12
click at [656, 30] on button "Seat Legend" at bounding box center [649, 38] width 111 height 21
